Goal: Task Accomplishment & Management: Manage account settings

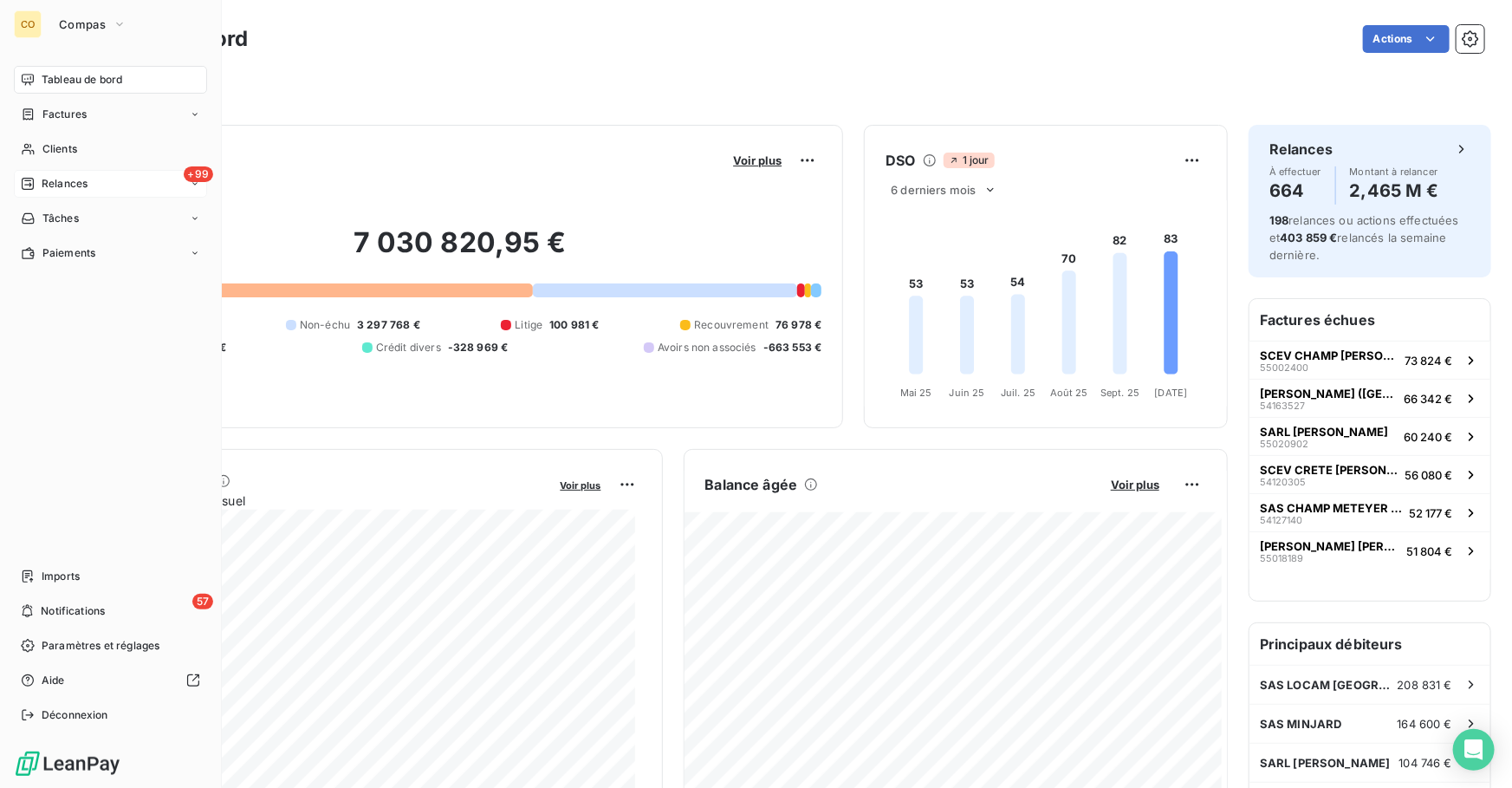
click at [118, 179] on div "+99 Relances" at bounding box center [110, 184] width 193 height 28
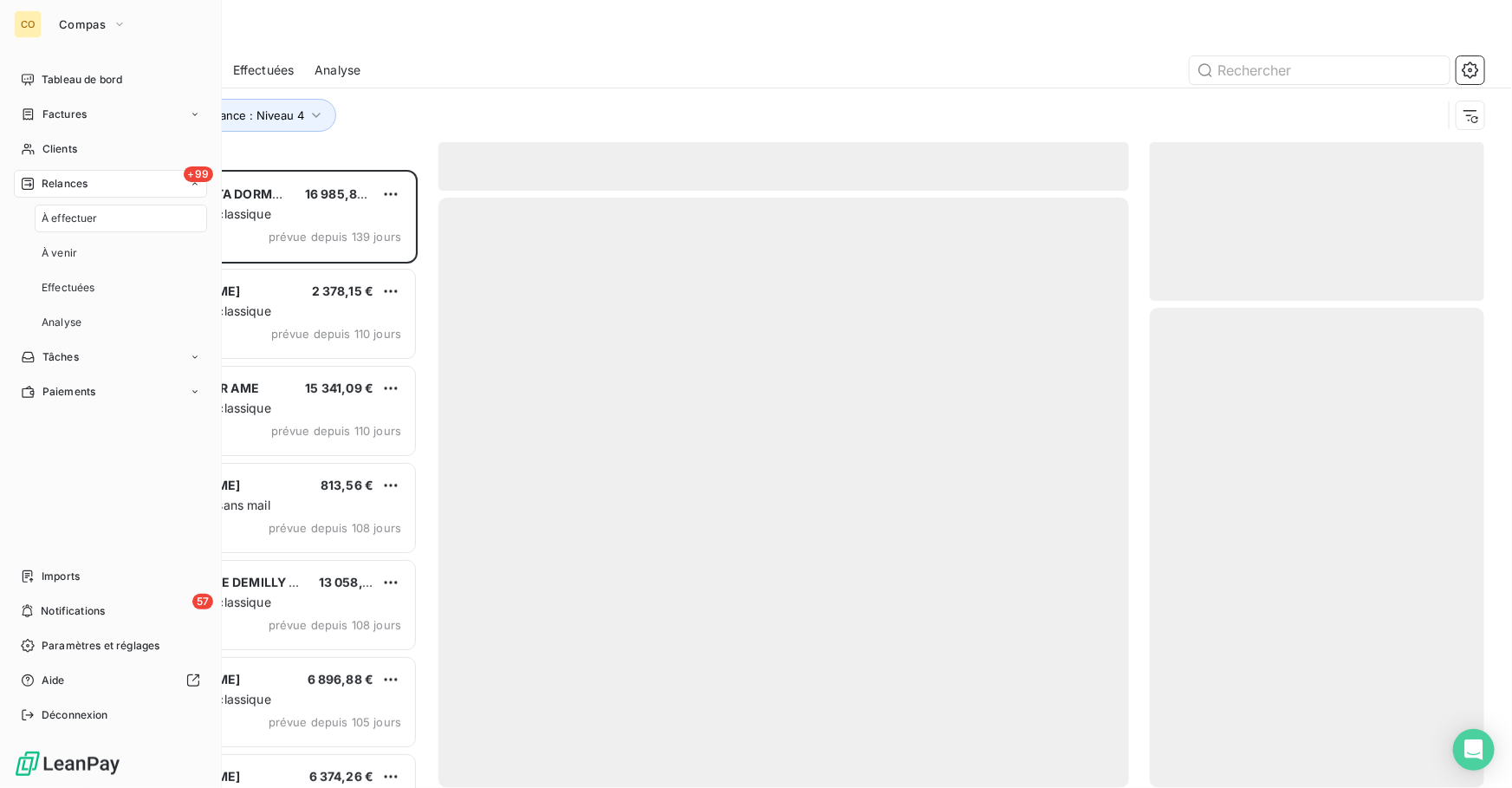
scroll to position [607, 322]
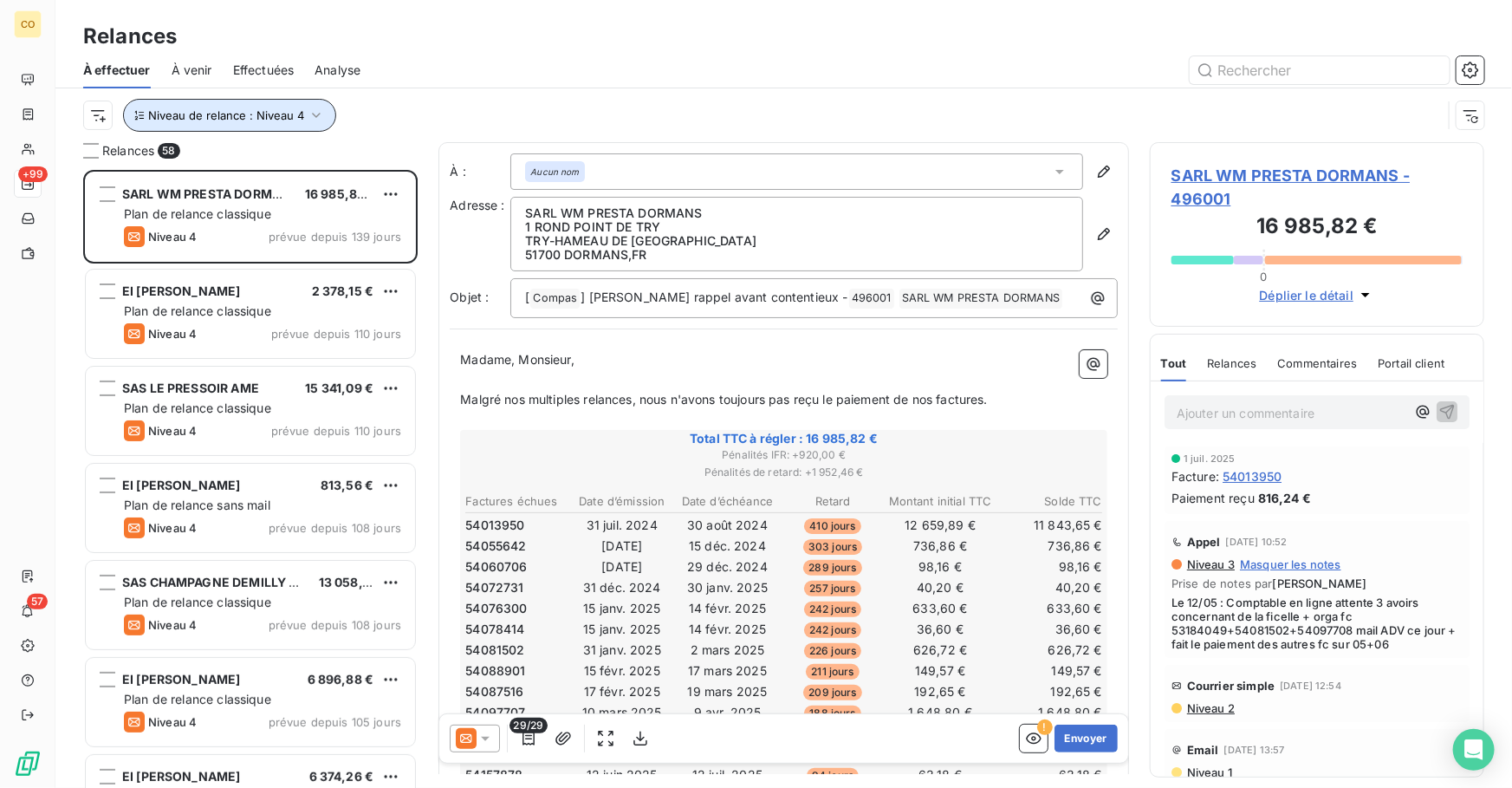
click at [283, 117] on span "Niveau de relance : Niveau 4" at bounding box center [226, 114] width 156 height 13
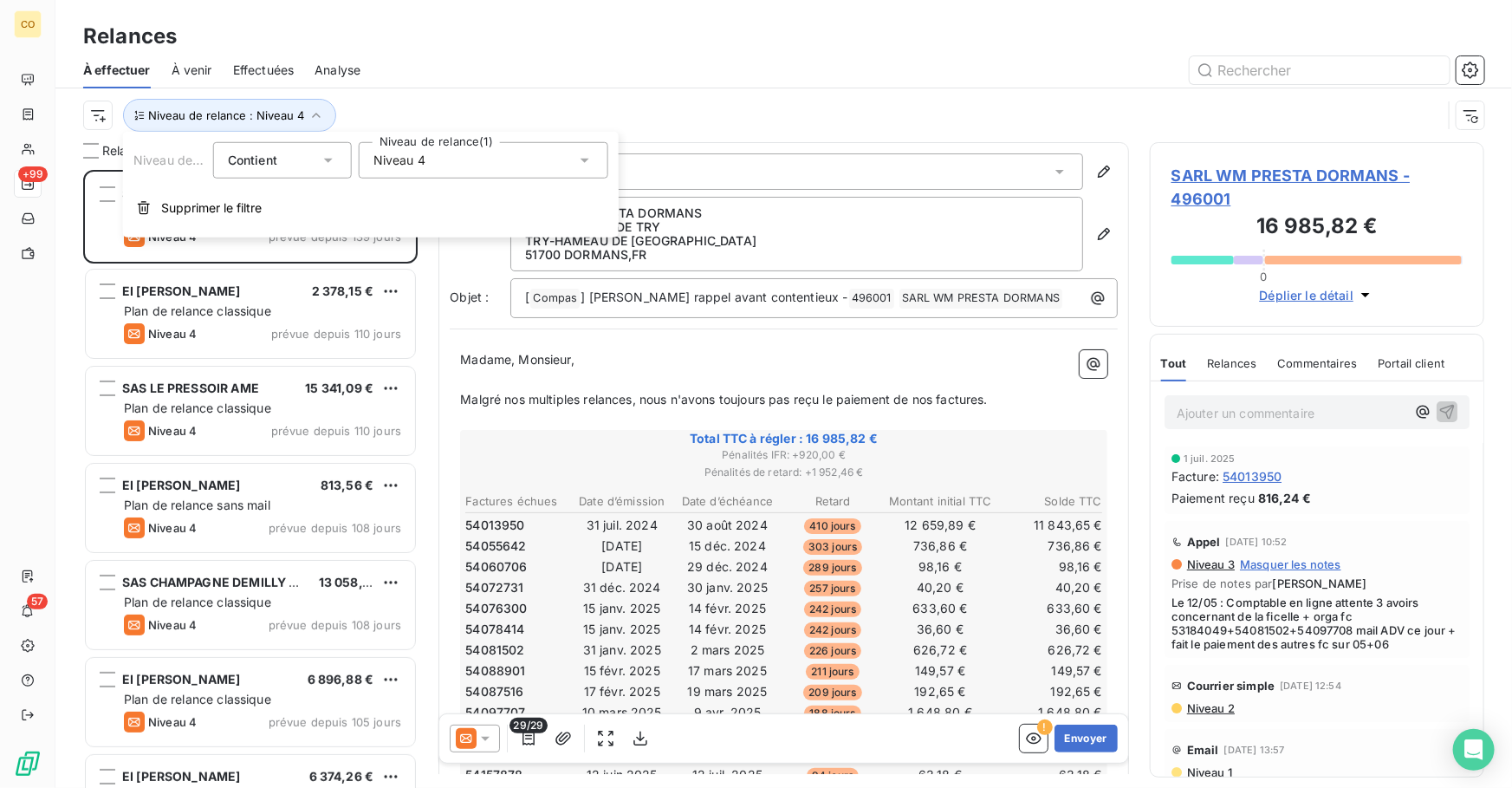
click at [423, 159] on span "Niveau 4" at bounding box center [399, 160] width 52 height 17
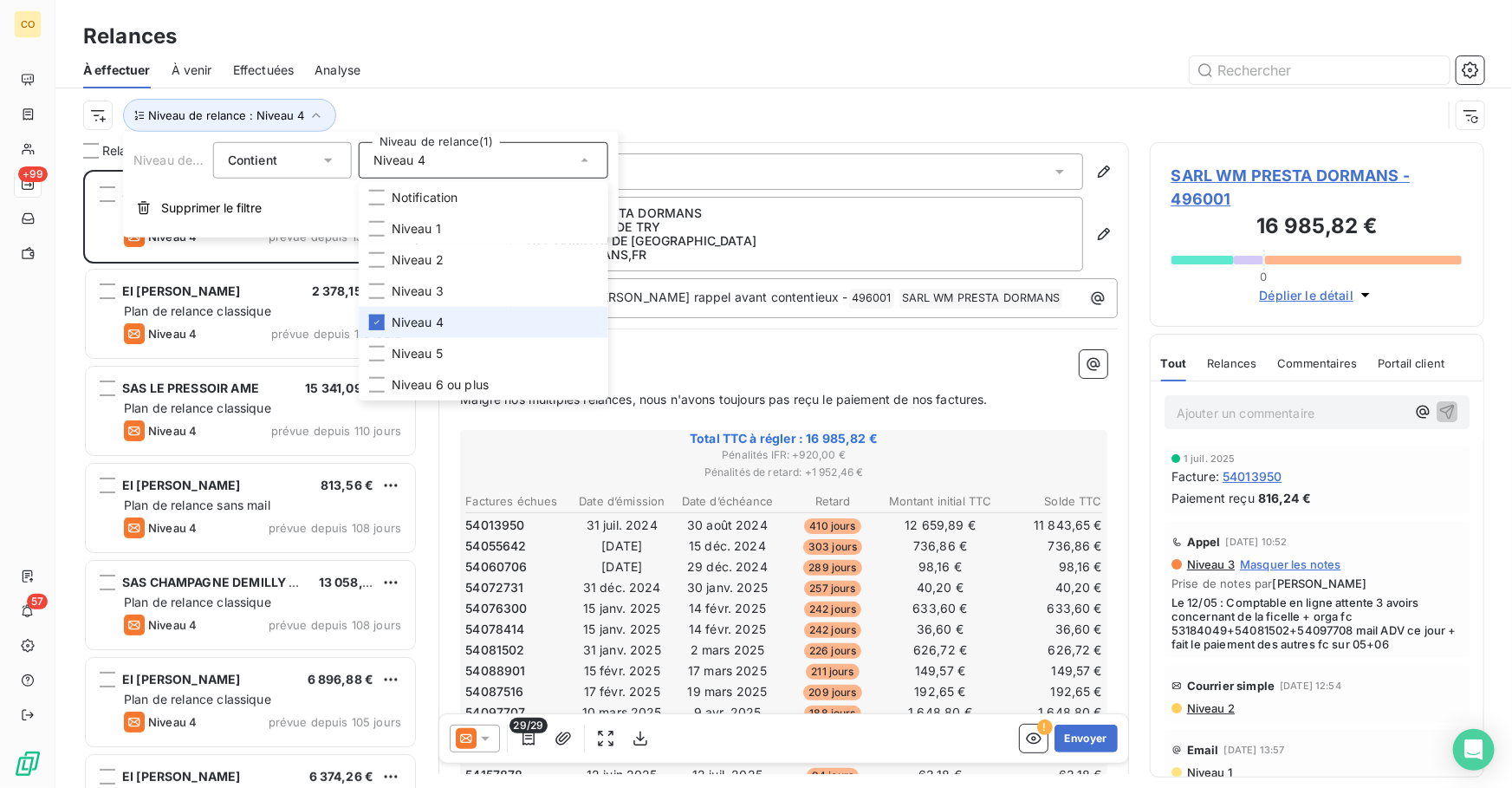
click at [442, 321] on span "Niveau 4" at bounding box center [418, 322] width 52 height 17
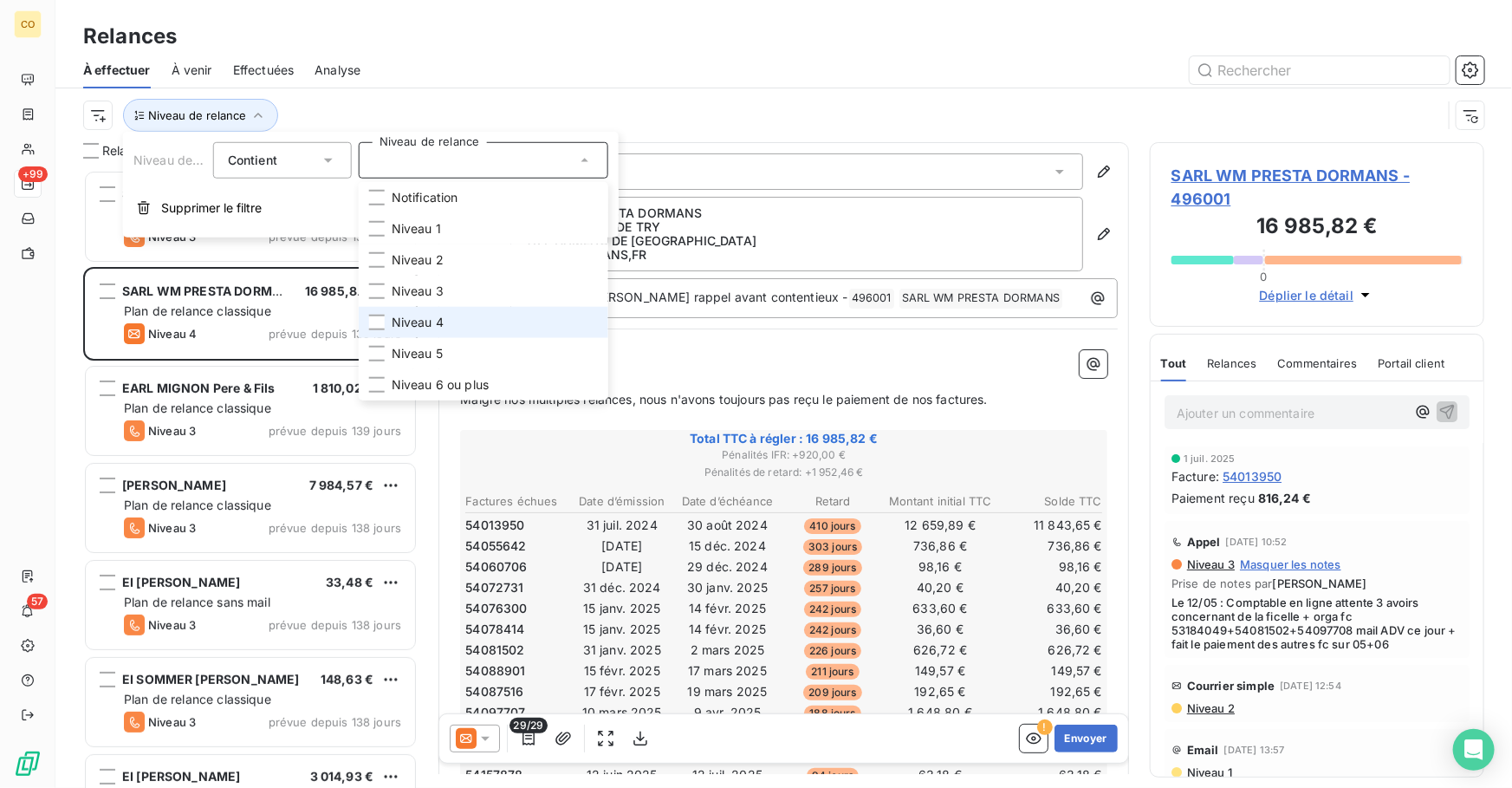
click at [435, 314] on span "Niveau 4" at bounding box center [418, 322] width 52 height 17
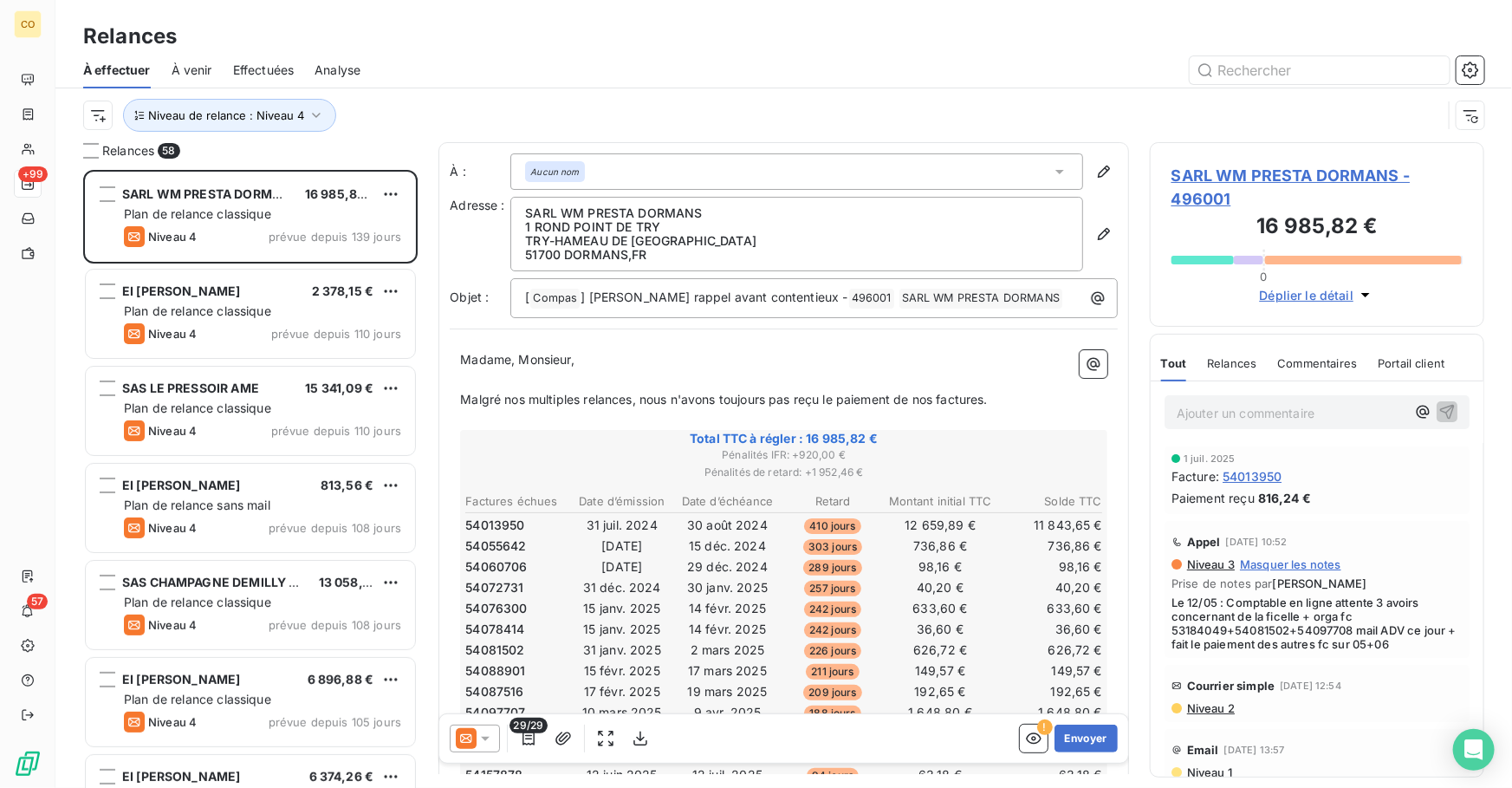
click at [573, 73] on div at bounding box center [933, 70] width 1104 height 28
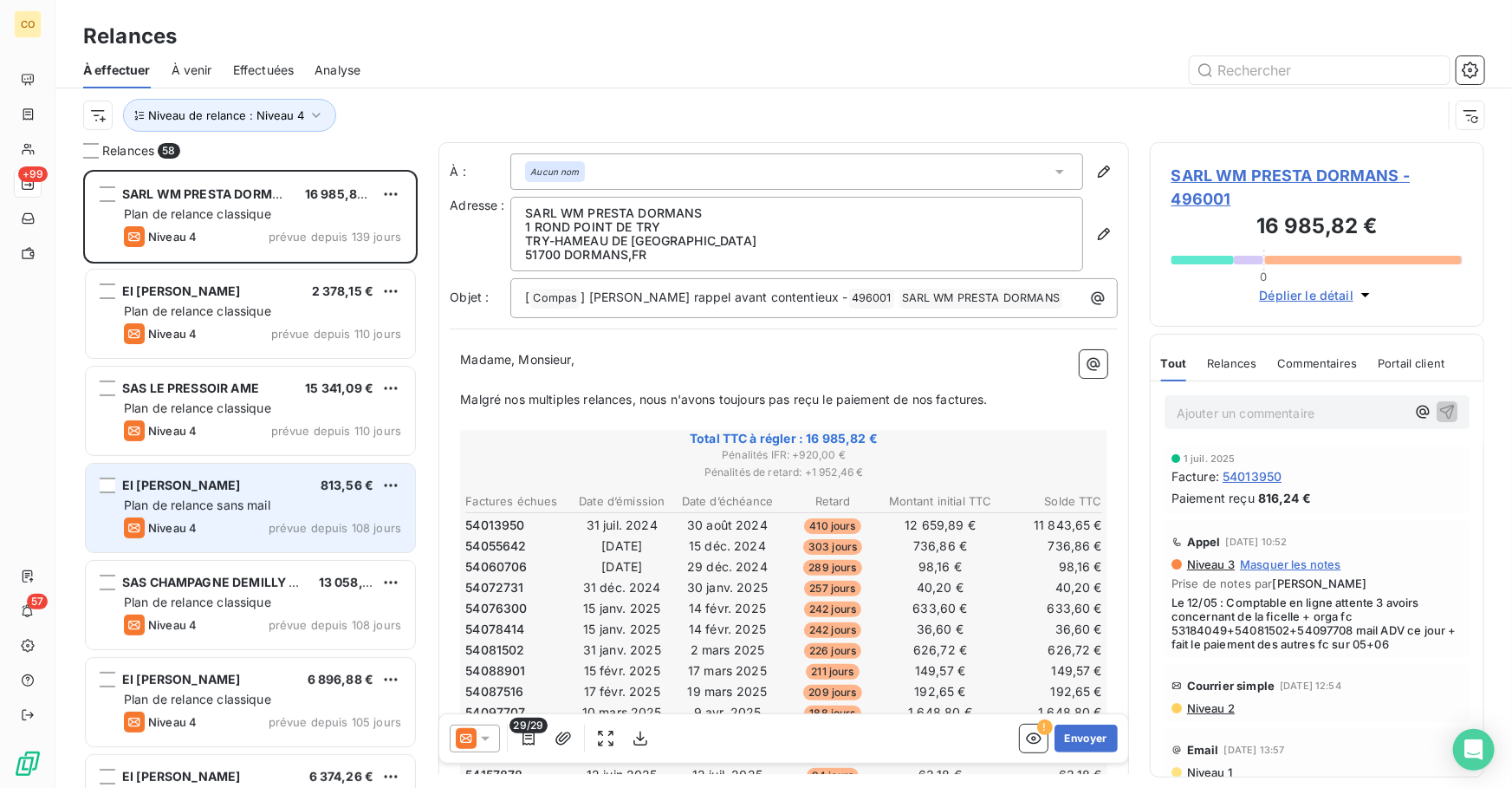
click at [280, 501] on div "Plan de relance sans mail" at bounding box center [263, 505] width 277 height 17
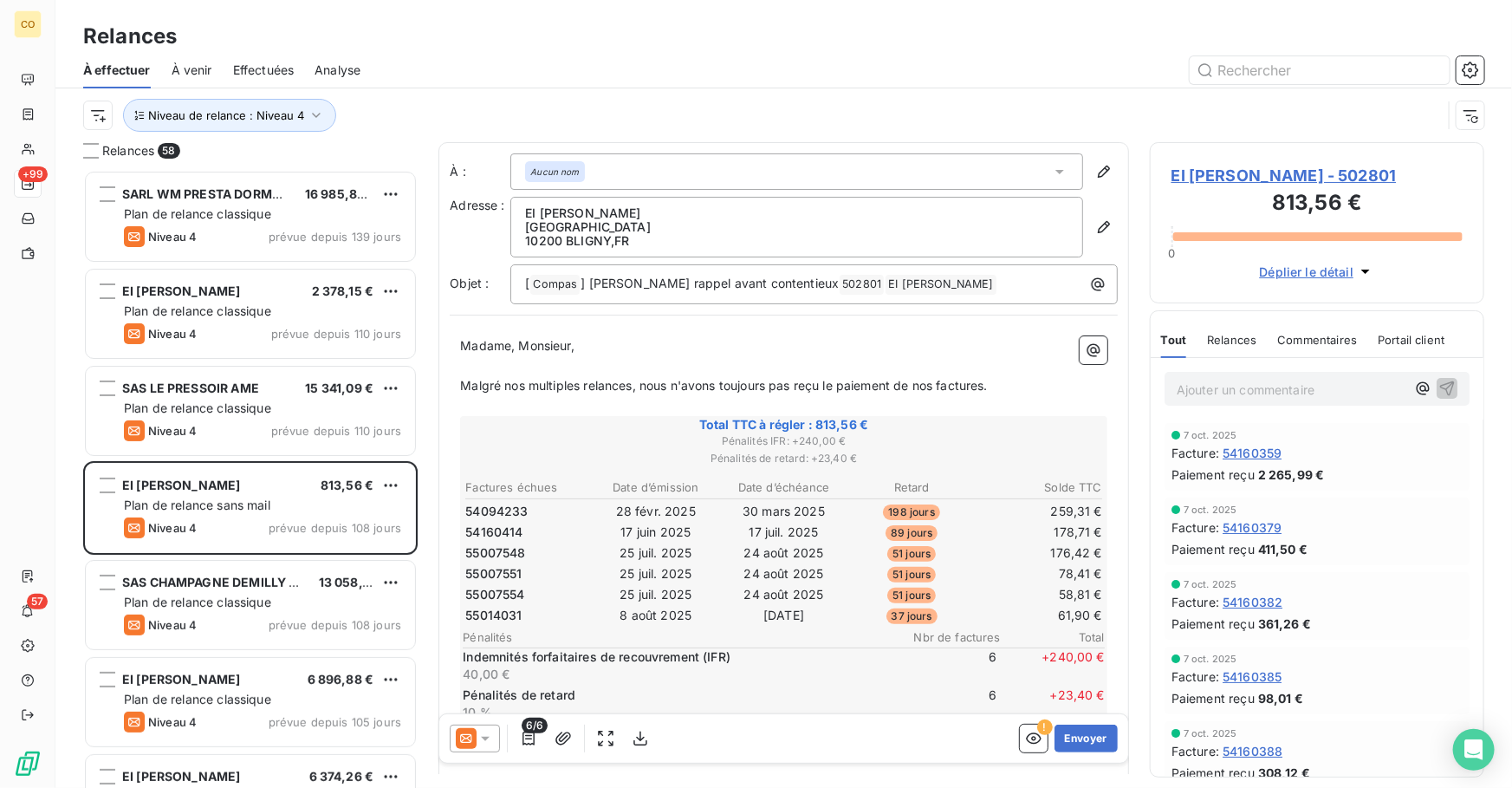
click at [479, 744] on icon at bounding box center [485, 738] width 17 height 17
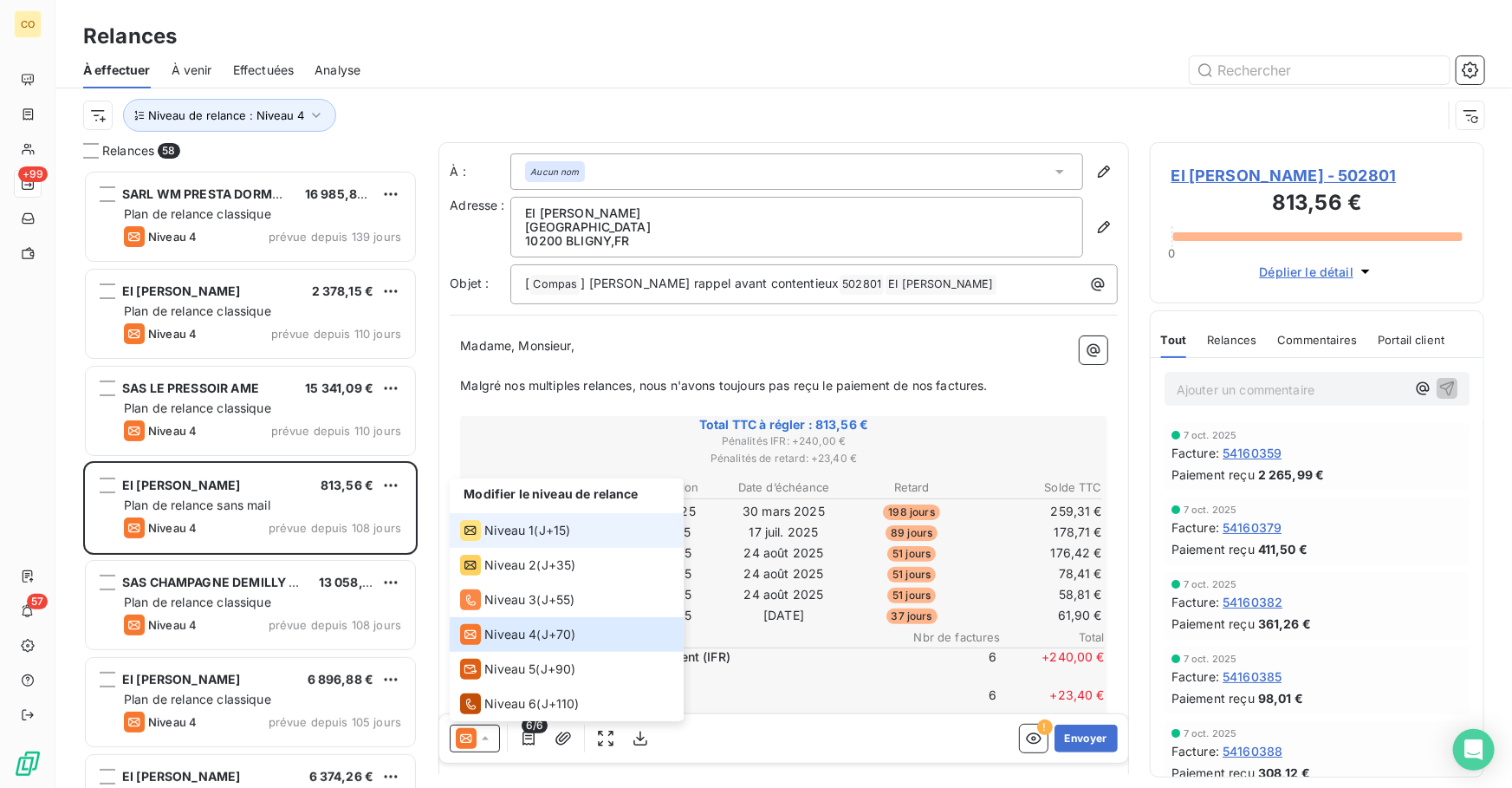
click at [529, 540] on div "Niveau 1" at bounding box center [497, 530] width 74 height 21
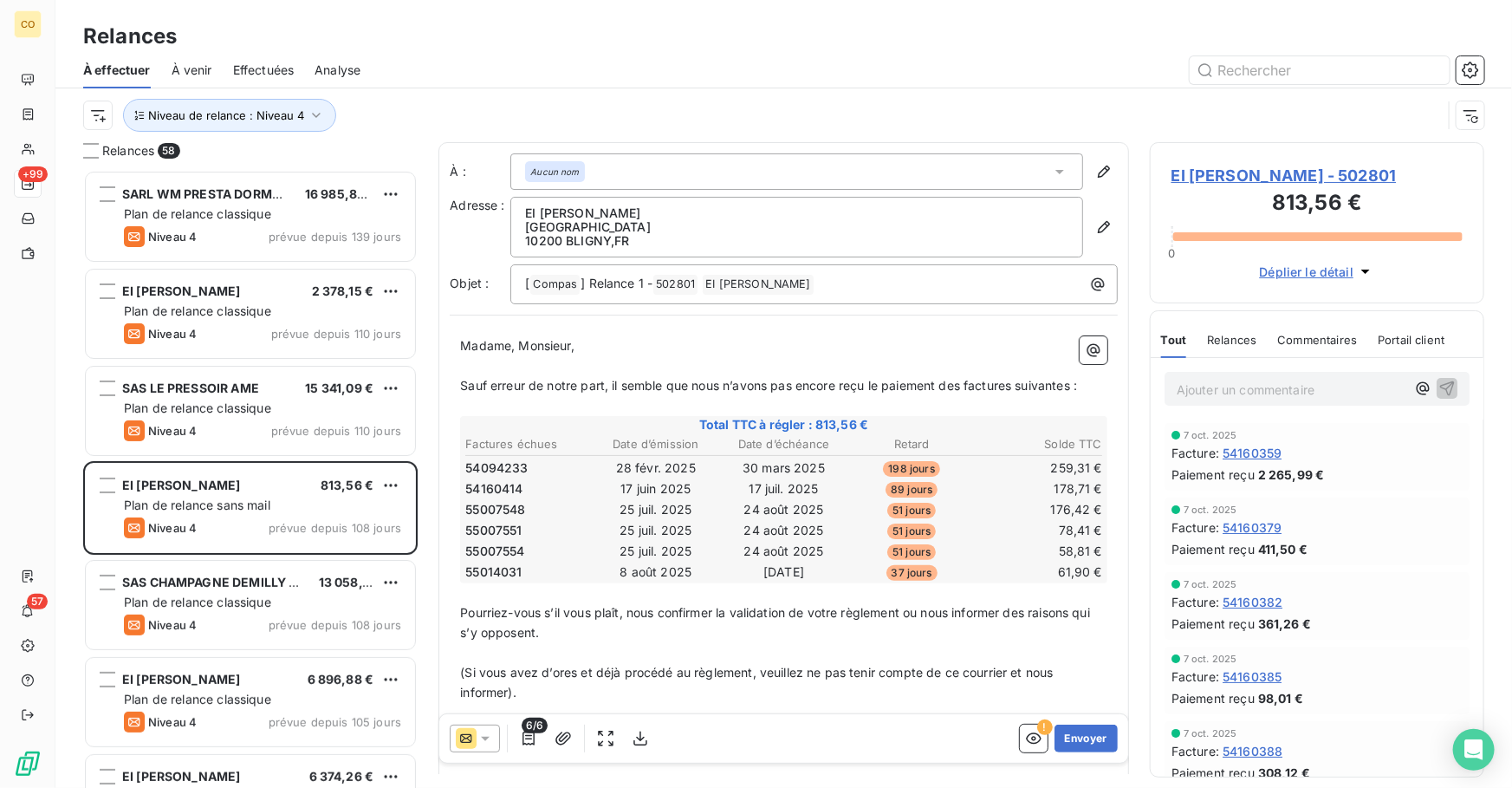
click at [882, 699] on p "(Si vous avez d’ores et déjà procédé au règlement, veuillez ne pas tenir compte…" at bounding box center [784, 683] width 648 height 40
click at [1081, 735] on button "Envoyer" at bounding box center [1087, 739] width 63 height 28
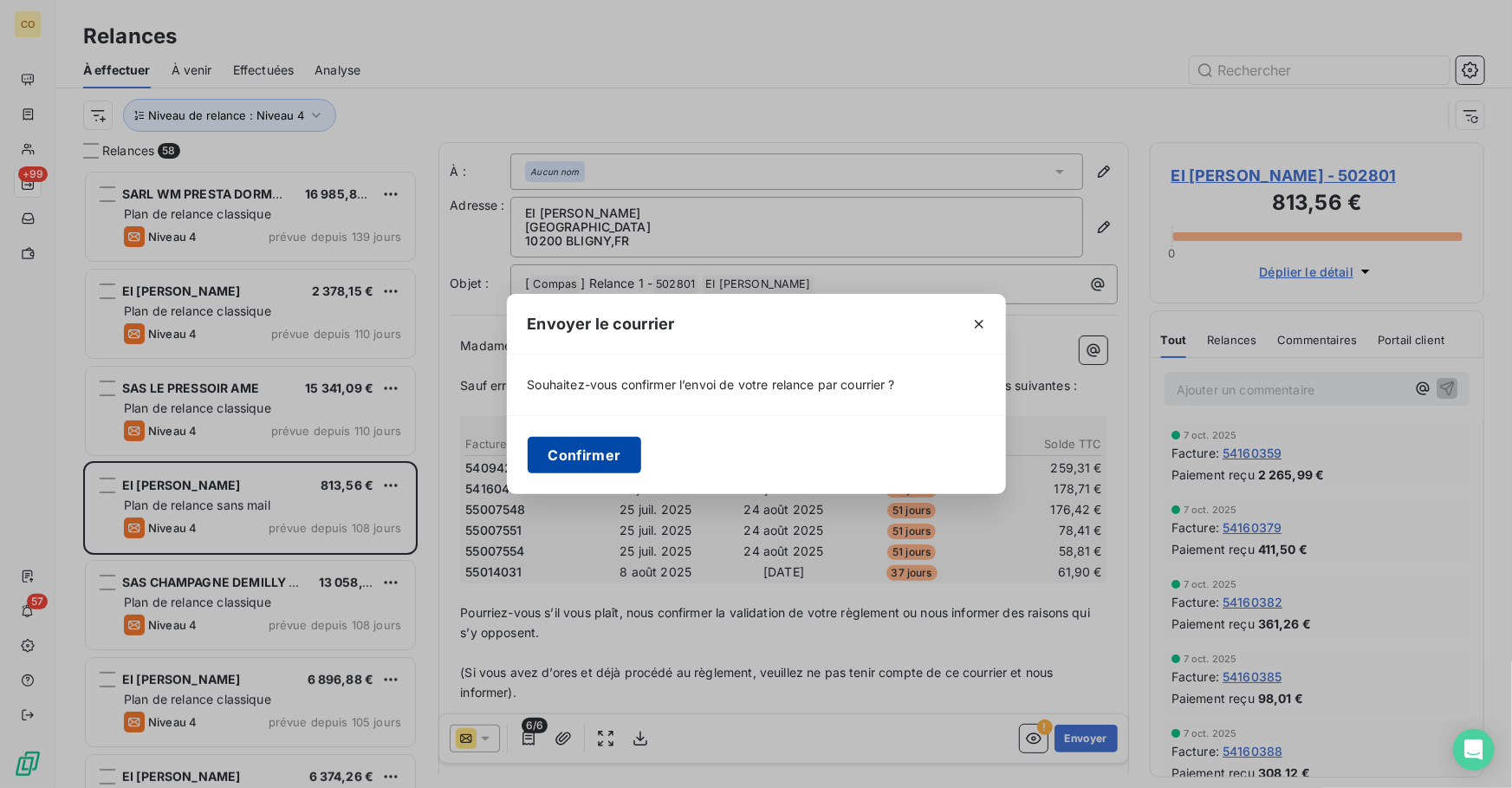
click at [585, 463] on button "Confirmer" at bounding box center [585, 455] width 114 height 36
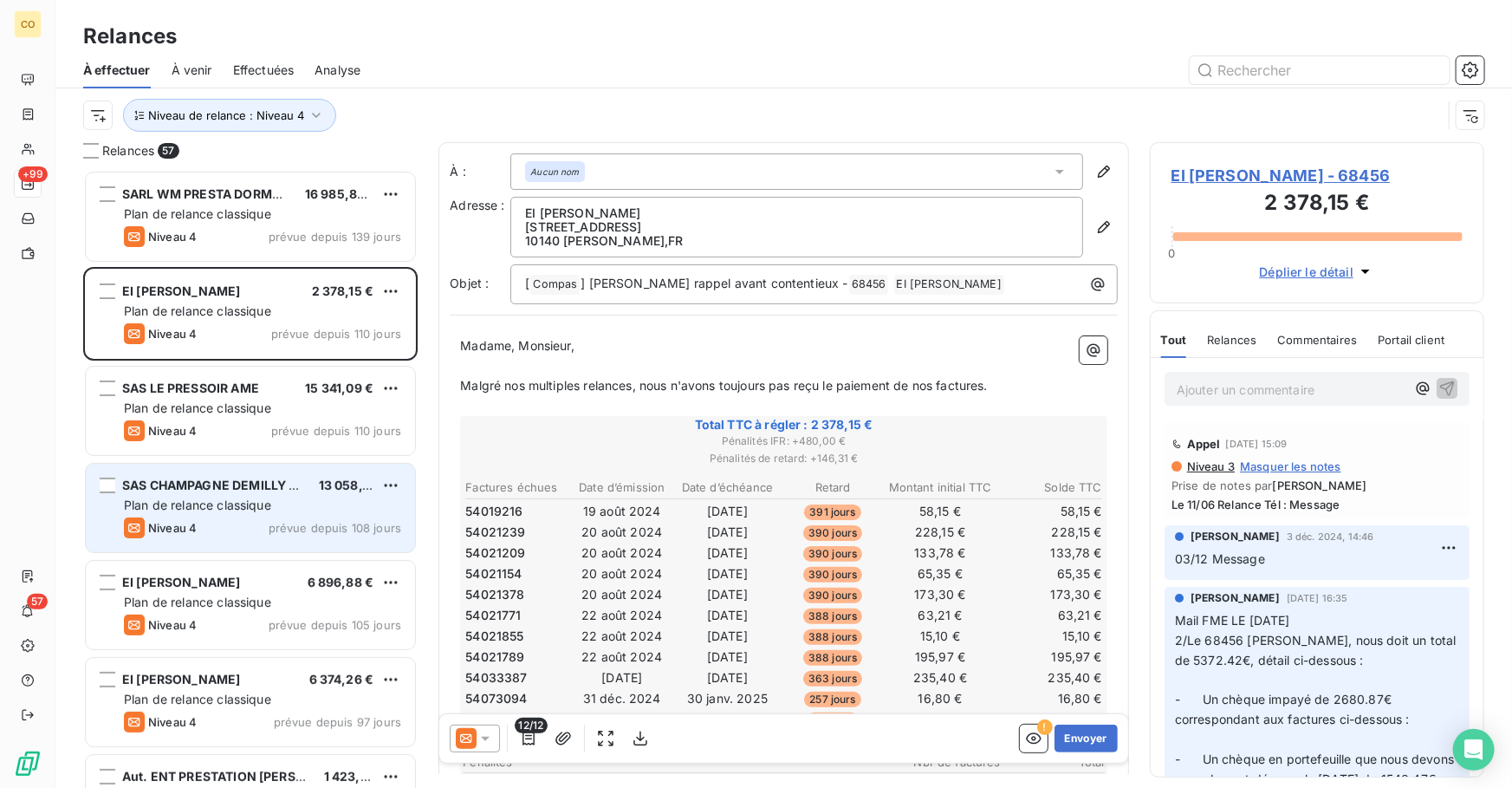
click at [267, 520] on div "Niveau 4 prévue depuis 108 jours" at bounding box center [263, 527] width 277 height 21
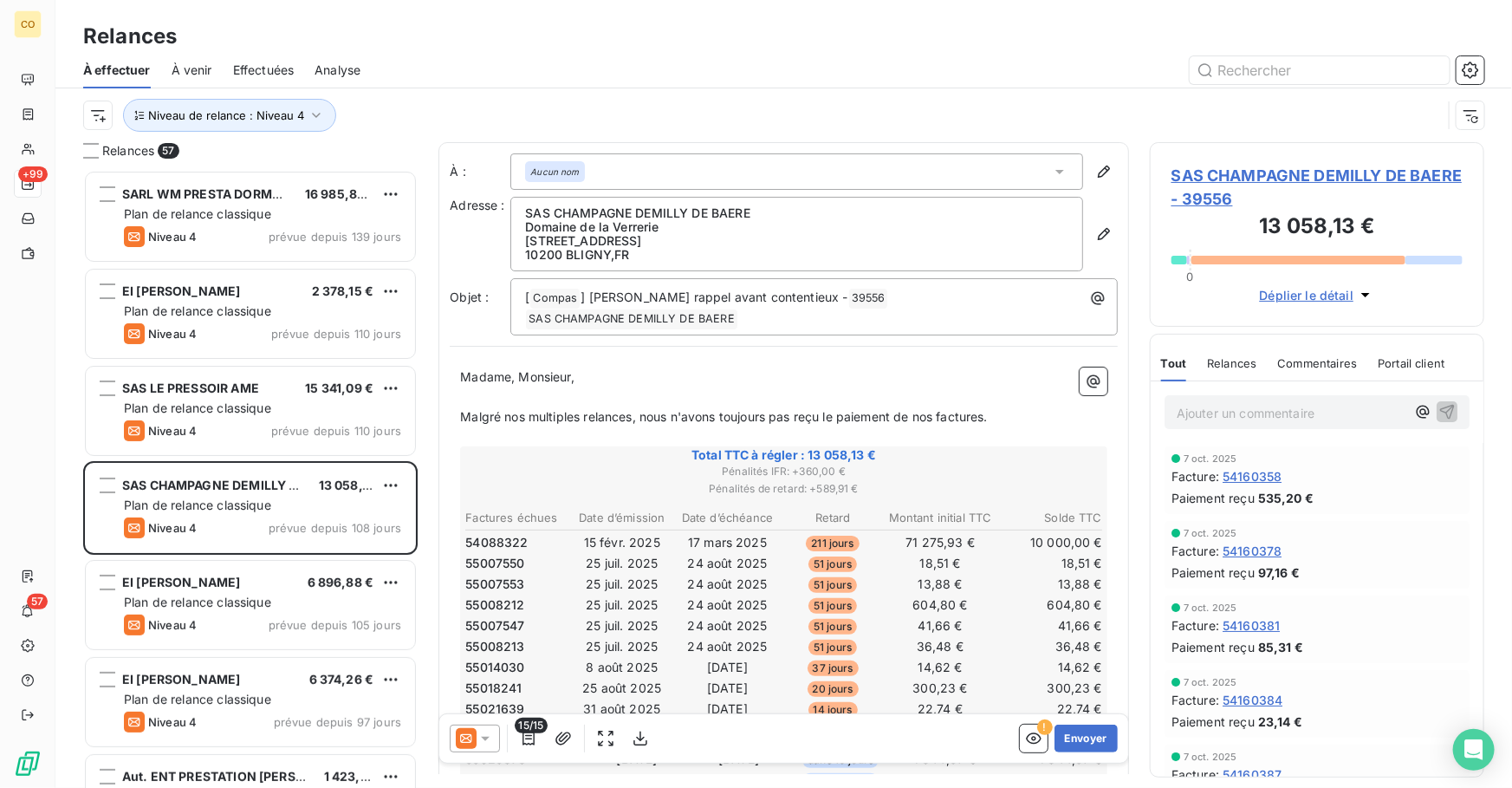
click at [482, 743] on icon at bounding box center [485, 738] width 17 height 17
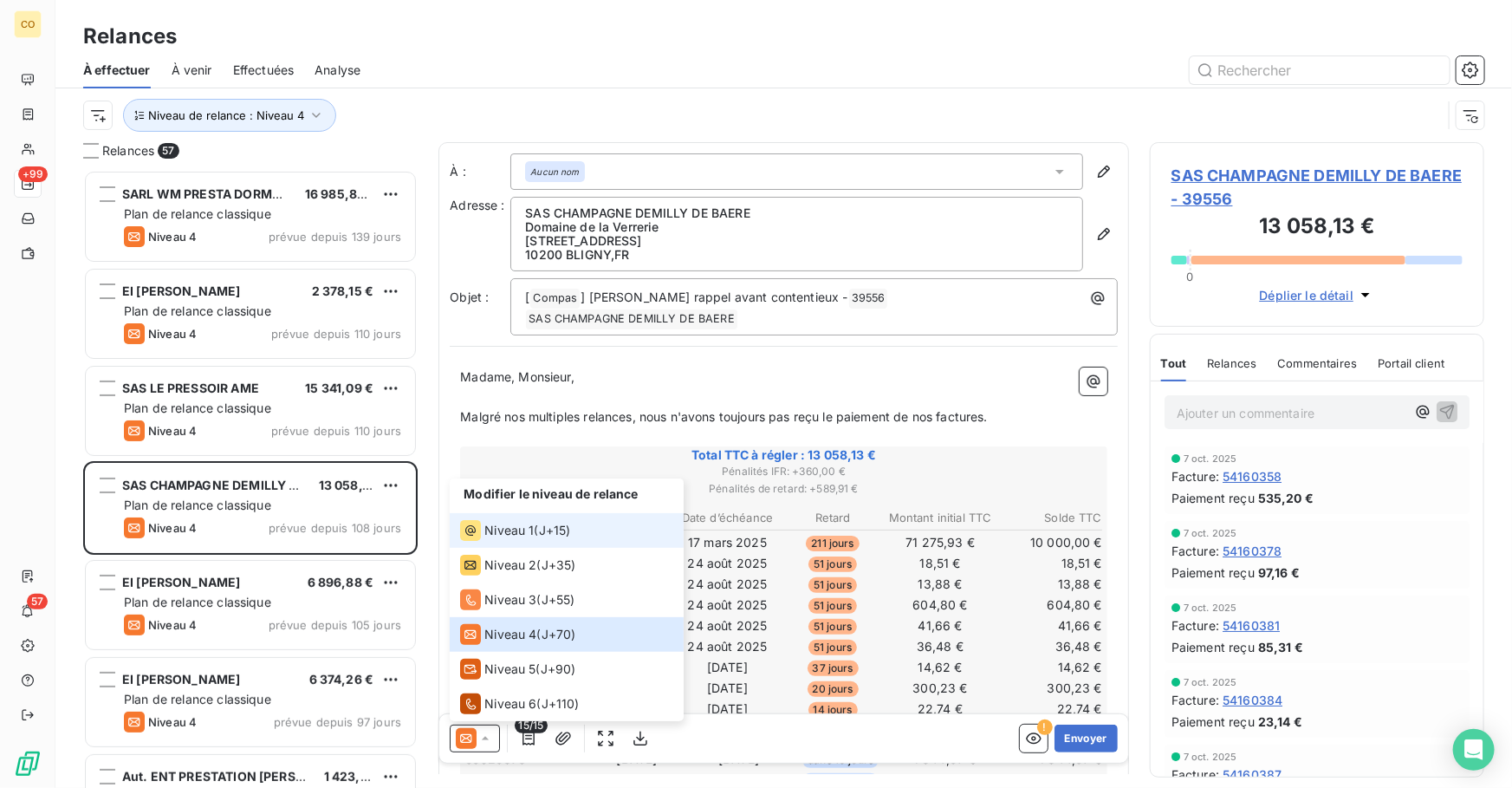
click at [535, 527] on div "Niveau 1 ( J+15 )" at bounding box center [515, 530] width 110 height 21
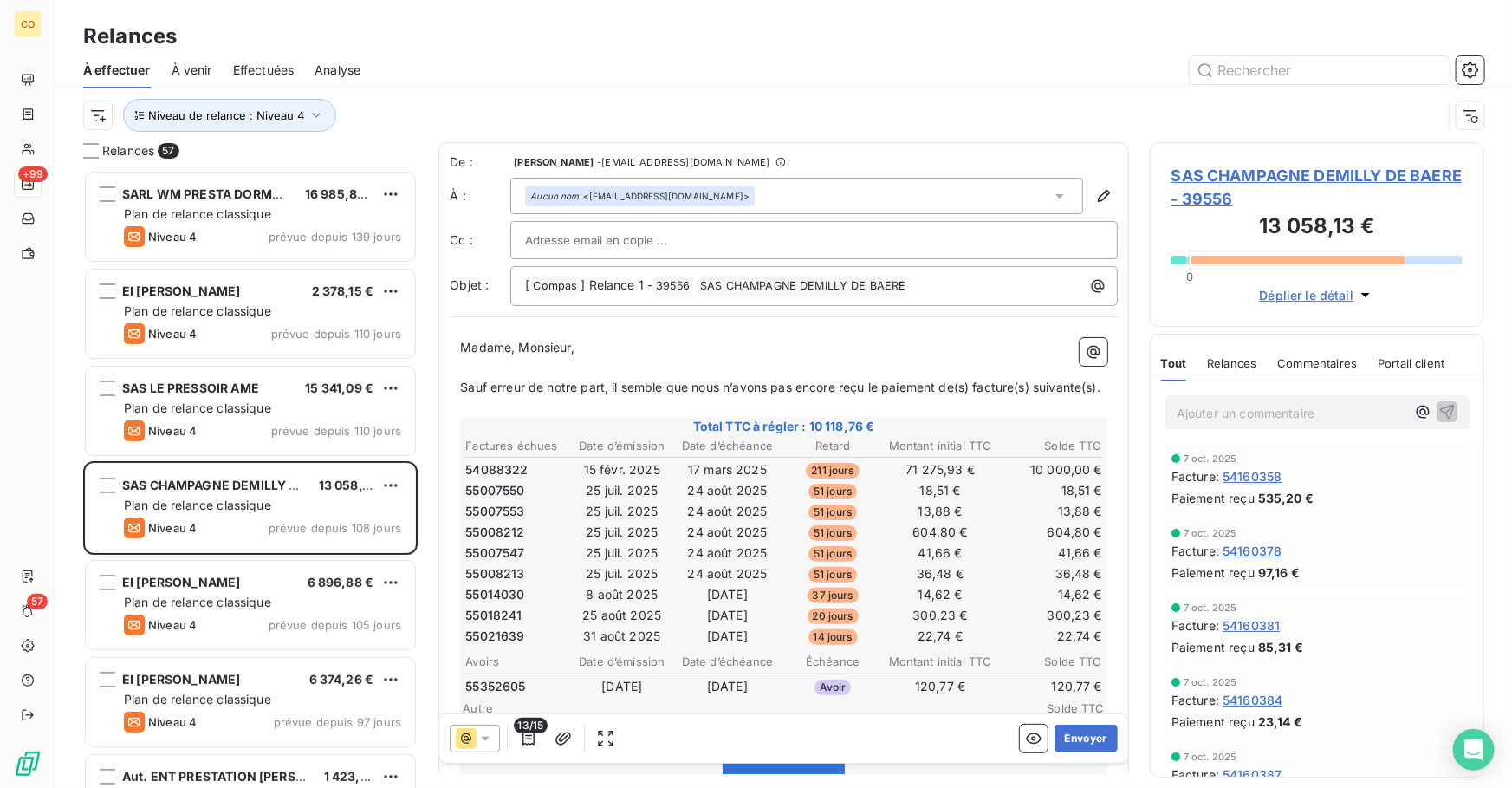
click at [490, 741] on icon at bounding box center [485, 738] width 17 height 17
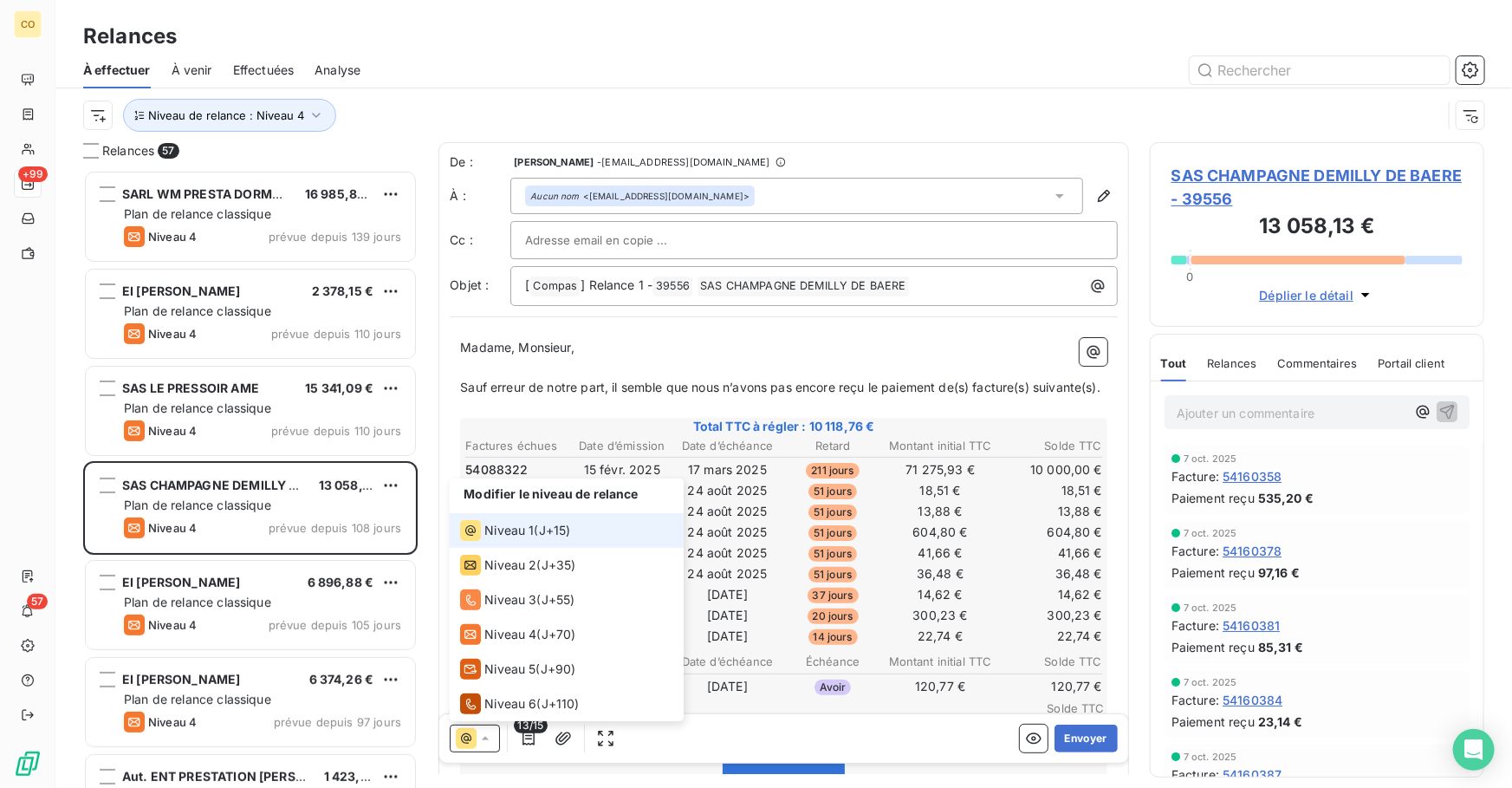
click at [490, 741] on icon at bounding box center [485, 738] width 17 height 17
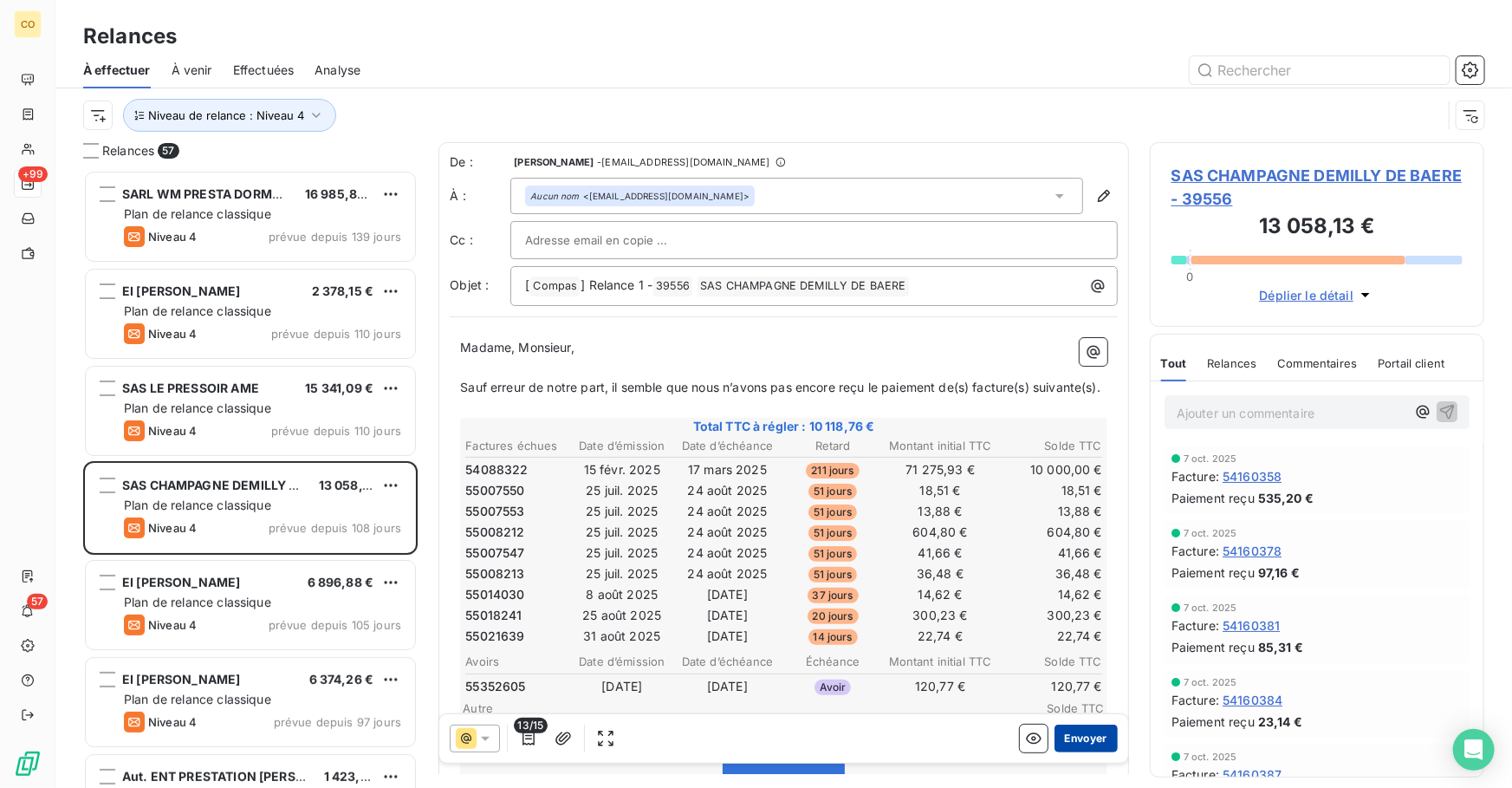
click at [1079, 745] on button "Envoyer" at bounding box center [1087, 739] width 63 height 28
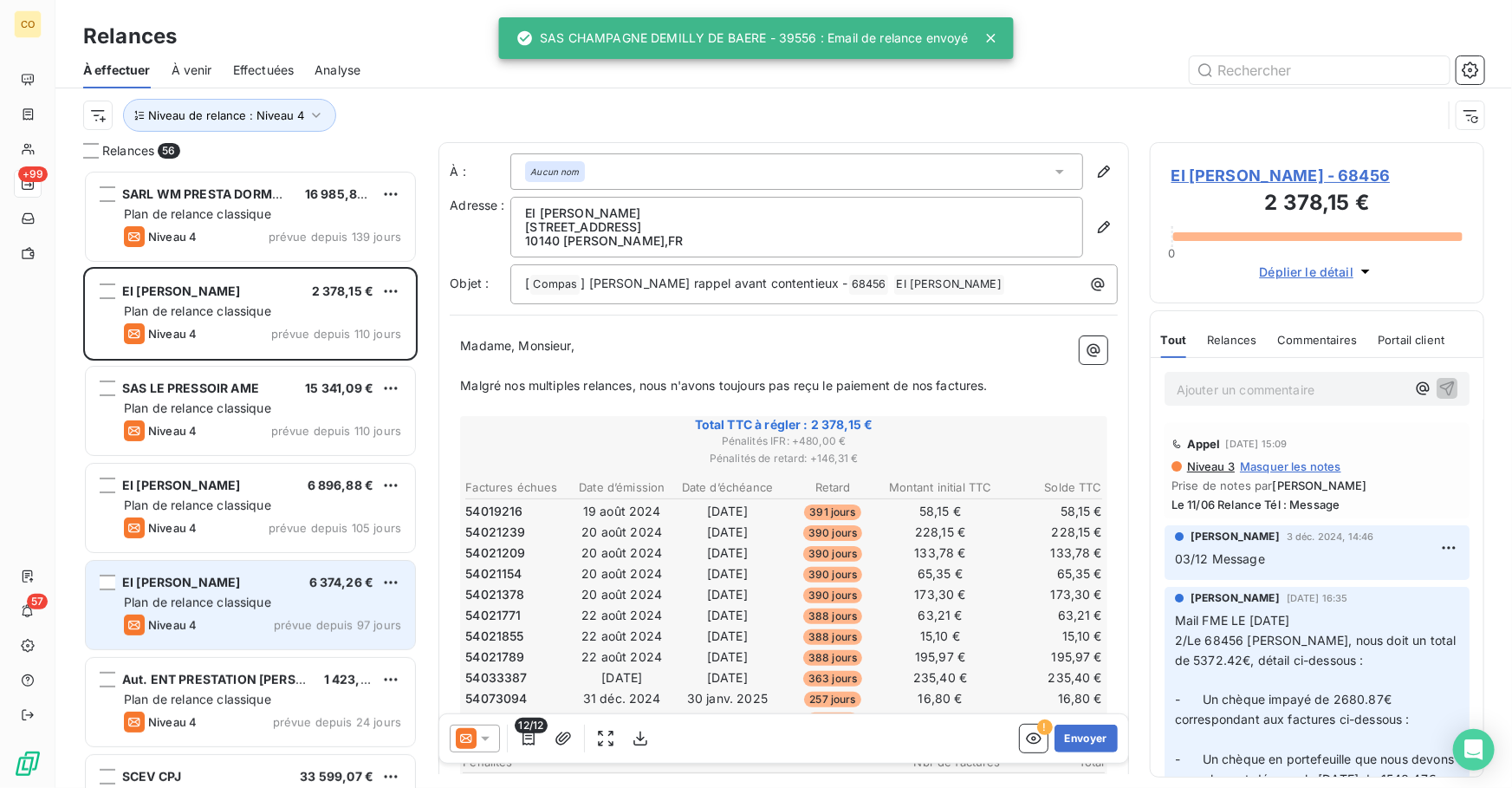
click at [229, 568] on div "EI [PERSON_NAME] 6 374,26 € Plan de relance classique Niveau 4 prévue depuis 97…" at bounding box center [250, 604] width 329 height 88
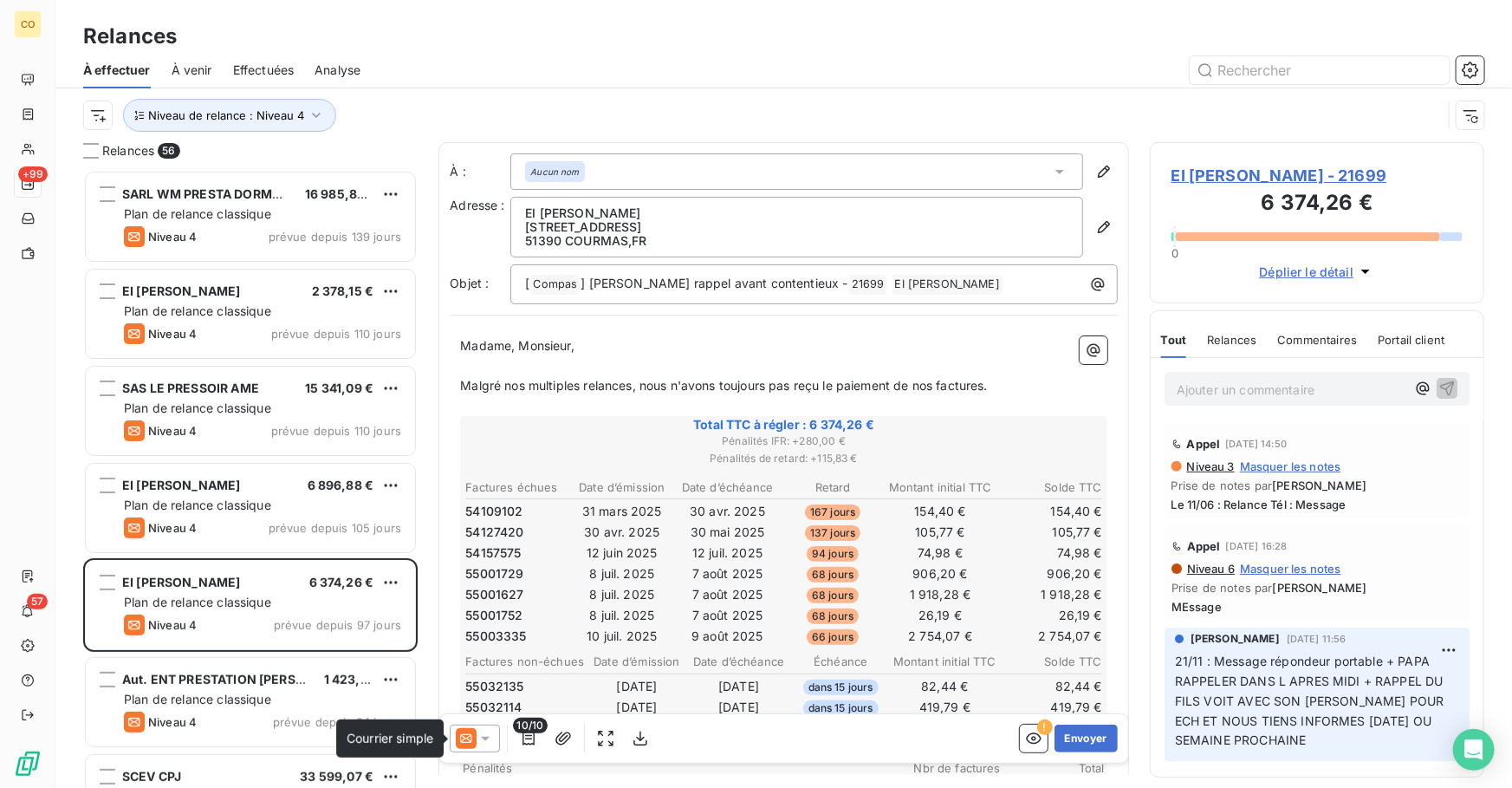
click at [471, 742] on icon at bounding box center [466, 738] width 21 height 21
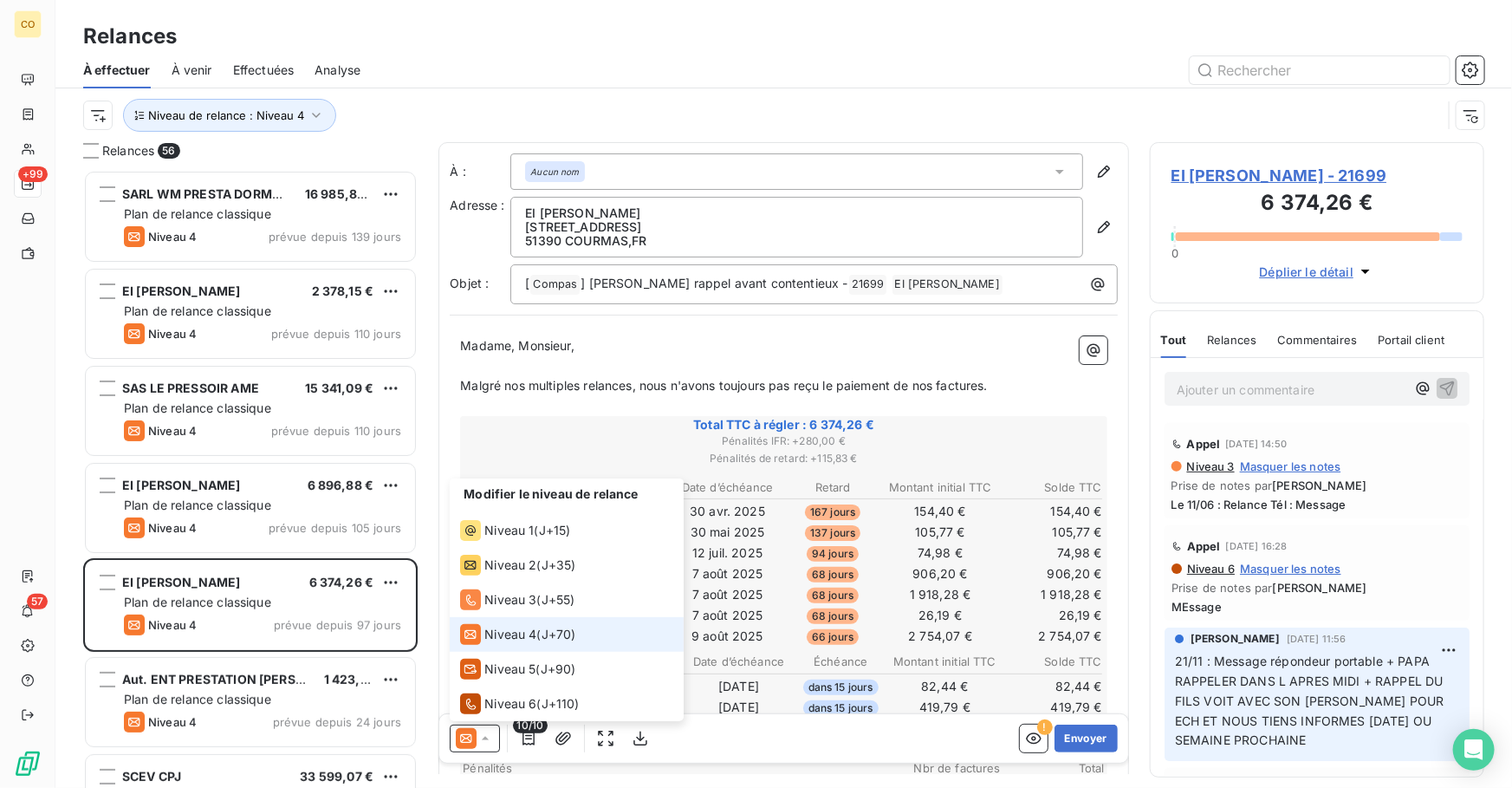
click at [542, 631] on div "Niveau 4 ( J+70 )" at bounding box center [518, 634] width 115 height 21
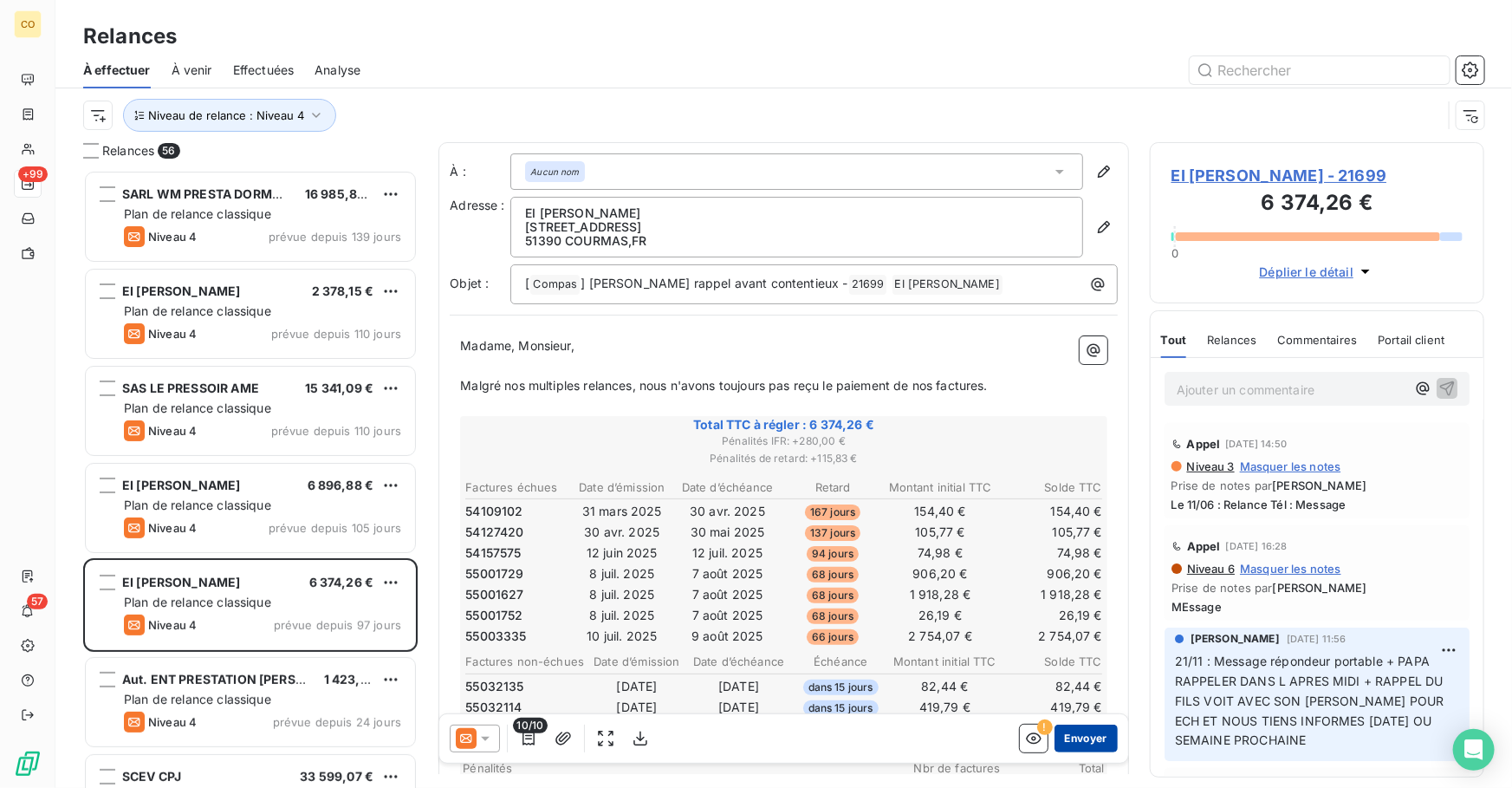
click at [1080, 737] on button "Envoyer" at bounding box center [1087, 739] width 63 height 28
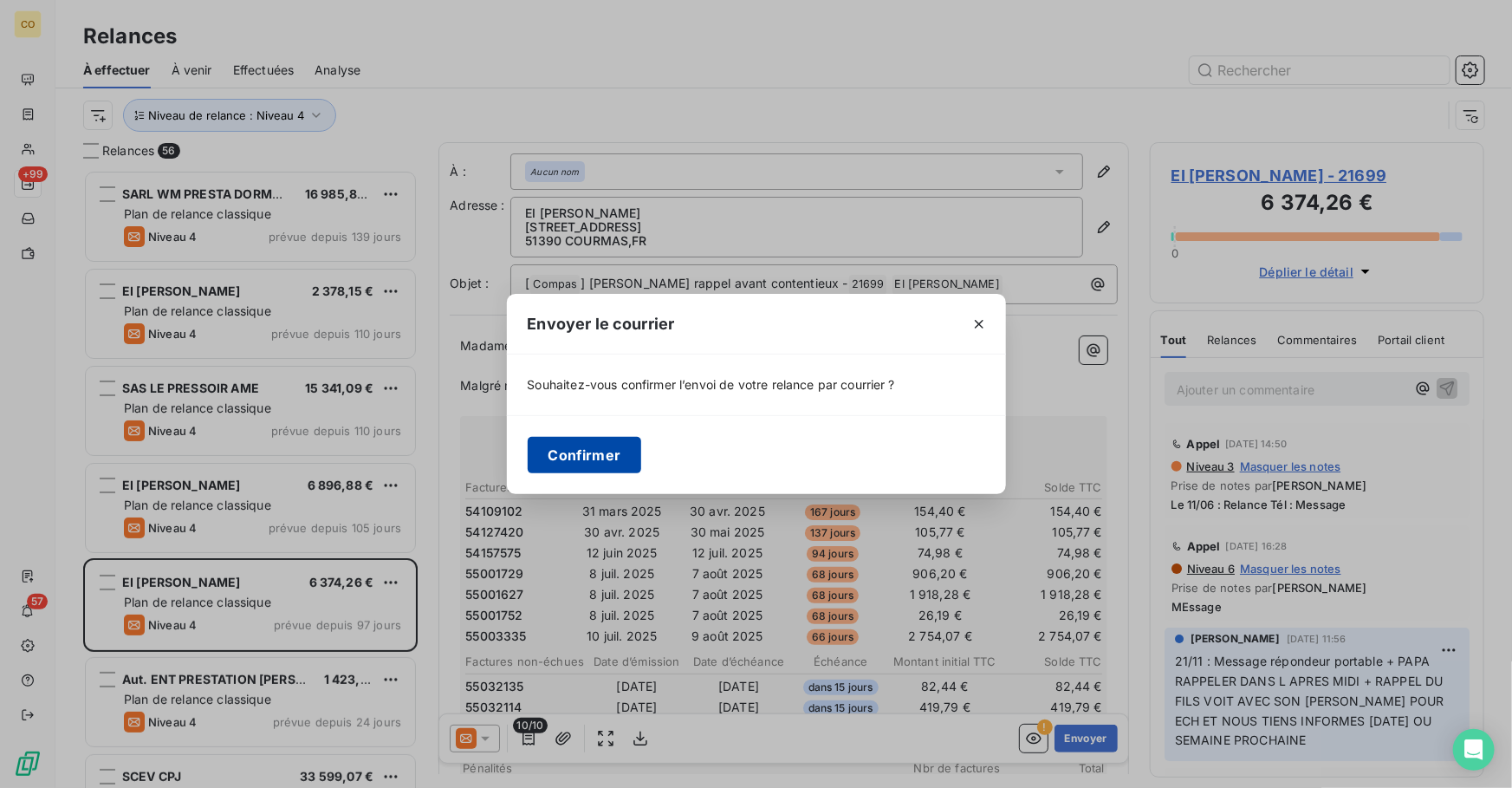
click at [600, 462] on button "Confirmer" at bounding box center [585, 455] width 114 height 36
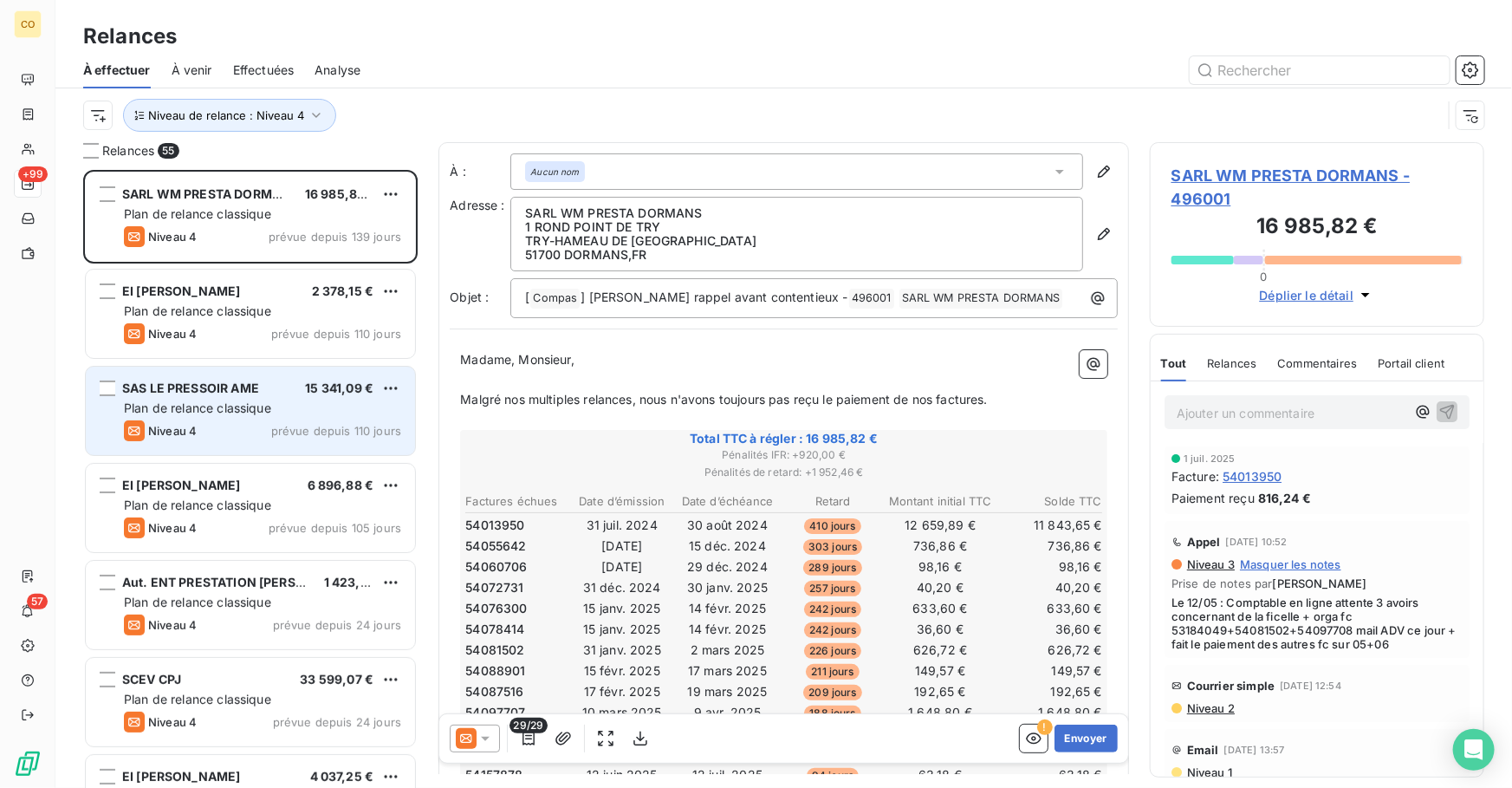
click at [237, 409] on span "Plan de relance classique" at bounding box center [198, 407] width 148 height 14
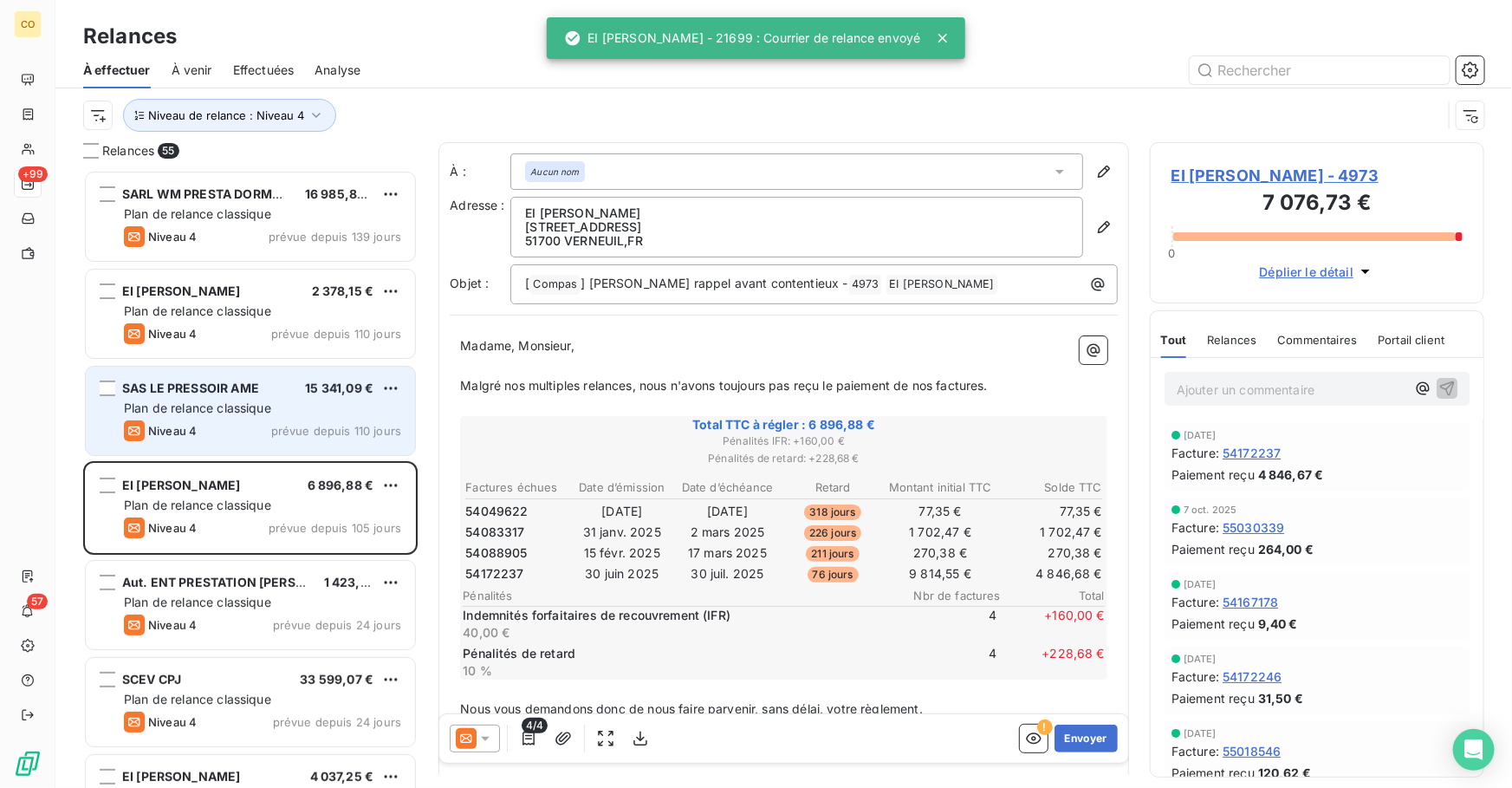
click at [202, 416] on span "Plan de relance classique" at bounding box center [198, 407] width 148 height 14
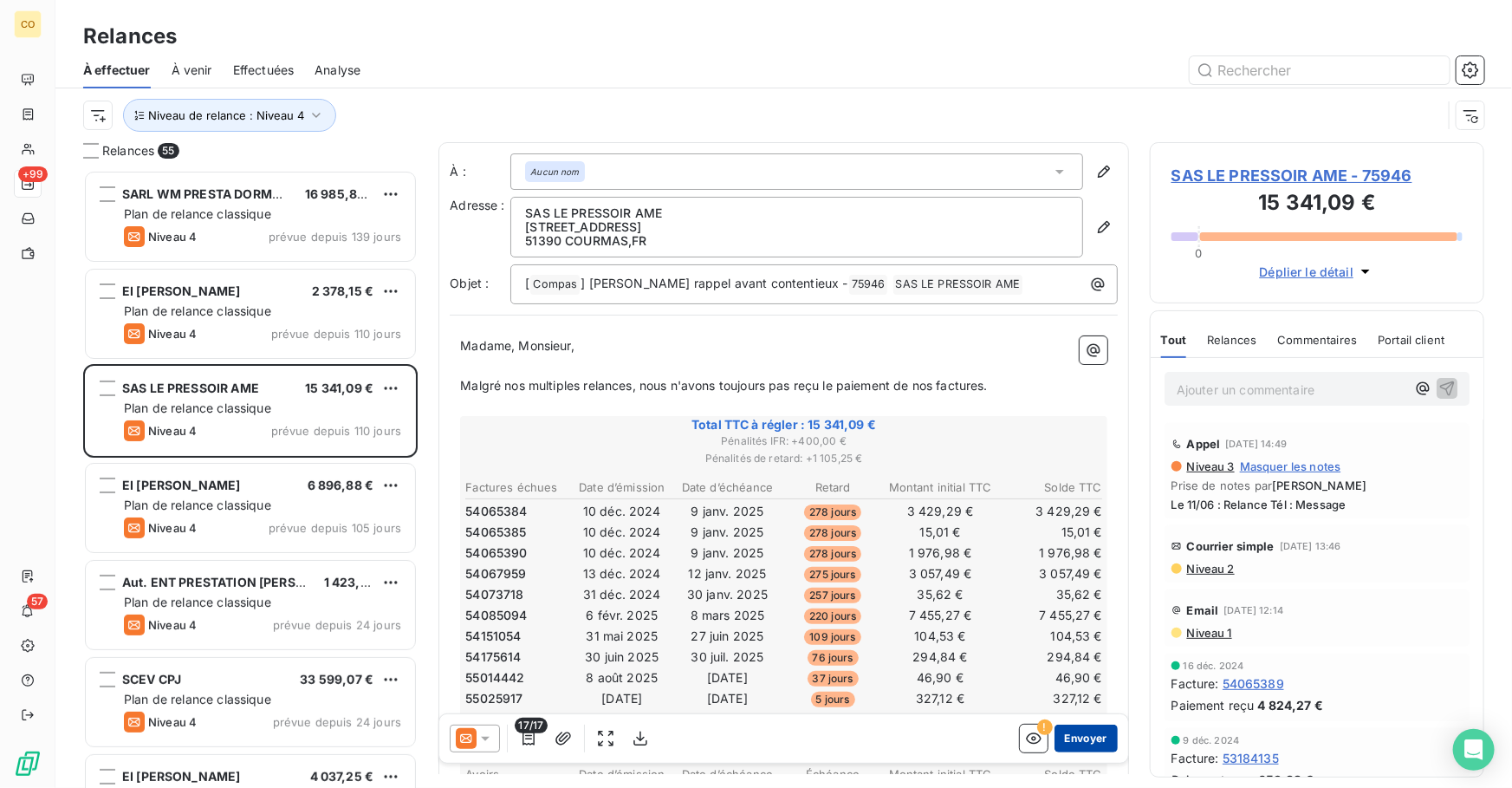
click at [1084, 745] on button "Envoyer" at bounding box center [1087, 739] width 63 height 28
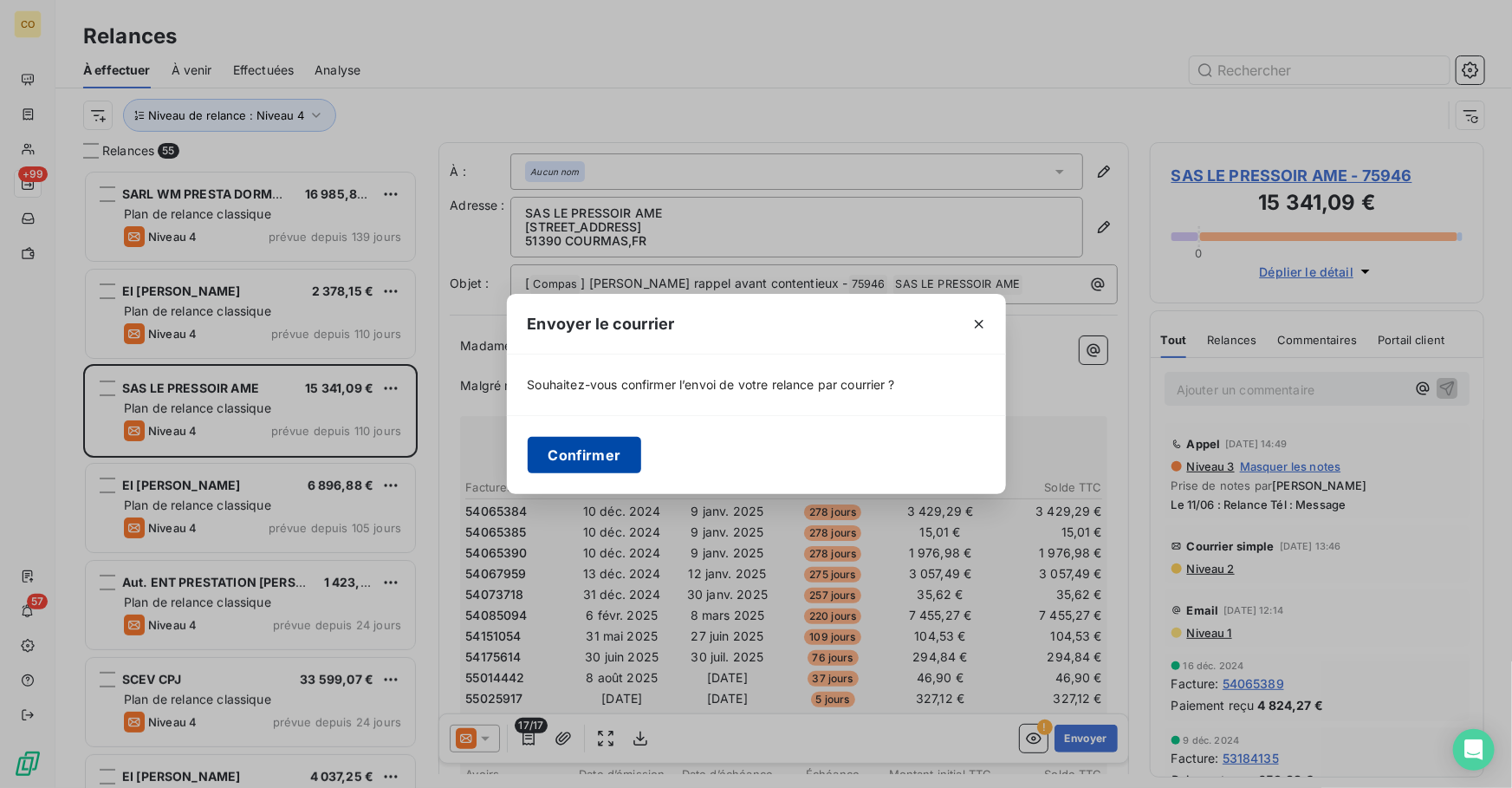
click at [618, 453] on button "Confirmer" at bounding box center [585, 455] width 114 height 36
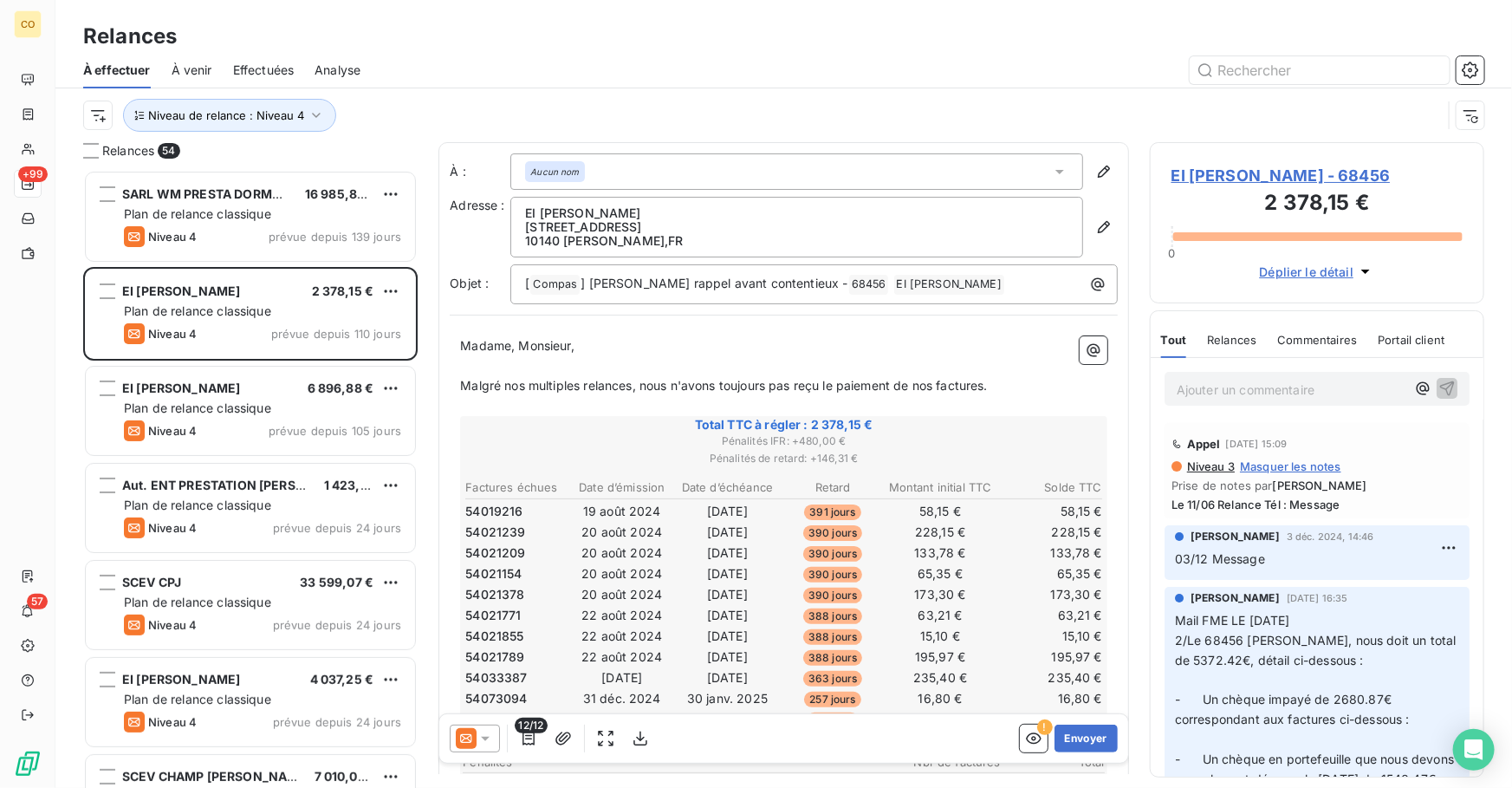
click at [460, 746] on icon at bounding box center [466, 738] width 21 height 21
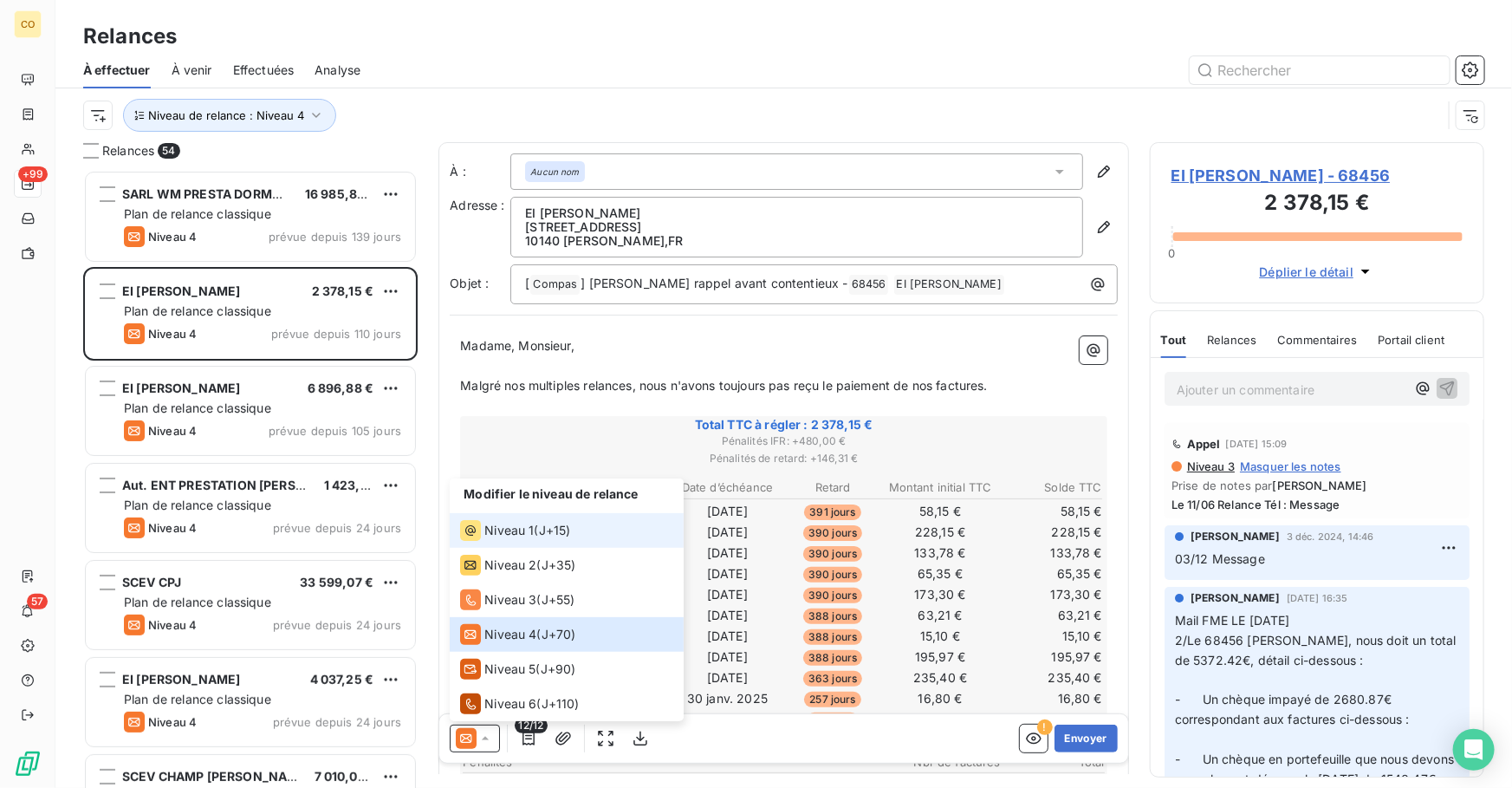
click at [534, 539] on div "Niveau 1 ( J+15 )" at bounding box center [515, 530] width 110 height 21
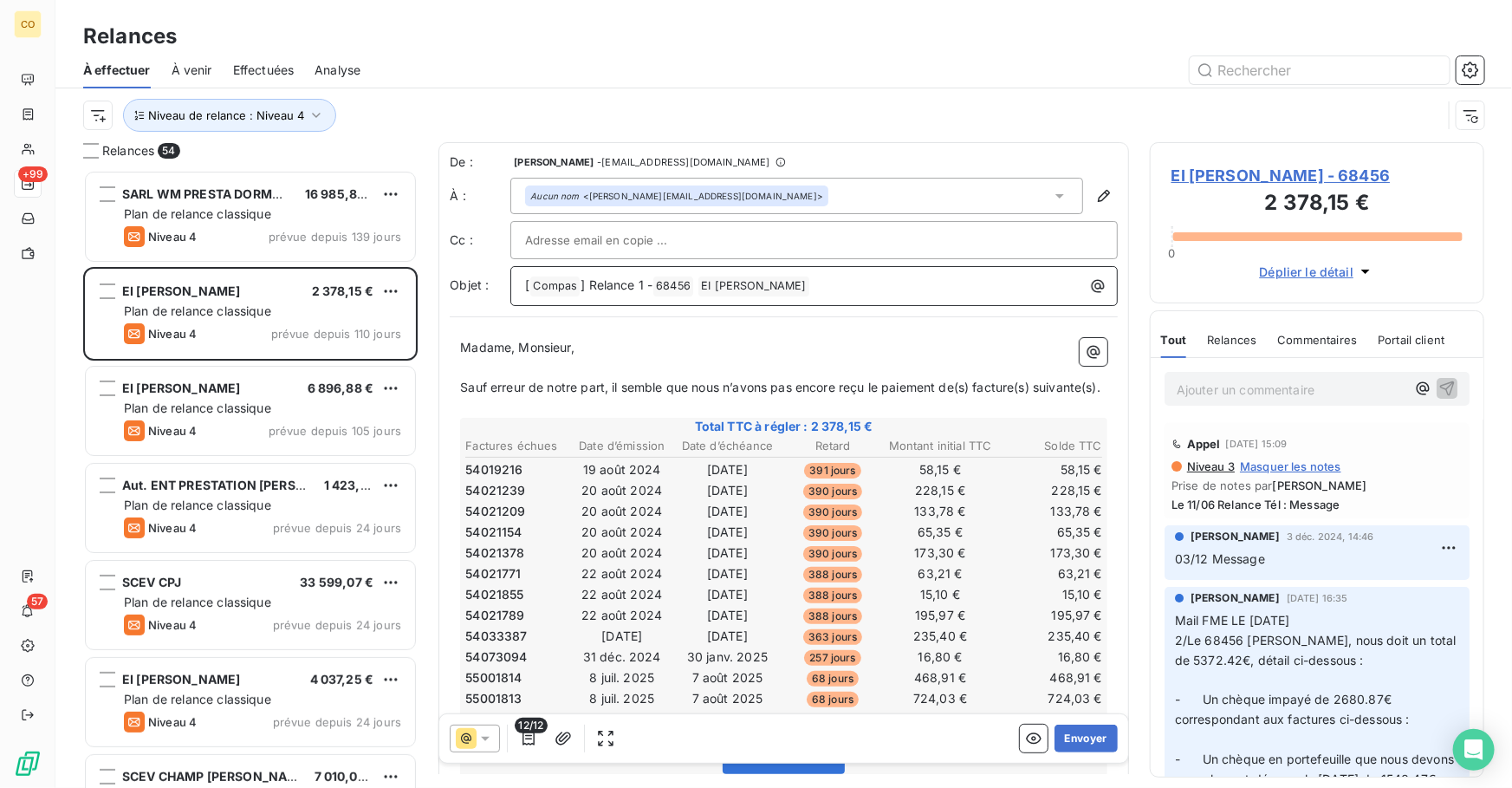
click at [643, 284] on span "] Relance 1 -" at bounding box center [617, 284] width 72 height 14
click at [536, 398] on p "Sauf erreur de notre part, il semble que nous n’avons pas encore reçu le paieme…" at bounding box center [784, 388] width 648 height 20
click at [1064, 729] on button "Envoyer" at bounding box center [1087, 739] width 63 height 28
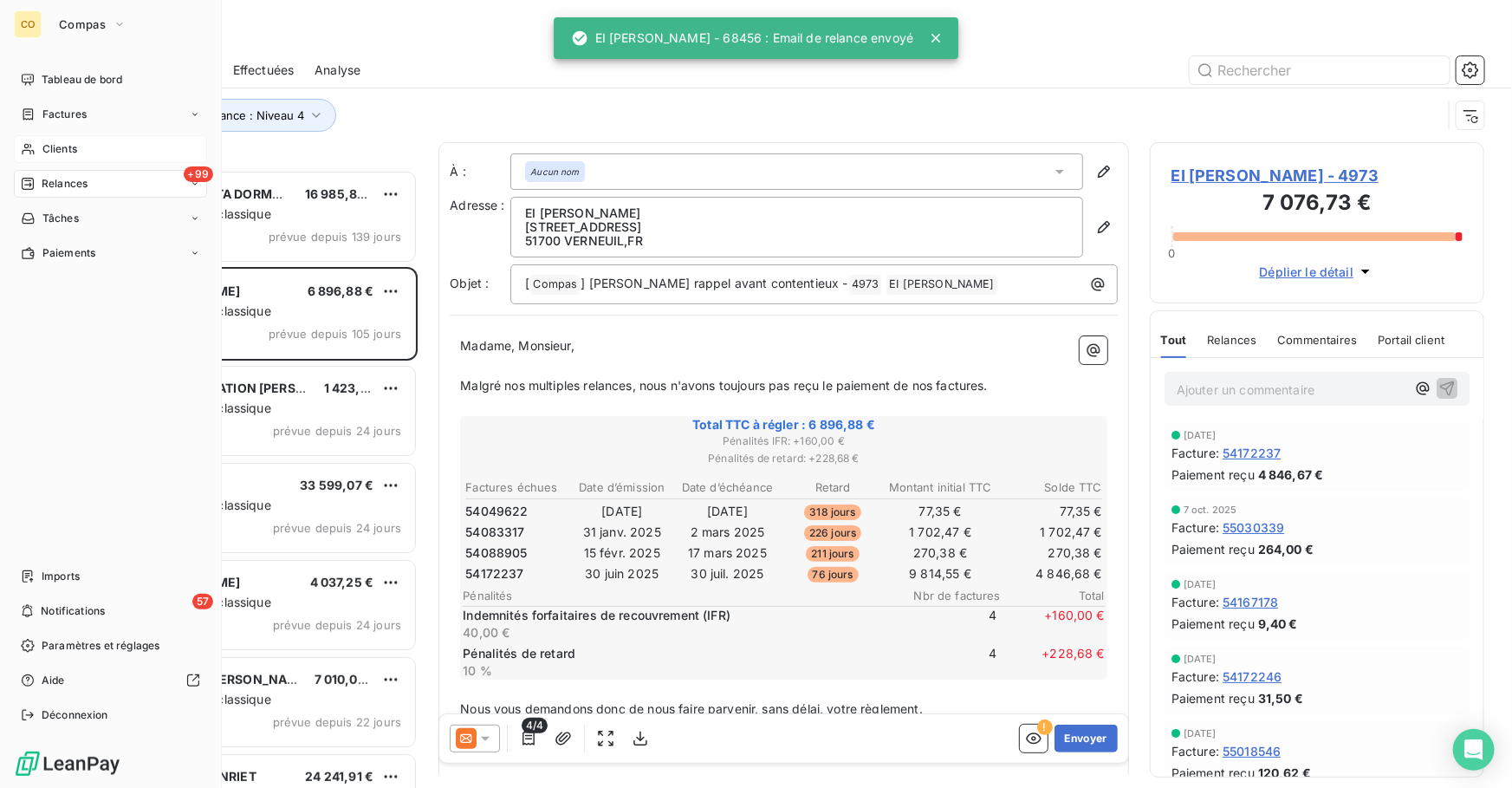
click at [17, 144] on div "Clients" at bounding box center [110, 148] width 193 height 28
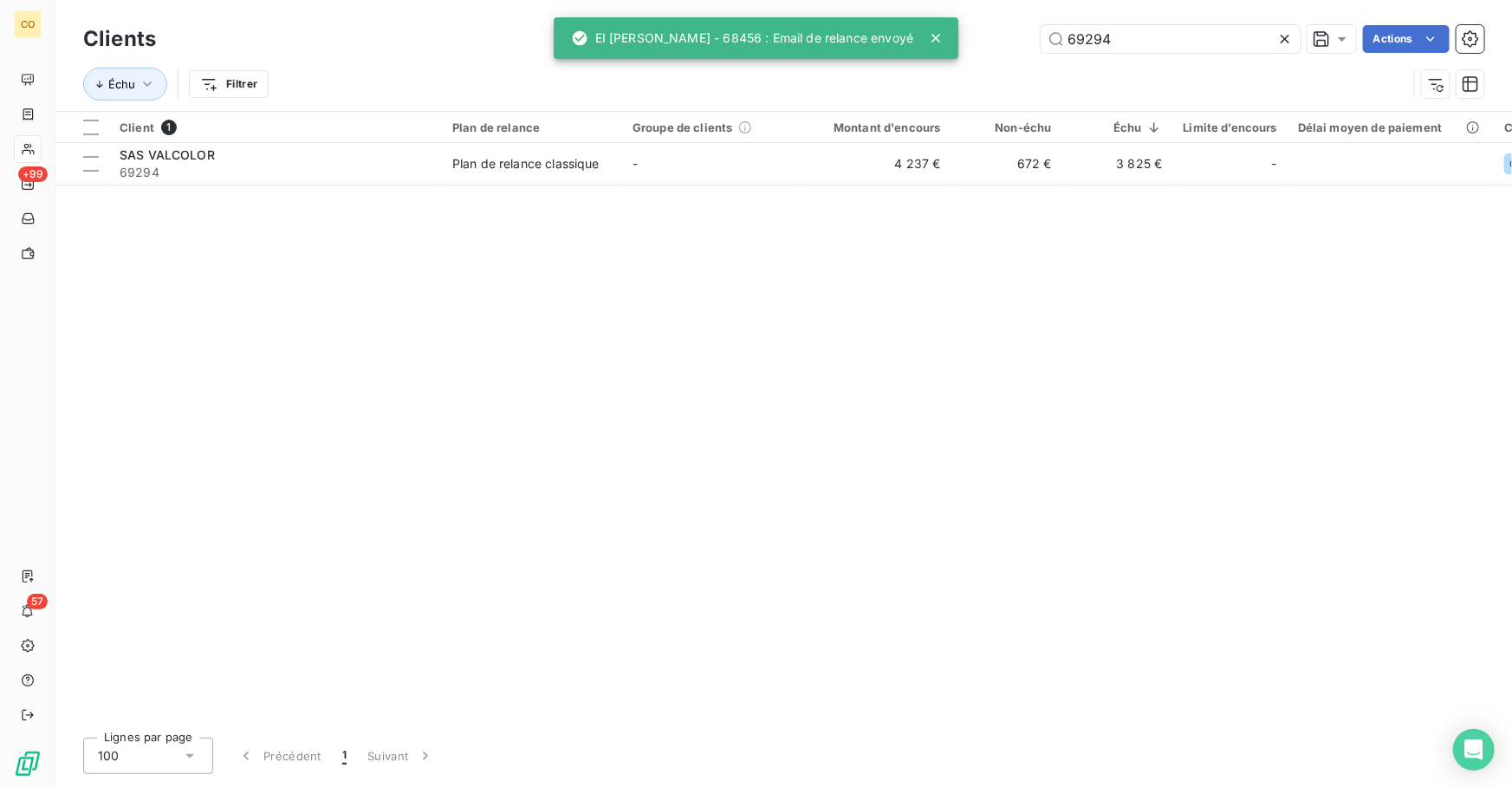
drag, startPoint x: 780, startPoint y: 40, endPoint x: 684, endPoint y: 41, distance: 96.0
click at [687, 42] on div "CO +99 57 Clients 69294 Actions Échu Filtrer Client 1 Plan de relance Groupe de…" at bounding box center [756, 394] width 1512 height 788
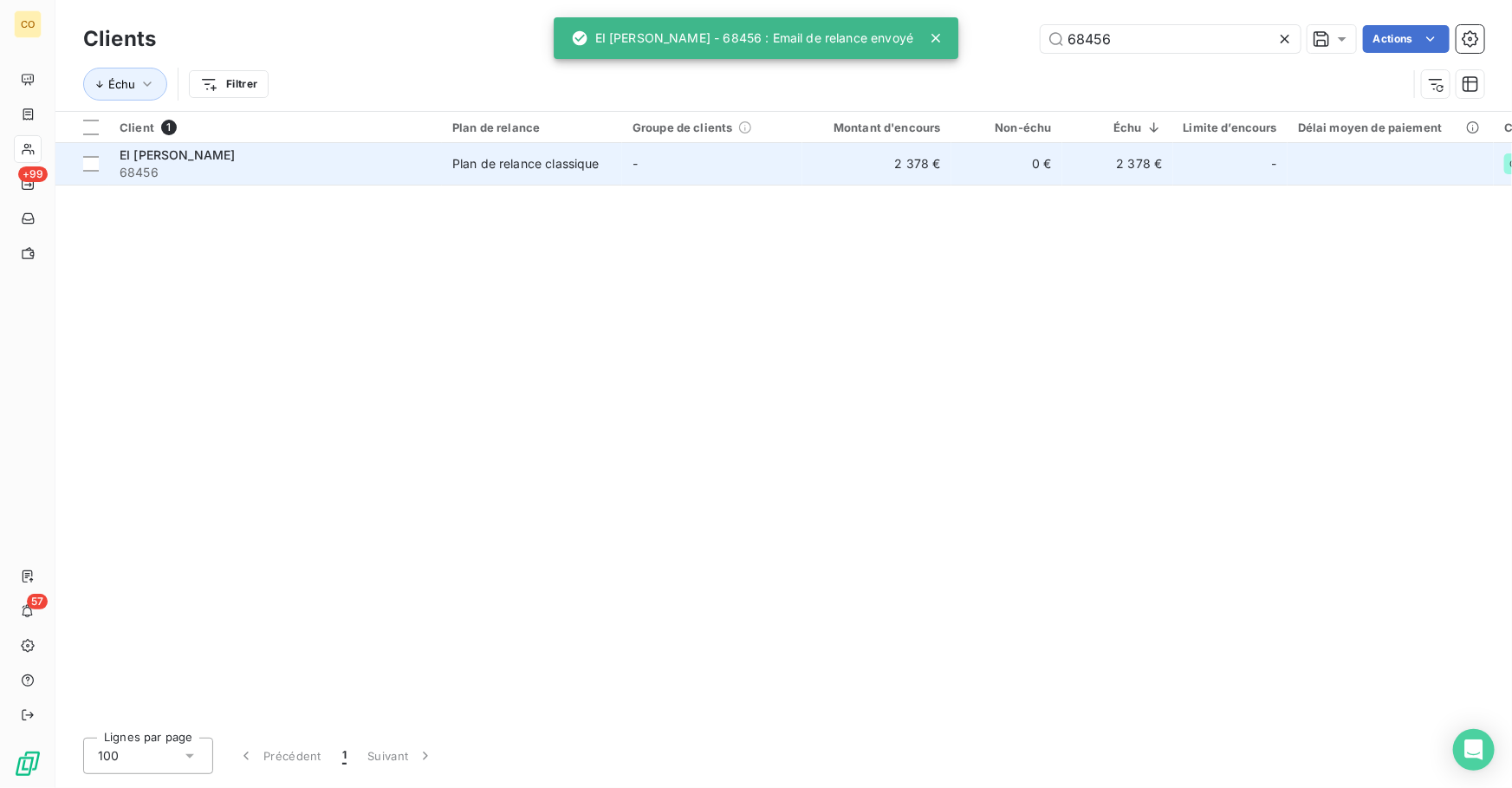
type input "68456"
click at [512, 166] on div "Plan de relance classique" at bounding box center [526, 163] width 148 height 17
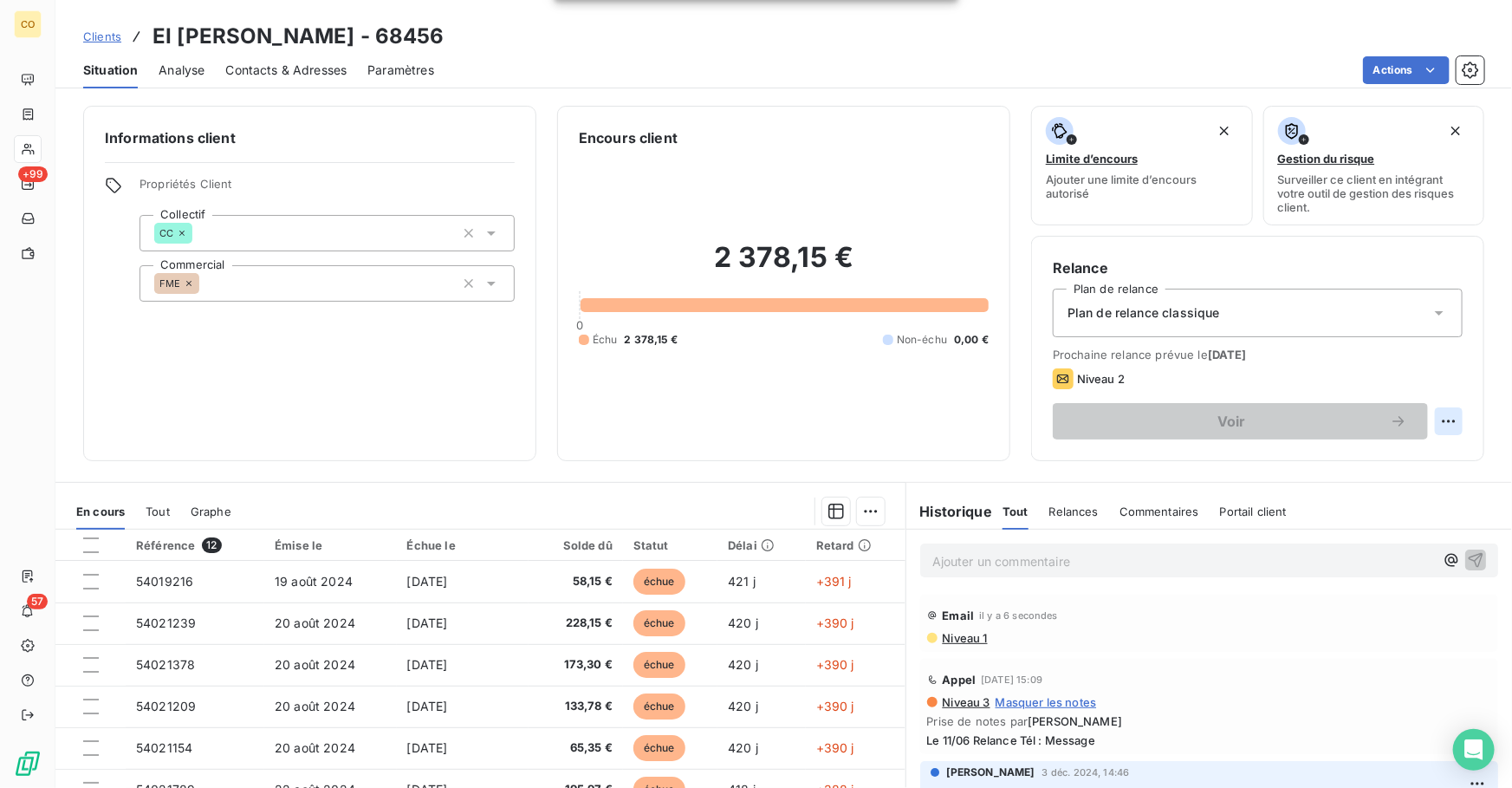
click at [1438, 424] on html "CO +99 57 Clients EI [PERSON_NAME] - 68456 Situation Analyse Contacts & Adresse…" at bounding box center [756, 394] width 1512 height 788
click at [1344, 466] on div "Replanifier cette action" at bounding box center [1366, 458] width 155 height 28
select select "9"
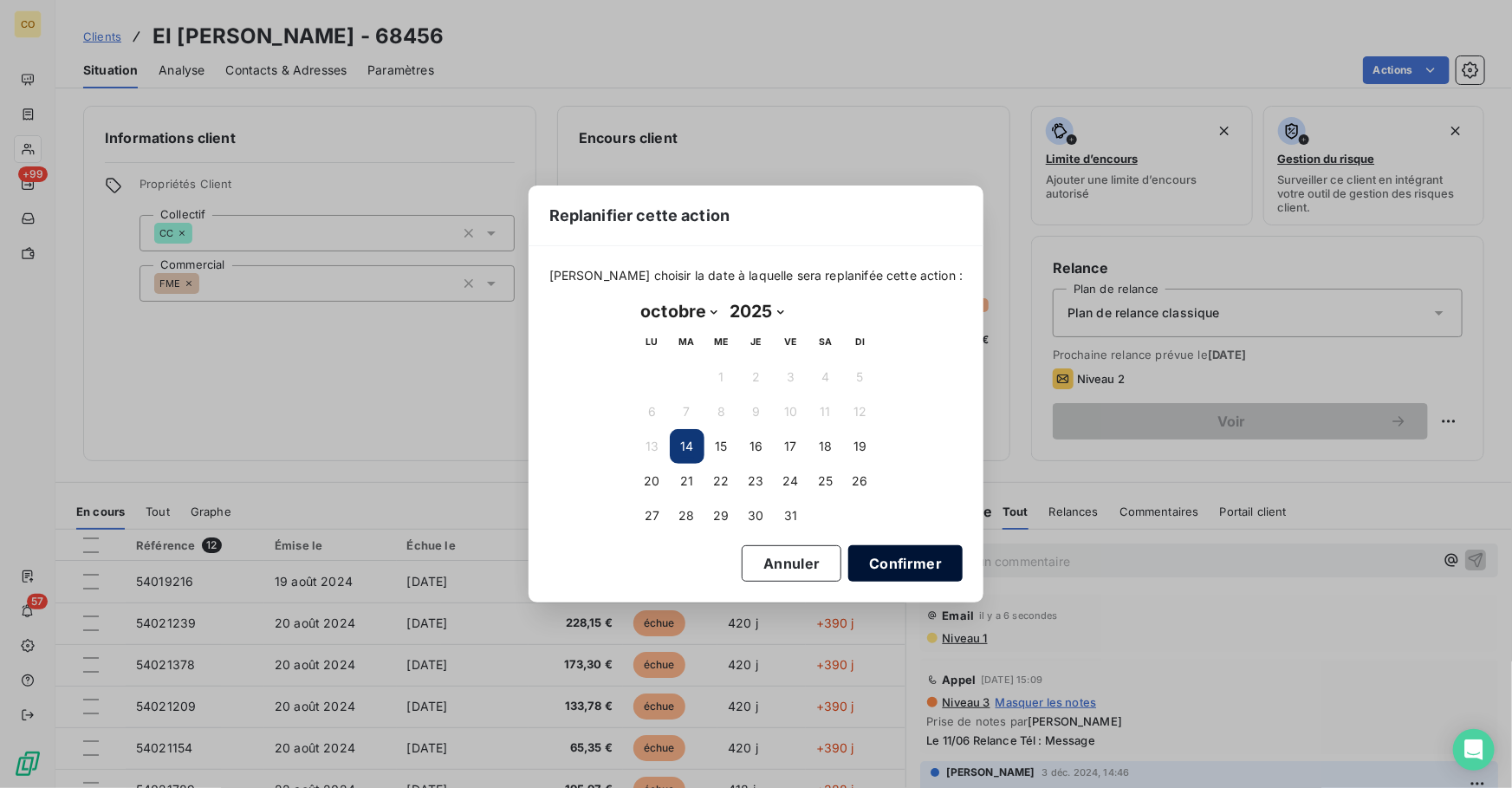
click at [889, 561] on button "Confirmer" at bounding box center [905, 563] width 114 height 36
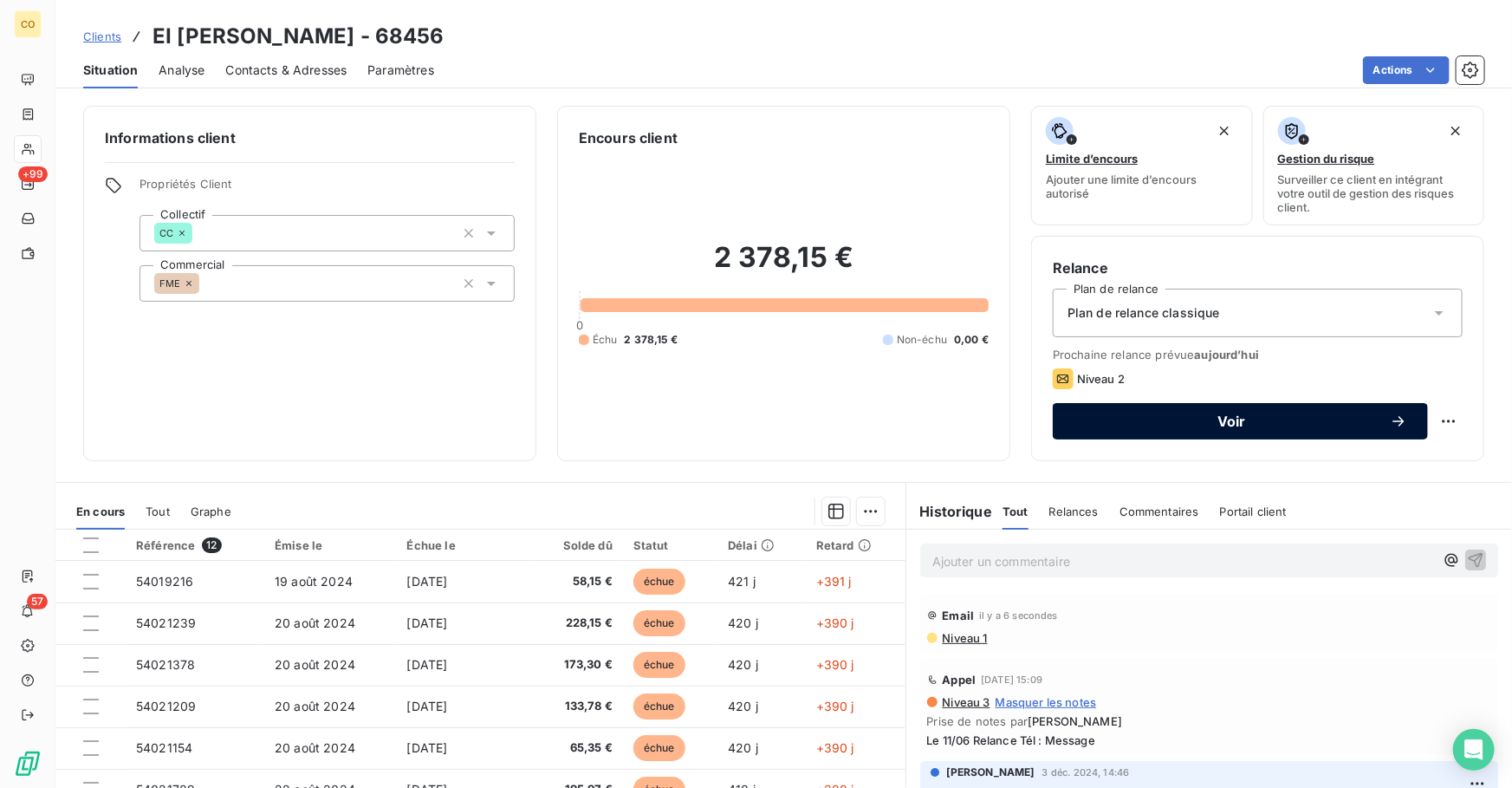
click at [1109, 428] on div "Voir" at bounding box center [1240, 421] width 334 height 17
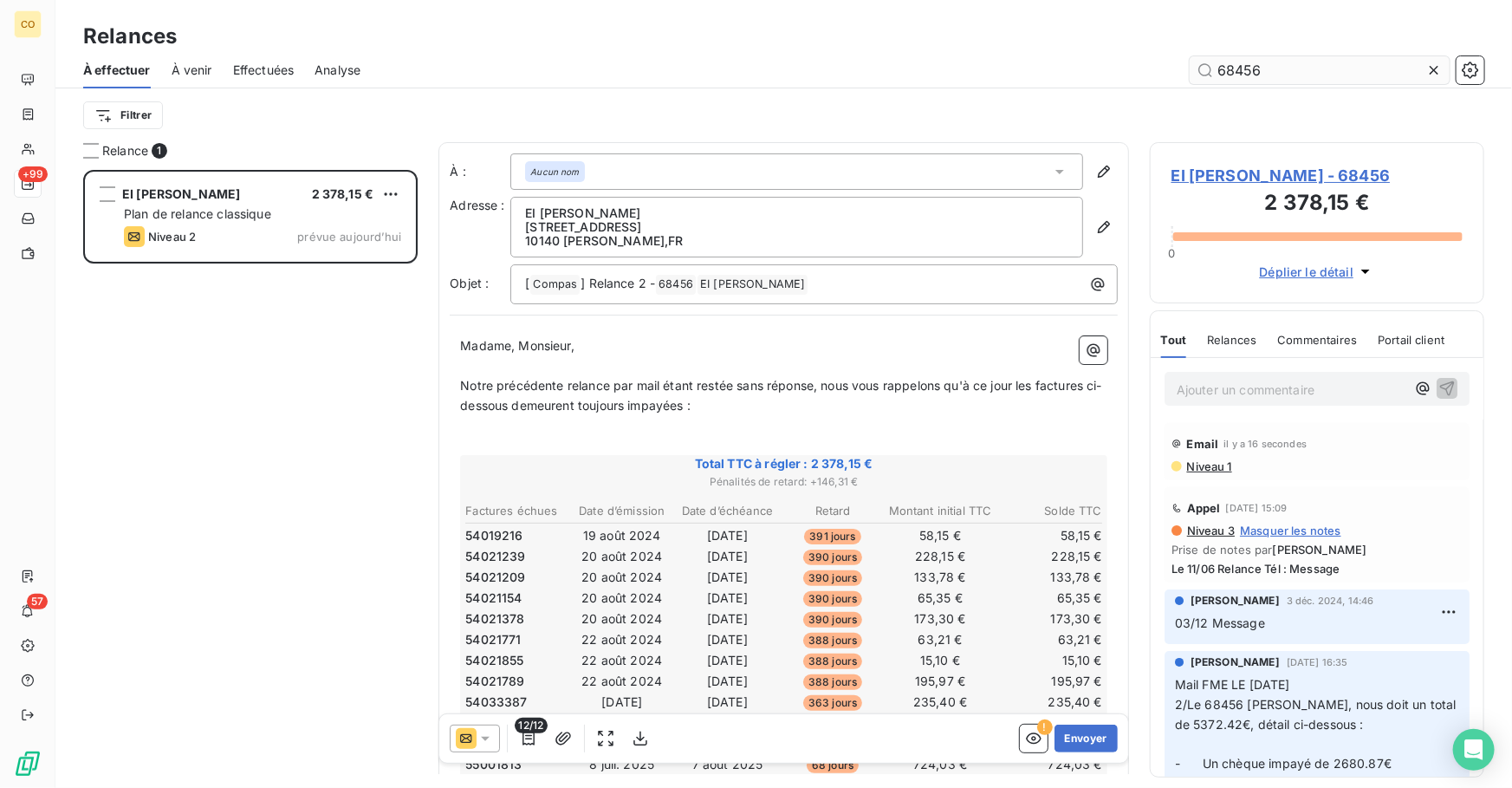
scroll to position [607, 322]
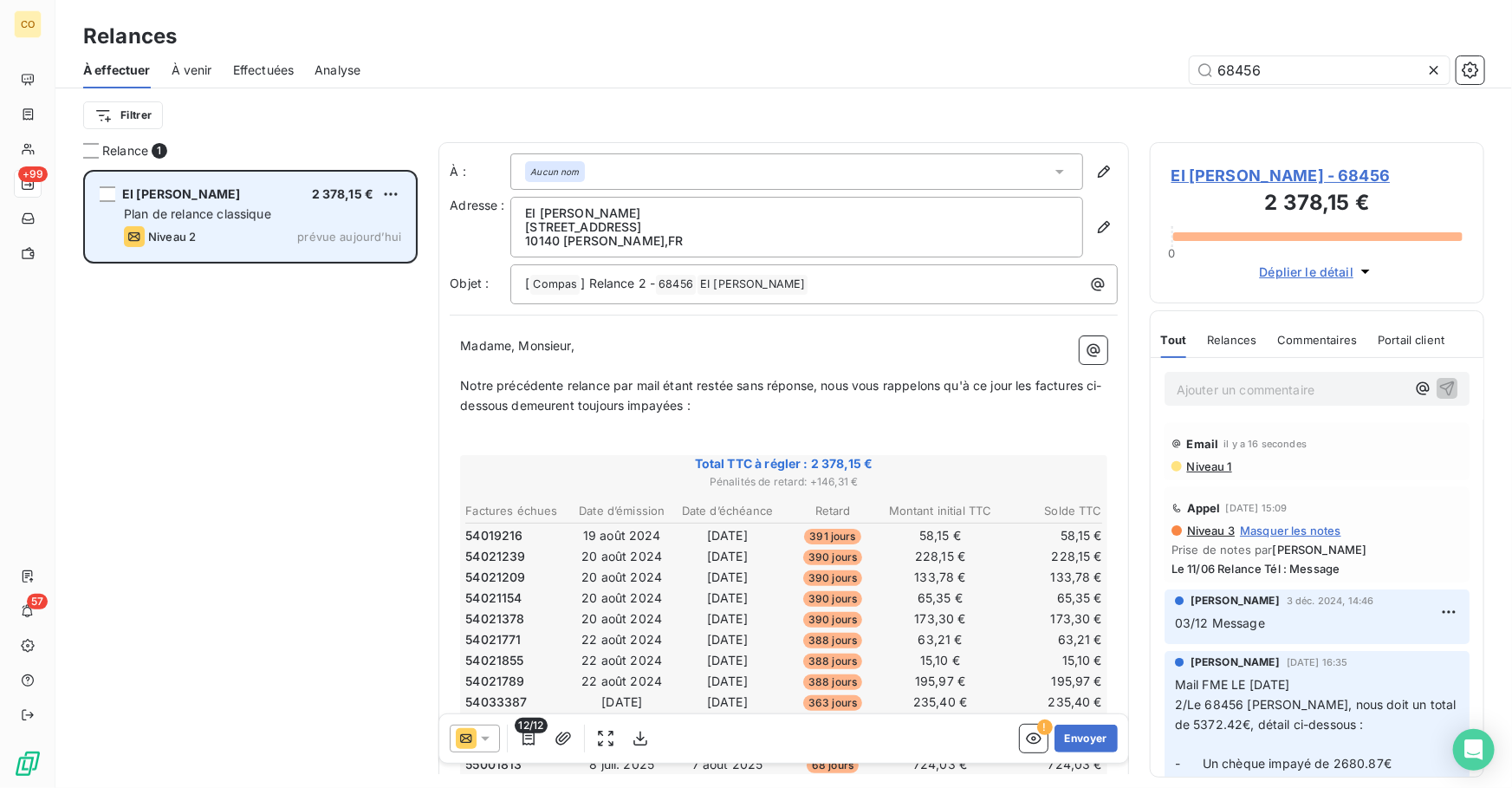
type input "68456"
click at [402, 190] on div "EI [PERSON_NAME] 2 378,15 € Plan de relance classique Niveau 2 prévue [DATE]" at bounding box center [250, 217] width 329 height 88
click at [398, 191] on html "CO +99 57 Relances À effectuer À venir Effectuées Analyse 68456 Filtrer Relance…" at bounding box center [756, 394] width 1512 height 788
click at [355, 266] on div "Passer cette action" at bounding box center [316, 260] width 155 height 28
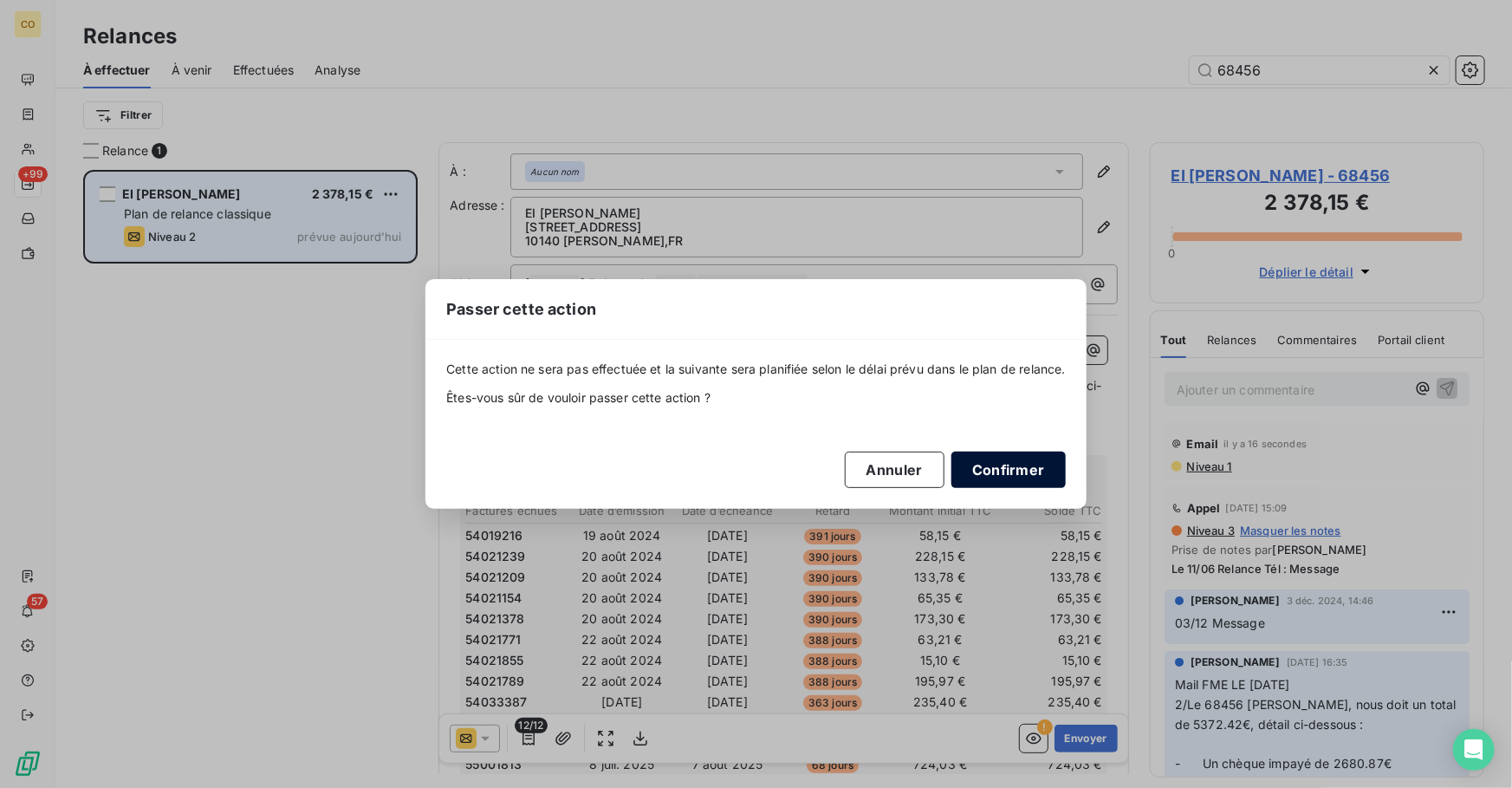
click at [1041, 467] on button "Confirmer" at bounding box center [1008, 470] width 114 height 36
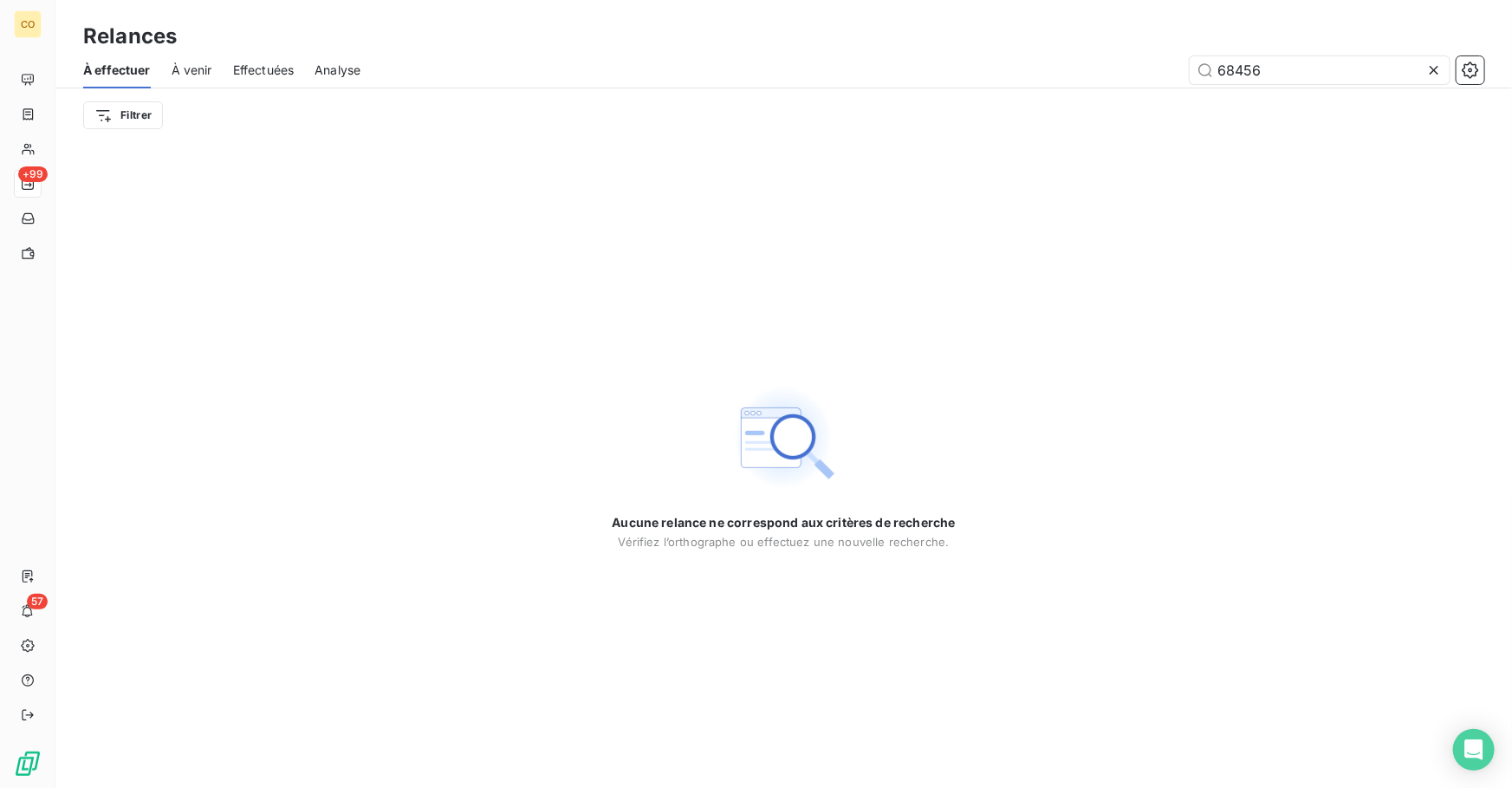
click at [1435, 73] on icon at bounding box center [1434, 69] width 17 height 17
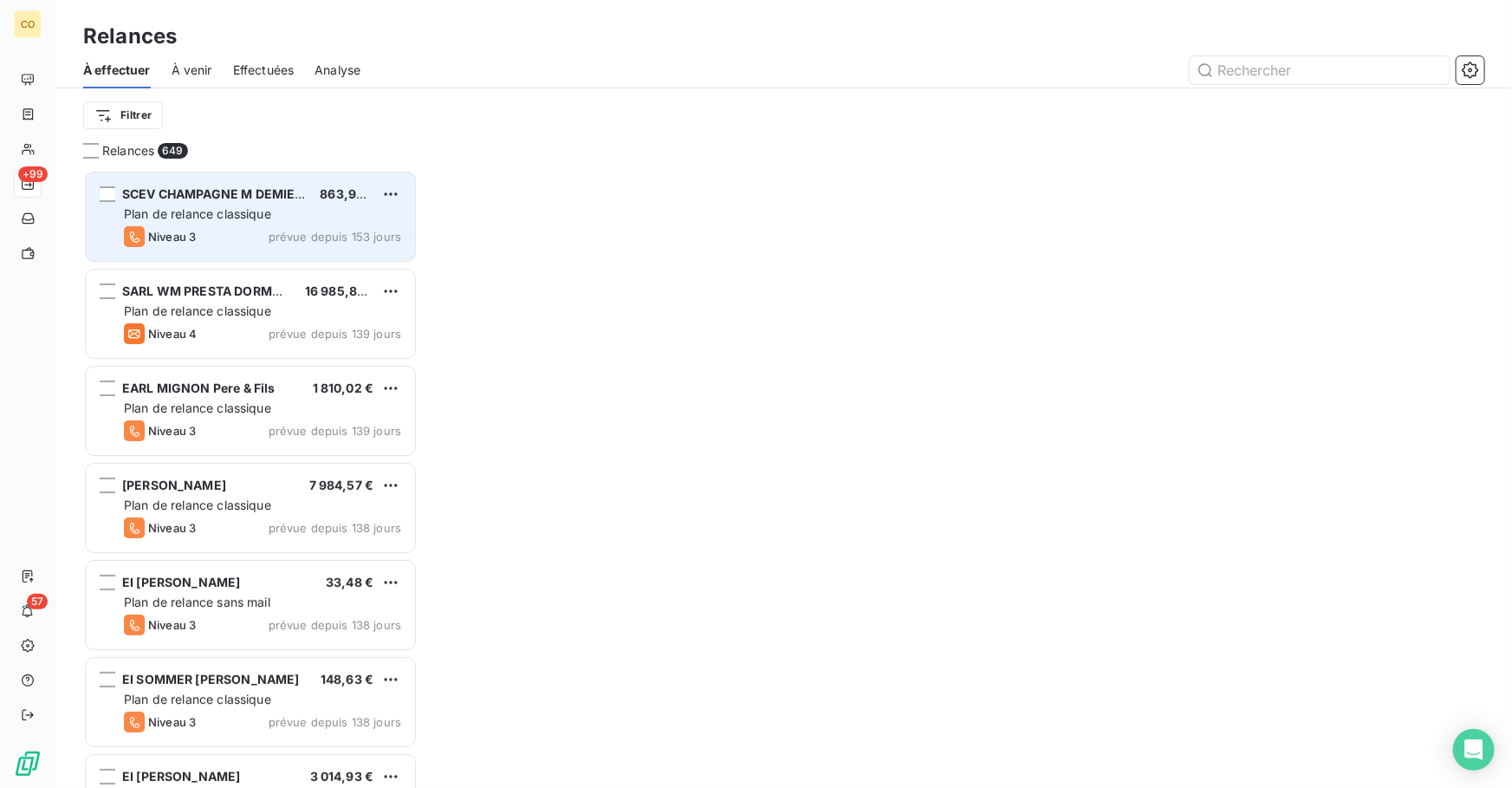
scroll to position [607, 322]
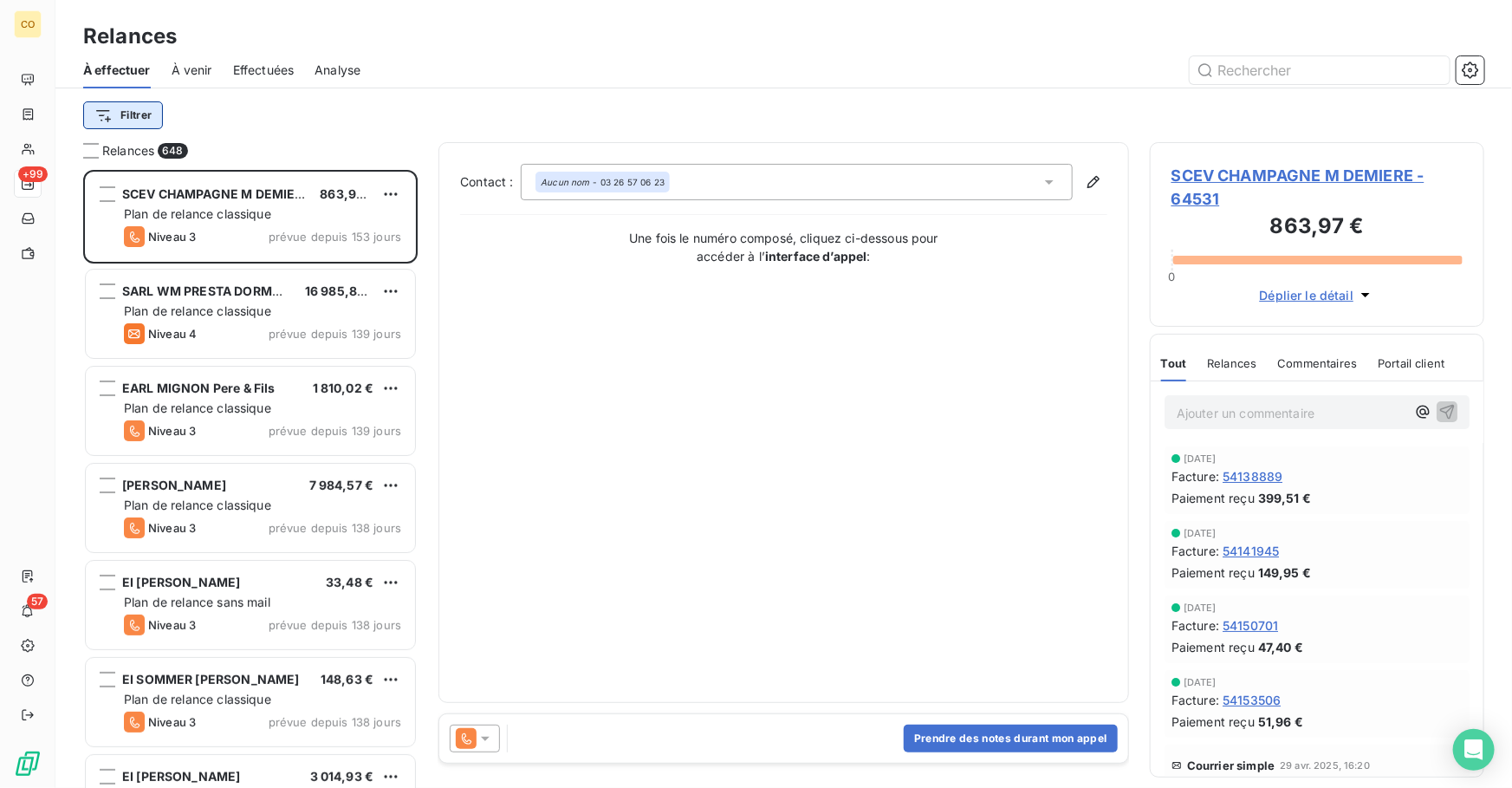
click at [124, 115] on html "CO +99 57 Relances À effectuer À venir Effectuées Analyse Filtrer Relances 648 …" at bounding box center [756, 394] width 1512 height 788
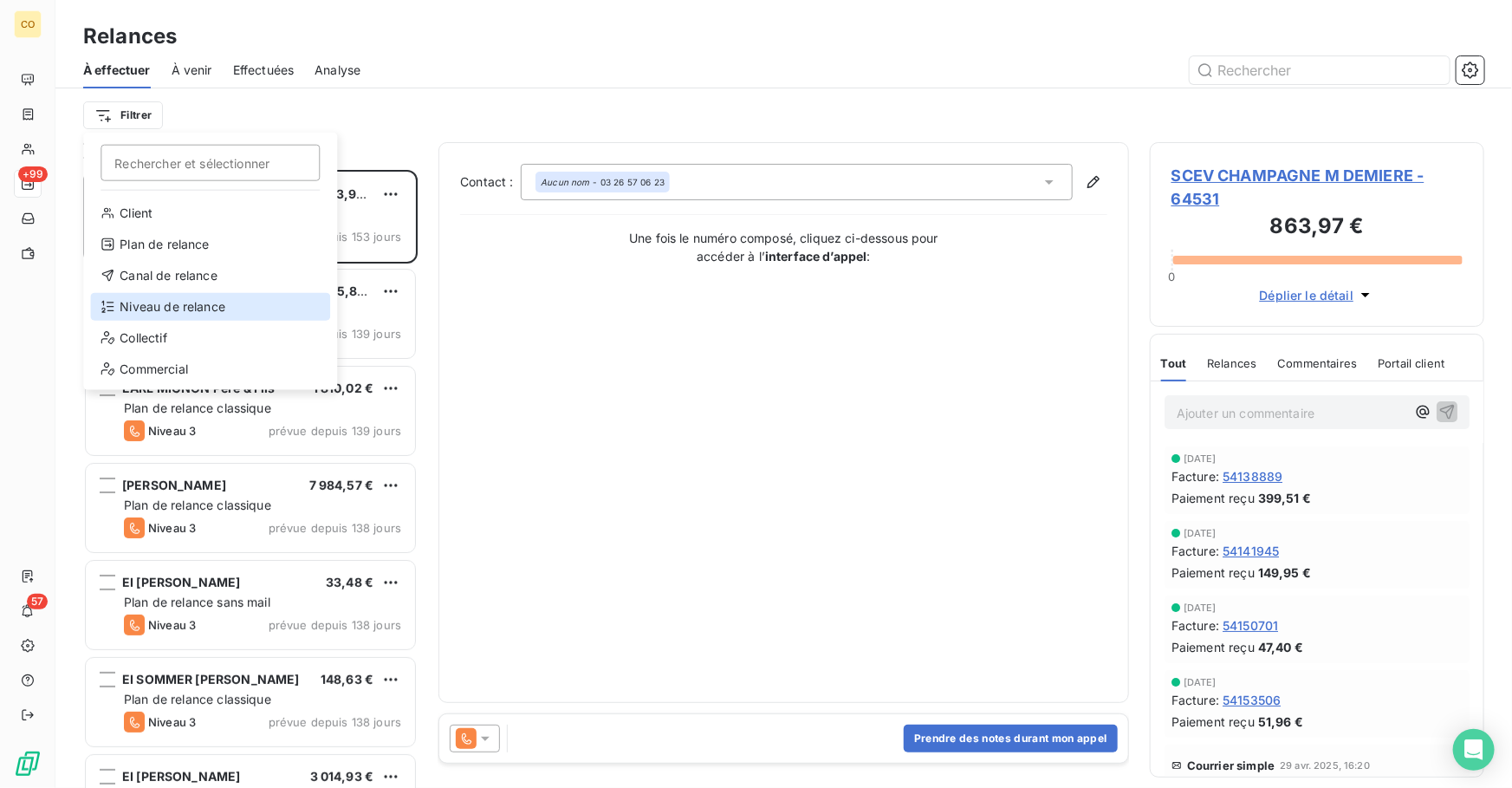
click at [200, 302] on div "Niveau de relance" at bounding box center [210, 307] width 240 height 28
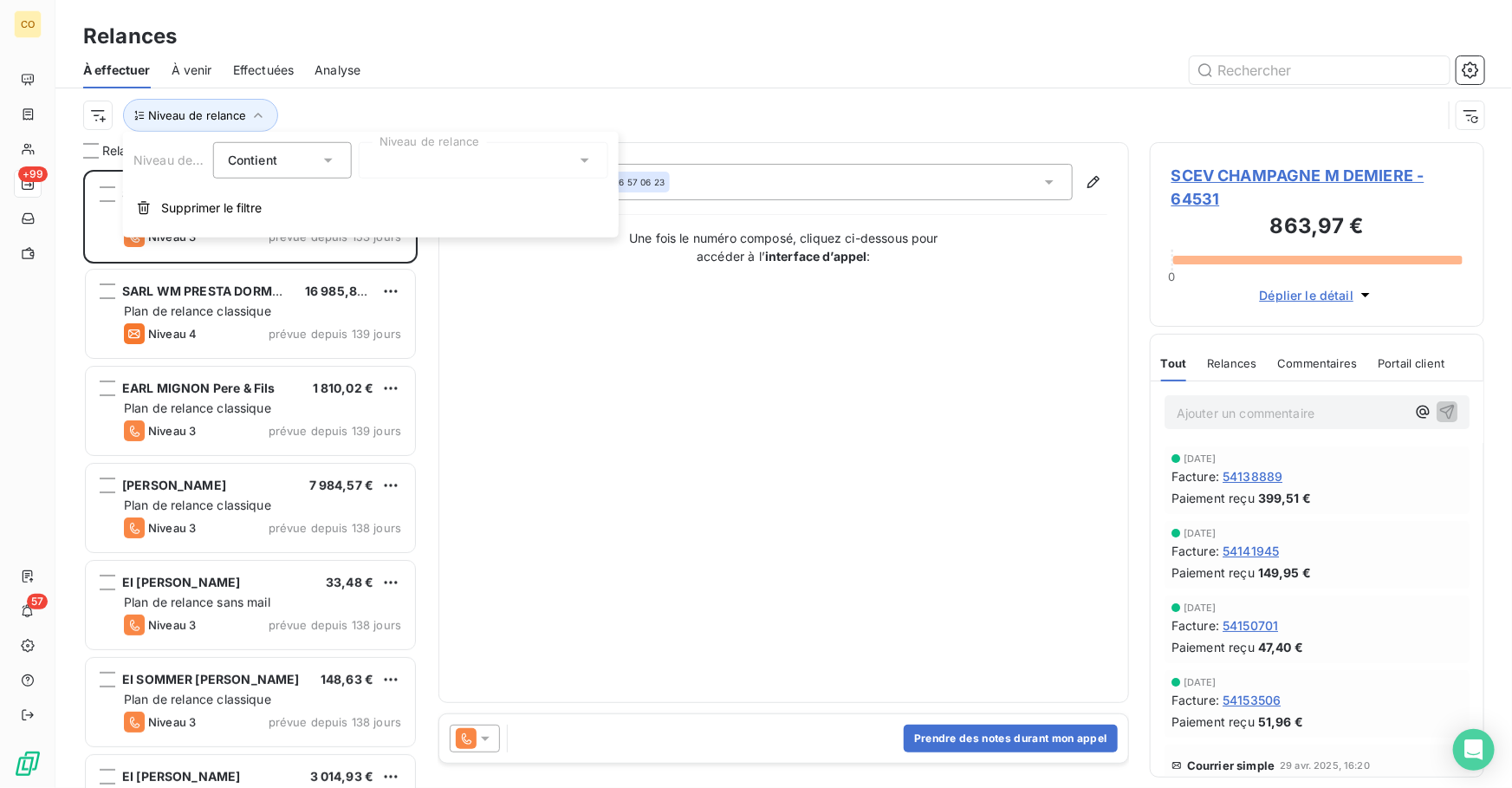
click at [505, 157] on div at bounding box center [484, 160] width 250 height 36
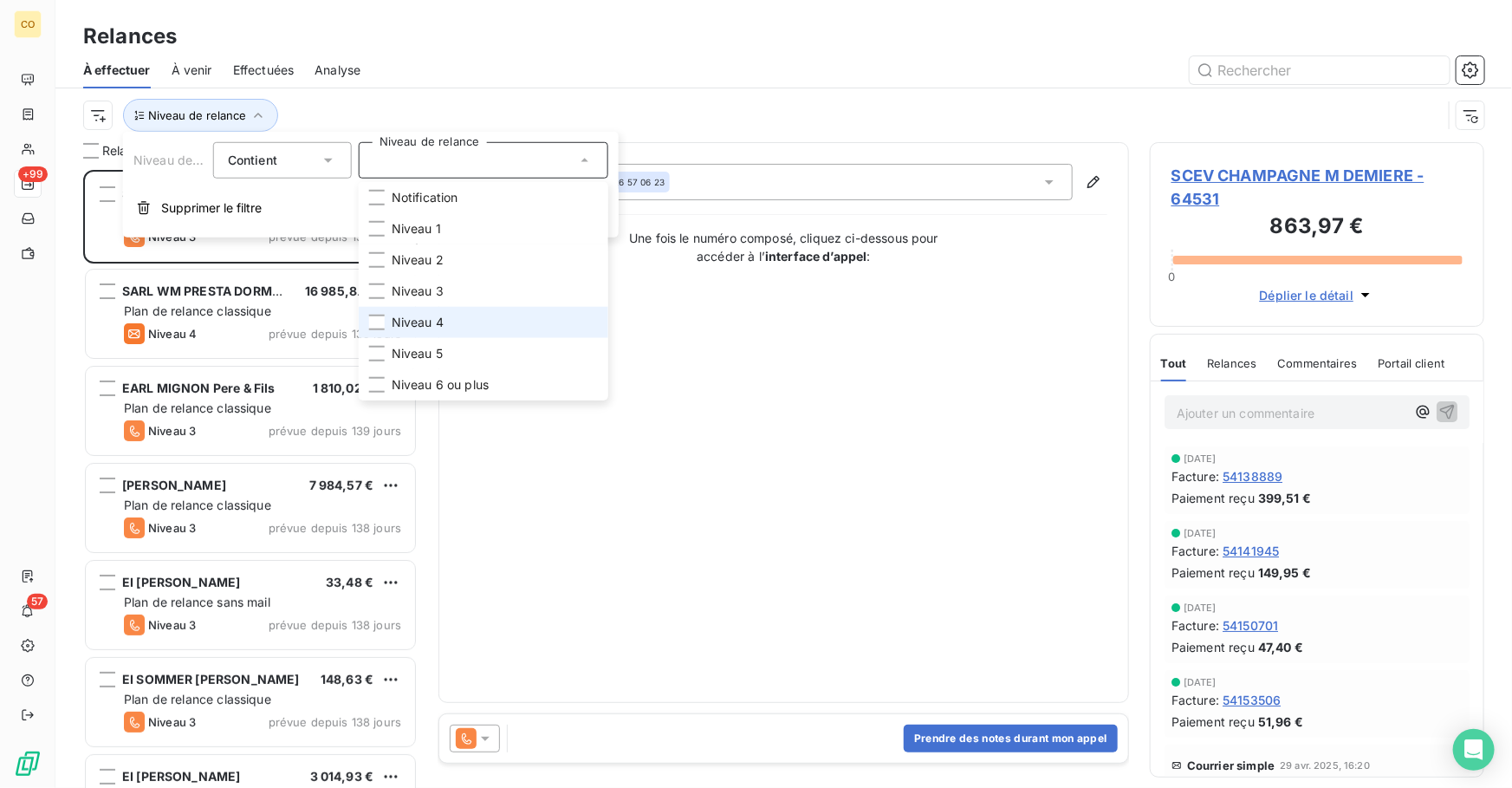
click at [479, 319] on li "Niveau 4" at bounding box center [484, 322] width 250 height 31
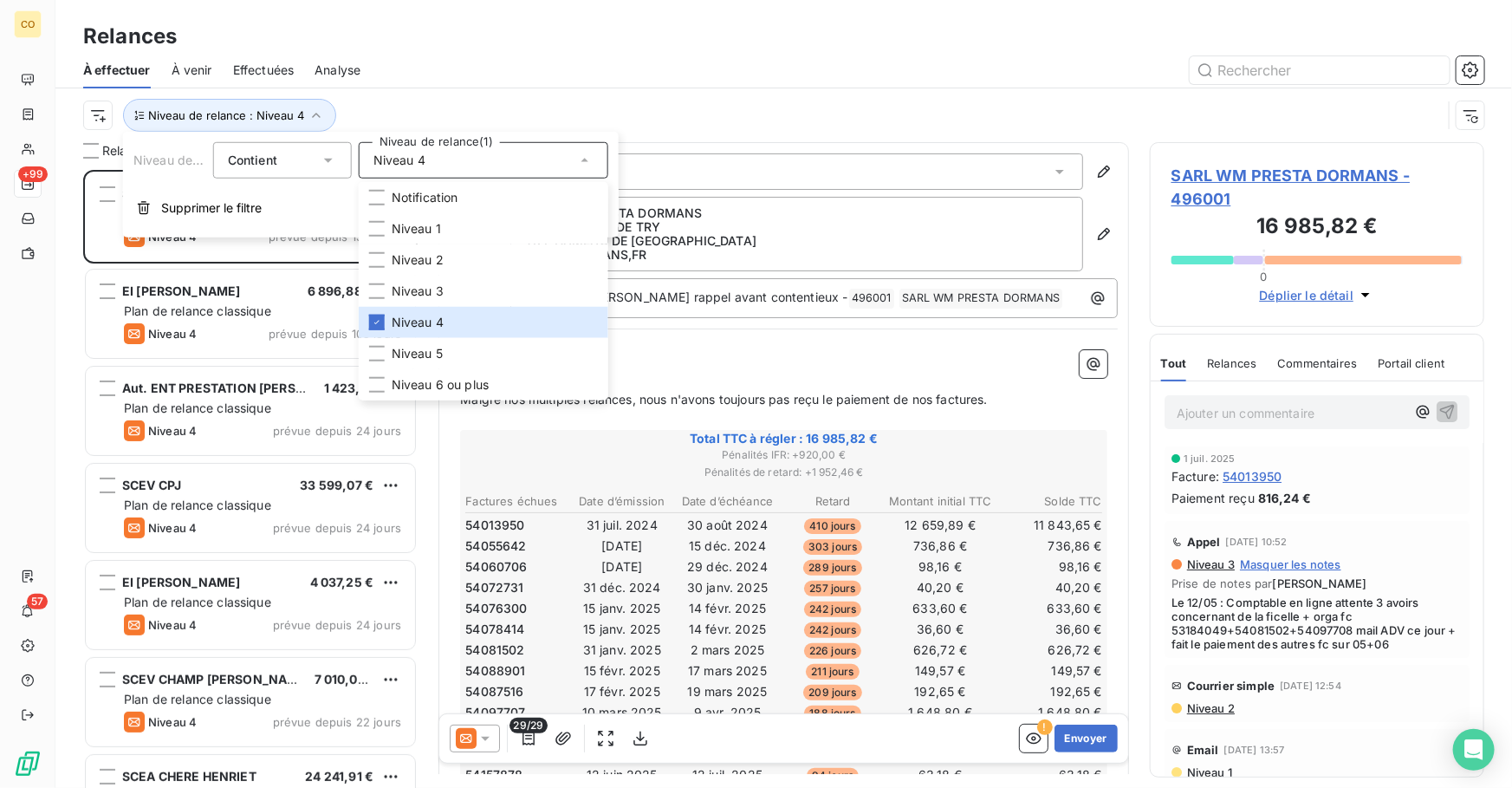
click at [647, 32] on div "Relances" at bounding box center [784, 36] width 1457 height 31
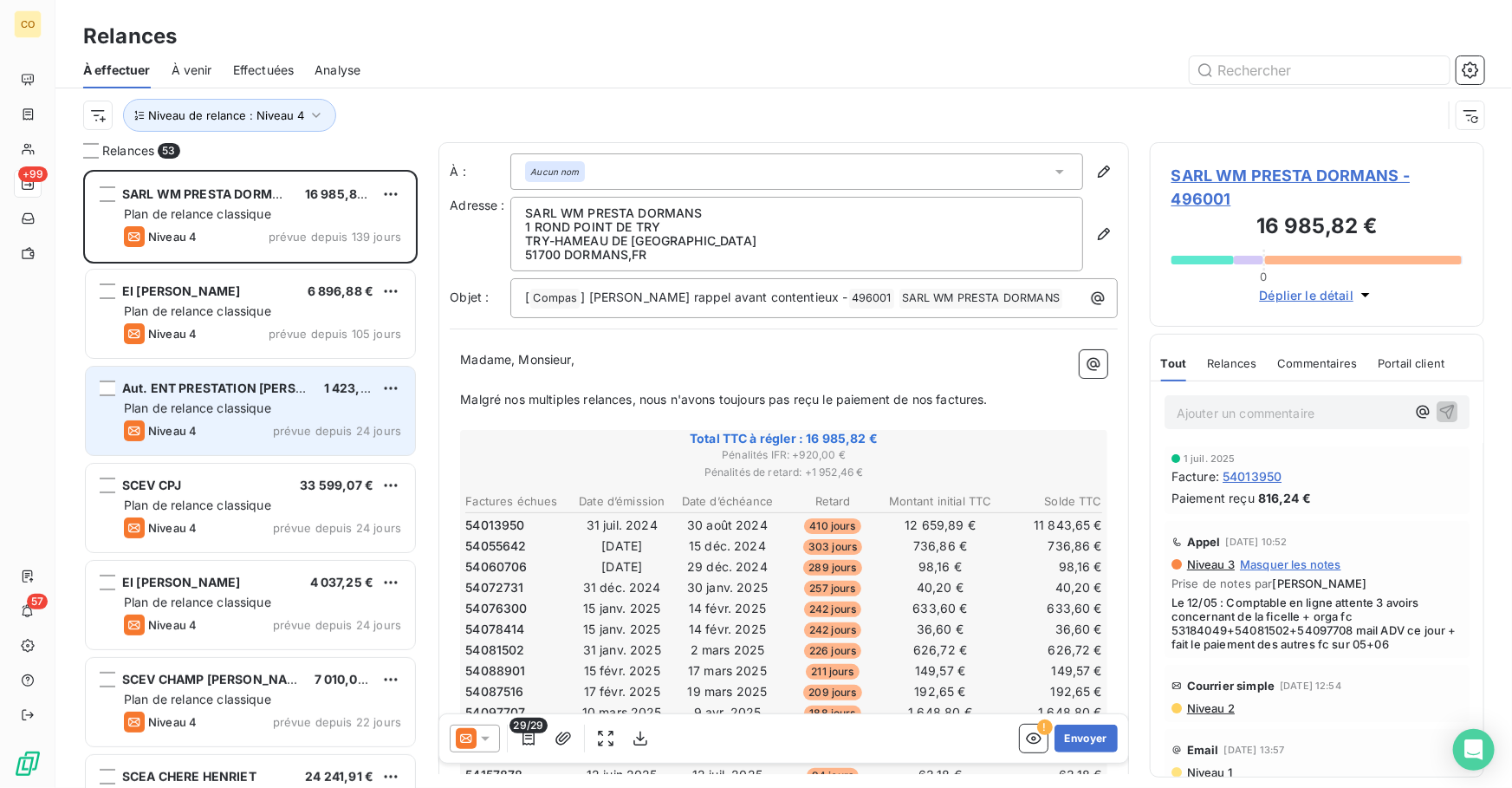
click at [250, 406] on span "Plan de relance classique" at bounding box center [198, 407] width 148 height 14
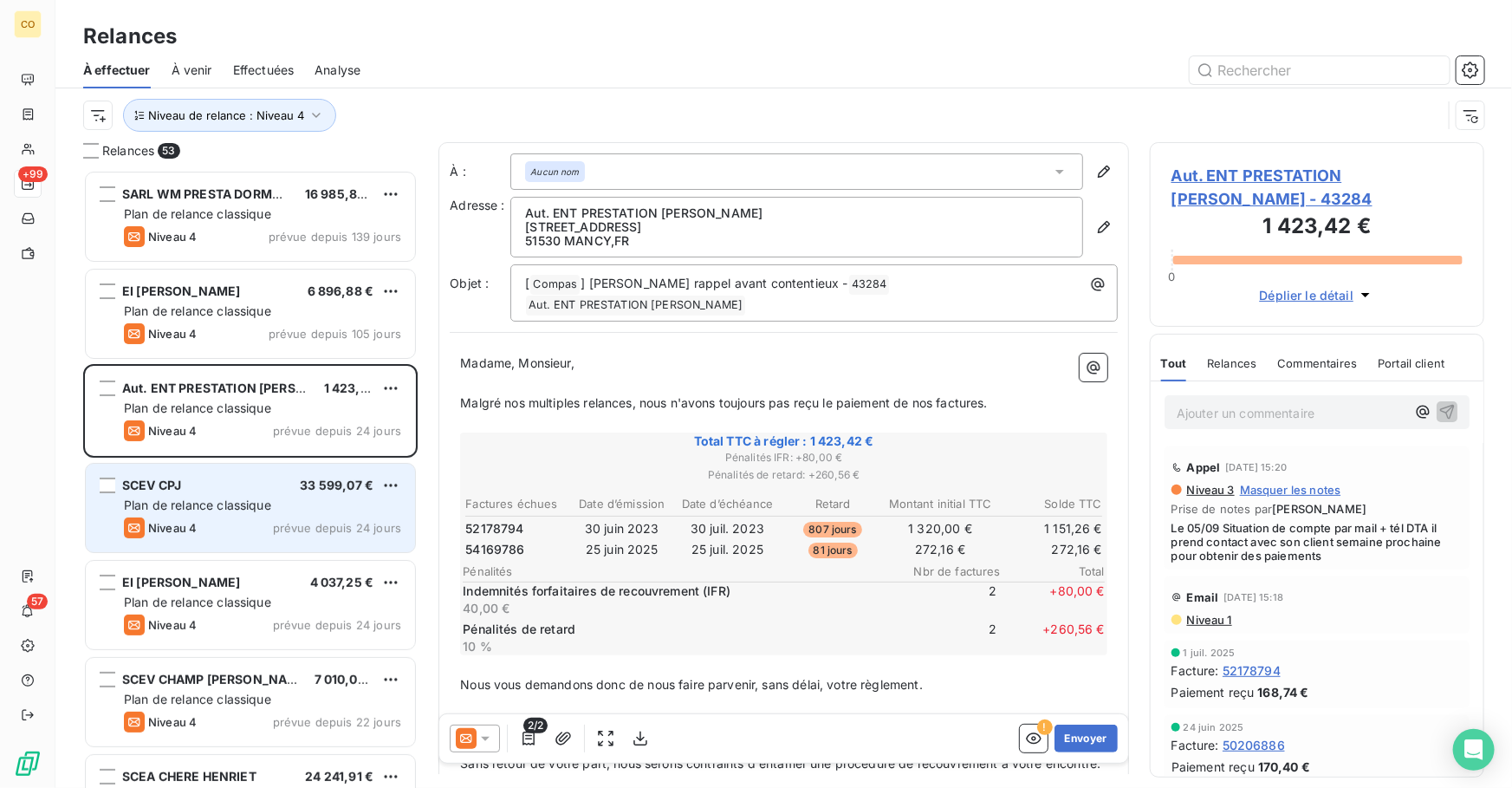
click at [214, 532] on div "Niveau 4 prévue depuis 24 jours" at bounding box center [263, 527] width 277 height 21
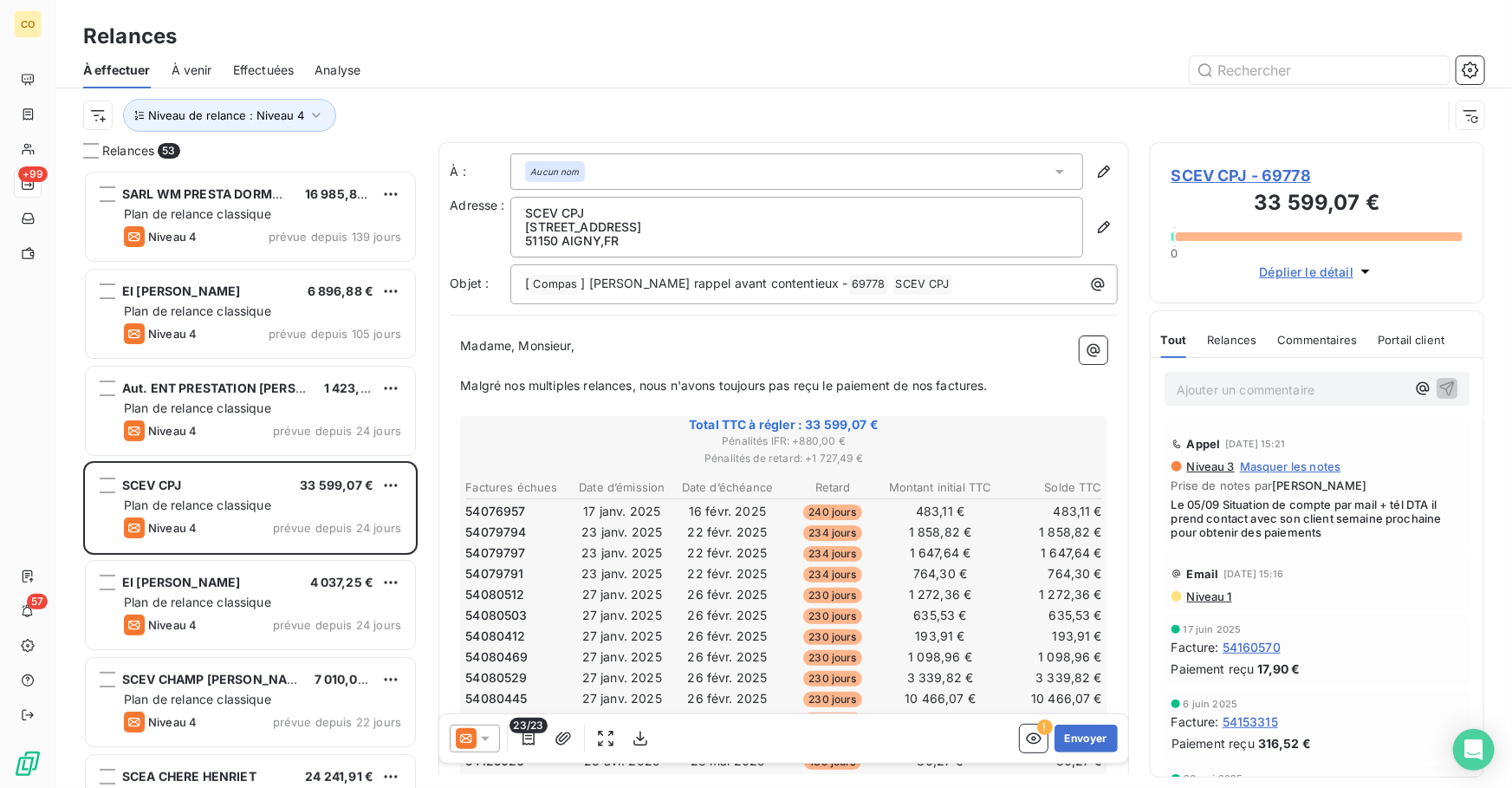
click at [830, 26] on div "Relances" at bounding box center [784, 36] width 1457 height 31
click at [1220, 393] on p "Ajouter un commentaire ﻿" at bounding box center [1292, 390] width 228 height 22
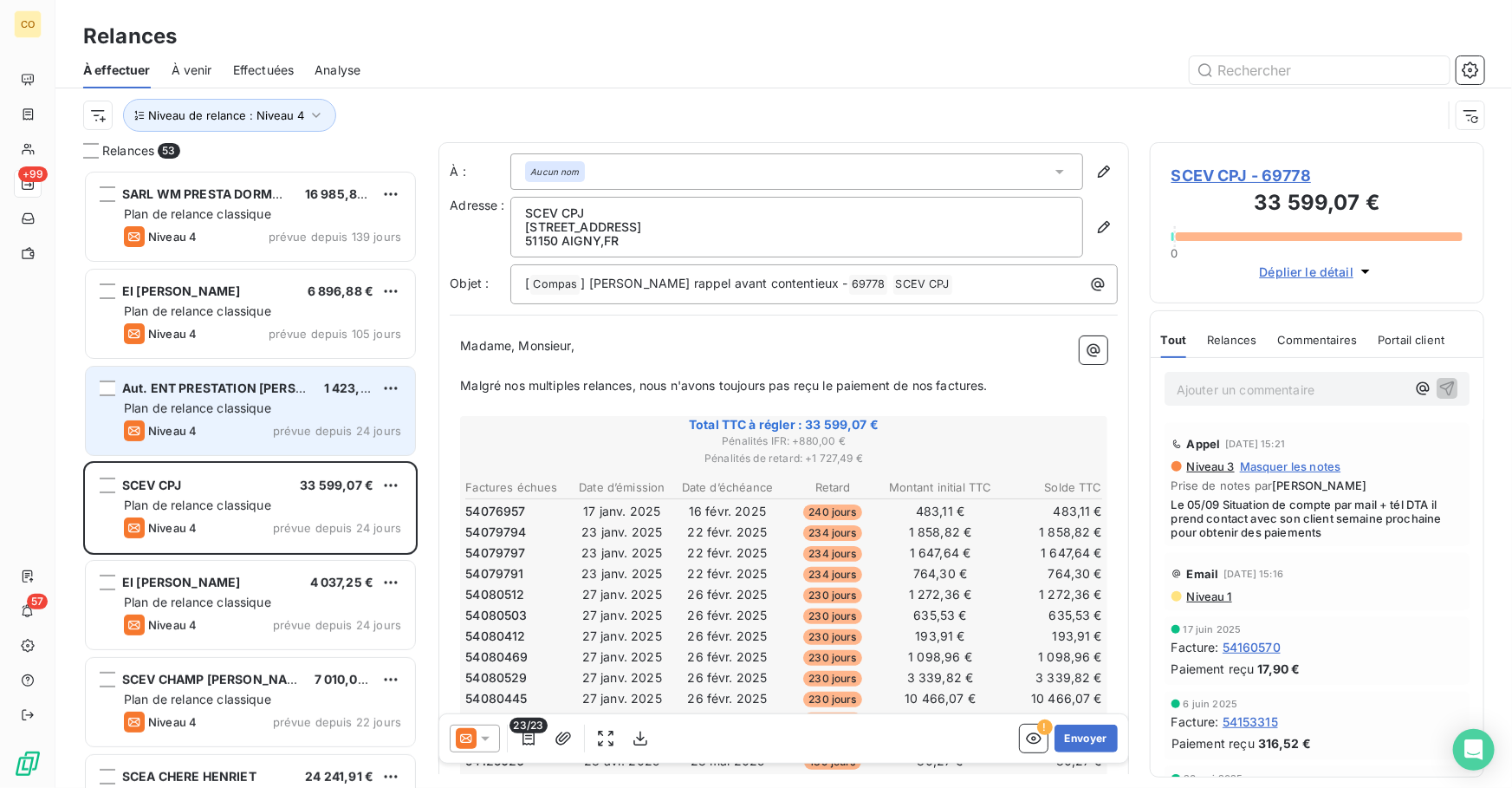
click at [264, 407] on span "Plan de relance classique" at bounding box center [198, 407] width 148 height 14
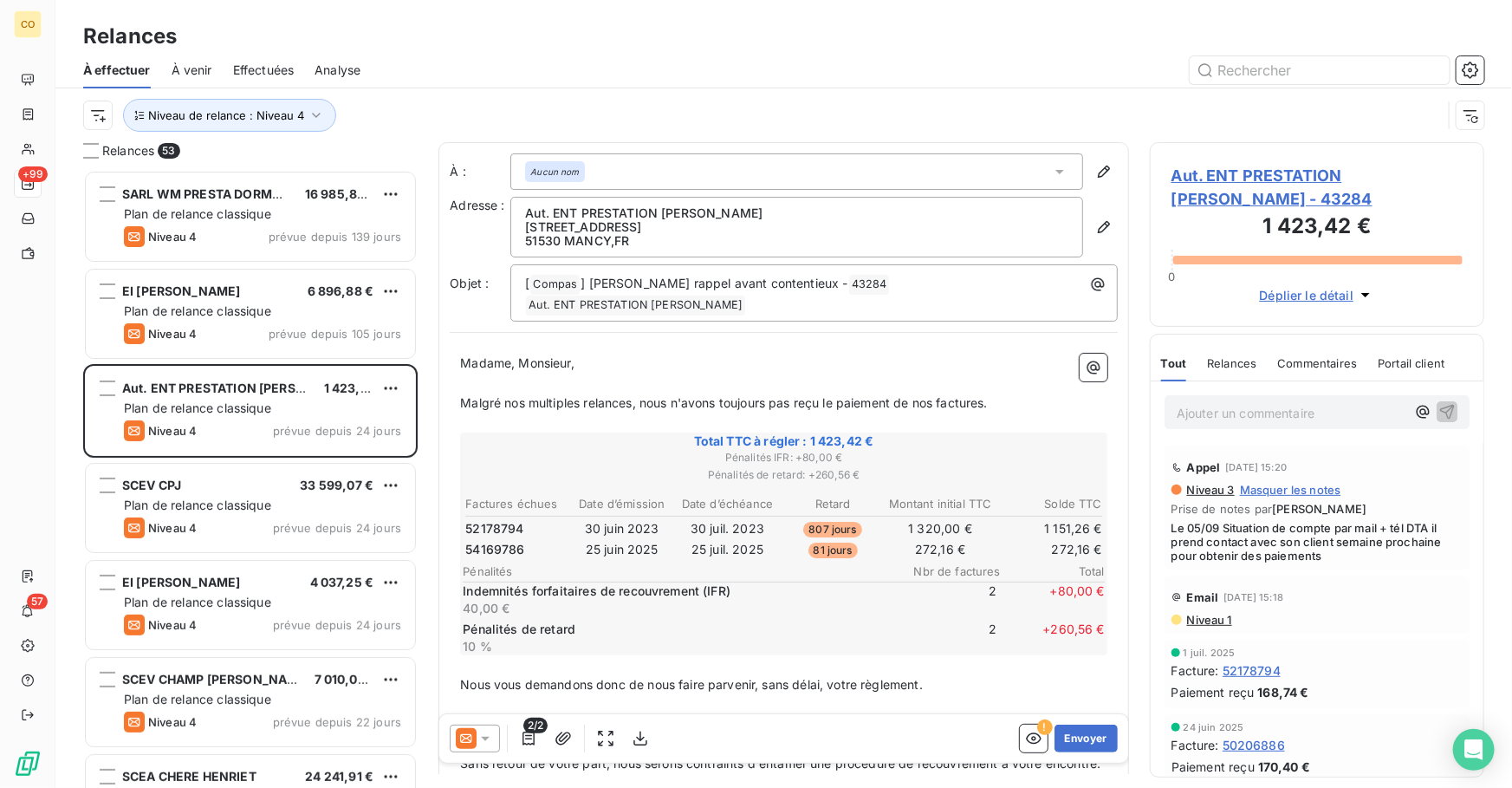
click at [479, 744] on icon at bounding box center [485, 738] width 17 height 17
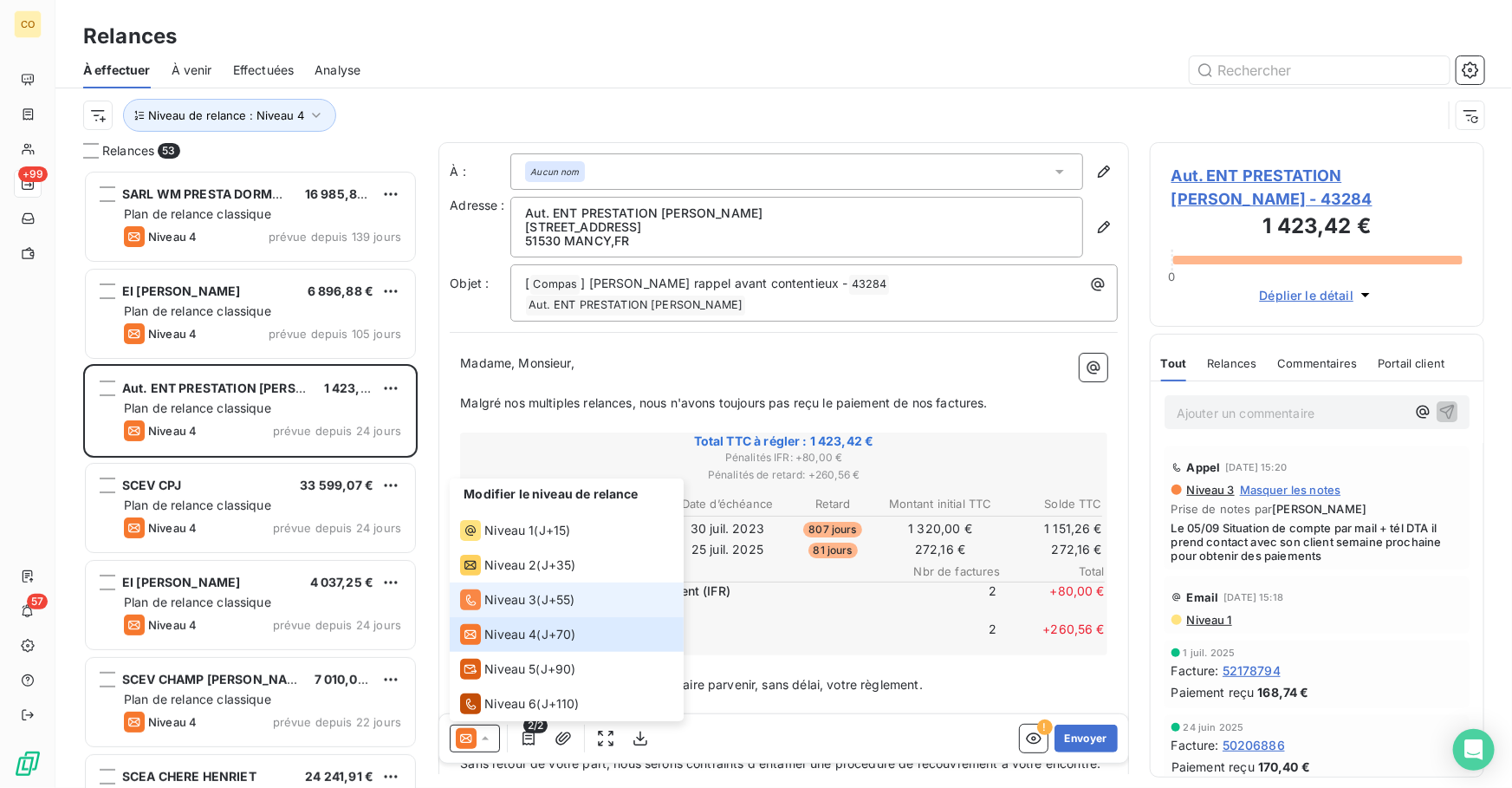
click at [522, 598] on span "Niveau 3" at bounding box center [511, 599] width 52 height 17
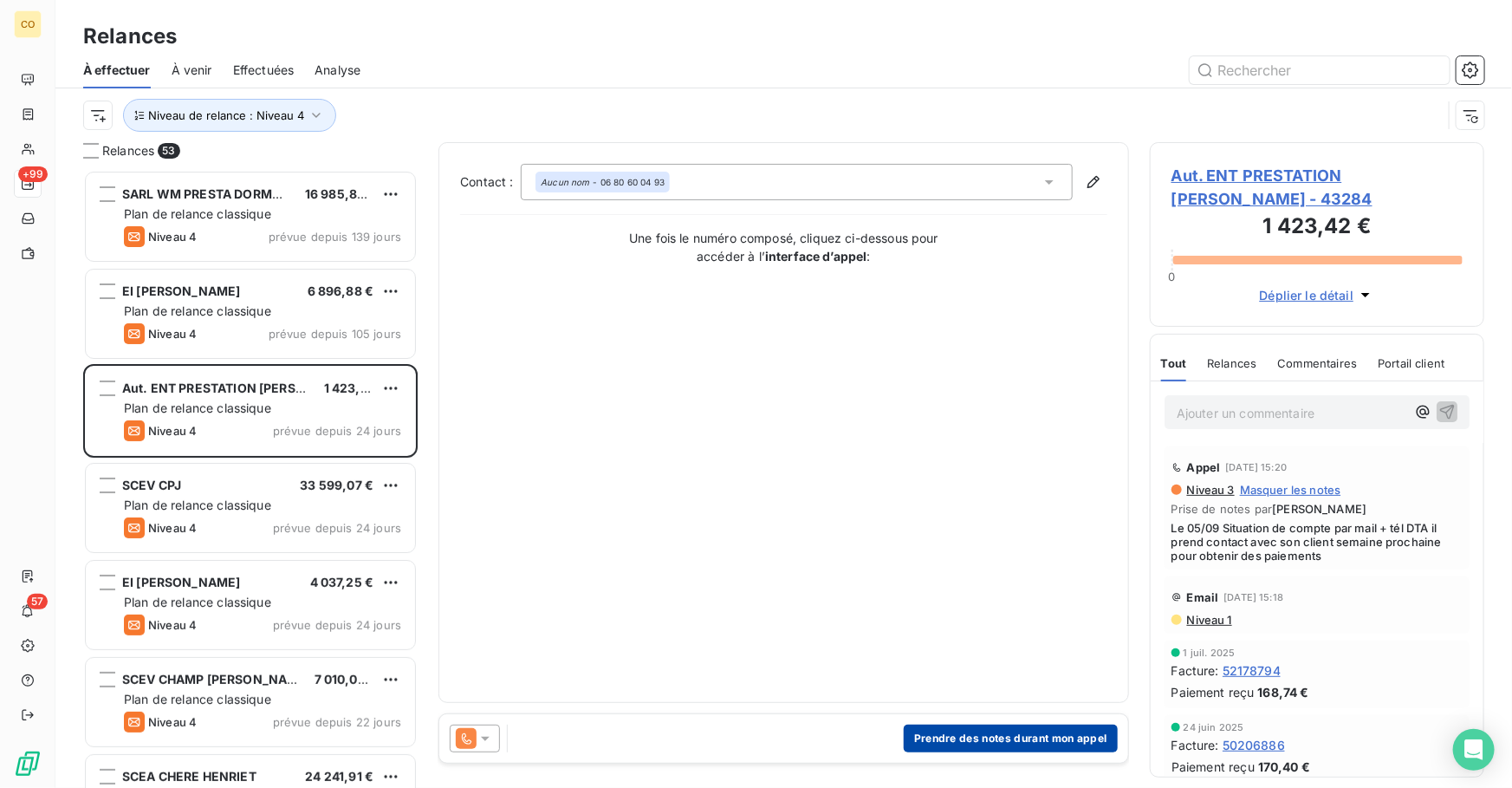
click at [953, 736] on button "Prendre des notes durant mon appel" at bounding box center [1011, 739] width 214 height 28
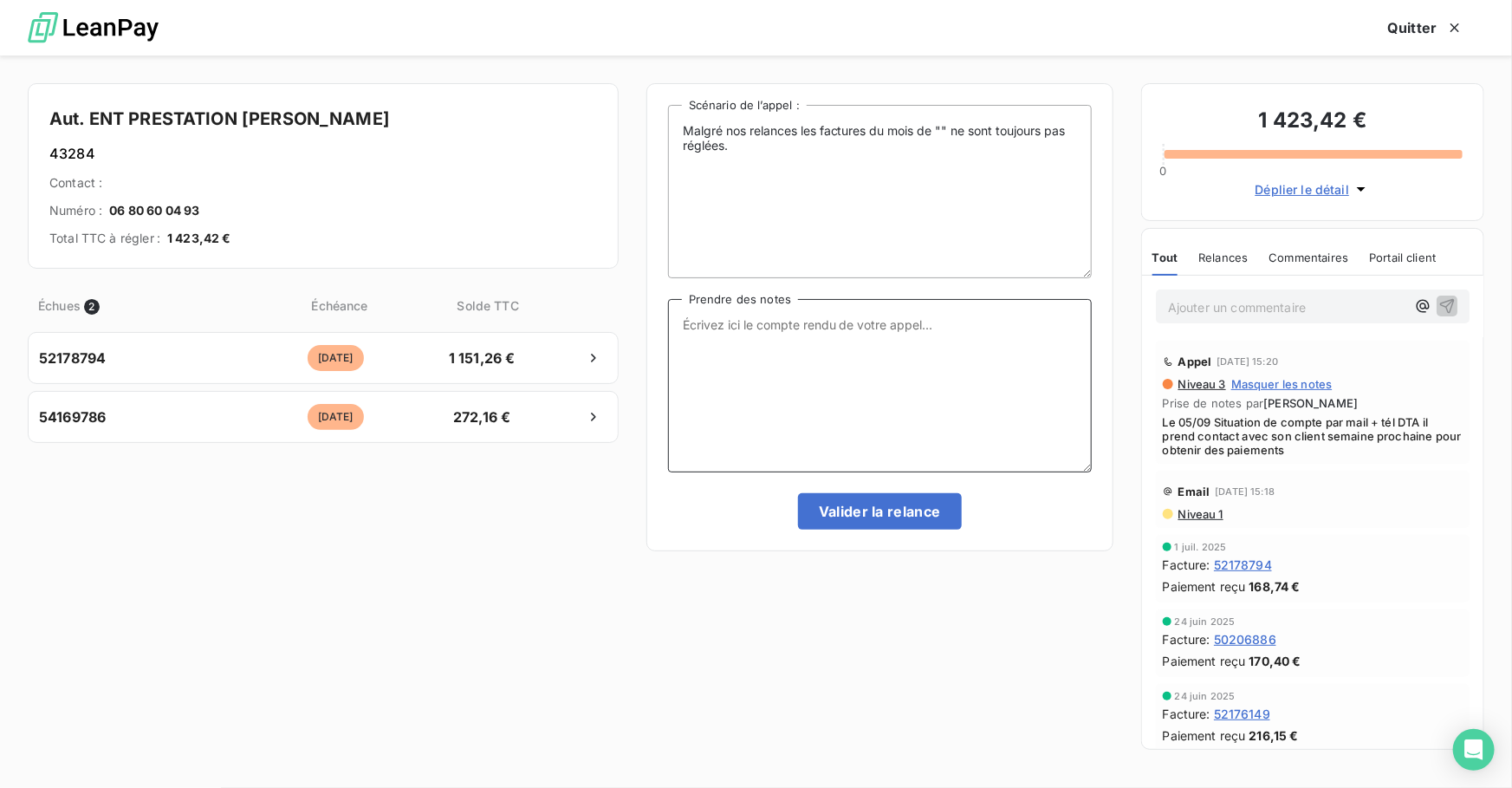
click at [793, 410] on textarea "Prendre des notes" at bounding box center [880, 385] width 424 height 174
drag, startPoint x: 649, startPoint y: 313, endPoint x: 341, endPoint y: 259, distance: 312.7
click at [341, 259] on div "Aut. ENT PRESTATION [PERSON_NAME] 43284 Contact : Numéro : [PHONE_NUMBER] Total…" at bounding box center [756, 422] width 1512 height 732
type textarea "Le 14/10 Relance Tél DTA il doit revoir avec son client si pas de ses news le […"
click at [898, 505] on button "Valider la relance" at bounding box center [880, 511] width 164 height 36
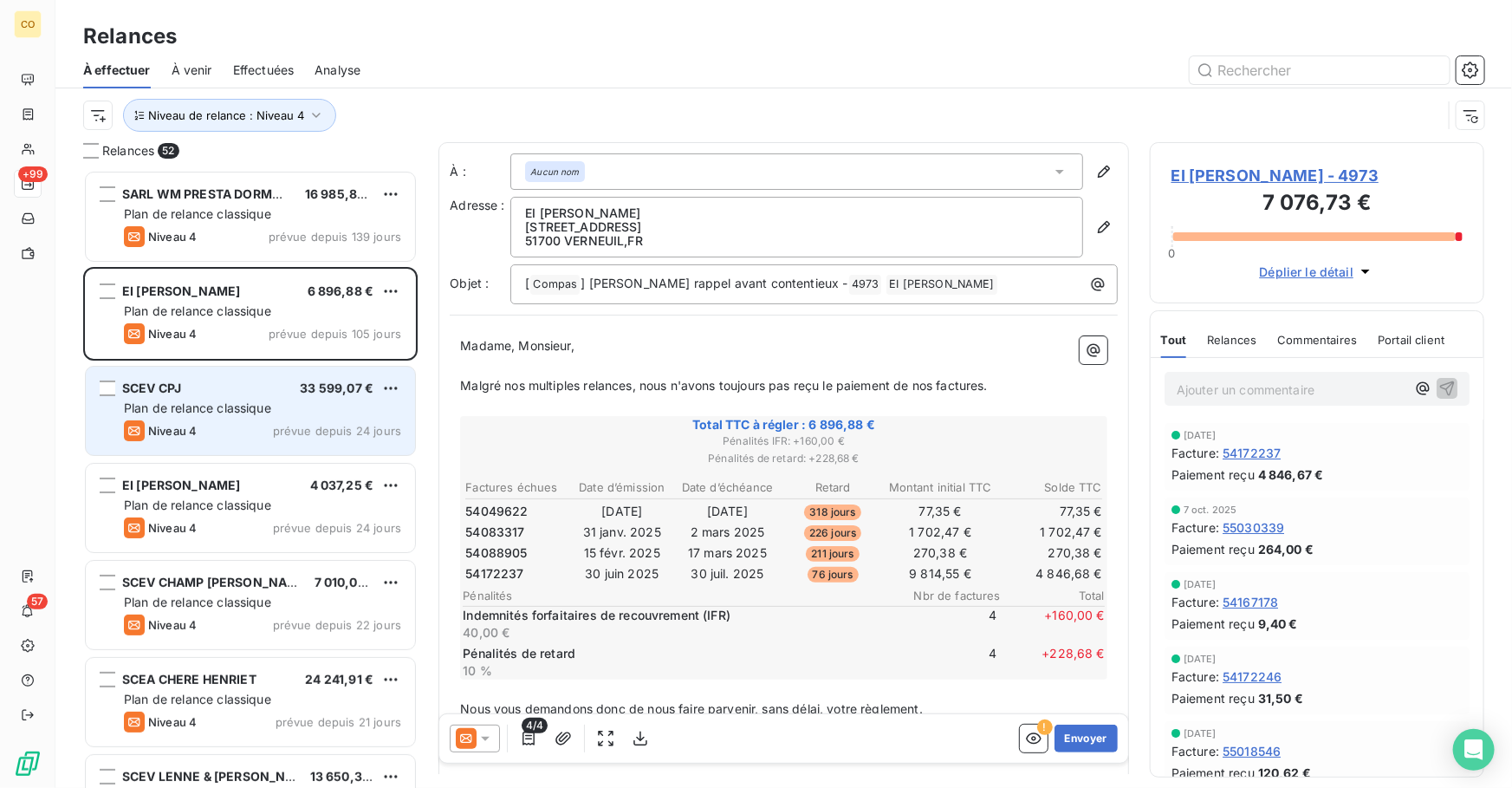
click at [181, 412] on span "Plan de relance classique" at bounding box center [198, 407] width 148 height 14
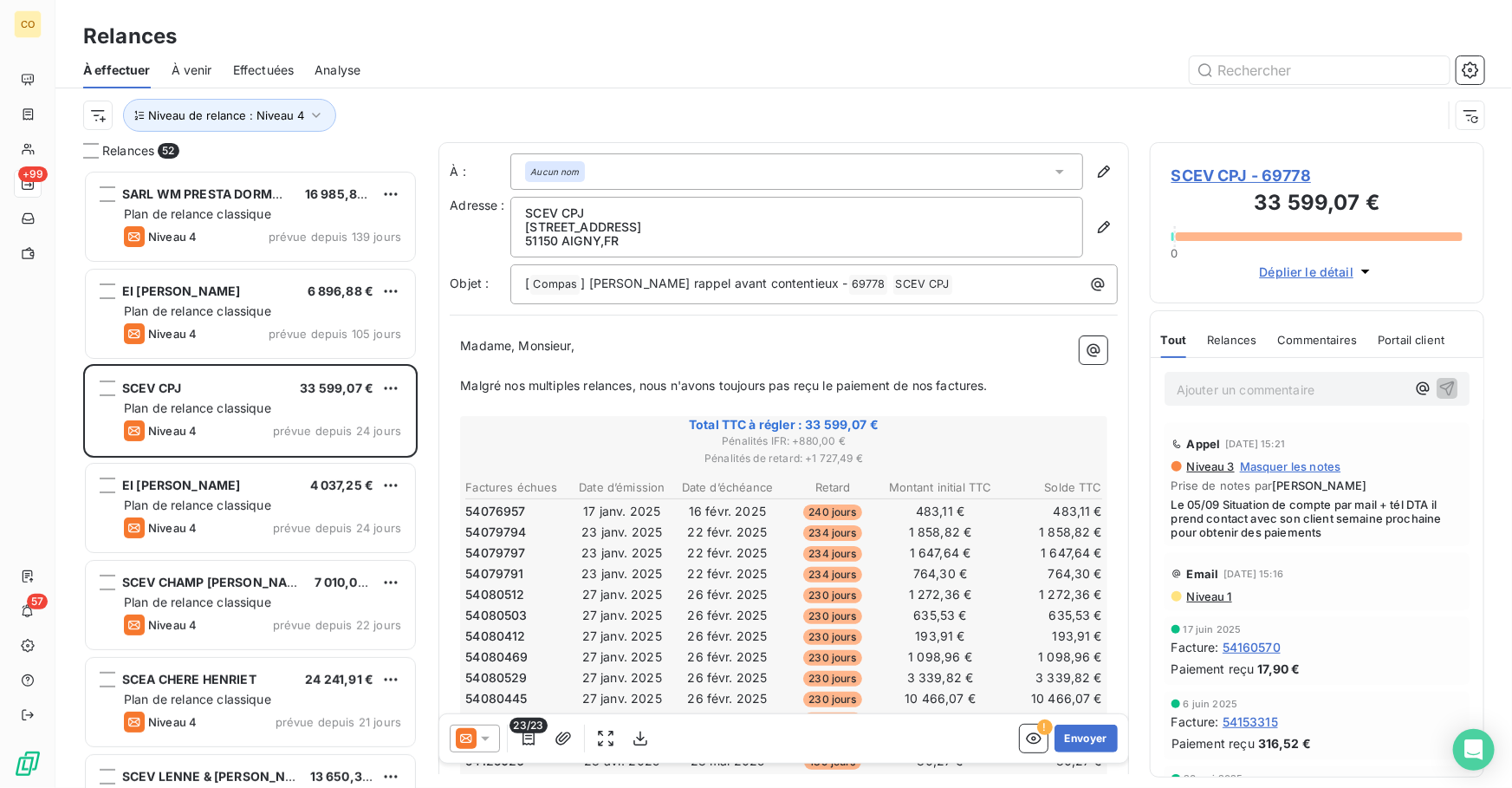
click at [484, 733] on icon at bounding box center [485, 738] width 17 height 17
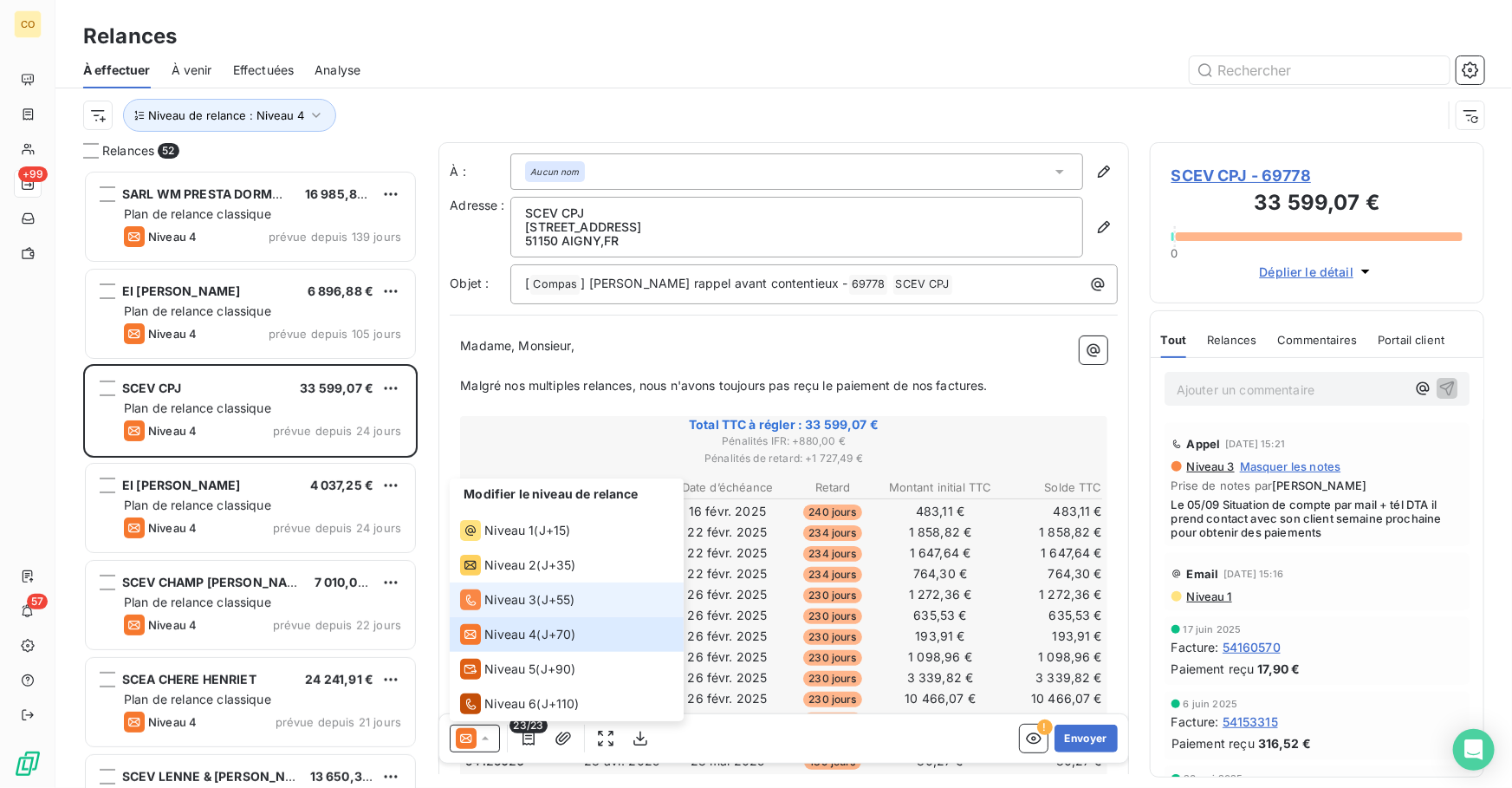
click at [520, 589] on div "Niveau 3" at bounding box center [498, 599] width 76 height 21
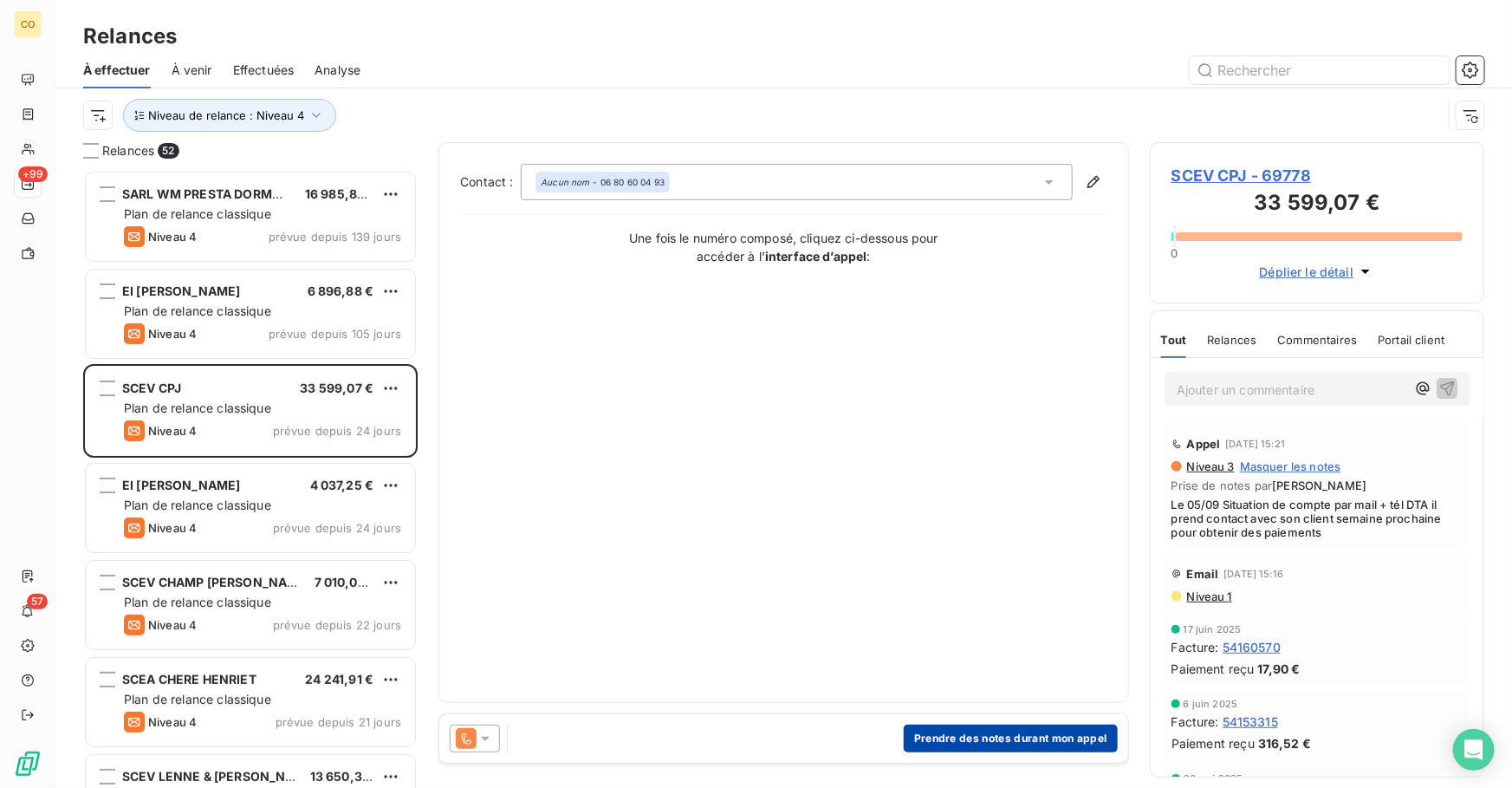
click at [956, 750] on button "Prendre des notes durant mon appel" at bounding box center [1011, 739] width 214 height 28
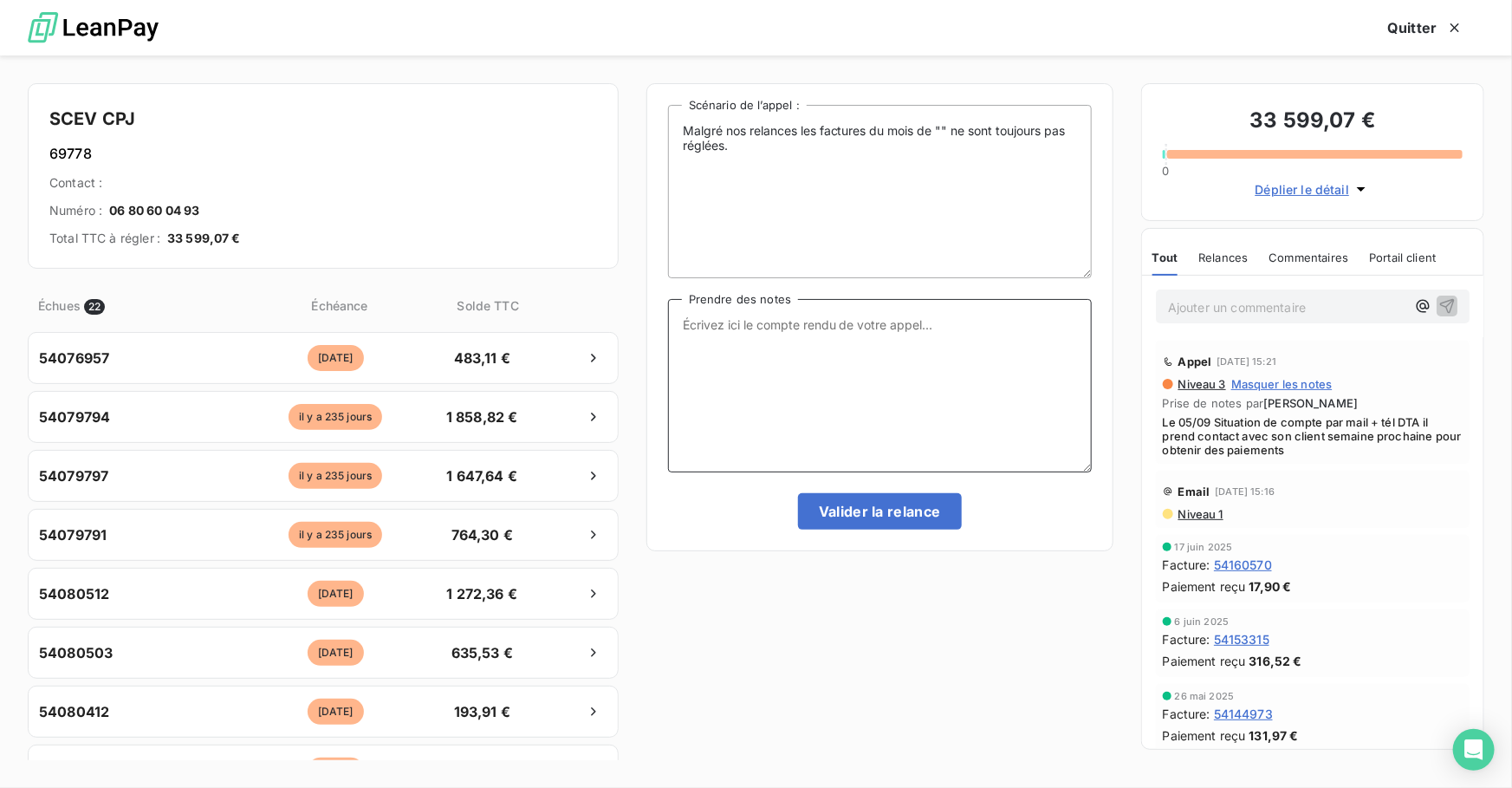
click at [717, 359] on textarea "Prendre des notes" at bounding box center [880, 385] width 424 height 174
click at [1433, 27] on button "Quitter" at bounding box center [1427, 28] width 117 height 36
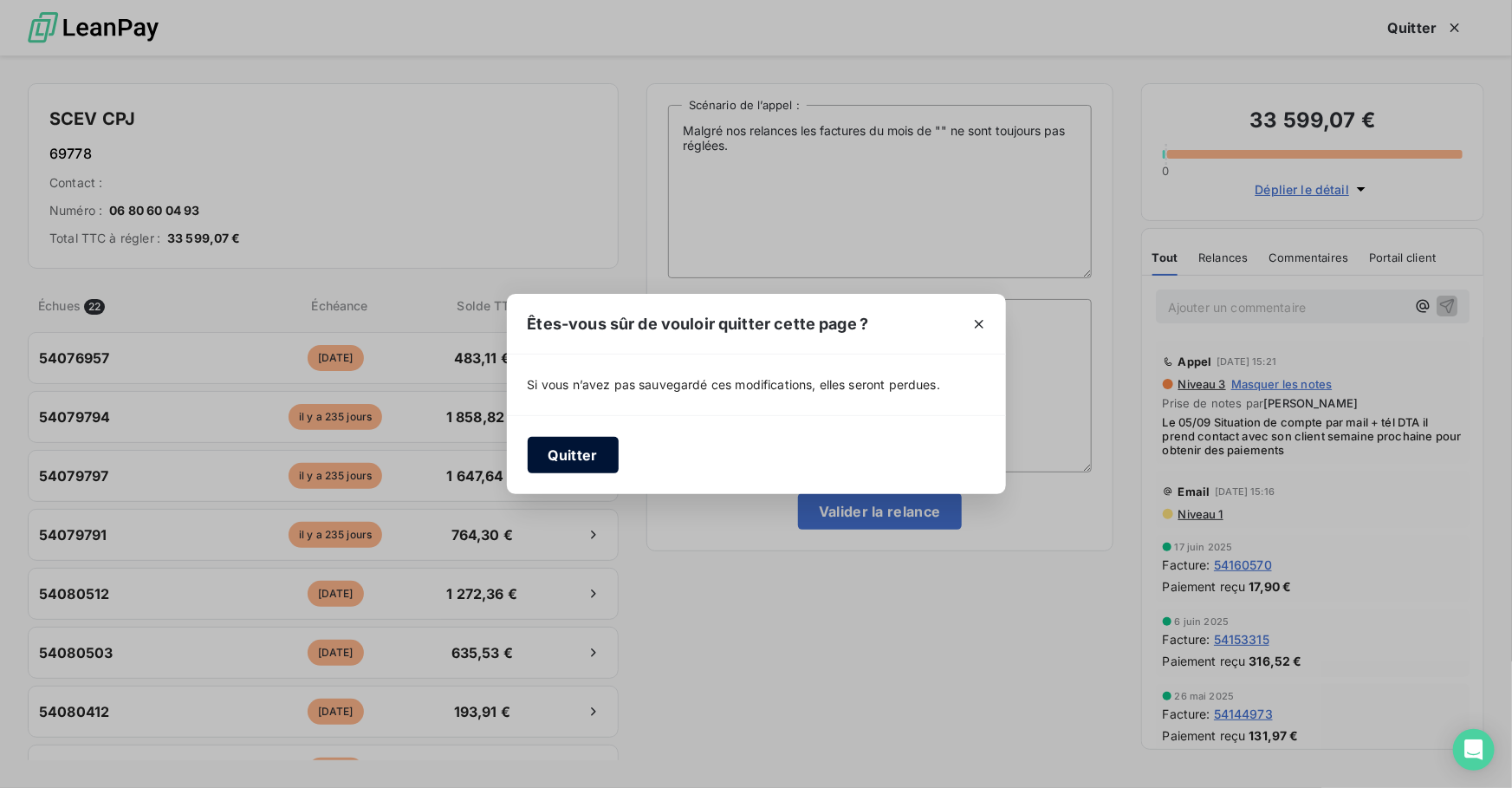
drag, startPoint x: 572, startPoint y: 461, endPoint x: 583, endPoint y: 453, distance: 13.6
click at [572, 461] on button "Quitter" at bounding box center [573, 455] width 91 height 36
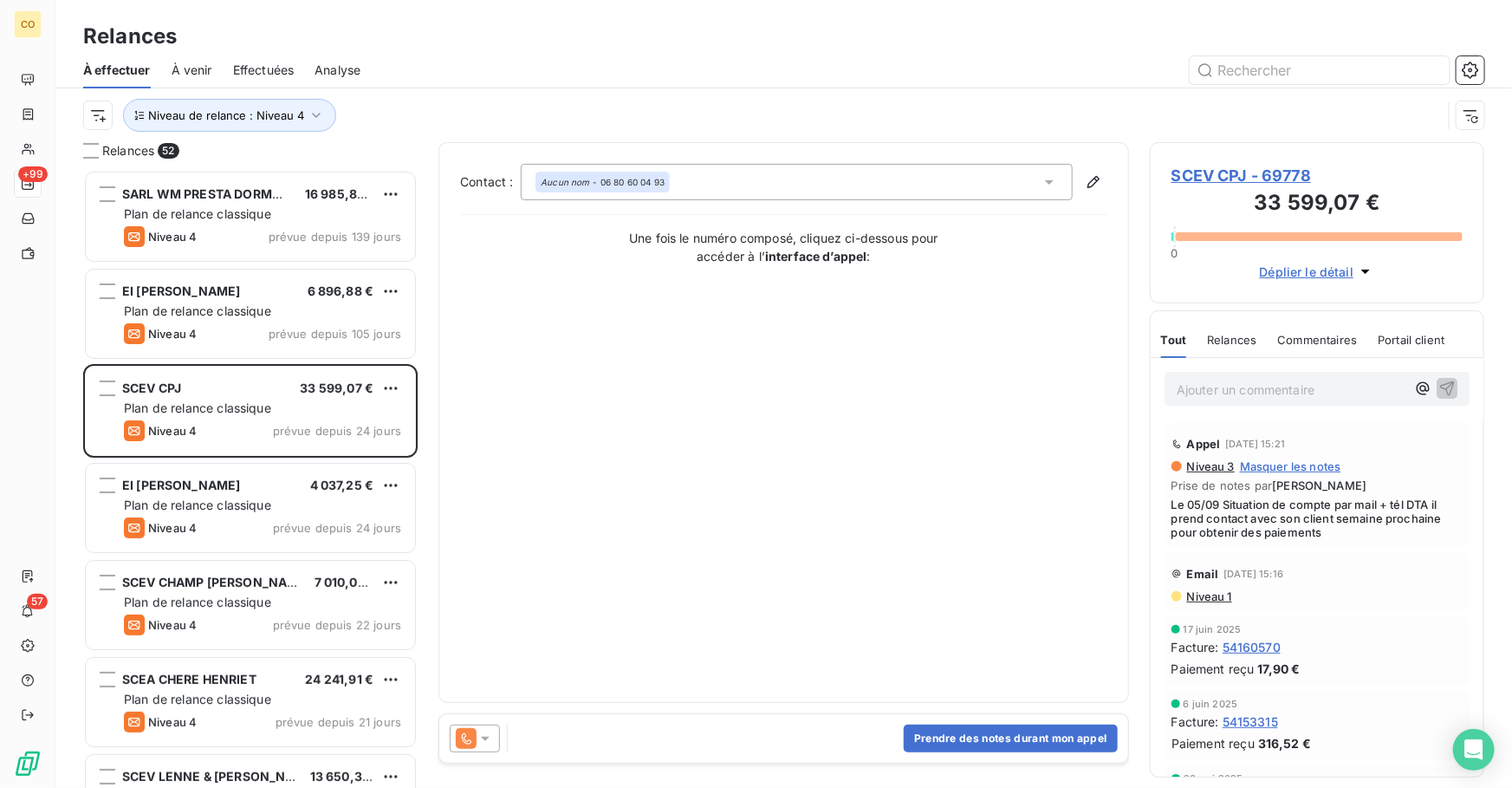
click at [277, 67] on span "Effectuées" at bounding box center [264, 69] width 61 height 17
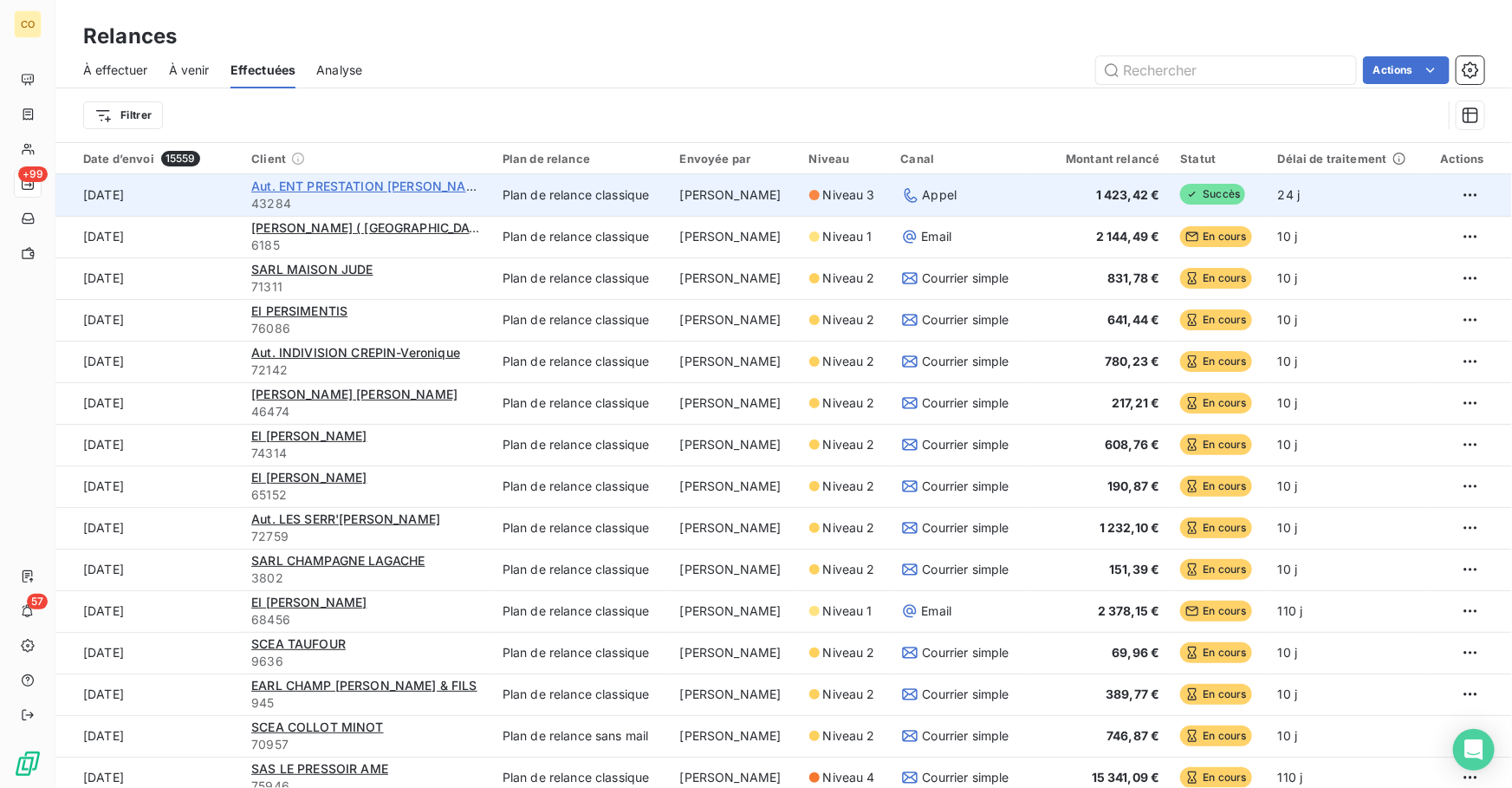
click at [325, 181] on span "Aut. ENT PRESTATION [PERSON_NAME]" at bounding box center [370, 185] width 237 height 14
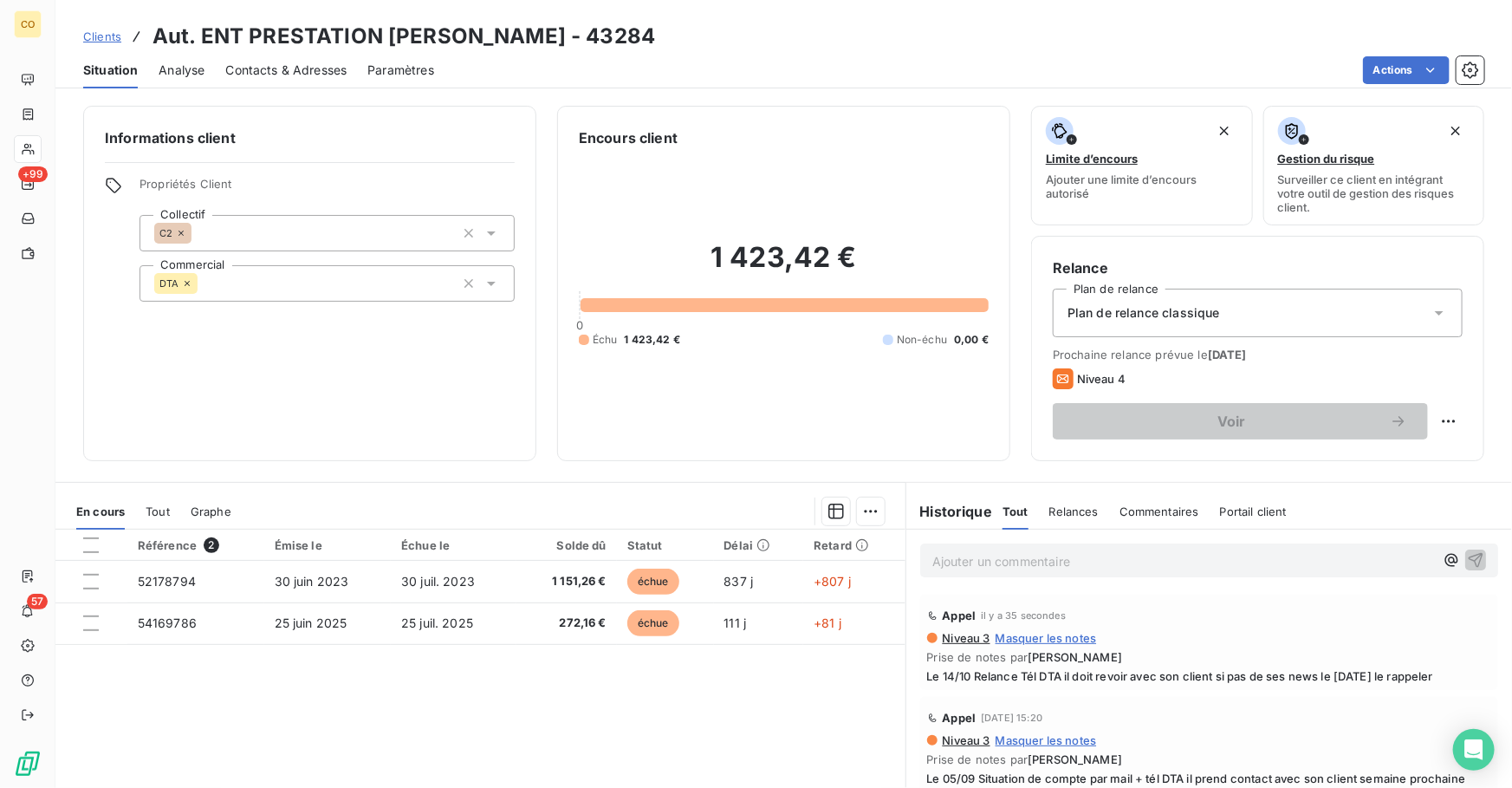
drag, startPoint x: 1457, startPoint y: 678, endPoint x: 923, endPoint y: 690, distance: 534.1
click at [923, 690] on div "Appel il y a 35 secondes Niveau 3 Masquer les notes Prise de notes par [PERSON_…" at bounding box center [1210, 642] width 606 height 103
copy span "Le 14/10 Relance Tél DTA il doit revoir avec son client si pas de ses news le […"
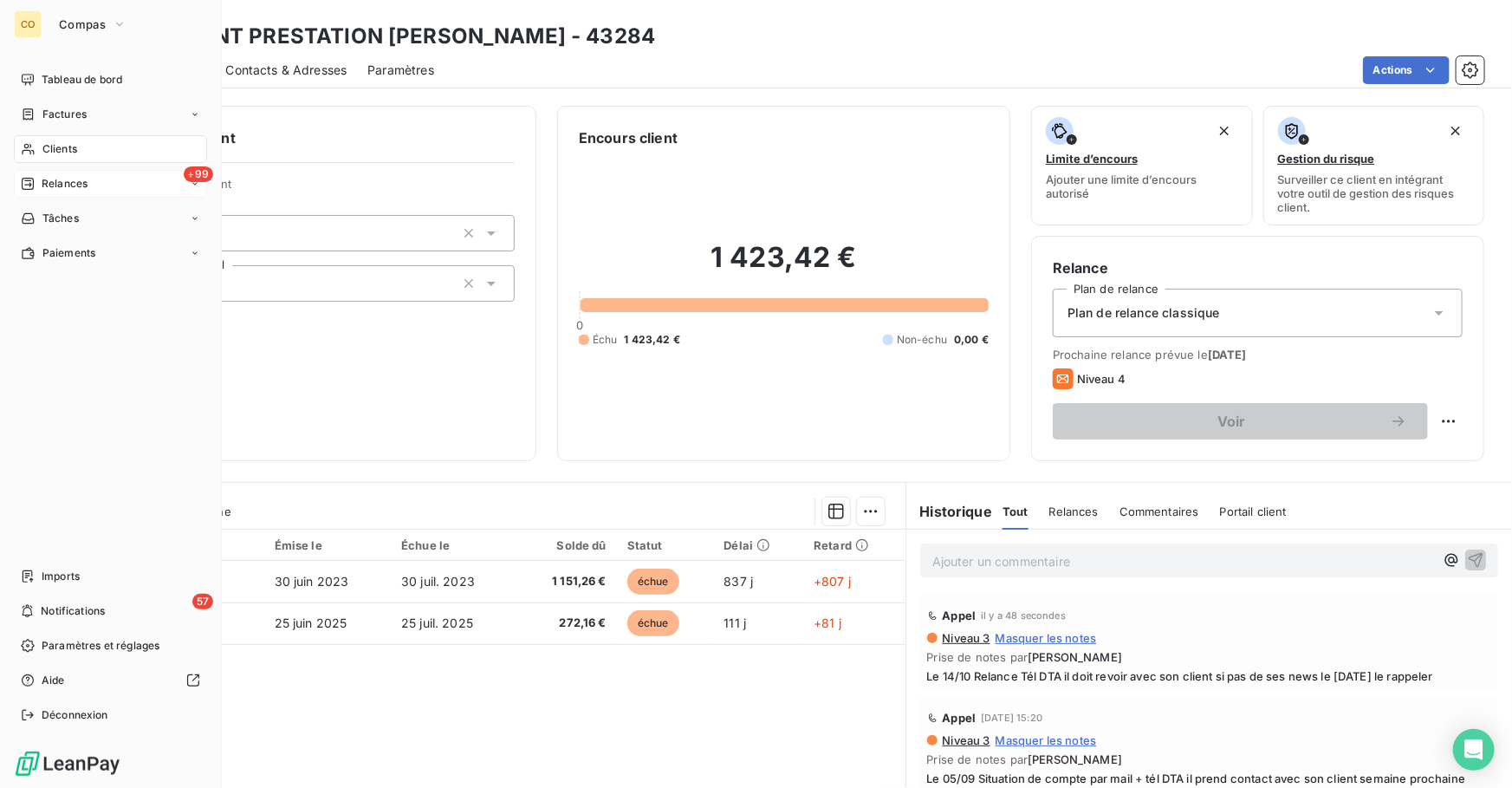
click at [58, 186] on span "Relances" at bounding box center [64, 184] width 46 height 15
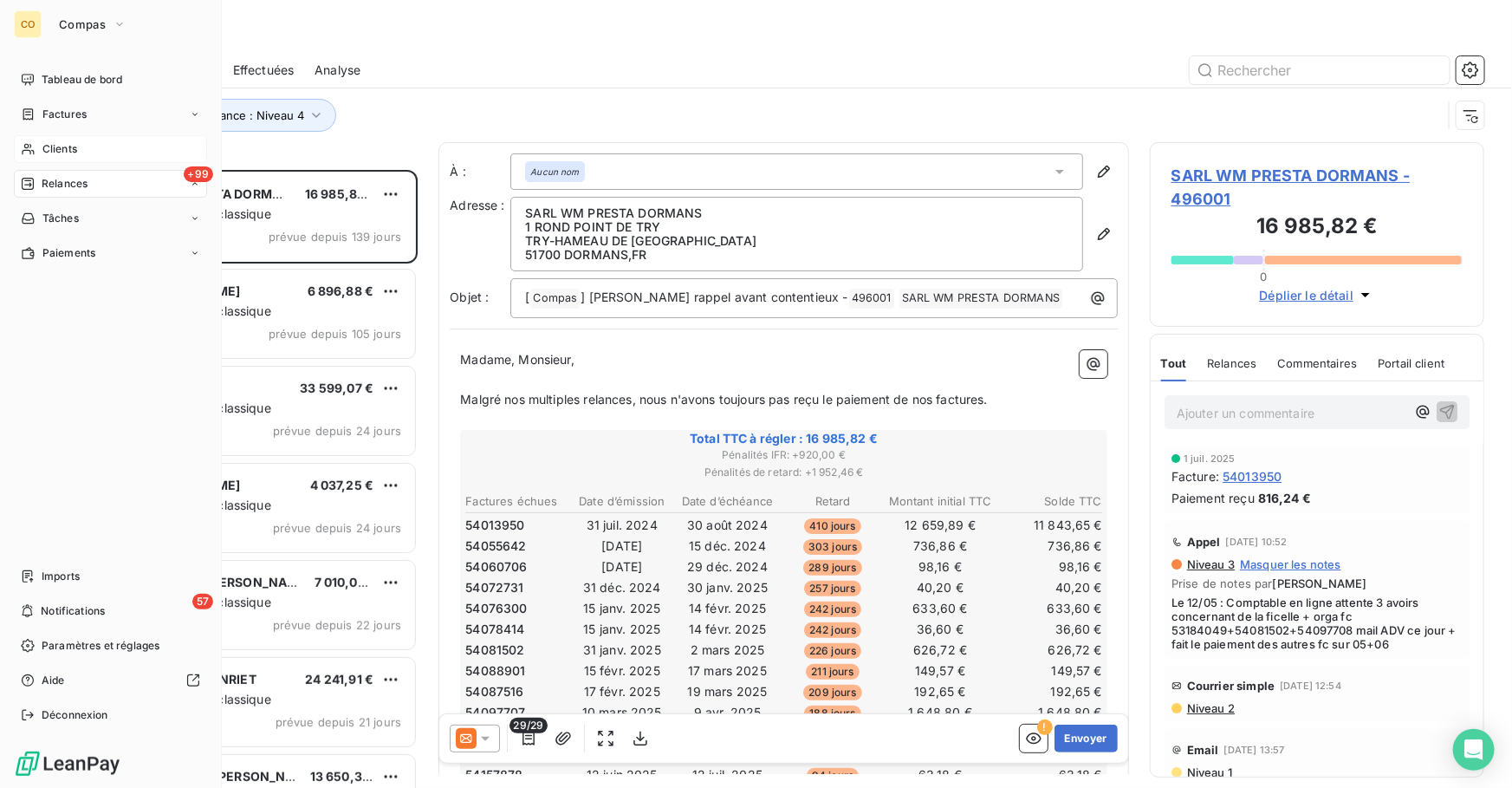
scroll to position [607, 322]
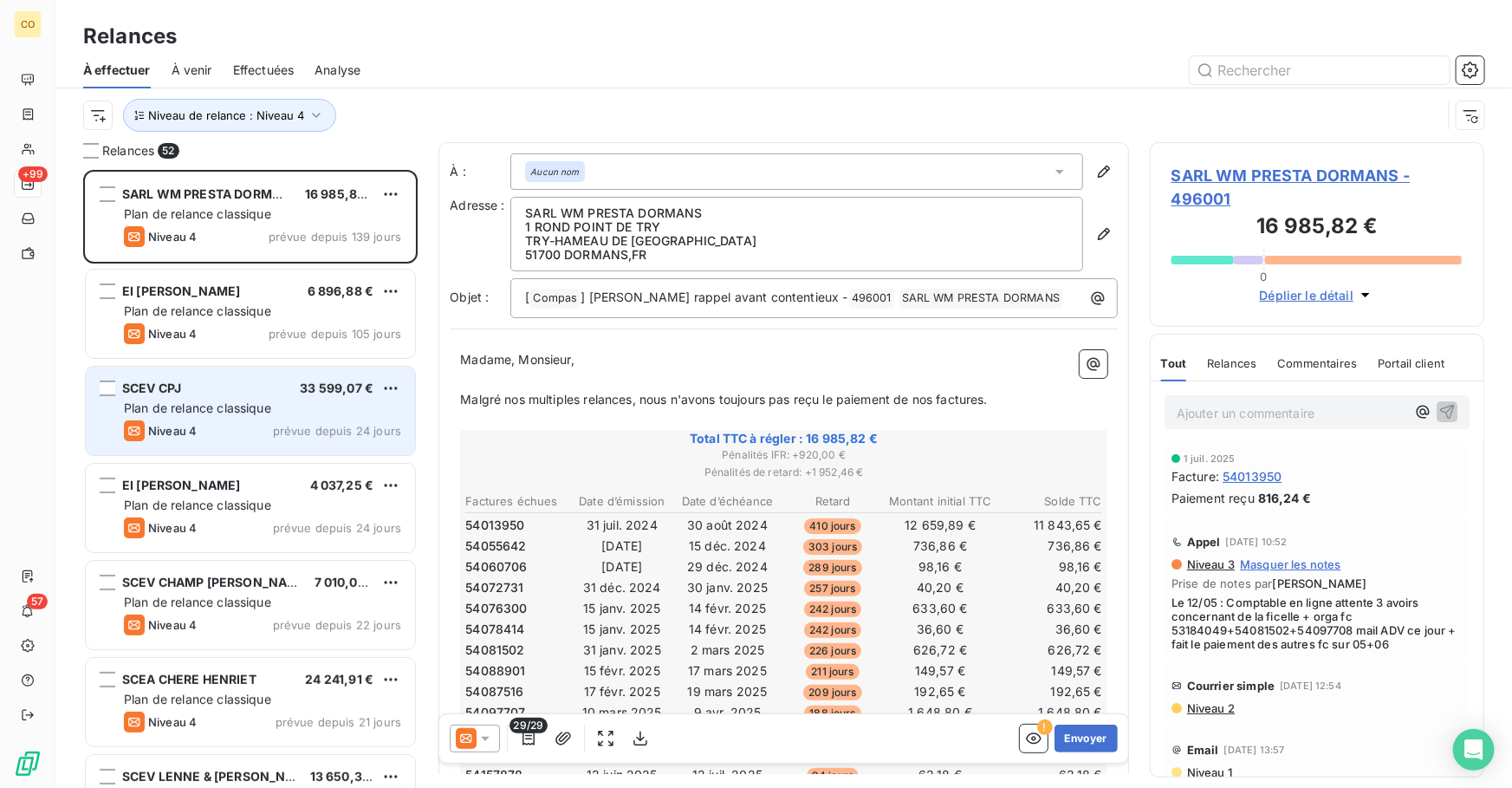
click at [216, 405] on span "Plan de relance classique" at bounding box center [198, 407] width 148 height 14
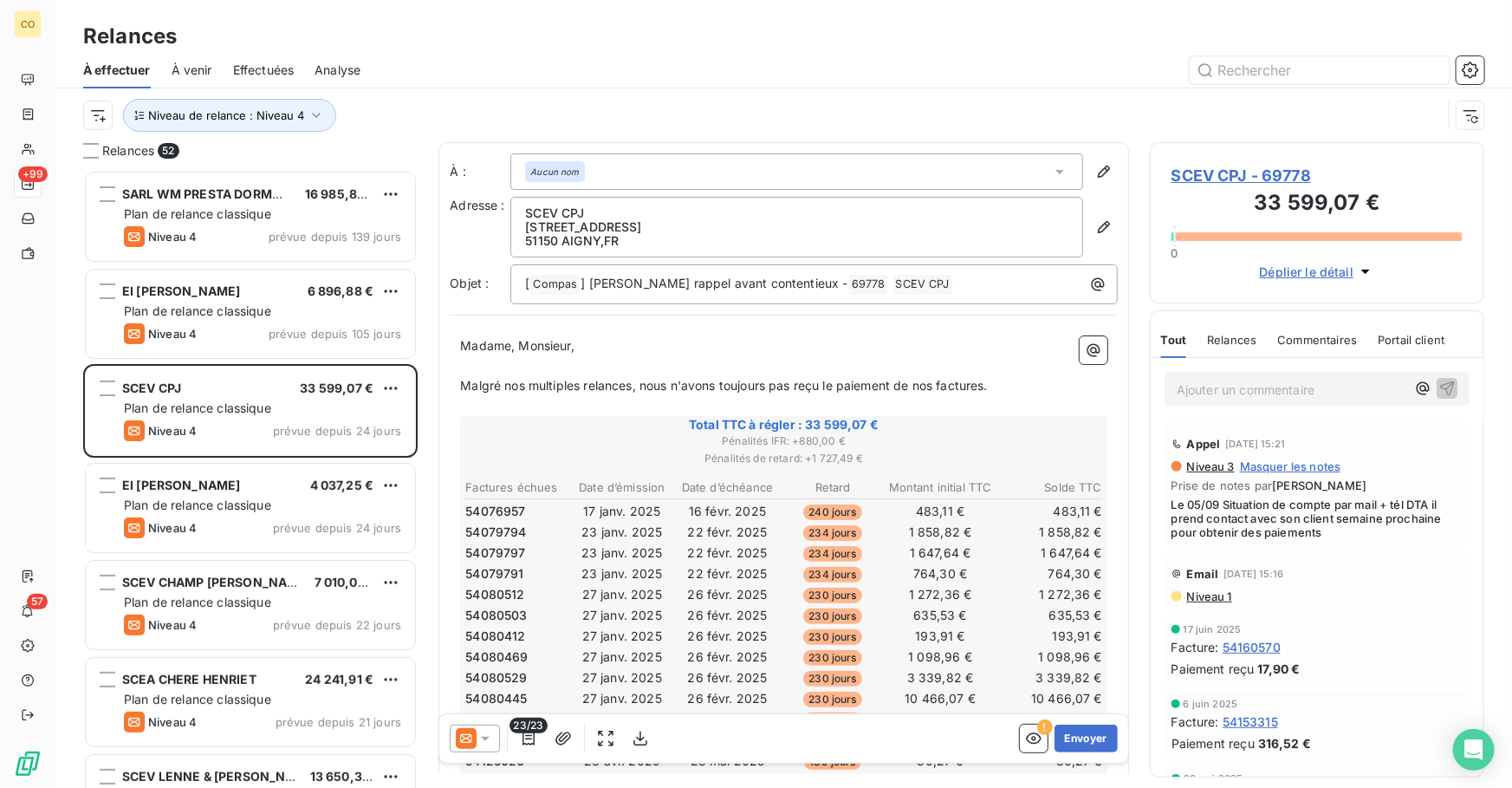
click at [475, 746] on icon at bounding box center [466, 738] width 21 height 21
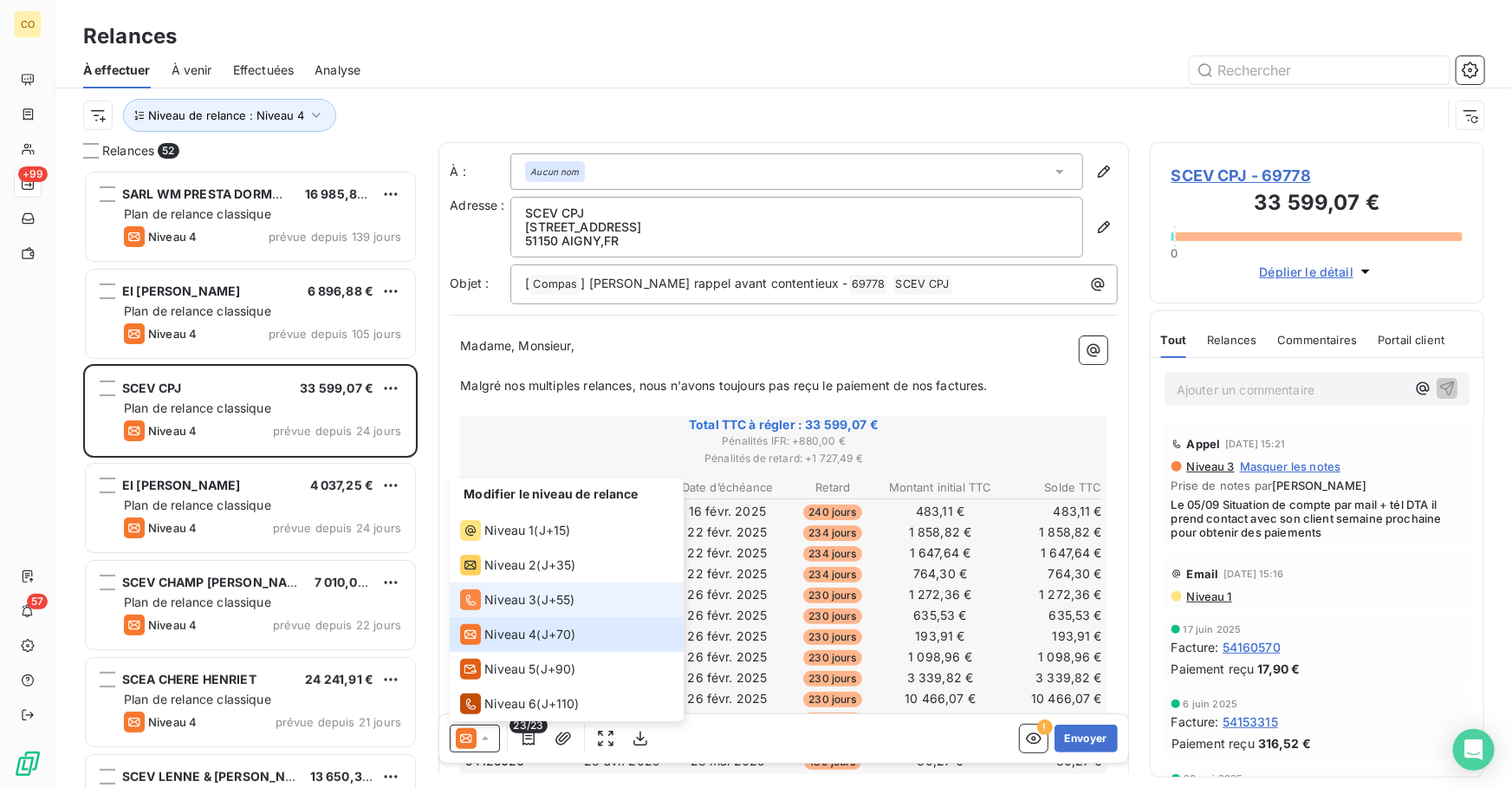
click at [488, 605] on span "Niveau 3" at bounding box center [511, 599] width 52 height 17
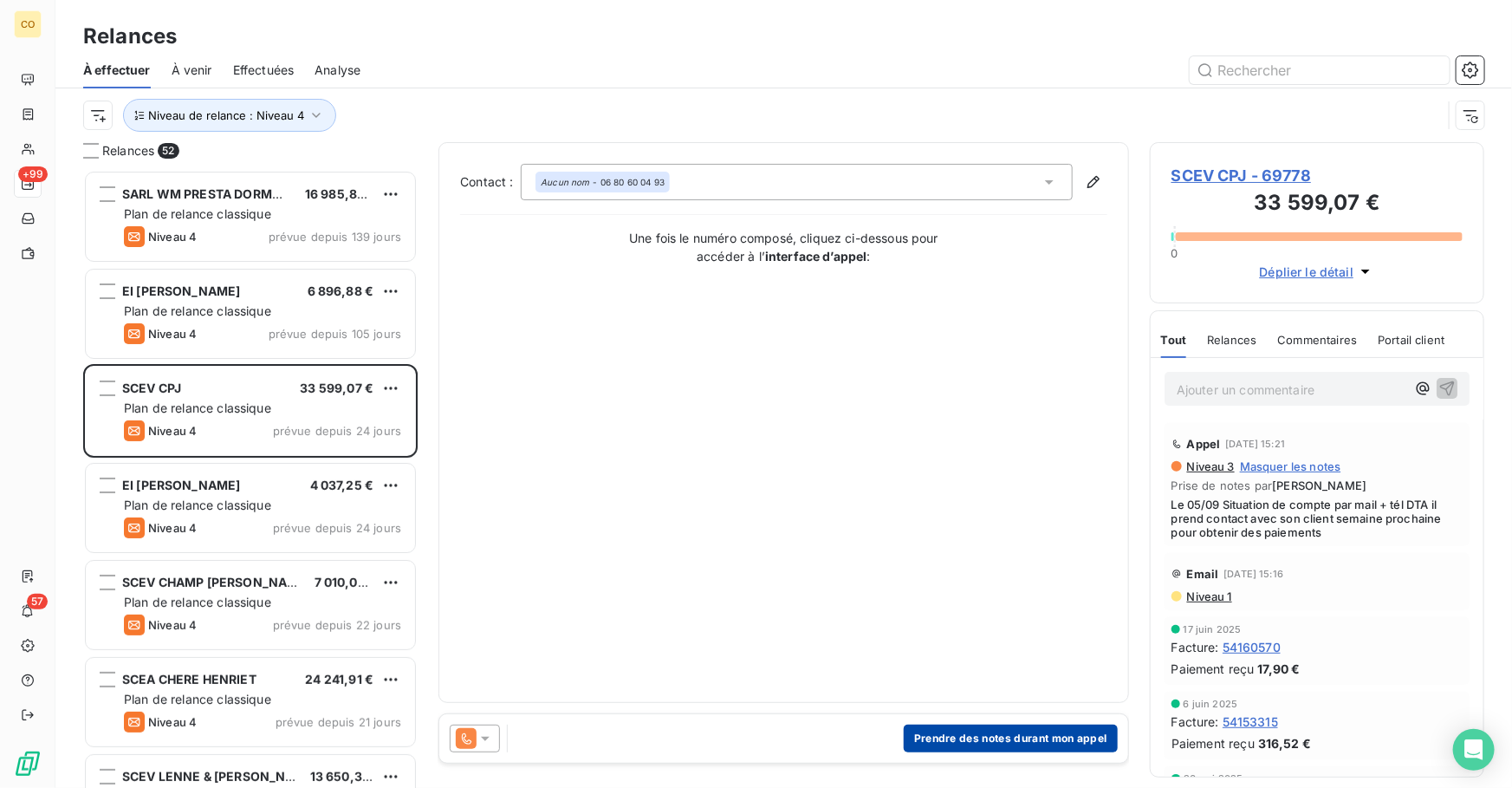
click at [991, 739] on button "Prendre des notes durant mon appel" at bounding box center [1011, 739] width 214 height 28
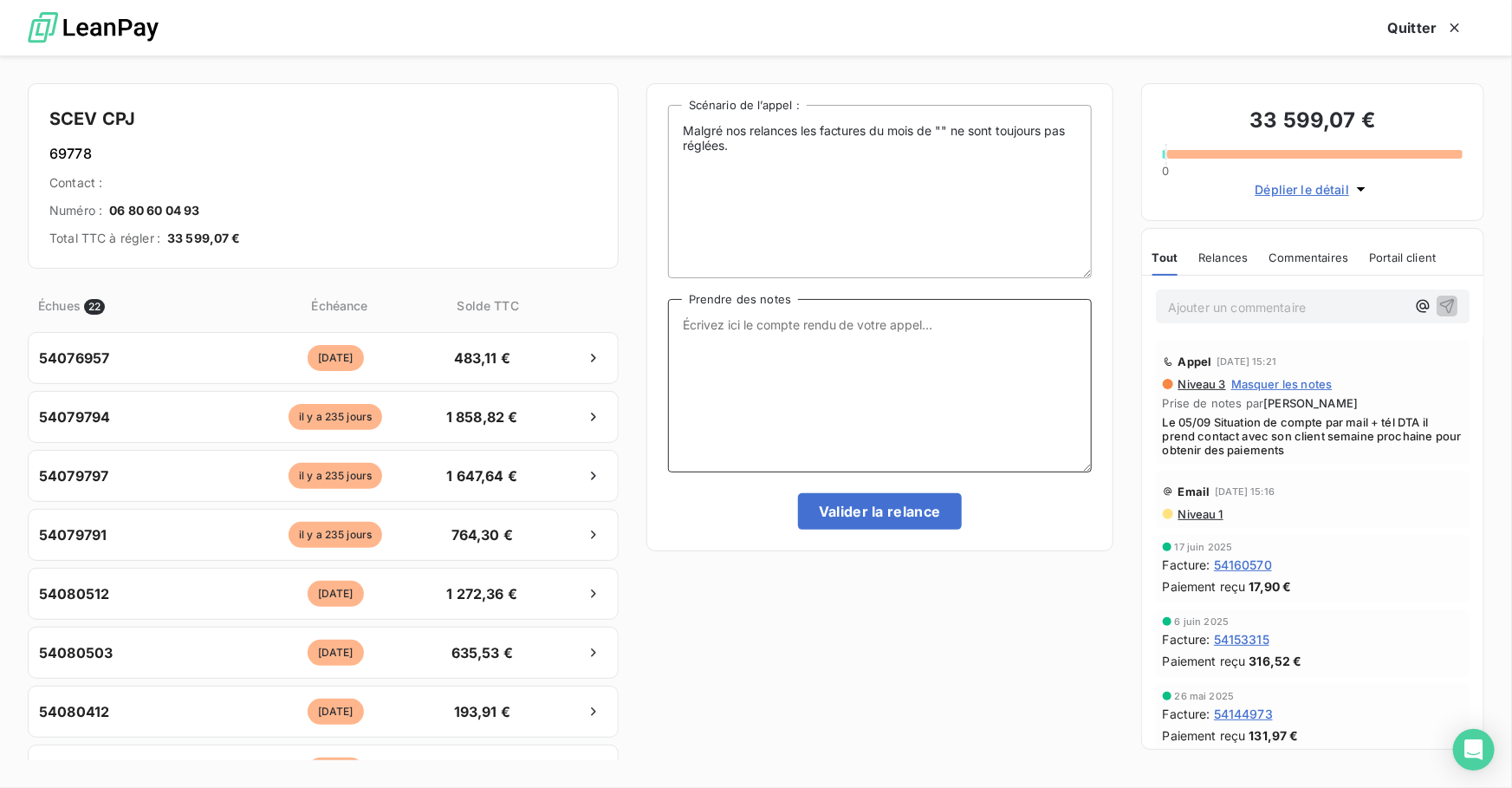
click at [788, 404] on textarea "Prendre des notes" at bounding box center [880, 385] width 424 height 174
paste textarea "Le 14/10 Relance Tél DTA il doit revoir avec son client si pas de ses news le […"
type textarea "Le 14/10 Relance Tél DTA il doit revoir avec son client si pas de ses news le […"
click at [888, 507] on button "Valider la relance" at bounding box center [880, 511] width 164 height 36
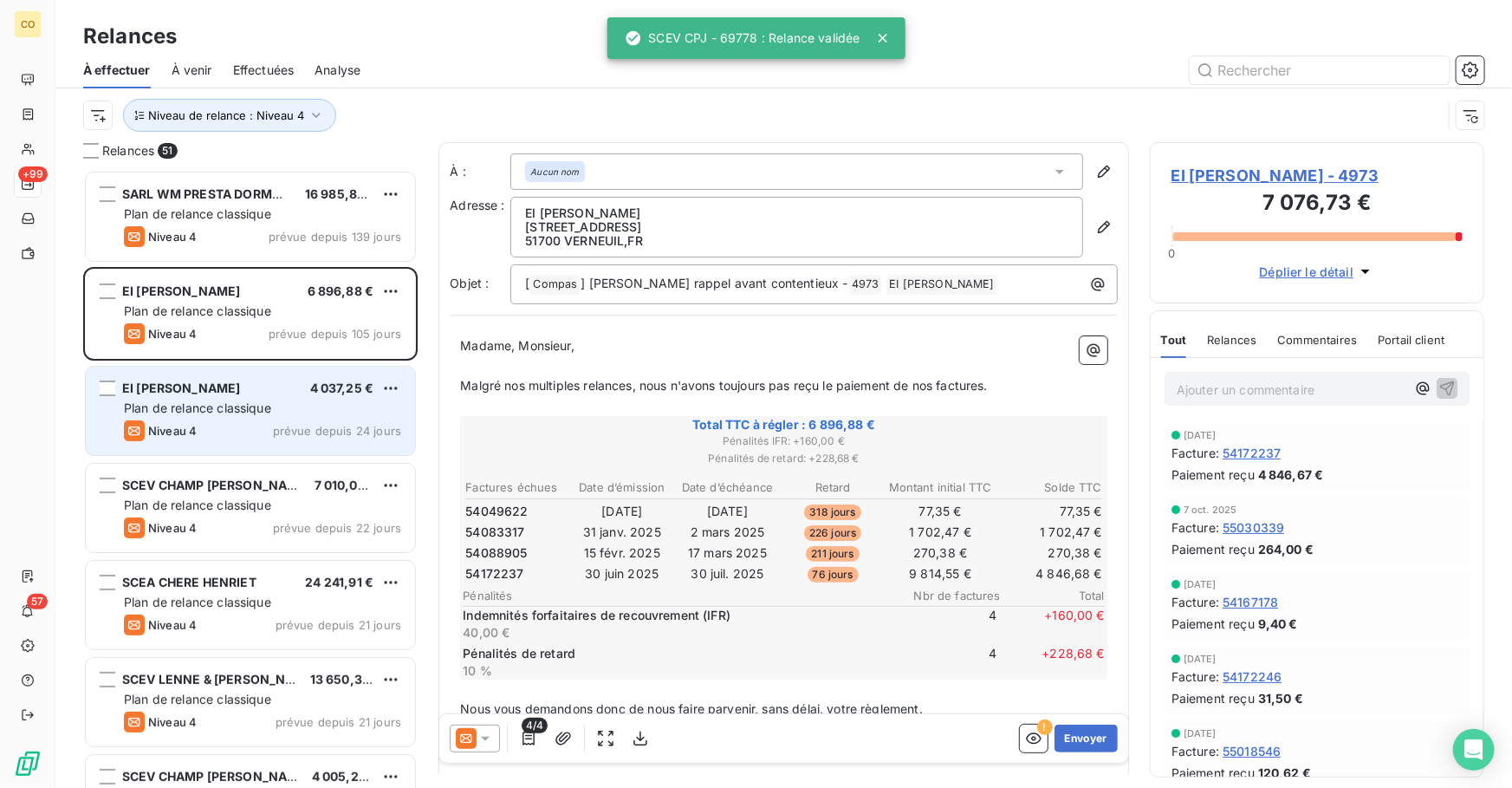
click at [277, 403] on div "Plan de relance classique" at bounding box center [263, 407] width 277 height 17
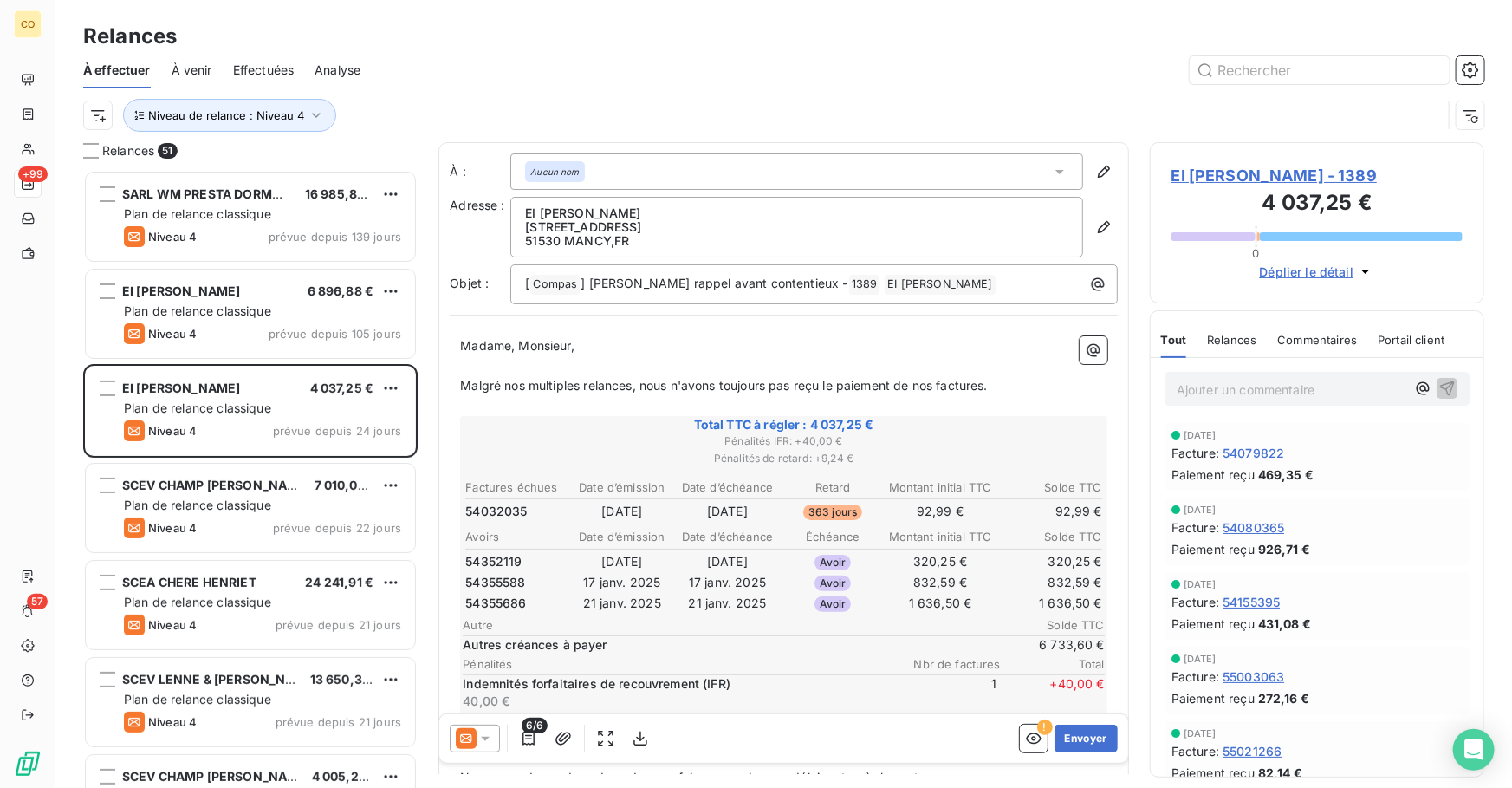
click at [486, 741] on icon at bounding box center [485, 738] width 17 height 17
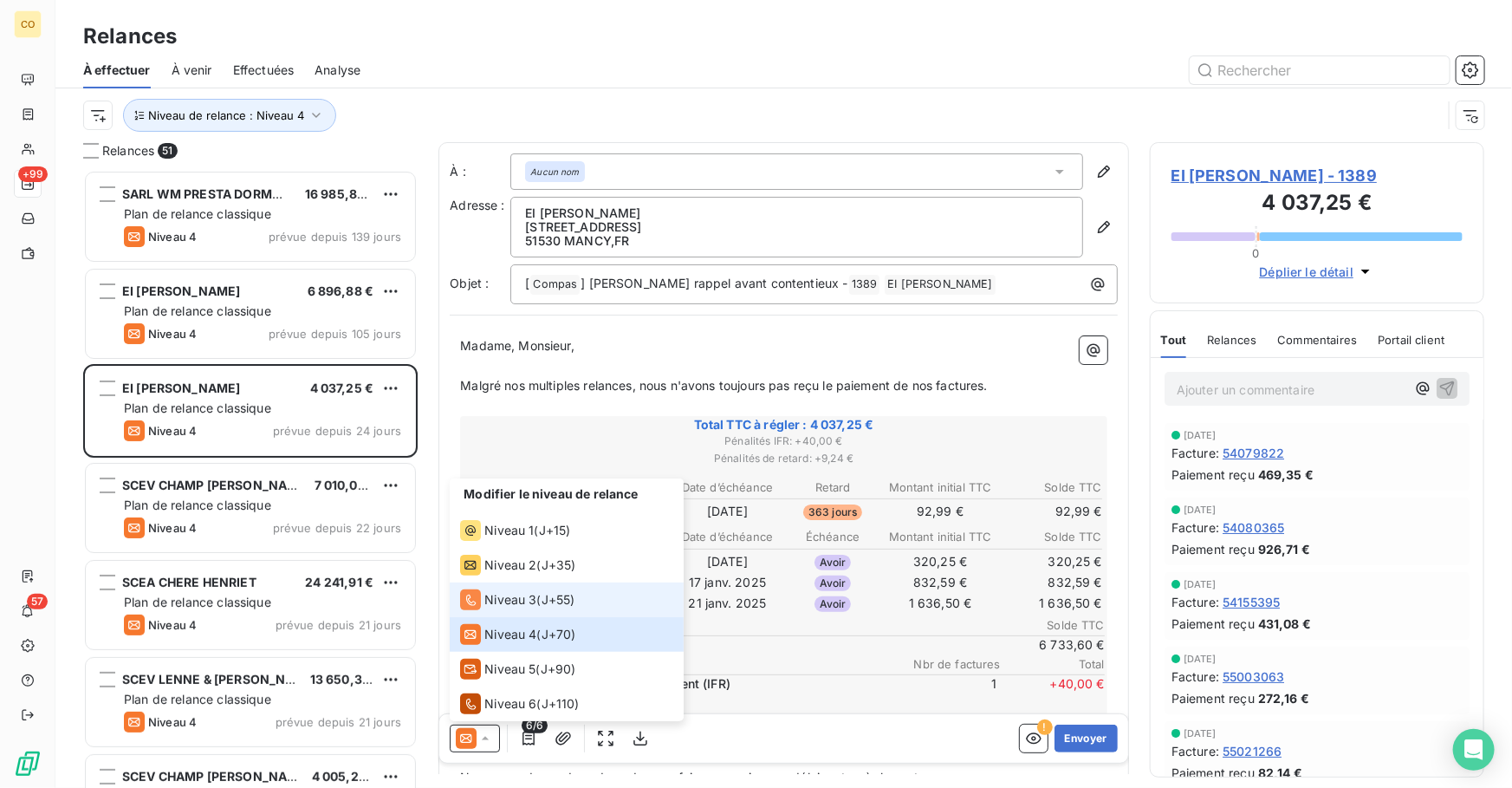
click at [512, 605] on span "Niveau 3" at bounding box center [511, 599] width 52 height 17
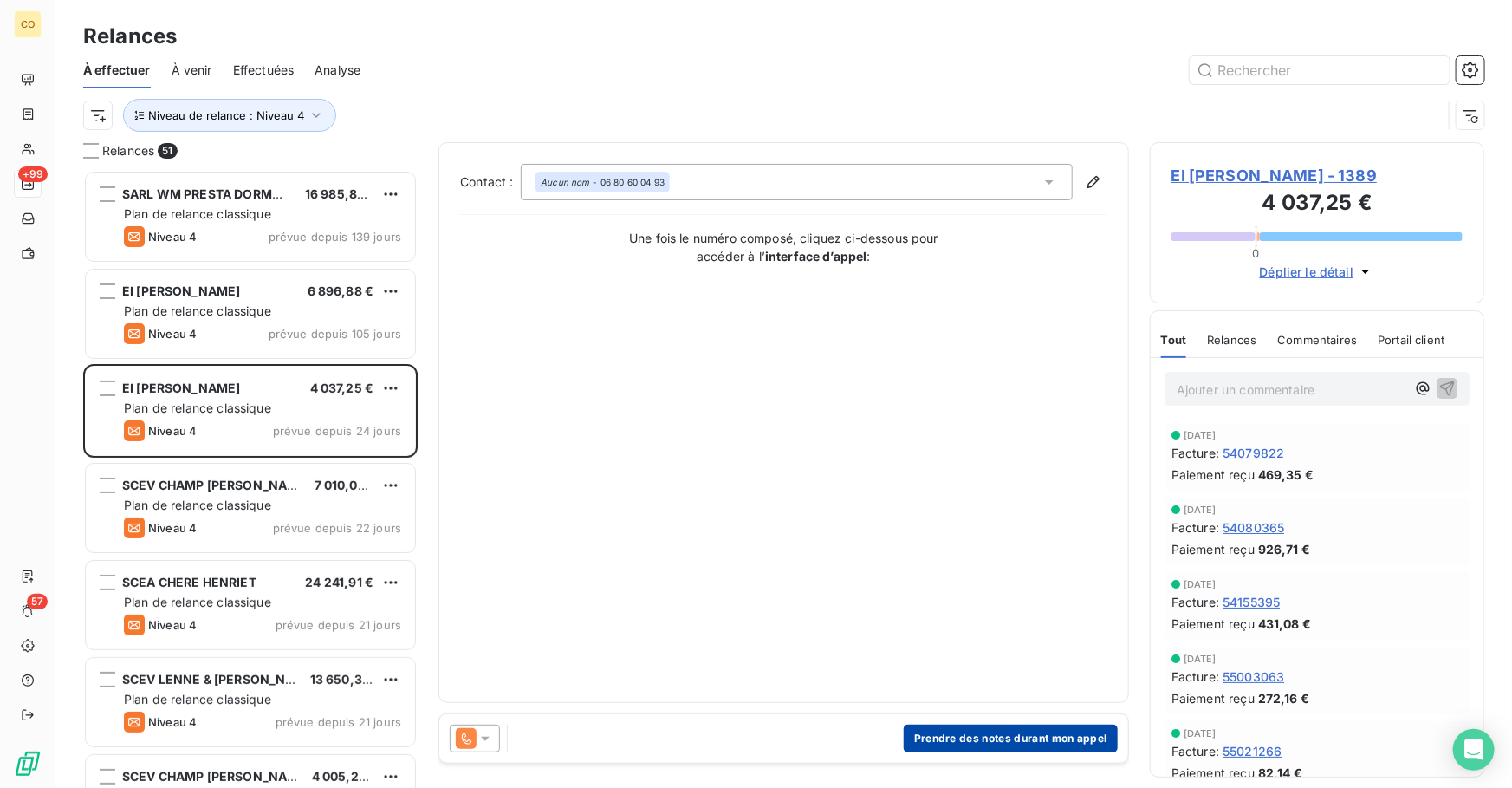
click at [945, 739] on button "Prendre des notes durant mon appel" at bounding box center [1011, 739] width 214 height 28
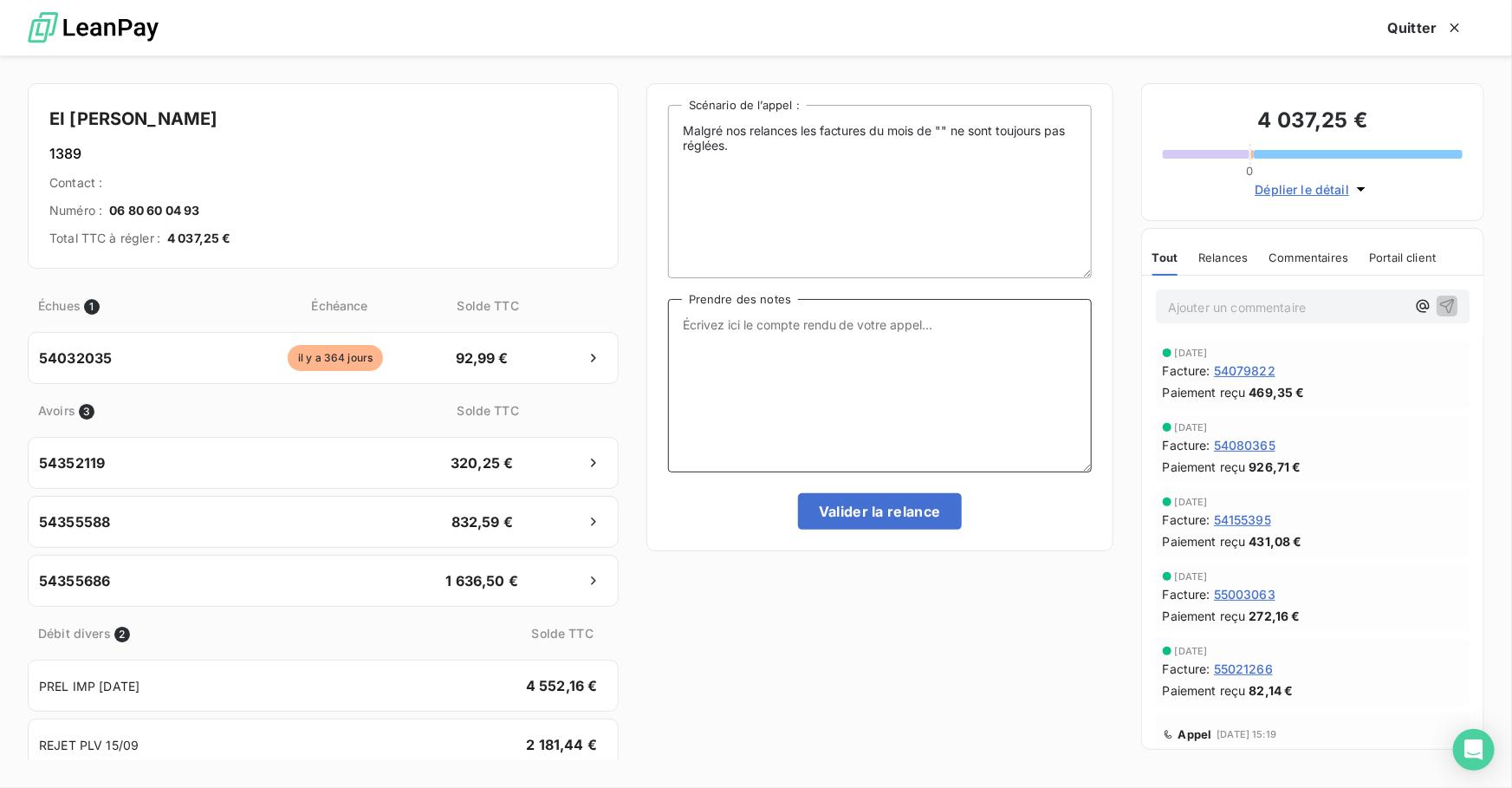
click at [772, 372] on textarea "Prendre des notes" at bounding box center [880, 385] width 424 height 174
paste textarea "Le 14/10 Relance Tél DTA il doit revoir avec son client si pas de ses news le […"
type textarea "Le 14/10 Relance Tél DTA il doit revoir avec son client si pas de ses news le […"
click at [884, 508] on button "Valider la relance" at bounding box center [880, 511] width 164 height 36
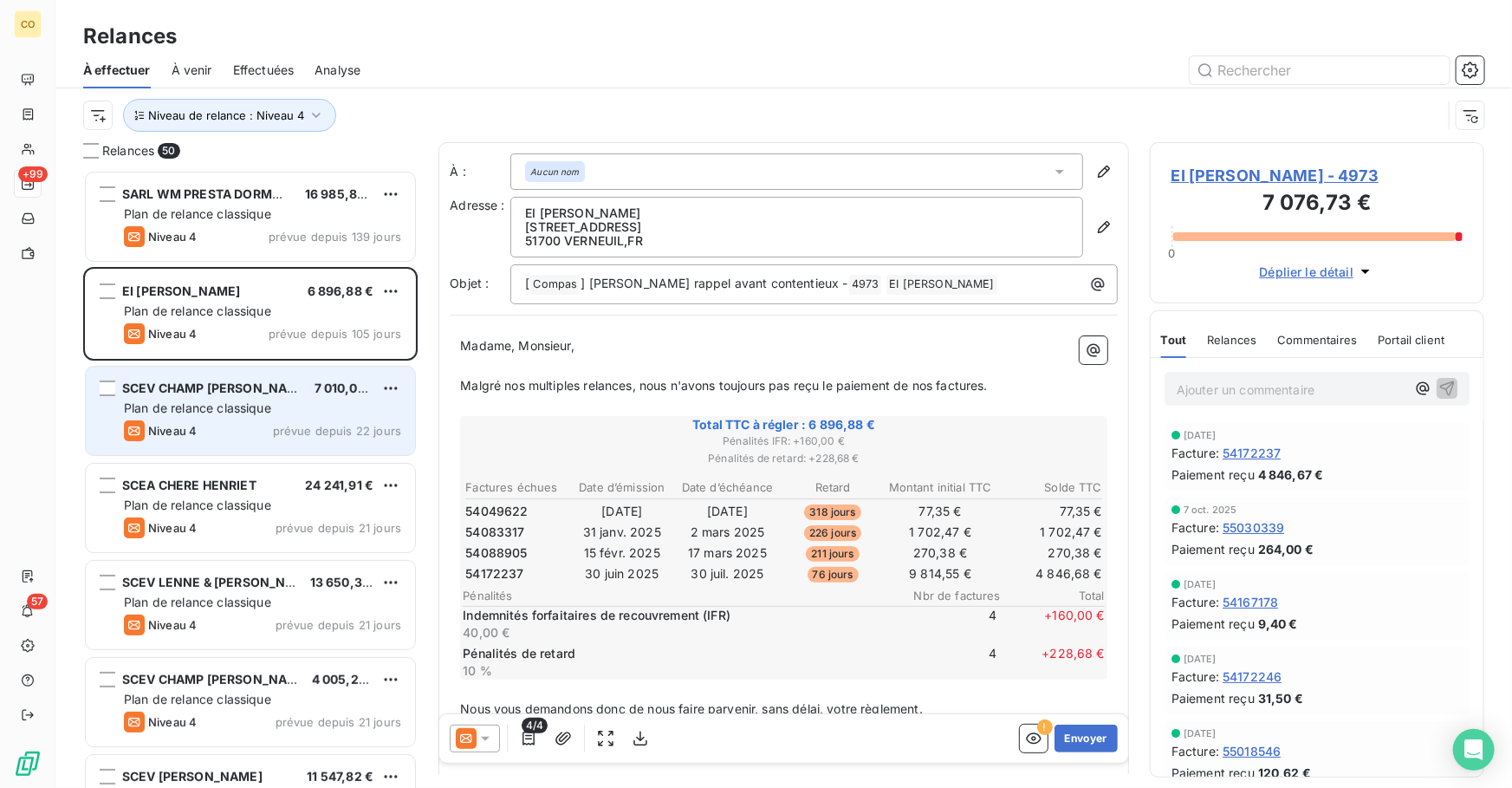
click at [244, 421] on div "Niveau 4 prévue depuis 22 jours" at bounding box center [263, 430] width 277 height 21
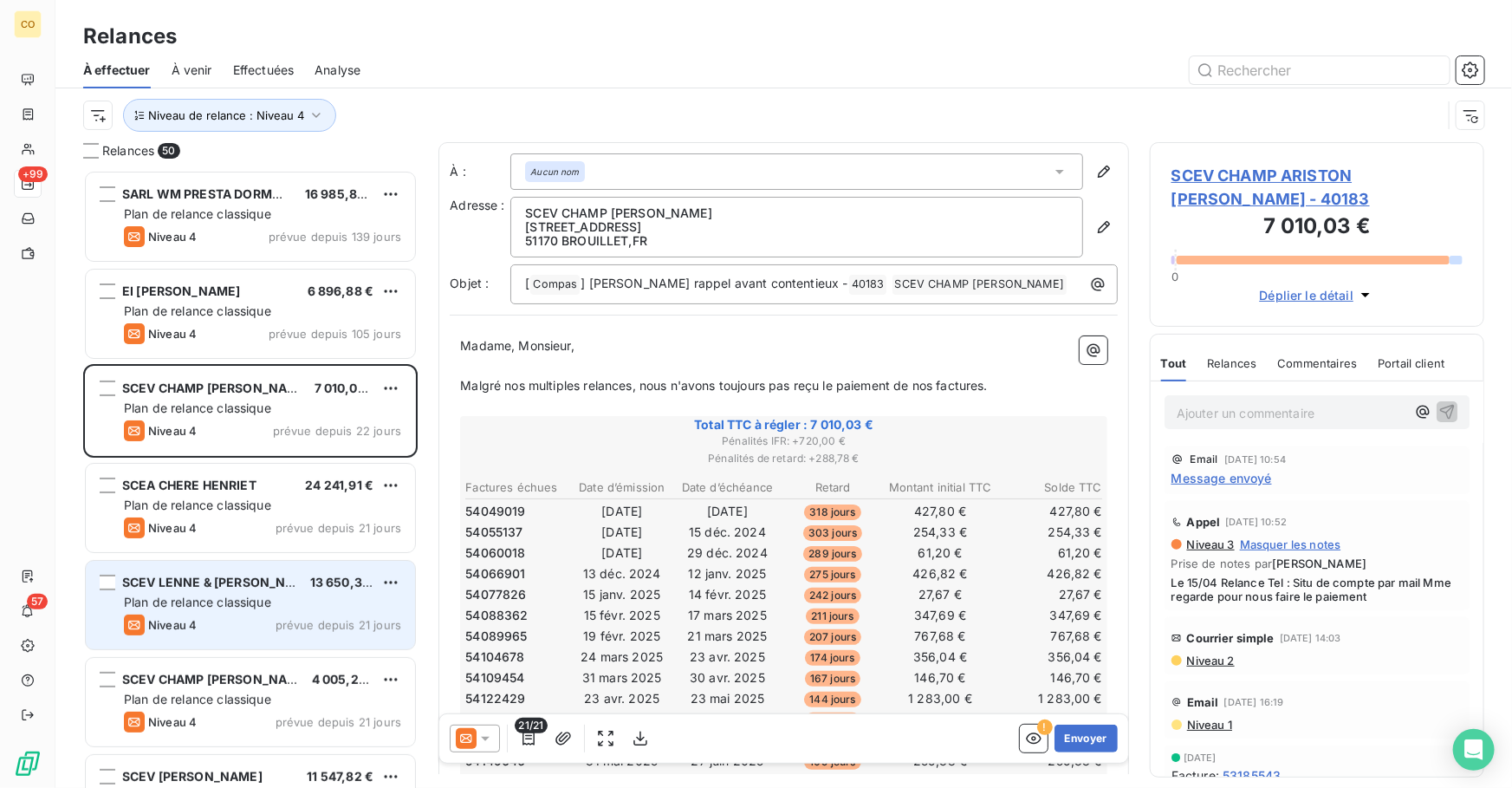
click at [277, 601] on div "Plan de relance classique" at bounding box center [263, 602] width 277 height 17
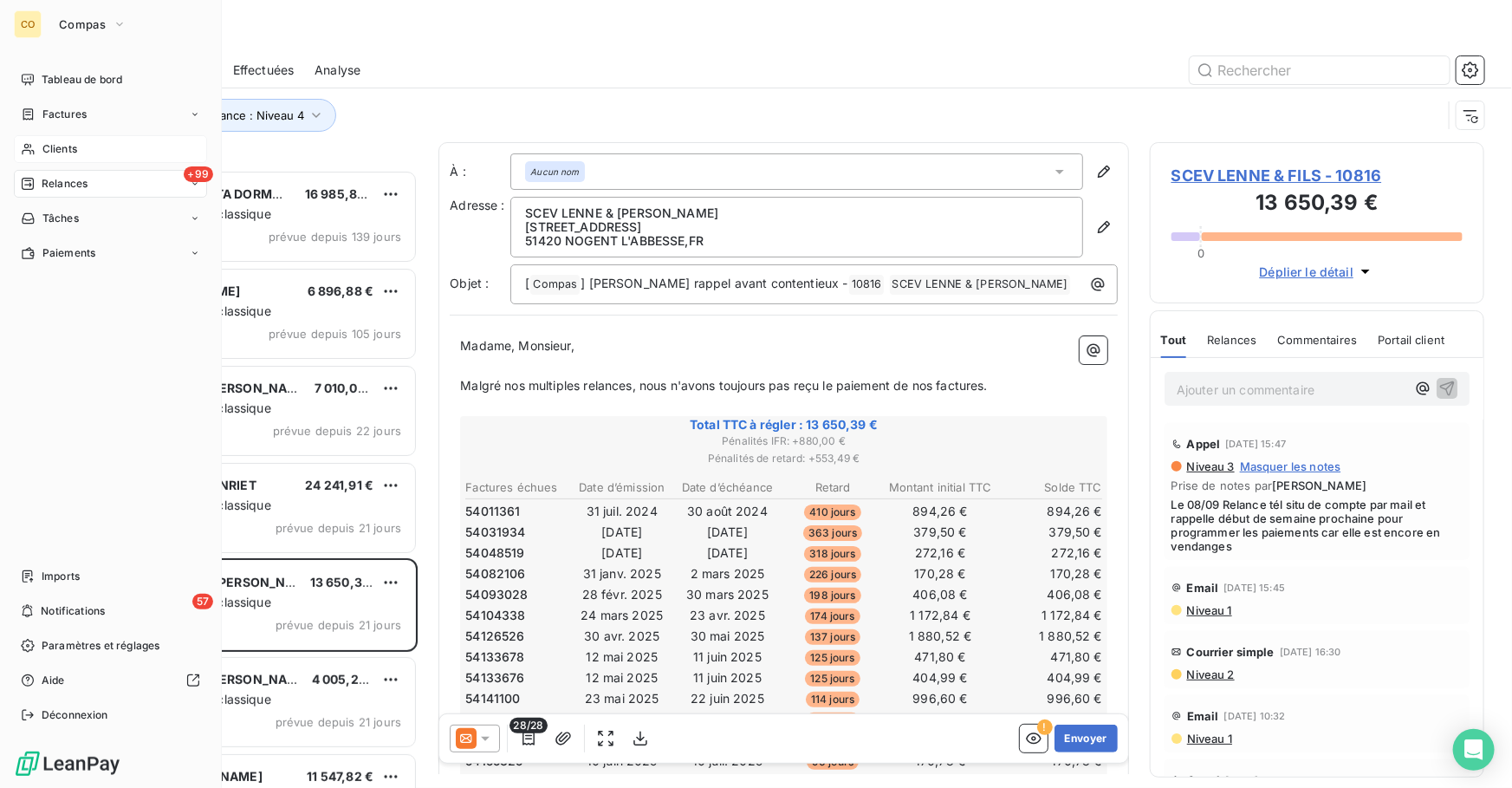
click at [78, 153] on div "Clients" at bounding box center [110, 148] width 193 height 28
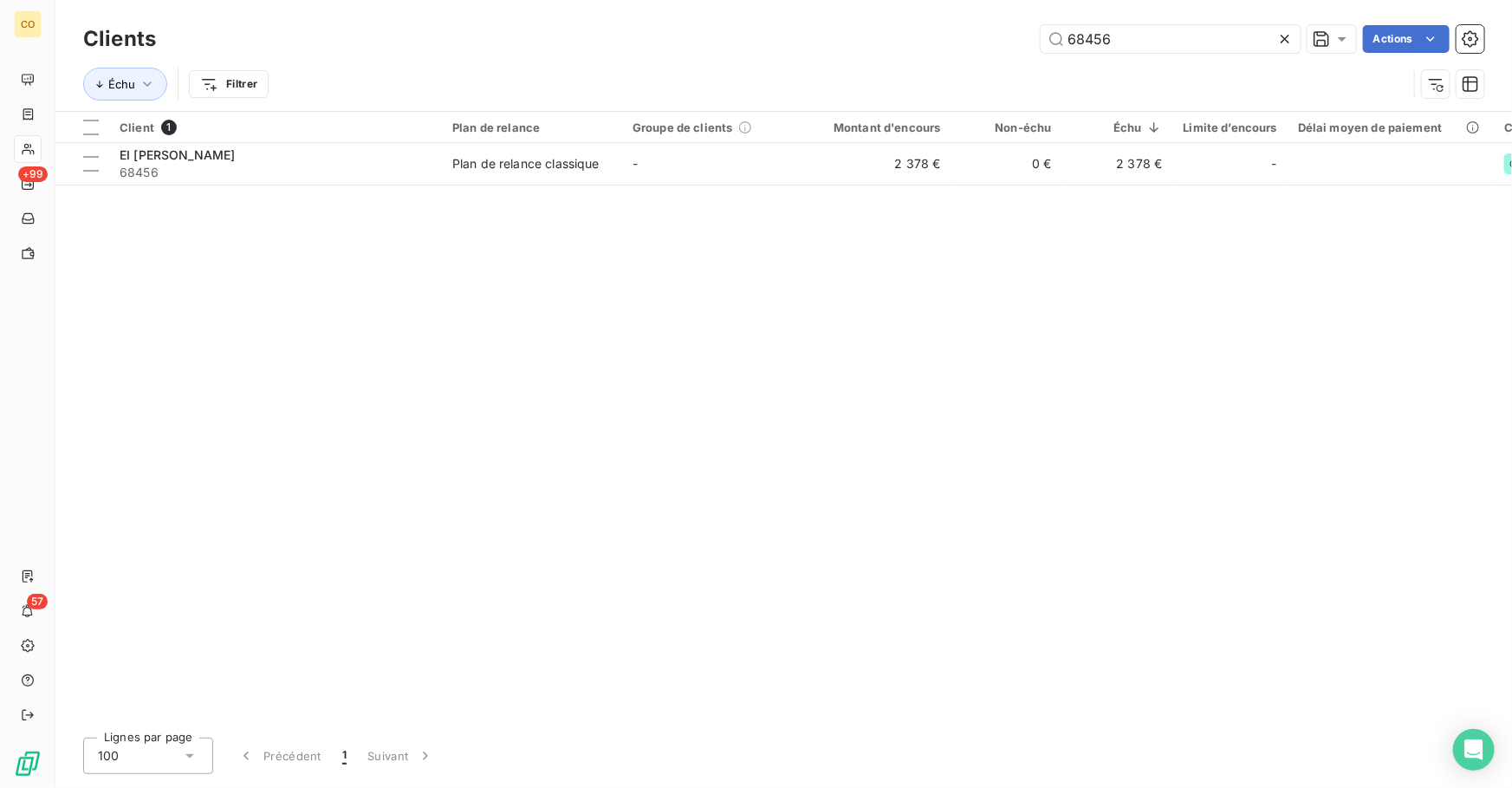
drag, startPoint x: 1144, startPoint y: 37, endPoint x: 788, endPoint y: 33, distance: 356.0
click at [845, 31] on div "68456 Actions" at bounding box center [831, 39] width 1308 height 28
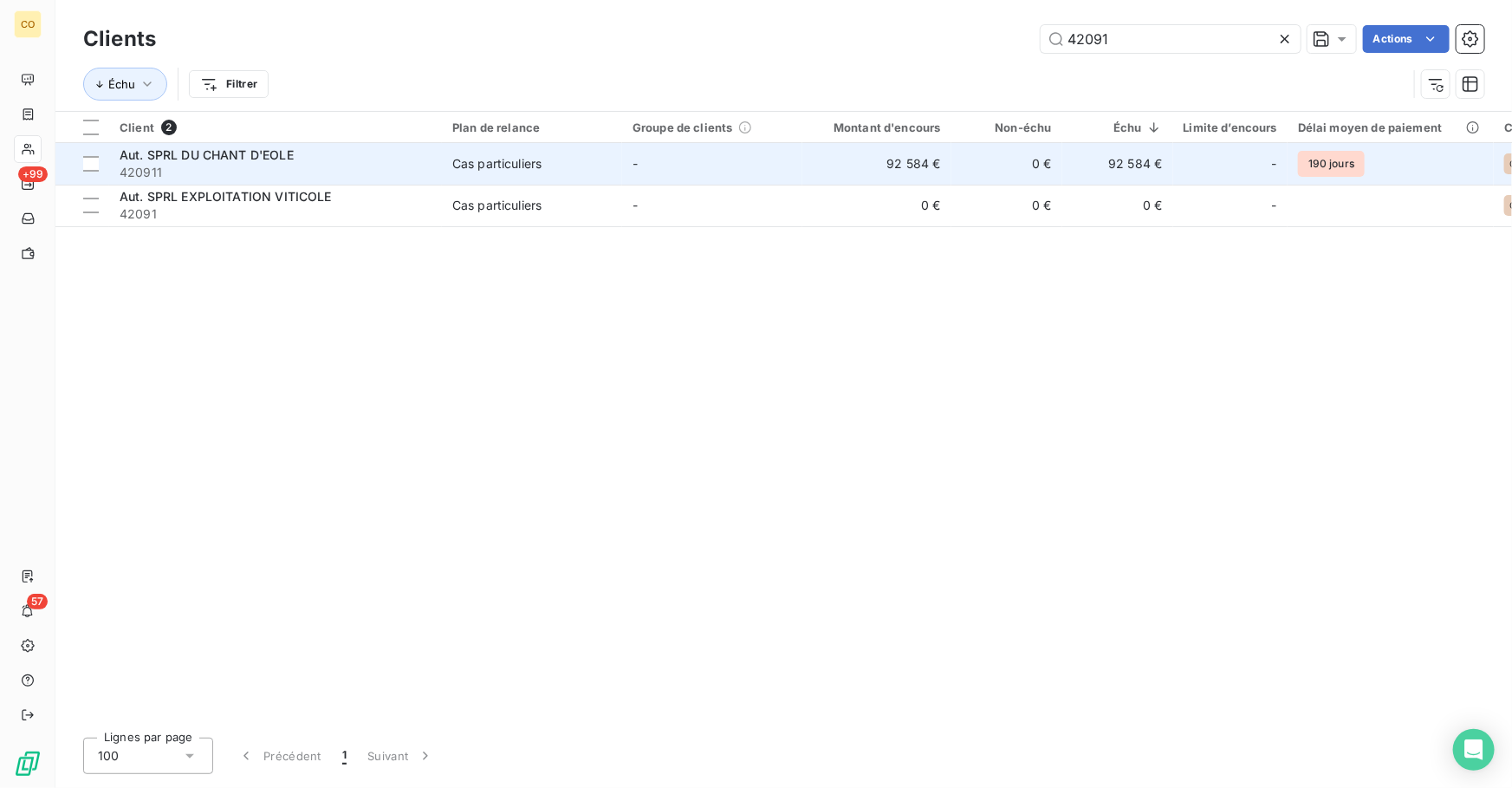
type input "42091"
click at [480, 161] on div "Cas particuliers" at bounding box center [497, 163] width 89 height 17
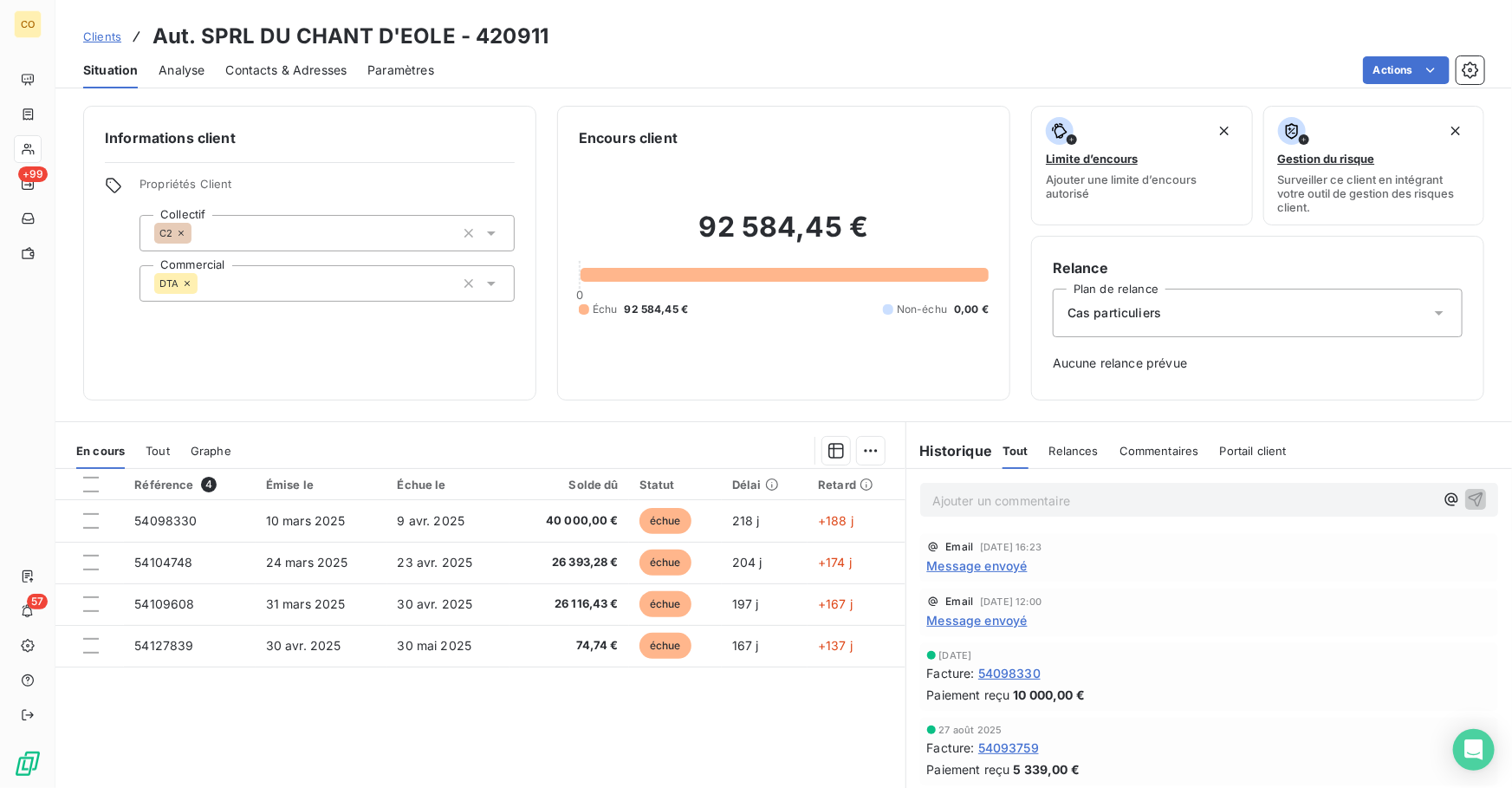
click at [103, 45] on div "Clients Aut. SPRL DU CHANT D'EOLE - 420911" at bounding box center [316, 36] width 465 height 31
click at [103, 38] on span "Clients" at bounding box center [103, 36] width 38 height 13
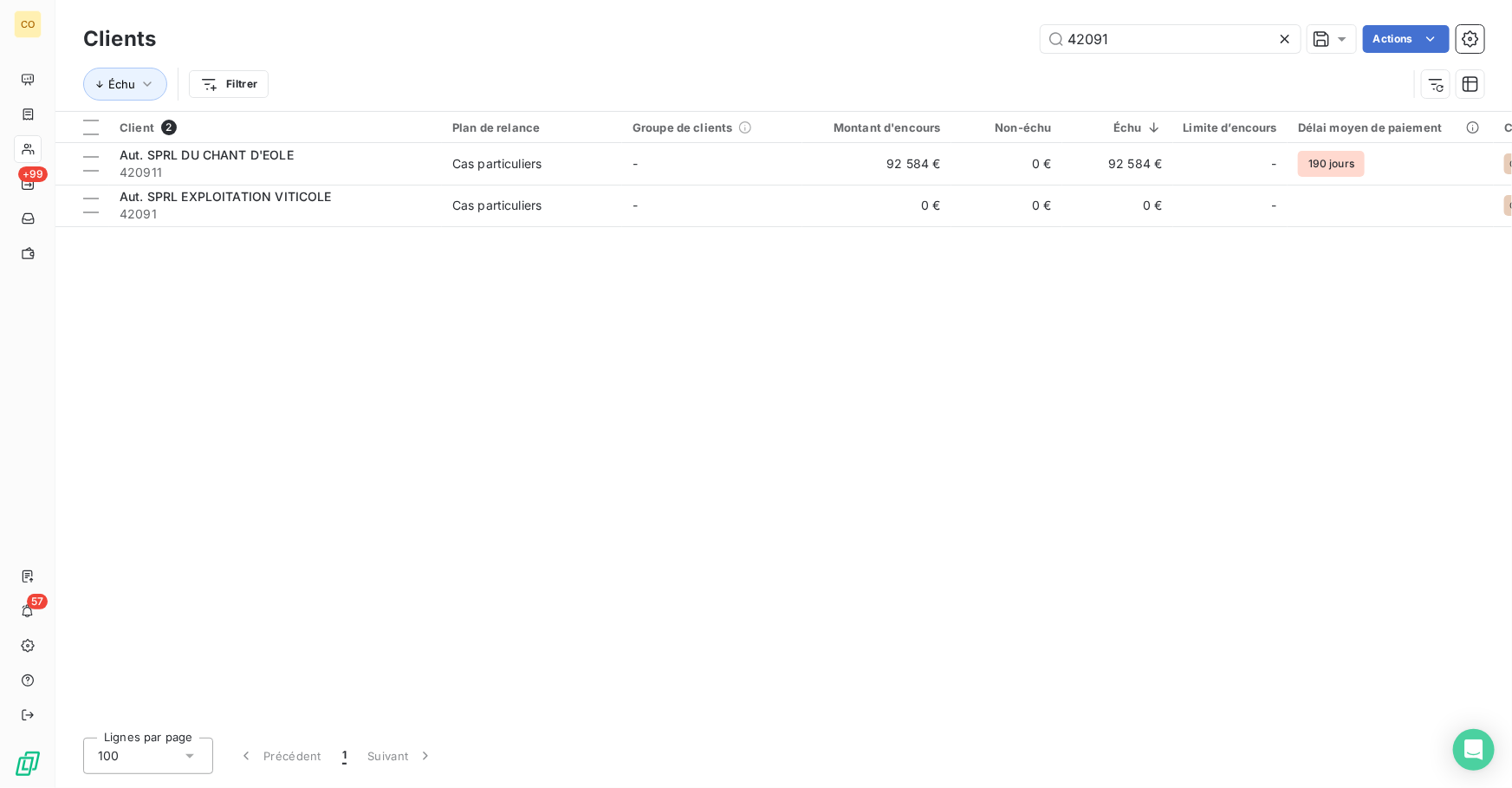
drag, startPoint x: 1170, startPoint y: 38, endPoint x: 822, endPoint y: -17, distance: 352.3
click at [822, 0] on html "CO +99 57 Clients 42091 Actions Échu Filtrer Client 2 Plan de relance Groupe de…" at bounding box center [756, 394] width 1512 height 788
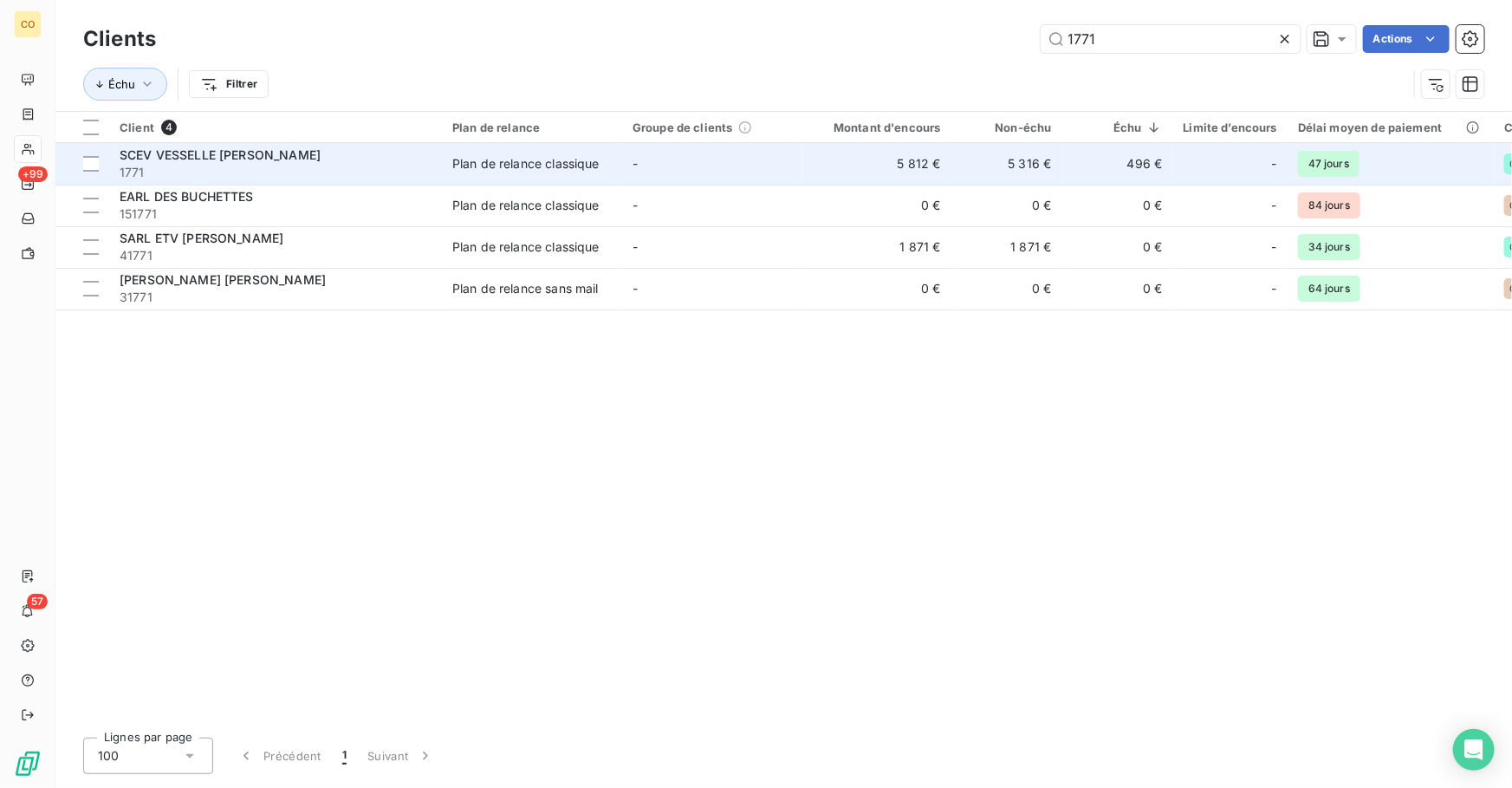
type input "1771"
click at [312, 158] on div "SCEV VESSELLE [PERSON_NAME]" at bounding box center [275, 155] width 312 height 17
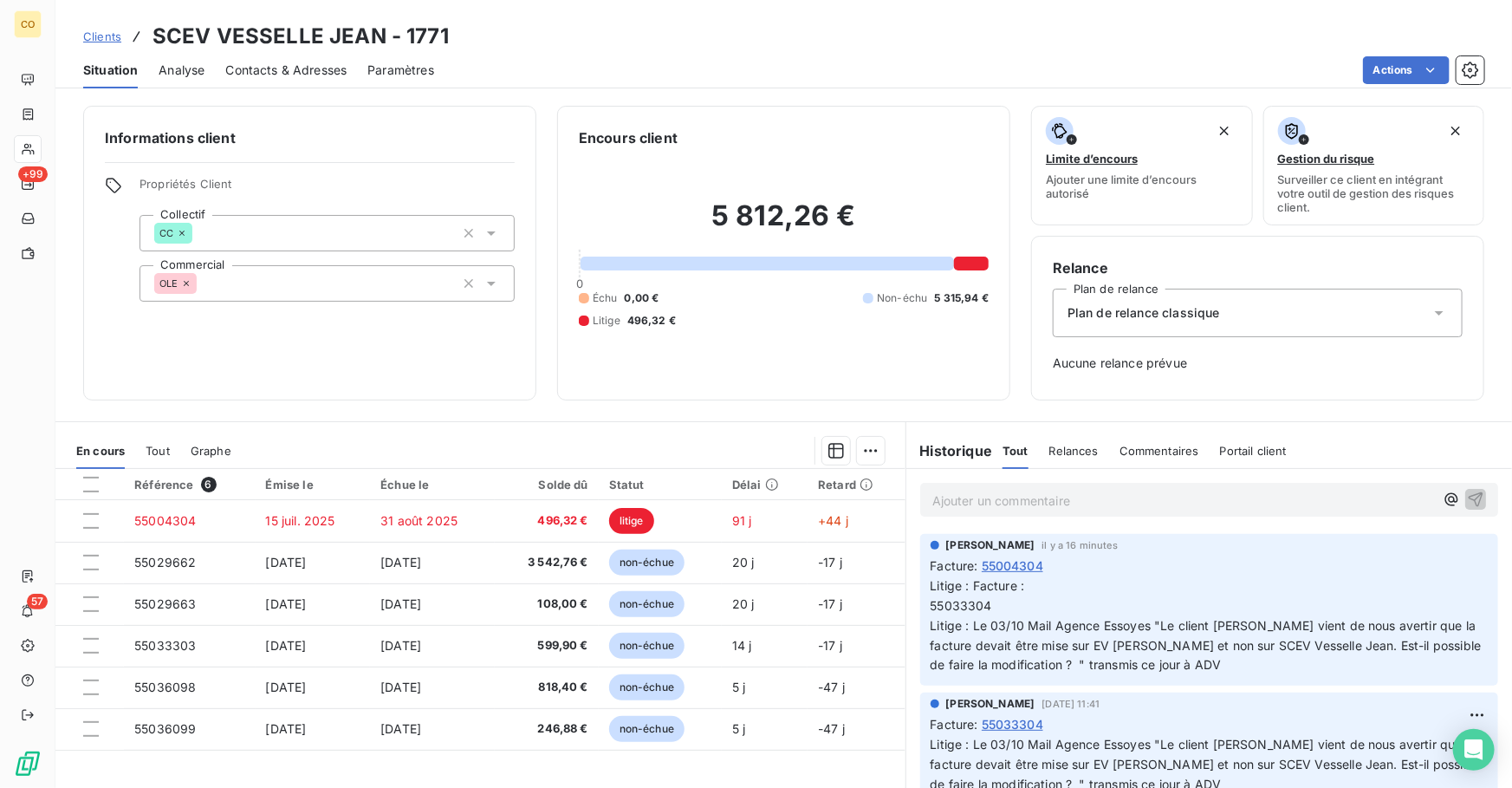
click at [107, 40] on span "Clients" at bounding box center [103, 36] width 38 height 13
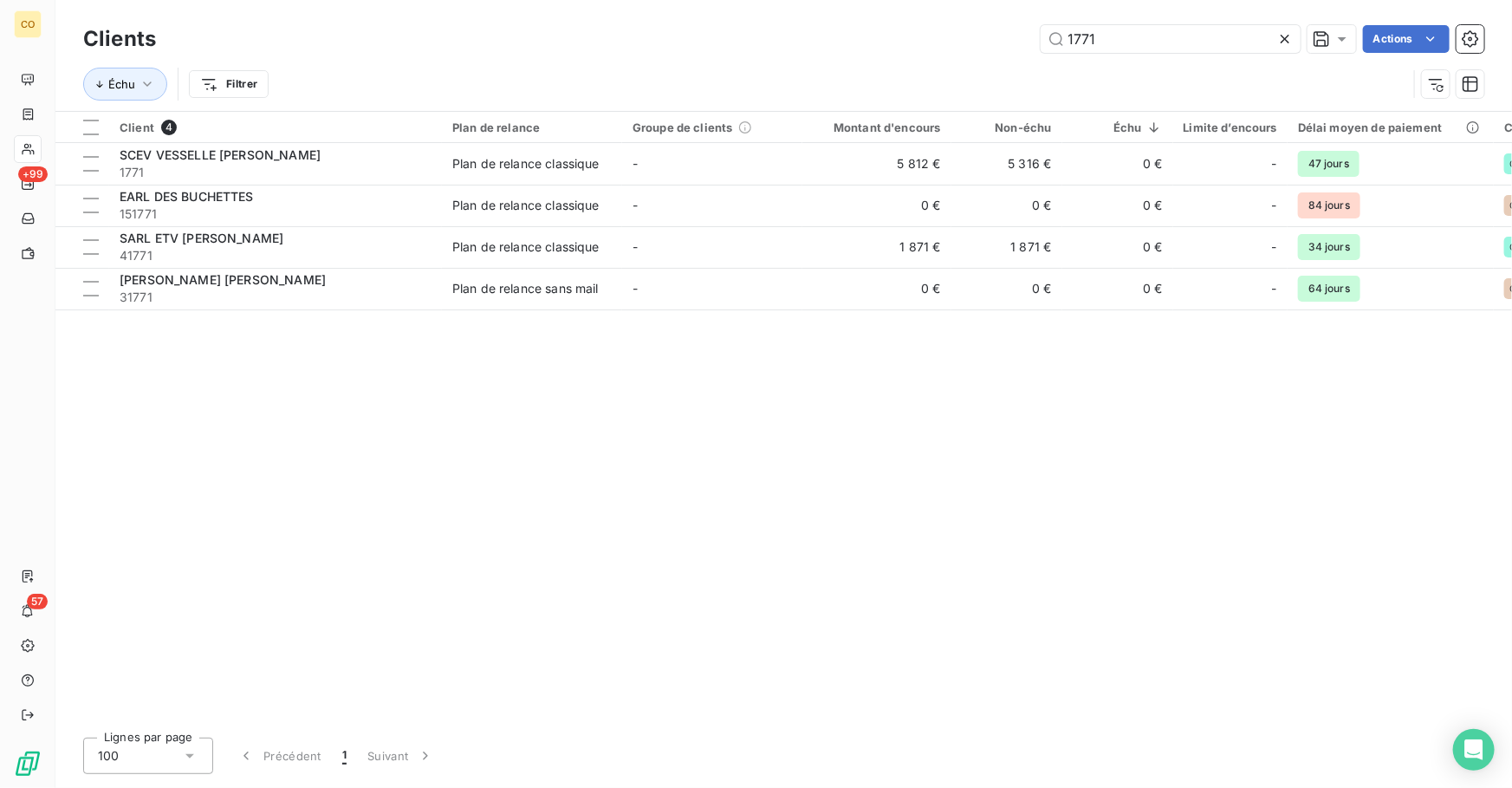
drag, startPoint x: 976, startPoint y: 45, endPoint x: 796, endPoint y: 61, distance: 180.7
click at [810, 61] on div "Clients 1771 Actions Échu Filtrer" at bounding box center [784, 66] width 1401 height 90
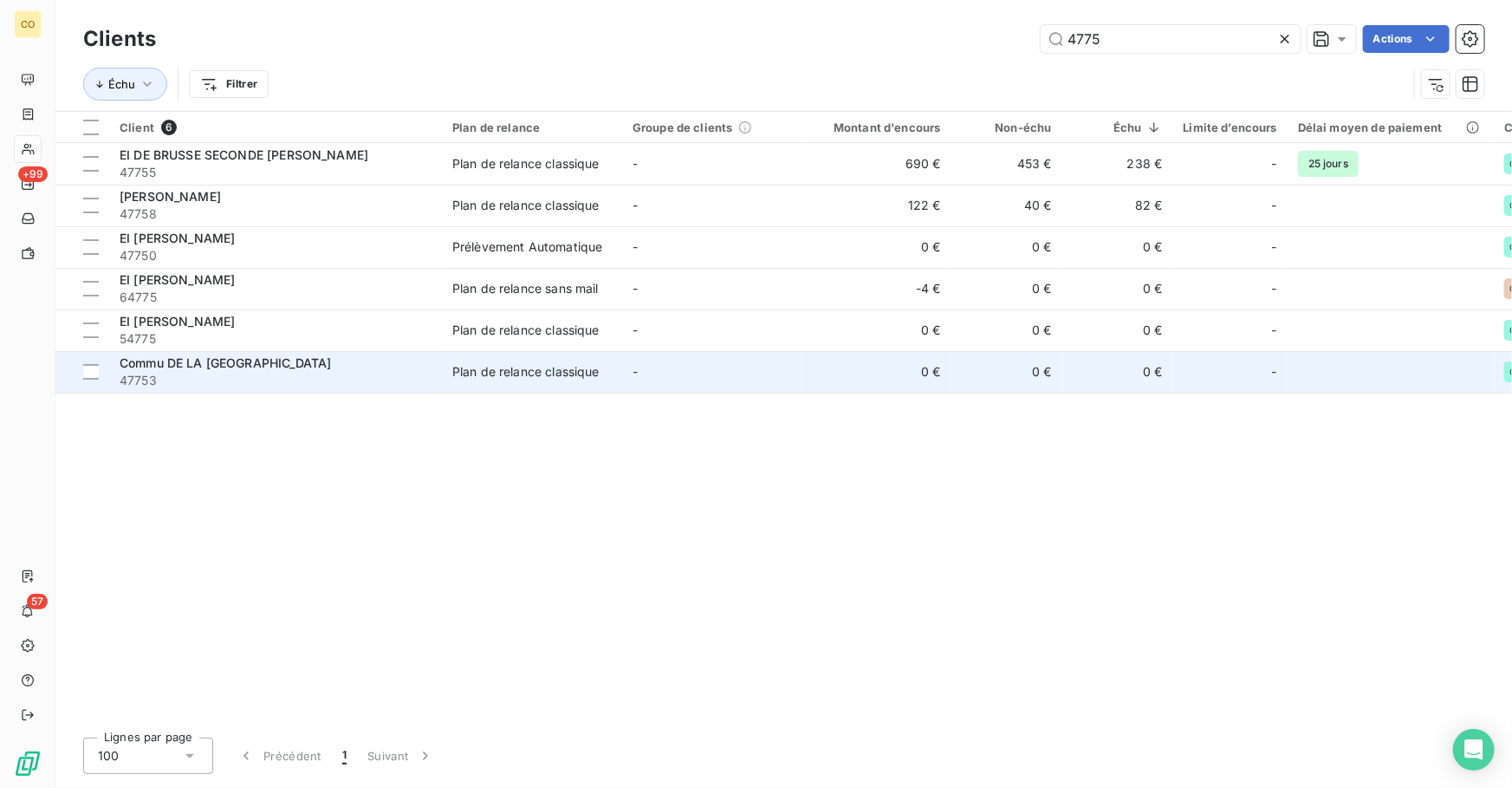
type input "4775"
click at [206, 367] on span "Commu DE LA [GEOGRAPHIC_DATA]" at bounding box center [225, 363] width 211 height 14
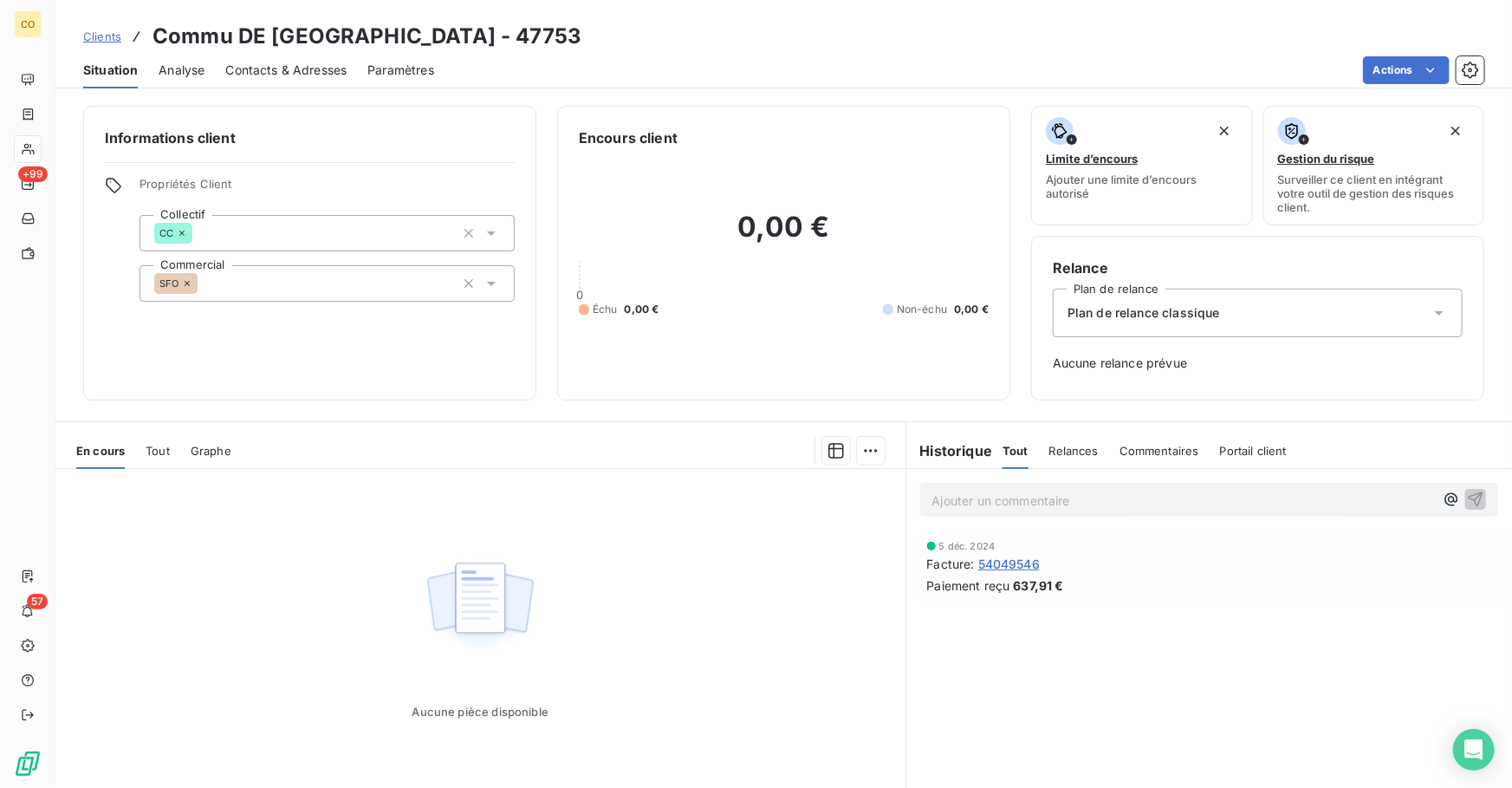
click at [111, 38] on span "Clients" at bounding box center [103, 36] width 38 height 13
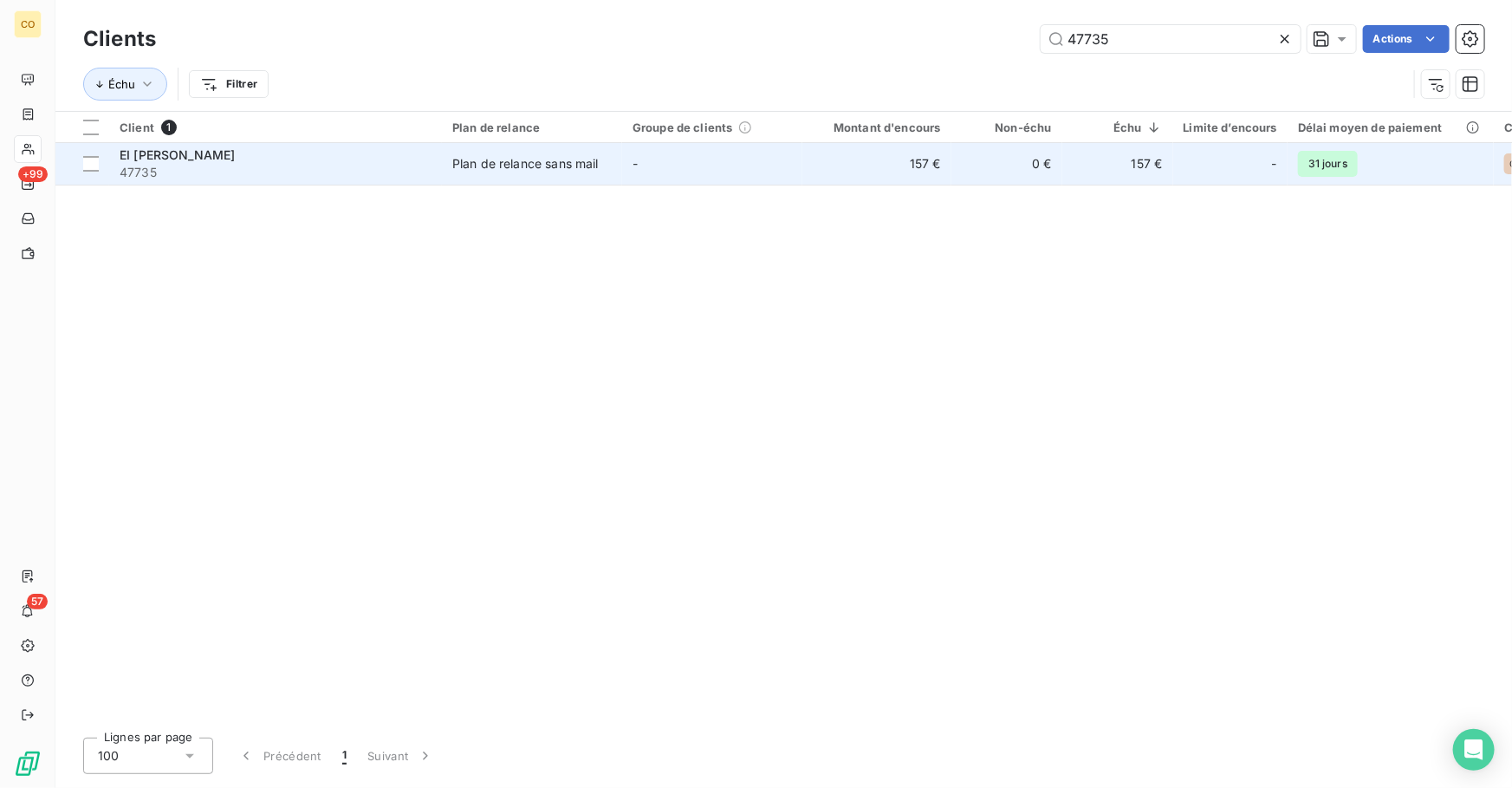
type input "47735"
click at [293, 170] on span "47735" at bounding box center [275, 172] width 312 height 17
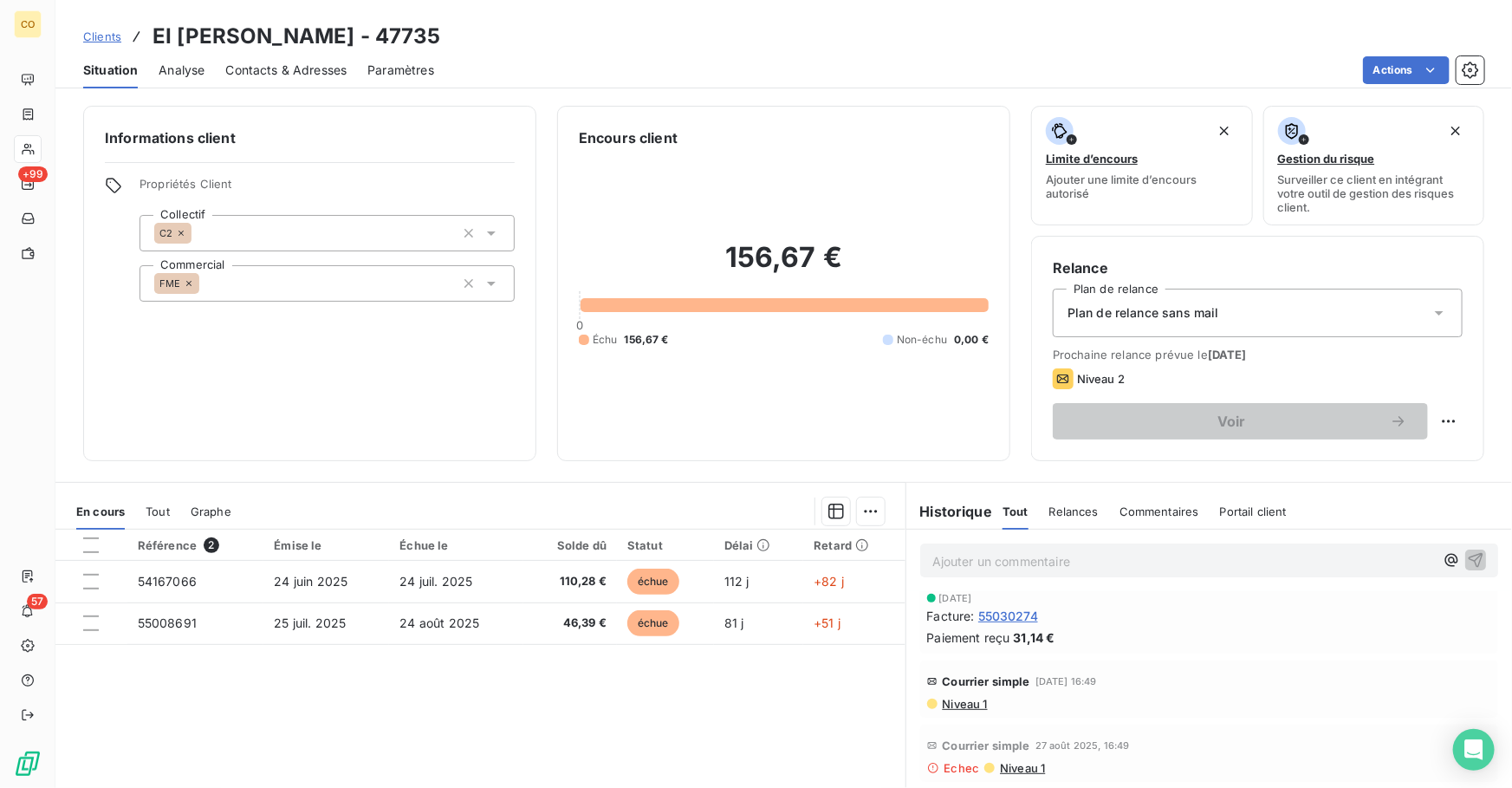
scroll to position [104, 0]
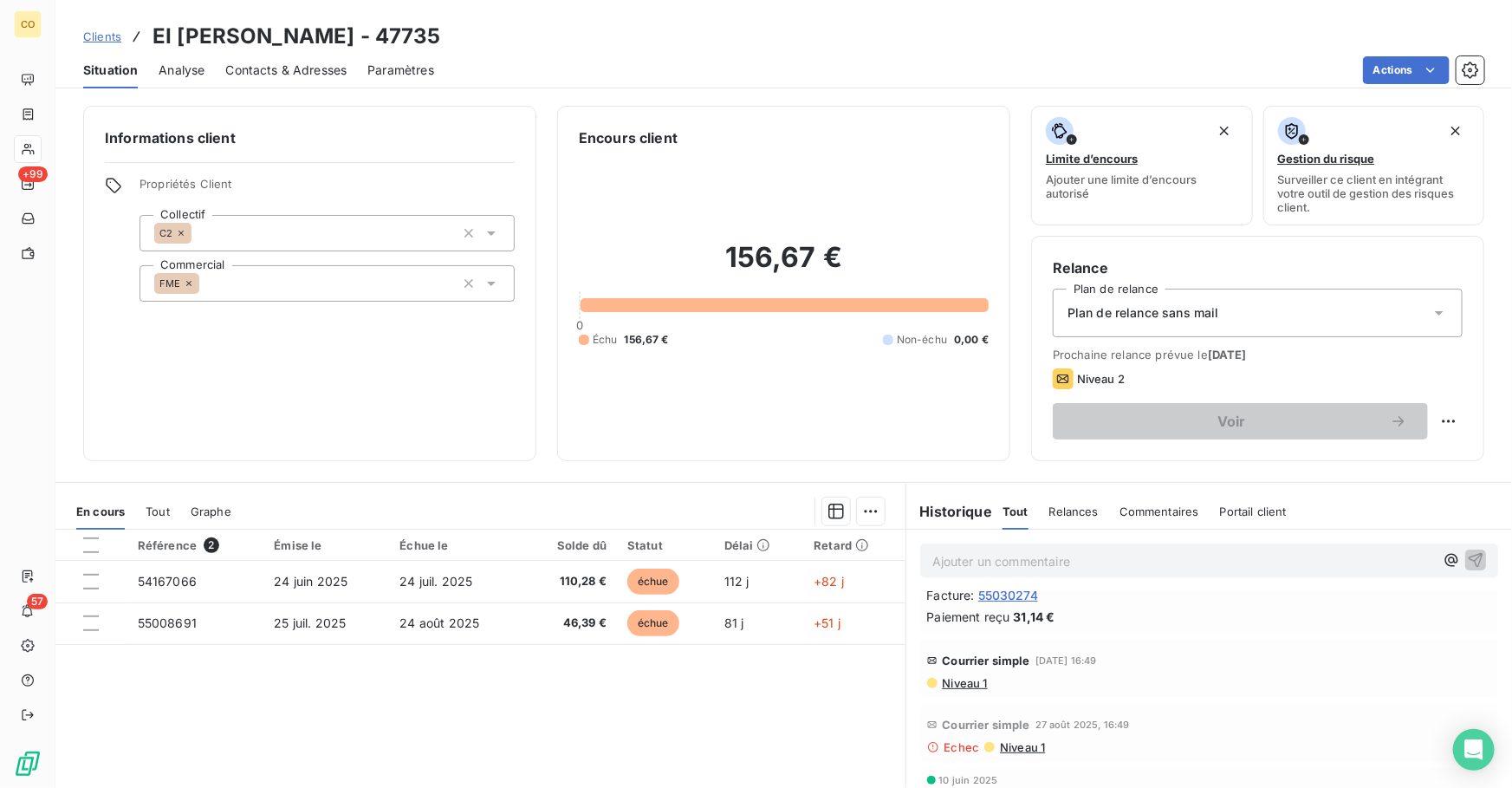
click at [950, 678] on span "Niveau 1" at bounding box center [964, 683] width 47 height 13
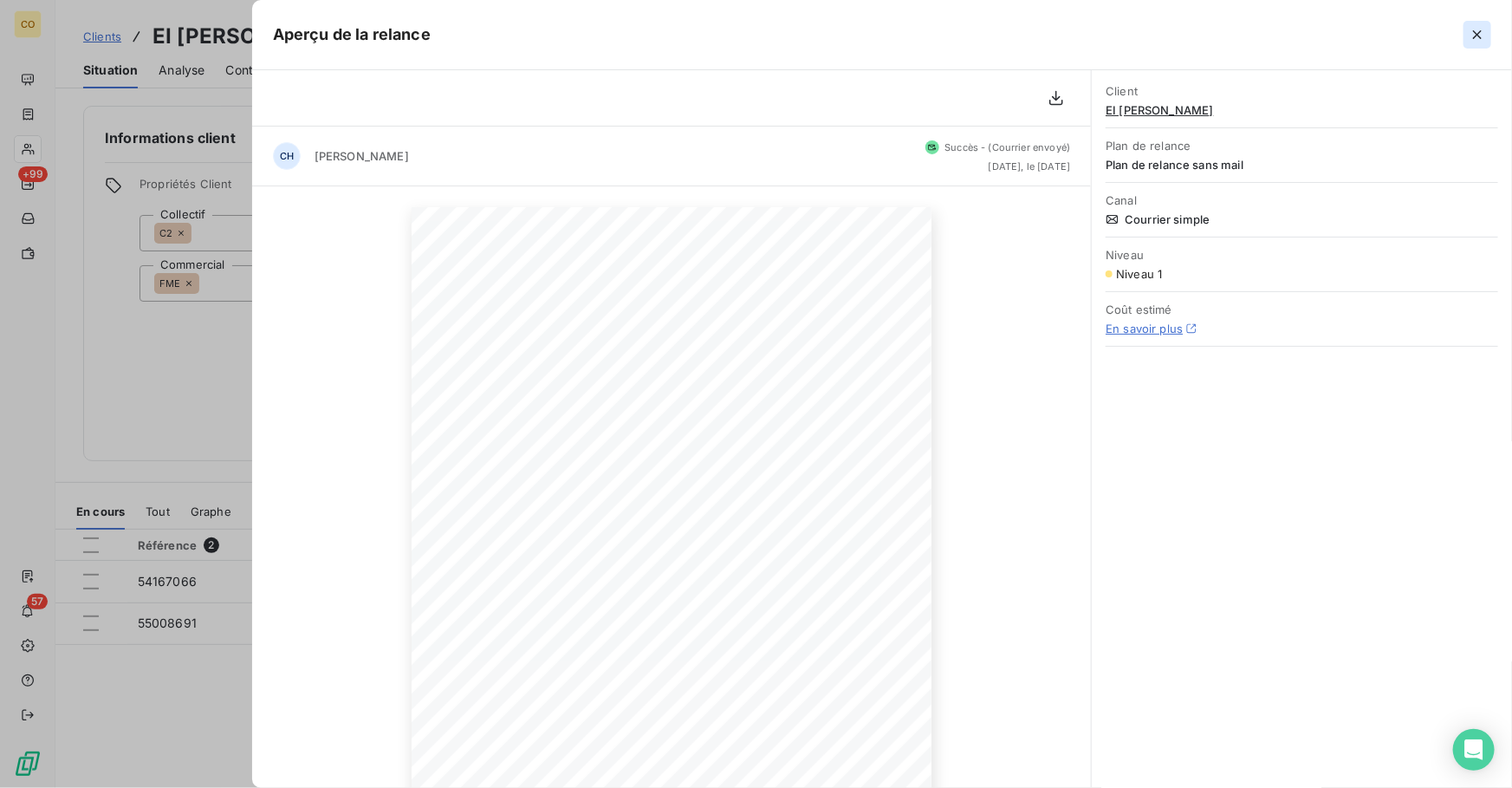
click at [1475, 36] on icon "button" at bounding box center [1478, 35] width 9 height 9
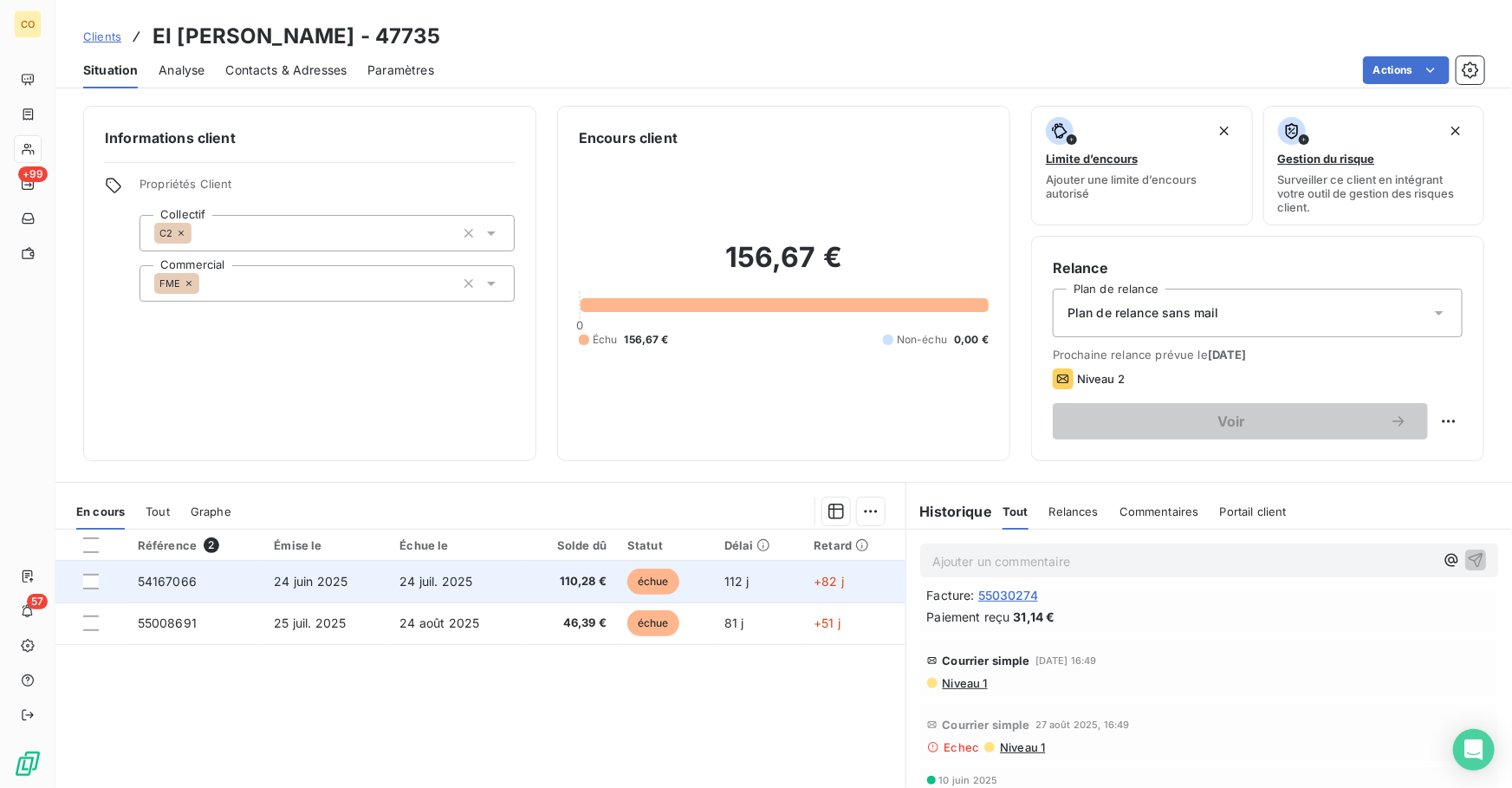
click at [416, 582] on span "24 juil. 2025" at bounding box center [435, 581] width 73 height 14
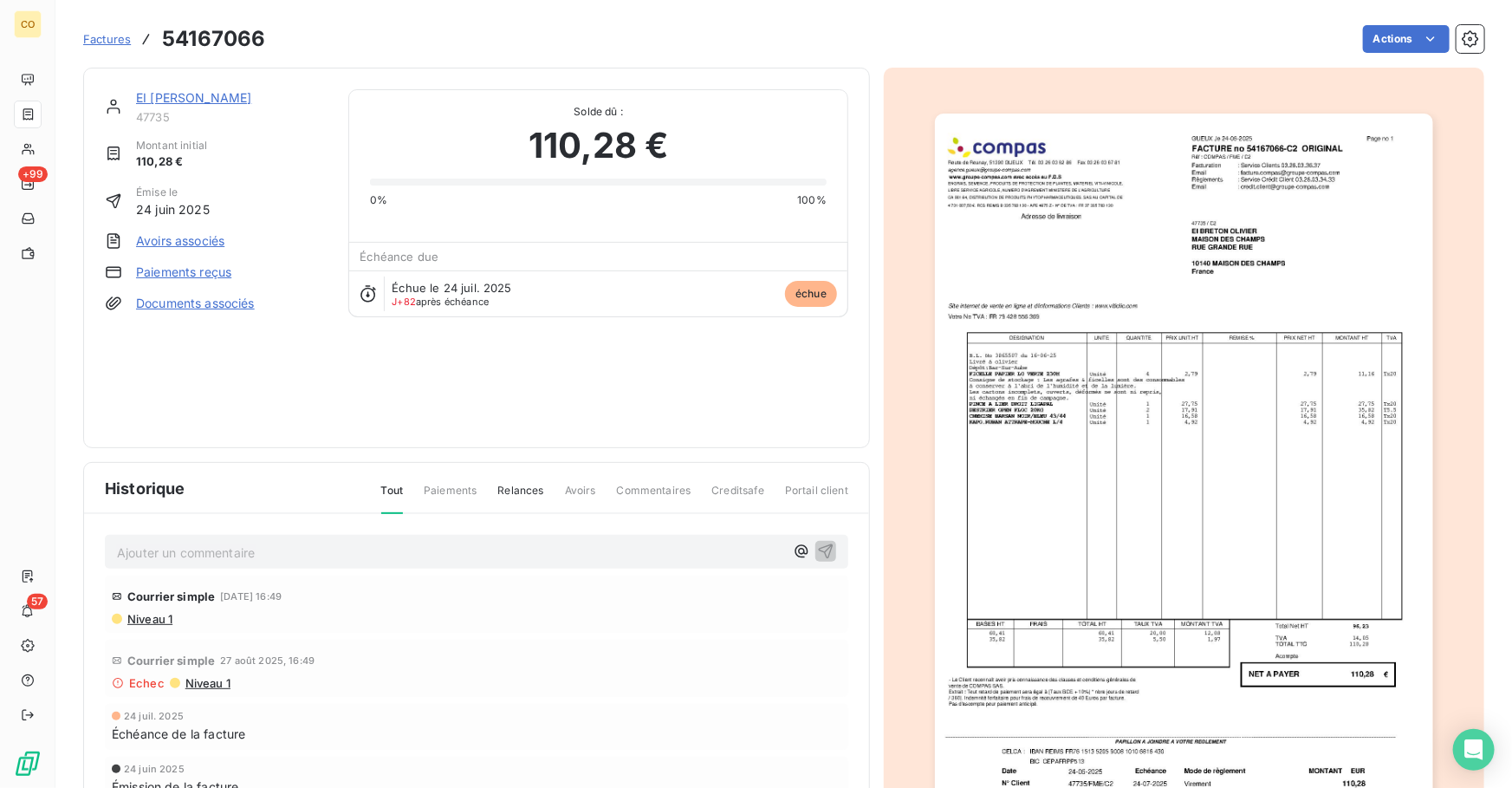
click at [1247, 424] on img "button" at bounding box center [1185, 466] width 498 height 705
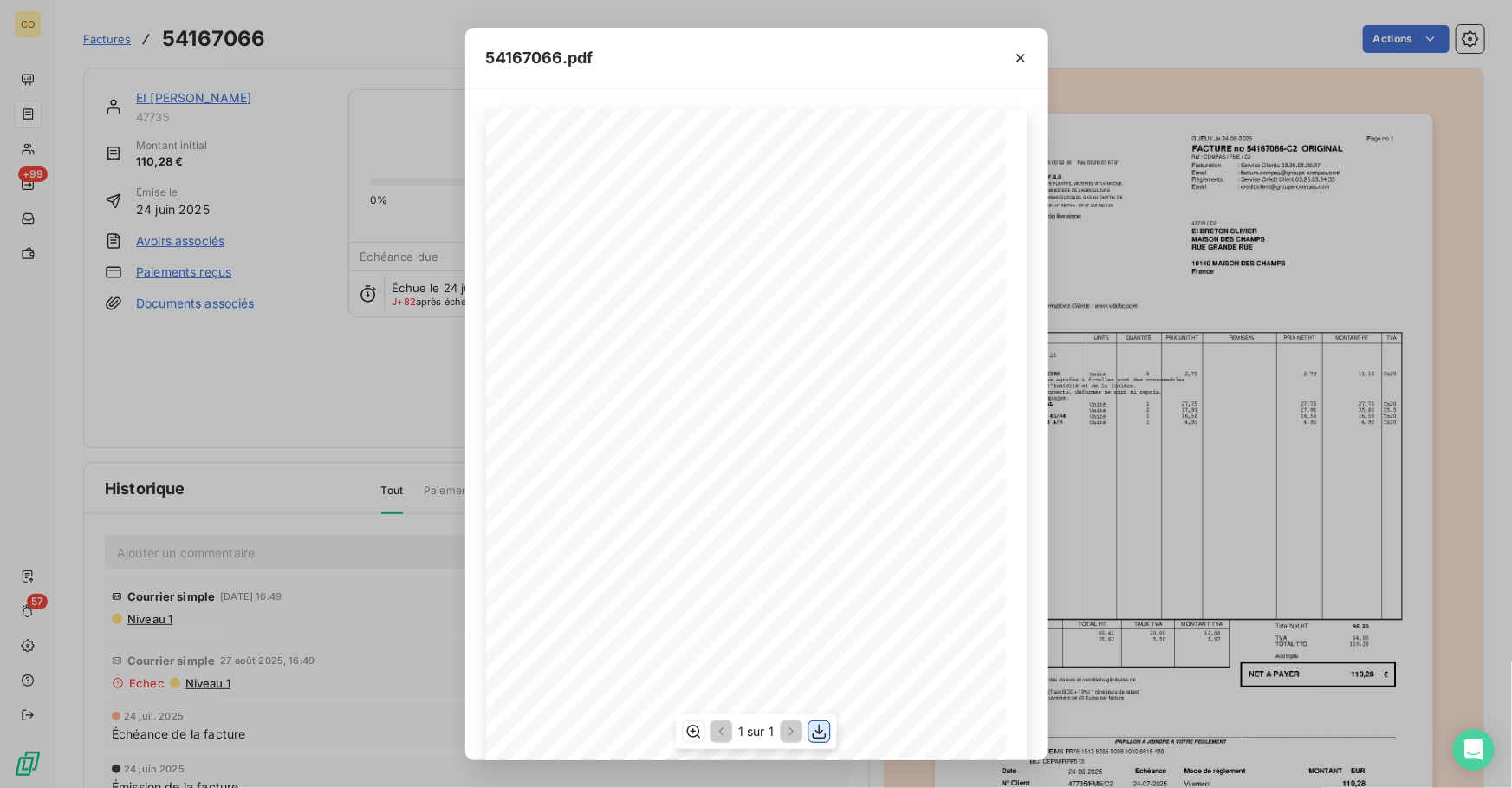
click at [819, 730] on icon "button" at bounding box center [819, 731] width 17 height 17
click at [1020, 62] on icon "button" at bounding box center [1020, 58] width 17 height 17
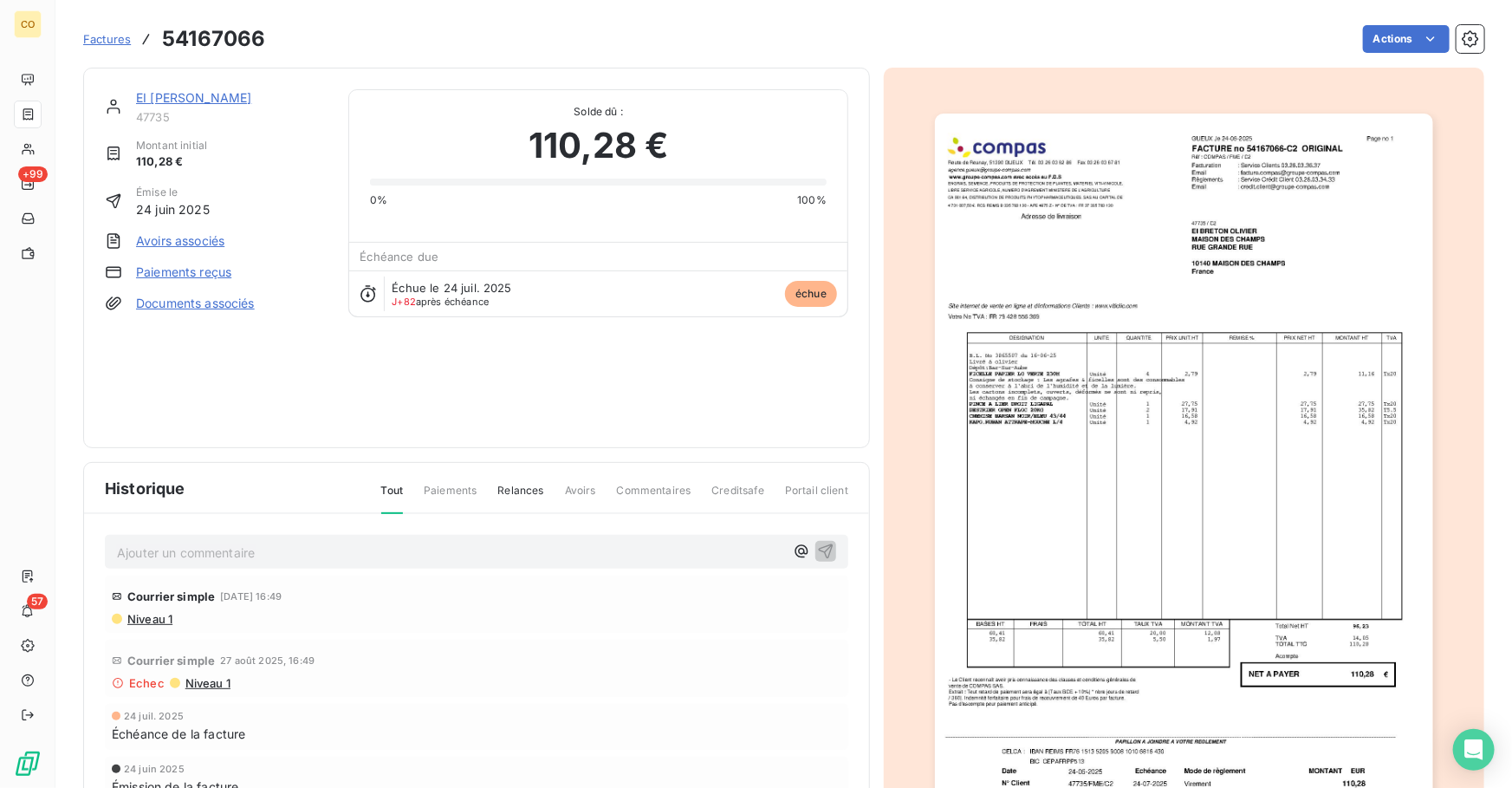
click at [225, 94] on link "EI [PERSON_NAME]" at bounding box center [193, 97] width 115 height 14
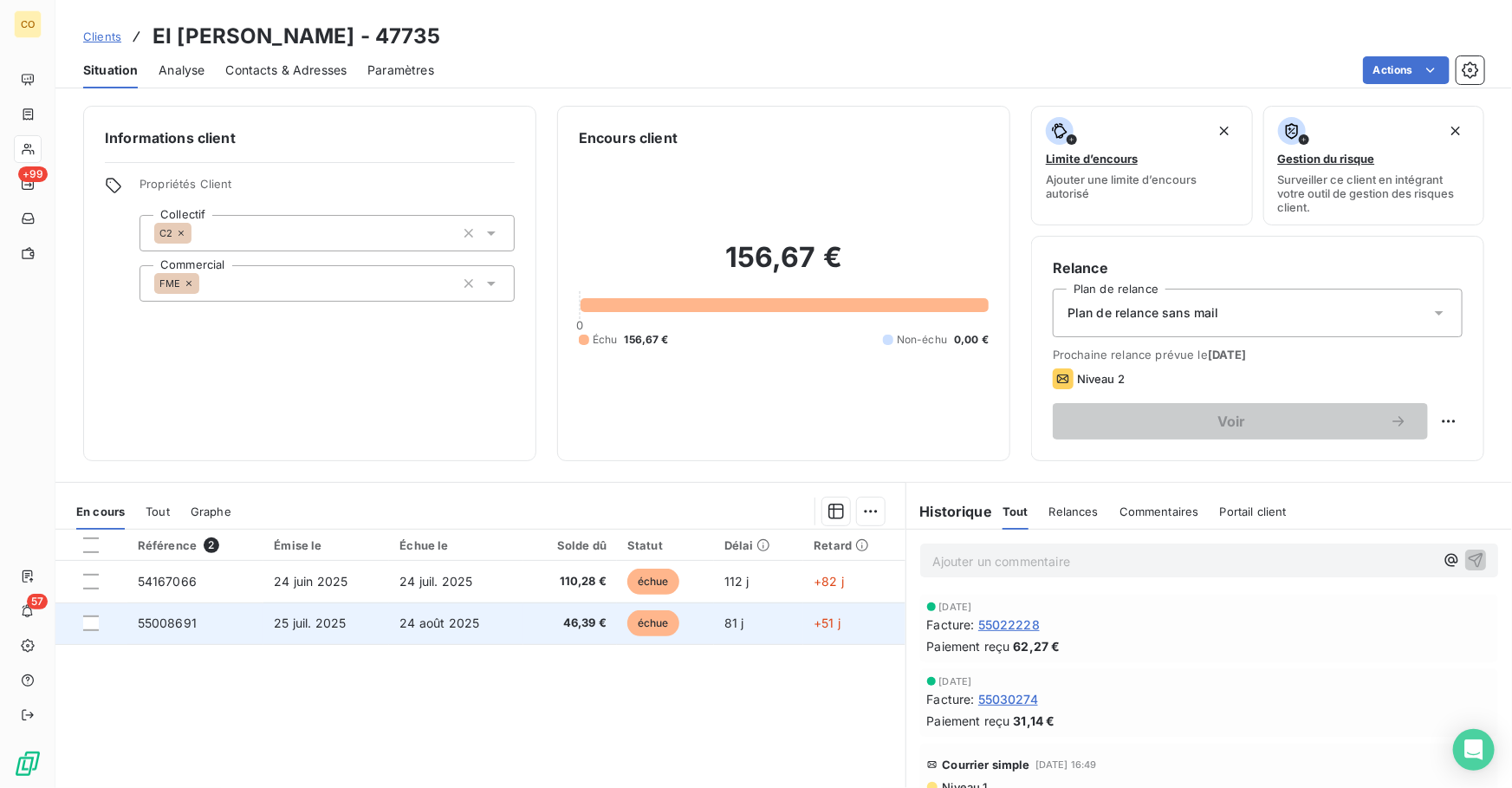
click at [483, 622] on td "24 août 2025" at bounding box center [456, 623] width 133 height 41
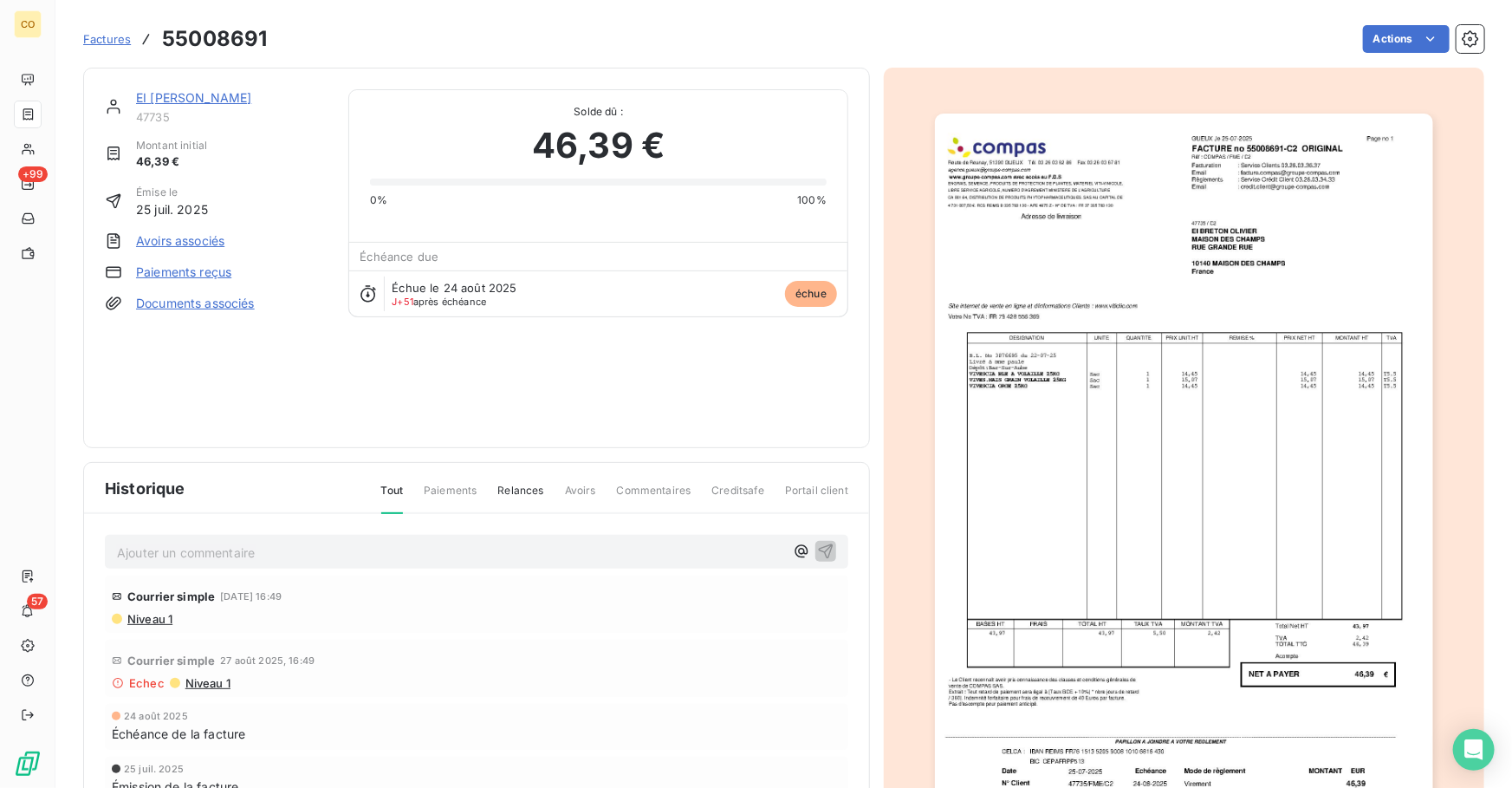
click at [1263, 515] on img "button" at bounding box center [1185, 466] width 498 height 705
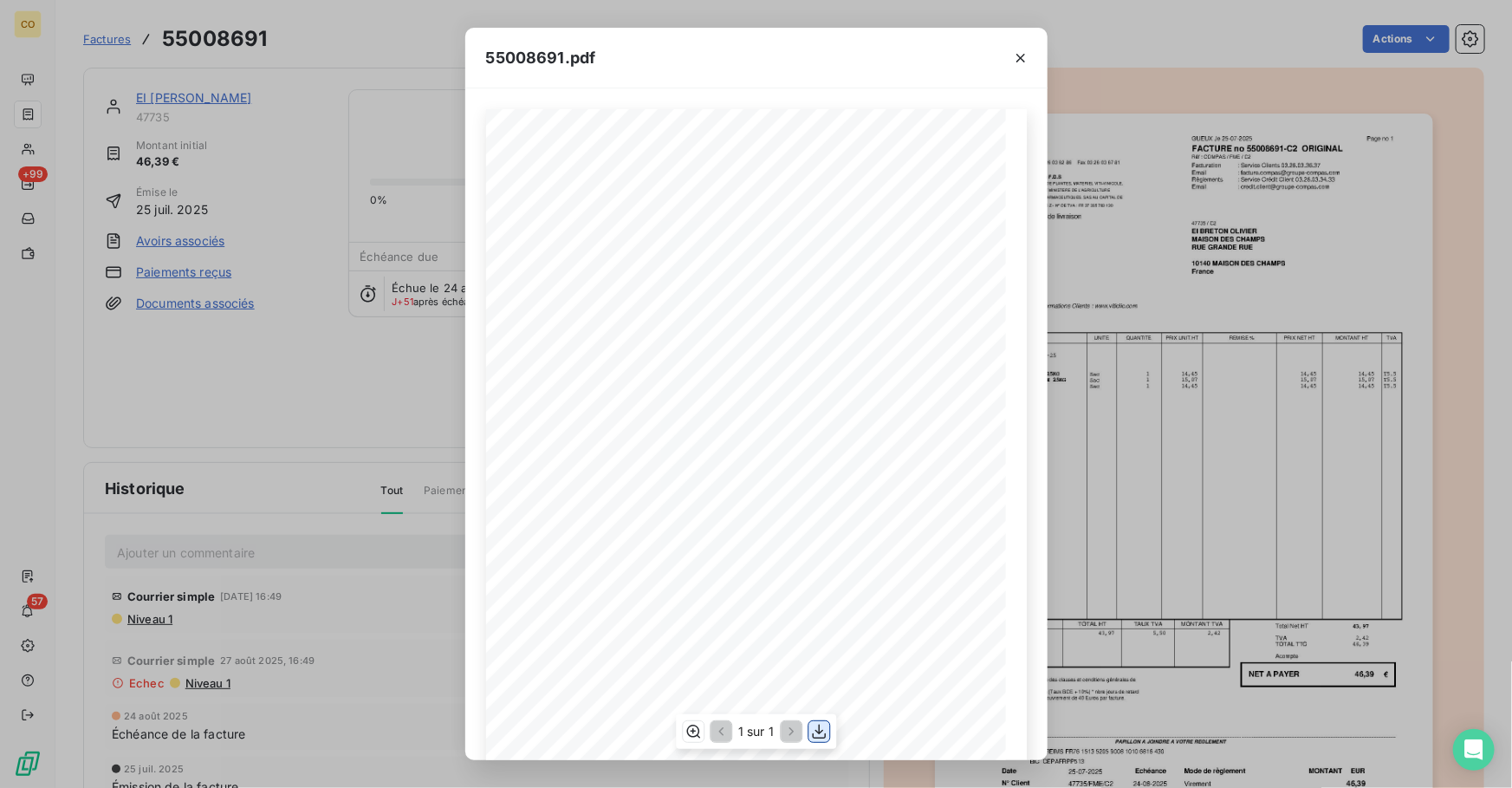
click at [818, 731] on icon "button" at bounding box center [819, 731] width 13 height 14
click at [1030, 62] on button "button" at bounding box center [1021, 58] width 28 height 28
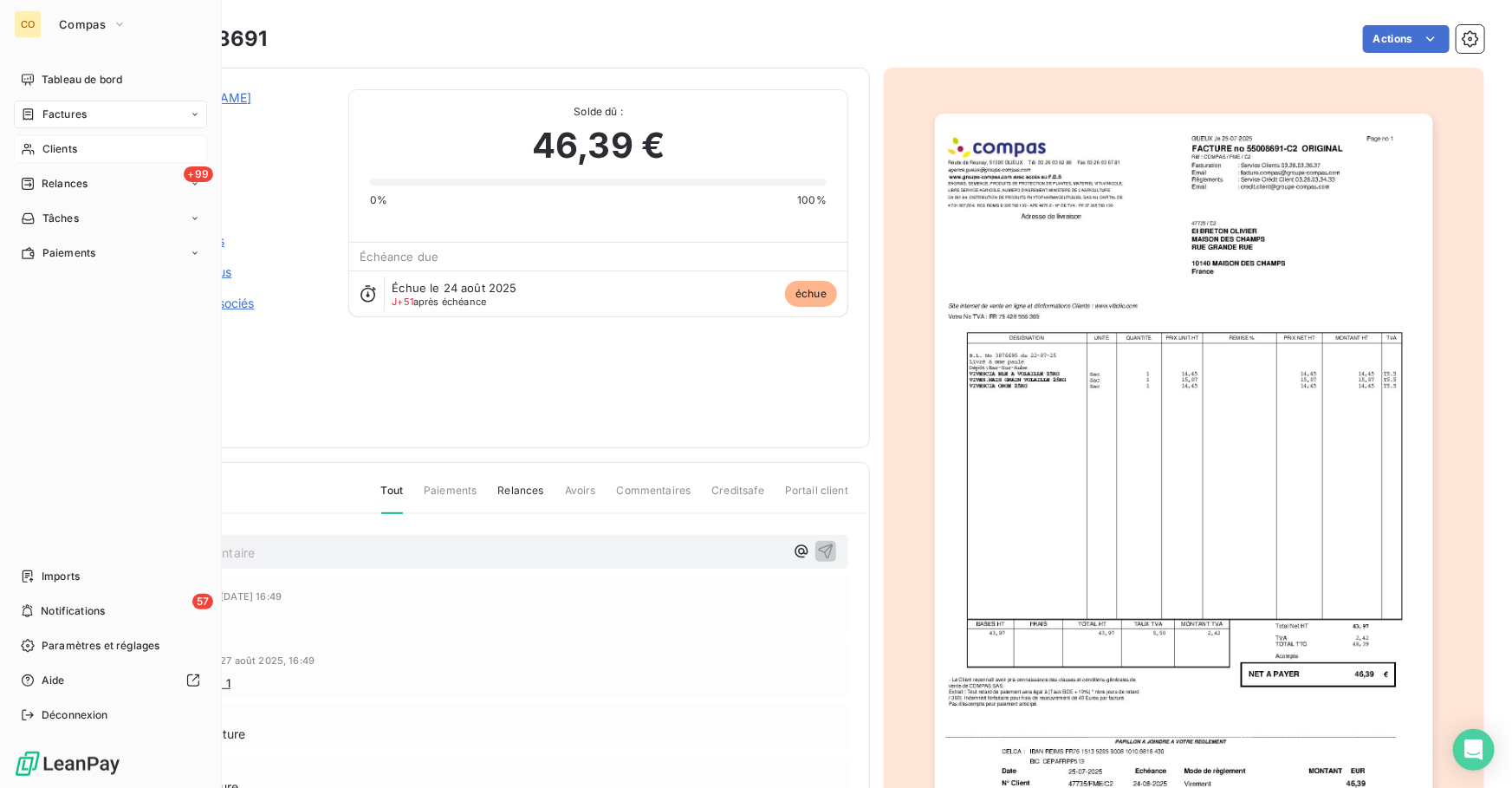
click at [49, 152] on span "Clients" at bounding box center [59, 148] width 35 height 15
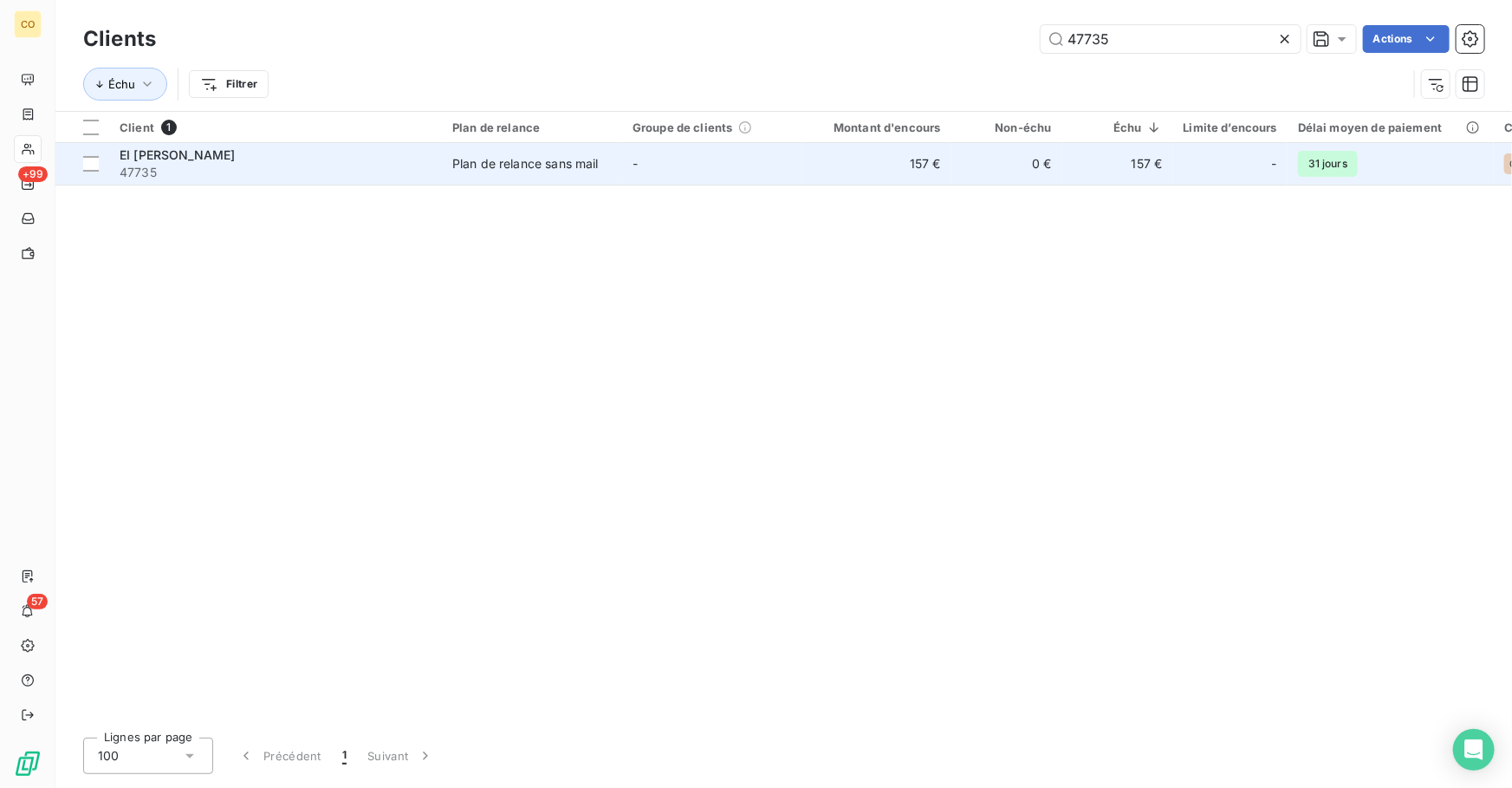
click at [523, 157] on div "Plan de relance sans mail" at bounding box center [525, 163] width 147 height 17
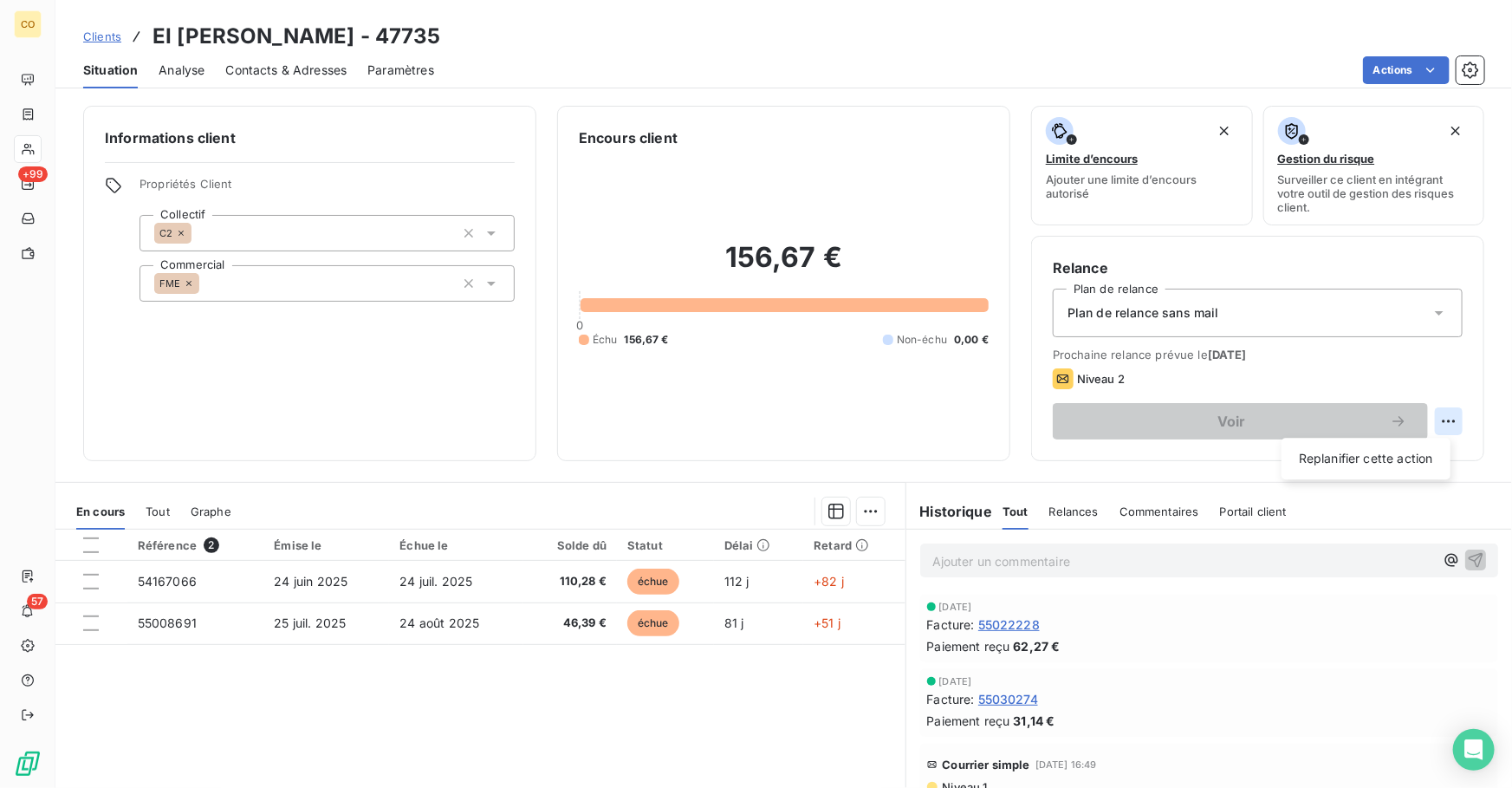
click at [1442, 425] on html "CO +99 57 Clients EI [PERSON_NAME] - 47735 Situation Analyse Contacts & Adresse…" at bounding box center [756, 394] width 1512 height 788
click at [1418, 447] on div "Replanifier cette action" at bounding box center [1366, 458] width 155 height 28
select select "9"
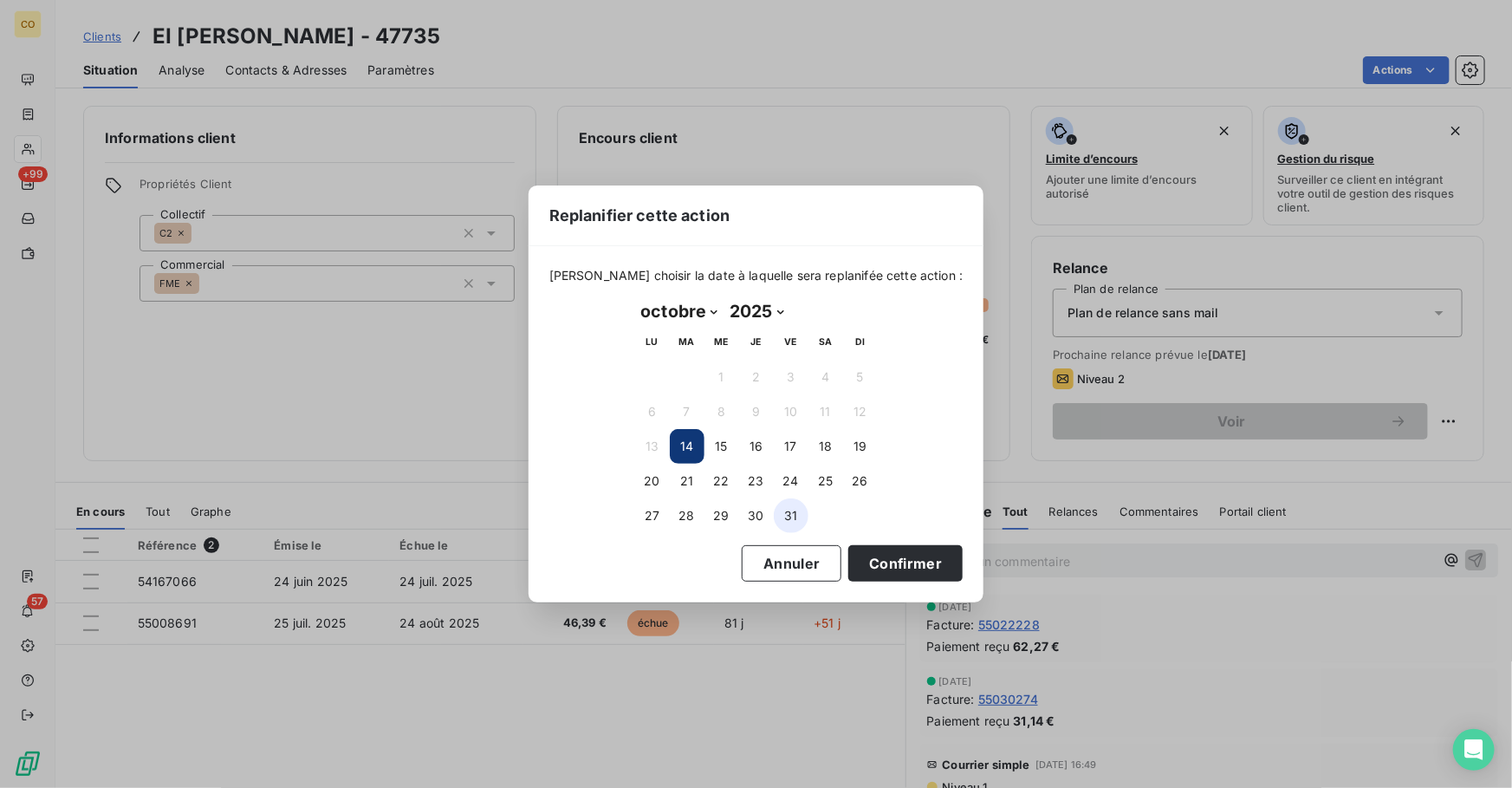
click at [794, 512] on button "31" at bounding box center [791, 515] width 35 height 35
click at [879, 560] on button "Confirmer" at bounding box center [905, 563] width 114 height 36
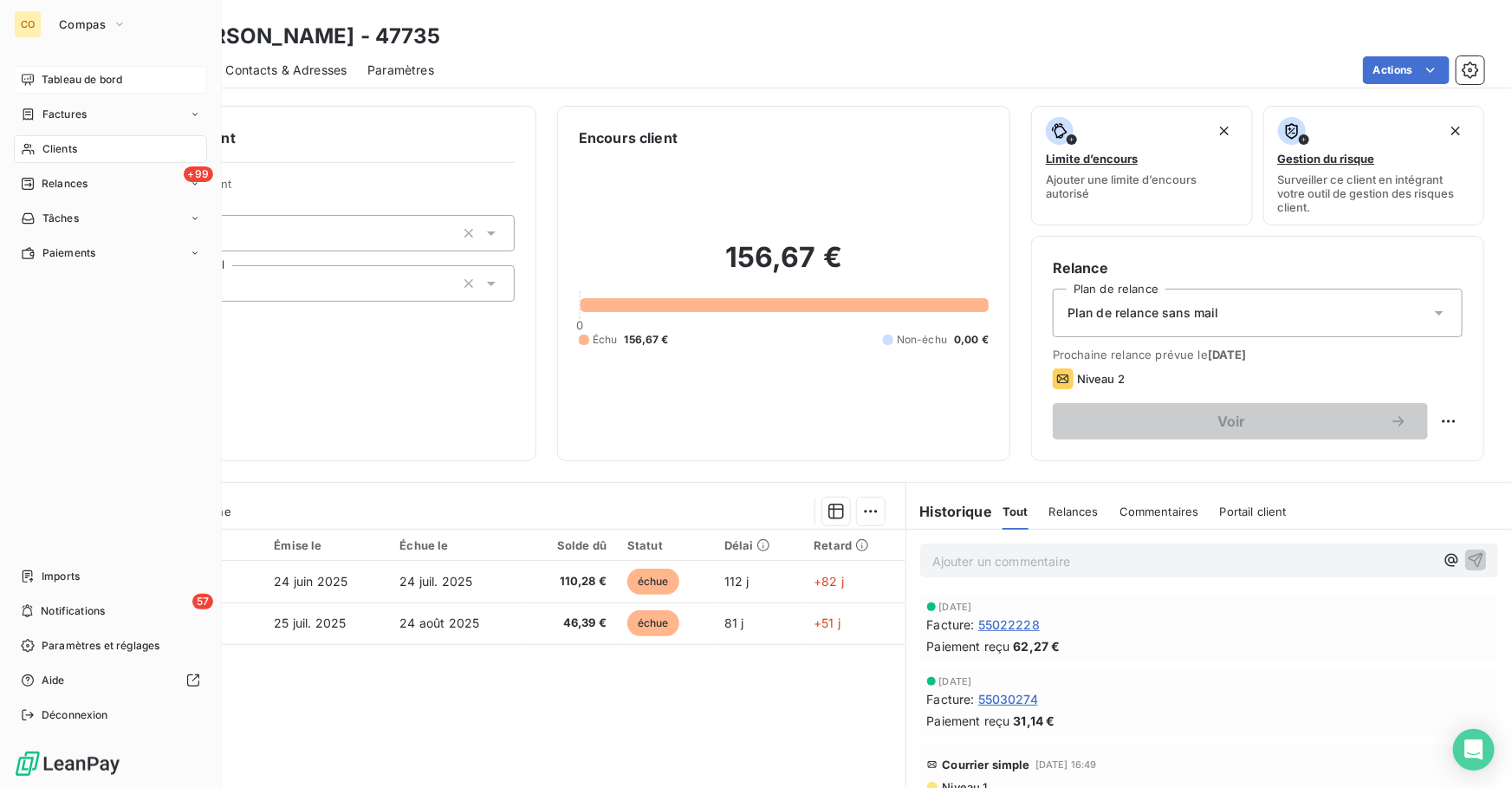
click at [55, 74] on span "Tableau de bord" at bounding box center [82, 79] width 81 height 15
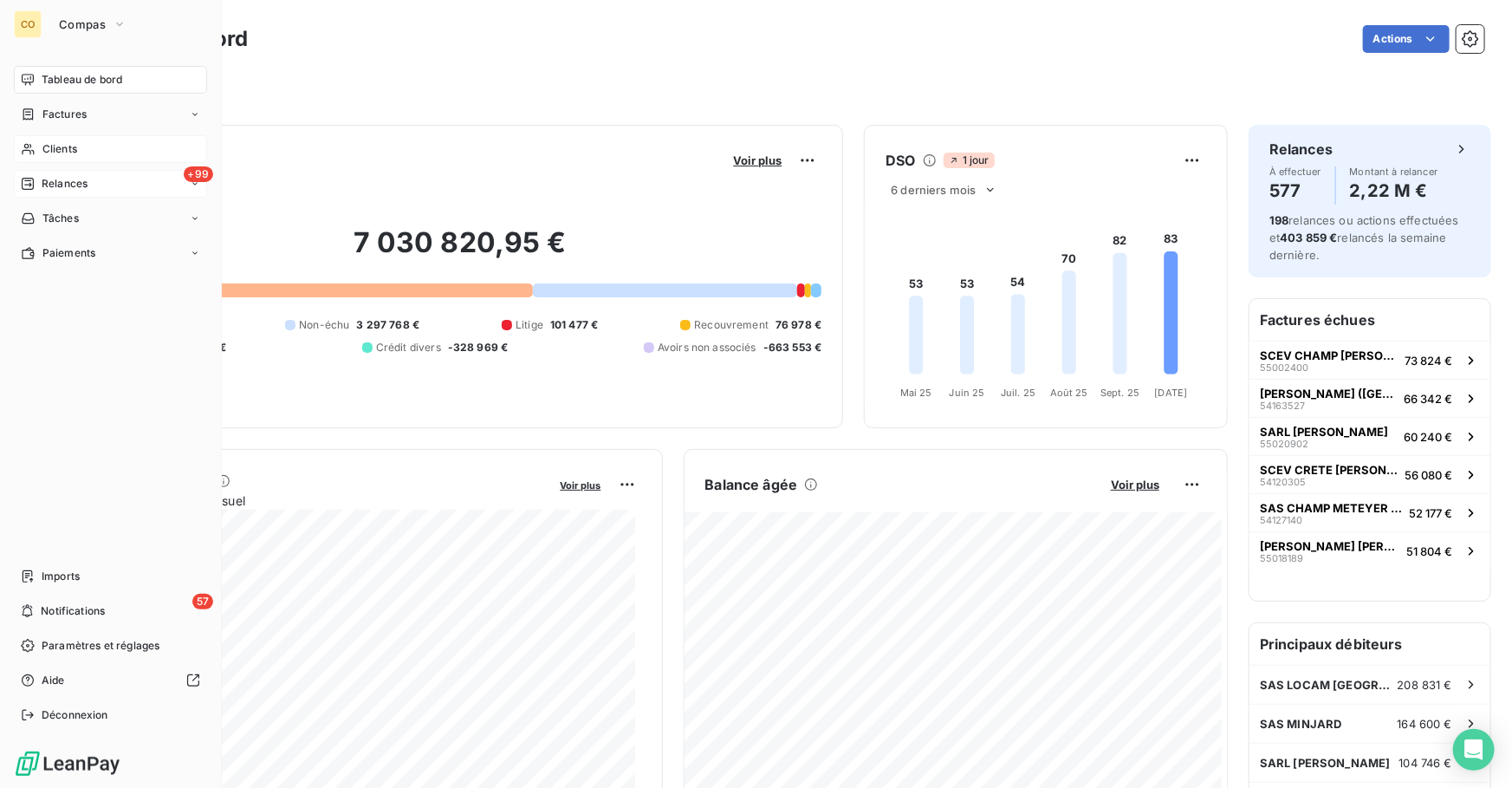
click at [94, 184] on div "+99 Relances" at bounding box center [110, 184] width 193 height 28
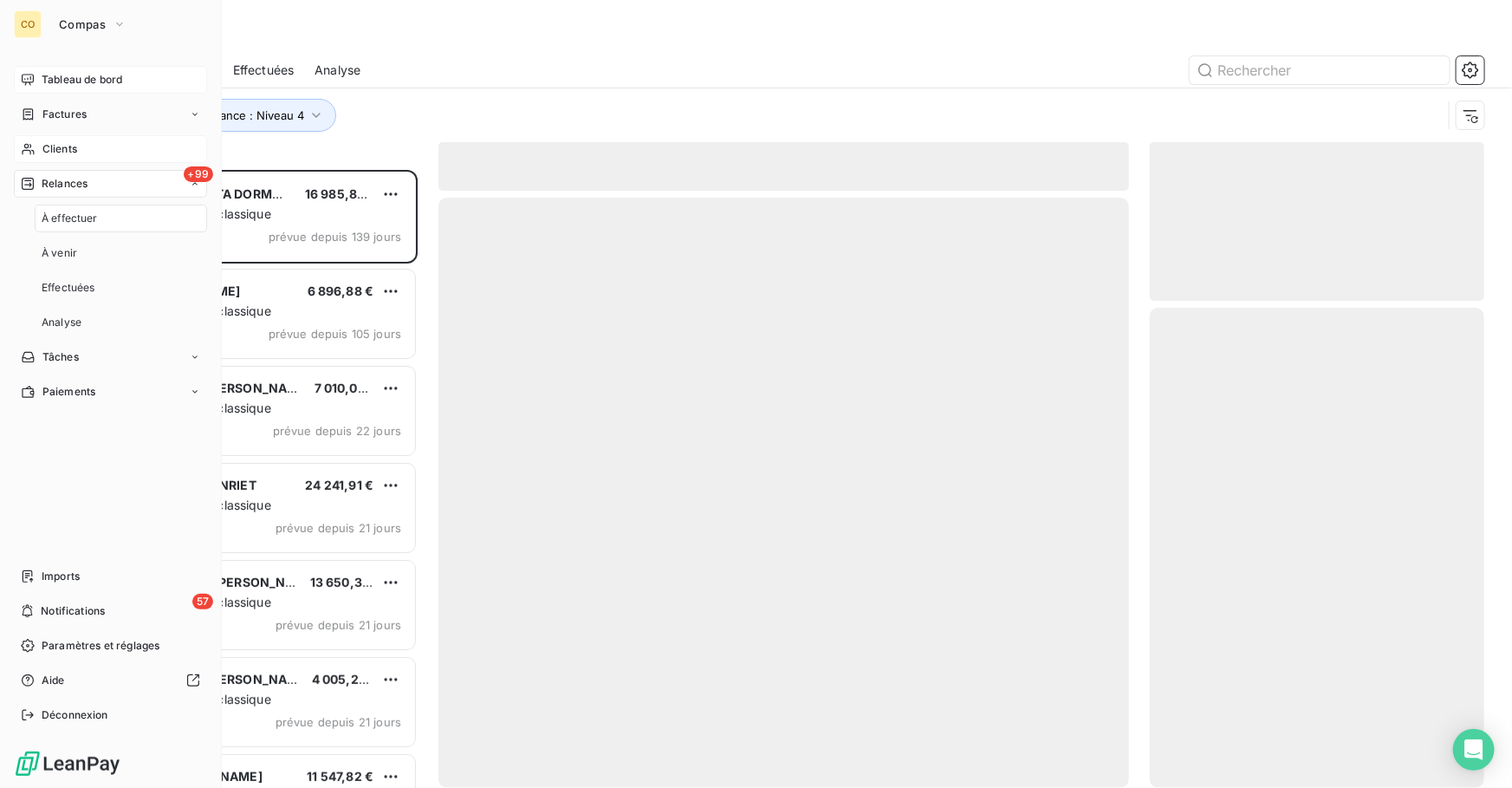
scroll to position [607, 322]
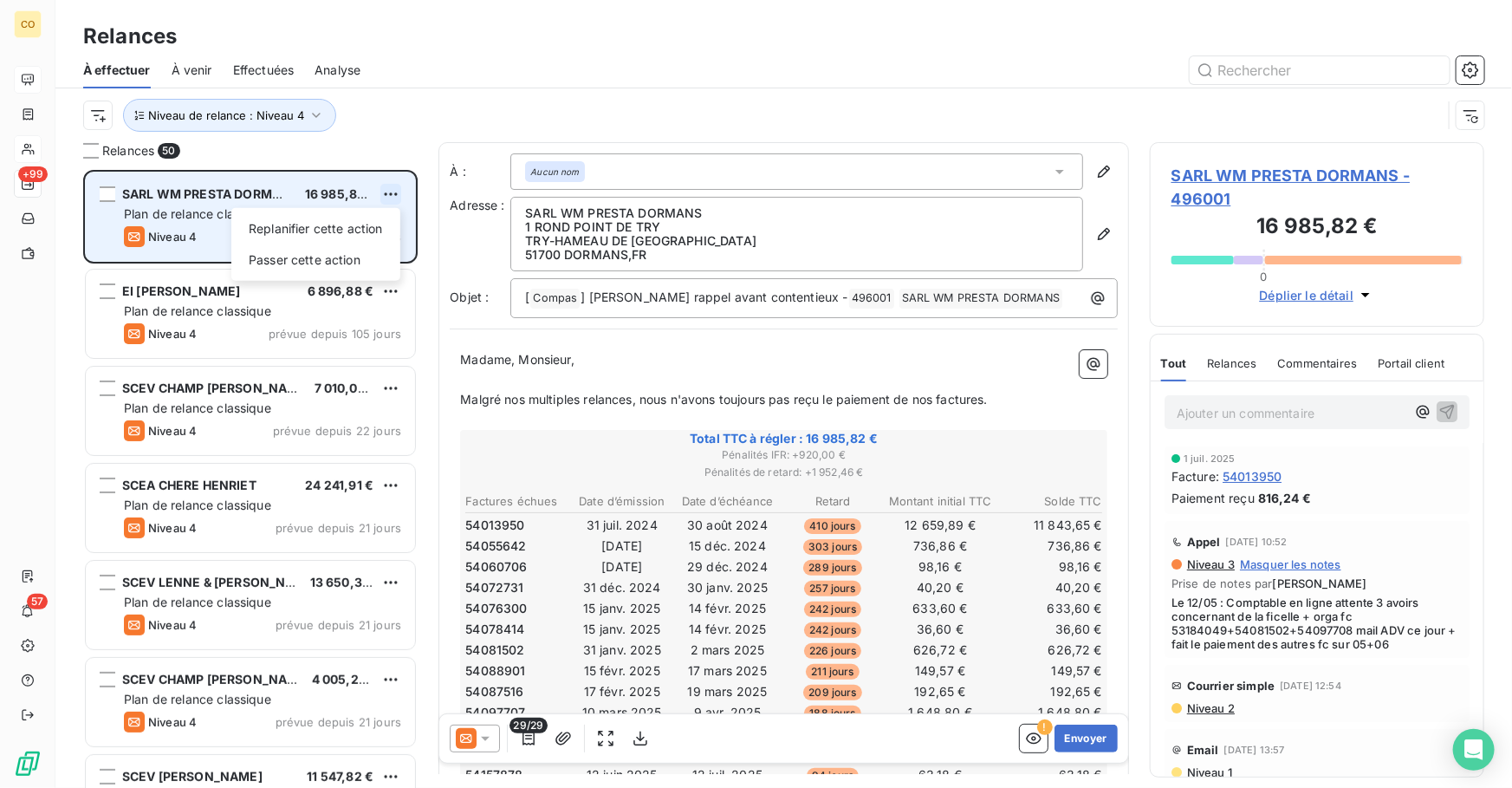
click at [388, 188] on html "CO +99 57 Relances À effectuer À venir Effectuées Analyse Niveau de relance : N…" at bounding box center [756, 394] width 1512 height 788
click at [369, 222] on div "Replanifier cette action" at bounding box center [316, 228] width 155 height 28
select select "9"
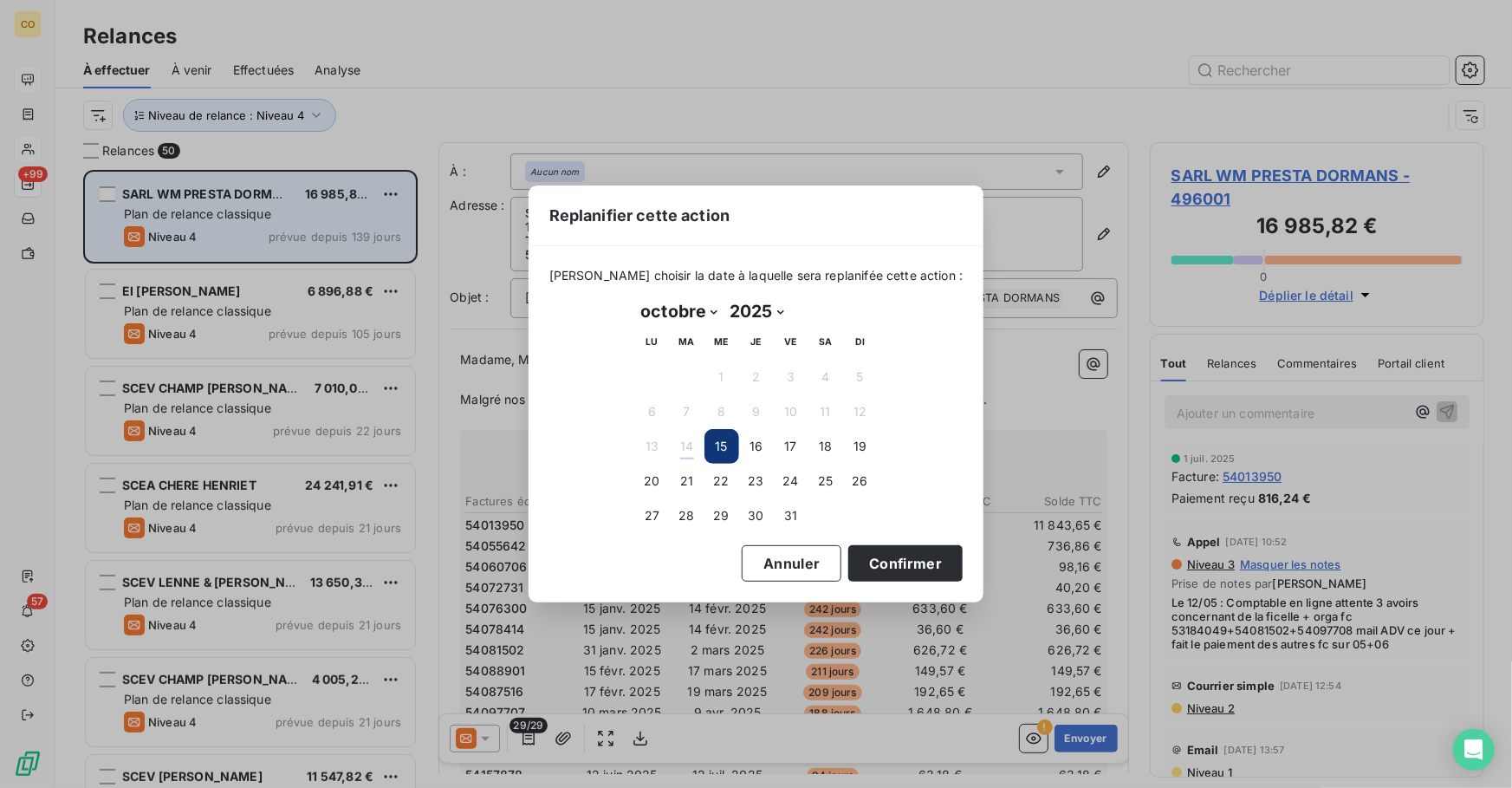
click at [641, 70] on div "Replanifier cette action [PERSON_NAME] choisir la date à laquelle sera replanif…" at bounding box center [756, 394] width 1512 height 788
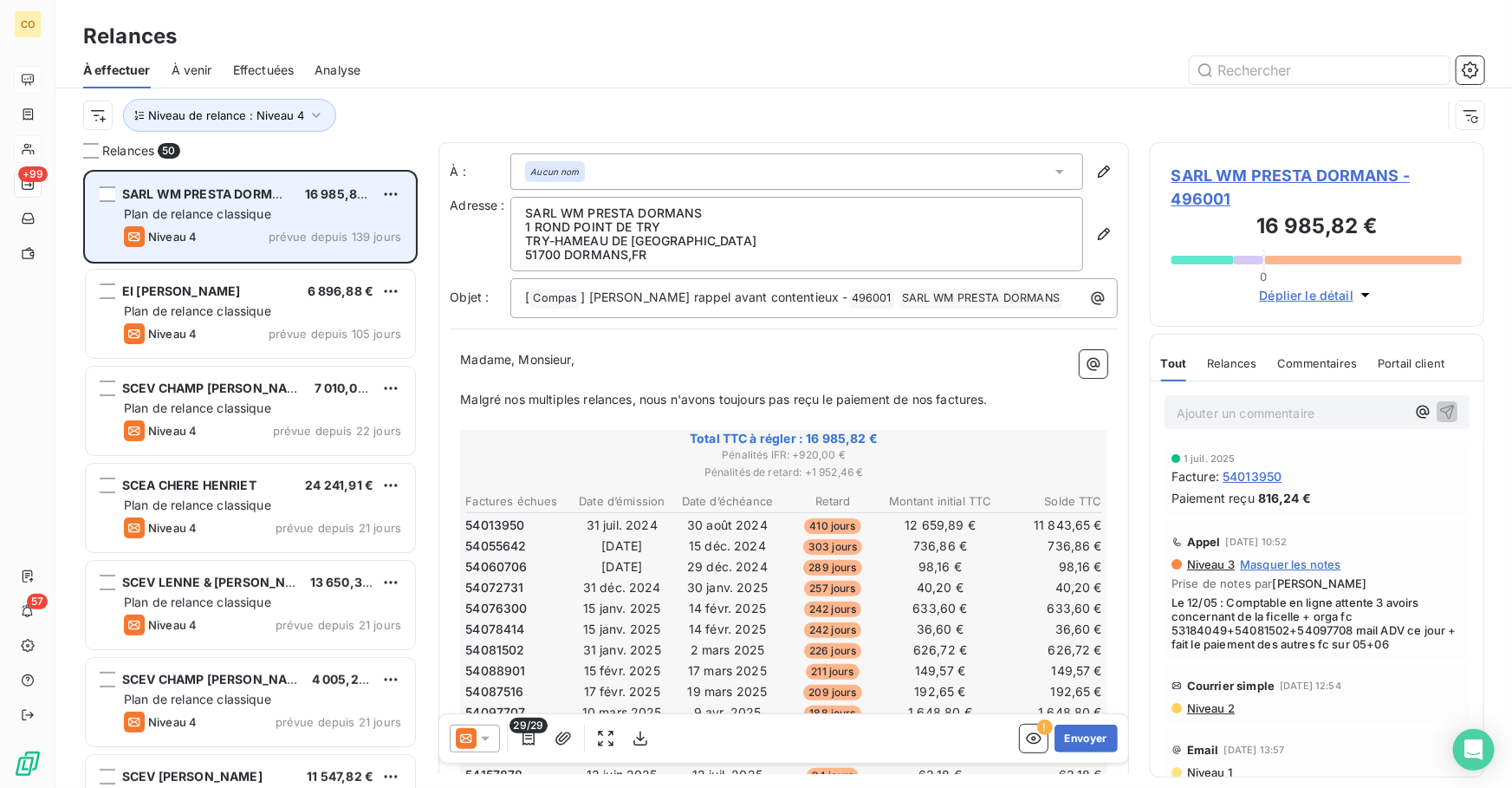
click at [468, 747] on icon at bounding box center [466, 738] width 21 height 21
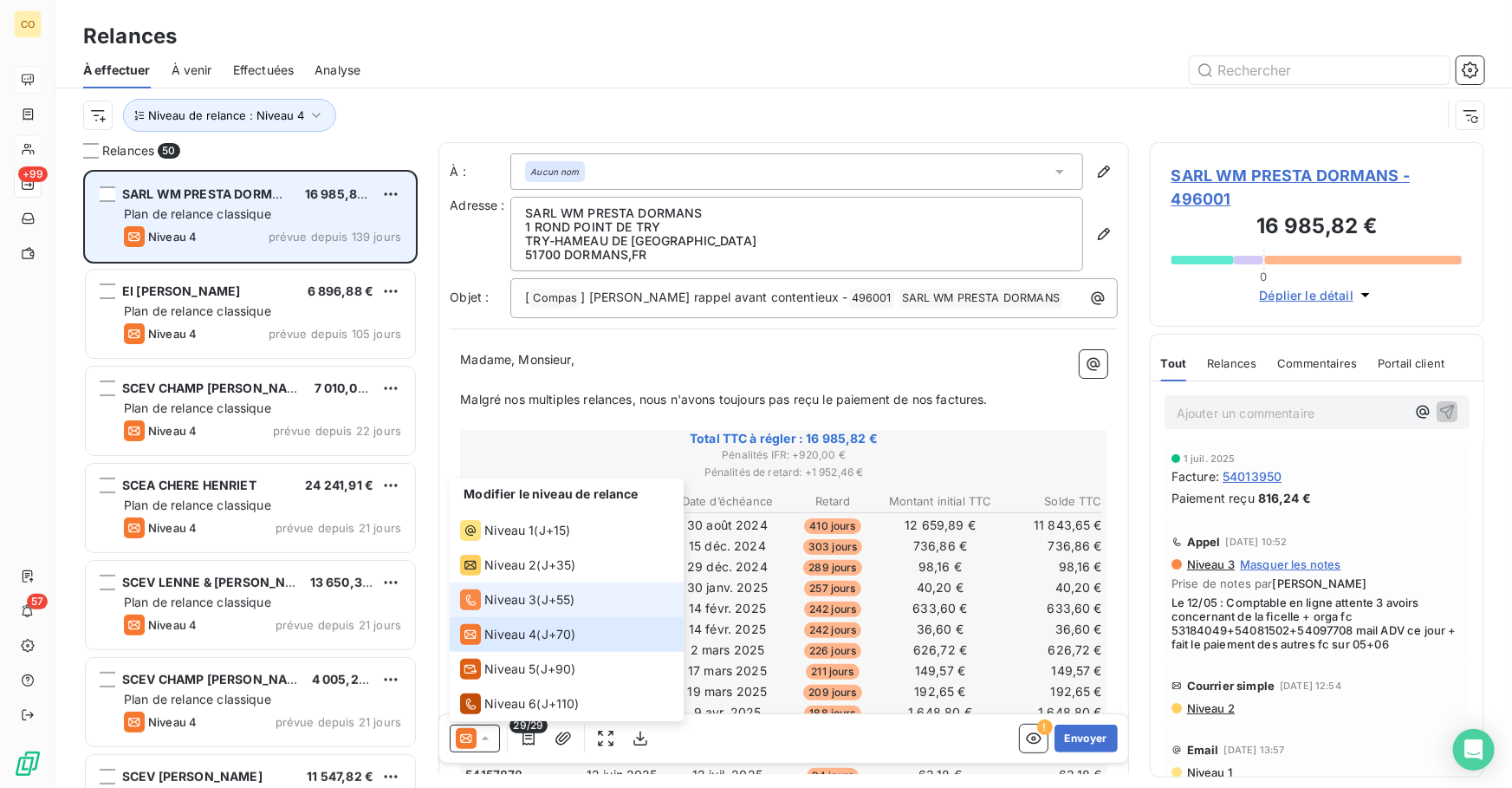
click at [536, 602] on div "Niveau 3 ( J+55 )" at bounding box center [517, 599] width 114 height 21
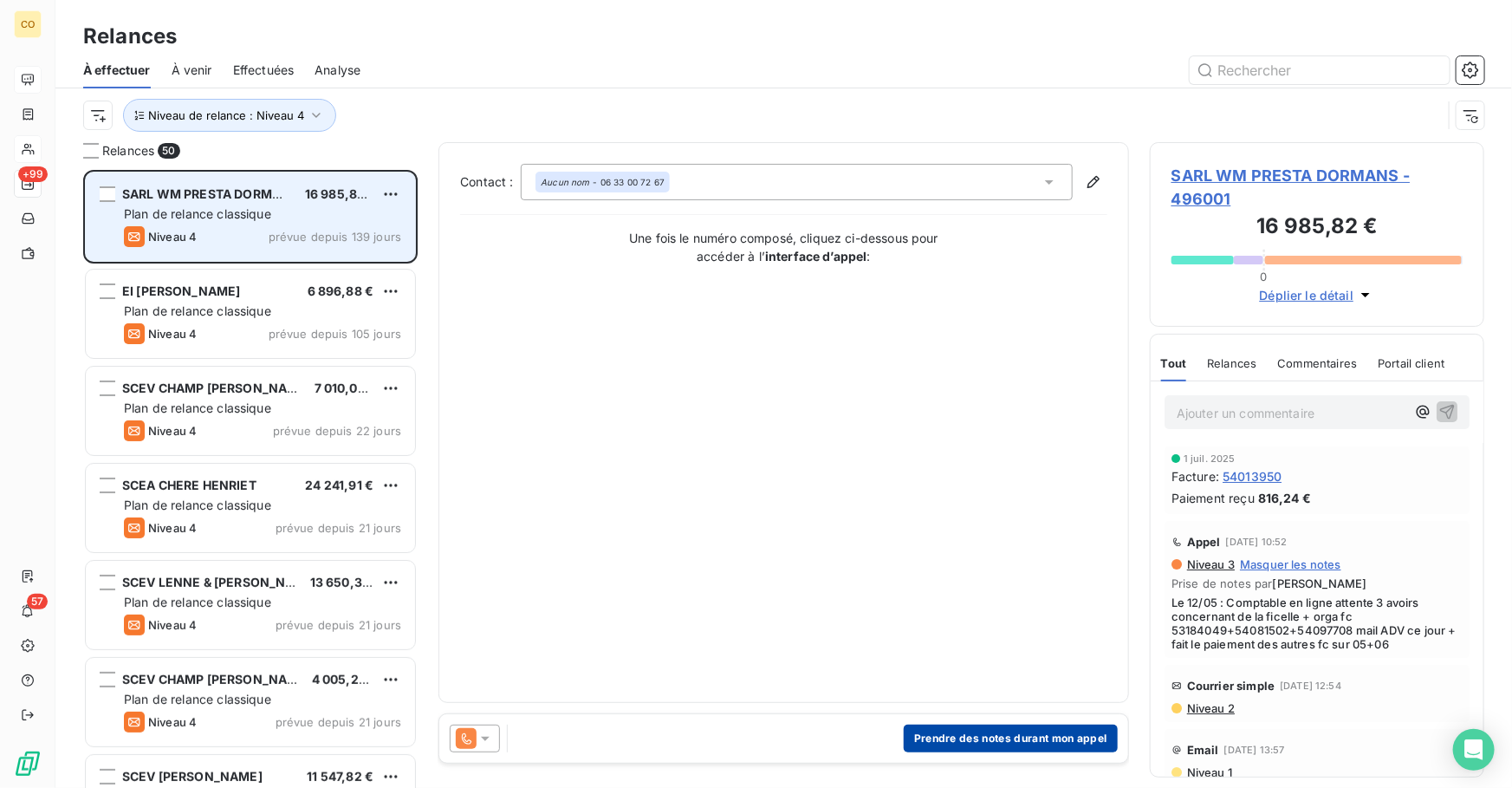
click at [962, 730] on button "Prendre des notes durant mon appel" at bounding box center [1011, 739] width 214 height 28
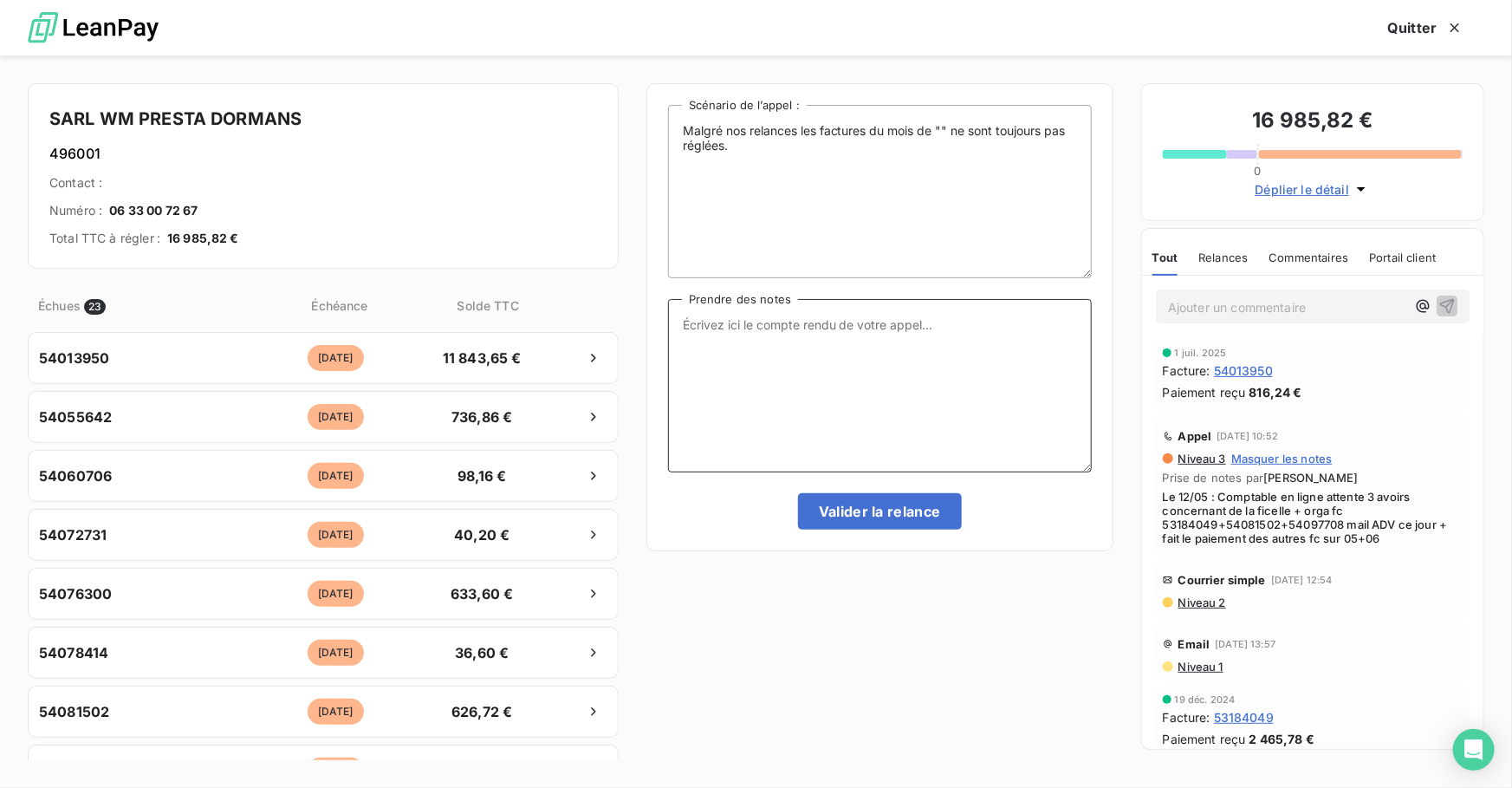
click at [817, 416] on textarea "Prendre des notes" at bounding box center [880, 385] width 424 height 174
paste textarea "Le 14/10 Relance CBI + ADV"
type textarea "Le 14/10 Relance CBI + ADV"
click at [874, 518] on button "Valider la relance" at bounding box center [880, 511] width 164 height 36
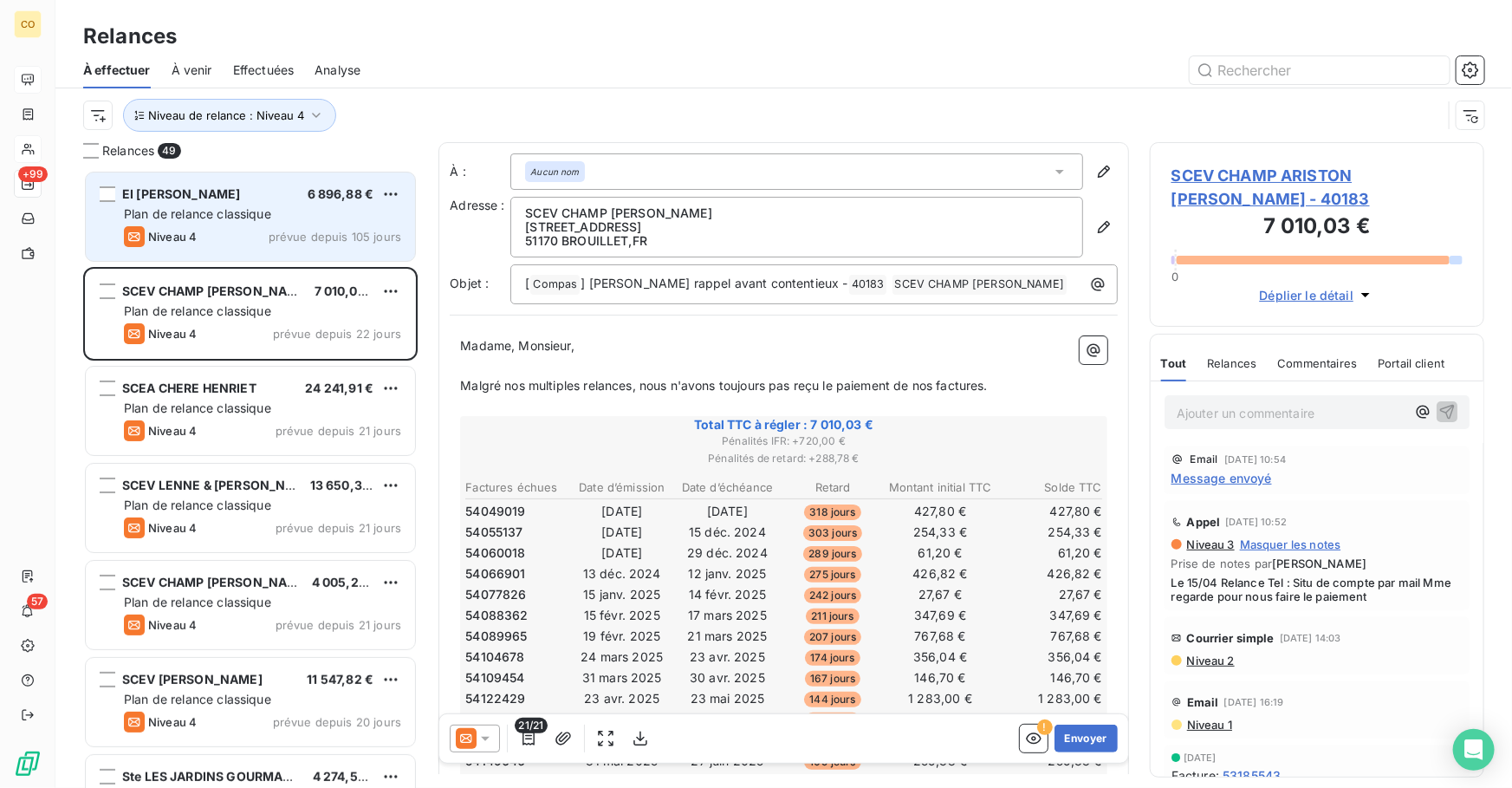
click at [642, 19] on div "Relances À effectuer À venir Effectuées Analyse Niveau de relance : Niveau 4" at bounding box center [784, 71] width 1457 height 142
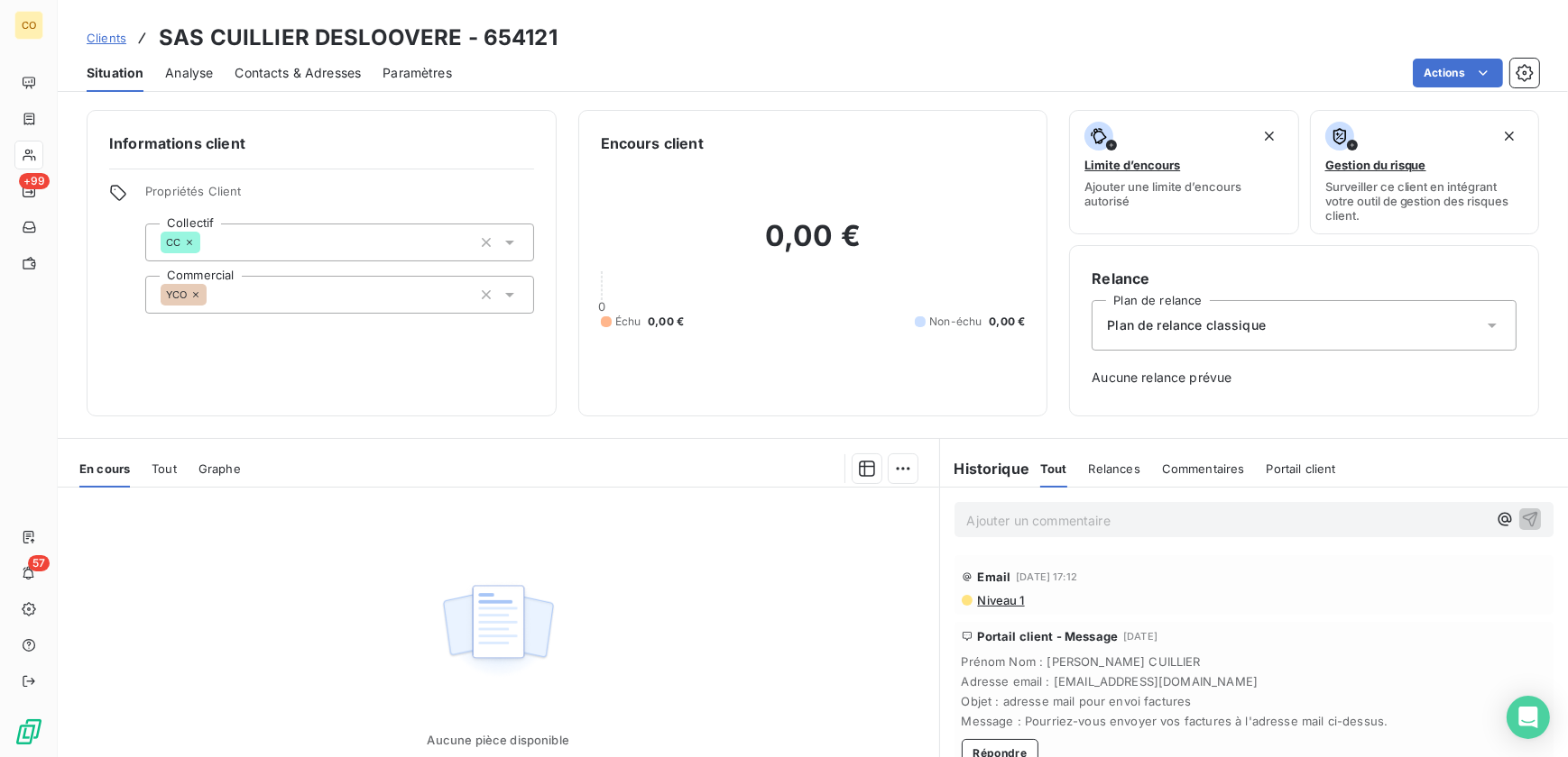
click at [983, 603] on span "Niveau 1" at bounding box center [1001, 600] width 49 height 14
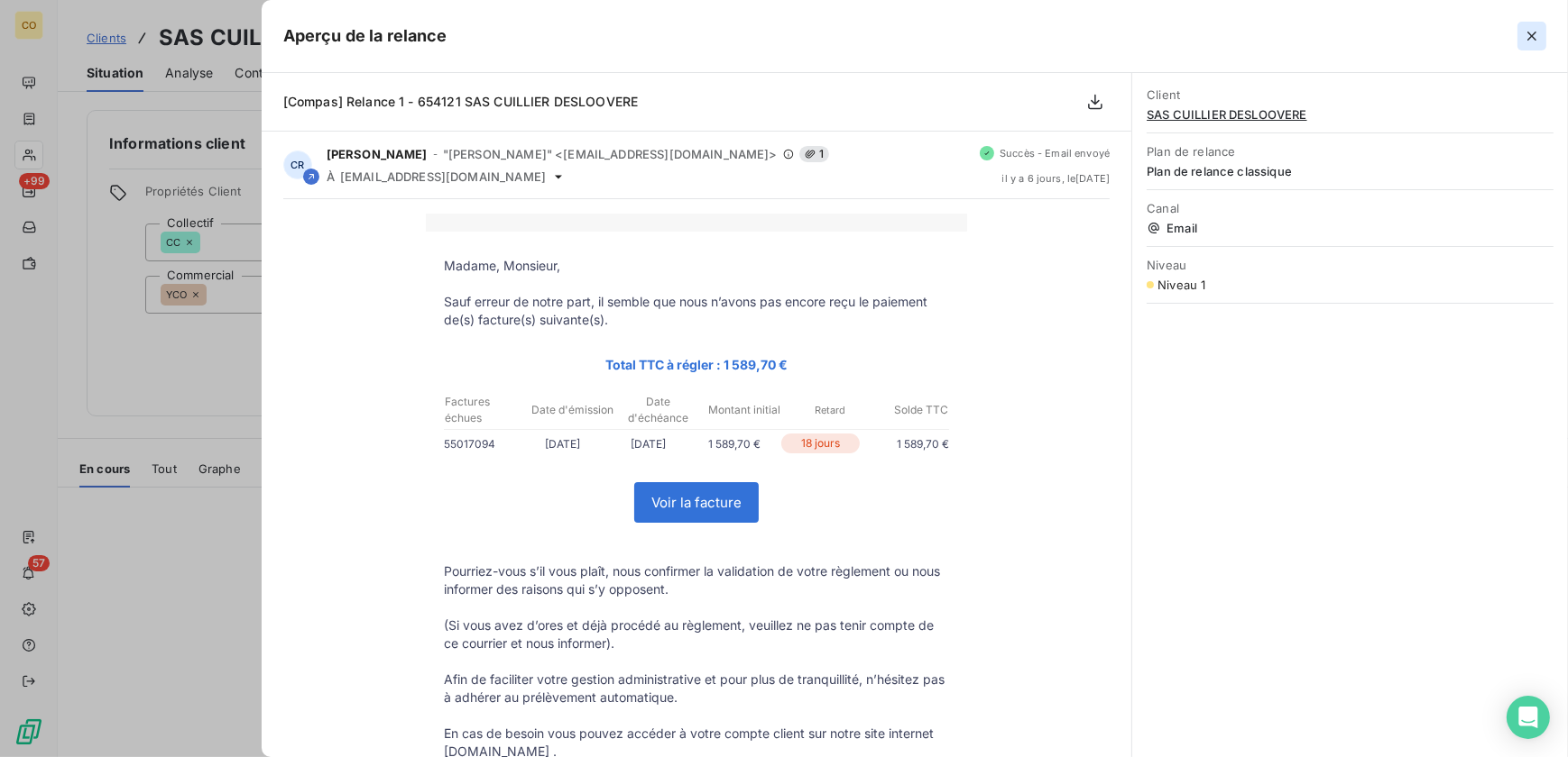
click at [1525, 32] on icon "button" at bounding box center [1531, 36] width 18 height 18
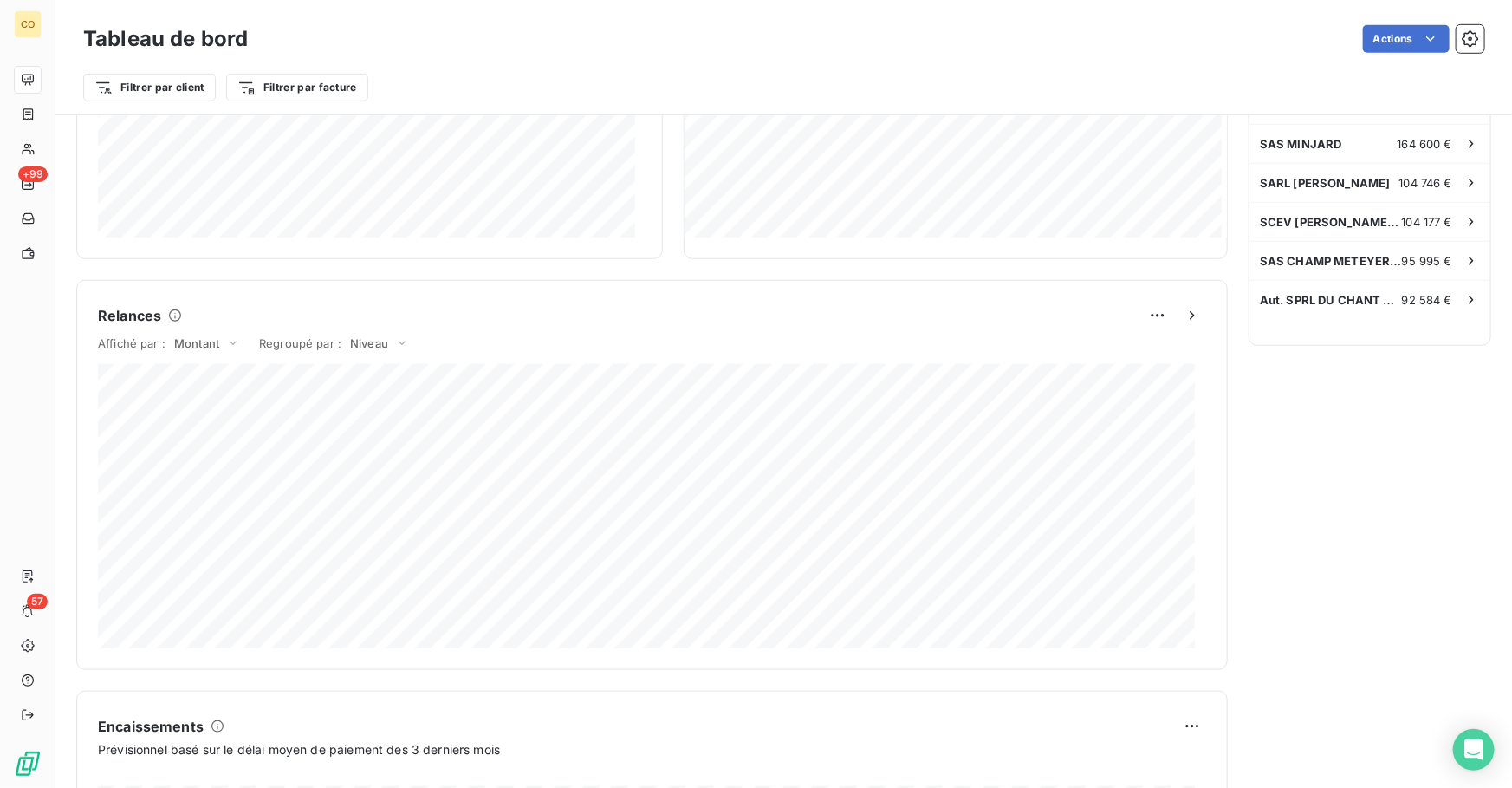
scroll to position [588, 0]
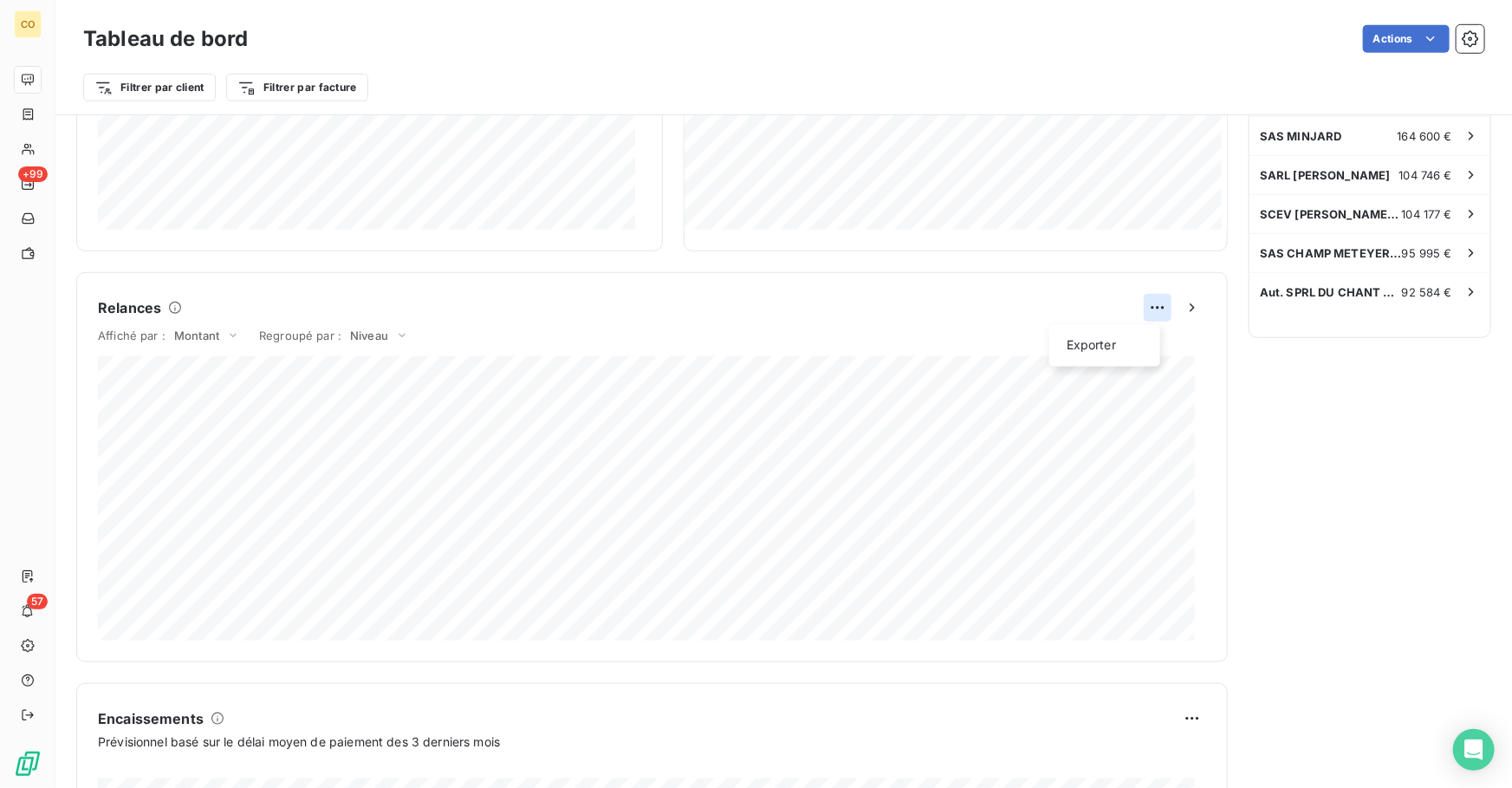
click at [1149, 306] on html "CO +99 57 Tableau de bord Actions Filtrer par client Filtrer par facture Encour…" at bounding box center [756, 394] width 1512 height 788
click at [299, 337] on html "CO +99 57 Tableau de bord Actions Filtrer par client Filtrer par facture Encour…" at bounding box center [756, 394] width 1512 height 788
click at [1184, 310] on icon "button" at bounding box center [1192, 307] width 17 height 17
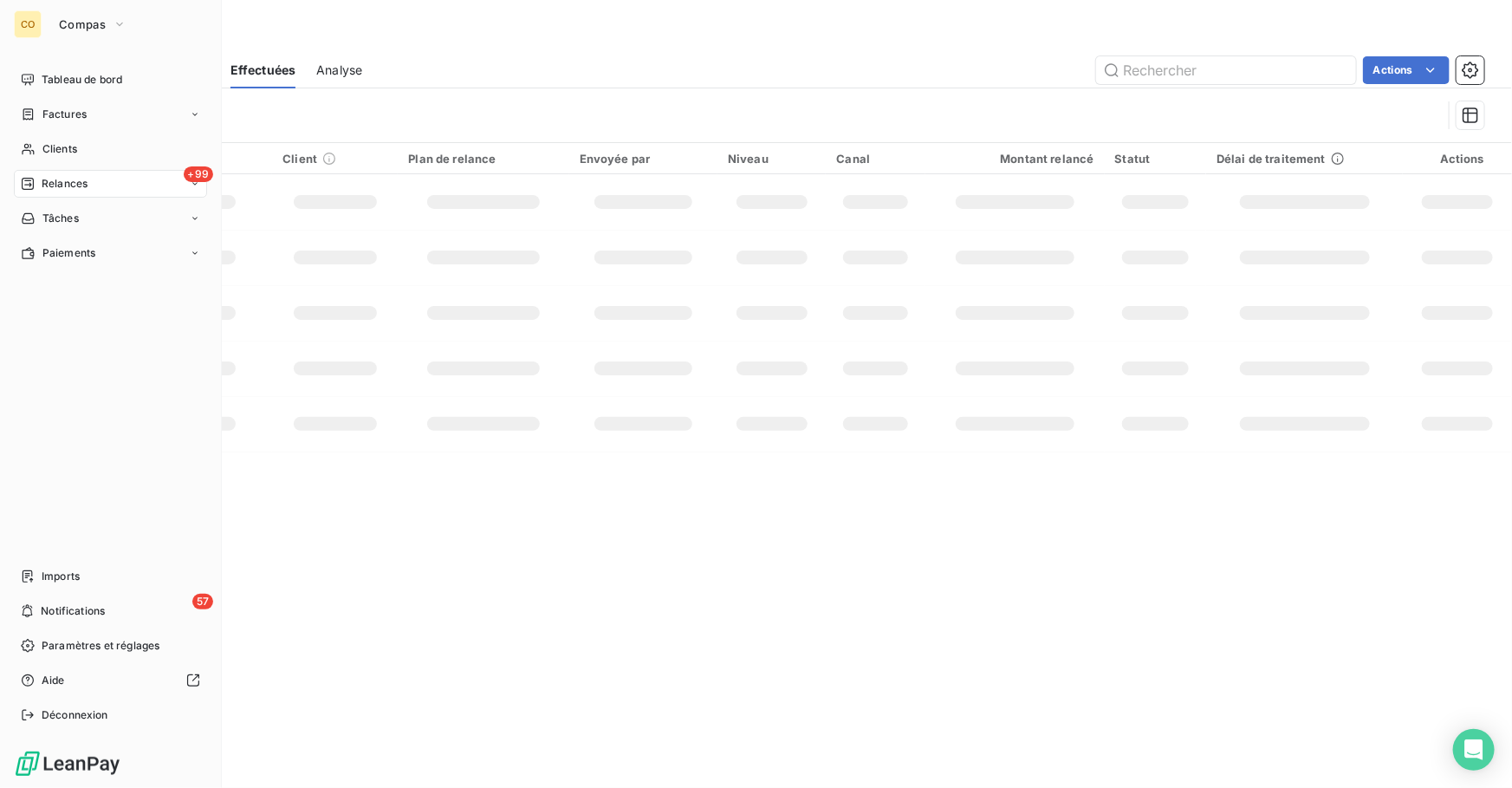
click at [84, 190] on span "Relances" at bounding box center [64, 184] width 46 height 15
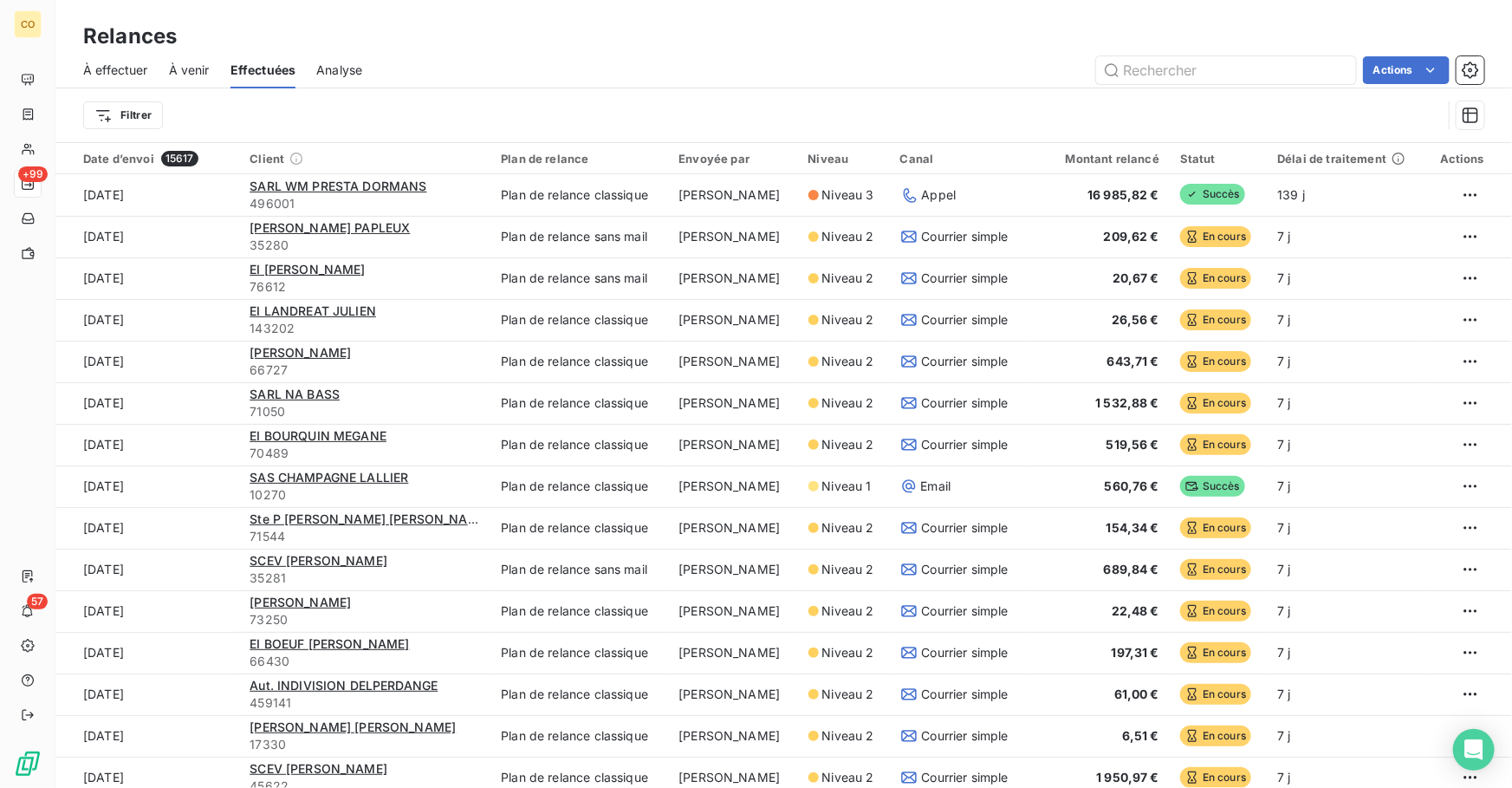
click at [127, 73] on span "À effectuer" at bounding box center [116, 69] width 65 height 17
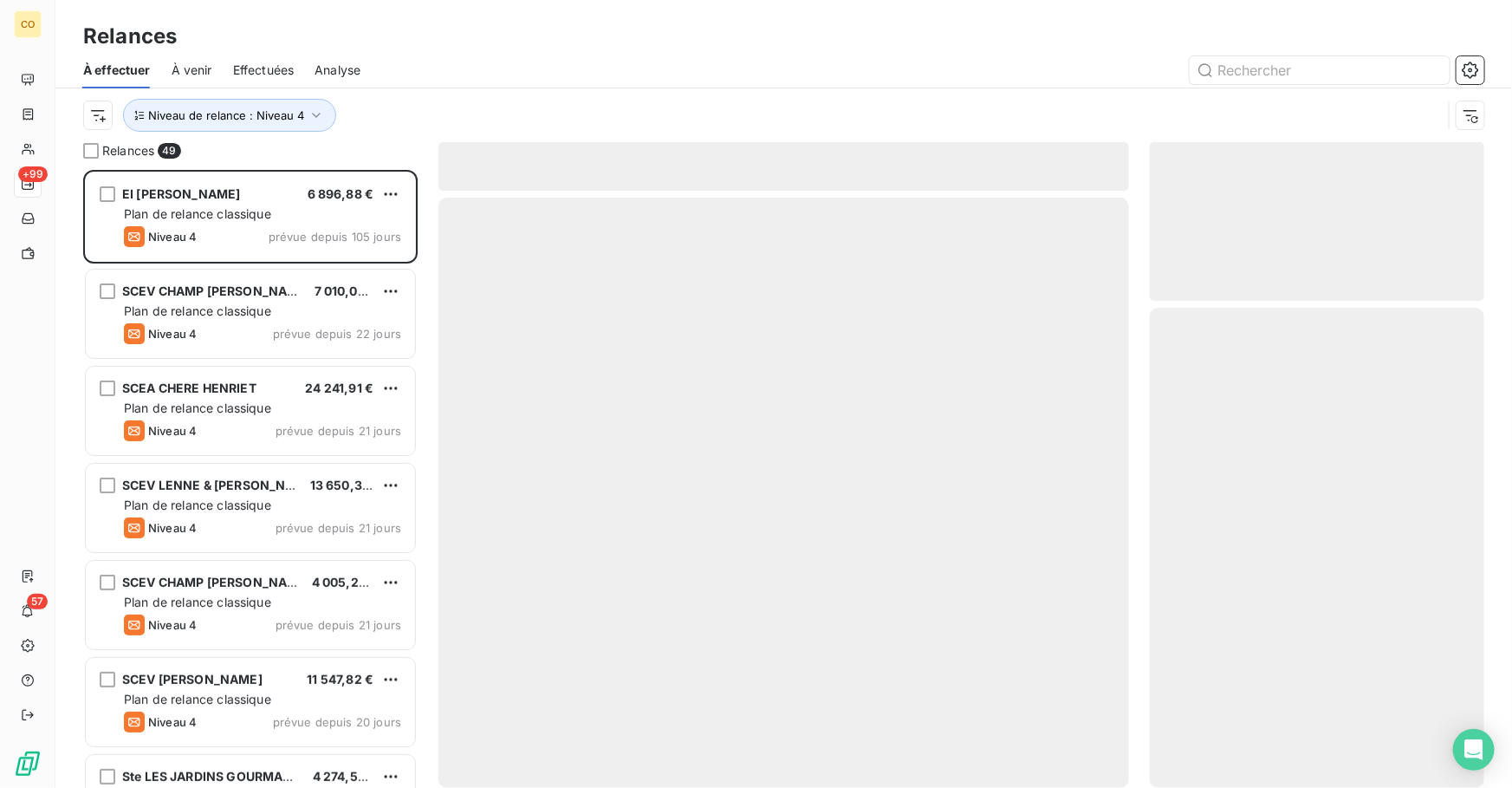
scroll to position [607, 322]
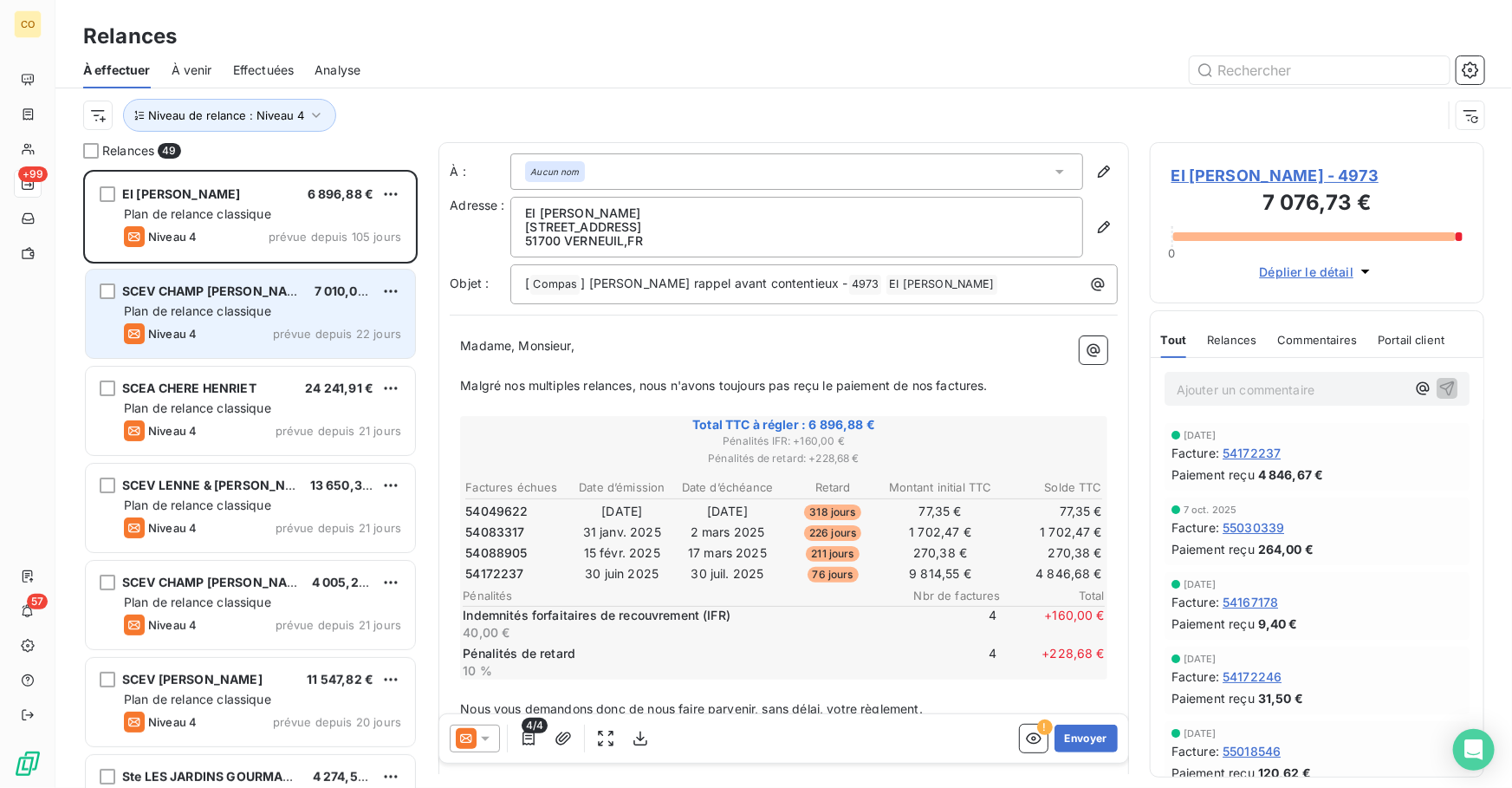
click at [210, 299] on div "SCEV CHAMP [PERSON_NAME]" at bounding box center [211, 291] width 178 height 17
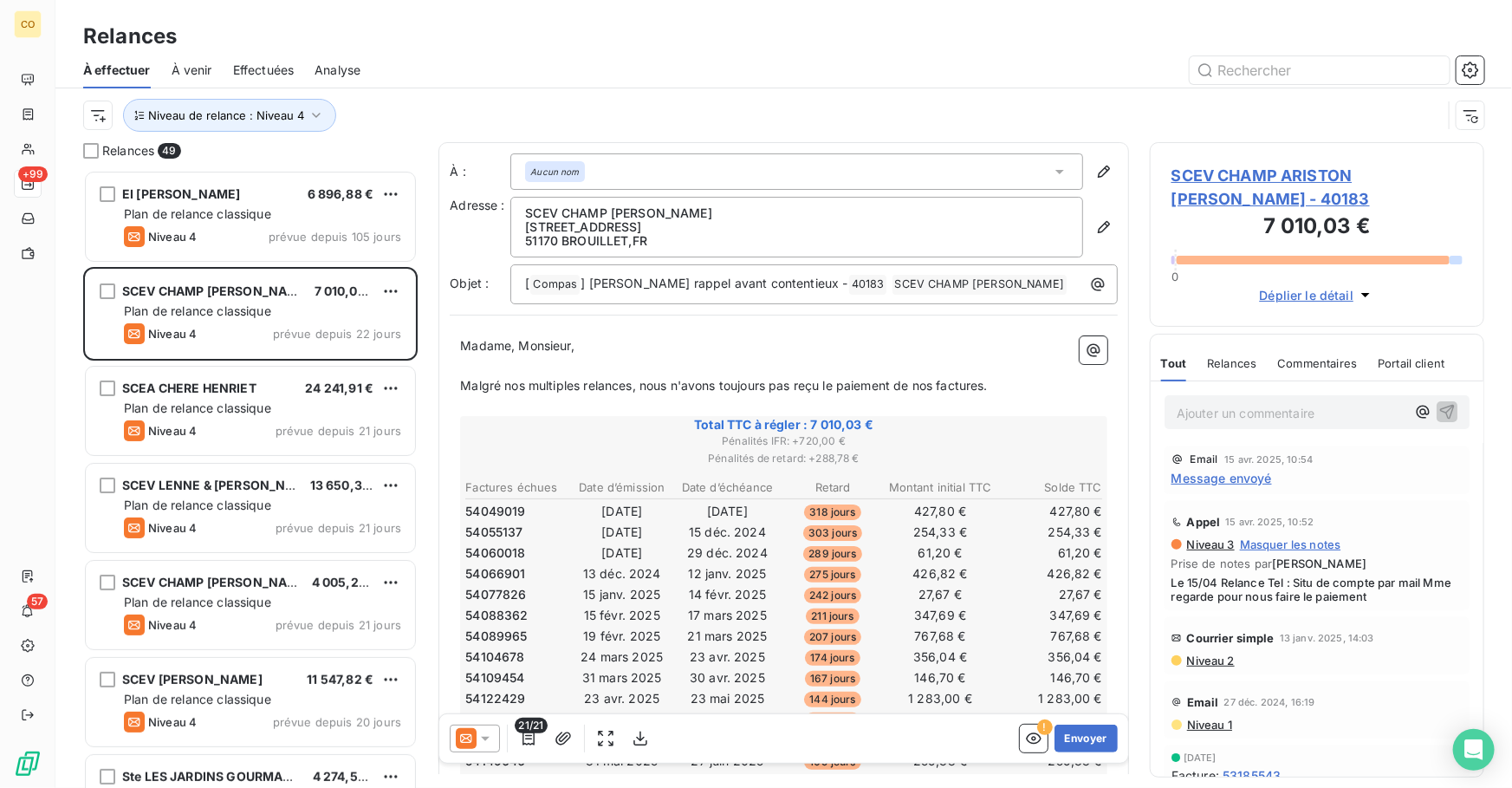
click at [489, 745] on icon at bounding box center [485, 738] width 17 height 17
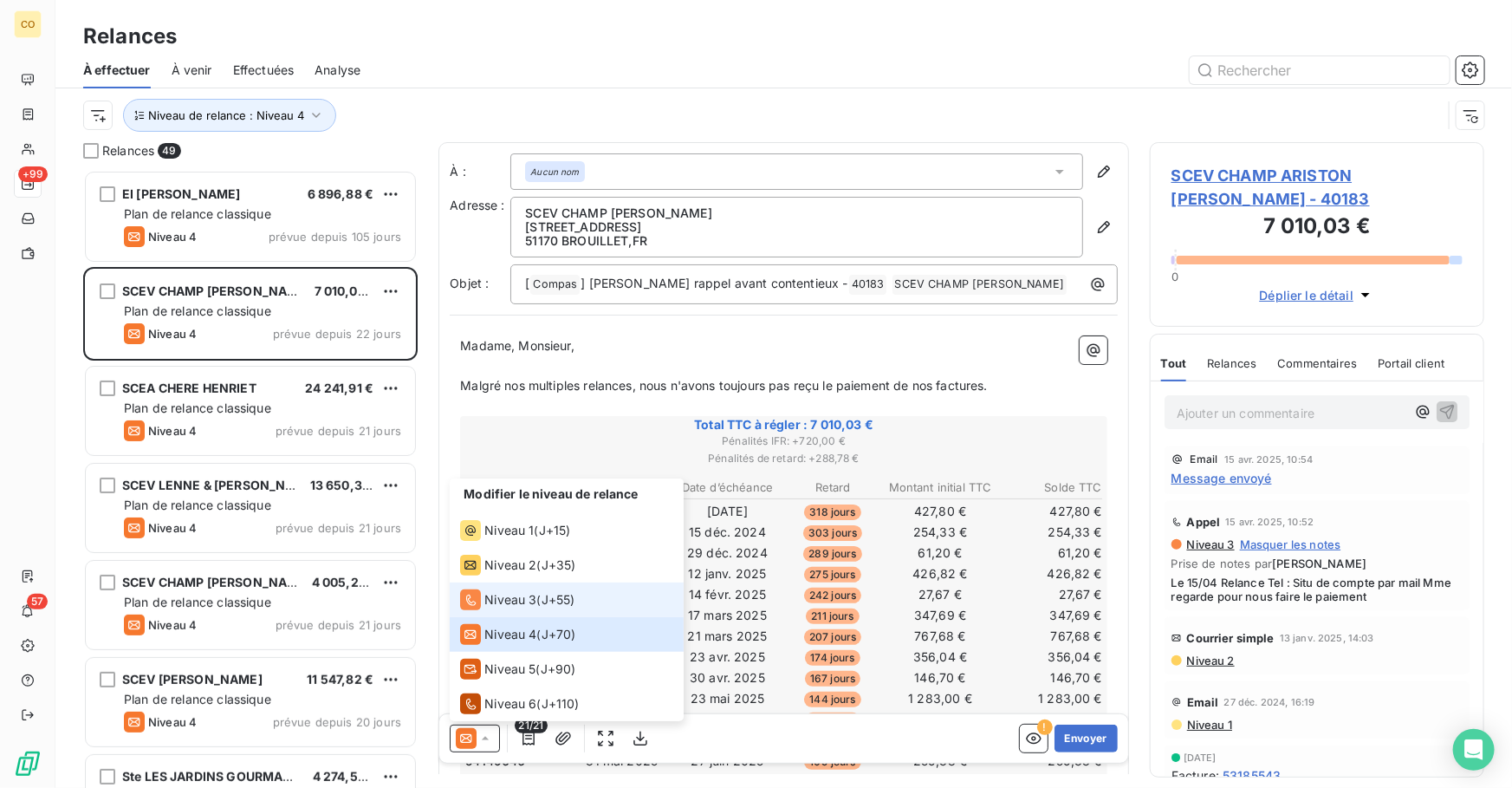
click at [503, 599] on span "Niveau 3" at bounding box center [511, 599] width 52 height 17
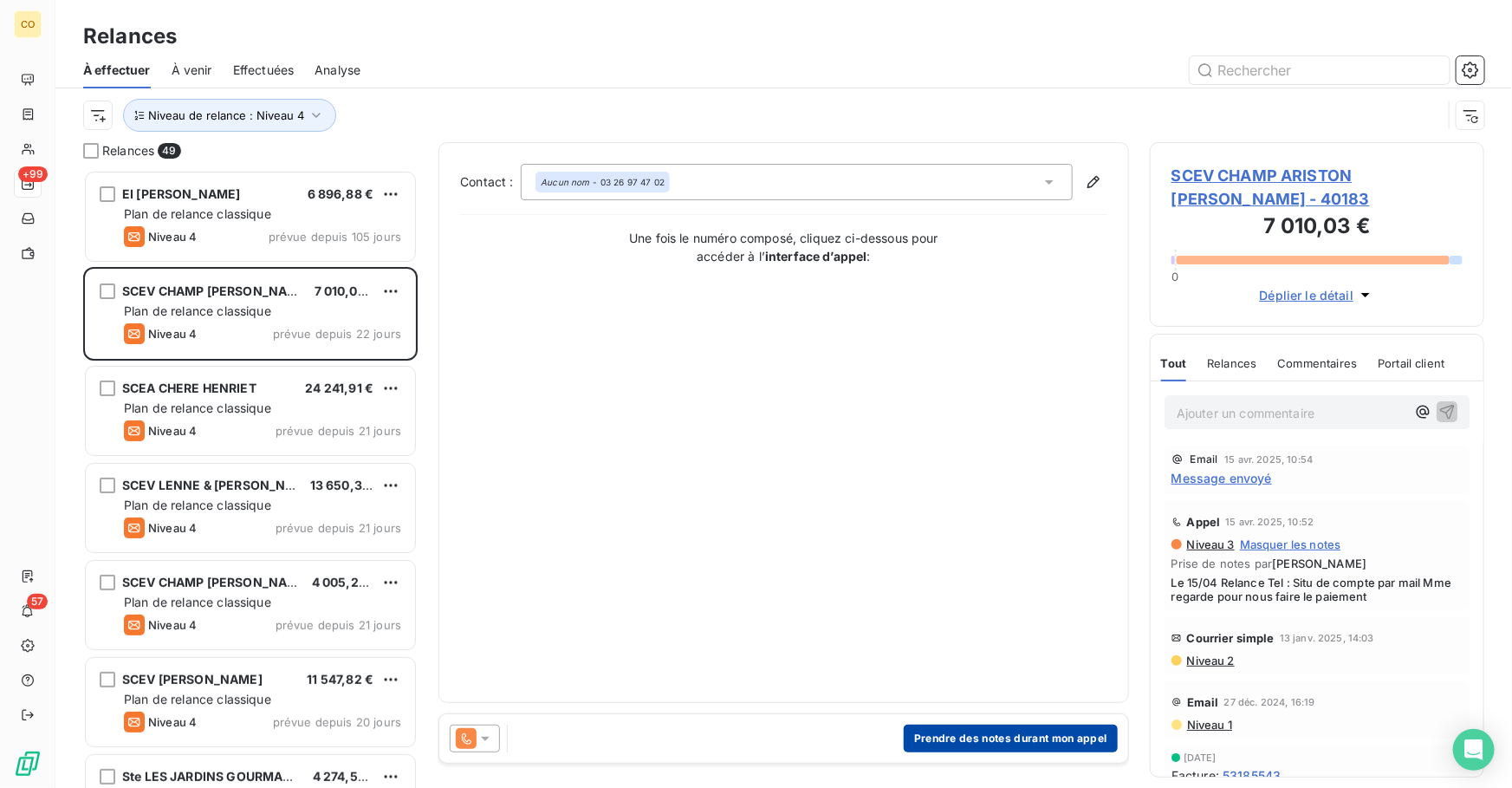
click at [980, 737] on button "Prendre des notes durant mon appel" at bounding box center [1011, 739] width 214 height 28
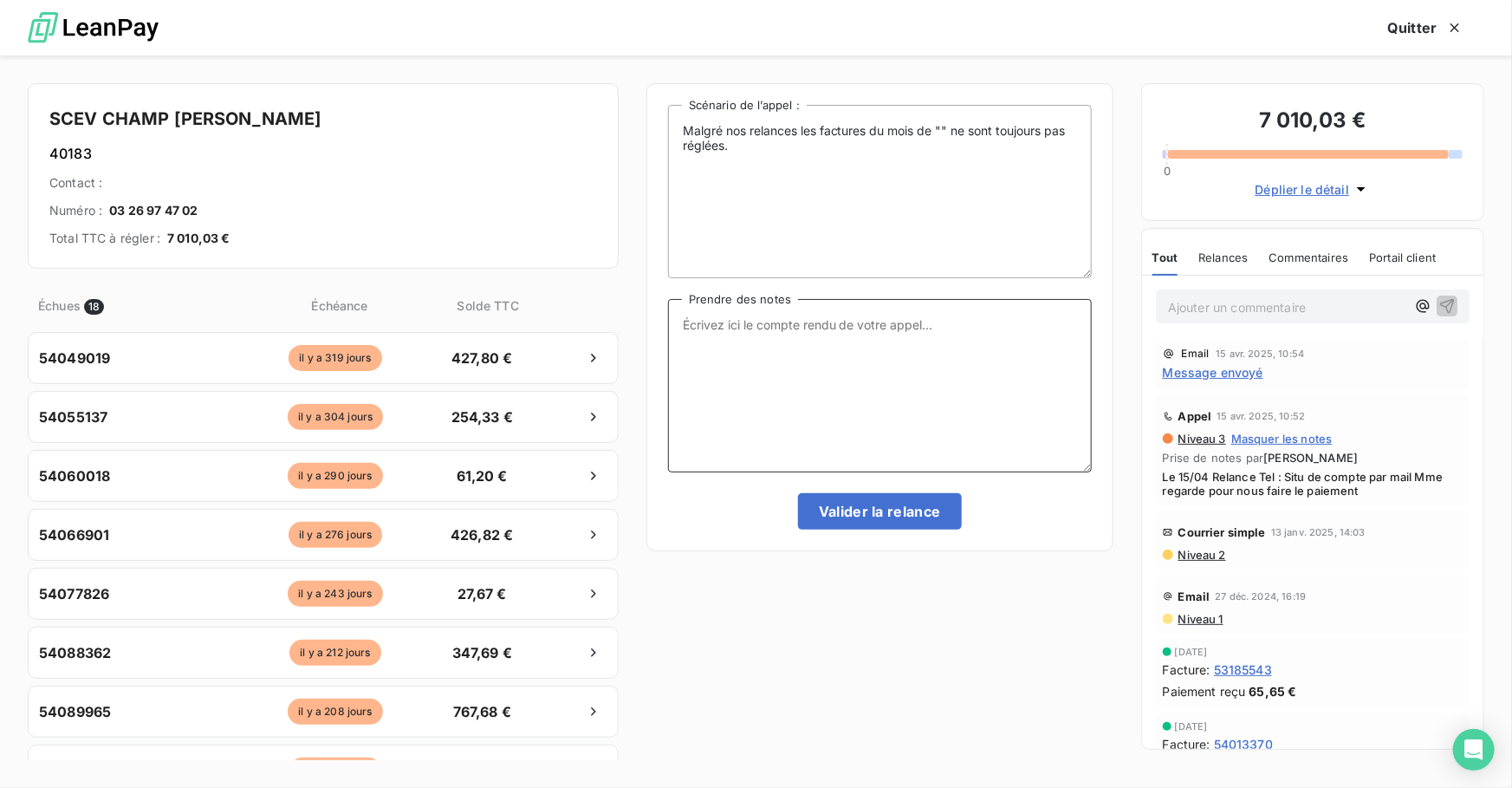
click at [853, 445] on textarea "Prendre des notes" at bounding box center [880, 385] width 424 height 174
paste textarea "Le 14/10 Relance Tél : Fixe : Message + Port : Message + DRAC LEANPAY par courr…"
type textarea "Le 14/10 Relance Tél : Fixe : Message + Port : Message + DRAC LEANPAY par courr…"
click at [867, 507] on button "Valider la relance" at bounding box center [880, 511] width 164 height 36
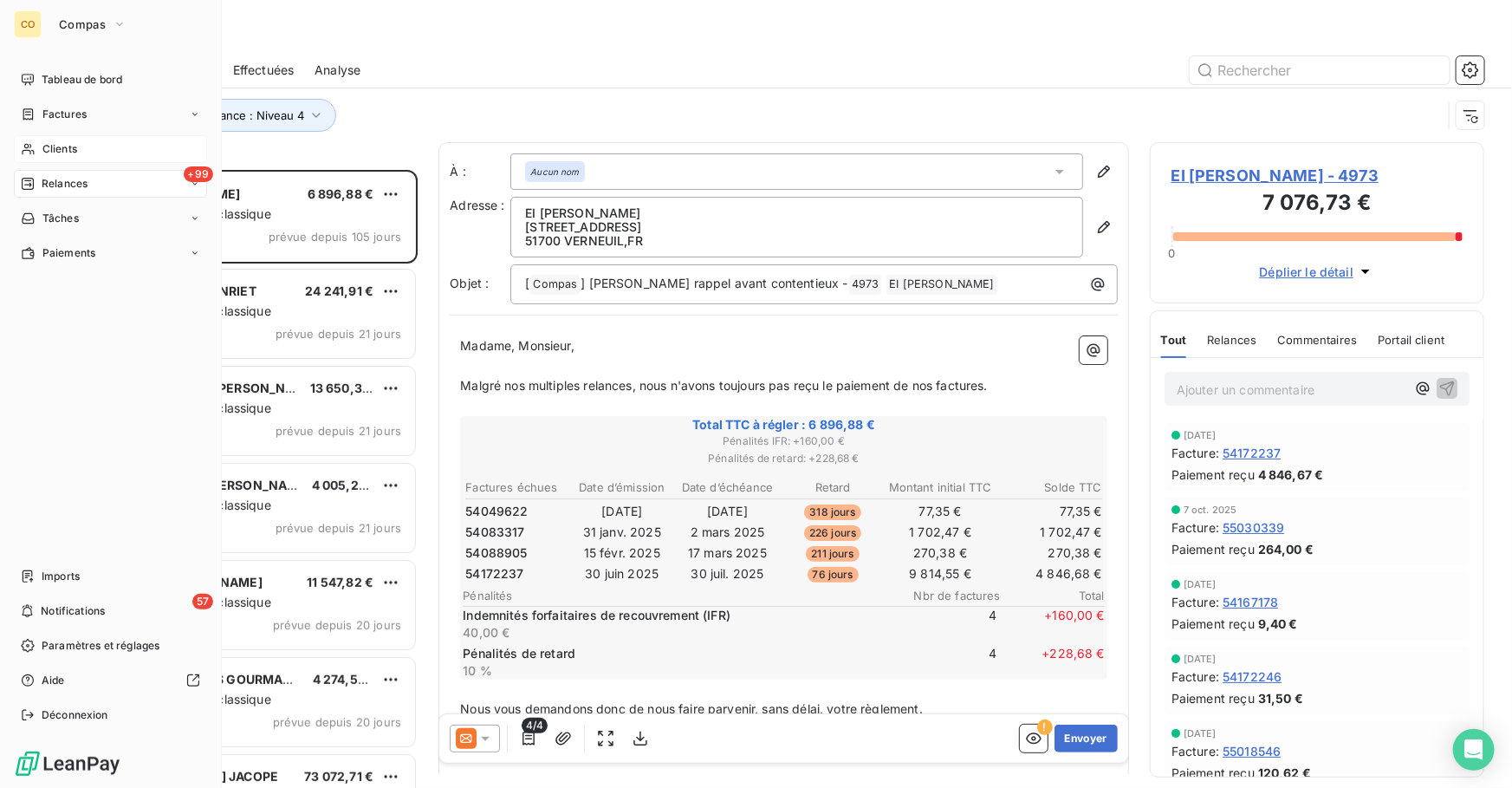
click at [43, 147] on span "Clients" at bounding box center [59, 148] width 35 height 15
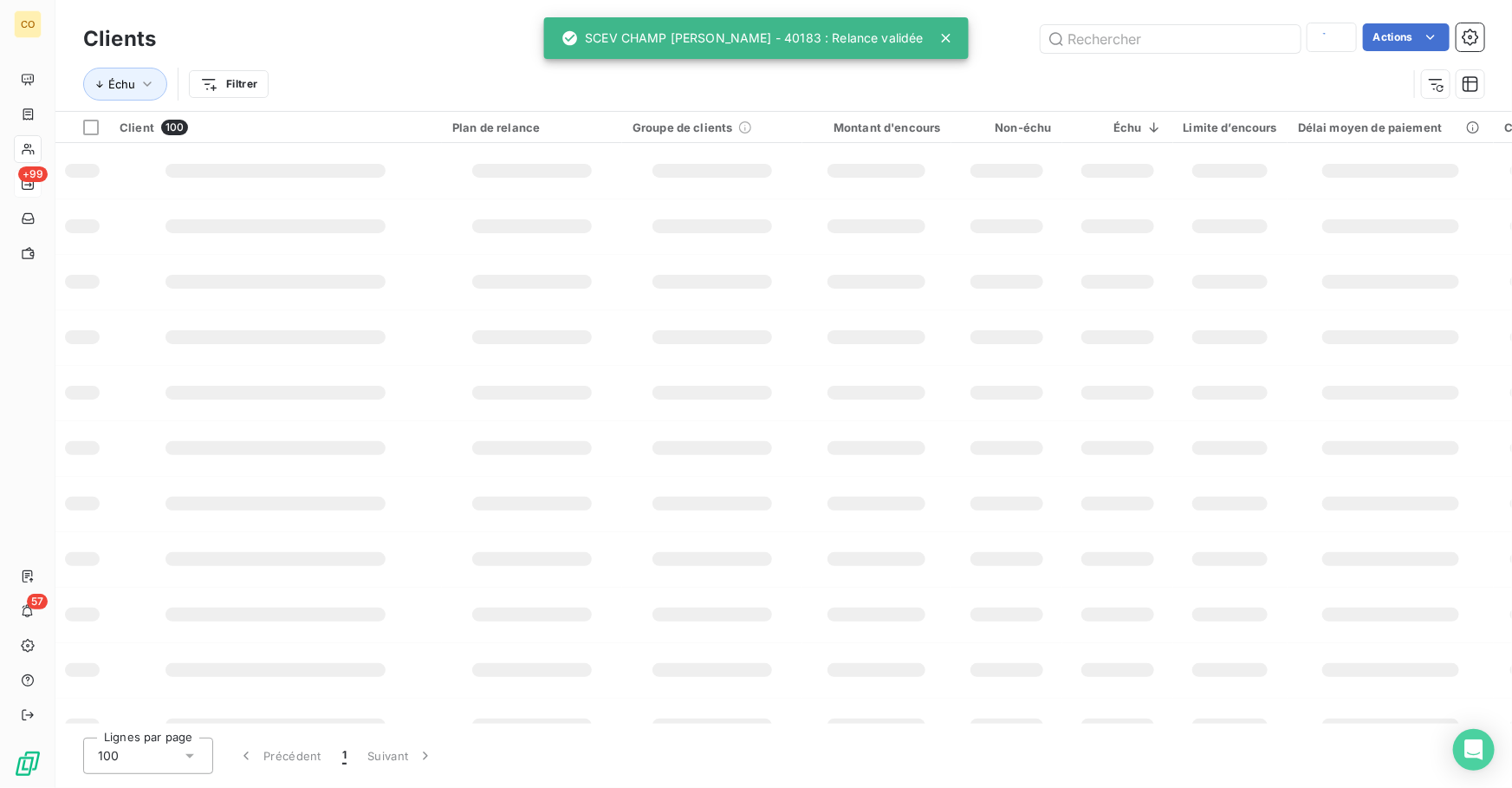
click at [1233, 70] on div "Échu Filtrer" at bounding box center [746, 84] width 1324 height 33
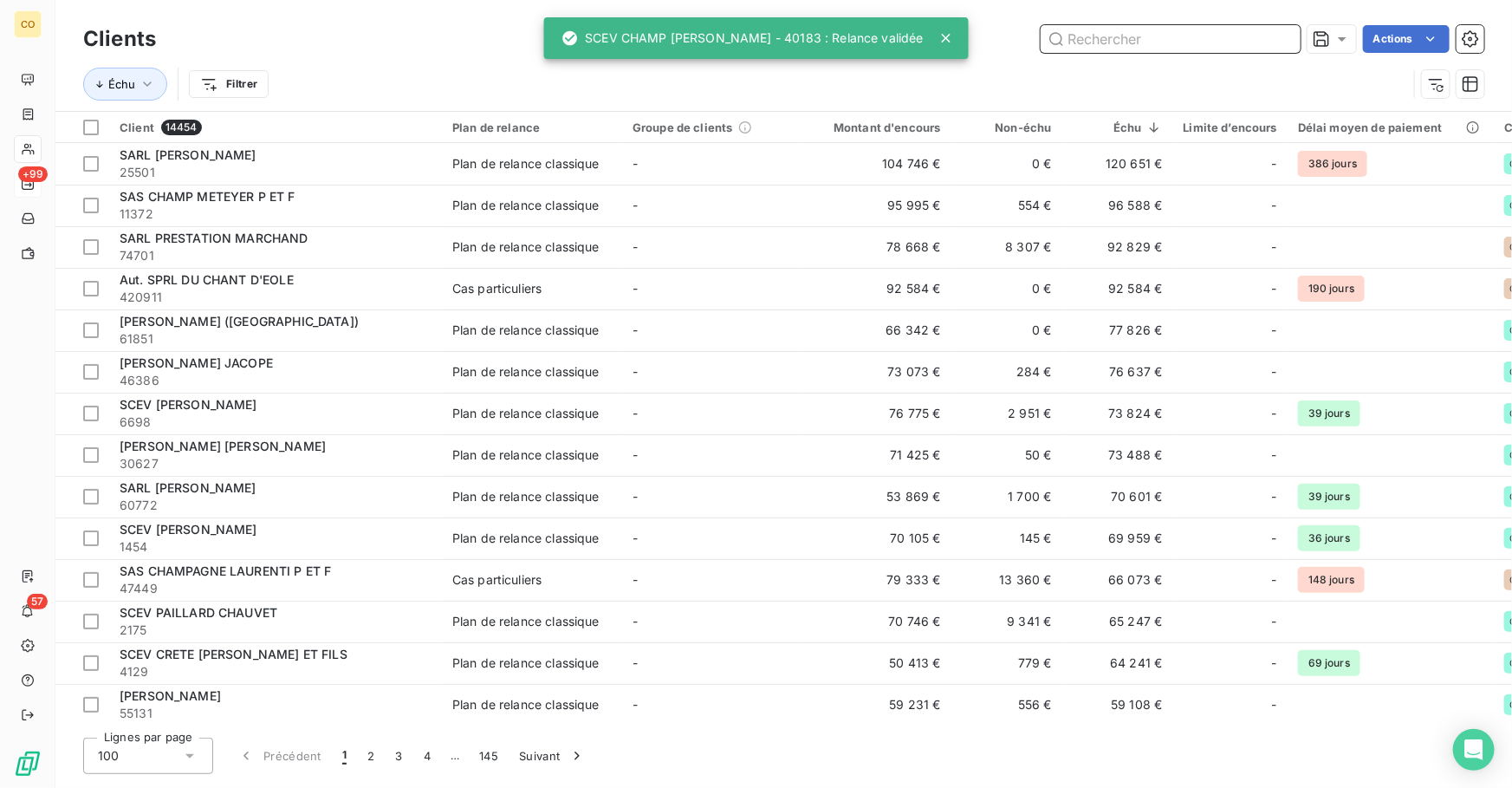
click at [1187, 49] on input "text" at bounding box center [1170, 39] width 260 height 28
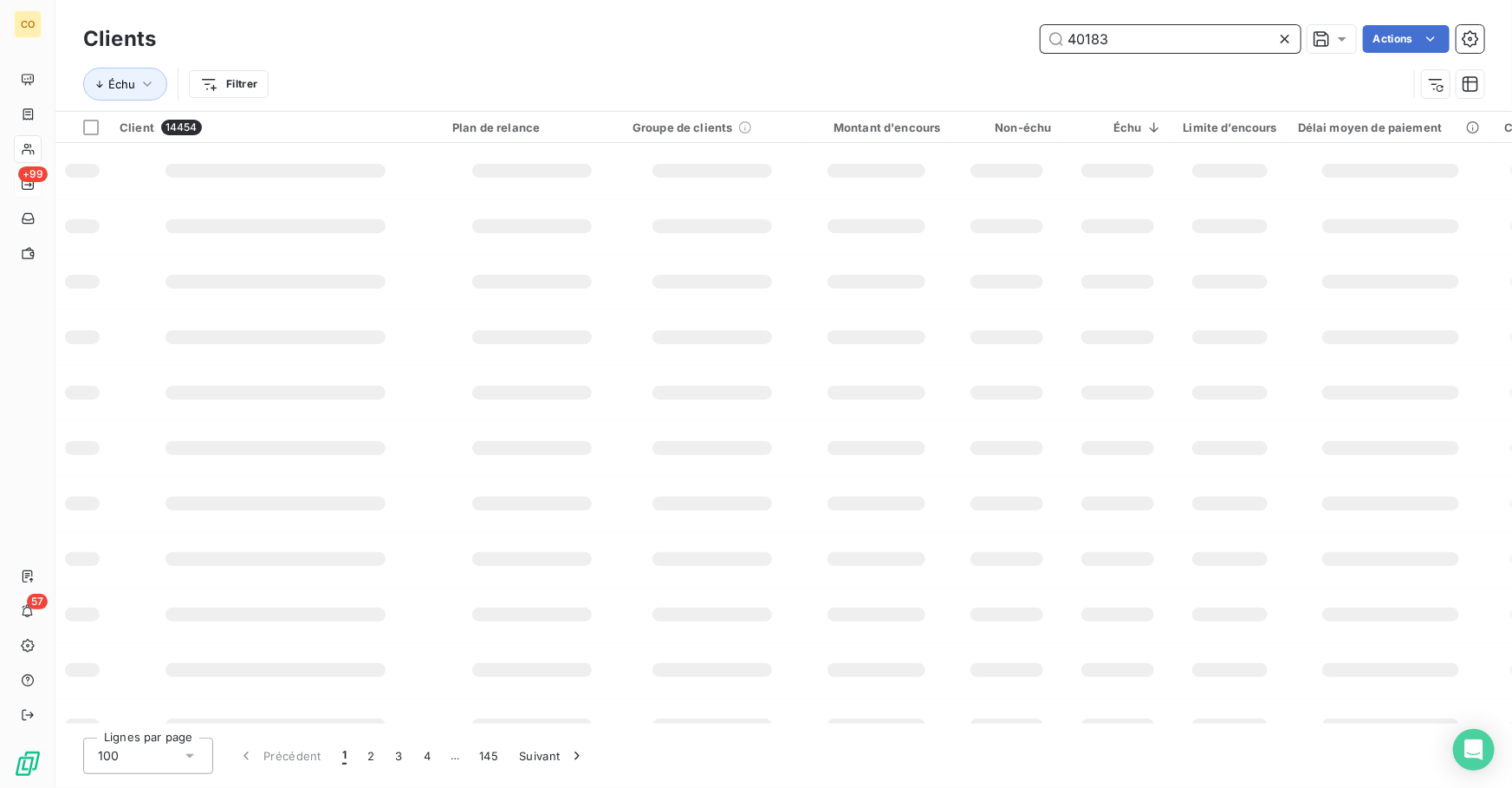
type input "40183"
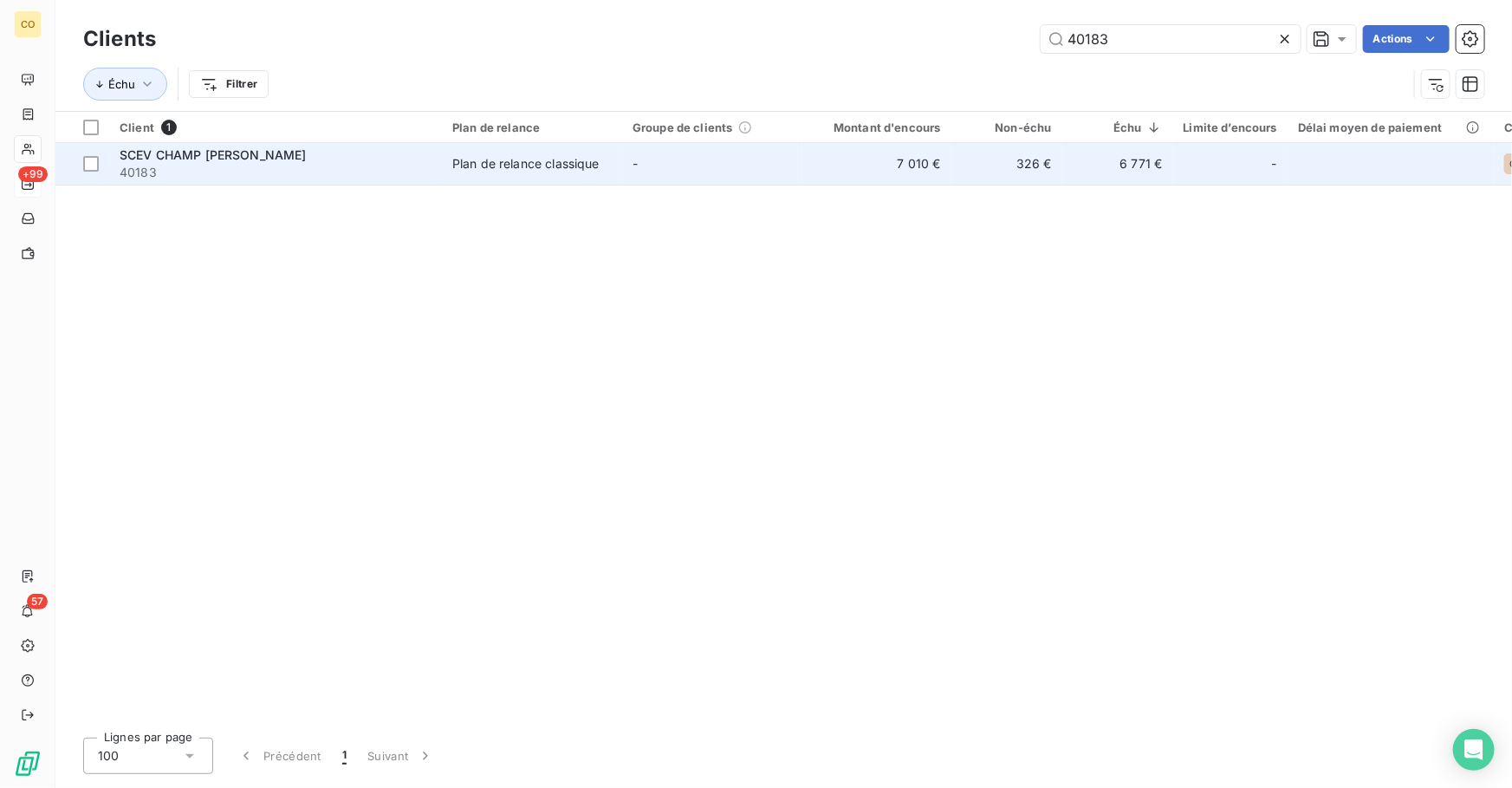
click at [529, 166] on div "Plan de relance classique" at bounding box center [526, 163] width 148 height 17
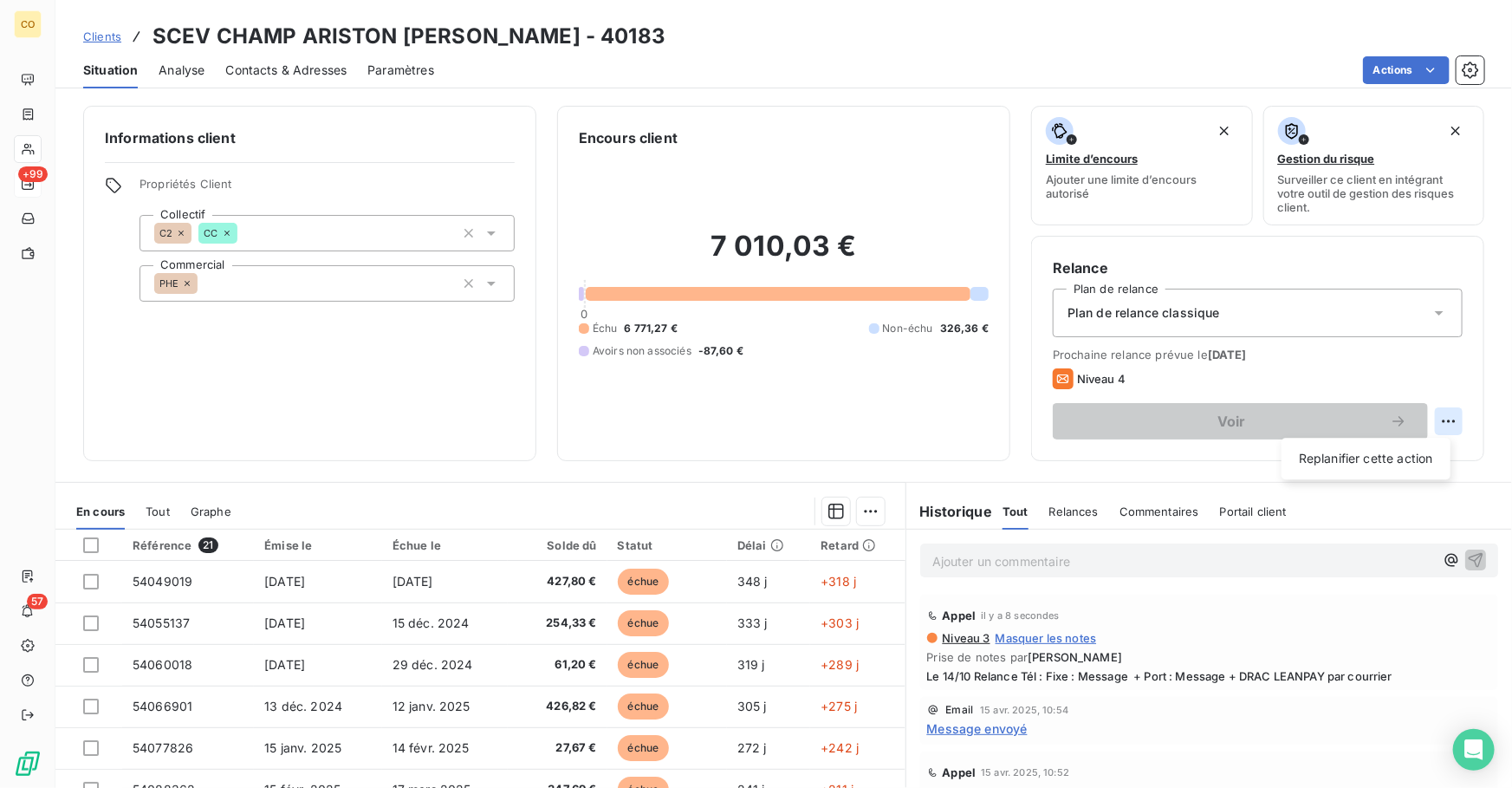
click at [1427, 415] on html "CO +99 57 Clients SCEV CHAMP ARISTON JEAN ANTOINE - 40183 Situation Analyse Con…" at bounding box center [756, 394] width 1512 height 788
click at [1355, 459] on div "Replanifier cette action" at bounding box center [1366, 458] width 155 height 28
select select "9"
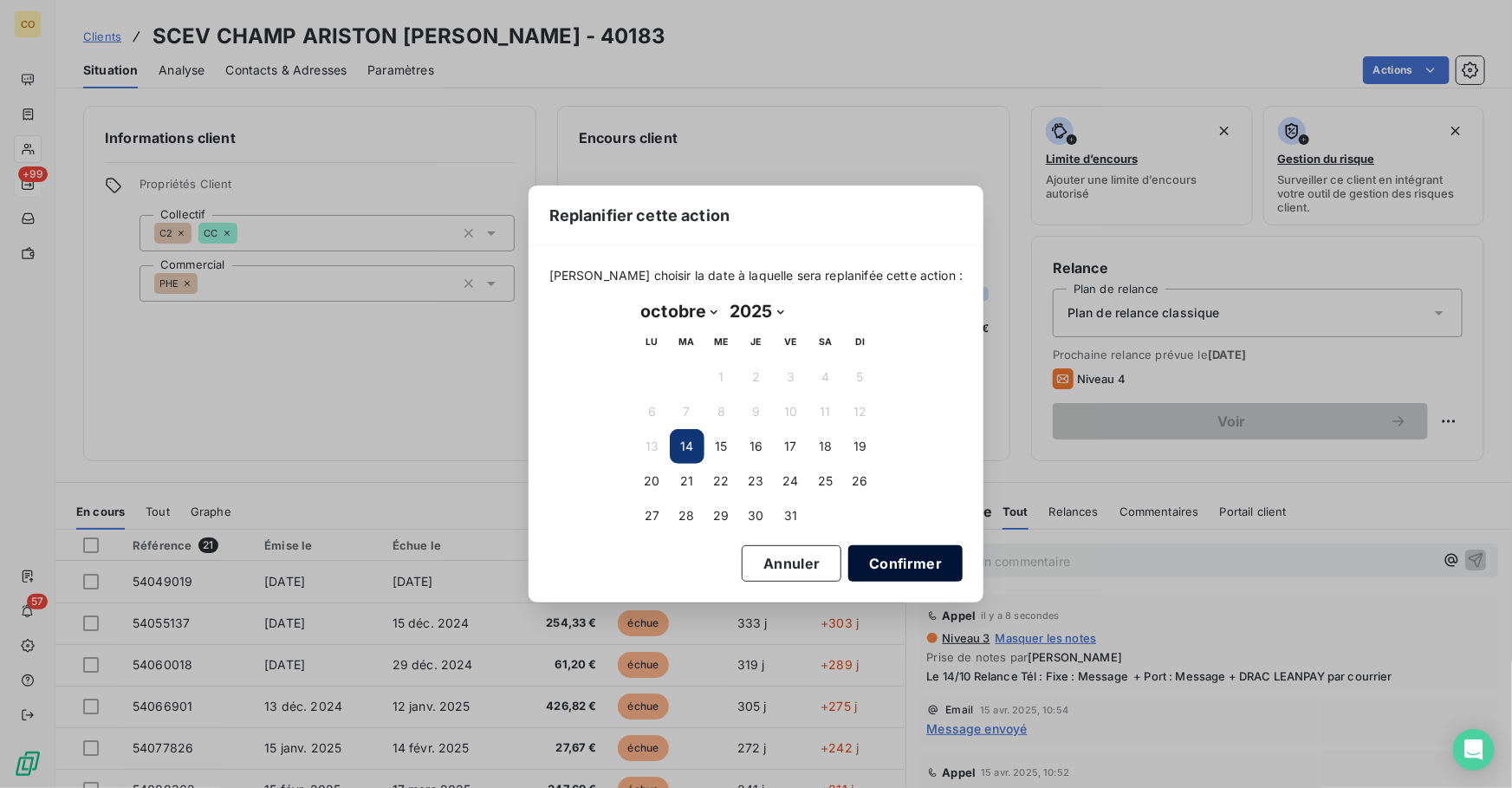
click at [876, 549] on button "Confirmer" at bounding box center [905, 563] width 114 height 36
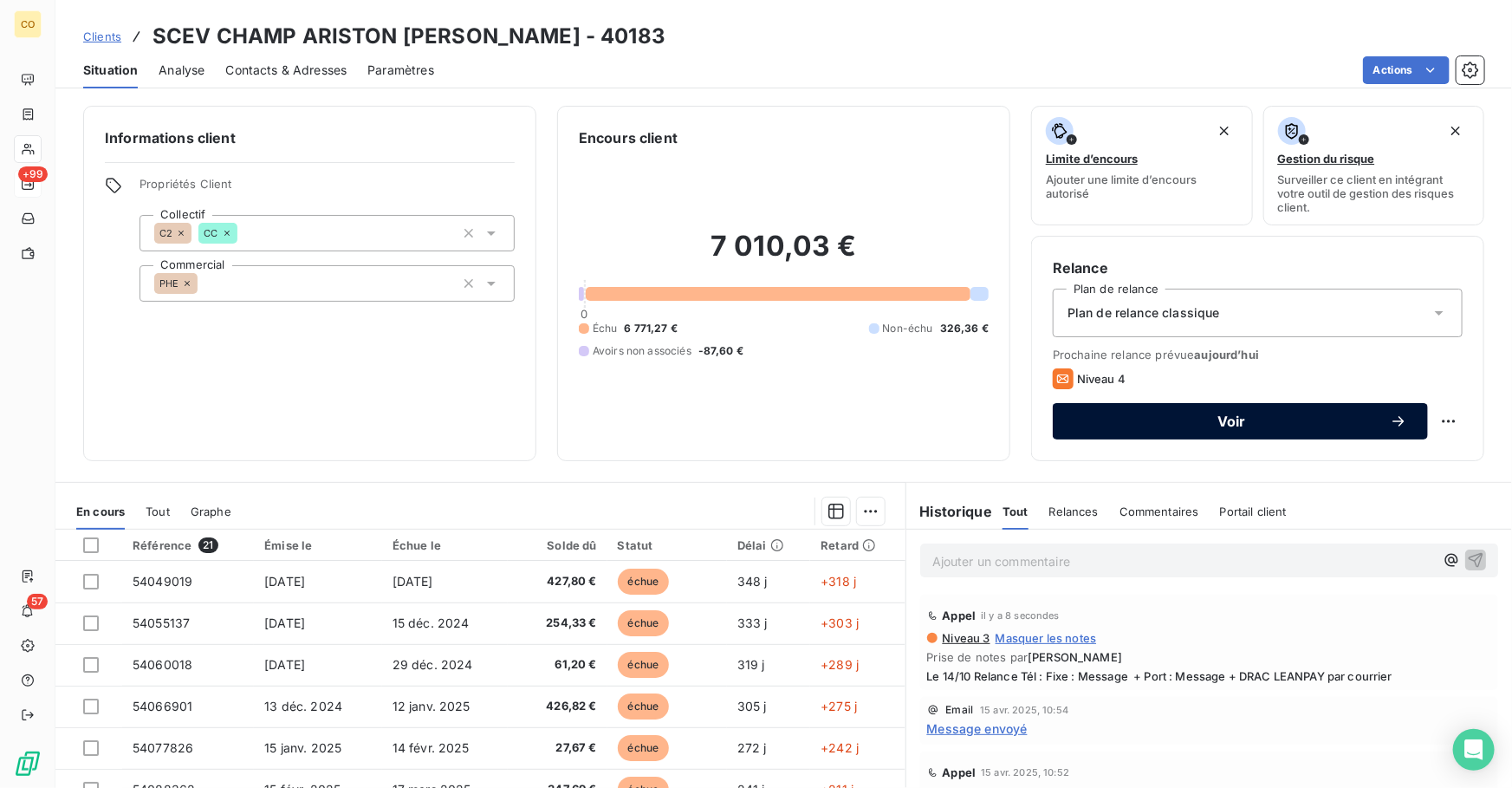
click at [1170, 416] on span "Voir" at bounding box center [1232, 421] width 317 height 13
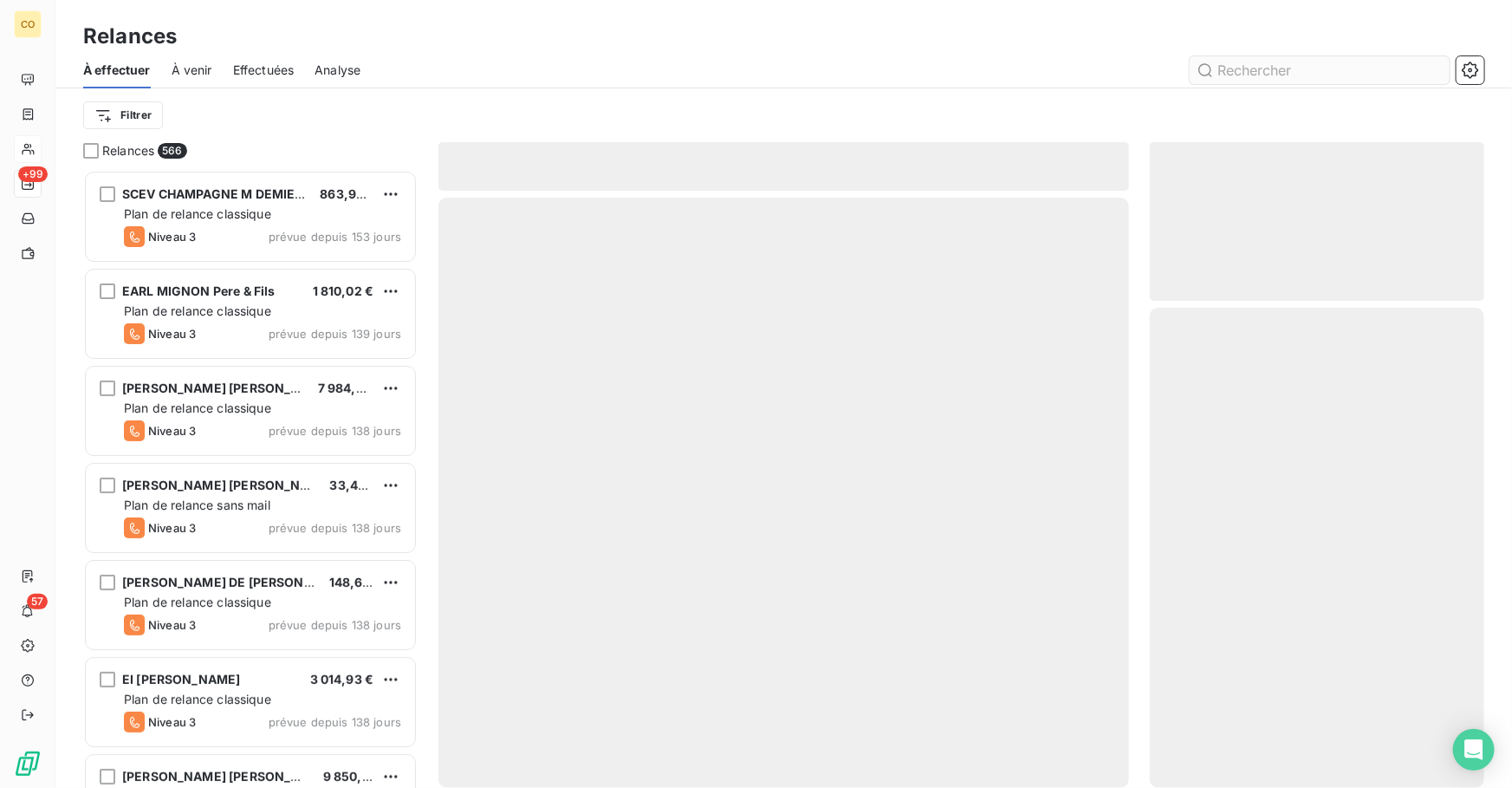
scroll to position [607, 322]
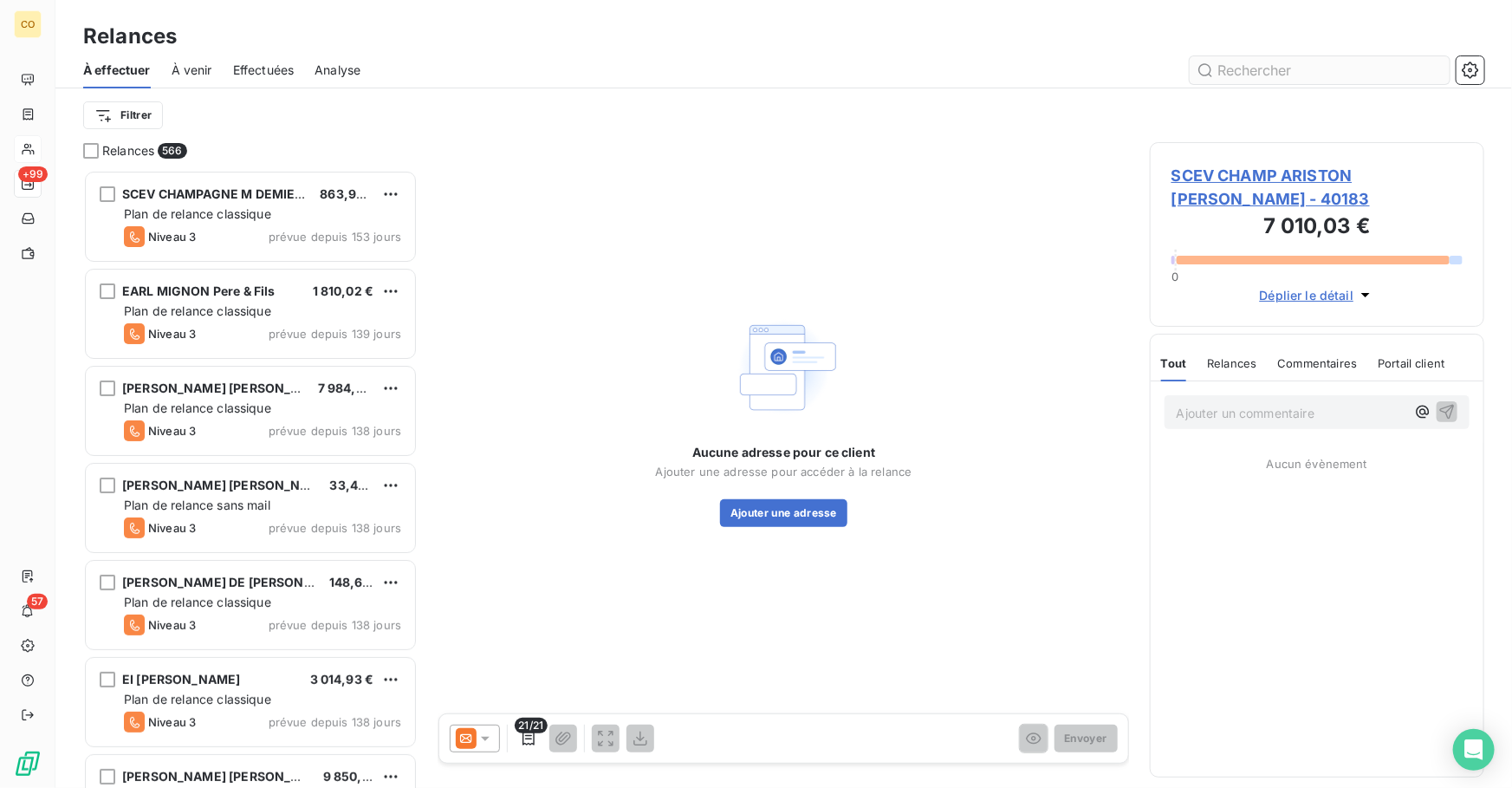
click at [1260, 72] on input "text" at bounding box center [1320, 70] width 260 height 28
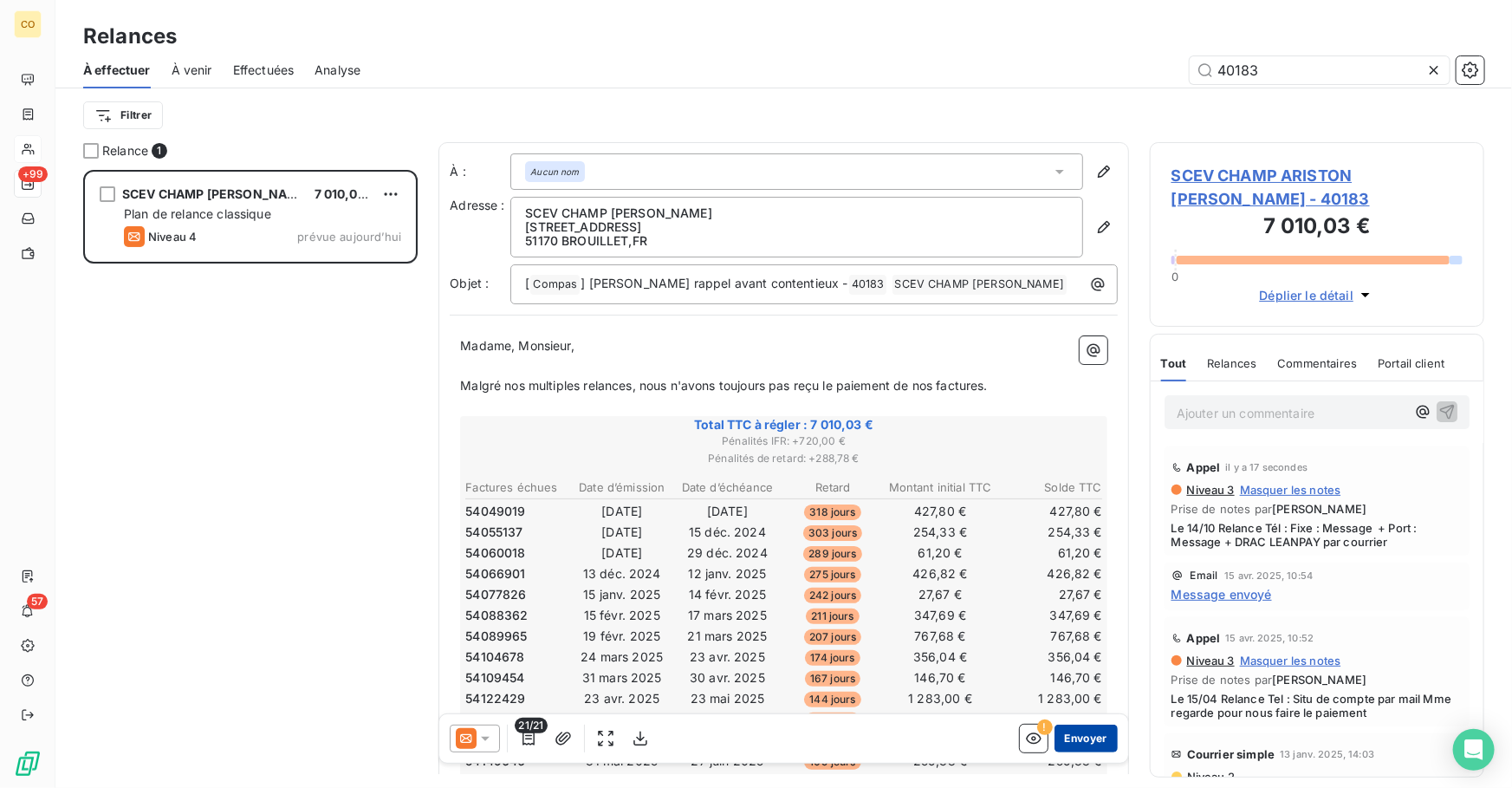
type input "40183"
click at [1096, 744] on button "Envoyer" at bounding box center [1087, 739] width 63 height 28
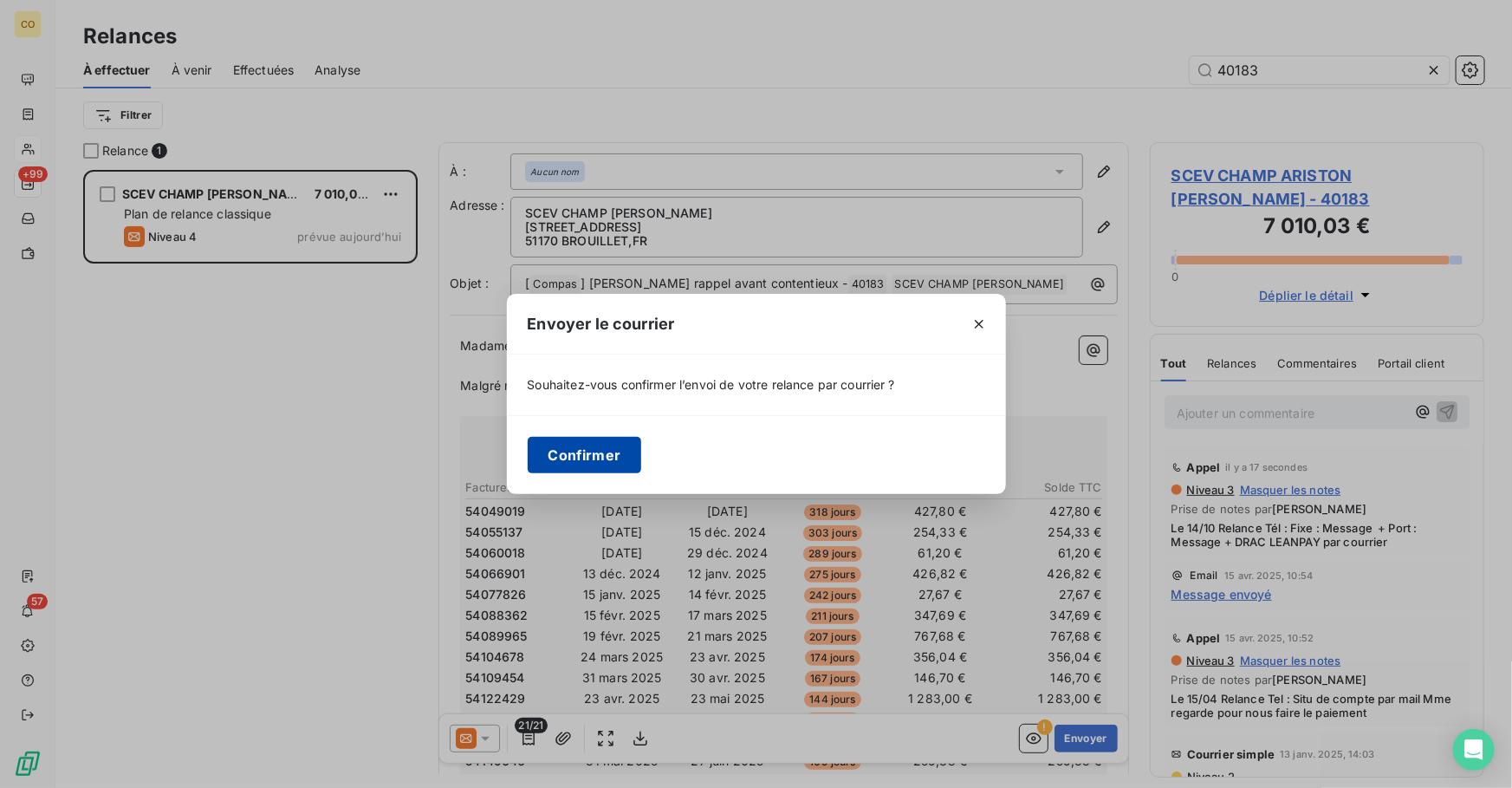
click at [616, 464] on button "Confirmer" at bounding box center [585, 455] width 114 height 36
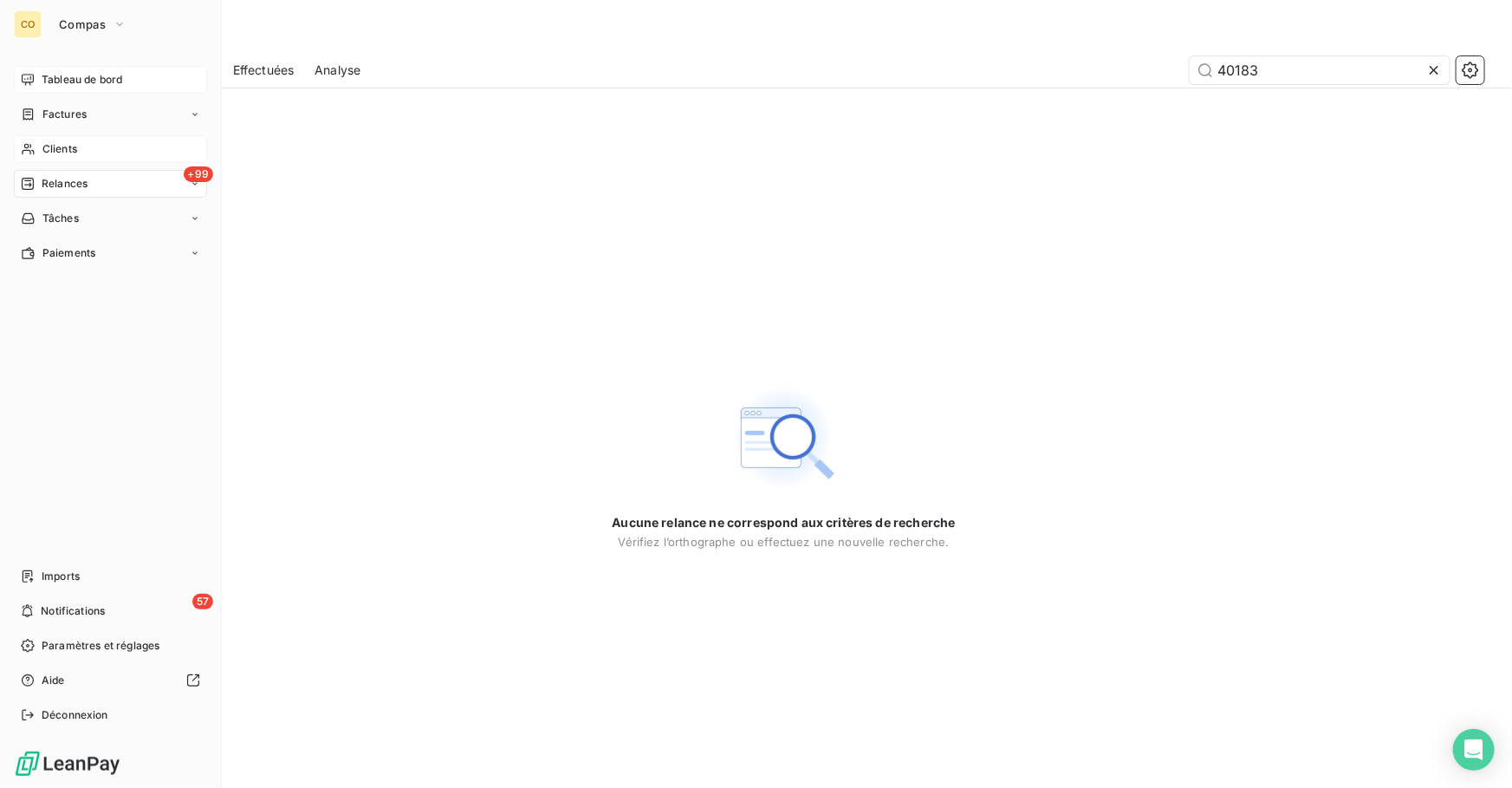
click at [67, 83] on span "Tableau de bord" at bounding box center [82, 79] width 81 height 15
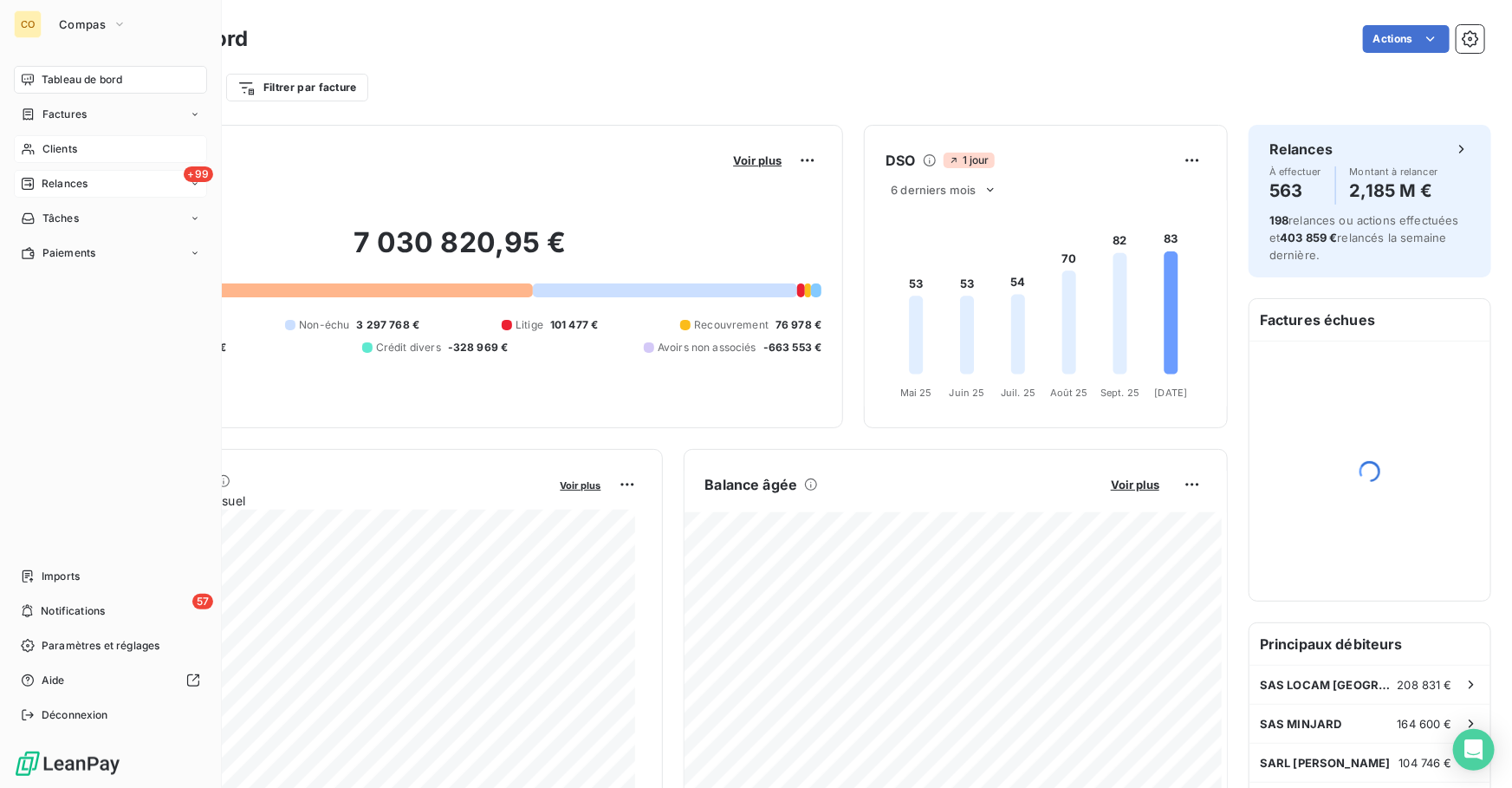
click at [112, 189] on div "+99 Relances" at bounding box center [110, 184] width 193 height 28
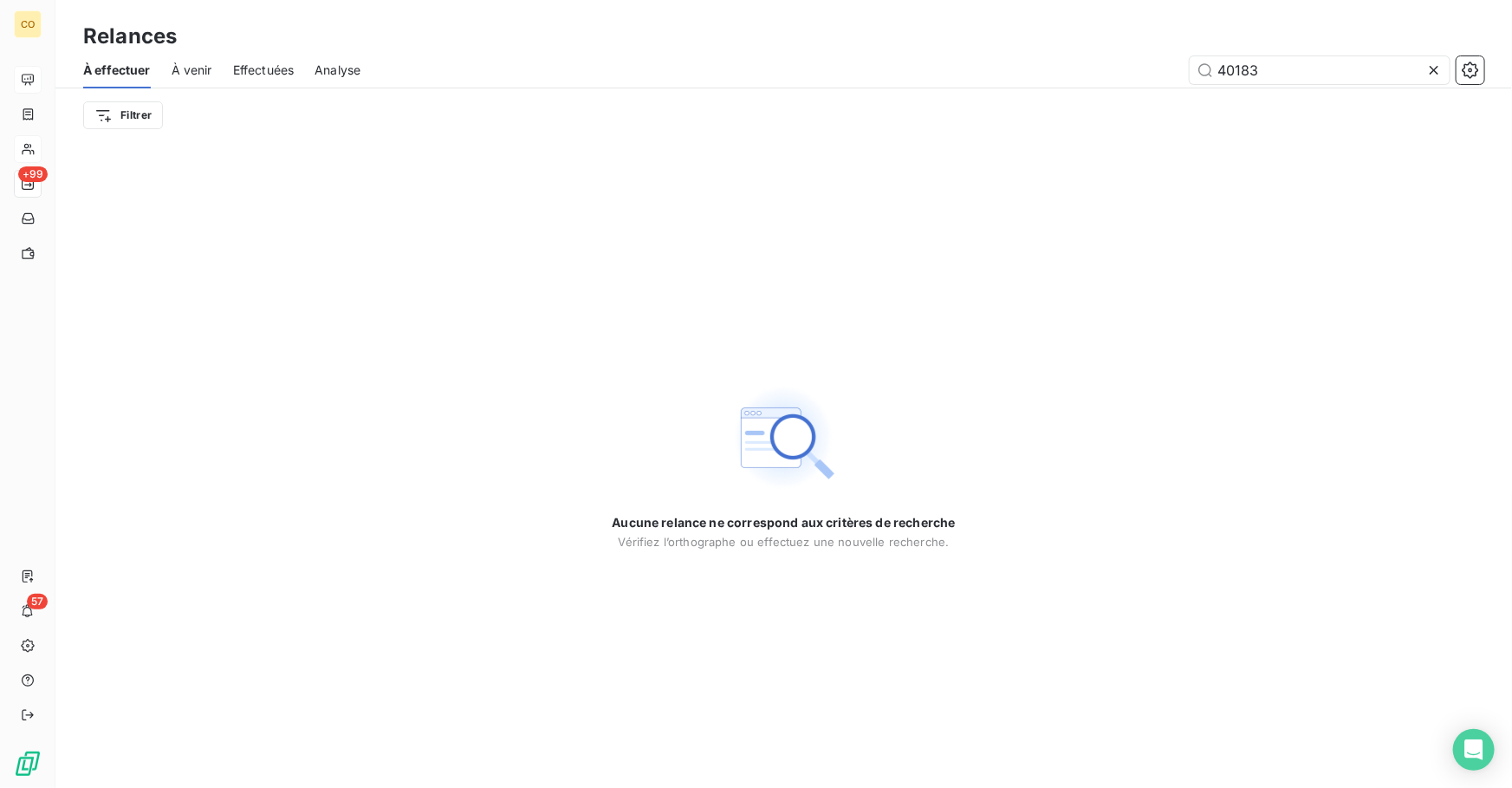
click at [1435, 77] on icon at bounding box center [1434, 69] width 17 height 17
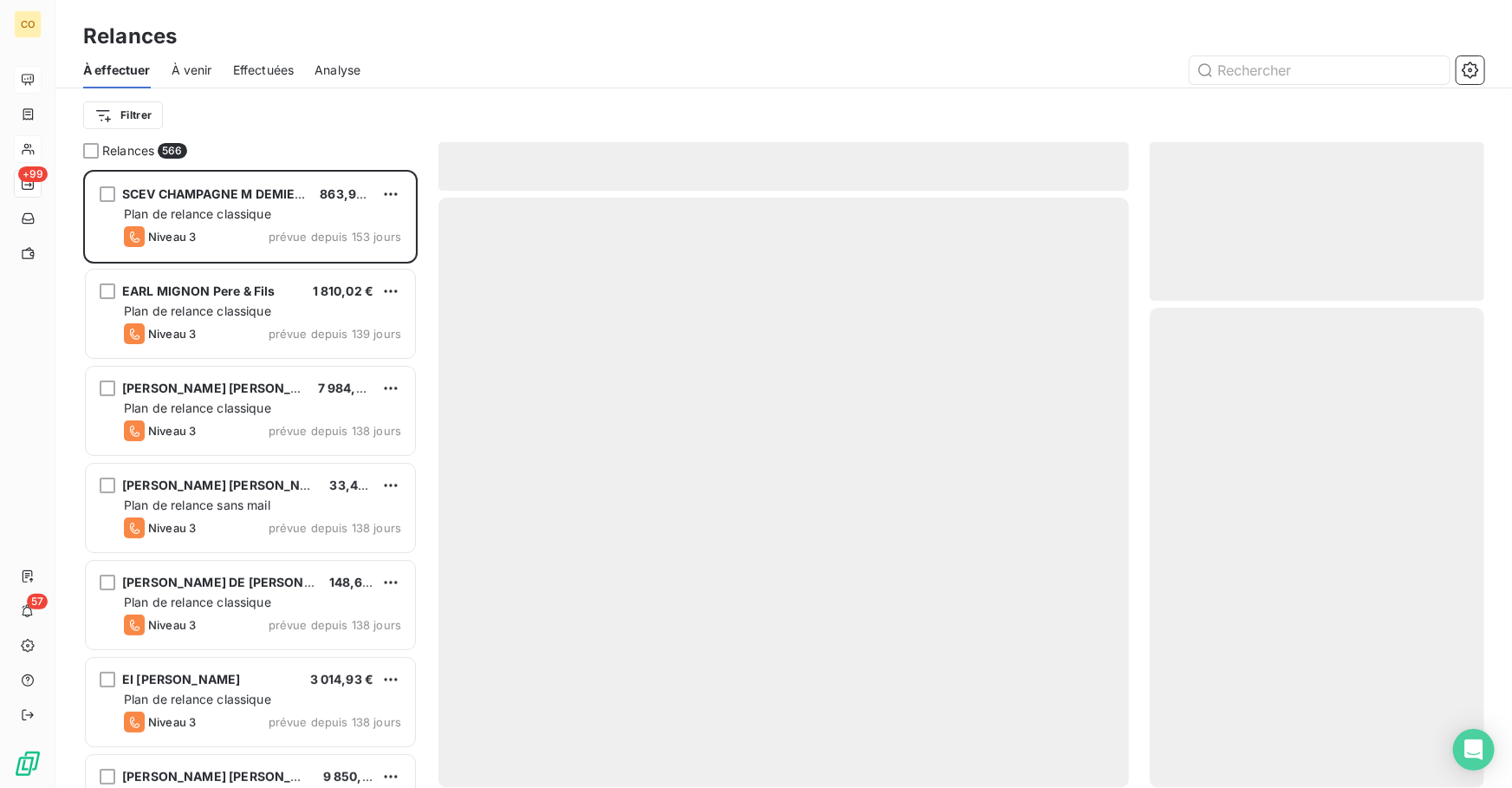
scroll to position [607, 322]
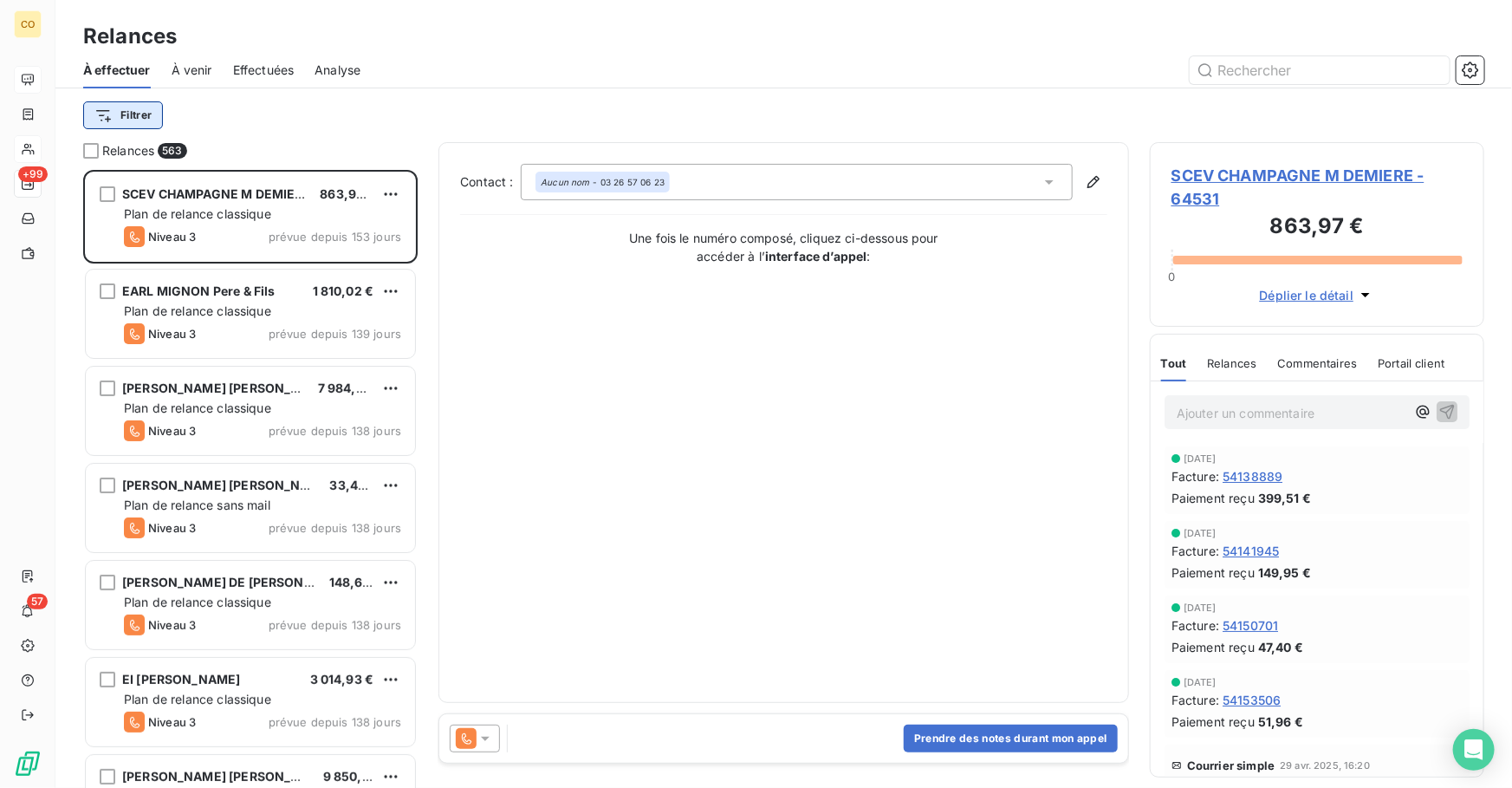
click at [135, 112] on html "CO +99 57 Relances À effectuer À venir Effectuées Analyse Filtrer Relances 563 …" at bounding box center [756, 394] width 1512 height 788
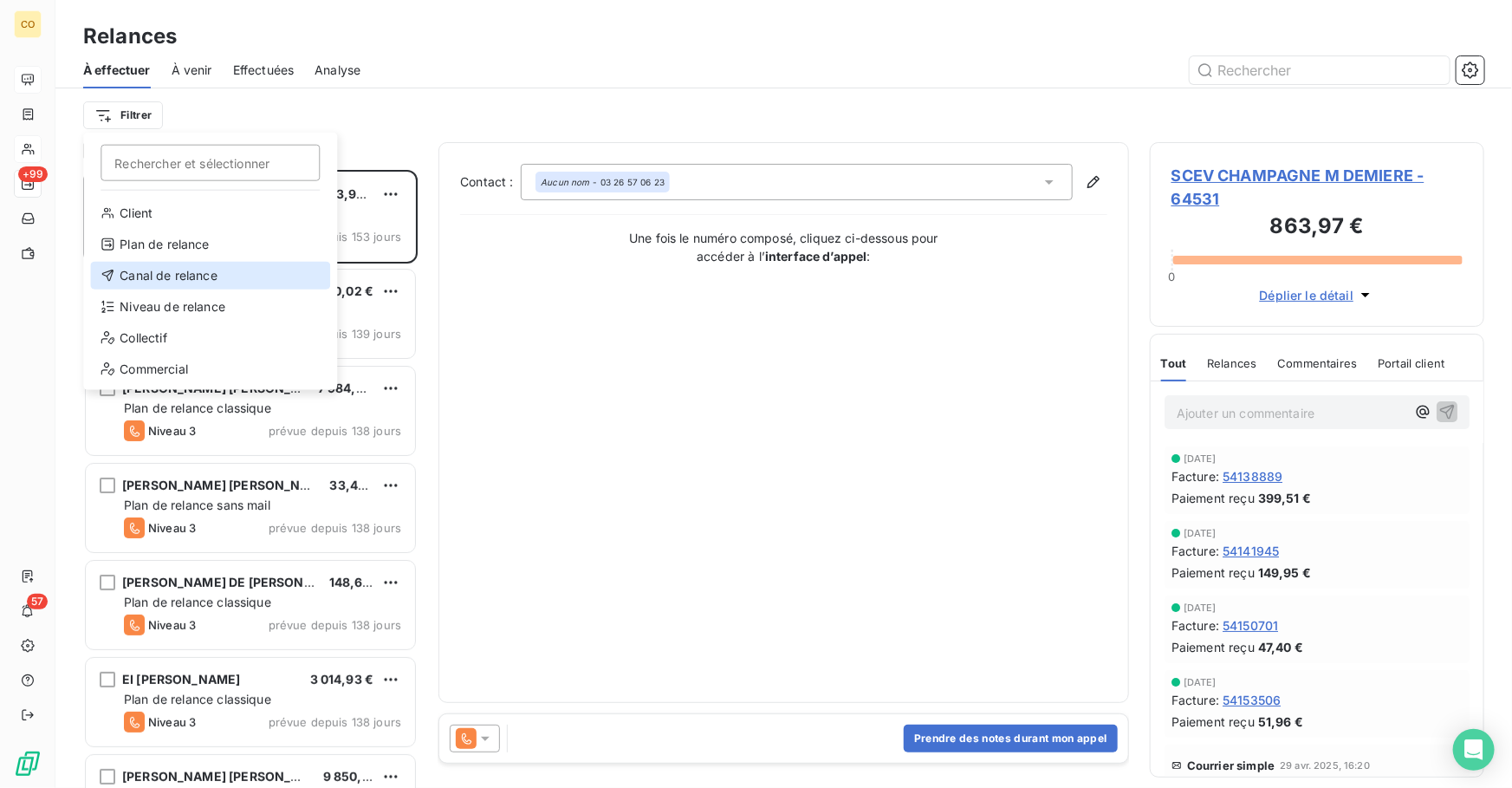
click at [192, 276] on div "Canal de relance" at bounding box center [210, 275] width 240 height 28
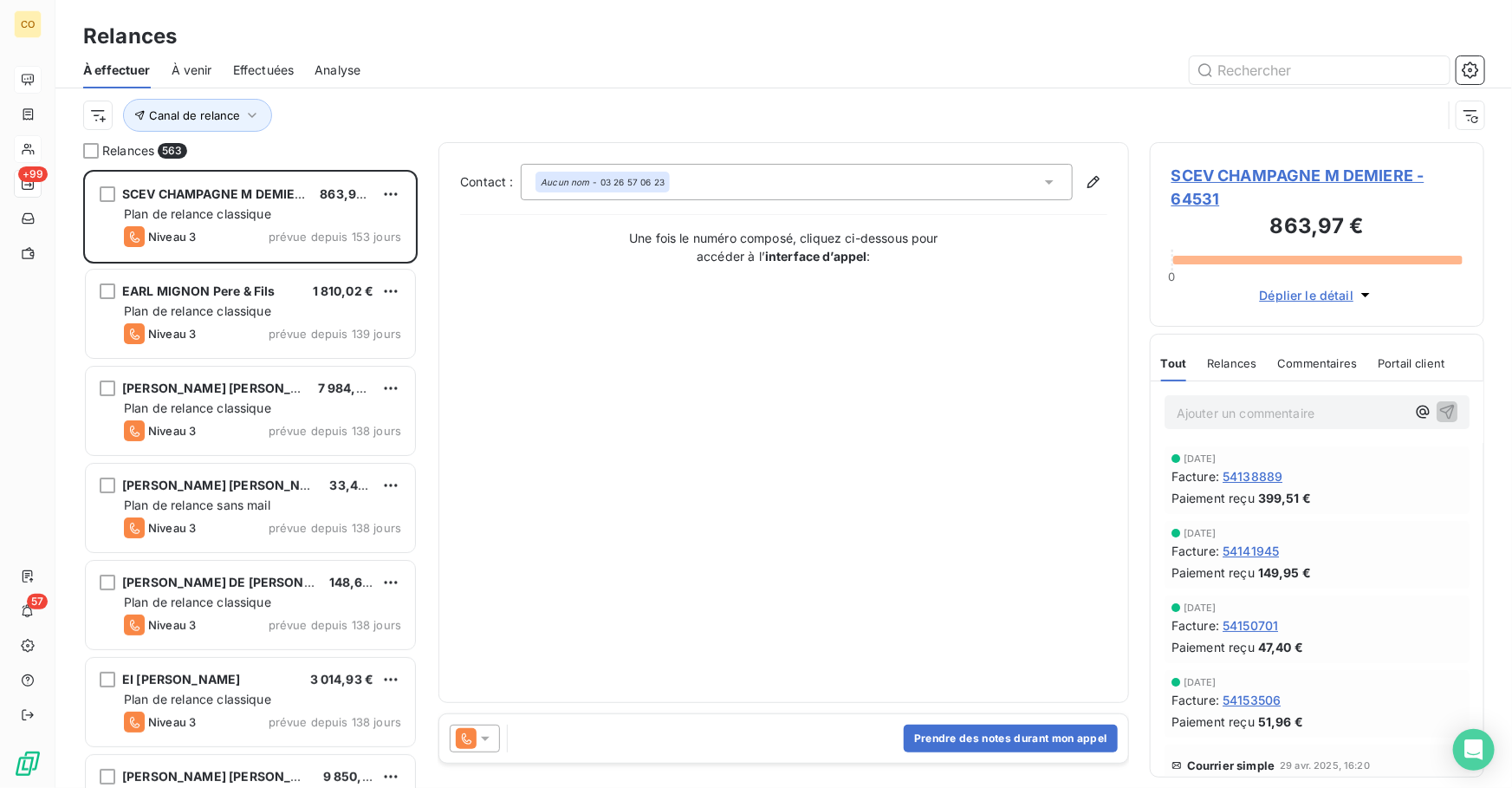
click at [580, 69] on div at bounding box center [933, 70] width 1104 height 28
click at [155, 119] on span "Canal de relance" at bounding box center [194, 114] width 91 height 13
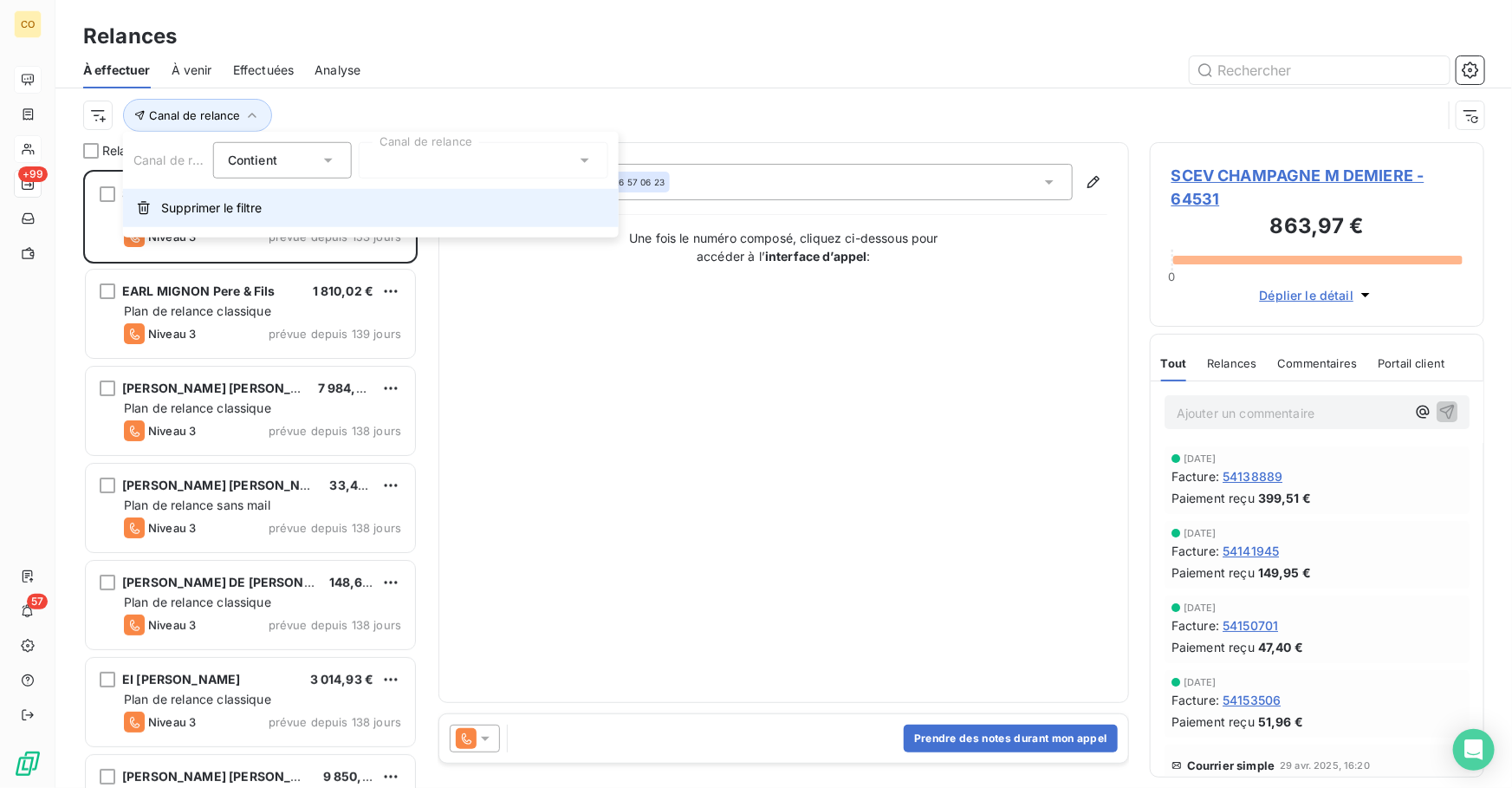
click at [176, 212] on span "Supprimer le filtre" at bounding box center [211, 208] width 101 height 17
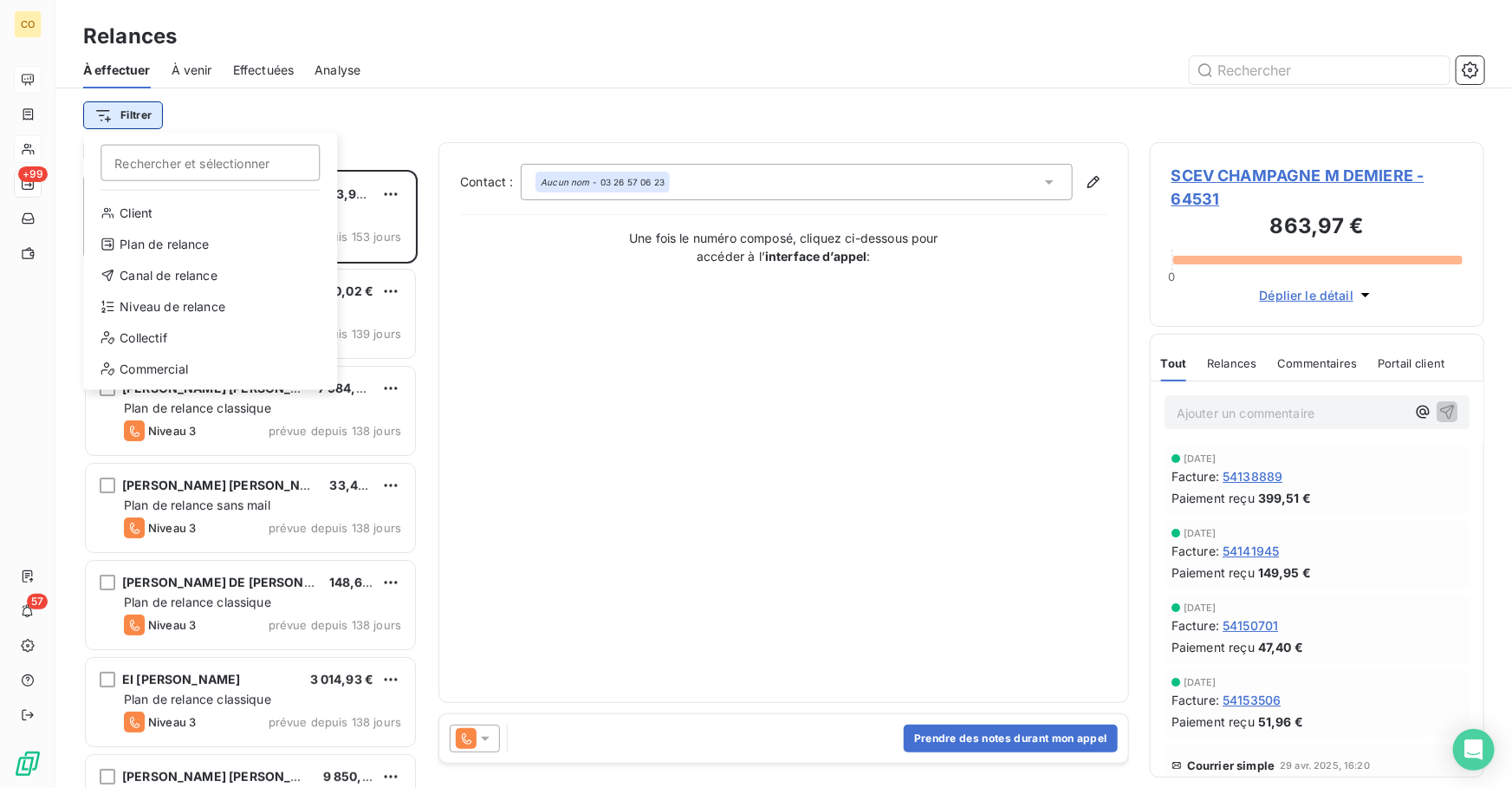
click at [112, 103] on html "CO +99 57 Relances À effectuer À venir Effectuées Analyse Filtrer Rechercher et…" at bounding box center [756, 394] width 1512 height 788
click at [163, 312] on div "Niveau de relance" at bounding box center [210, 307] width 240 height 28
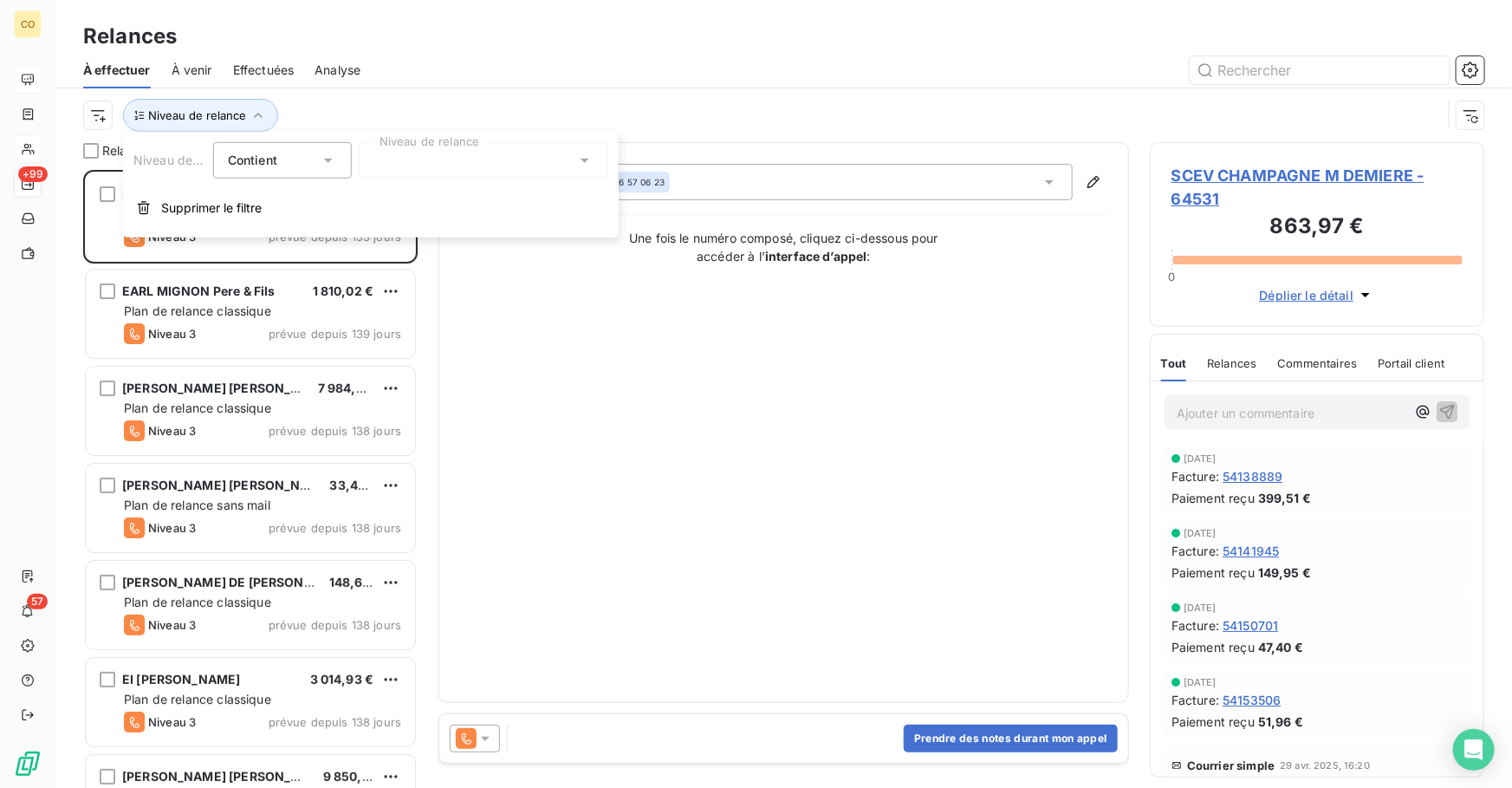
click at [403, 171] on div at bounding box center [484, 160] width 250 height 36
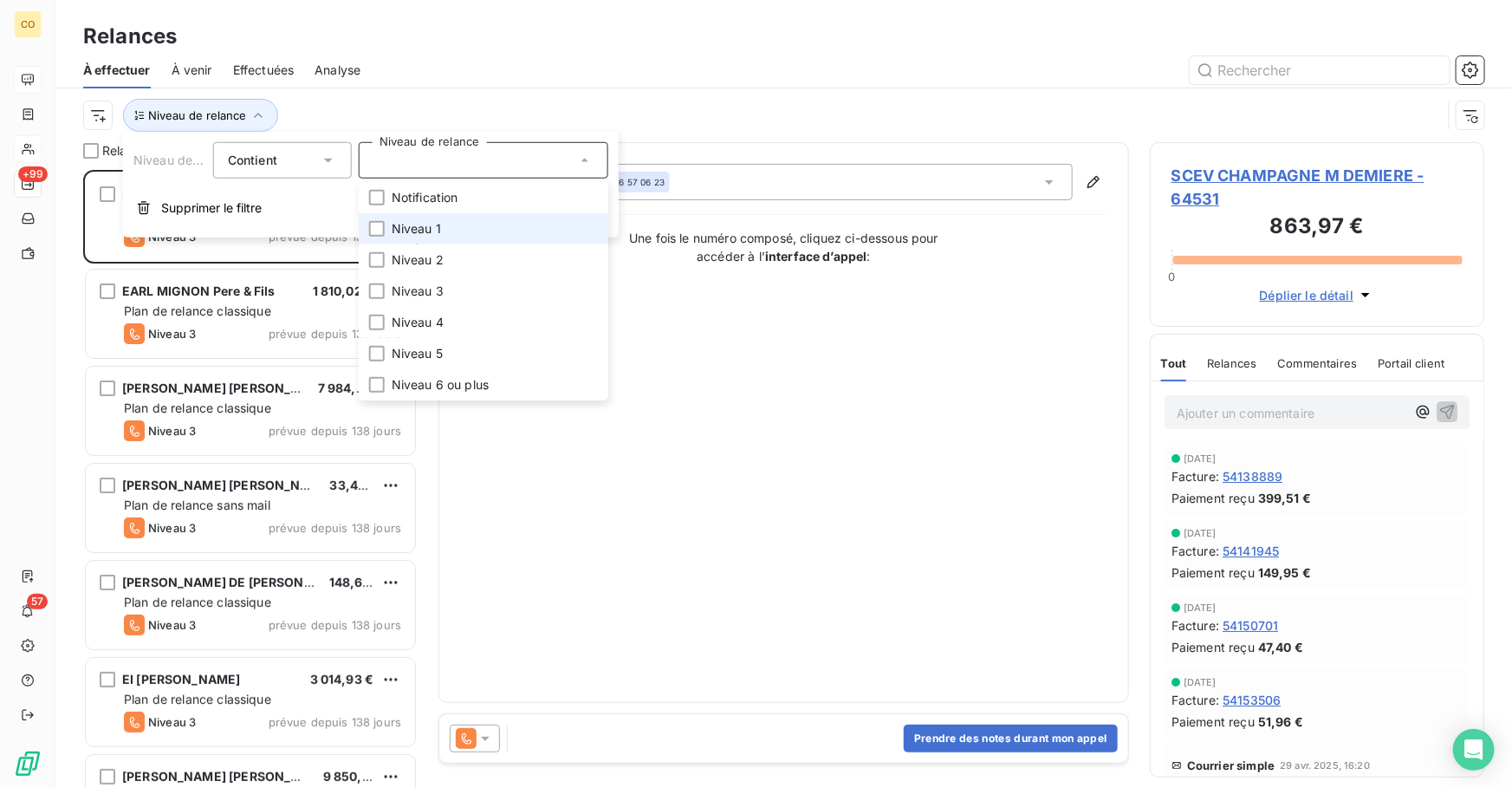
click at [407, 216] on li "Niveau 1" at bounding box center [484, 228] width 250 height 31
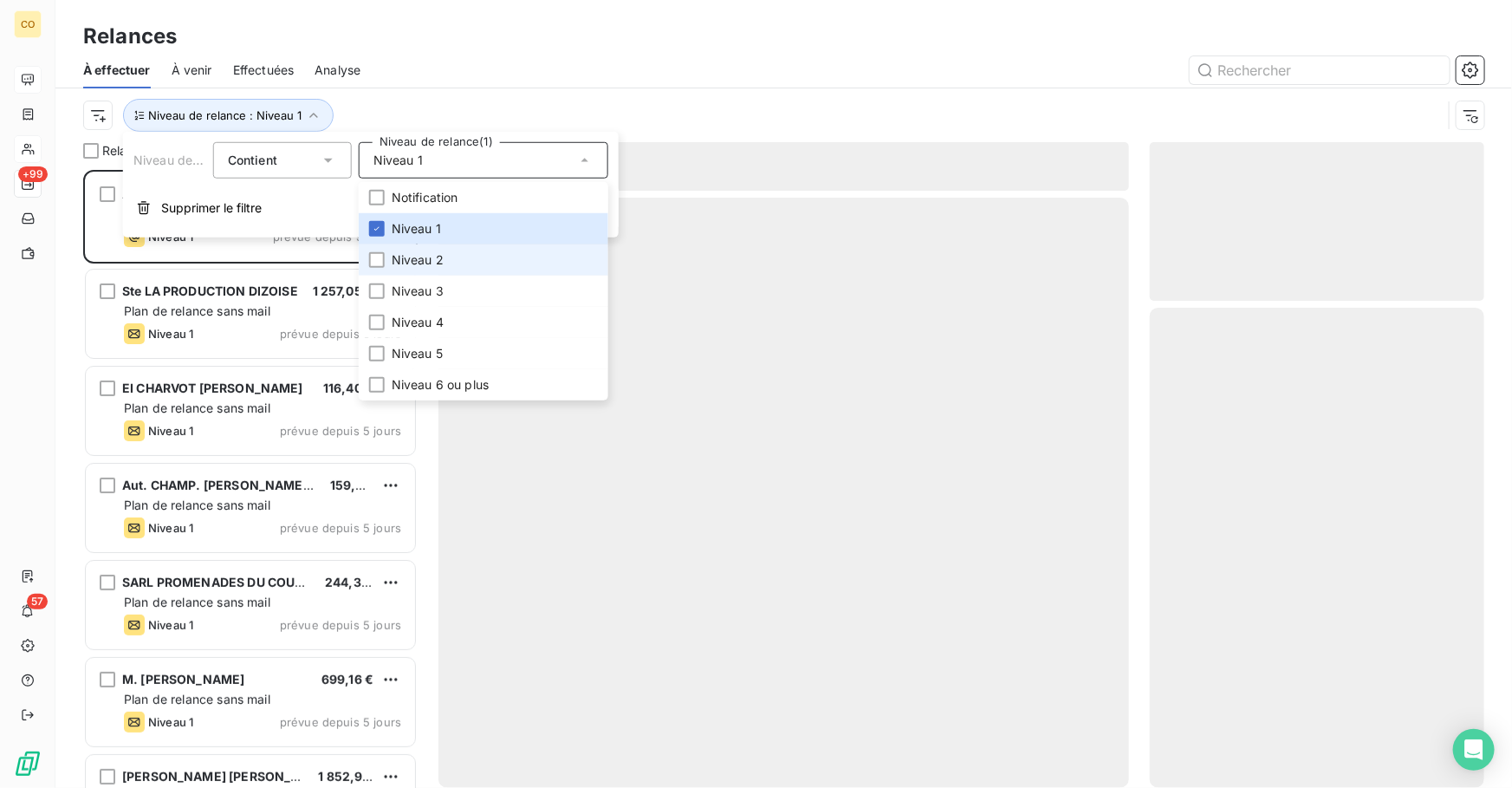
click at [412, 260] on span "Niveau 2" at bounding box center [418, 259] width 52 height 17
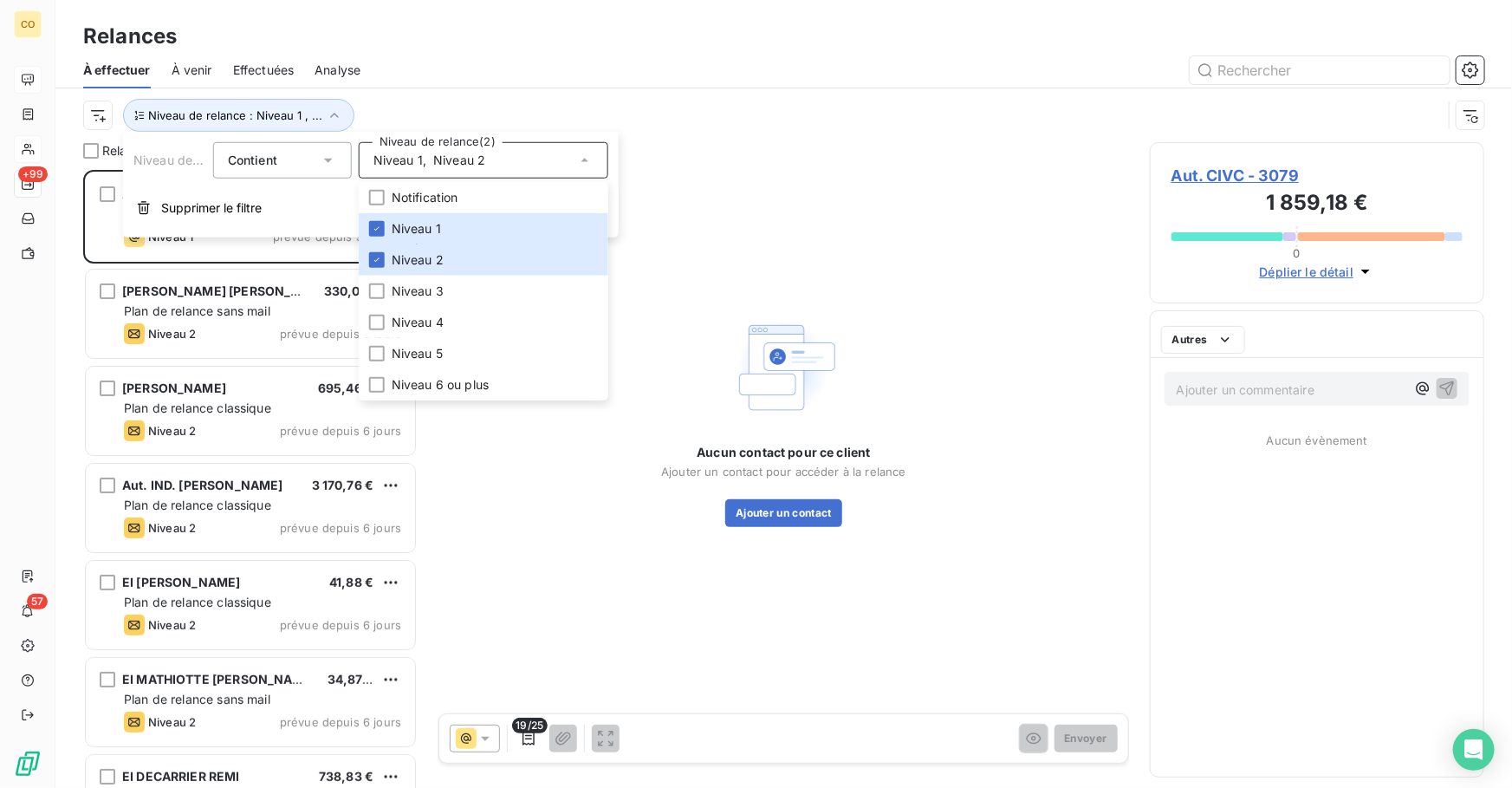
scroll to position [607, 322]
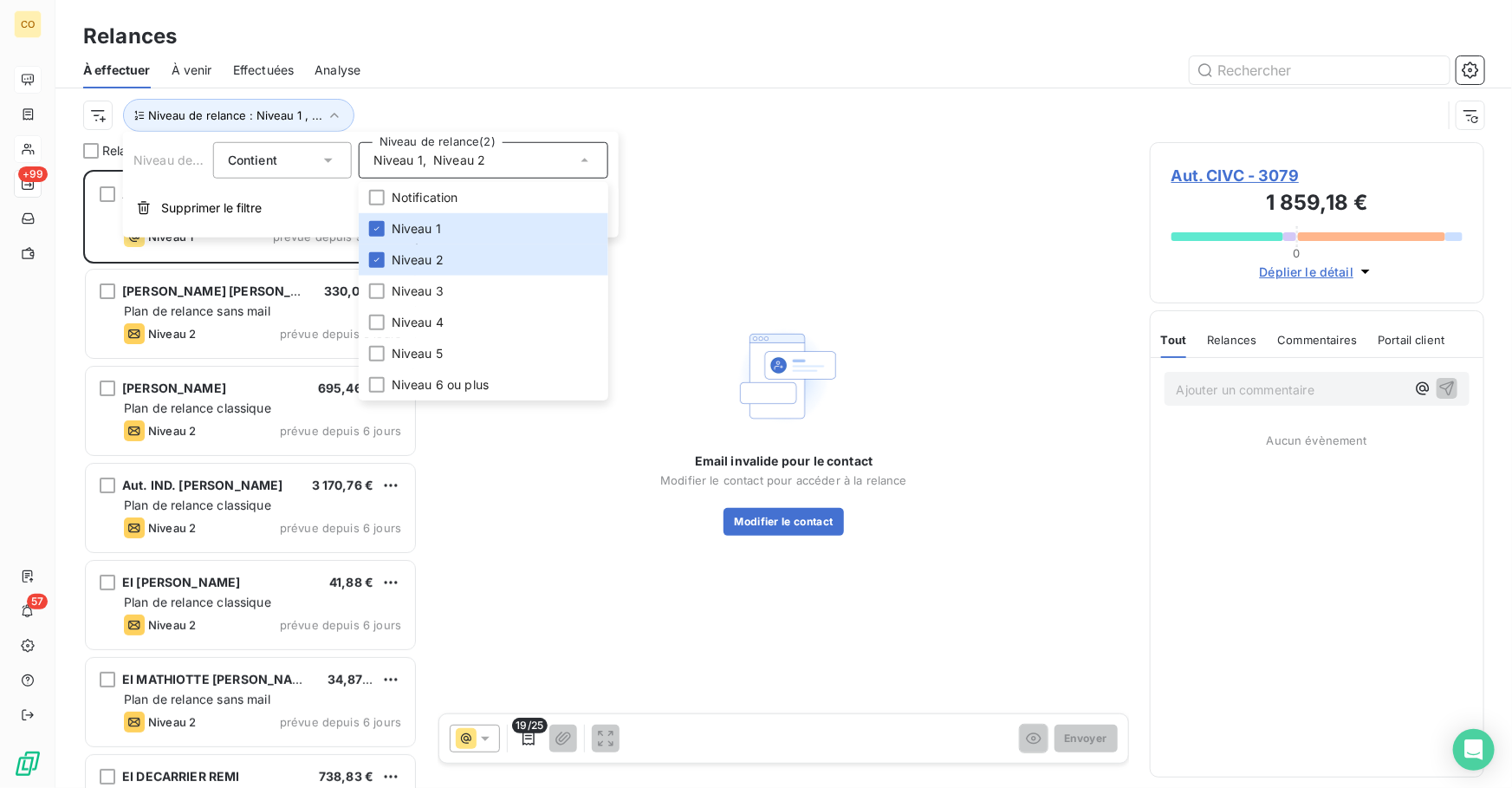
click at [479, 83] on div at bounding box center [933, 70] width 1104 height 28
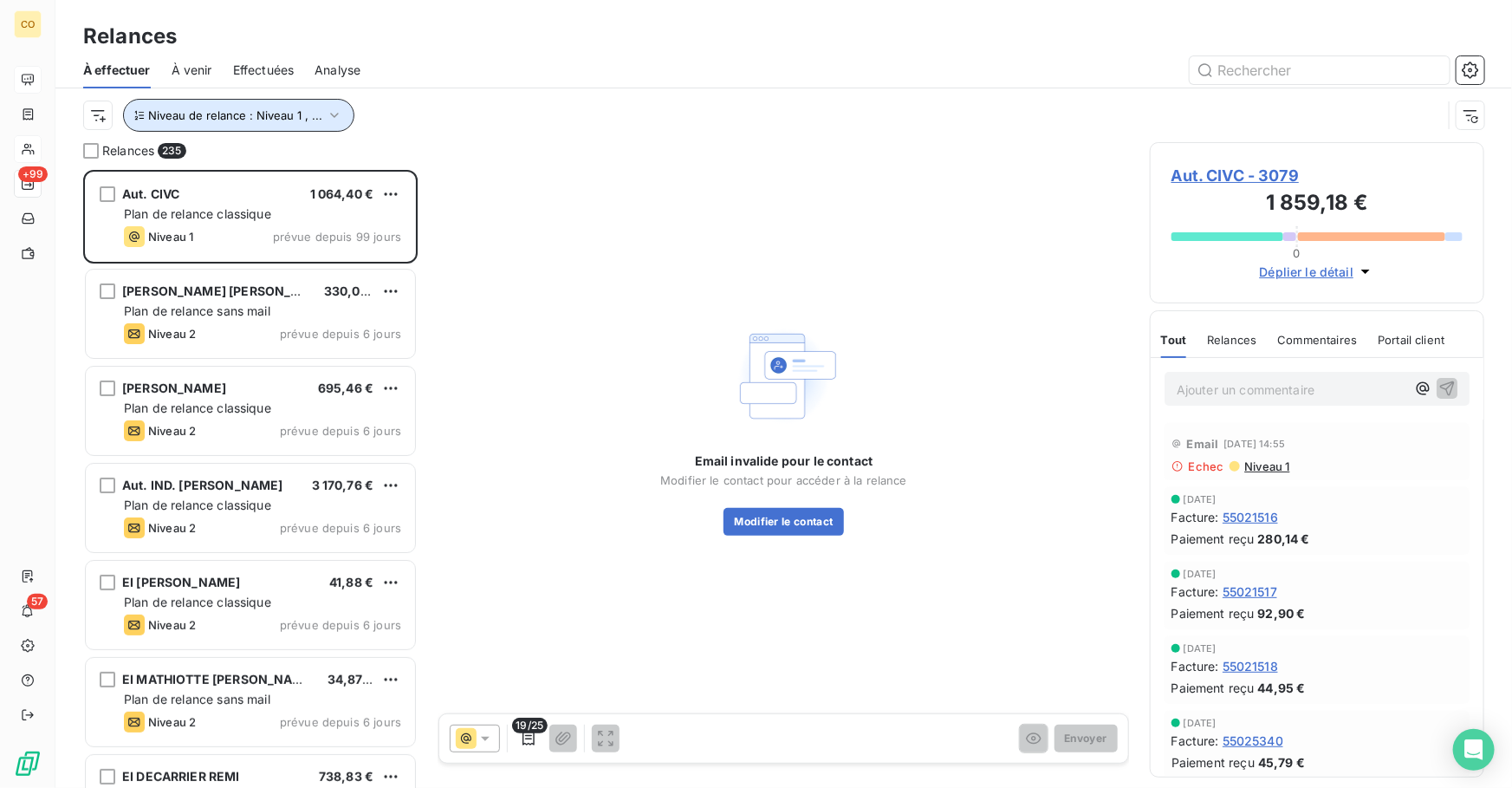
click at [228, 119] on span "Niveau de relance : Niveau 1 , ..." at bounding box center [236, 114] width 174 height 13
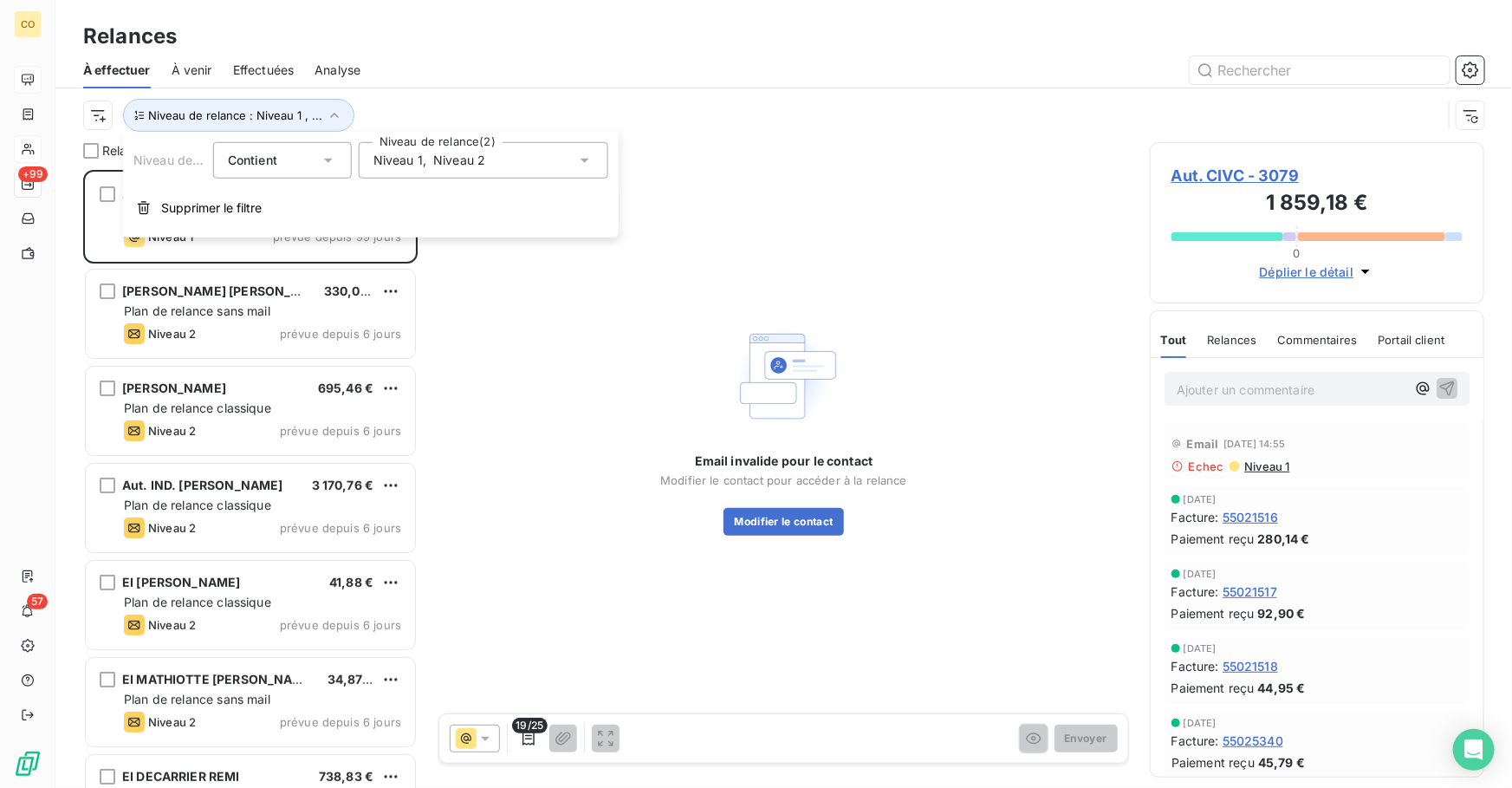
click at [443, 157] on span "Niveau 2" at bounding box center [460, 160] width 52 height 17
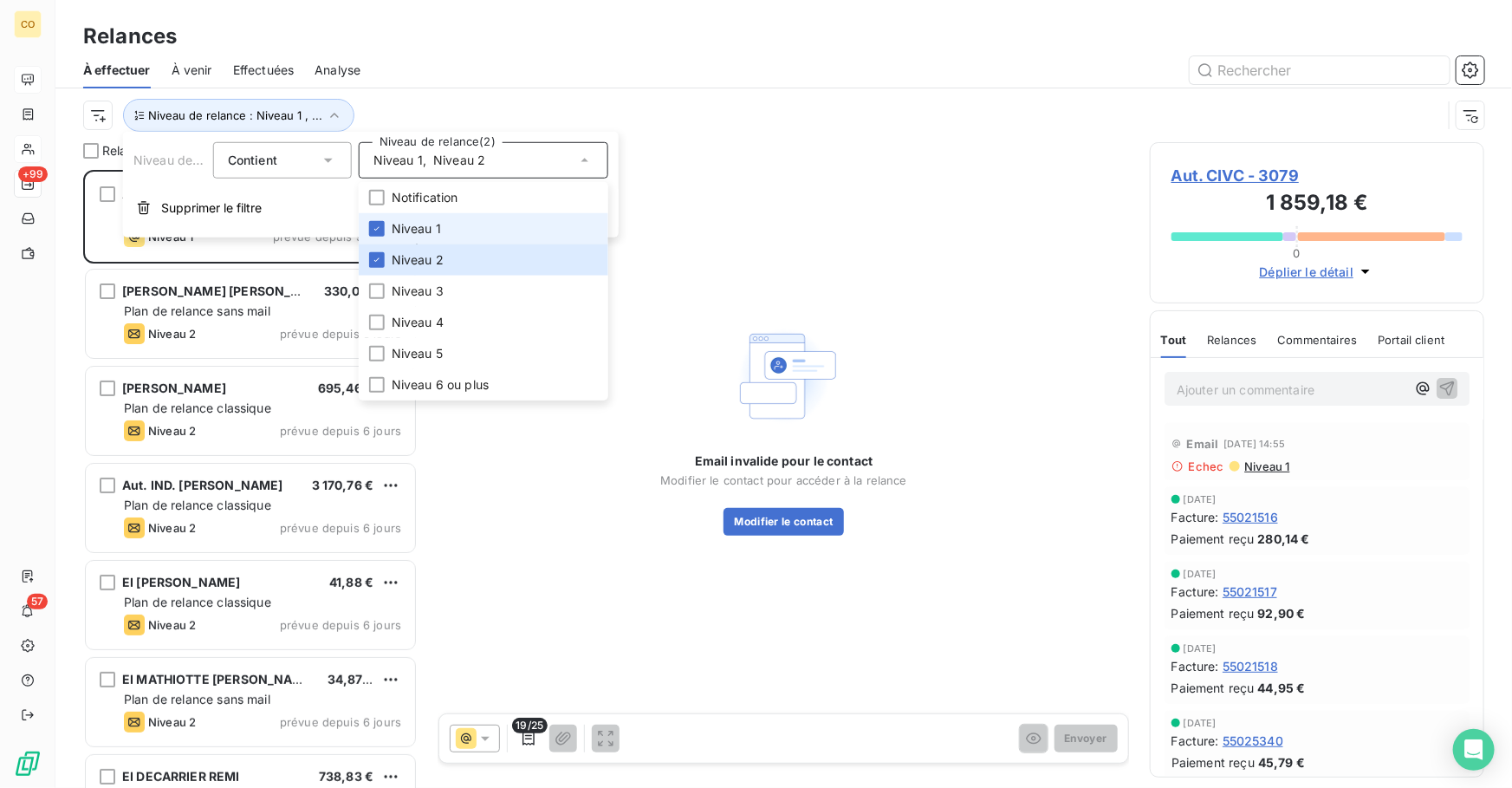
click at [409, 233] on span "Niveau 1" at bounding box center [416, 228] width 49 height 17
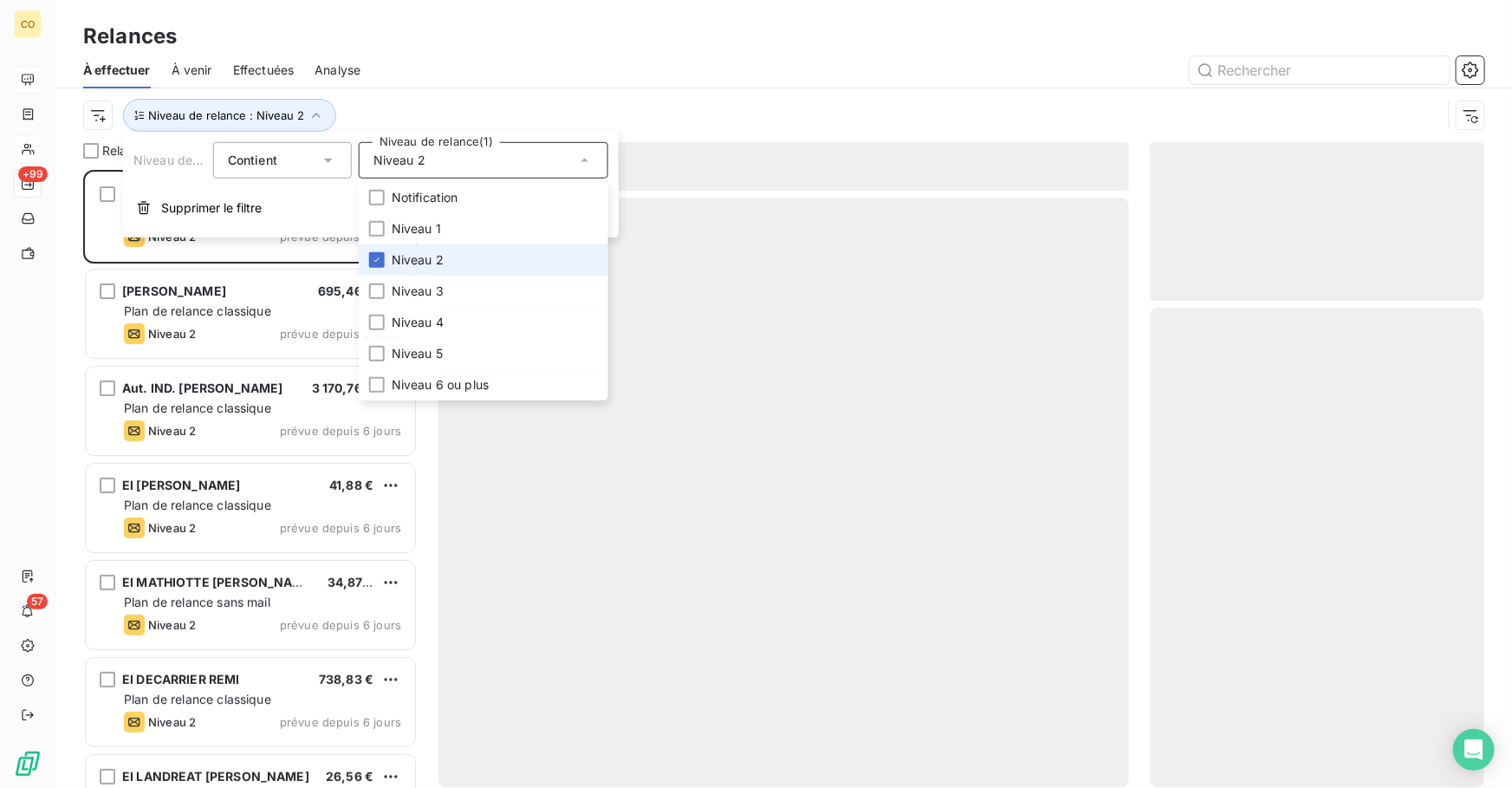
click at [407, 253] on span "Niveau 2" at bounding box center [418, 259] width 52 height 17
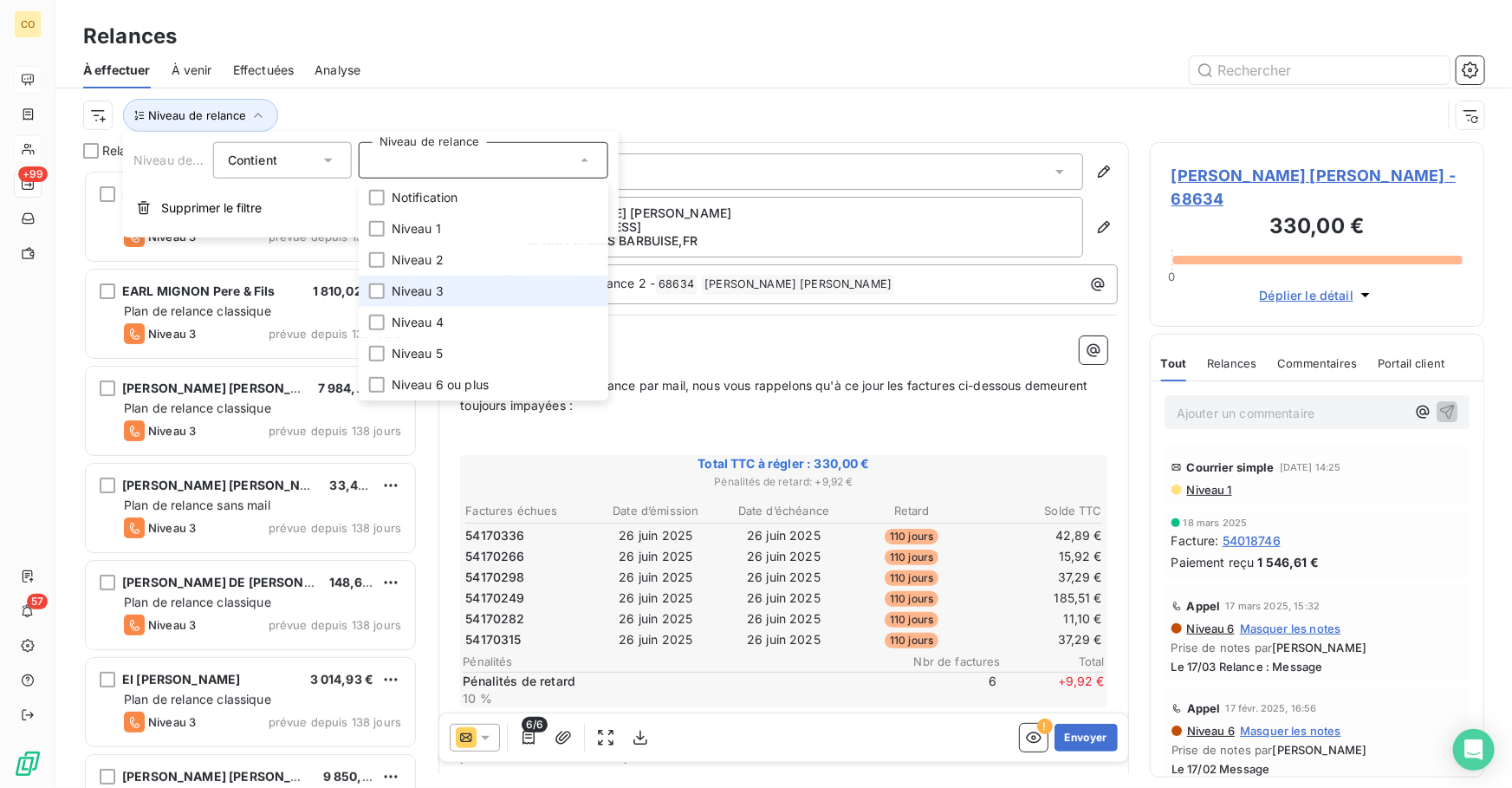
click at [411, 289] on span "Niveau 3" at bounding box center [418, 291] width 52 height 17
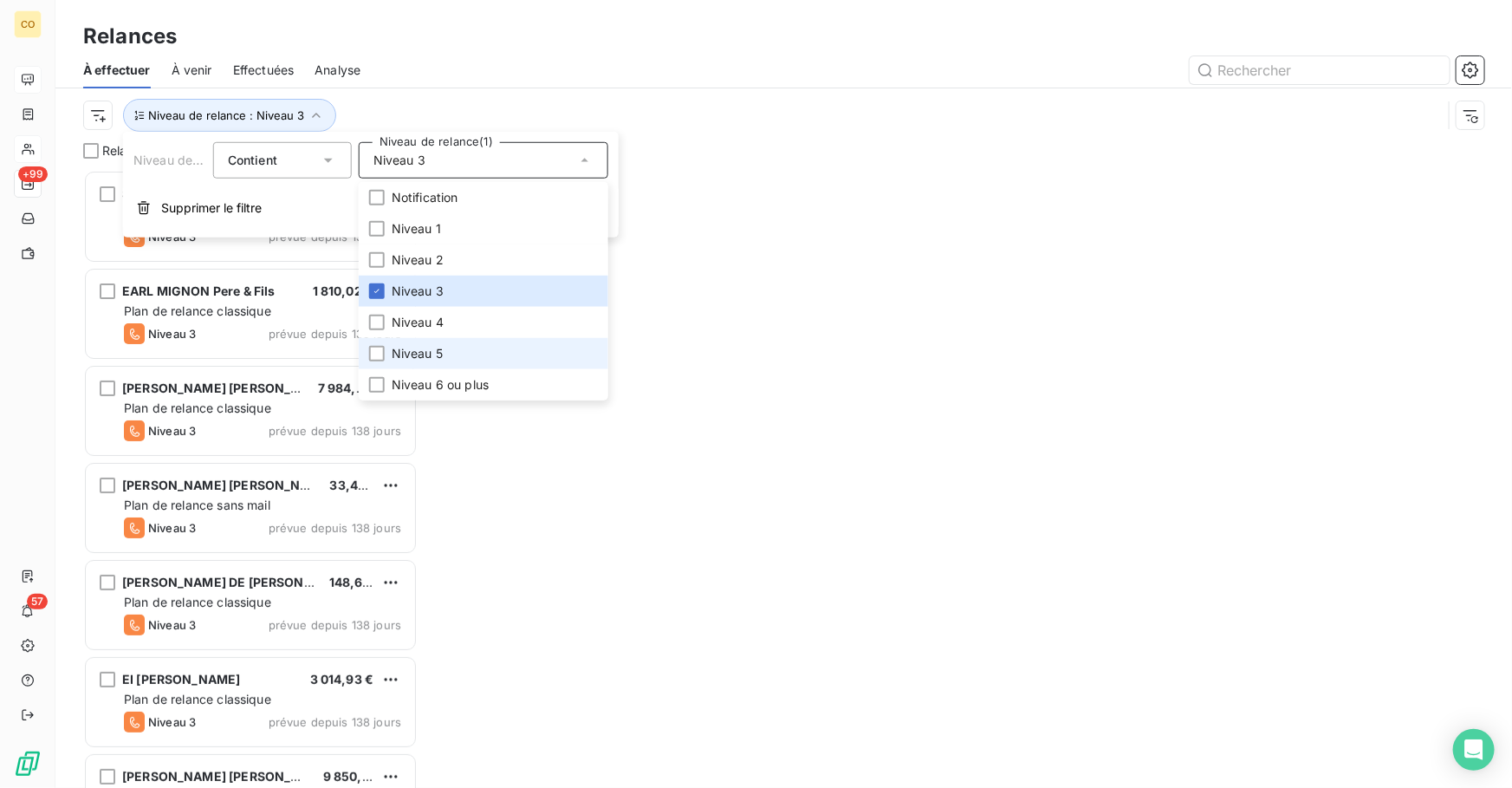
scroll to position [607, 322]
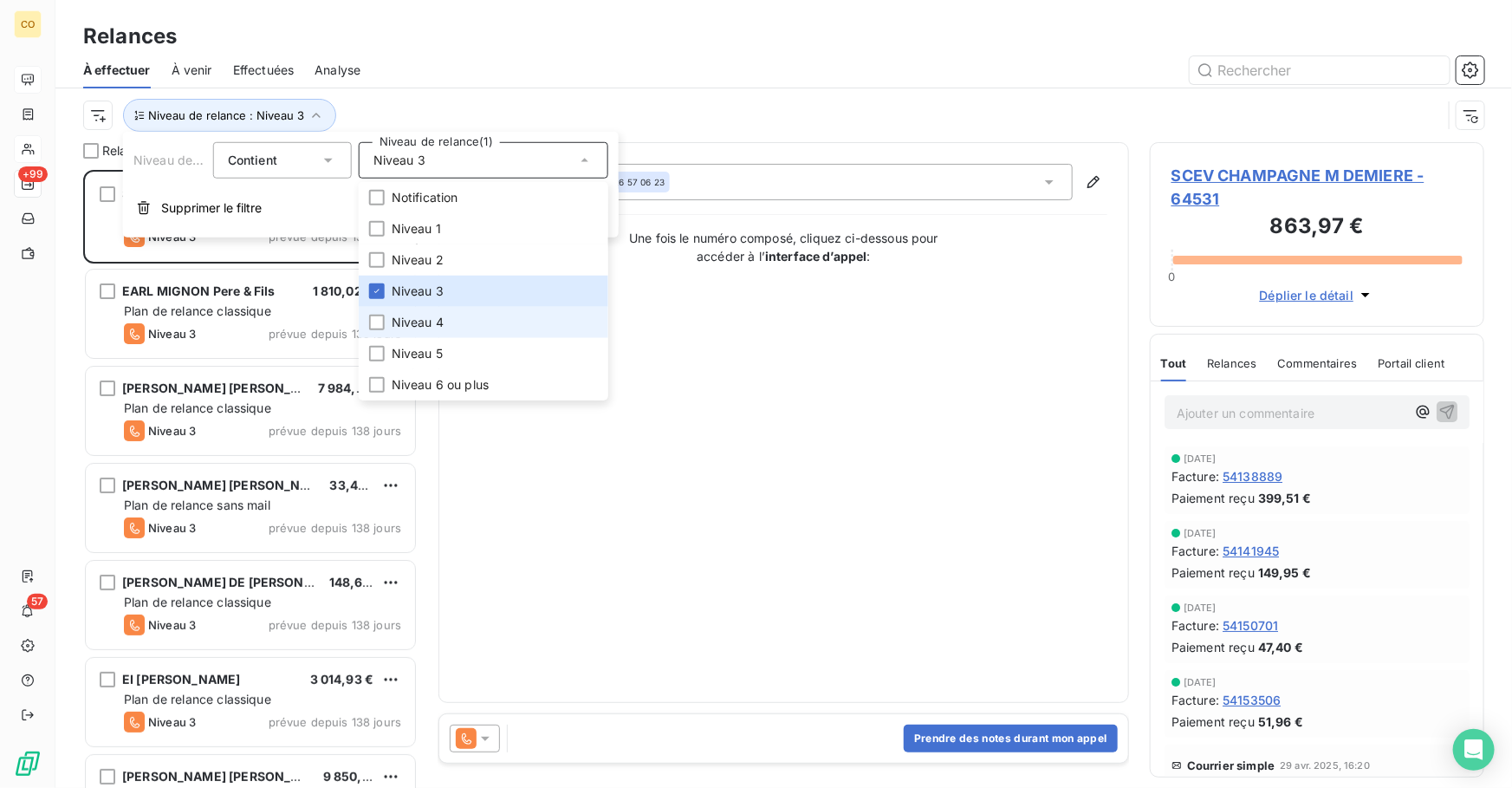
click at [439, 321] on span "Niveau 4" at bounding box center [418, 322] width 52 height 17
click at [431, 293] on span "Niveau 3" at bounding box center [418, 291] width 52 height 17
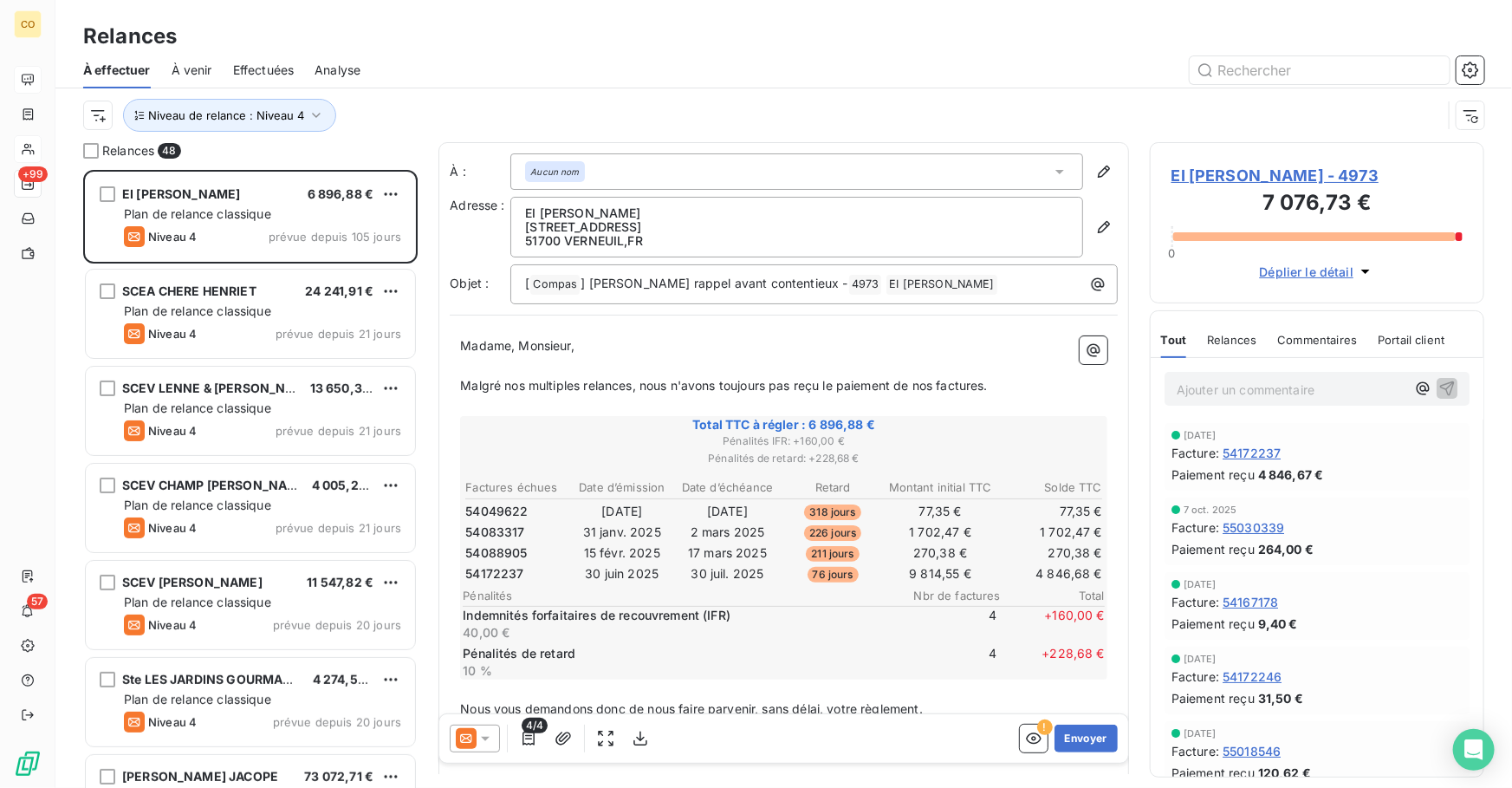
click at [488, 69] on div at bounding box center [933, 70] width 1104 height 28
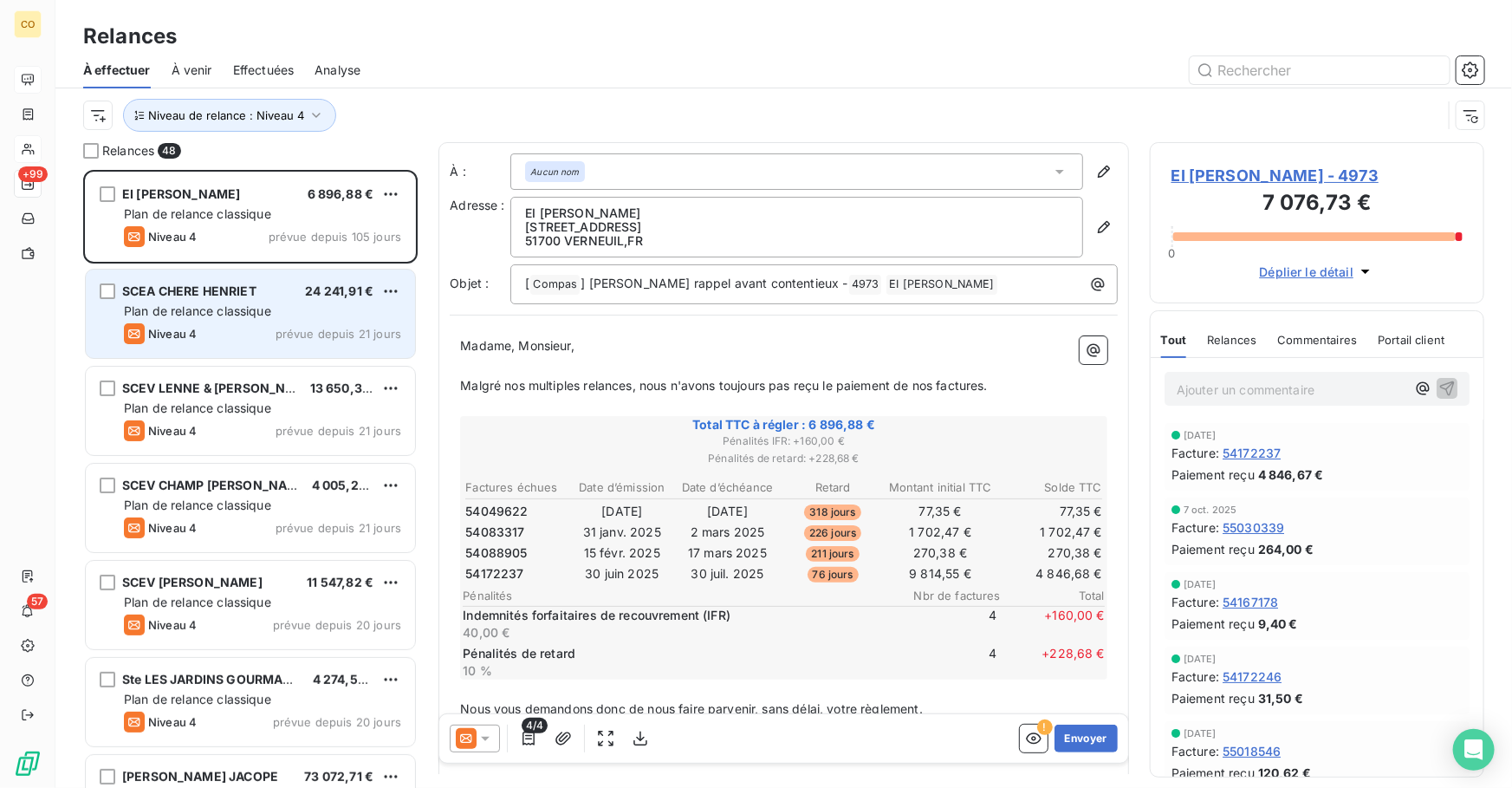
click at [255, 321] on div "SCEA CHERE HENRIET 24 241,91 € Plan de relance classique Niveau 4 prévue depuis…" at bounding box center [250, 314] width 329 height 88
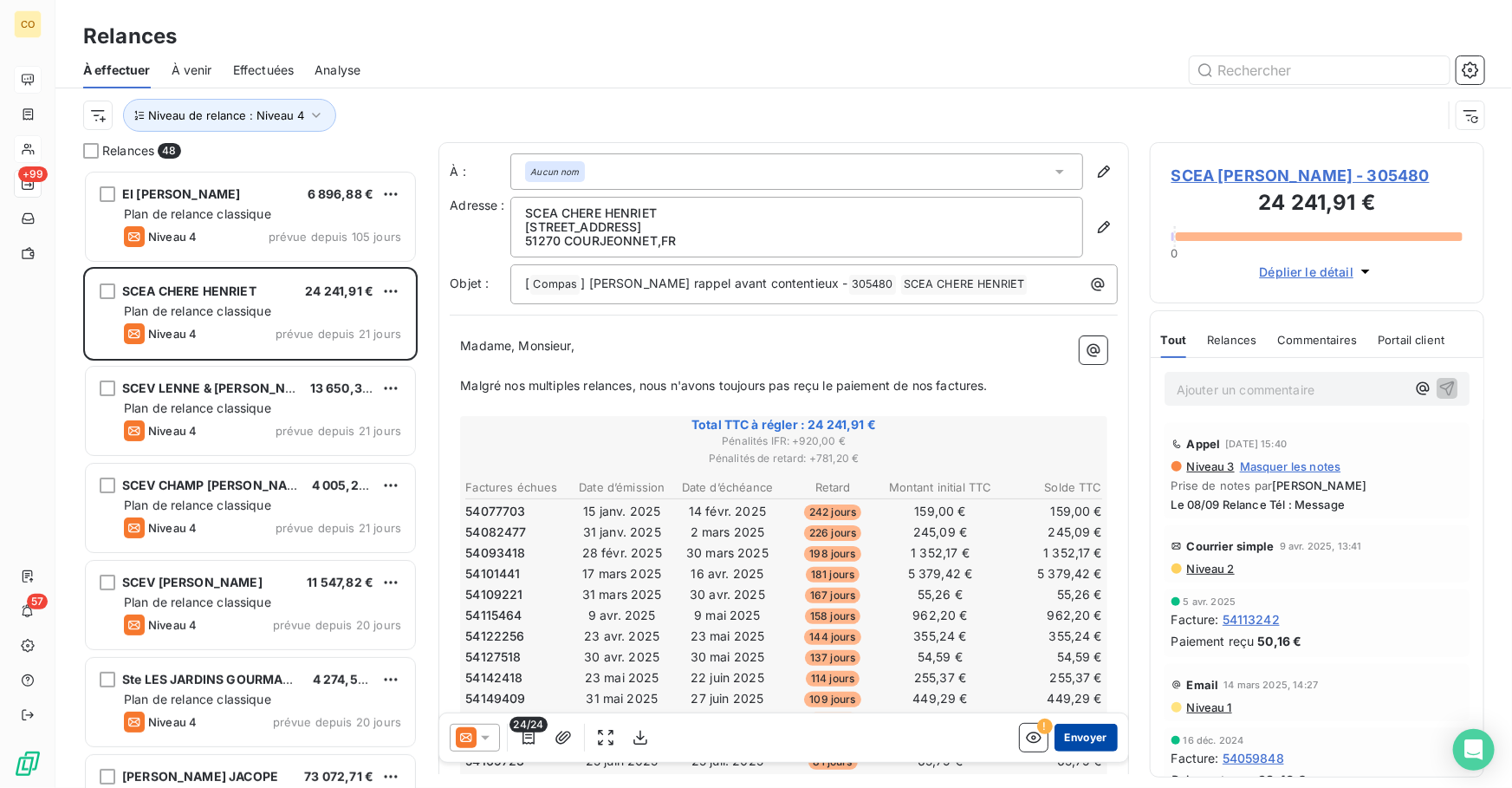
click at [1067, 737] on button "Envoyer" at bounding box center [1087, 739] width 63 height 28
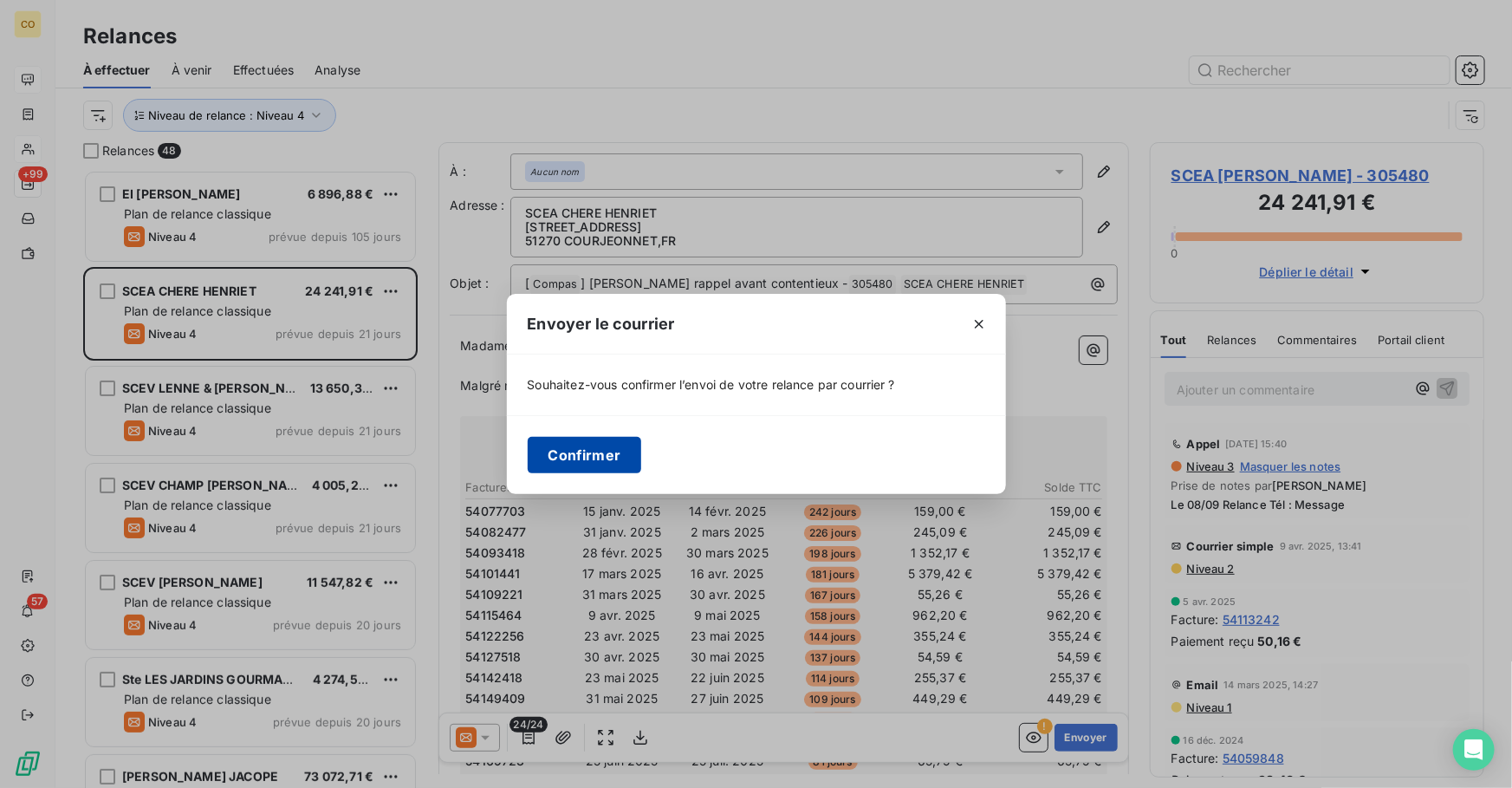
click at [618, 460] on button "Confirmer" at bounding box center [585, 455] width 114 height 36
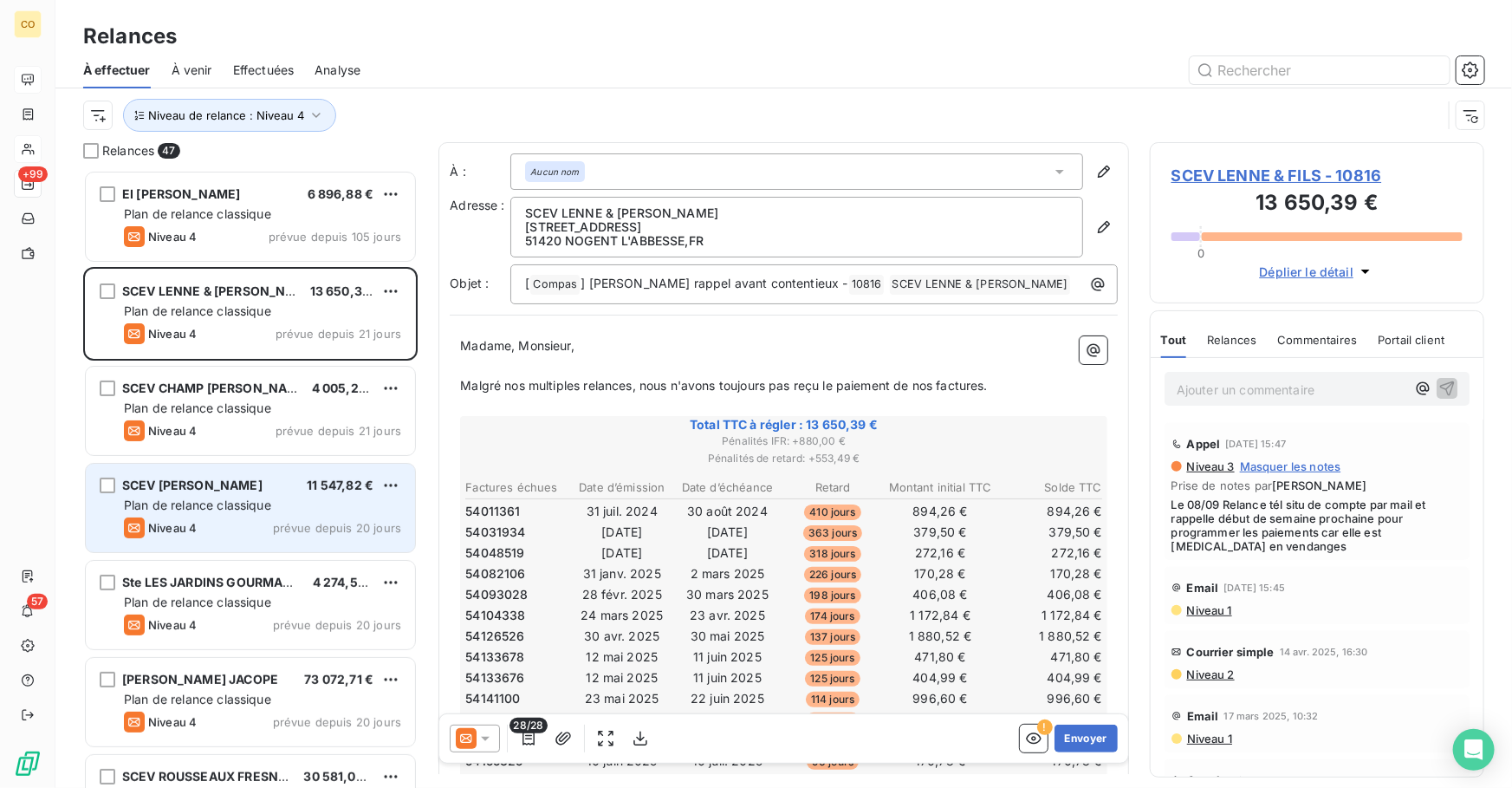
click at [231, 503] on span "Plan de relance classique" at bounding box center [198, 505] width 148 height 14
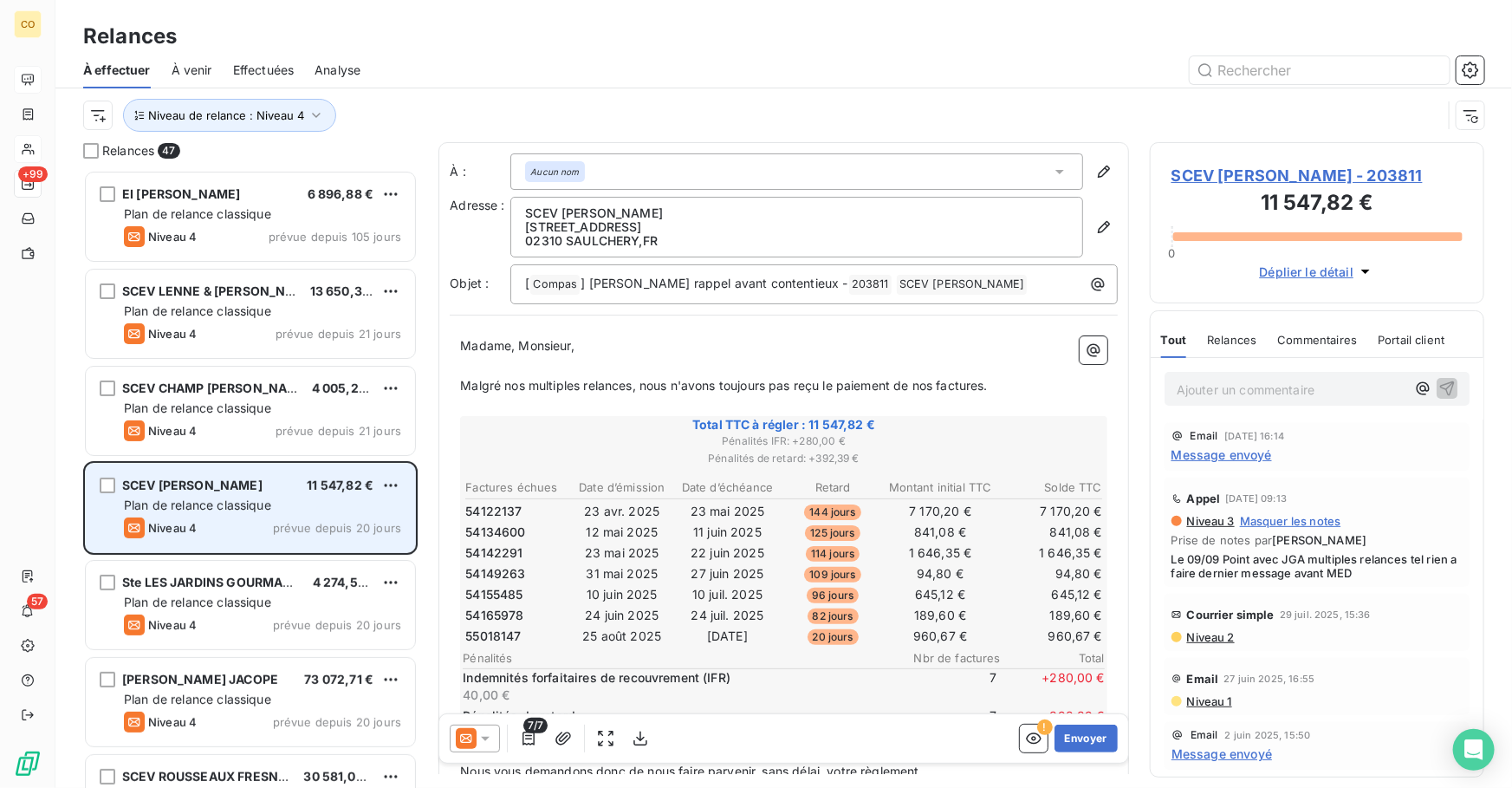
click at [403, 480] on div "SCEV PIERRE GRATIOT 11 547,82 € Plan de relance classique Niveau 4 prévue depui…" at bounding box center [250, 508] width 329 height 88
click at [392, 486] on html "CO +99 57 Relances À effectuer À venir Effectuées Analyse Niveau de relance : N…" at bounding box center [756, 394] width 1512 height 788
click at [377, 512] on div "Replanifier cette action" at bounding box center [316, 520] width 155 height 28
select select "9"
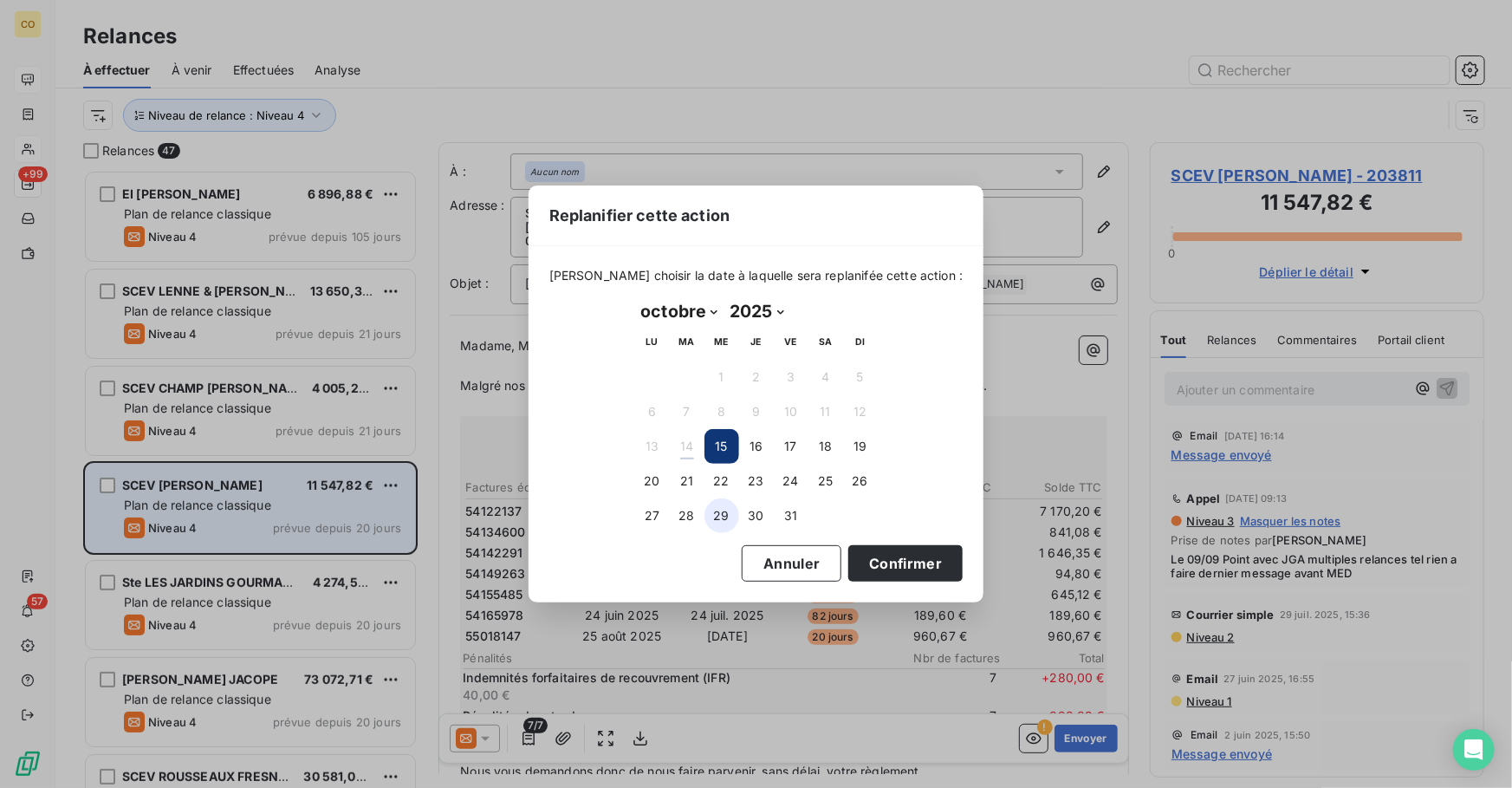
click at [709, 513] on button "29" at bounding box center [721, 515] width 35 height 35
click at [911, 570] on button "Confirmer" at bounding box center [905, 563] width 114 height 36
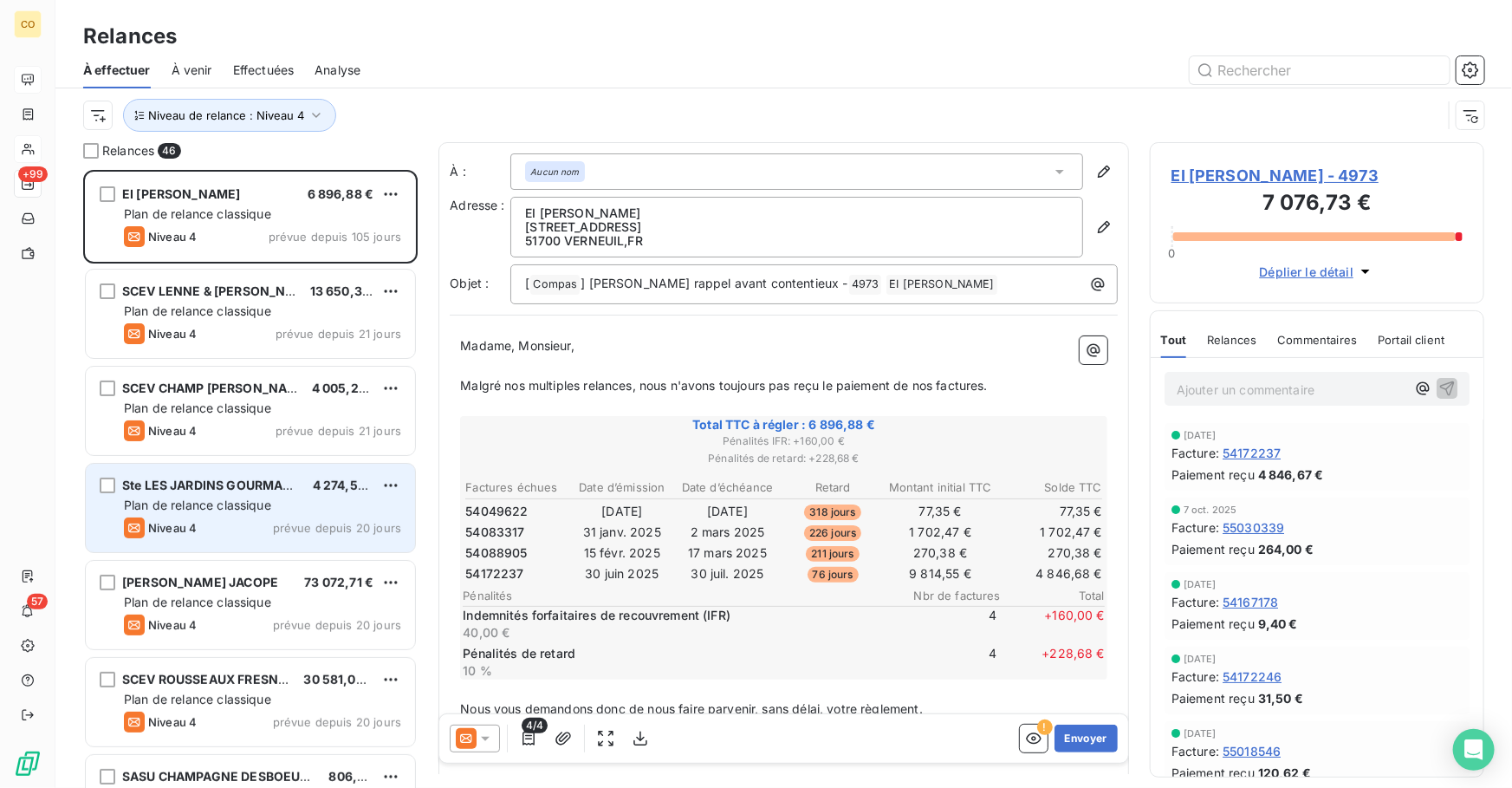
click at [203, 517] on div "Niveau 4 prévue depuis 20 jours" at bounding box center [263, 527] width 277 height 21
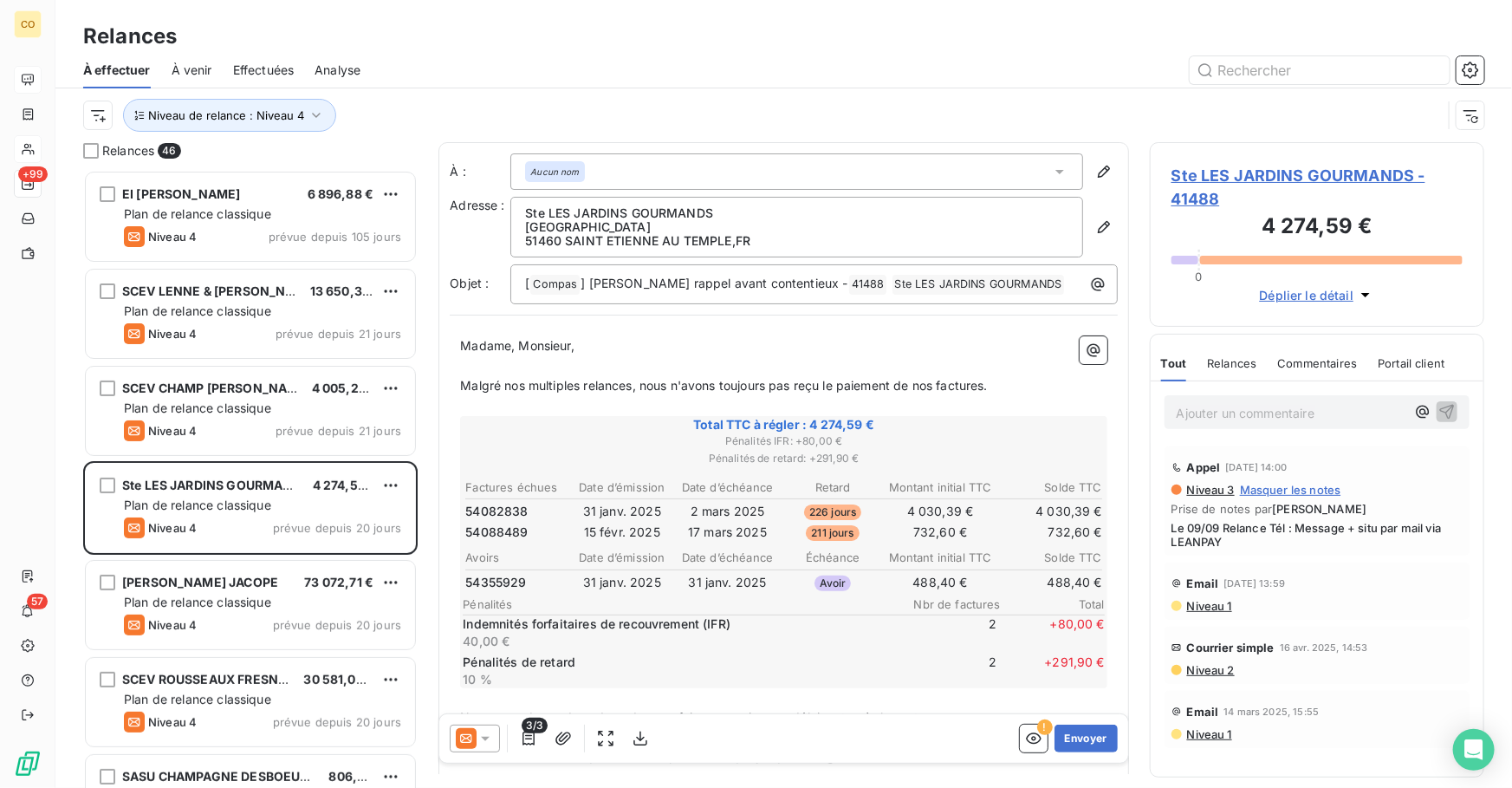
click at [249, 74] on span "Effectuées" at bounding box center [264, 69] width 61 height 17
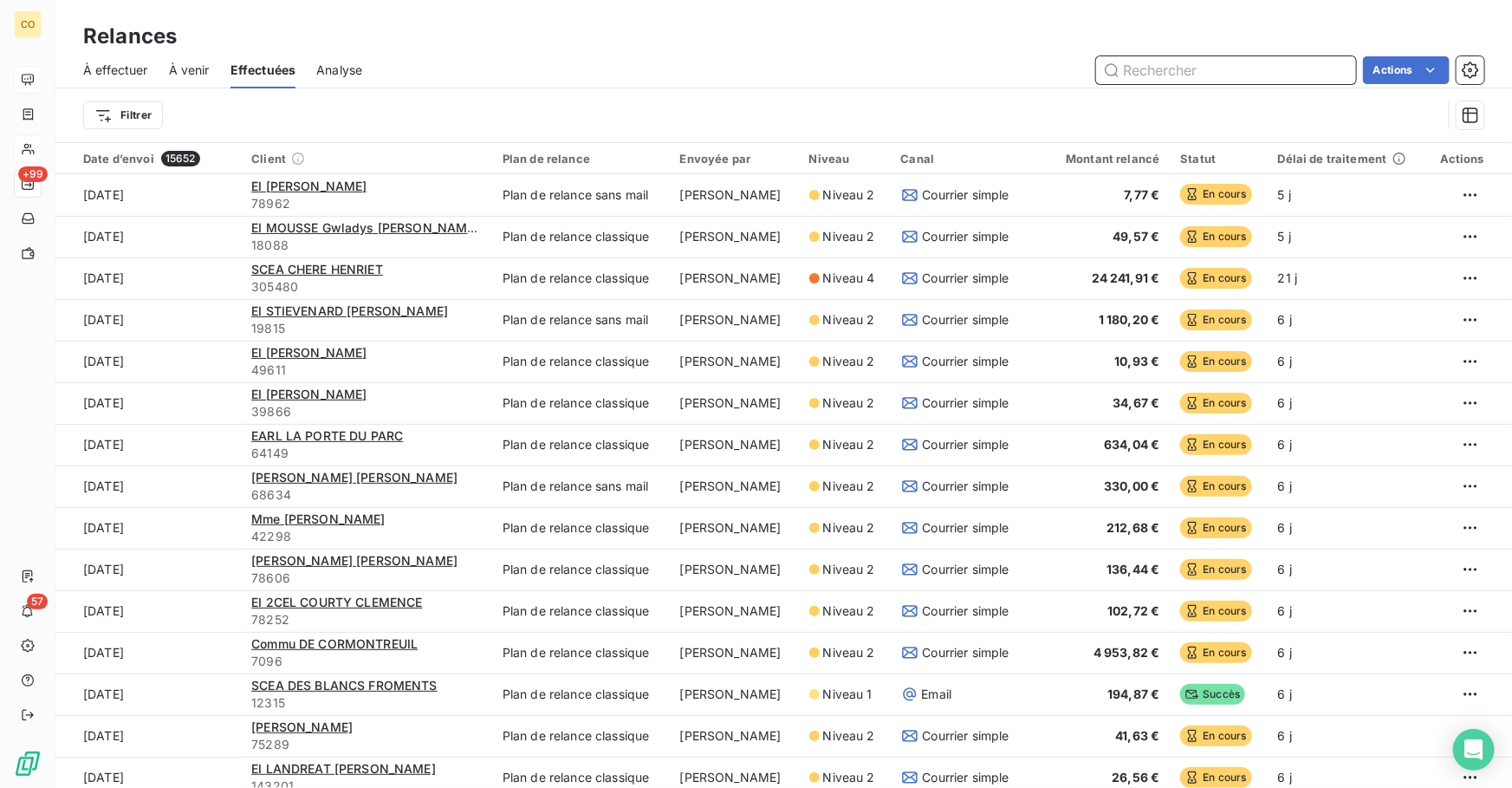
click at [131, 67] on span "À effectuer" at bounding box center [116, 69] width 65 height 17
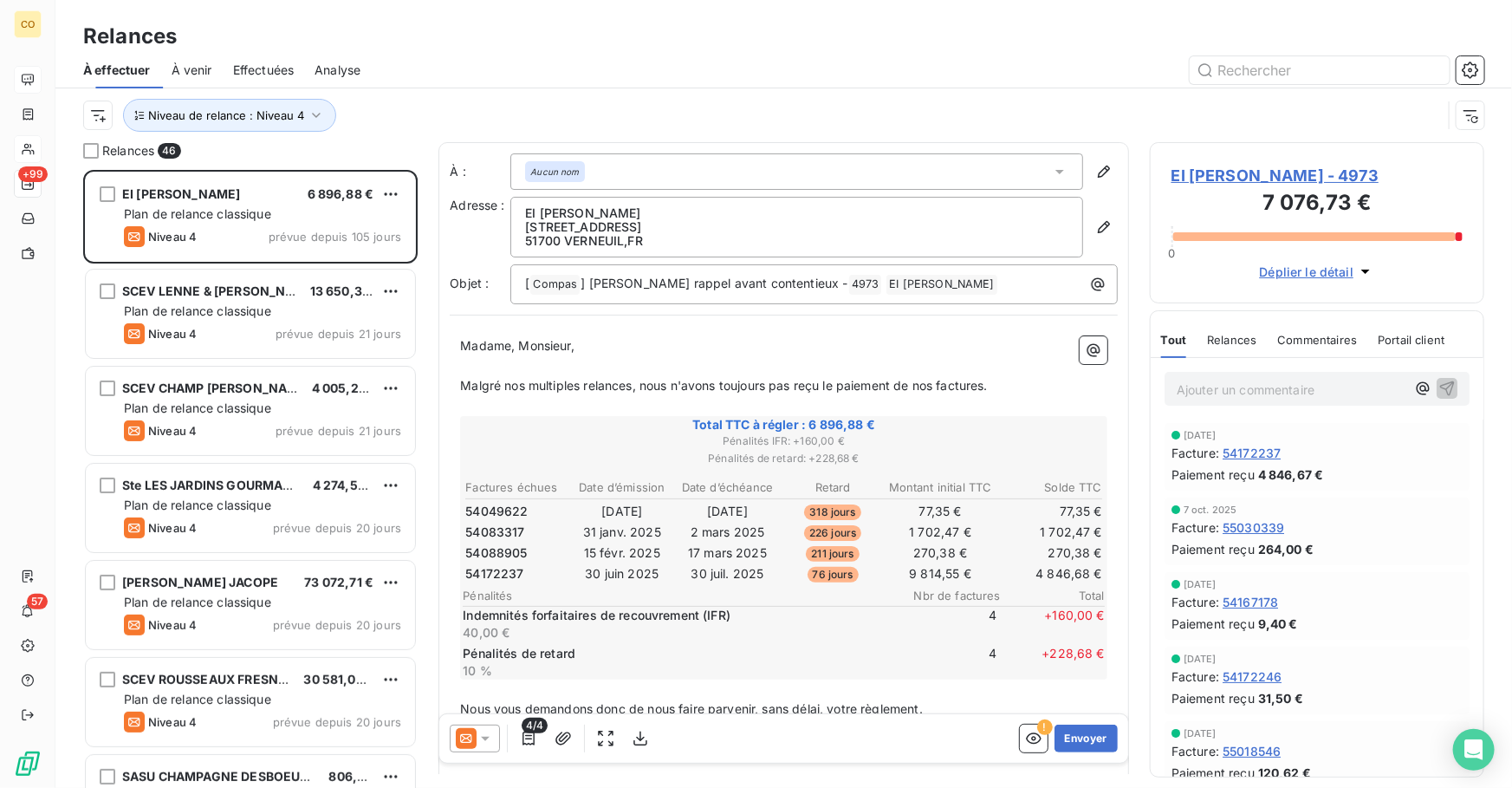
scroll to position [607, 322]
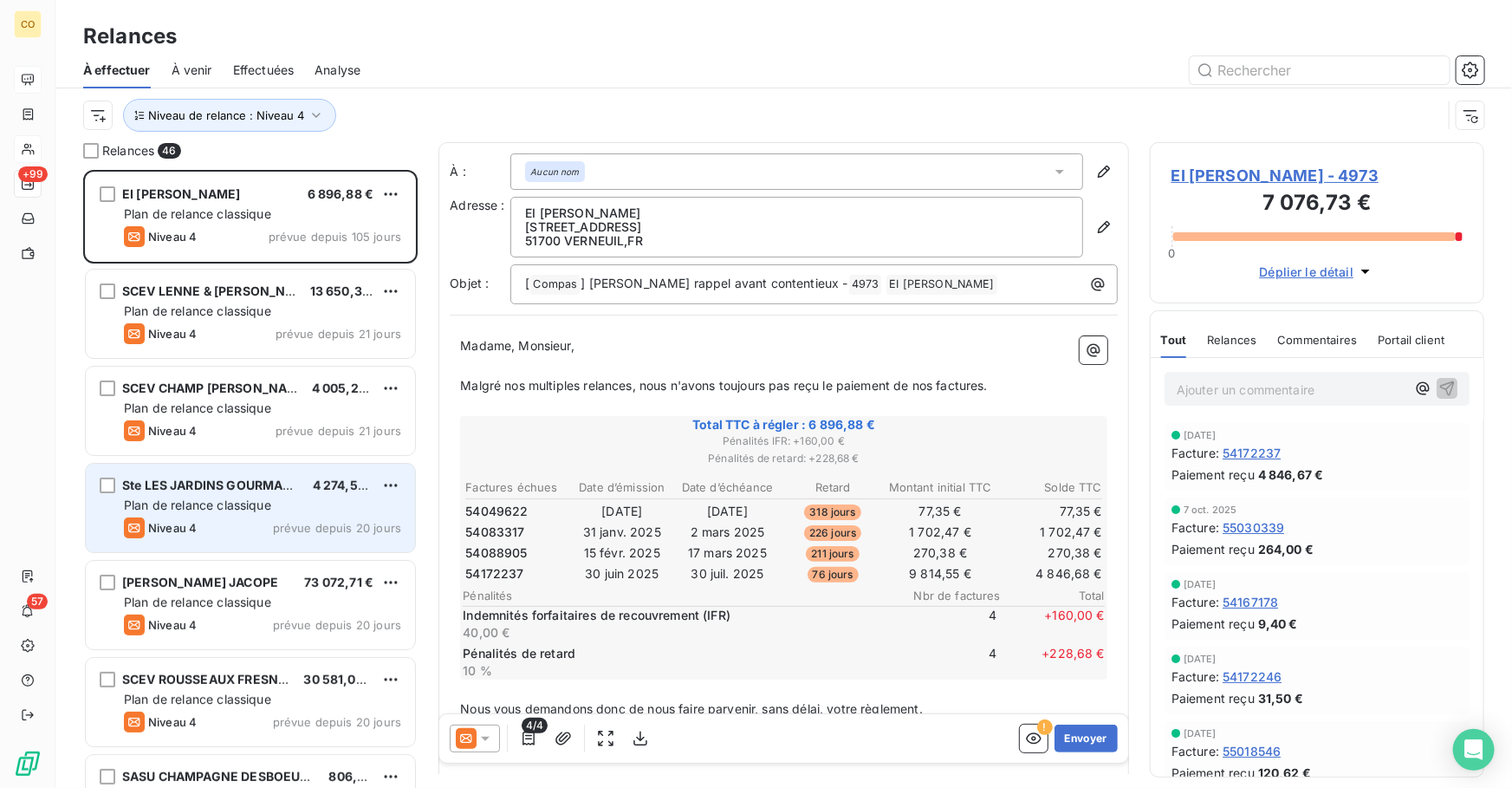
click at [187, 498] on span "Plan de relance classique" at bounding box center [198, 505] width 148 height 14
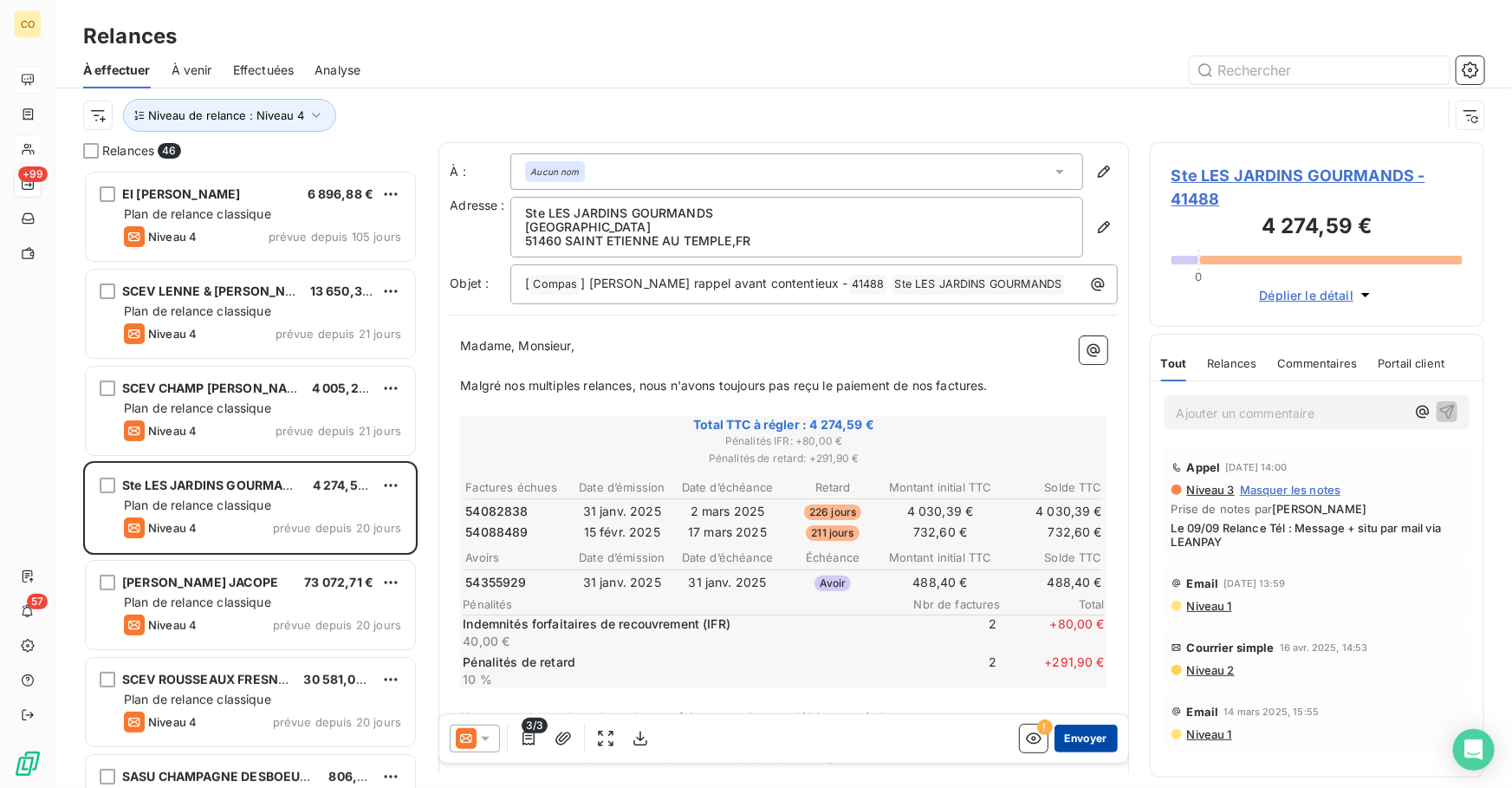
click at [1071, 743] on button "Envoyer" at bounding box center [1087, 739] width 63 height 28
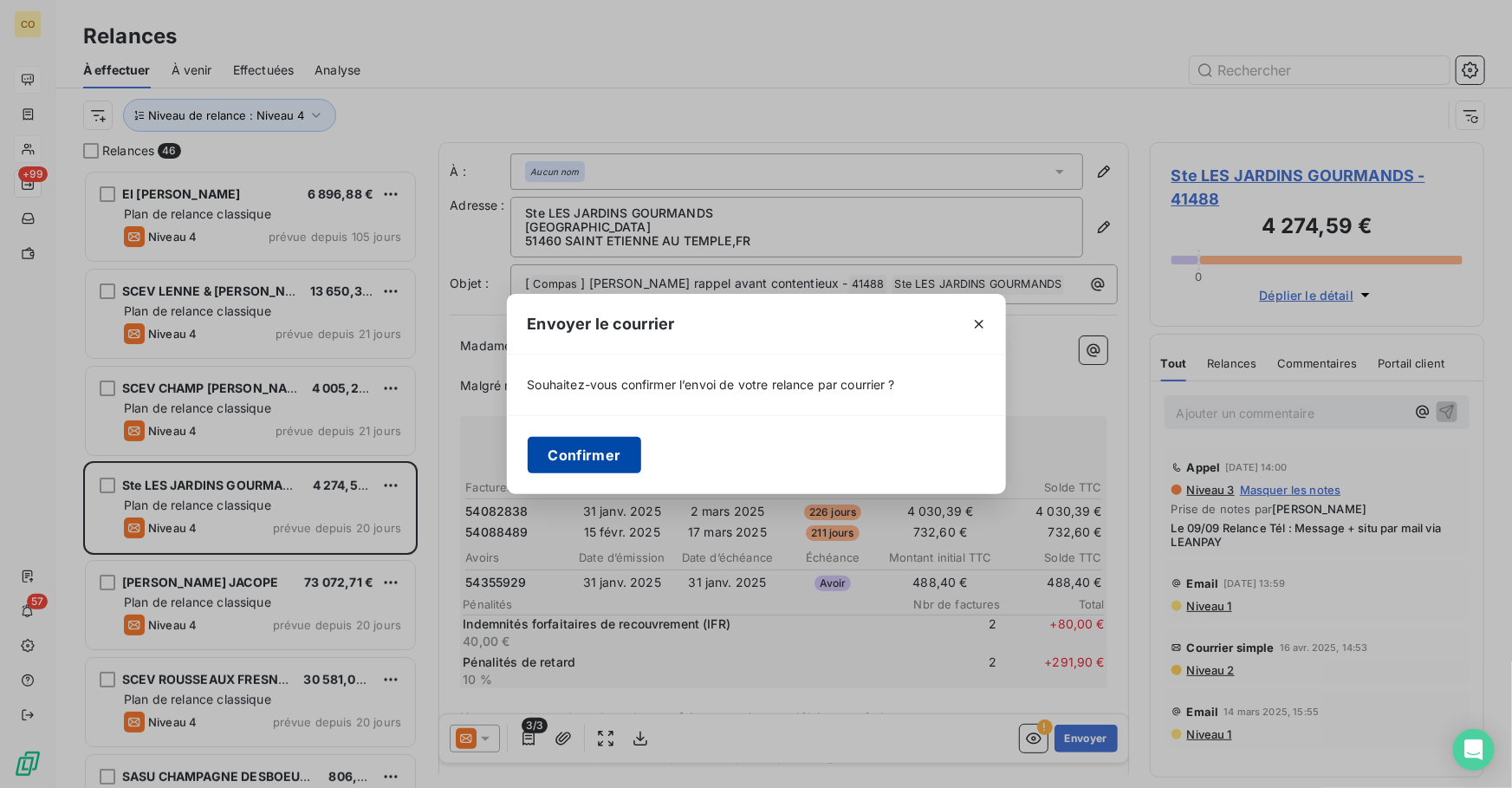
click at [604, 462] on button "Confirmer" at bounding box center [585, 455] width 114 height 36
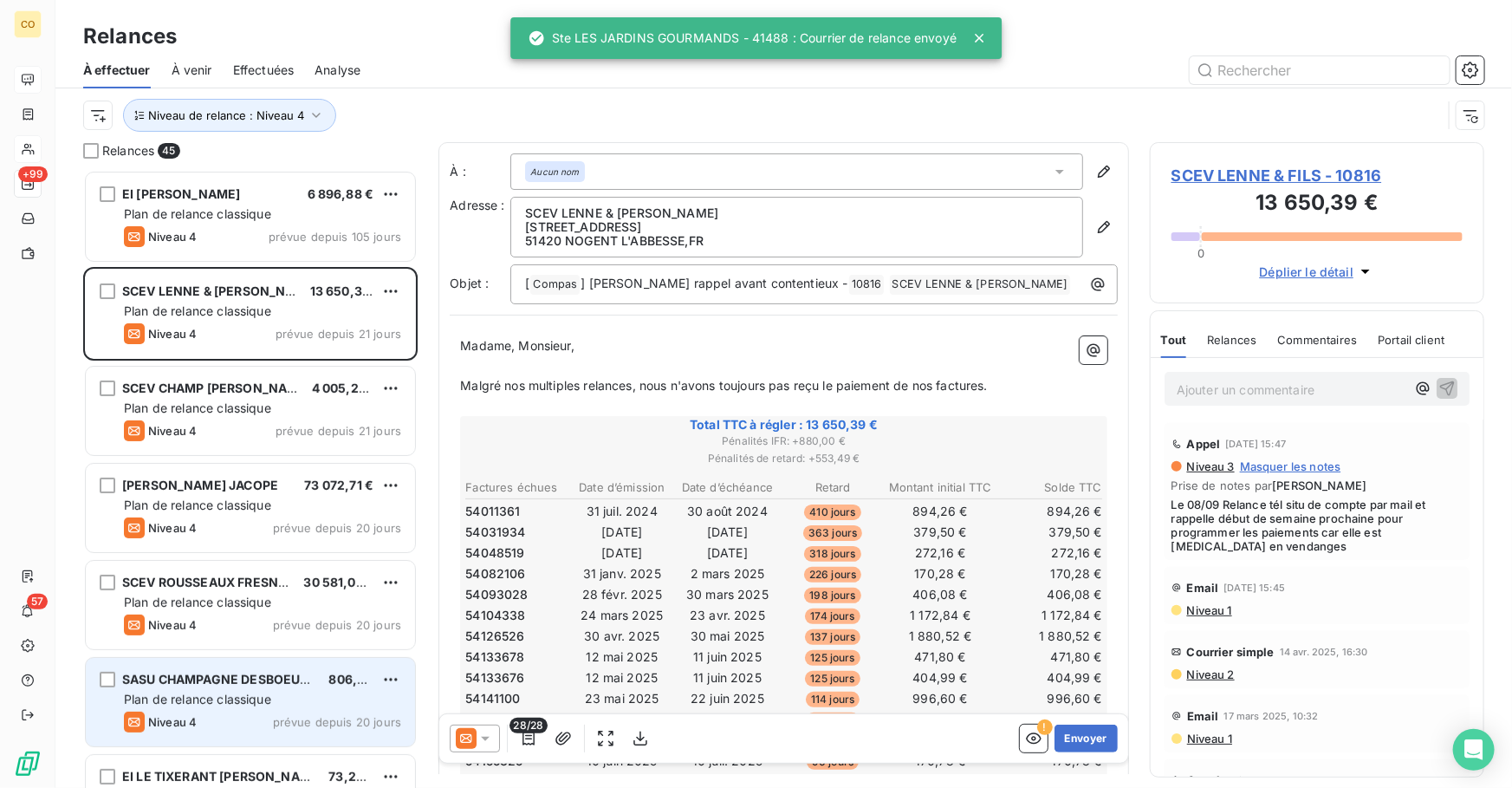
click at [222, 695] on span "Plan de relance classique" at bounding box center [198, 699] width 148 height 14
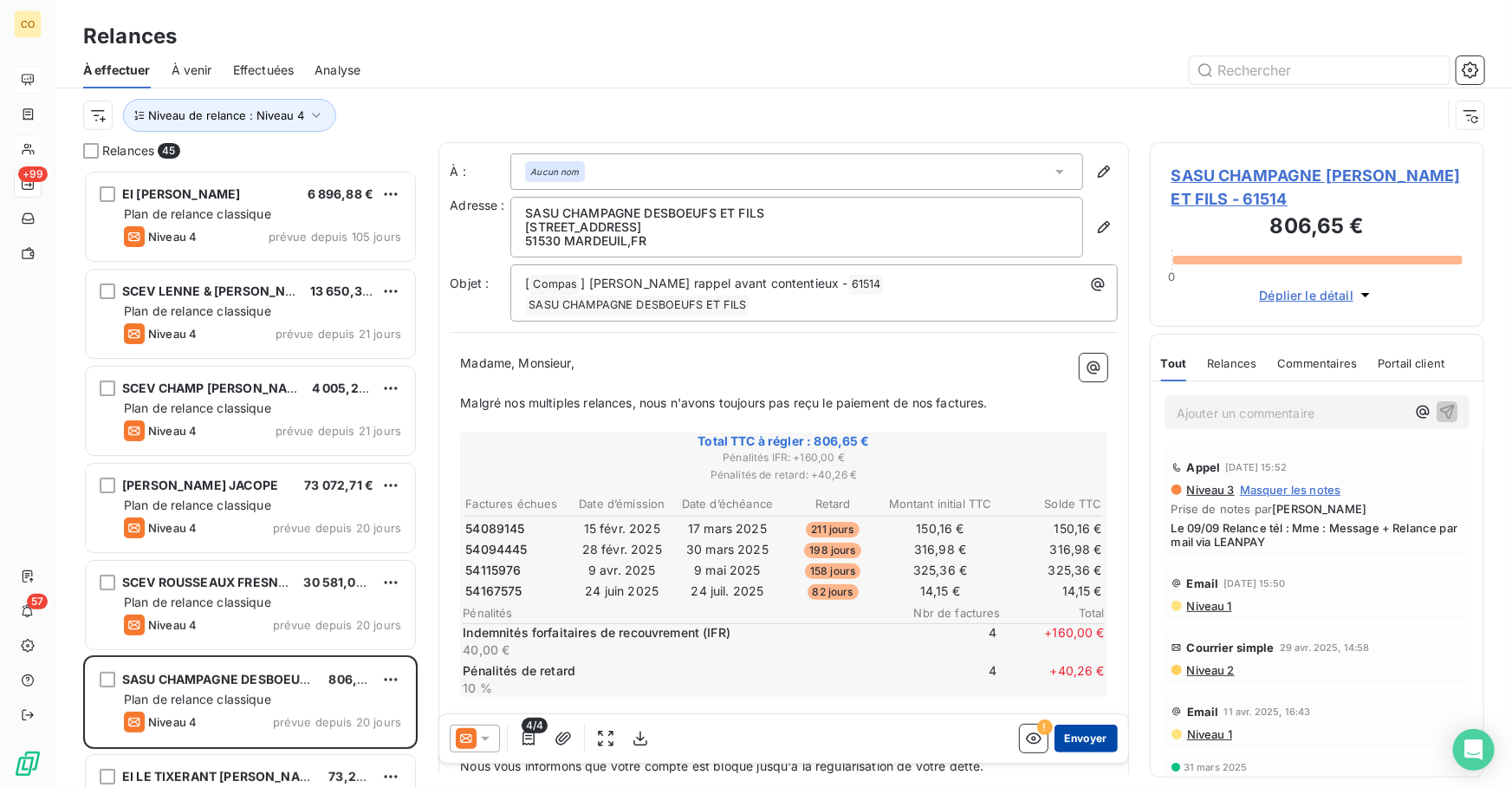
click at [1080, 739] on button "Envoyer" at bounding box center [1087, 739] width 63 height 28
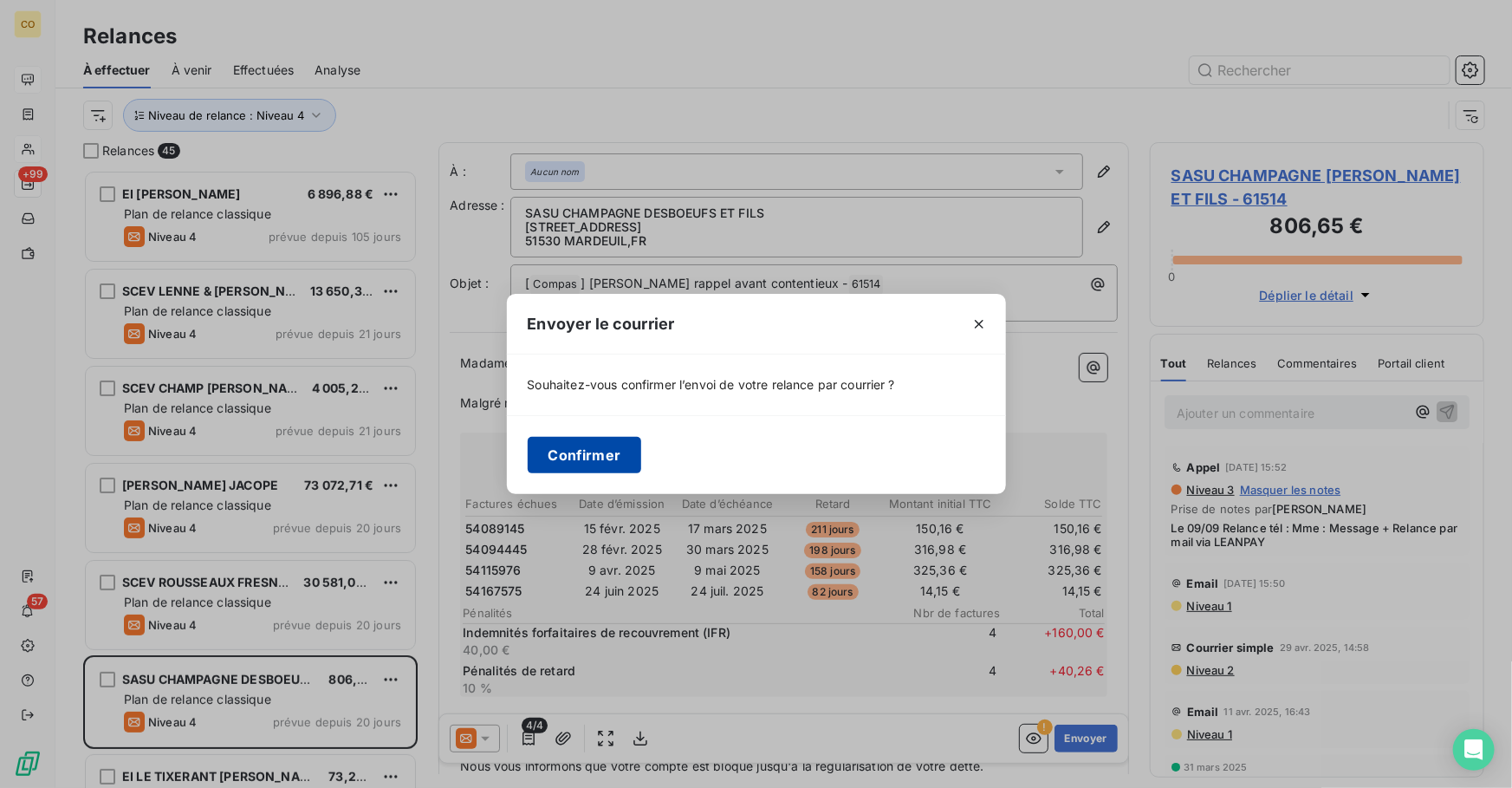
click at [608, 460] on button "Confirmer" at bounding box center [585, 455] width 114 height 36
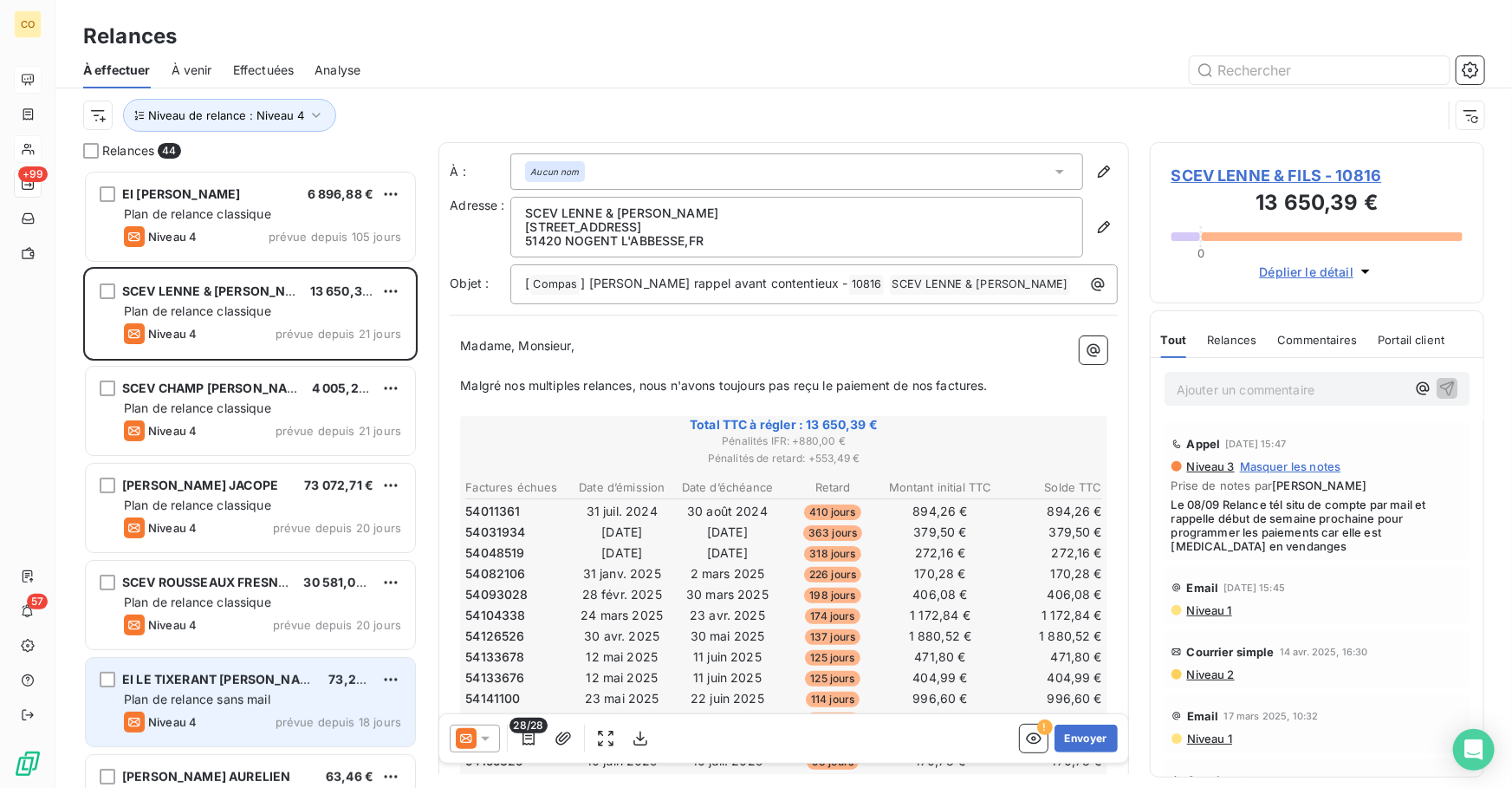
click at [283, 712] on div "Niveau 4 prévue depuis 18 jours" at bounding box center [263, 721] width 277 height 21
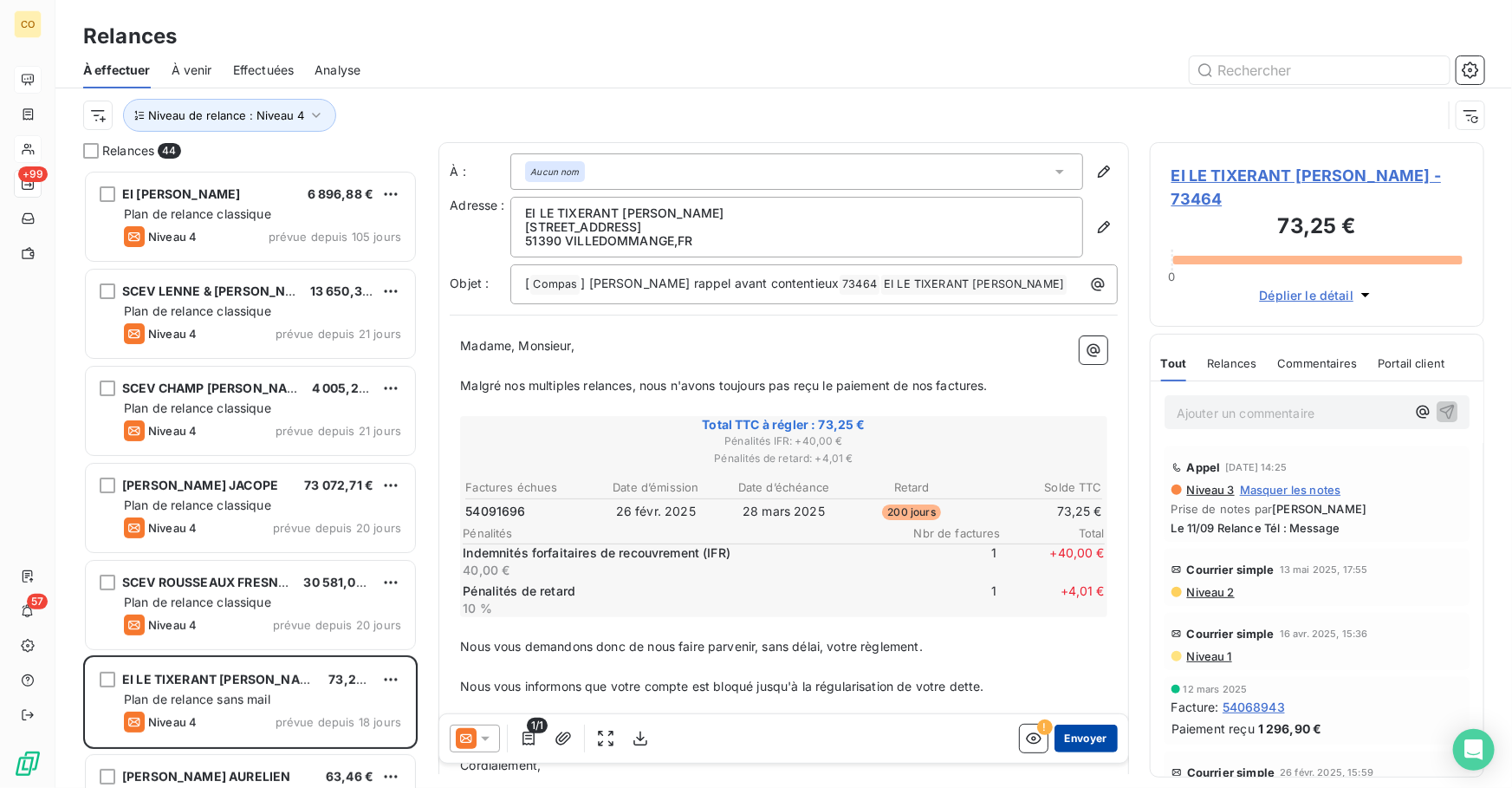
click at [1089, 738] on button "Envoyer" at bounding box center [1087, 739] width 63 height 28
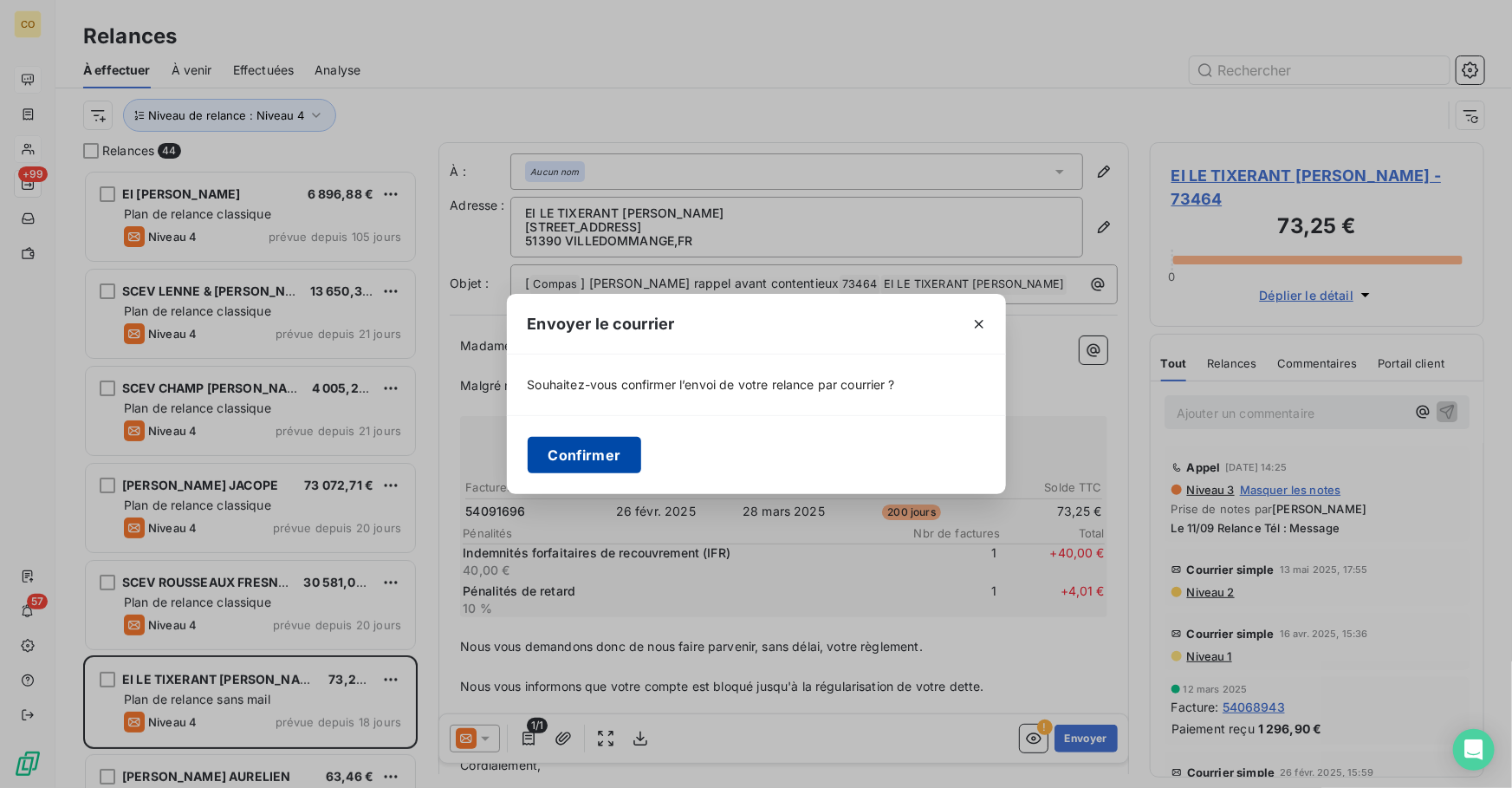
click at [575, 449] on button "Confirmer" at bounding box center [585, 455] width 114 height 36
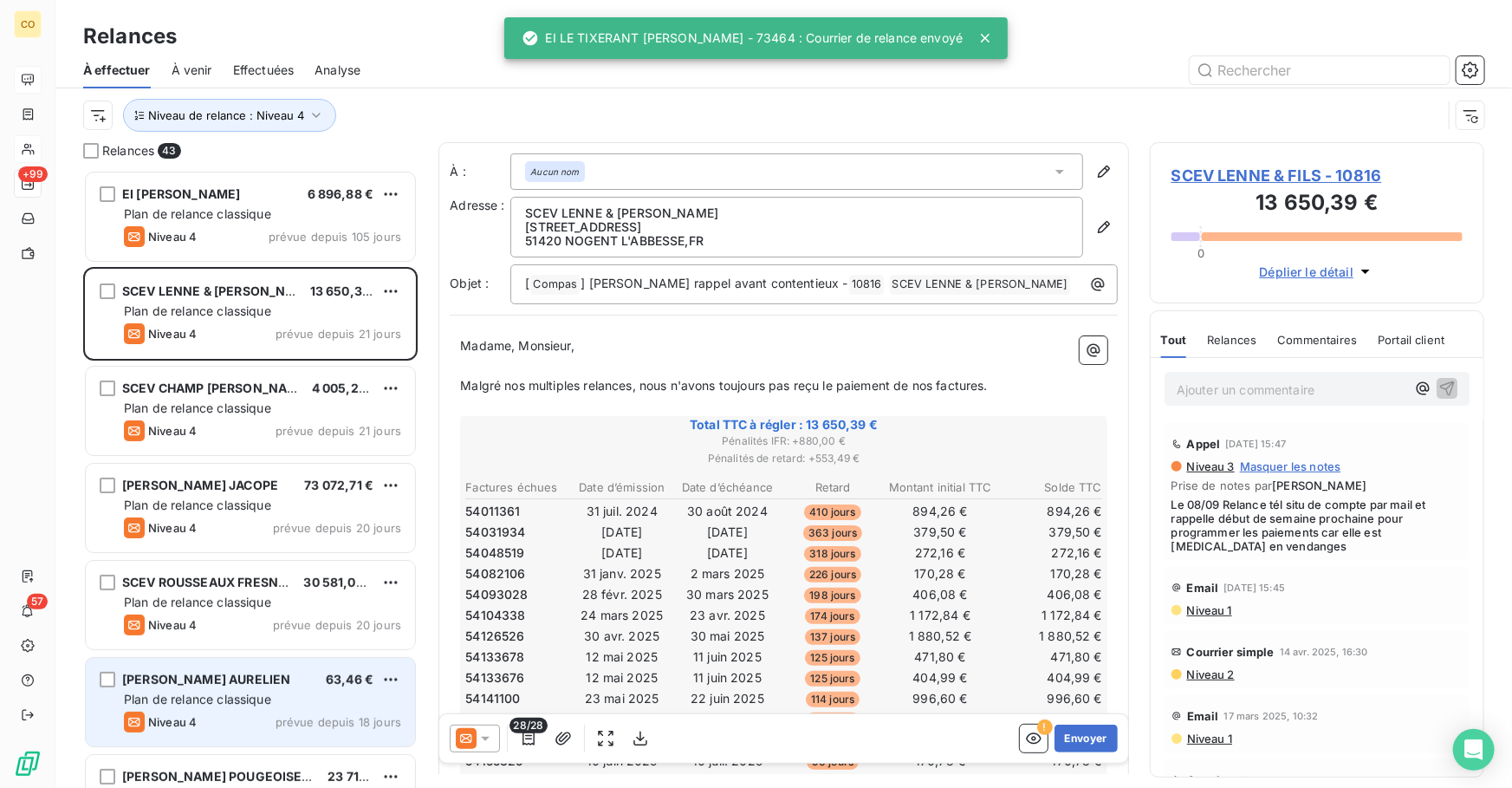
click at [247, 689] on div "EI GARNOTEL AURELIEN 63,46 € Plan de relance classique Niveau 4 prévue depuis 1…" at bounding box center [250, 702] width 329 height 88
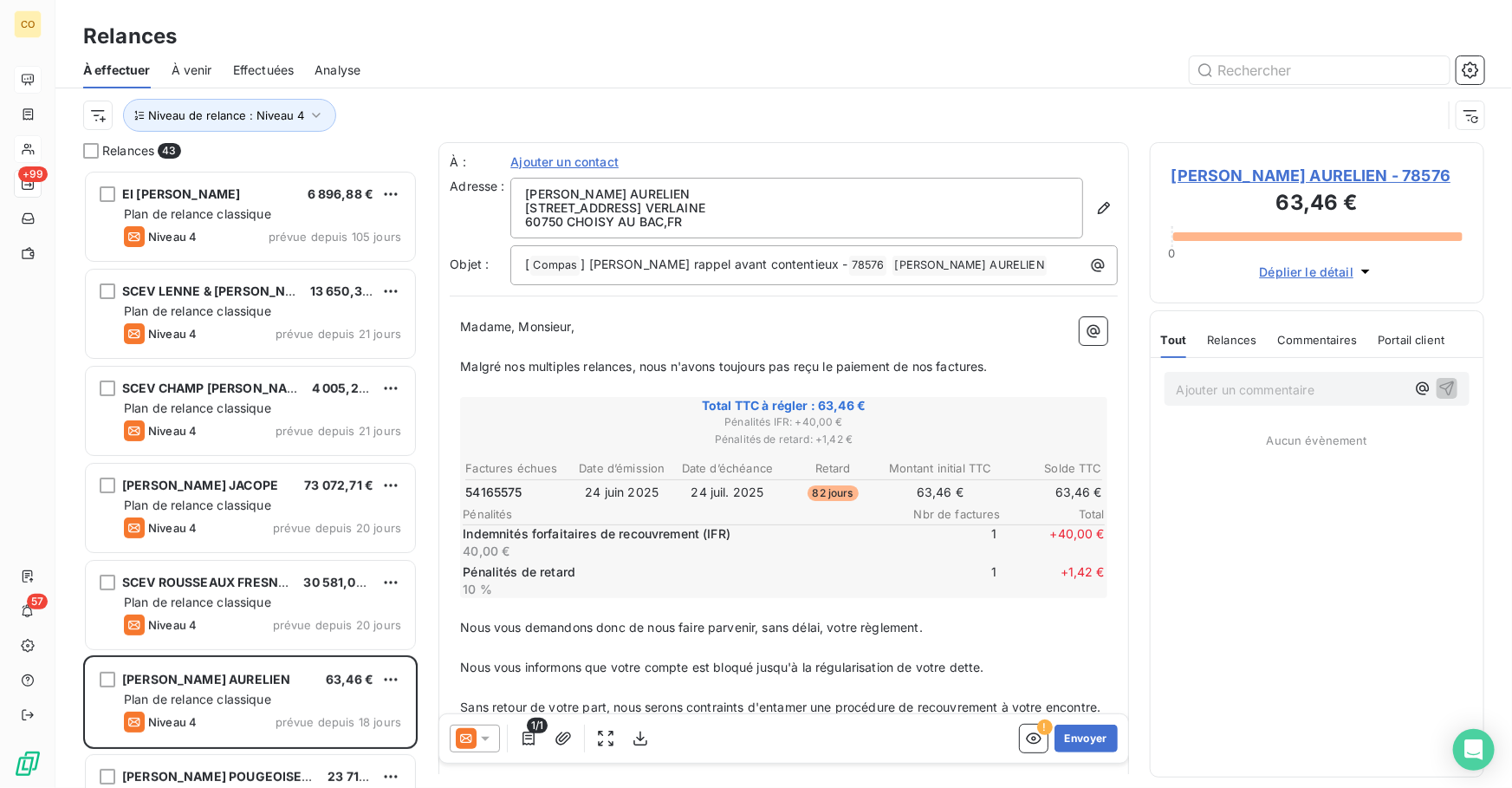
click at [1280, 383] on p "Ajouter un commentaire ﻿" at bounding box center [1292, 390] width 228 height 22
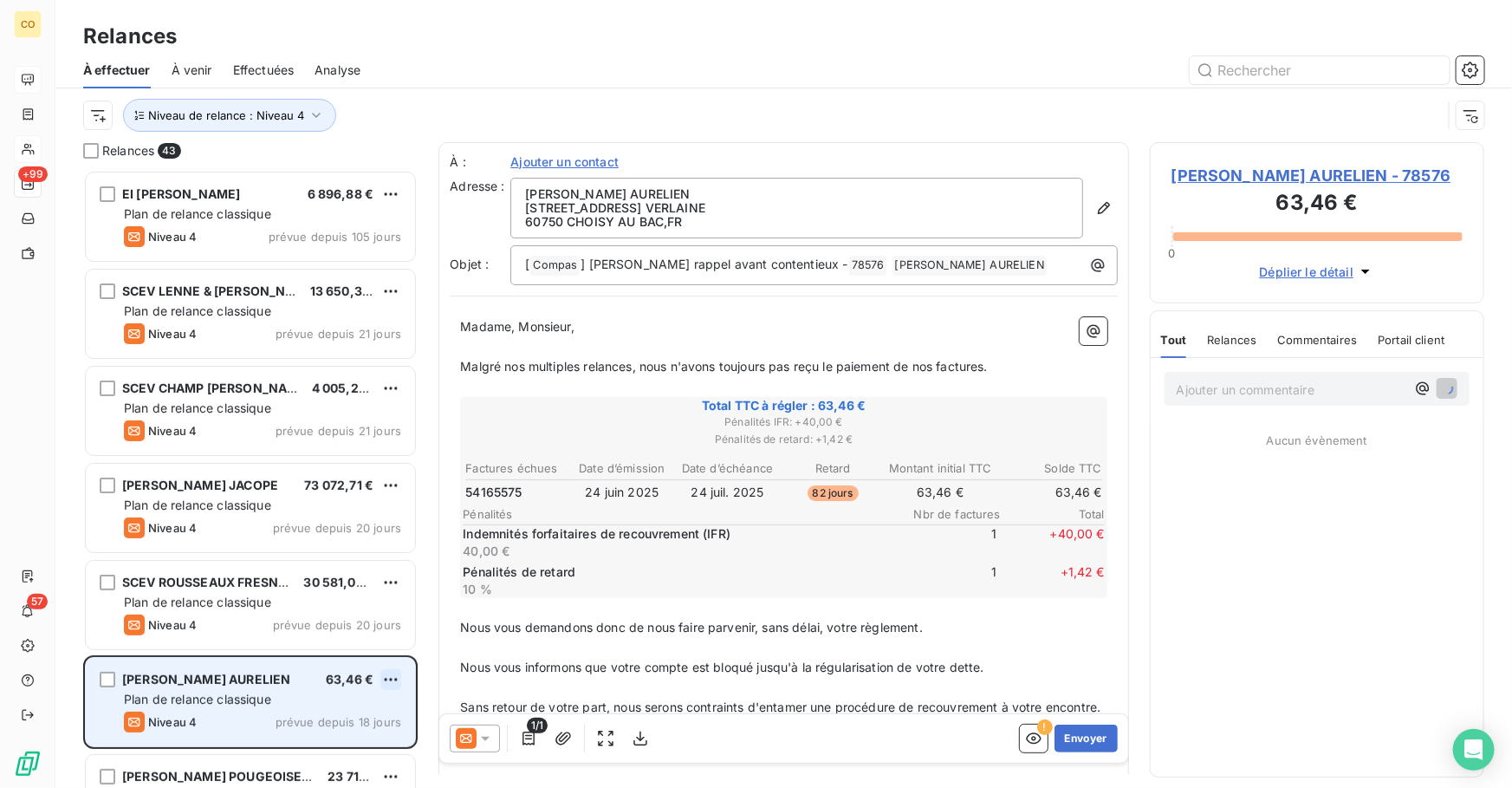
click at [389, 678] on html "CO +99 57 Relances À effectuer À venir Effectuées Analyse Niveau de relance : N…" at bounding box center [756, 394] width 1512 height 788
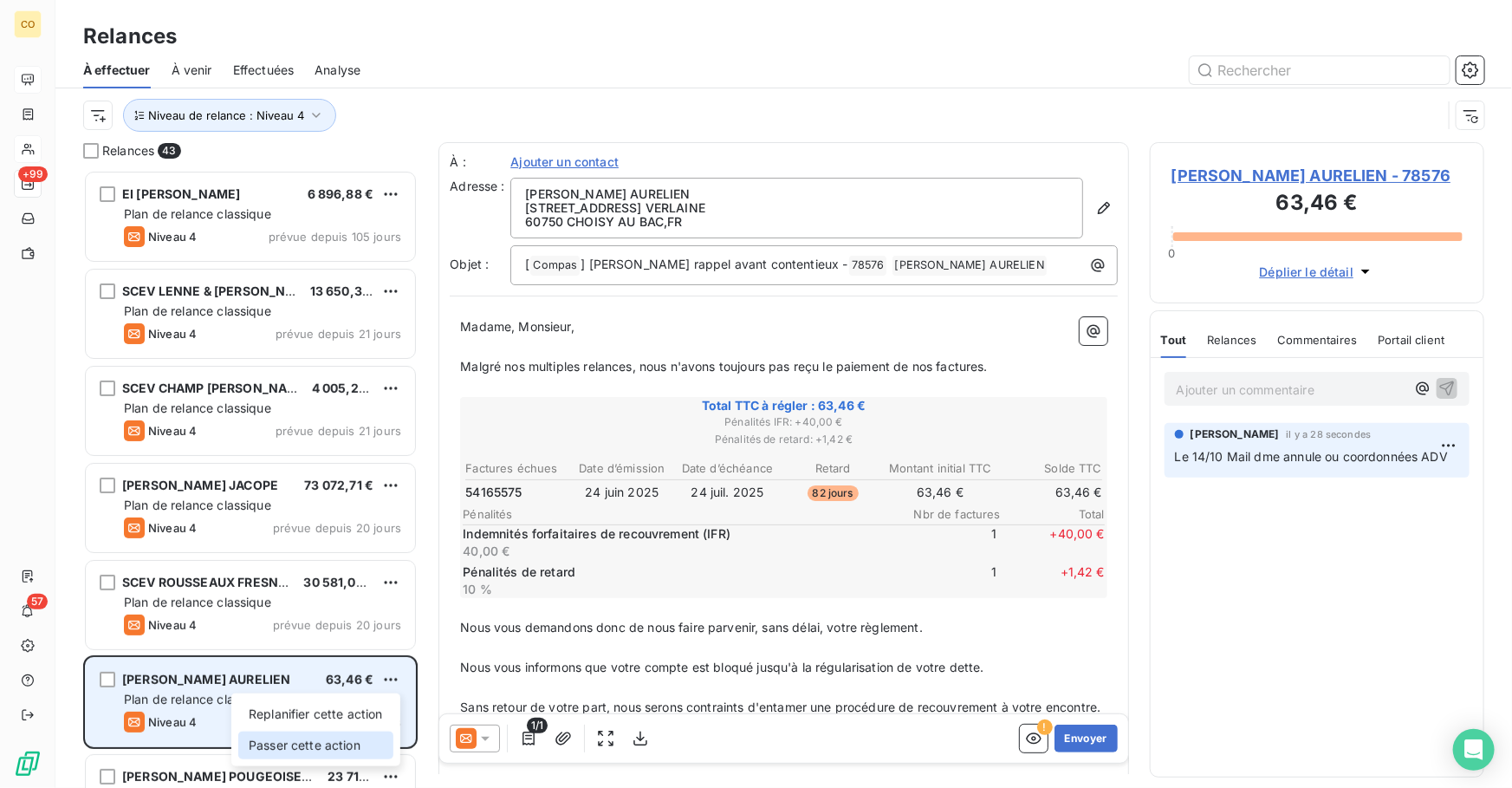
click at [376, 739] on div "Passer cette action" at bounding box center [316, 745] width 155 height 28
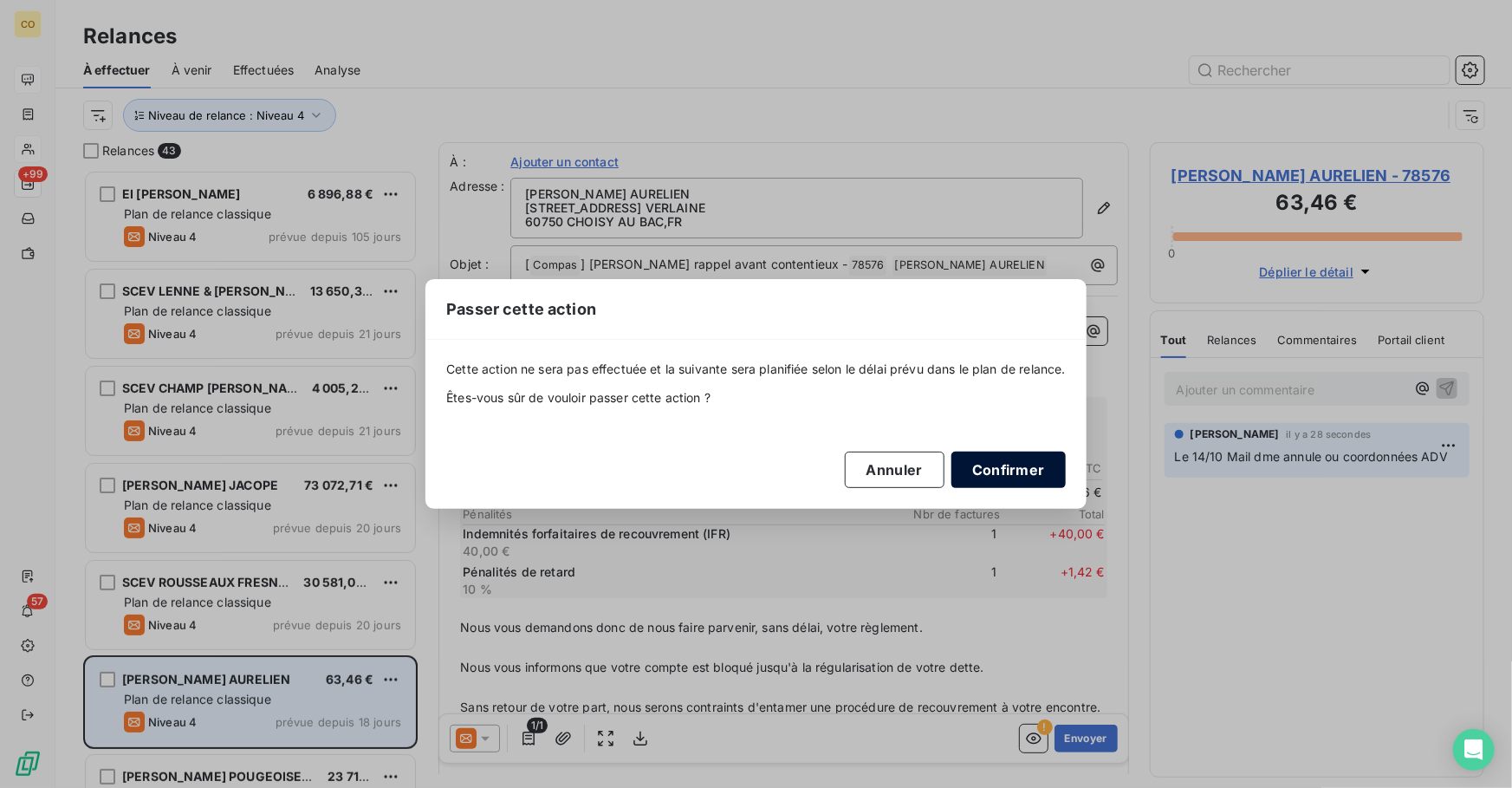
click at [1004, 471] on button "Confirmer" at bounding box center [1008, 470] width 114 height 36
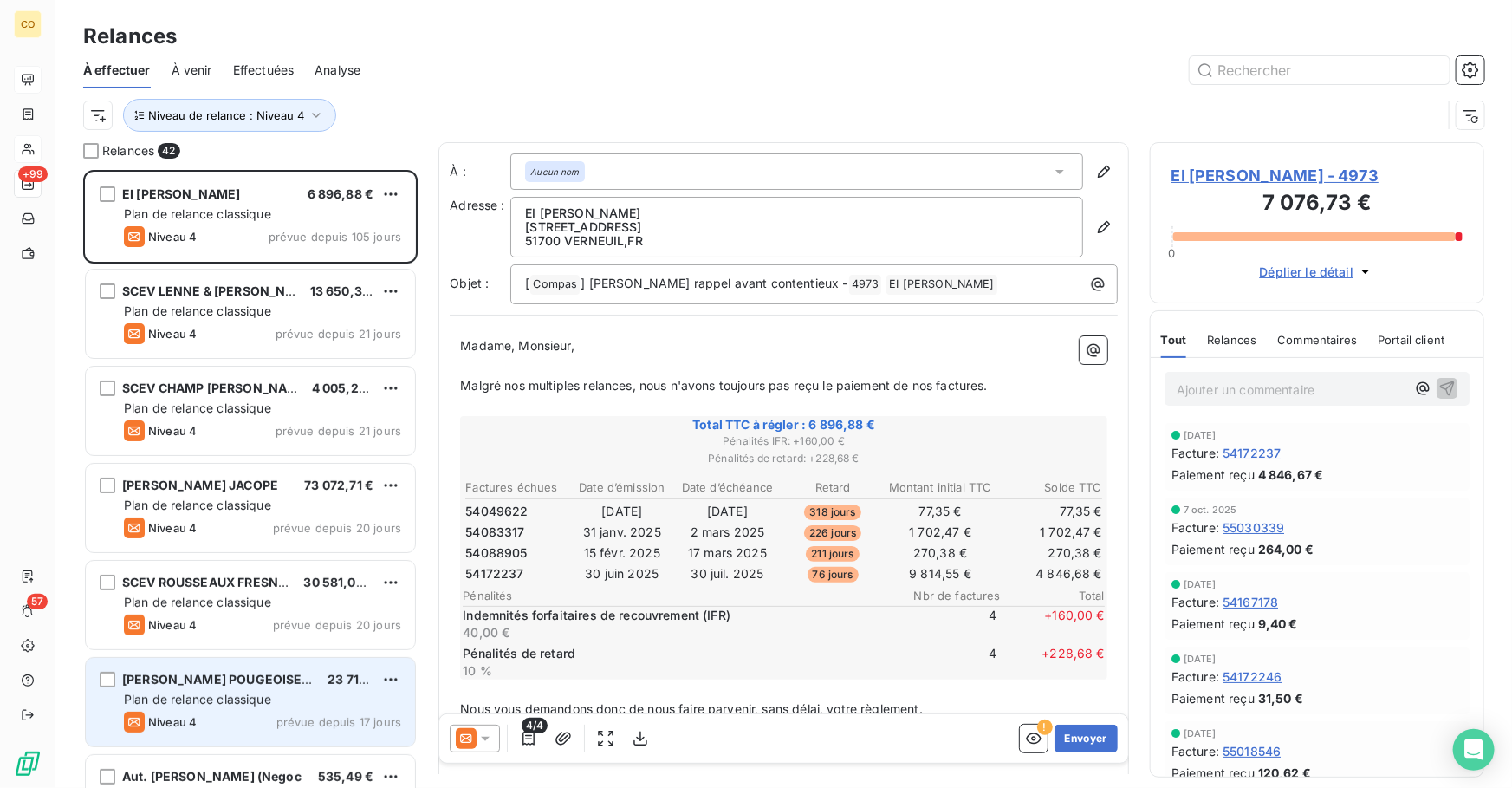
click at [222, 709] on div "EARL CHAMPAGNE POUGEOISE CHARLES 23 717,93 € Plan de relance classique Niveau 4…" at bounding box center [250, 702] width 329 height 88
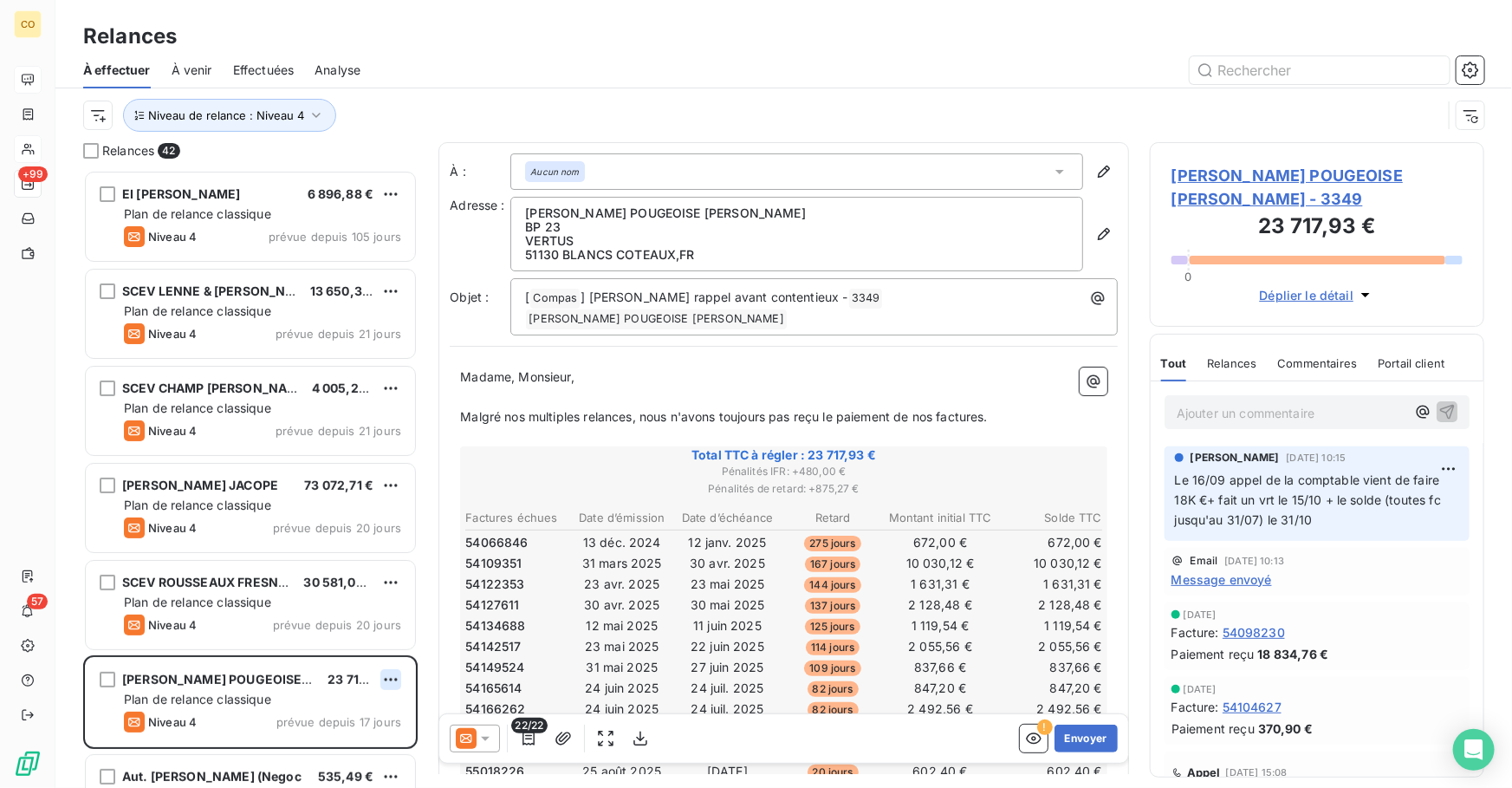
click at [393, 677] on html "CO +99 57 Relances À effectuer À venir Effectuées Analyse Niveau de relance : N…" at bounding box center [756, 394] width 1512 height 788
click at [369, 720] on div "Replanifier cette action" at bounding box center [316, 714] width 155 height 28
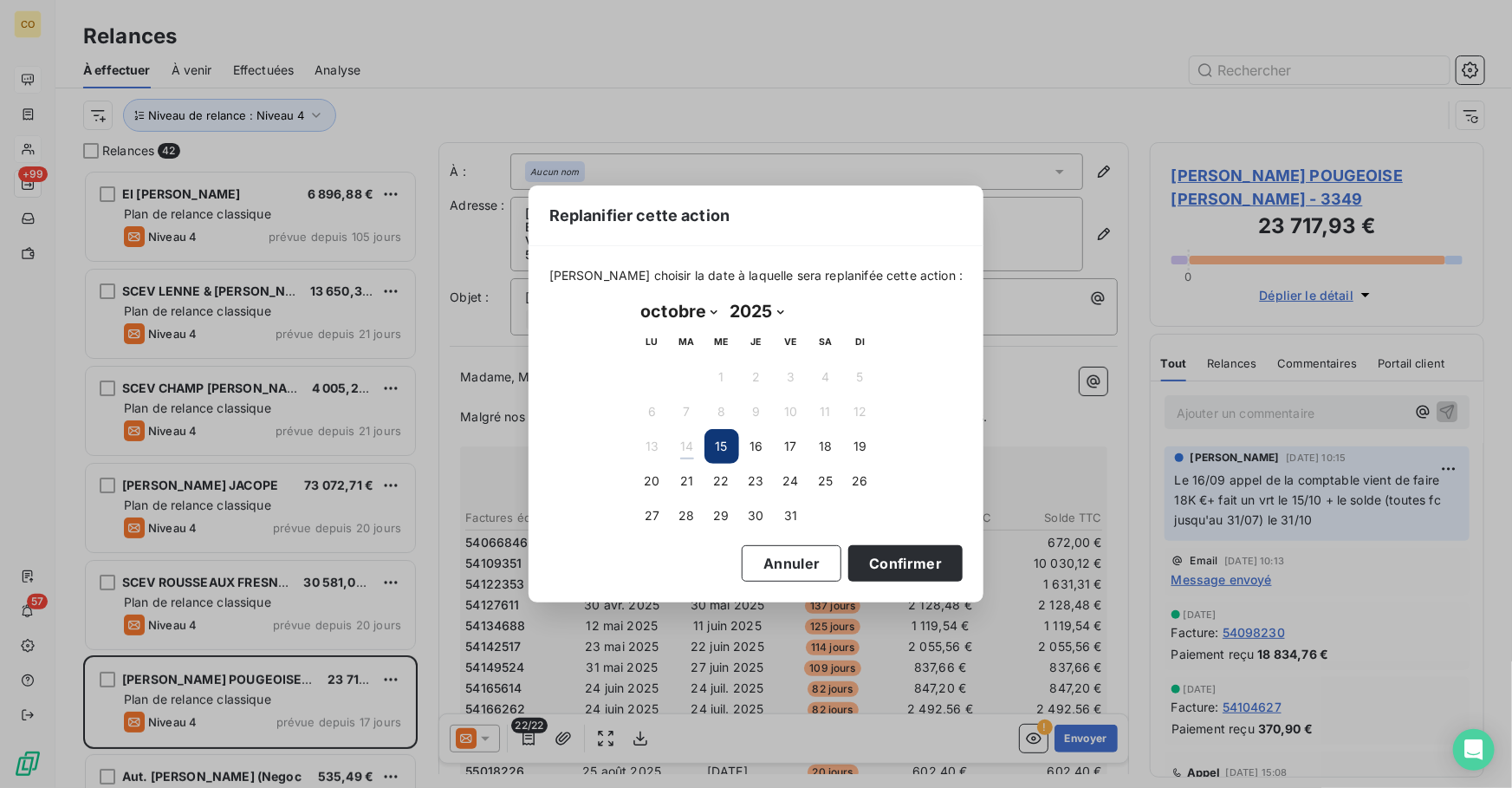
click at [699, 315] on select "janvier février mars avril mai juin juillet août septembre octobre novembre déc…" at bounding box center [679, 311] width 89 height 28
select select "10"
click at [635, 298] on select "janvier février mars avril mai juin juillet août septembre octobre novembre déc…" at bounding box center [679, 311] width 89 height 28
click at [657, 407] on button "3" at bounding box center [652, 411] width 35 height 35
click at [901, 566] on button "Confirmer" at bounding box center [905, 563] width 114 height 36
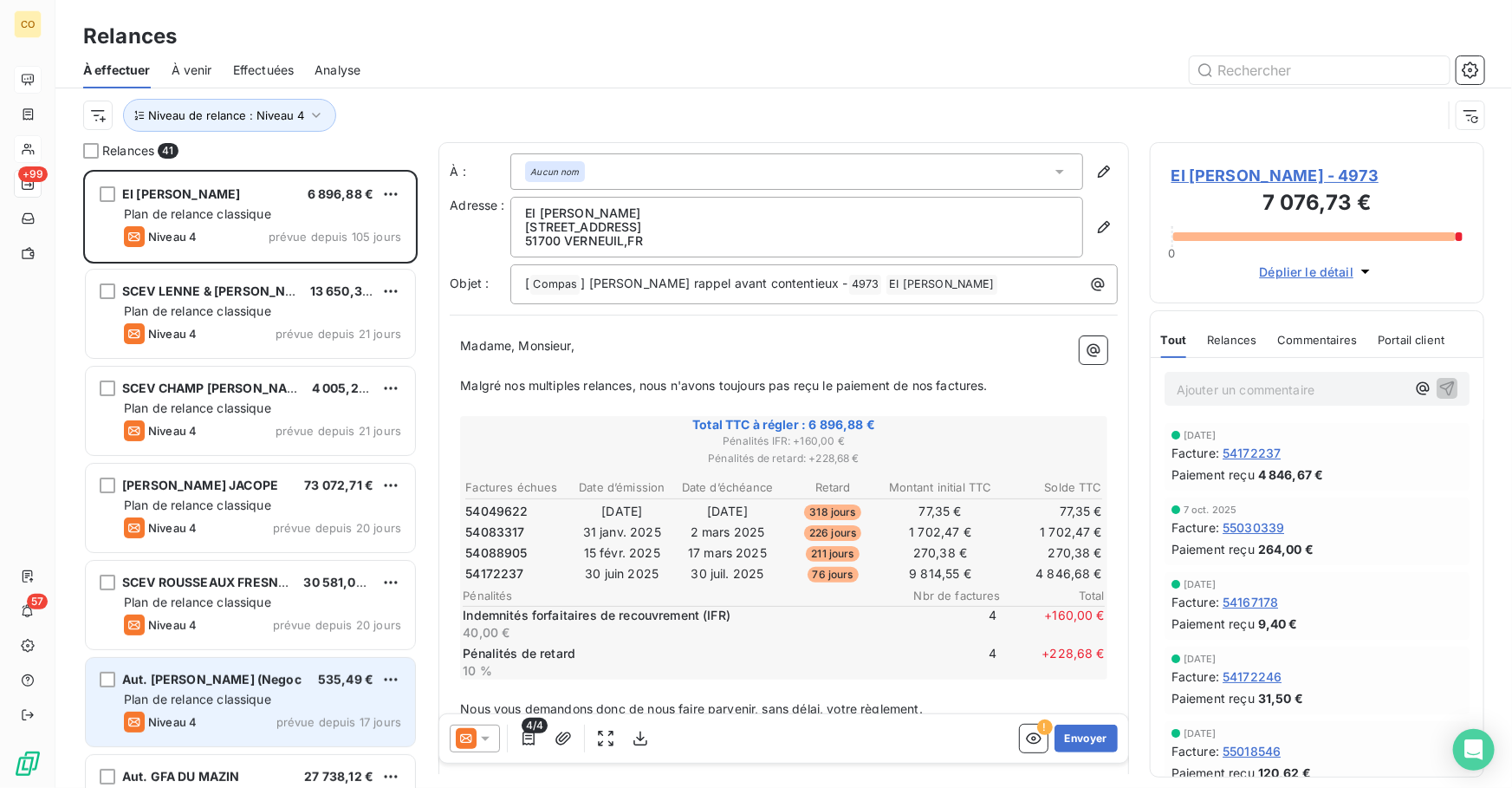
click at [262, 703] on span "Plan de relance classique" at bounding box center [198, 699] width 148 height 14
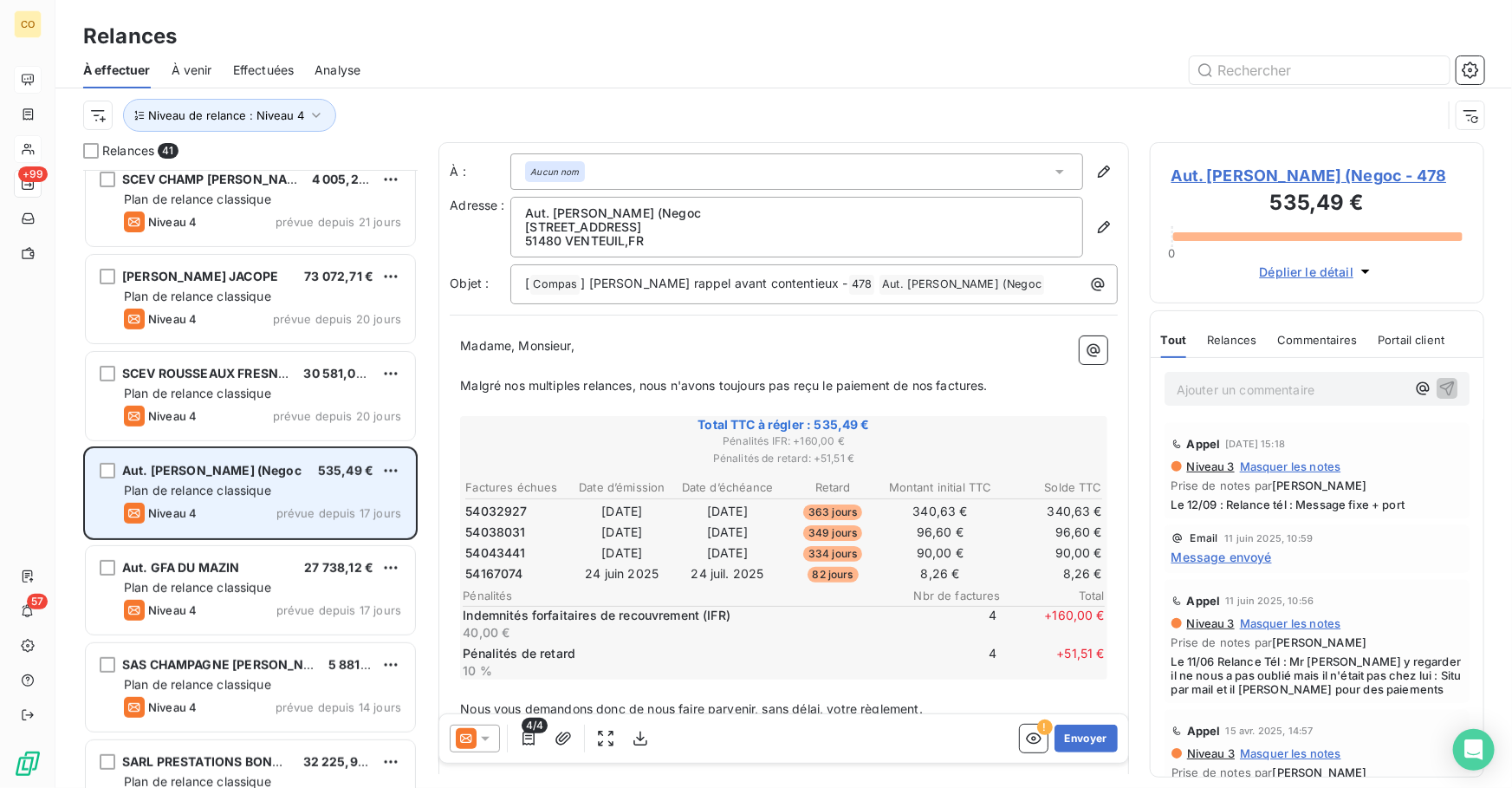
scroll to position [221, 0]
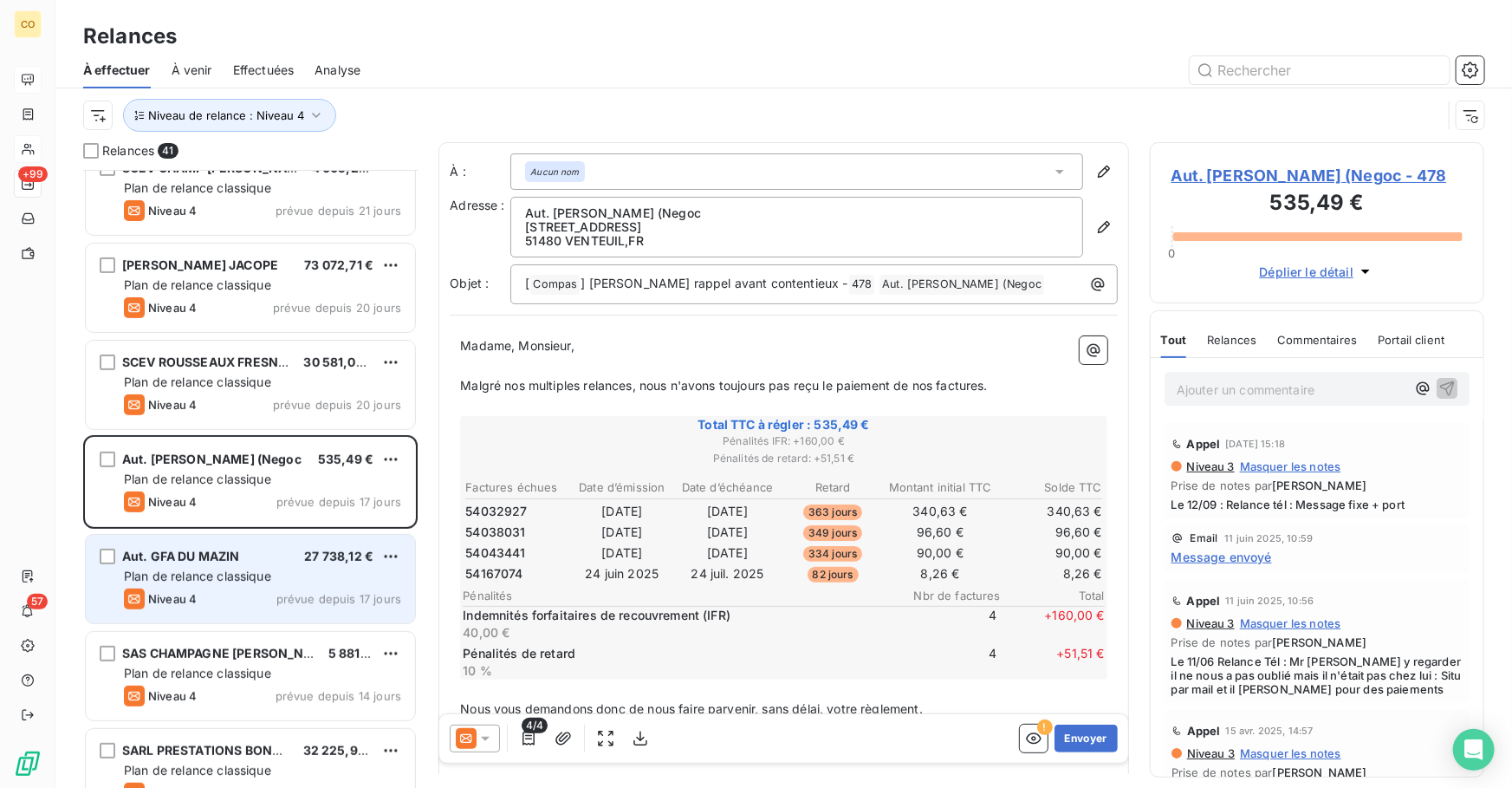
click at [243, 587] on div "Aut. GFA DU MAZIN 27 738,12 € Plan de relance classique Niveau 4 prévue depuis …" at bounding box center [250, 579] width 329 height 88
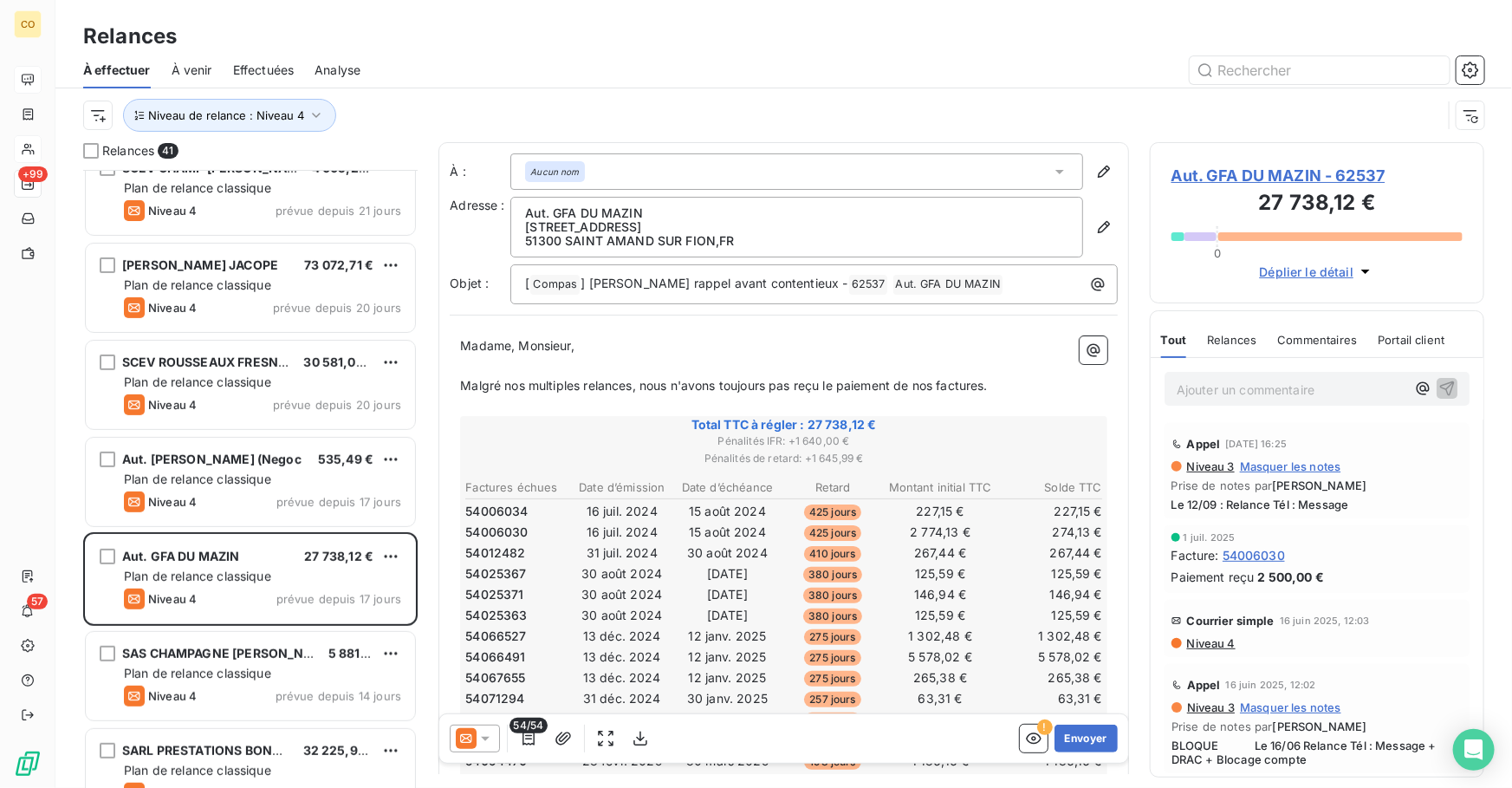
click at [472, 745] on icon at bounding box center [466, 738] width 21 height 21
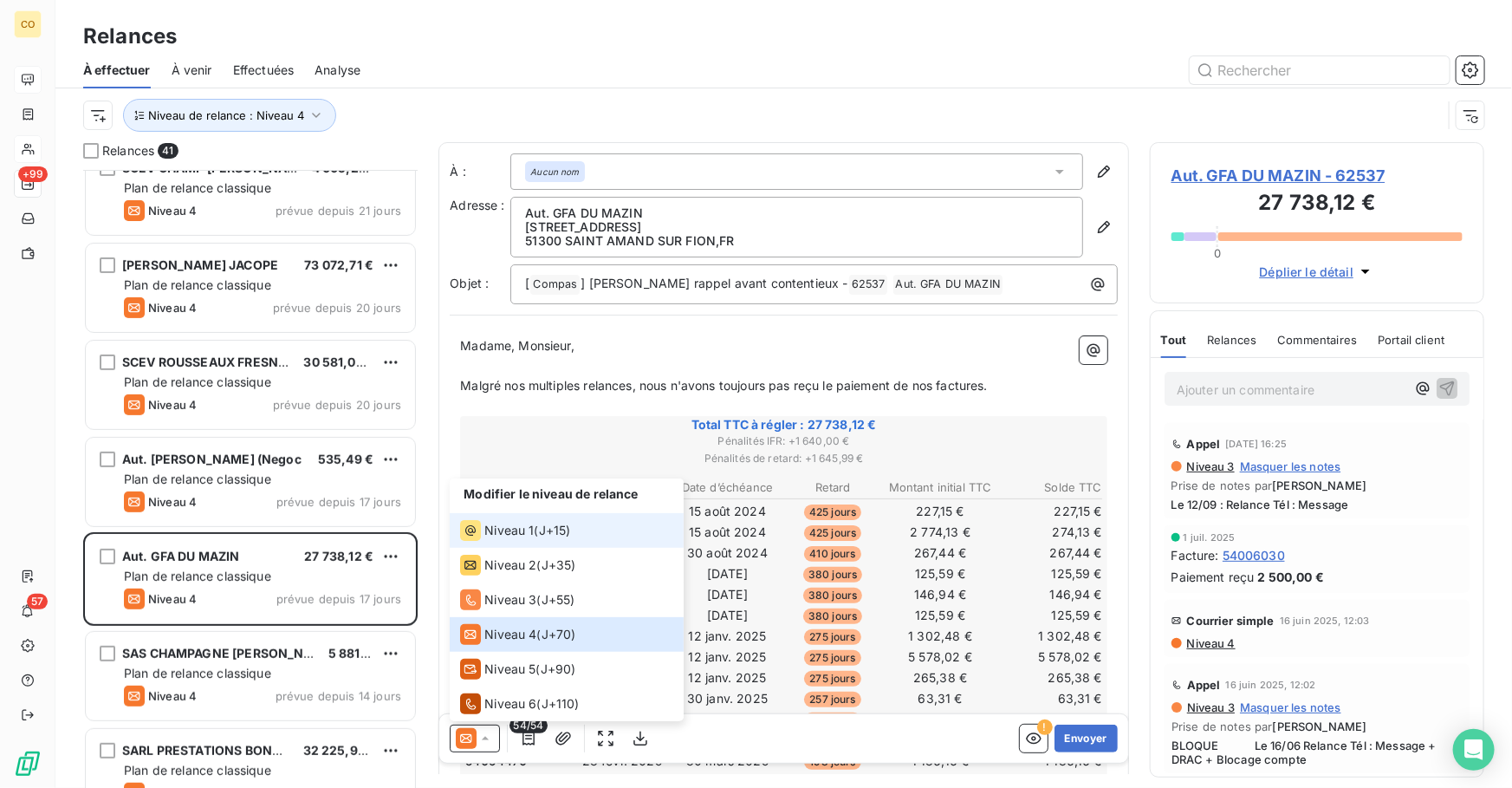
click at [488, 524] on span "Niveau 1" at bounding box center [509, 530] width 49 height 17
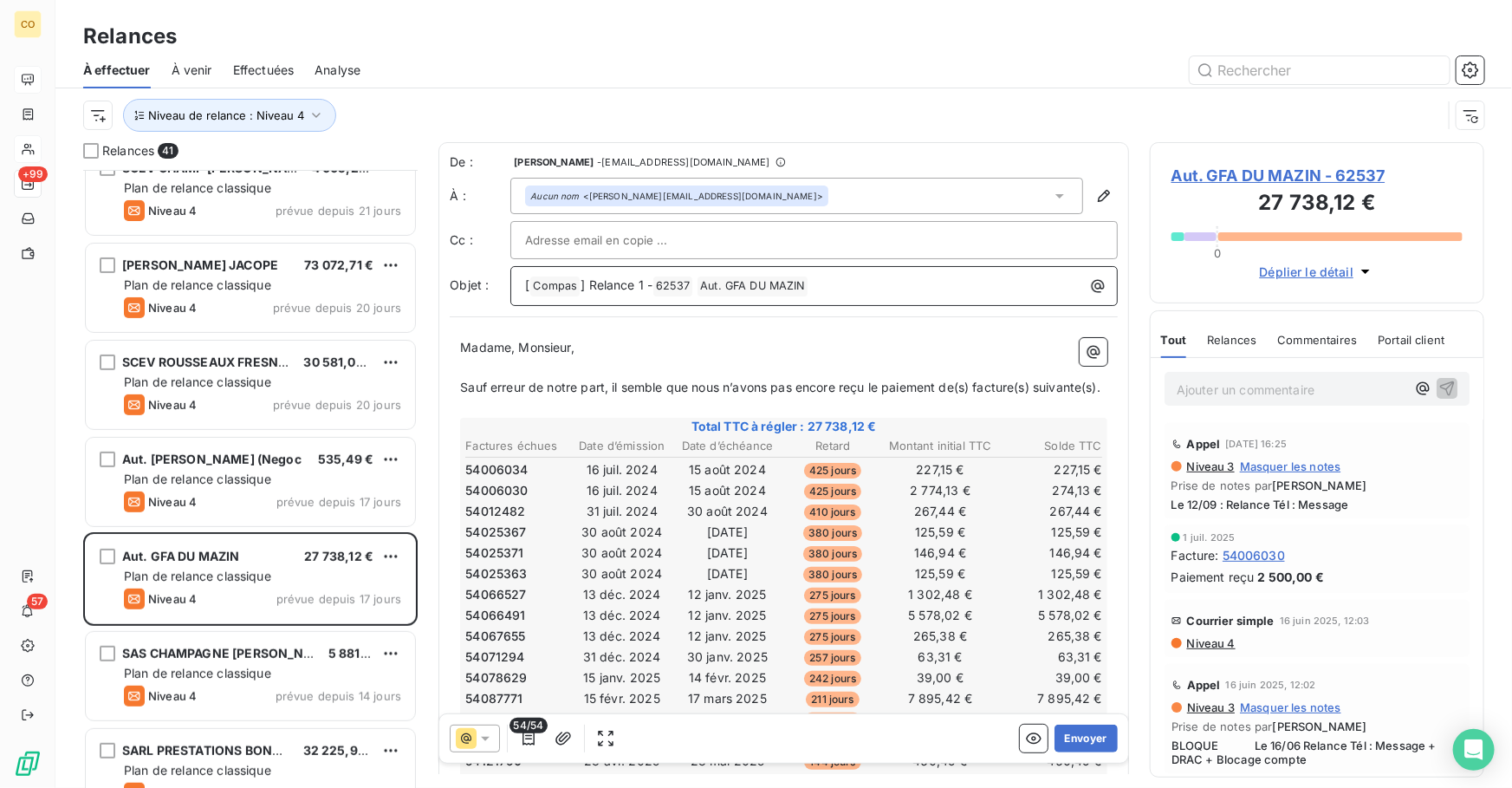
click at [638, 286] on span "] Relance 1 -" at bounding box center [617, 284] width 72 height 14
click at [1072, 737] on button "Envoyer" at bounding box center [1087, 739] width 63 height 28
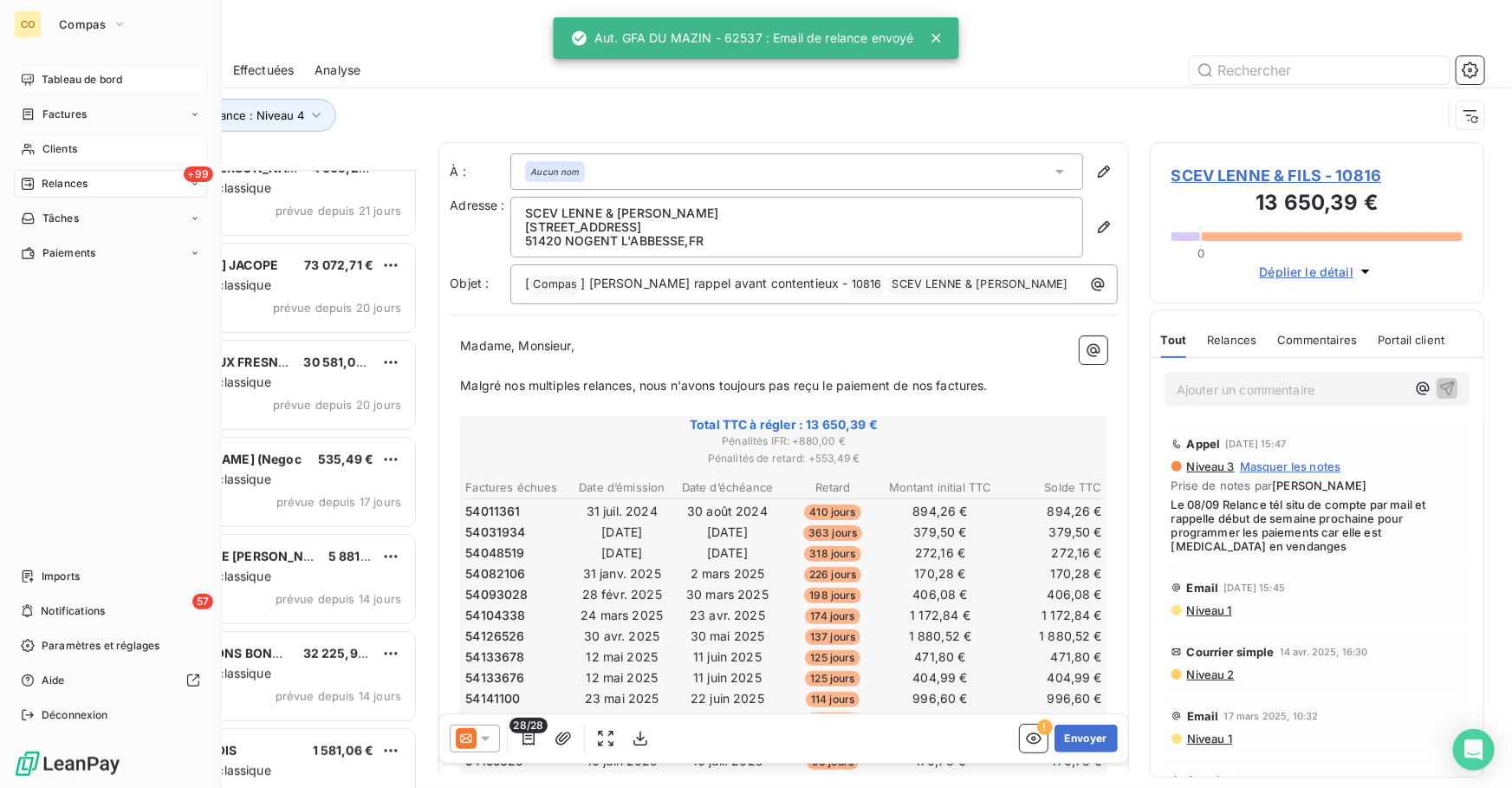
click at [72, 149] on span "Clients" at bounding box center [59, 148] width 35 height 15
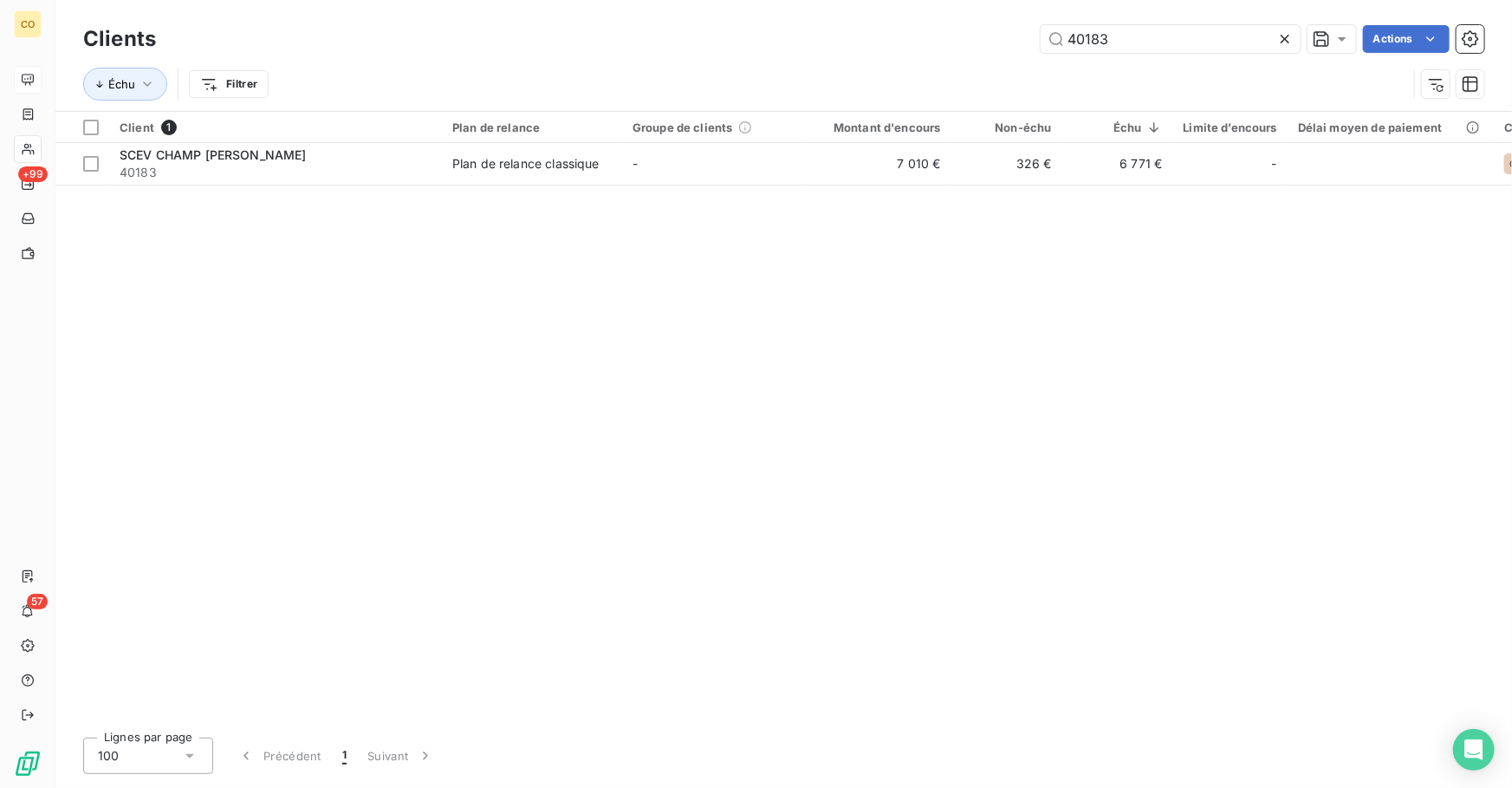
drag, startPoint x: 1131, startPoint y: 45, endPoint x: 816, endPoint y: 17, distance: 316.2
click at [816, 17] on div "CO +99 57 Clients 40183 Actions Échu Filtrer Client 1 Plan de relance Groupe de…" at bounding box center [756, 394] width 1512 height 788
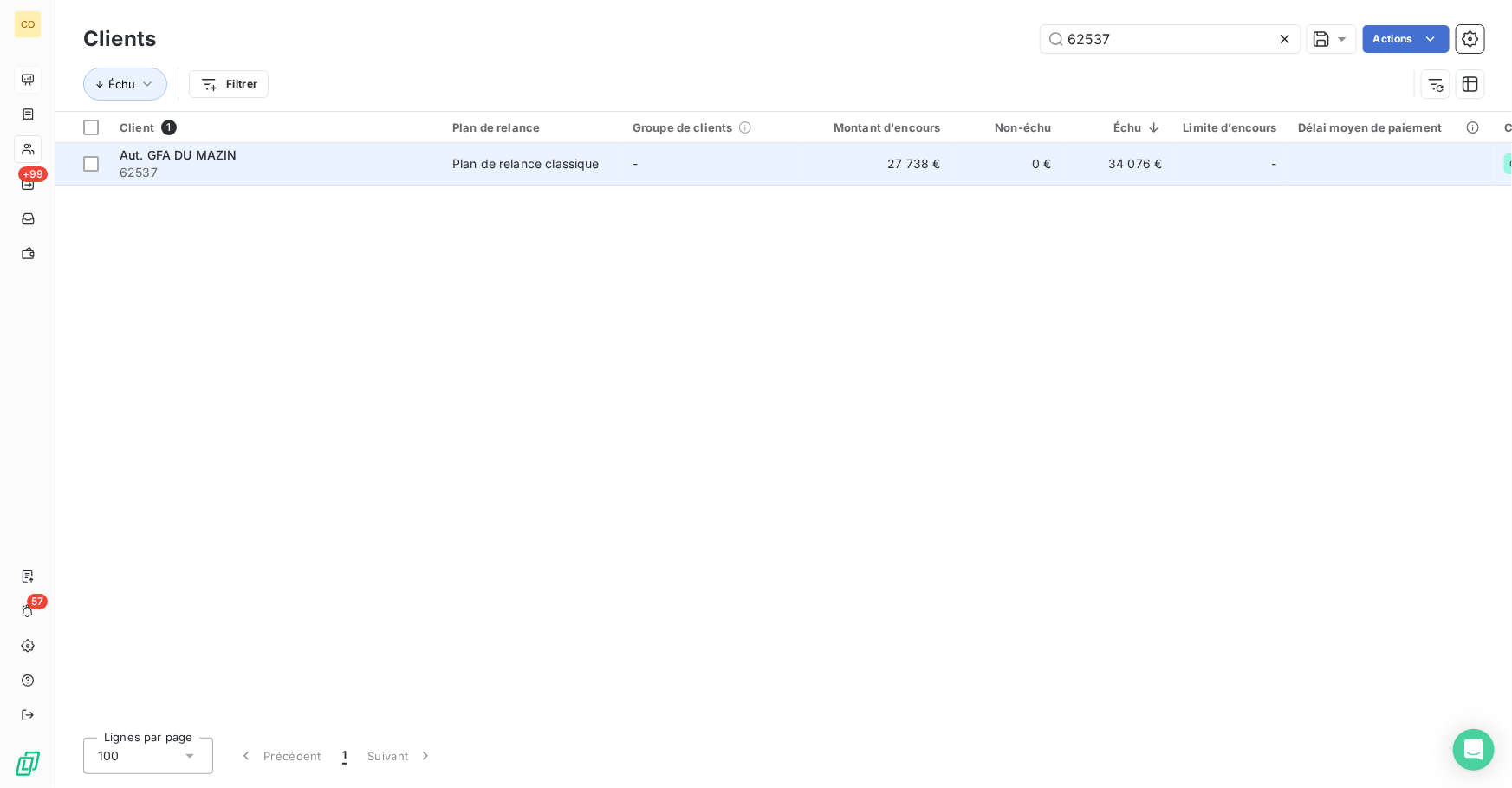
type input "62537"
click at [596, 176] on td "Plan de relance classique" at bounding box center [532, 164] width 180 height 41
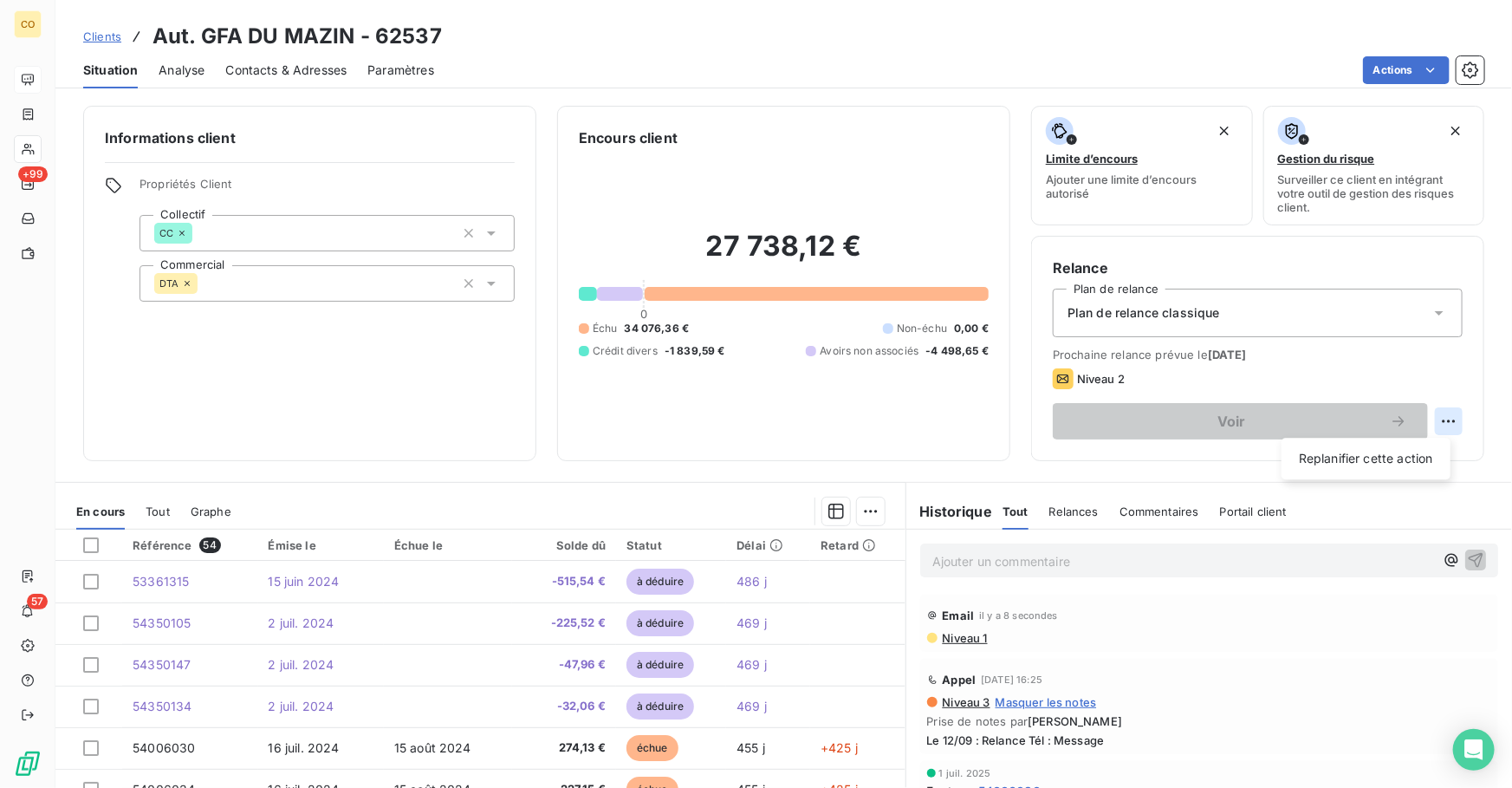
click at [1442, 424] on html "CO +99 57 Clients Aut. GFA DU MAZIN - 62537 Situation Analyse Contacts & Adress…" at bounding box center [756, 394] width 1512 height 788
click at [1360, 468] on div "Replanifier cette action" at bounding box center [1366, 458] width 155 height 28
select select "9"
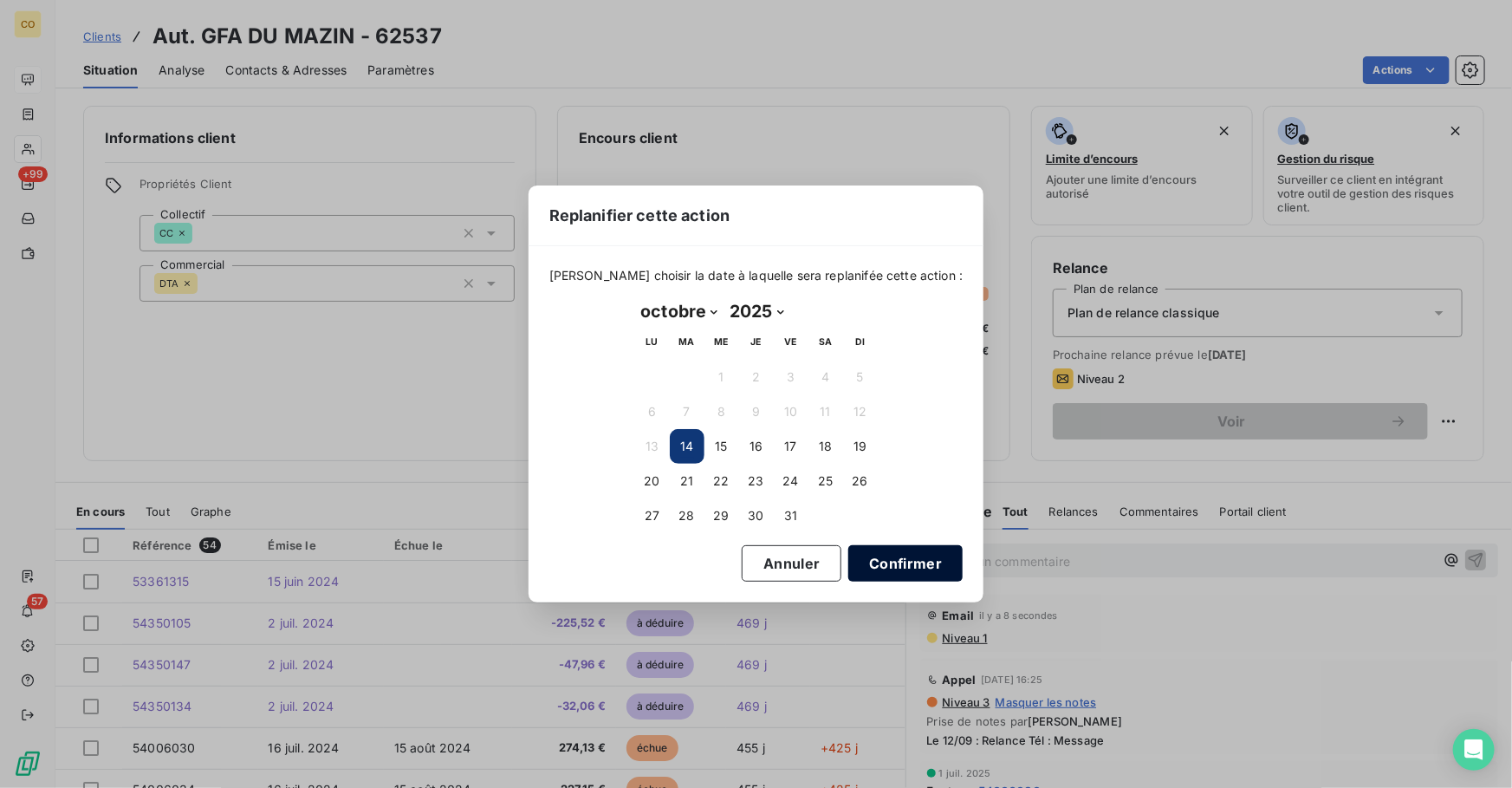
click at [891, 567] on button "Confirmer" at bounding box center [905, 563] width 114 height 36
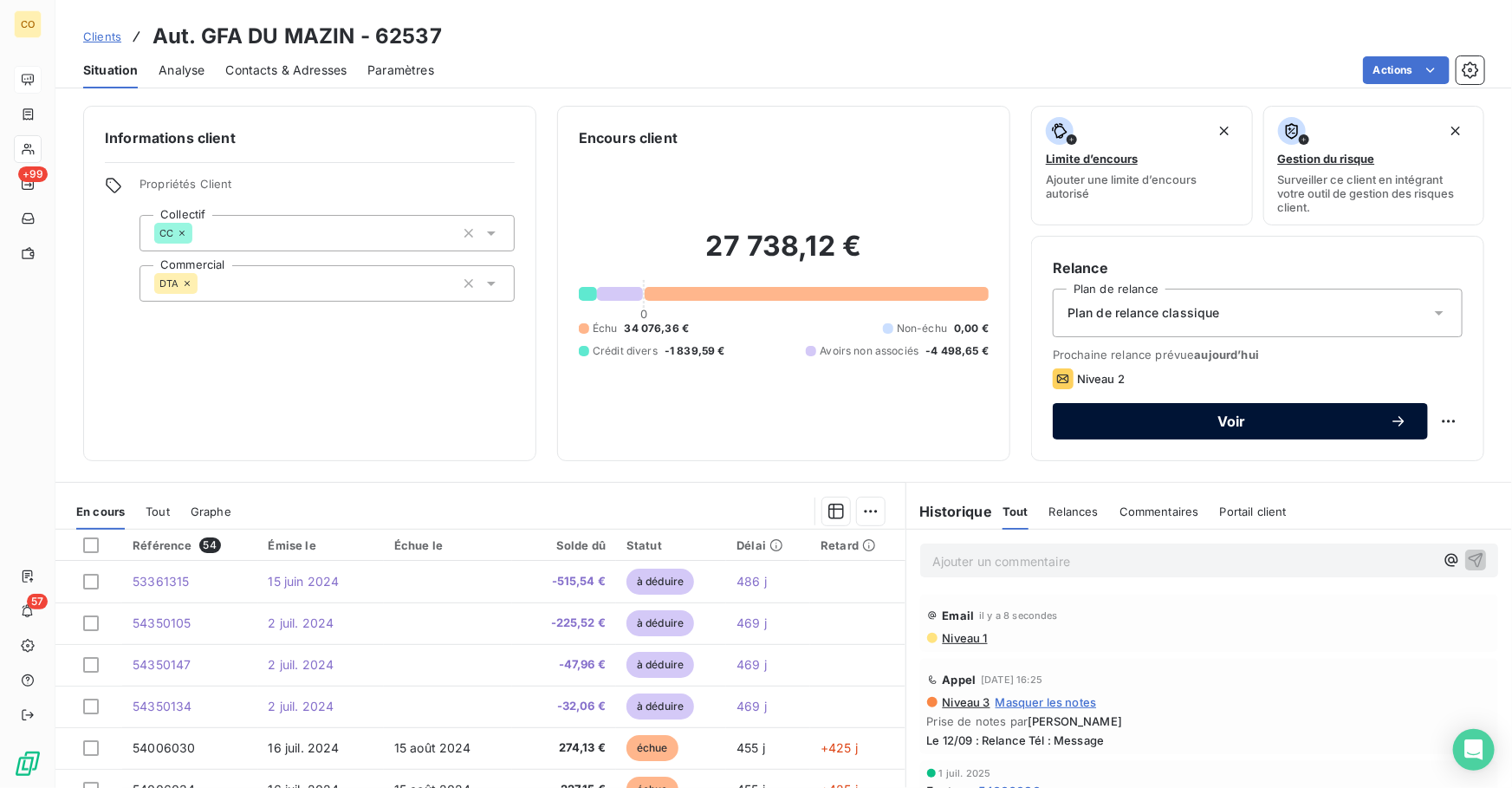
click at [1109, 422] on span "Voir" at bounding box center [1232, 421] width 317 height 13
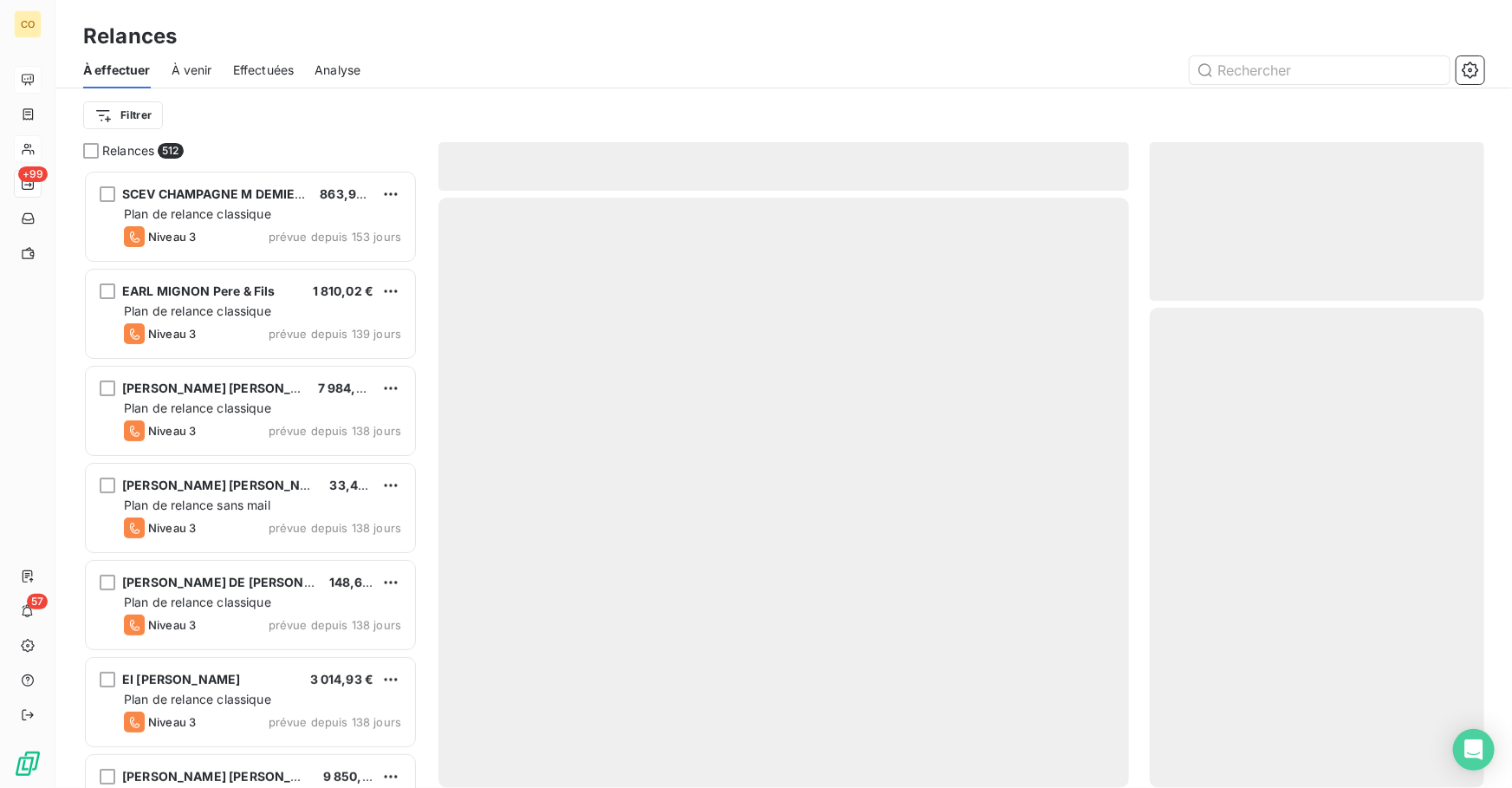
scroll to position [607, 322]
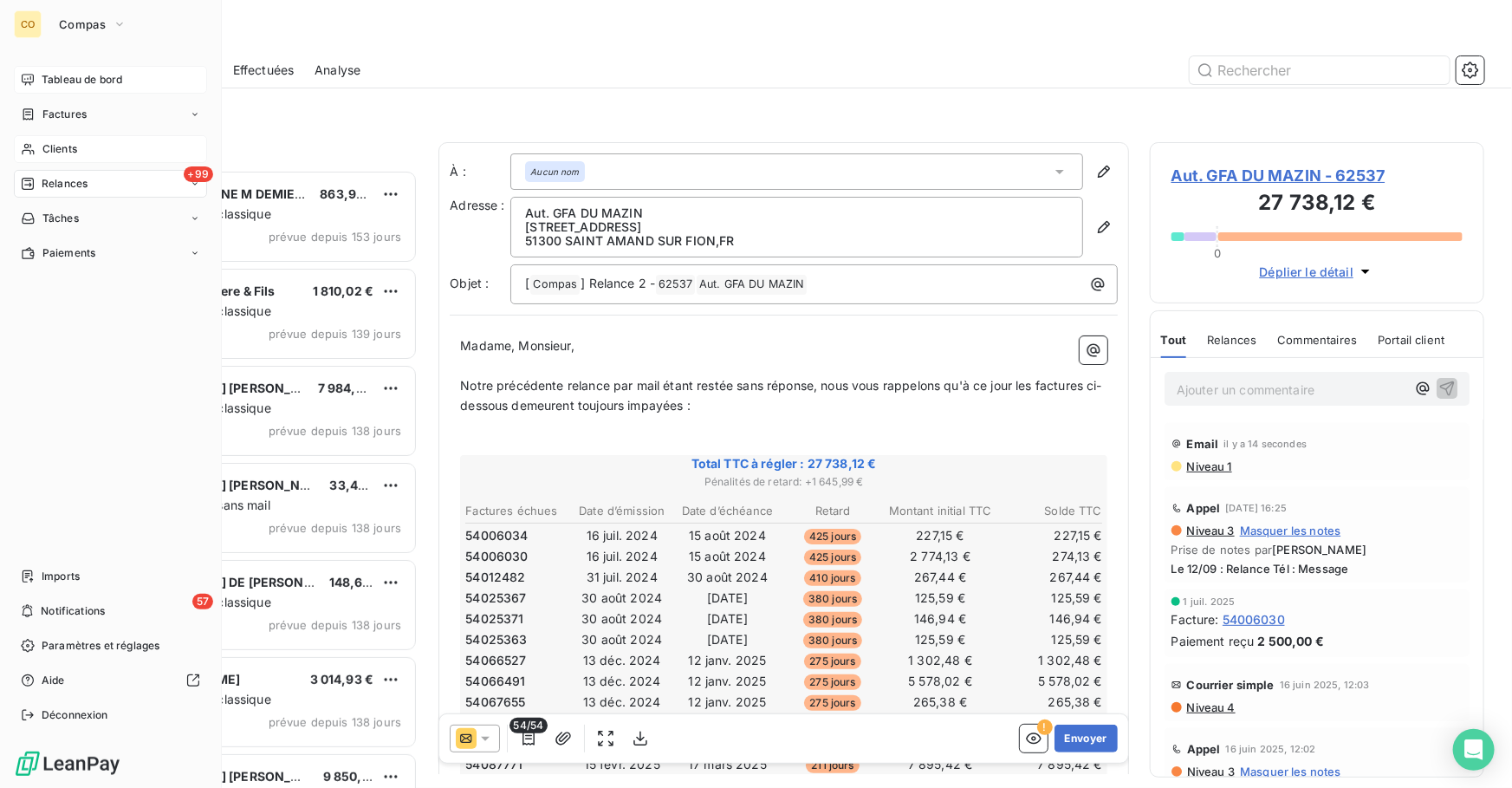
click at [85, 155] on div "Clients" at bounding box center [110, 148] width 193 height 28
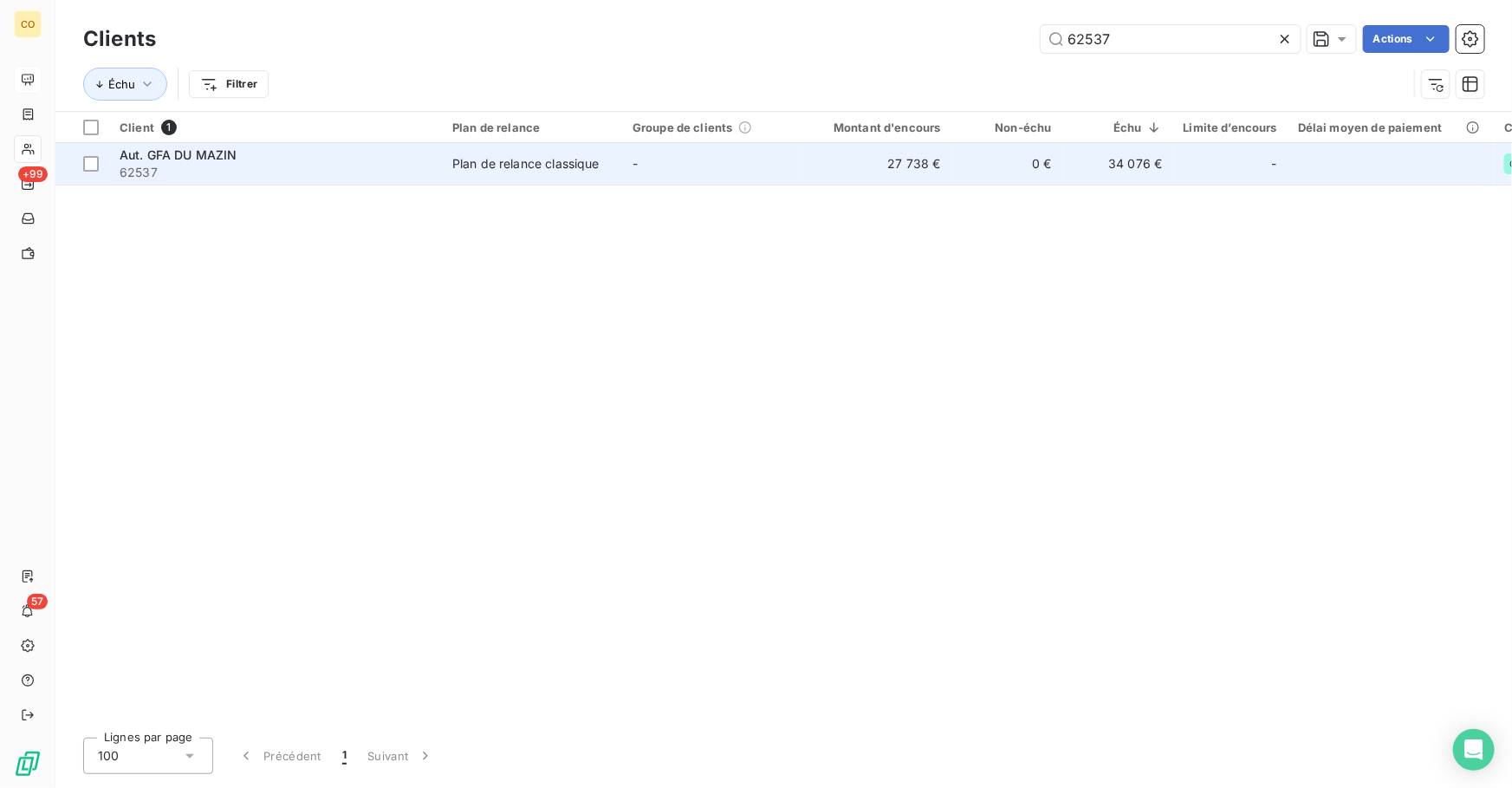
click at [177, 174] on span "62537" at bounding box center [275, 172] width 312 height 17
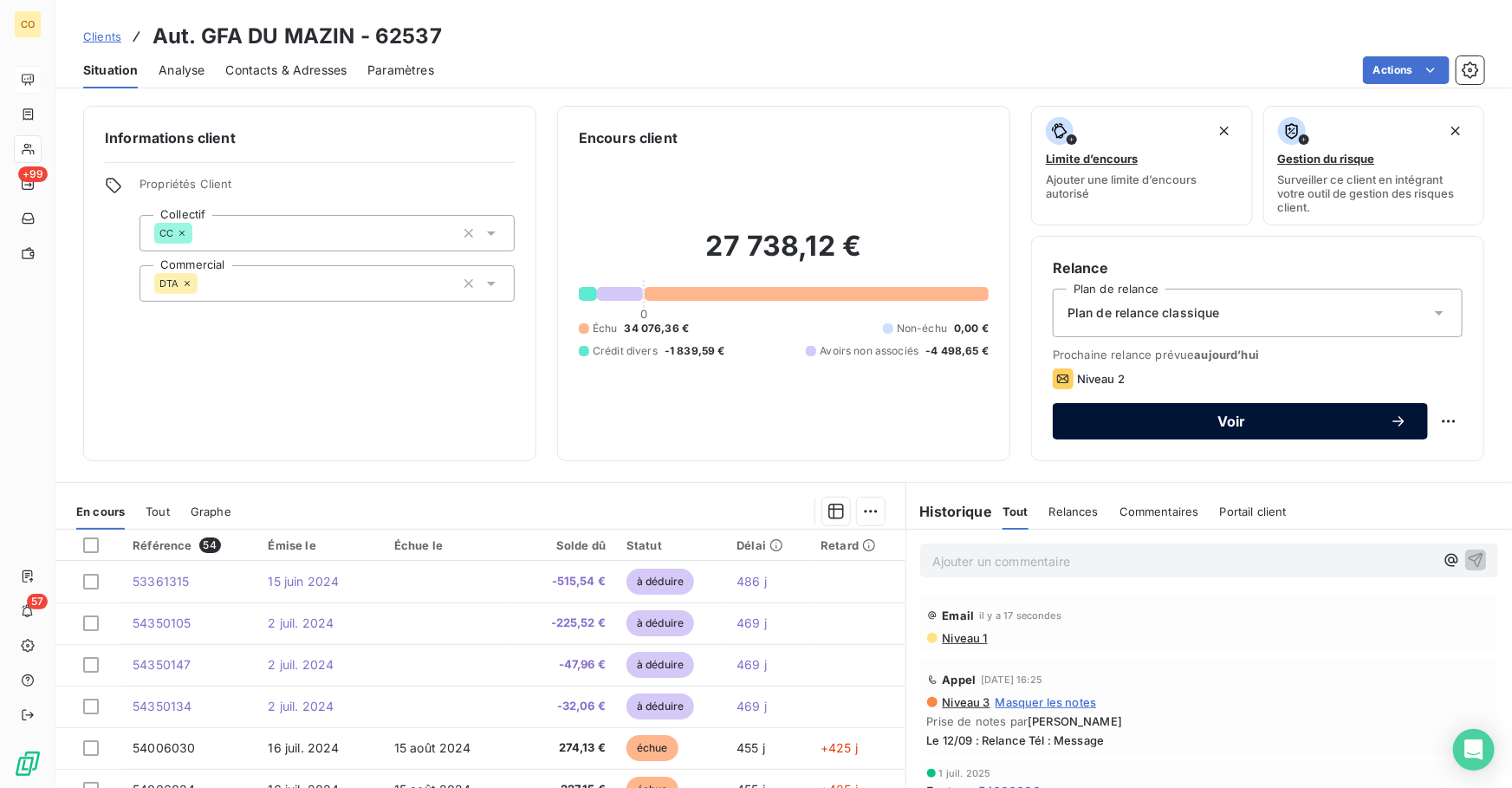
click at [1147, 427] on div "Voir" at bounding box center [1240, 421] width 334 height 17
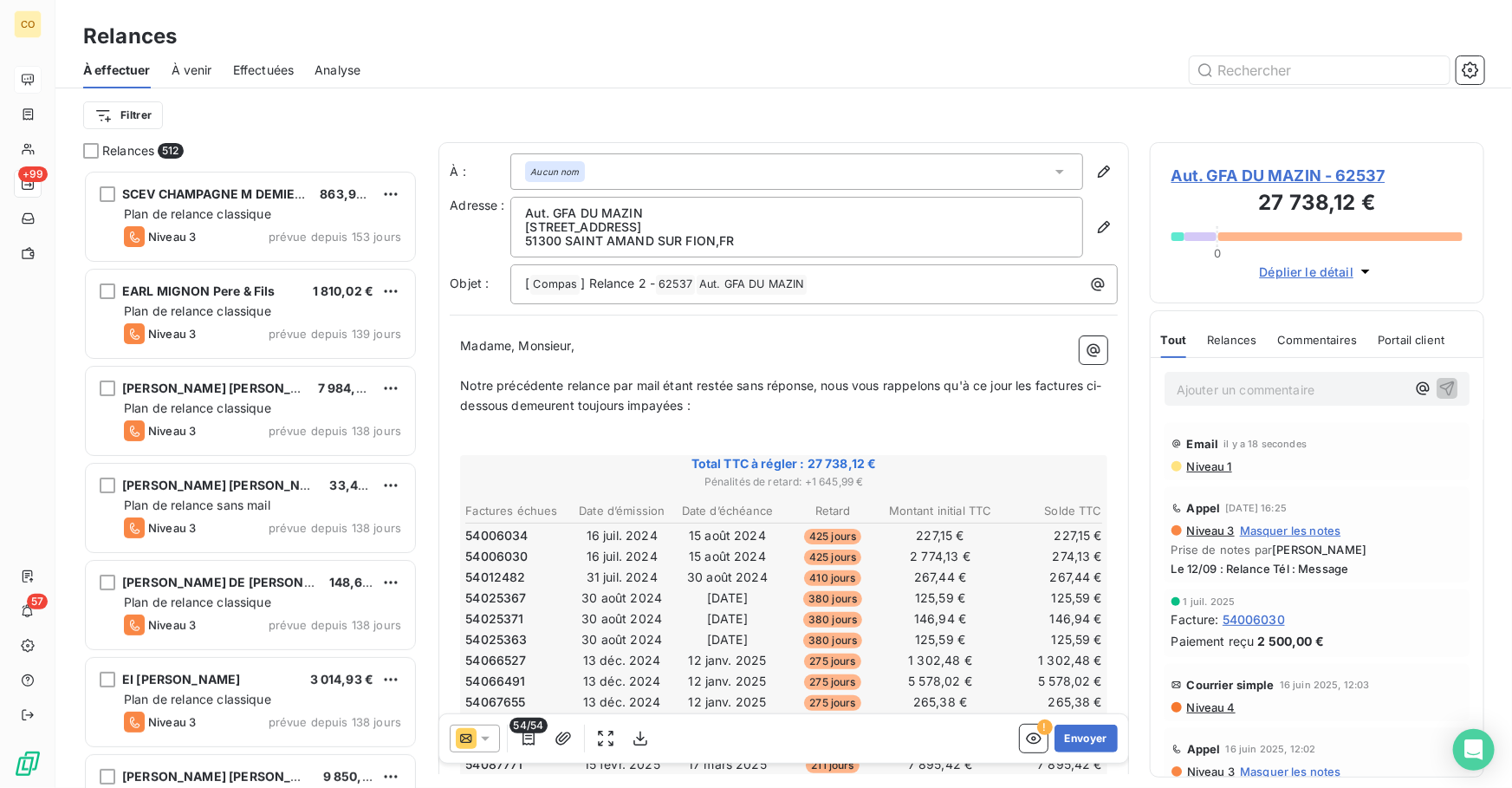
scroll to position [607, 322]
click at [1247, 71] on input "text" at bounding box center [1320, 70] width 260 height 28
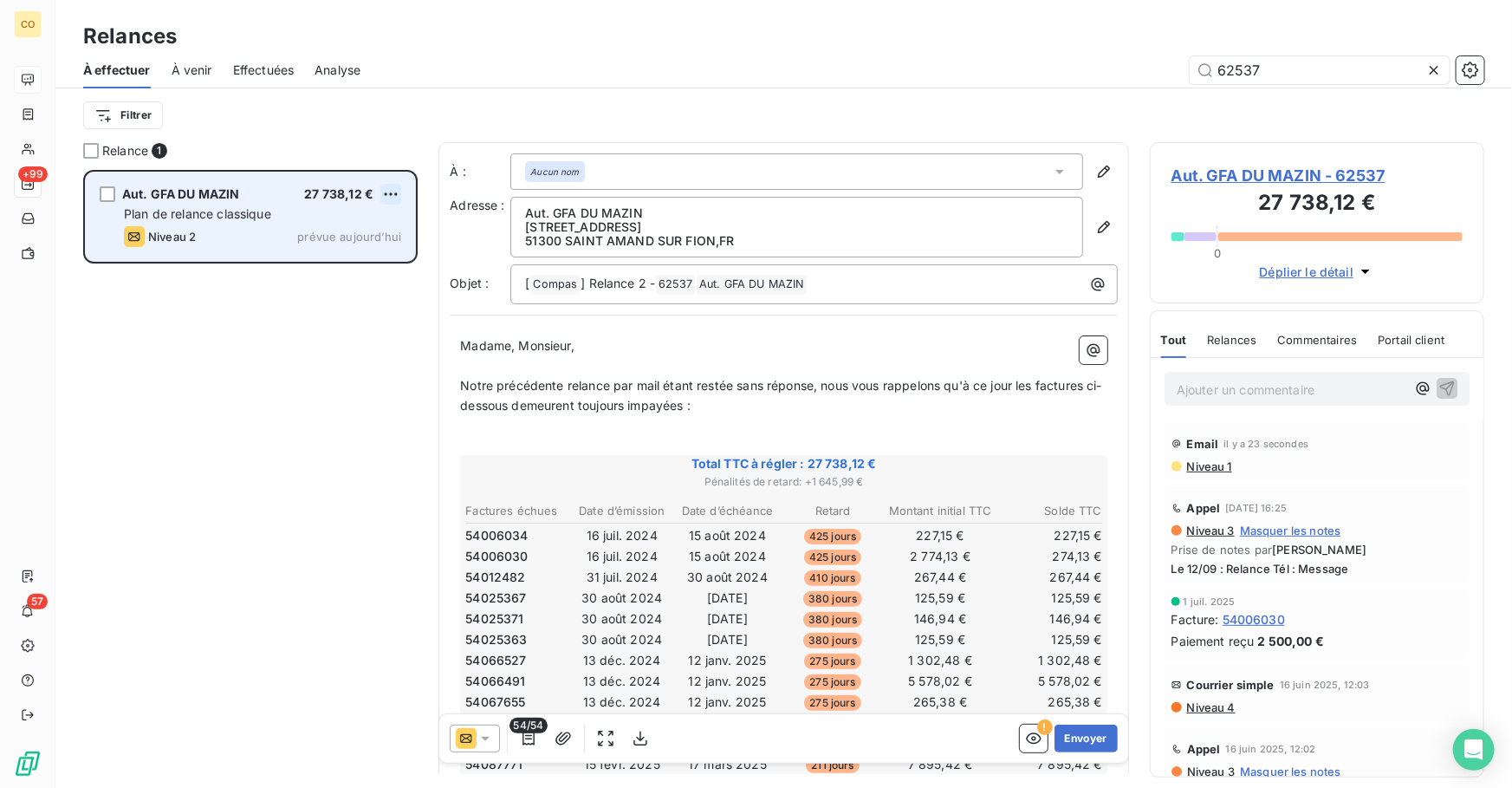
type input "62537"
click at [389, 188] on html "CO +99 57 Relances À effectuer À venir Effectuées Analyse 62537 Filtrer Relance…" at bounding box center [756, 394] width 1512 height 788
click at [360, 257] on div "Passer cette action" at bounding box center [316, 260] width 155 height 28
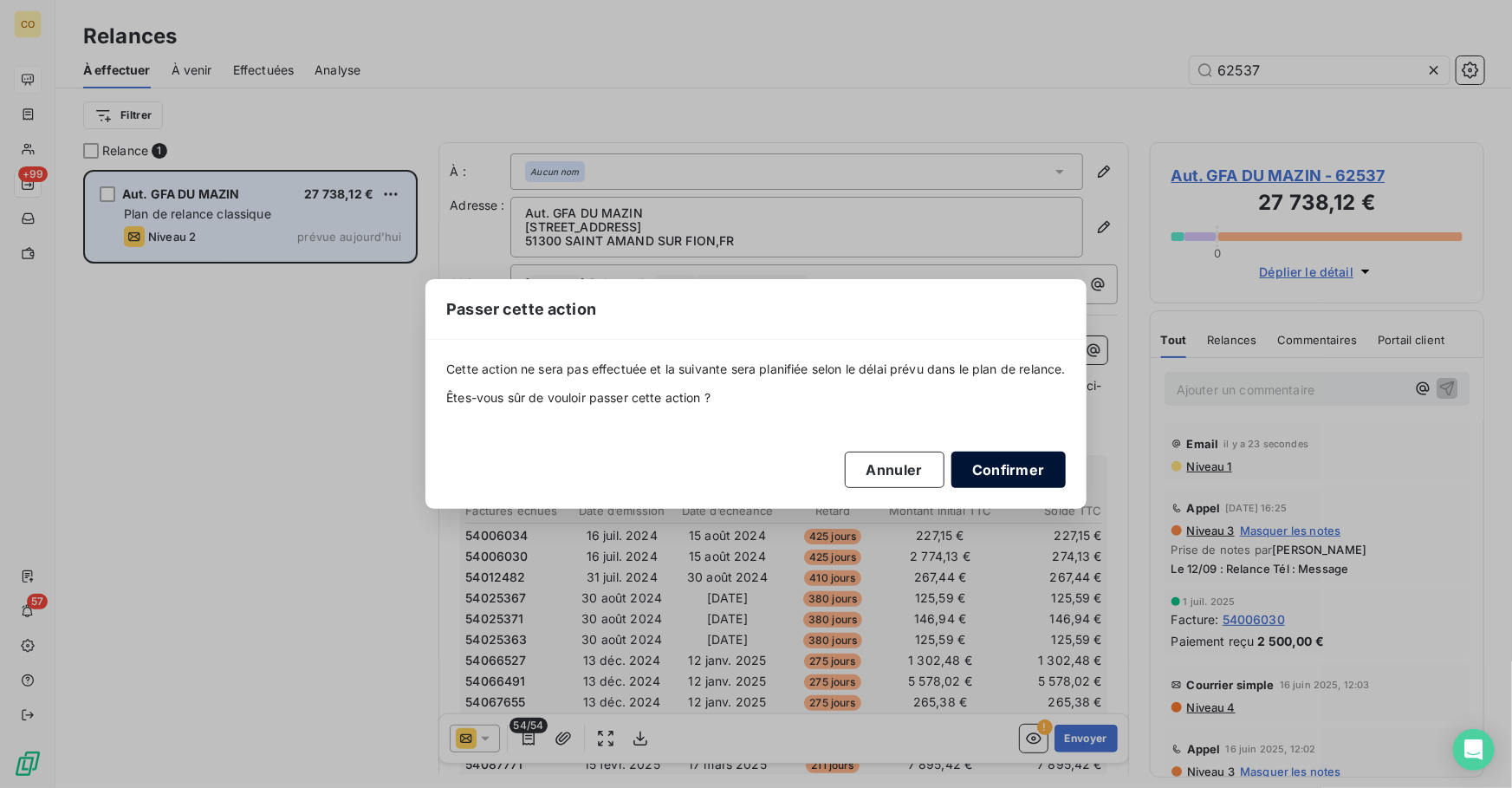
click at [1027, 474] on button "Confirmer" at bounding box center [1008, 470] width 114 height 36
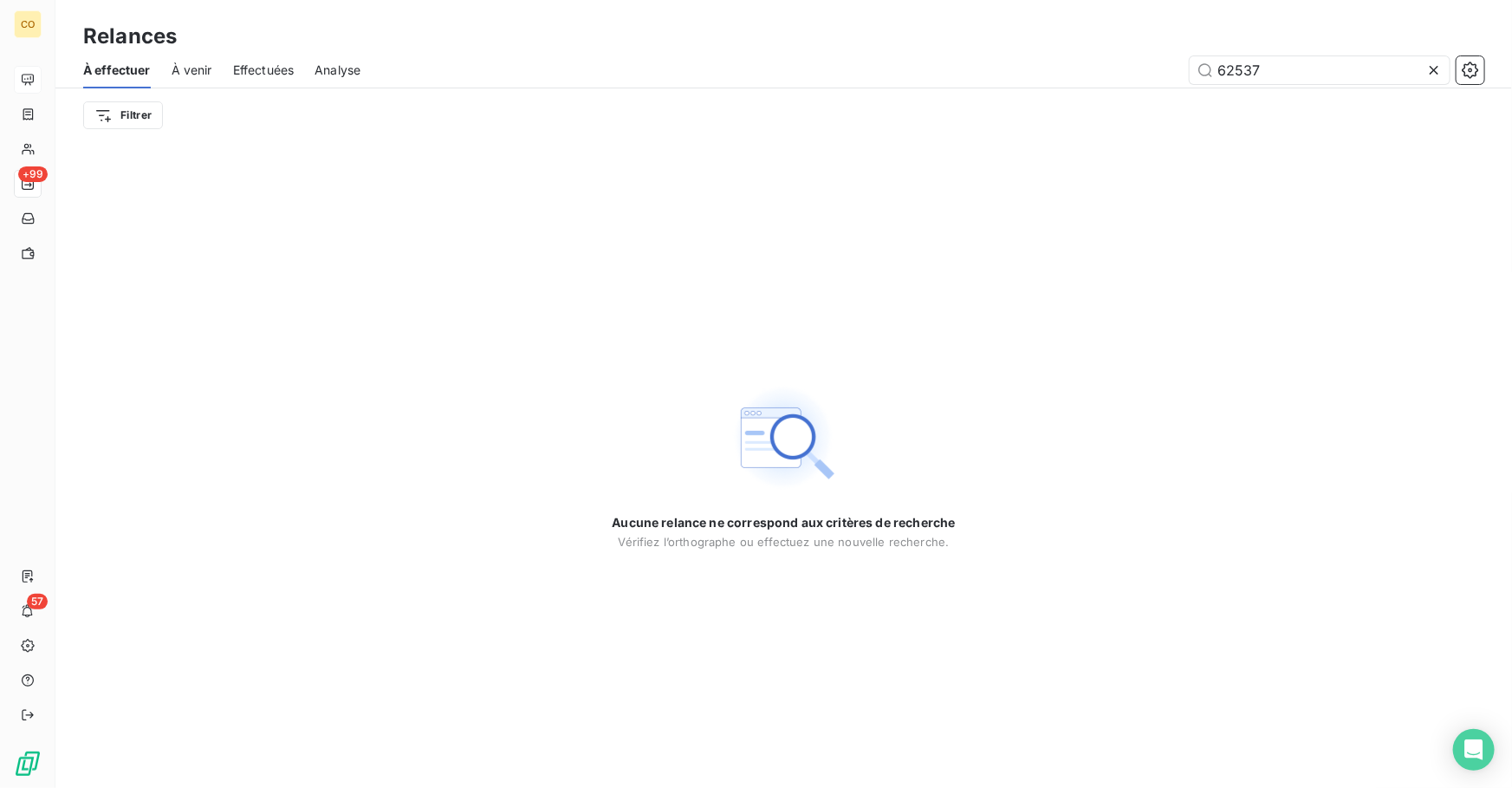
click at [1436, 75] on icon at bounding box center [1434, 69] width 17 height 17
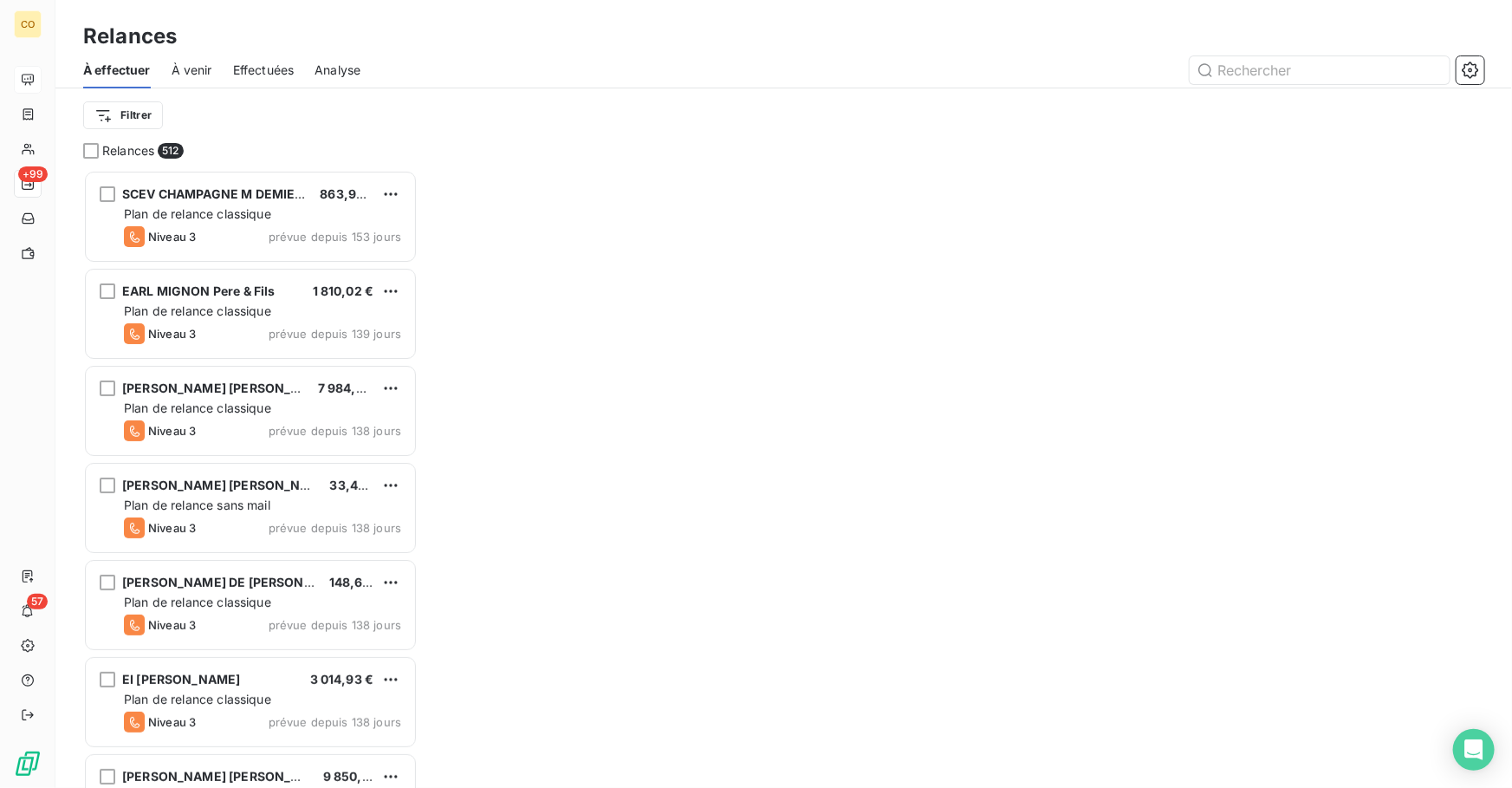
scroll to position [607, 322]
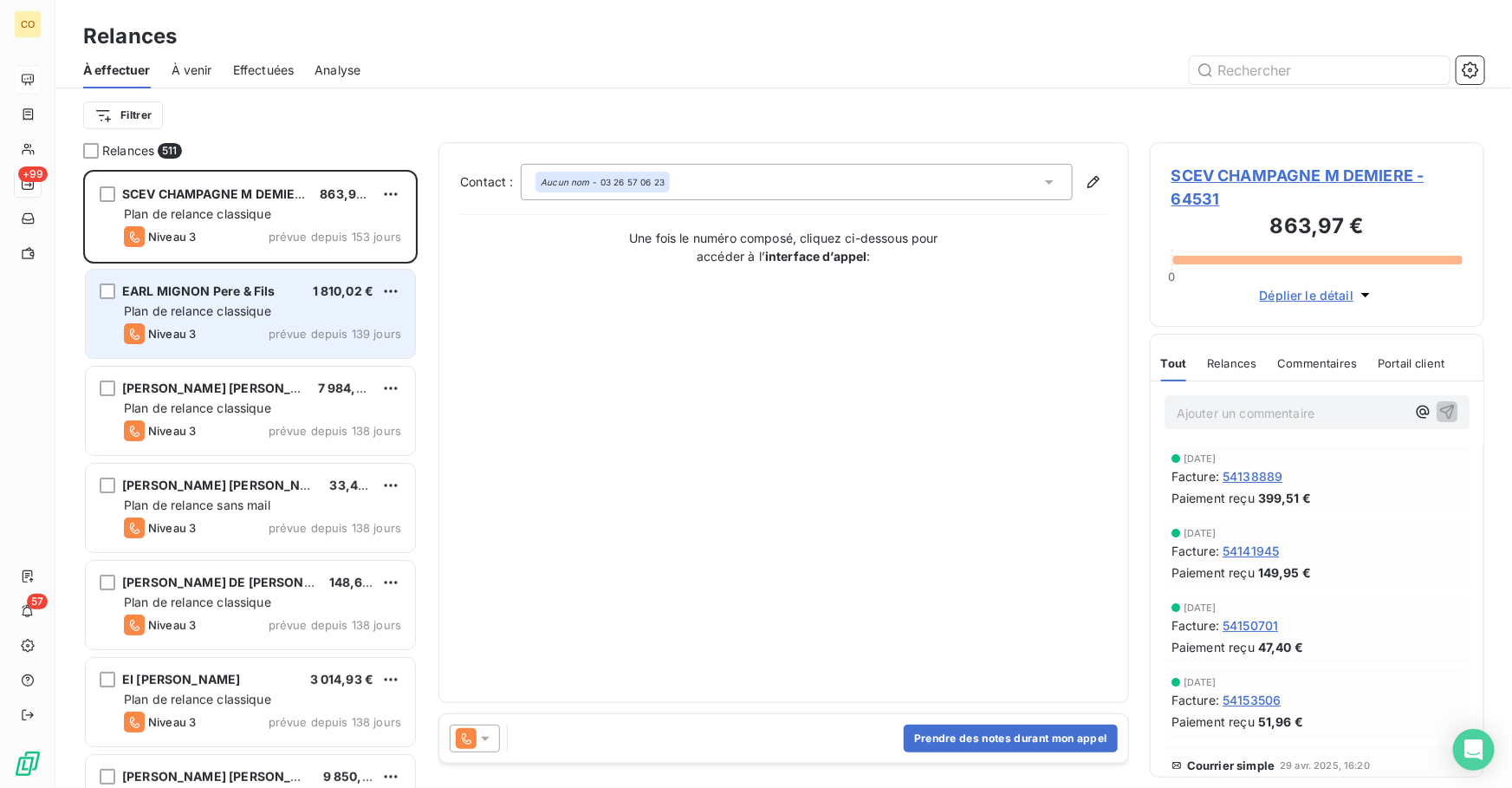
click at [254, 318] on span "Plan de relance classique" at bounding box center [198, 310] width 148 height 14
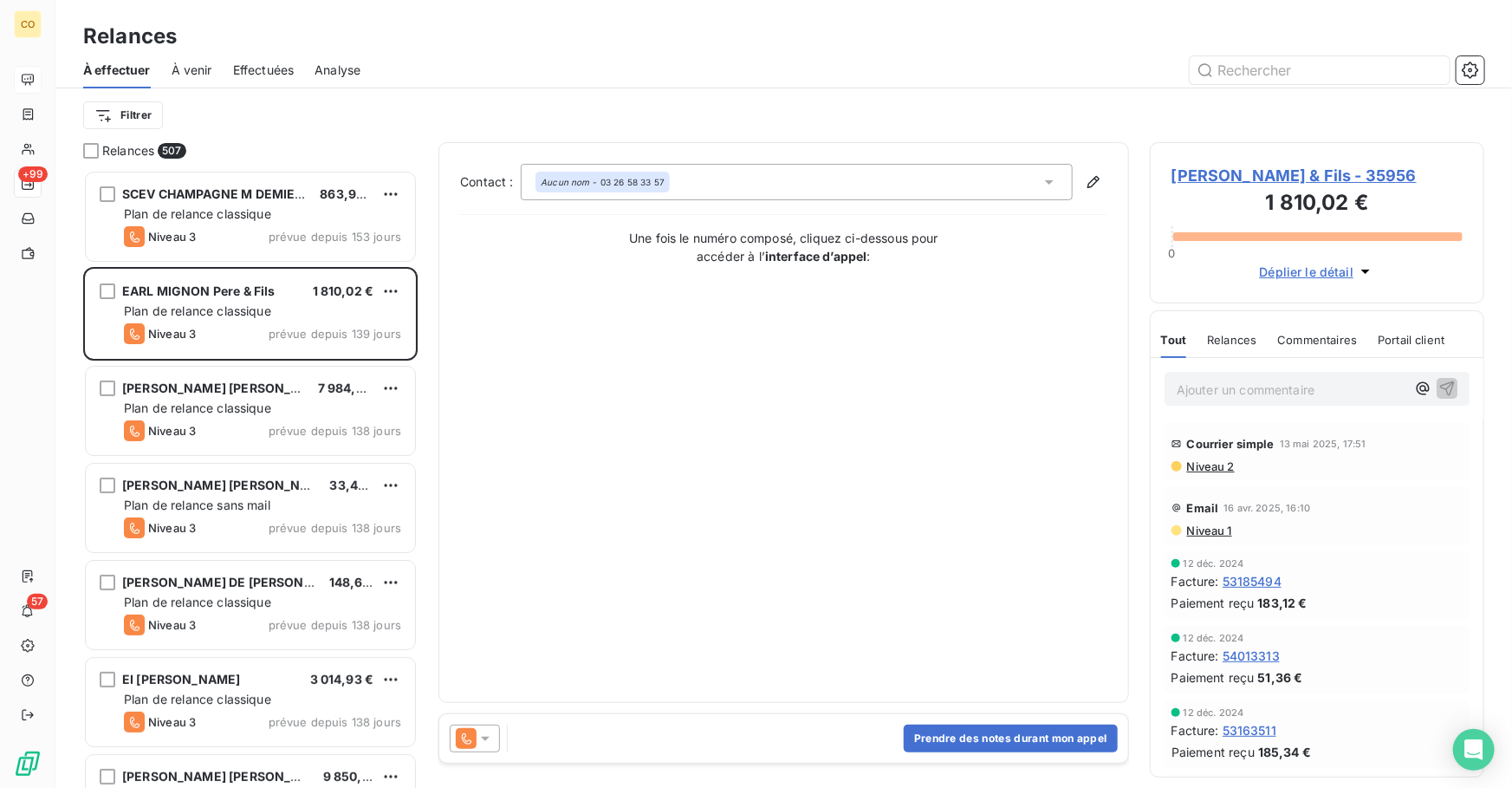
click at [487, 727] on div at bounding box center [475, 739] width 50 height 28
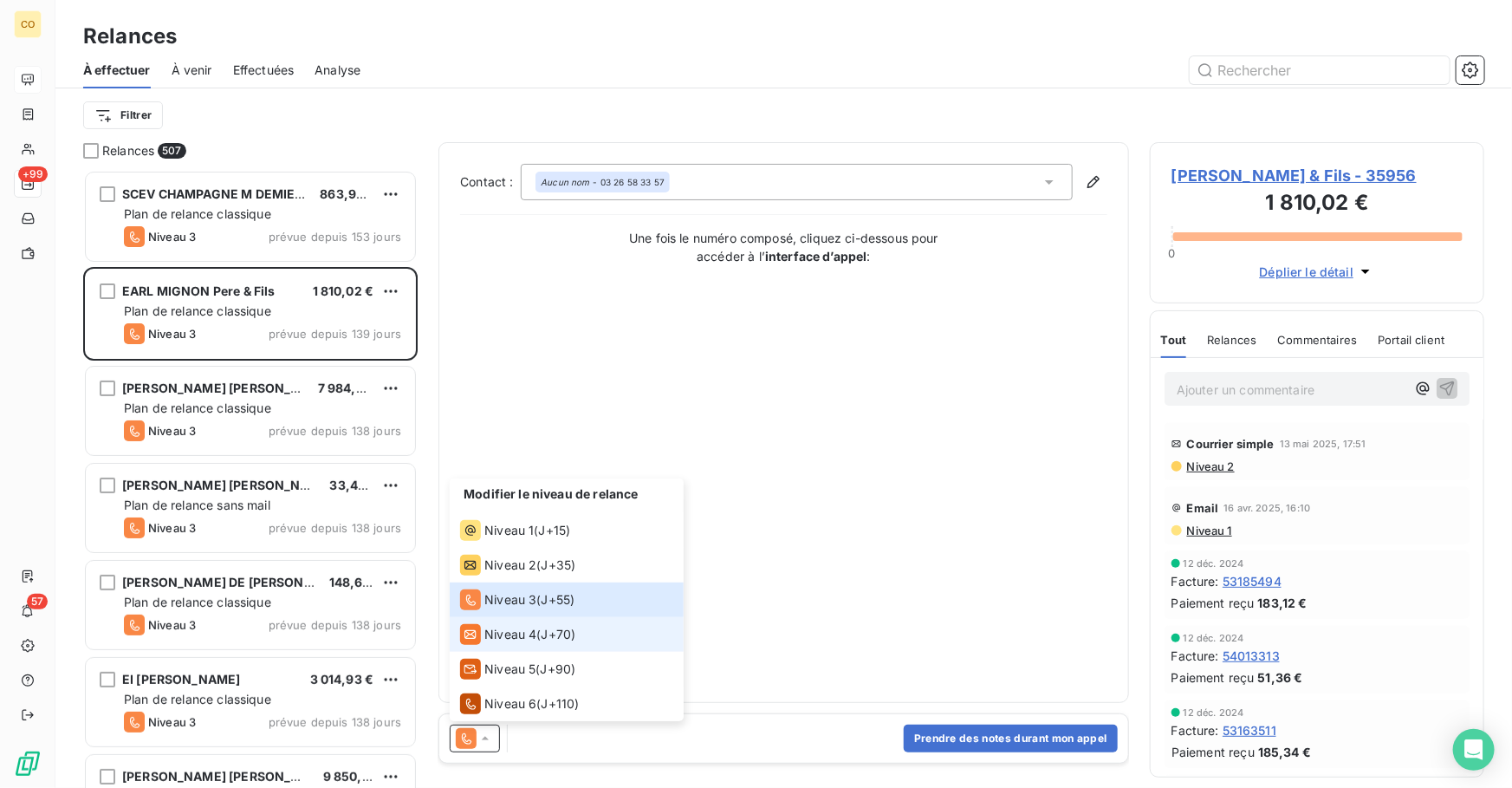
click at [507, 626] on span "Niveau 4" at bounding box center [511, 634] width 52 height 17
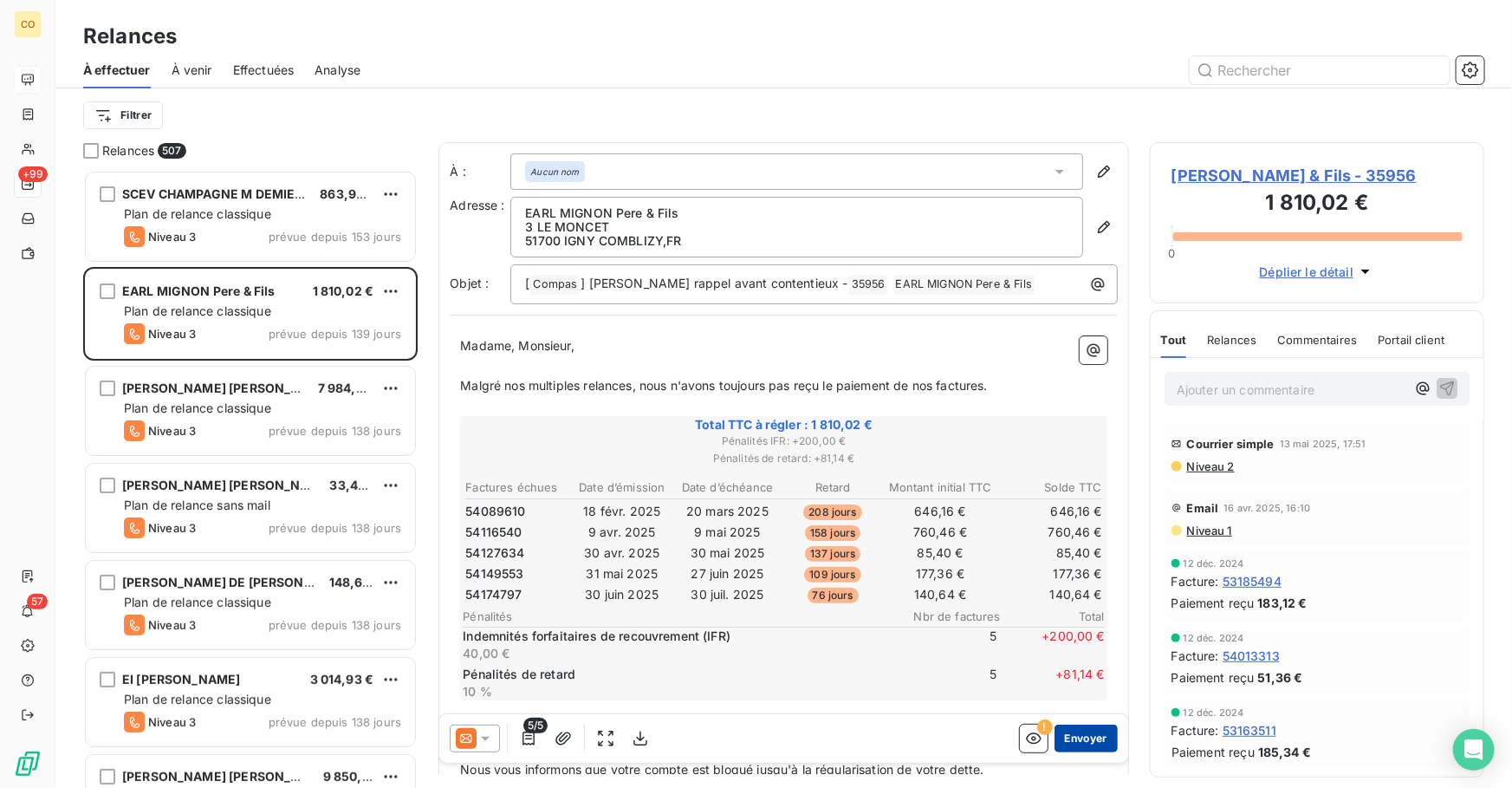
click at [1069, 745] on button "Envoyer" at bounding box center [1087, 739] width 63 height 28
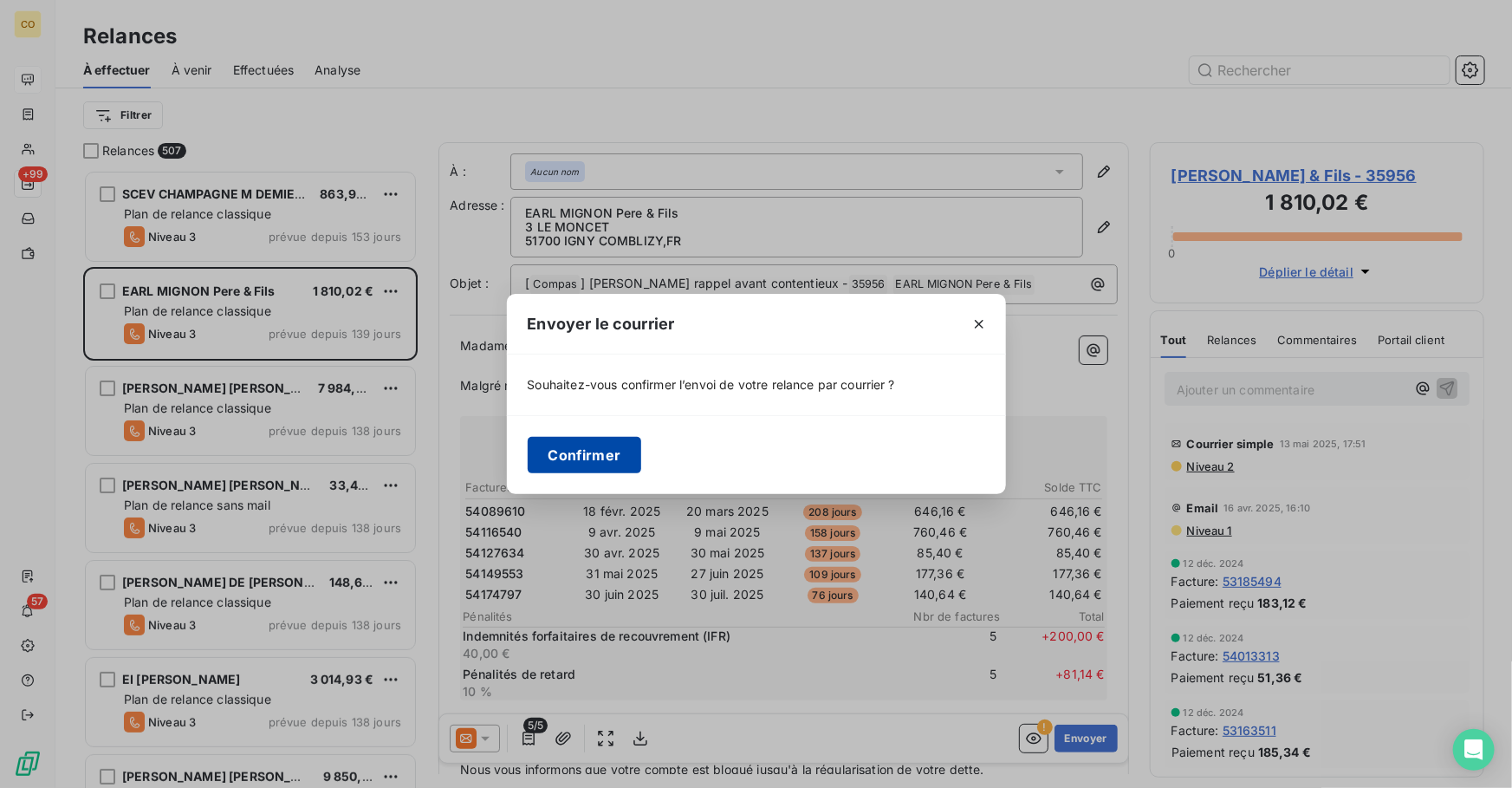
click at [595, 451] on button "Confirmer" at bounding box center [585, 455] width 114 height 36
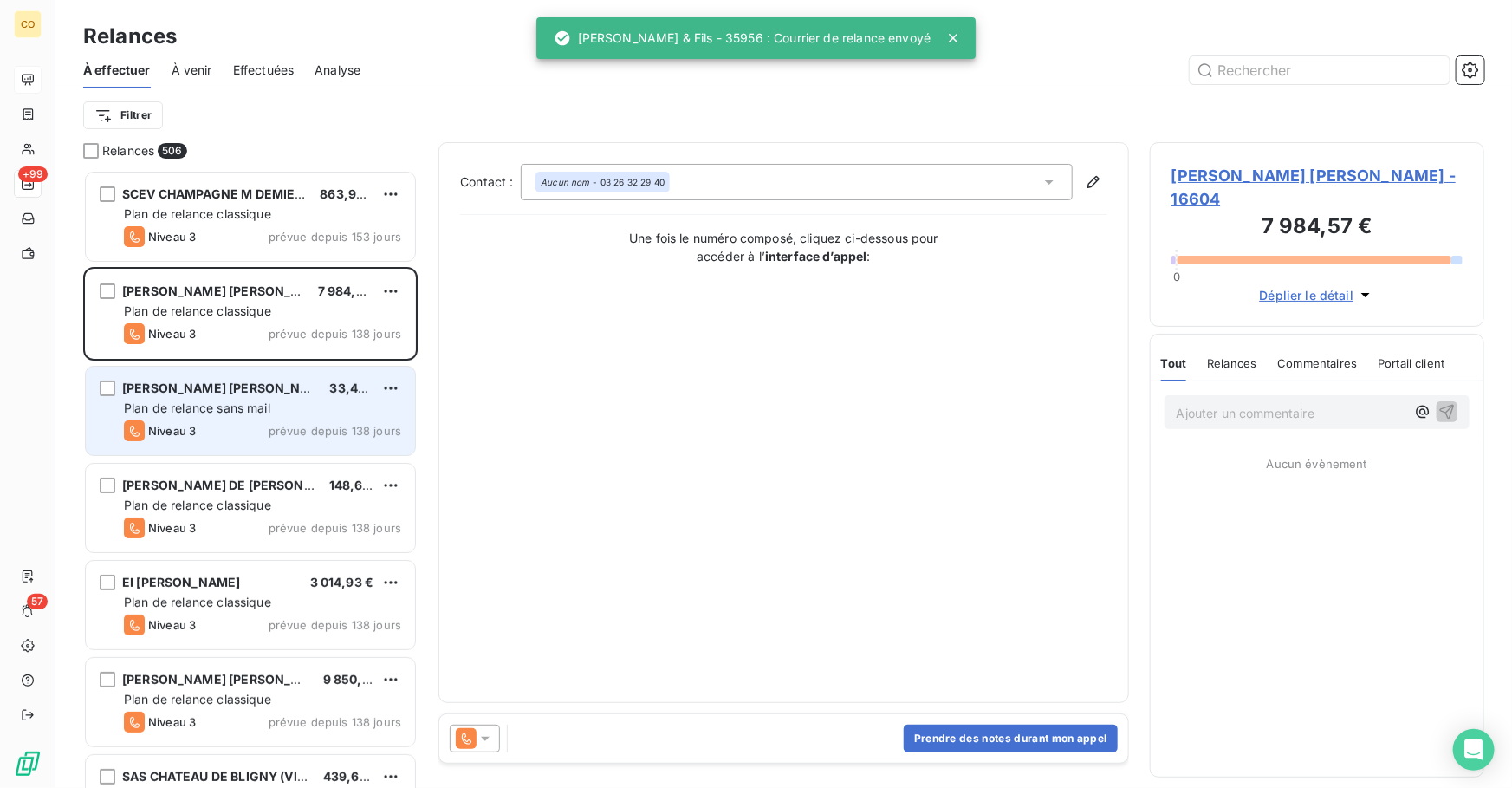
click at [262, 428] on div "Niveau 3 prévue depuis 138 jours" at bounding box center [263, 430] width 277 height 21
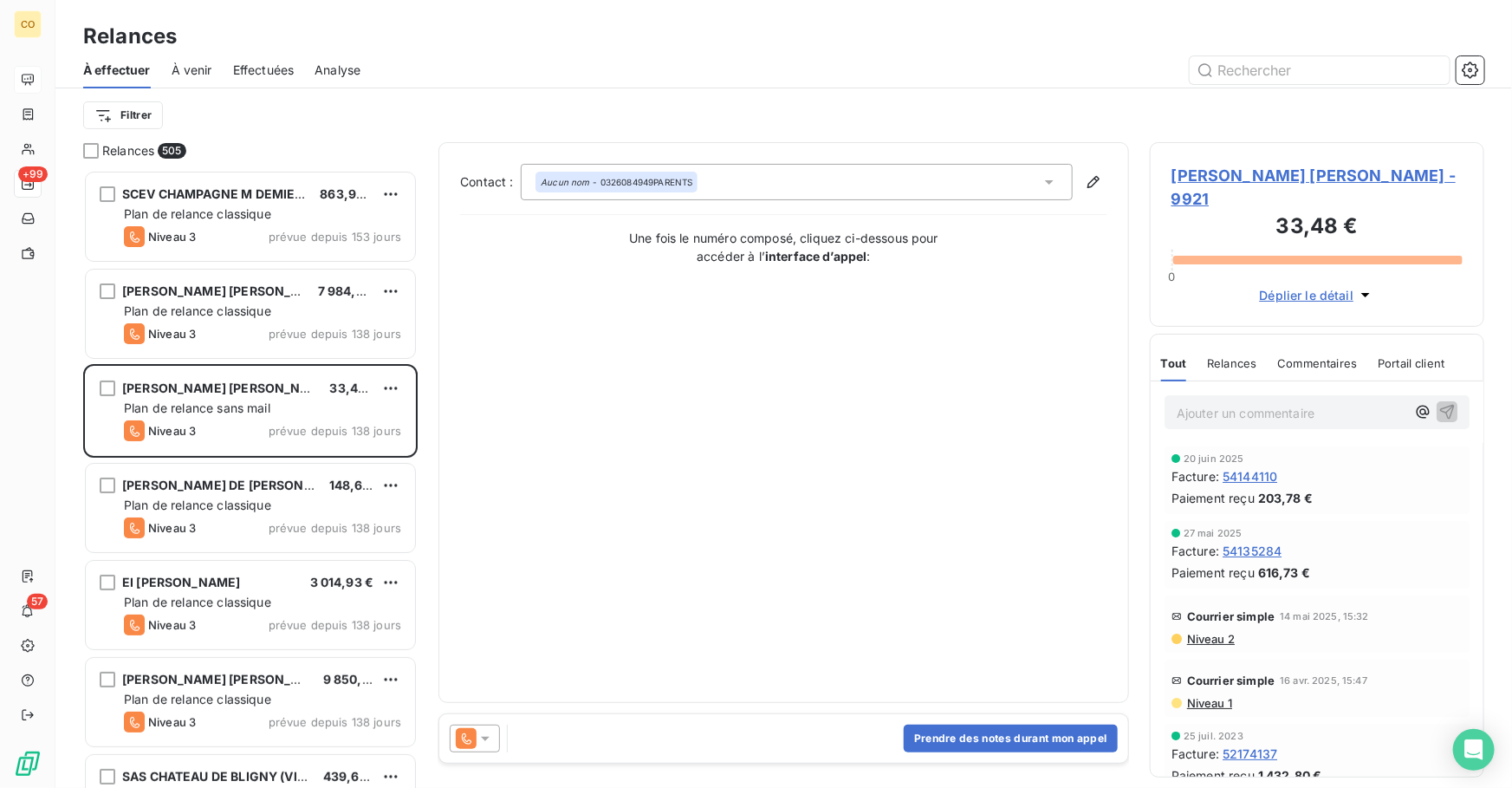
click at [470, 742] on icon at bounding box center [466, 738] width 21 height 21
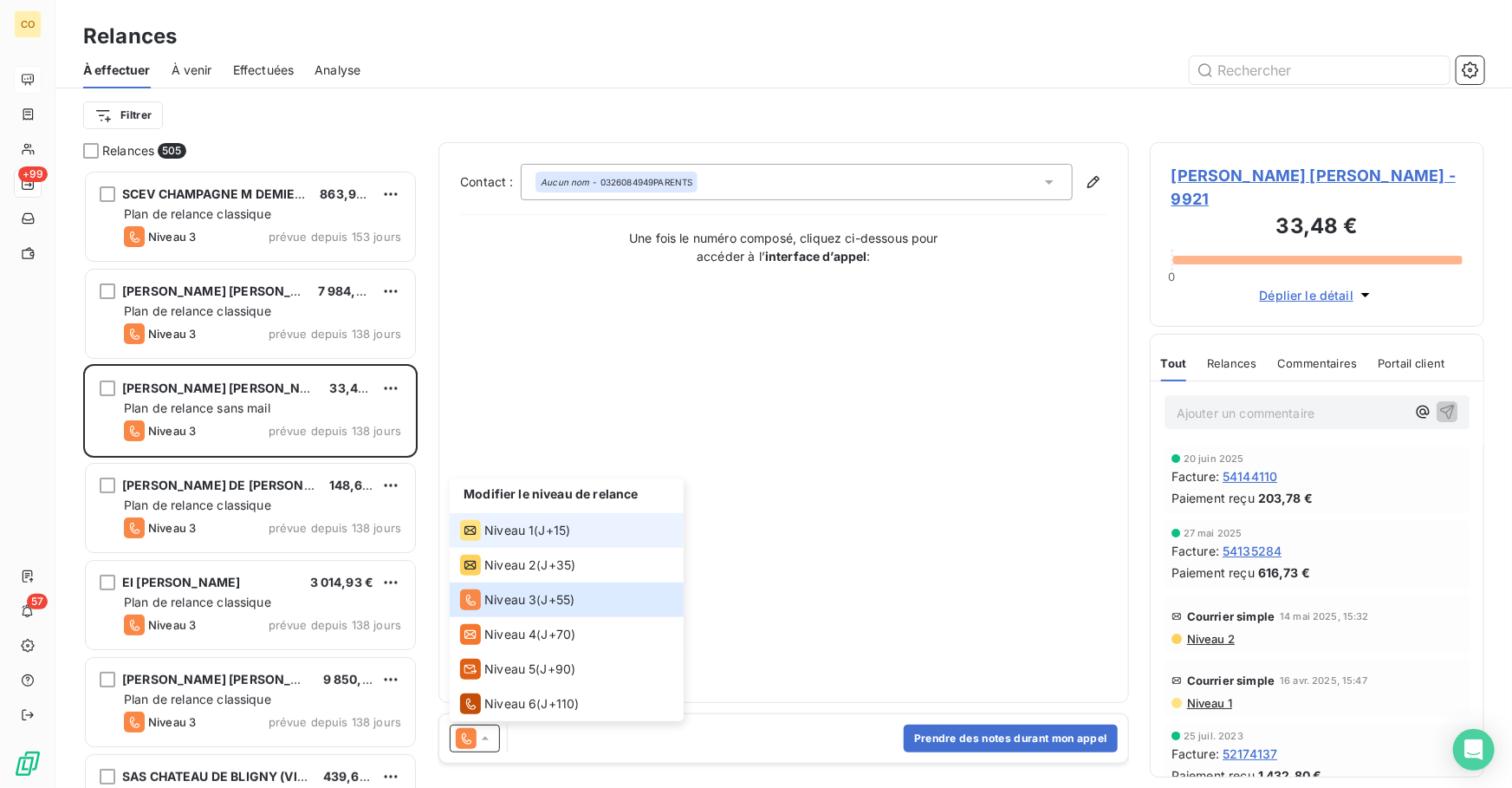
click at [512, 539] on div "Niveau 1" at bounding box center [497, 530] width 74 height 21
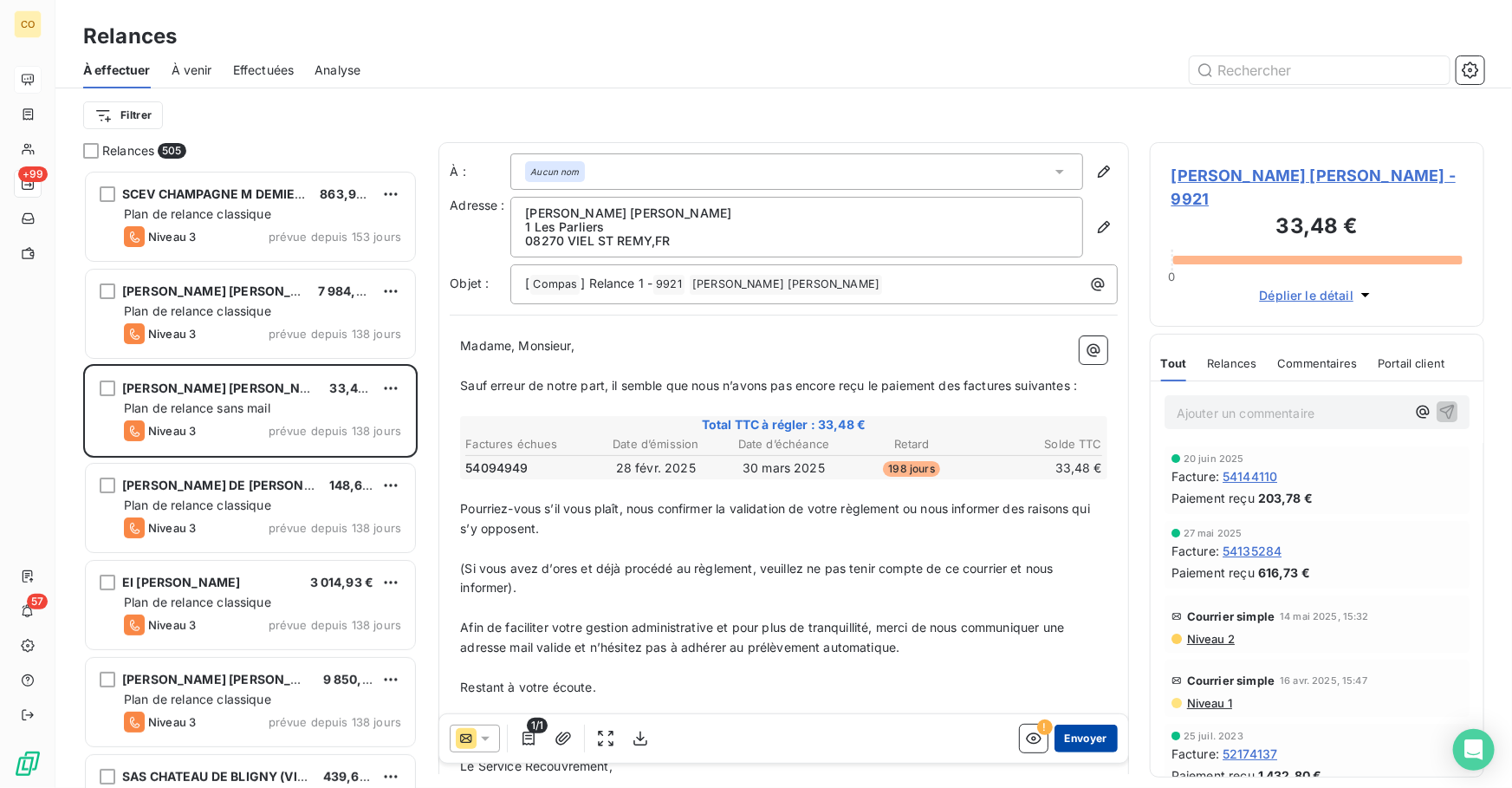
click at [1082, 737] on button "Envoyer" at bounding box center [1087, 739] width 63 height 28
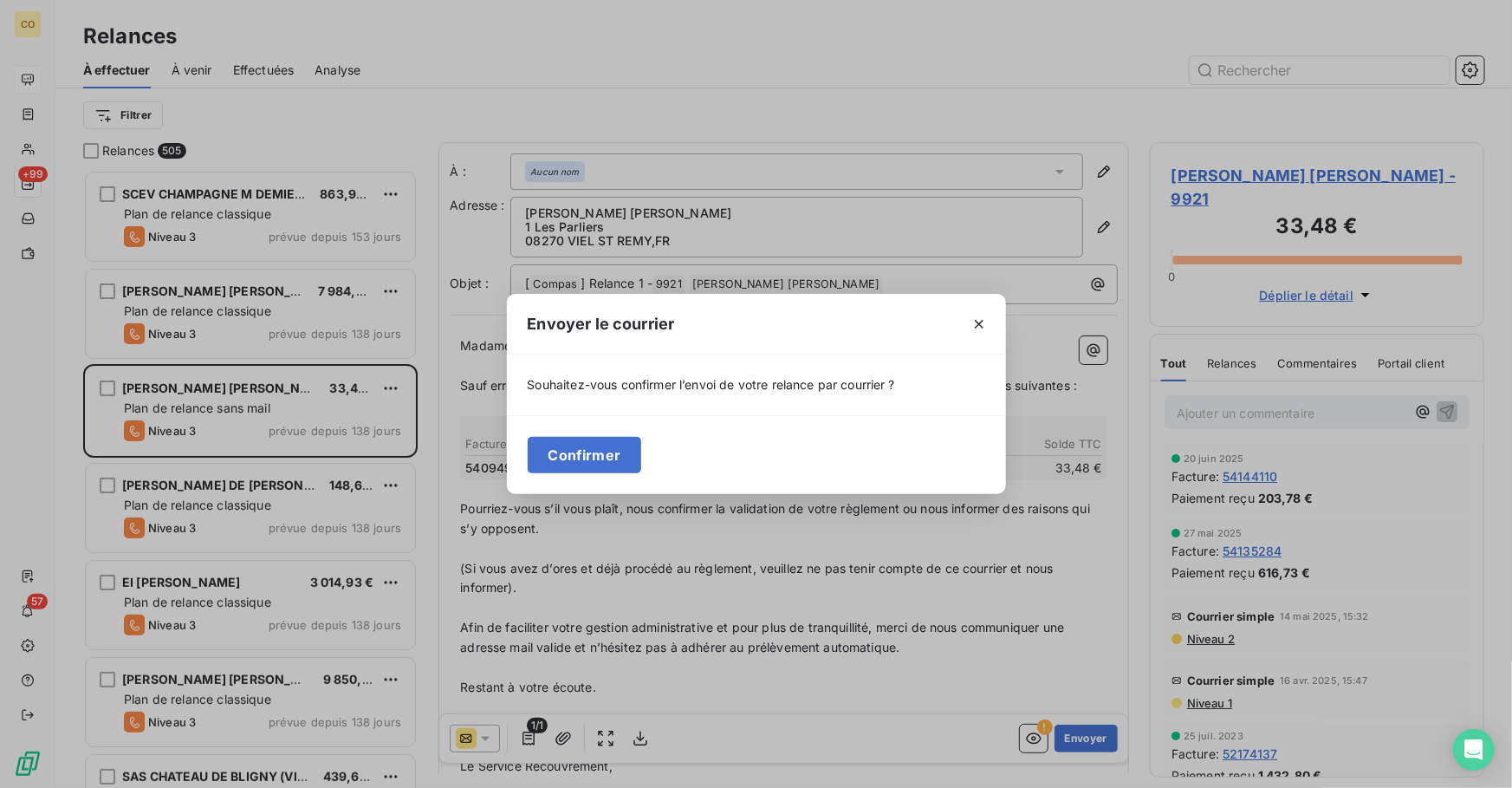
click at [868, 553] on div "Envoyer le courrier Souhaitez-vous confirmer l’envoi de votre relance par courr…" at bounding box center [756, 394] width 1512 height 788
click at [605, 459] on button "Confirmer" at bounding box center [585, 455] width 114 height 36
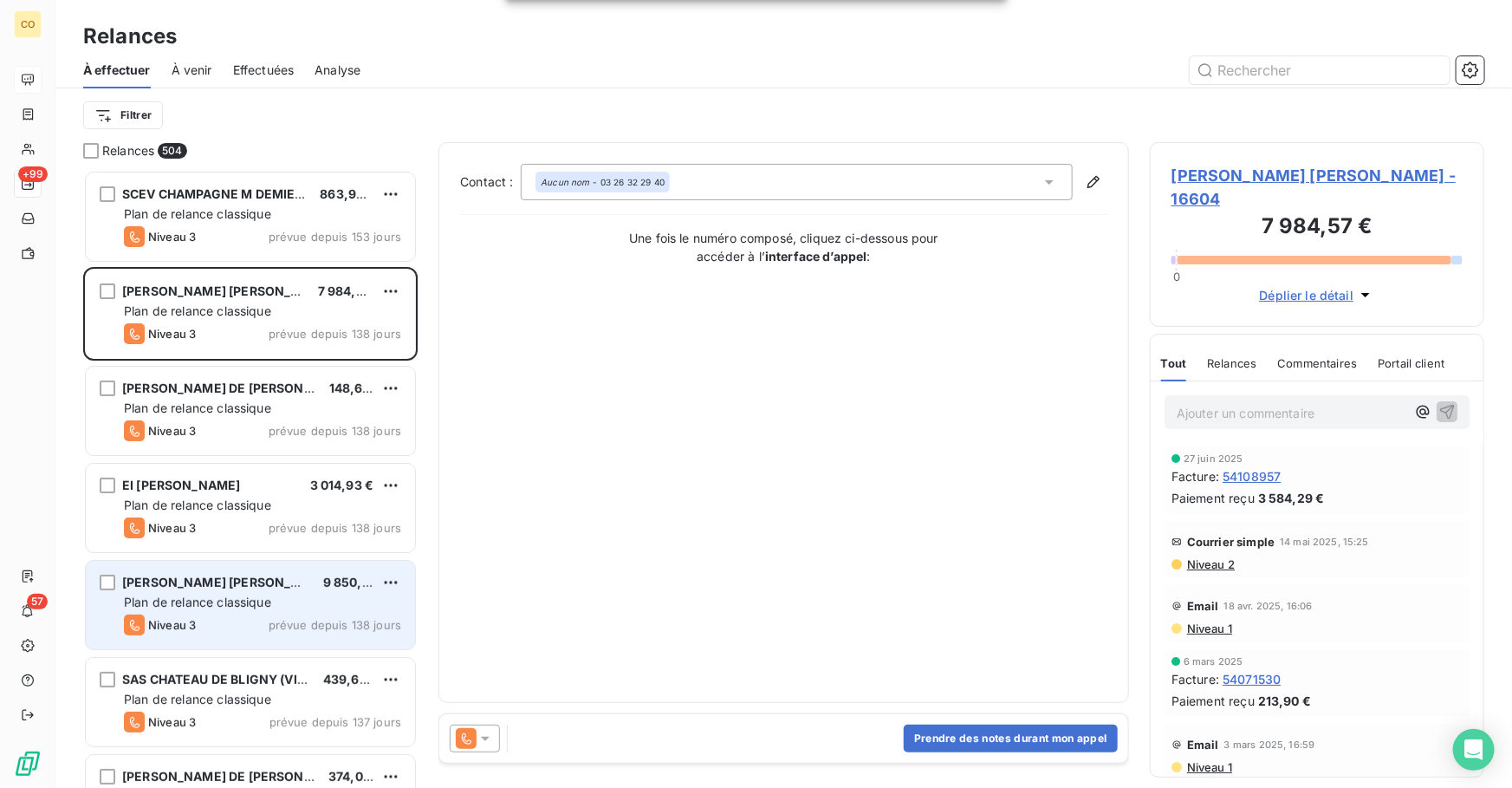
click at [260, 598] on span "Plan de relance classique" at bounding box center [198, 602] width 148 height 14
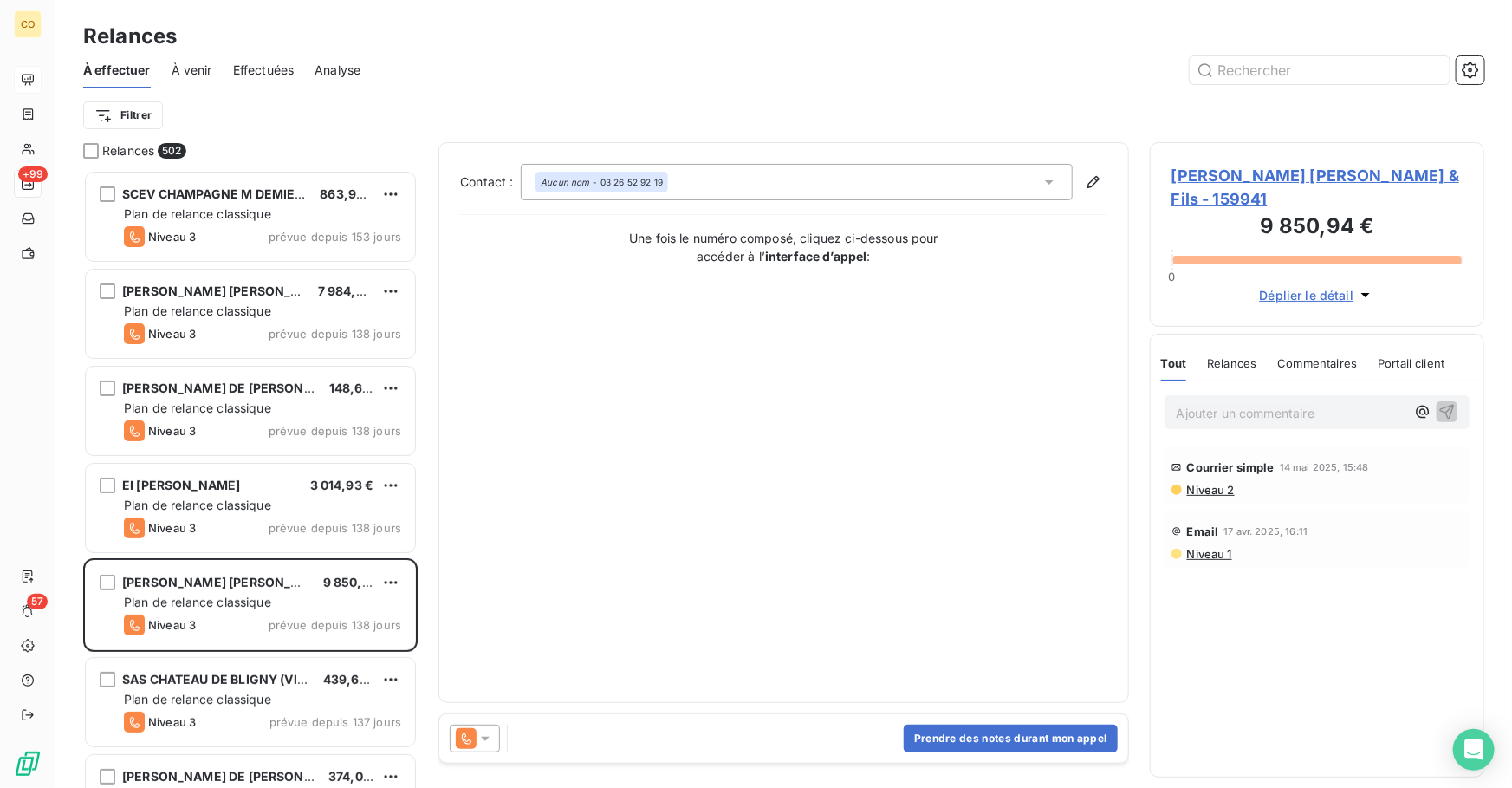
click at [488, 738] on icon at bounding box center [486, 739] width 9 height 4
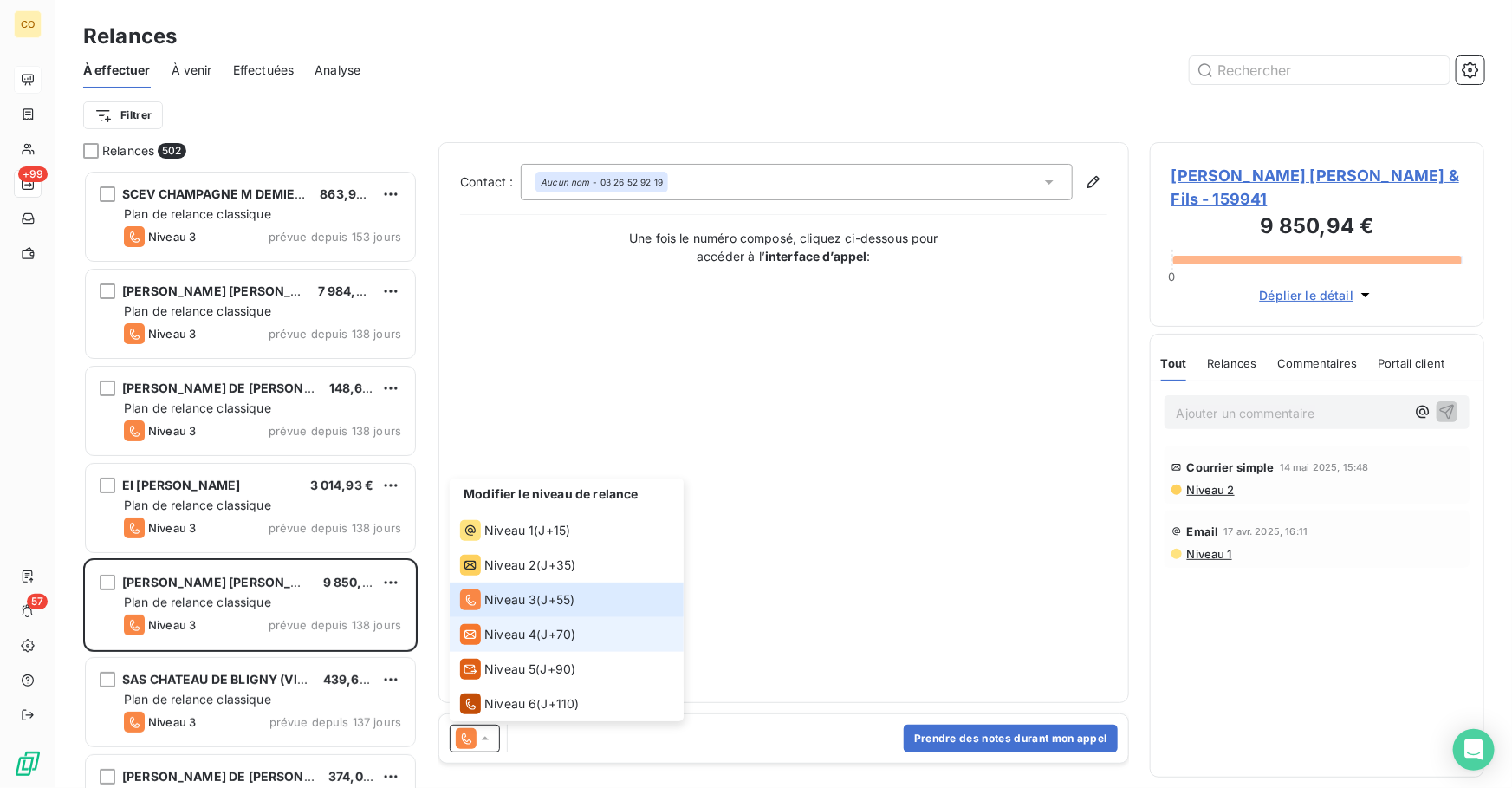
click at [510, 626] on span "Niveau 4" at bounding box center [511, 634] width 52 height 17
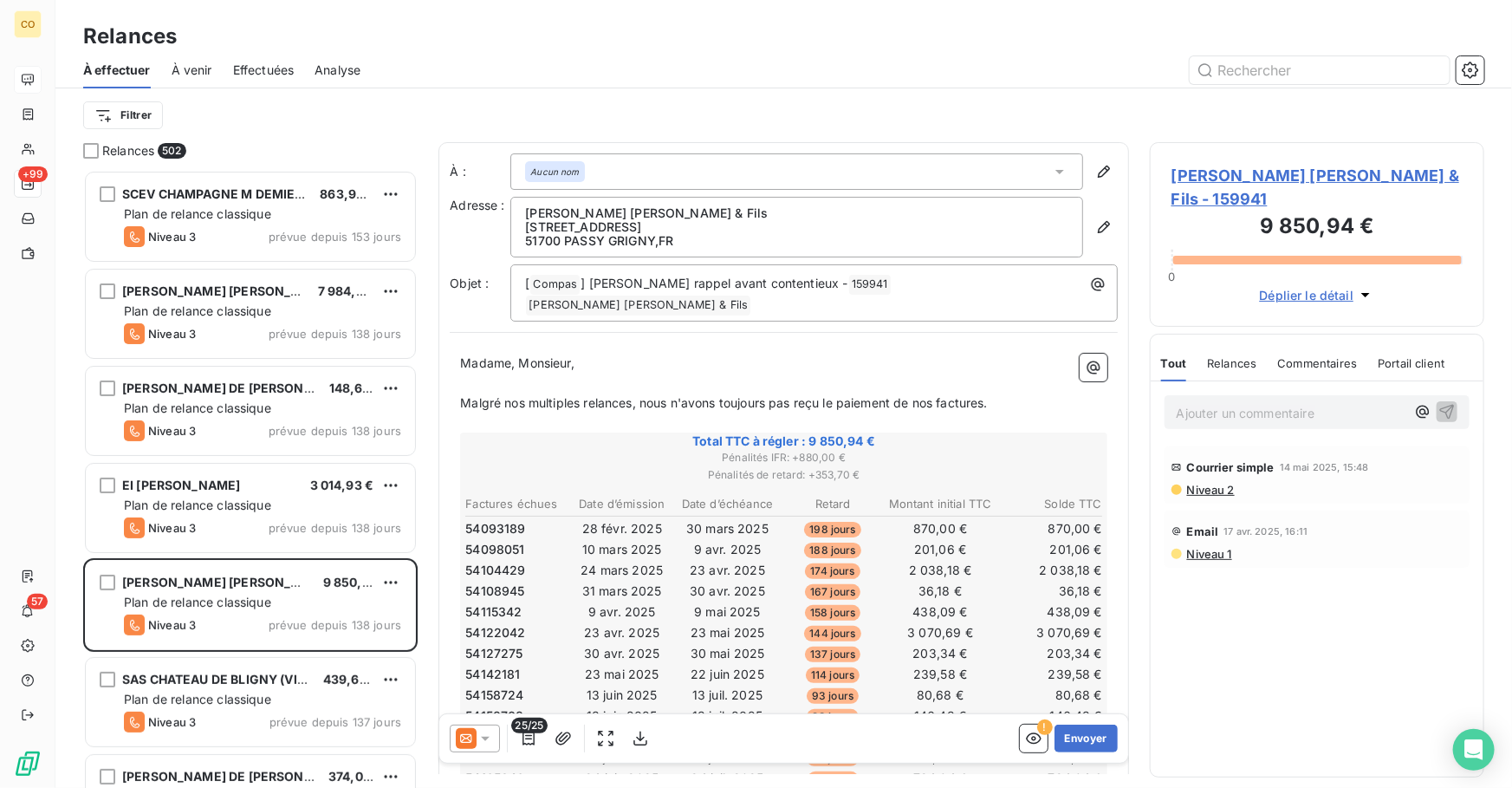
click at [1015, 393] on p "Malgré nos multiples relances, nous n'avons toujours pas reçu le paiement de no…" at bounding box center [784, 403] width 648 height 20
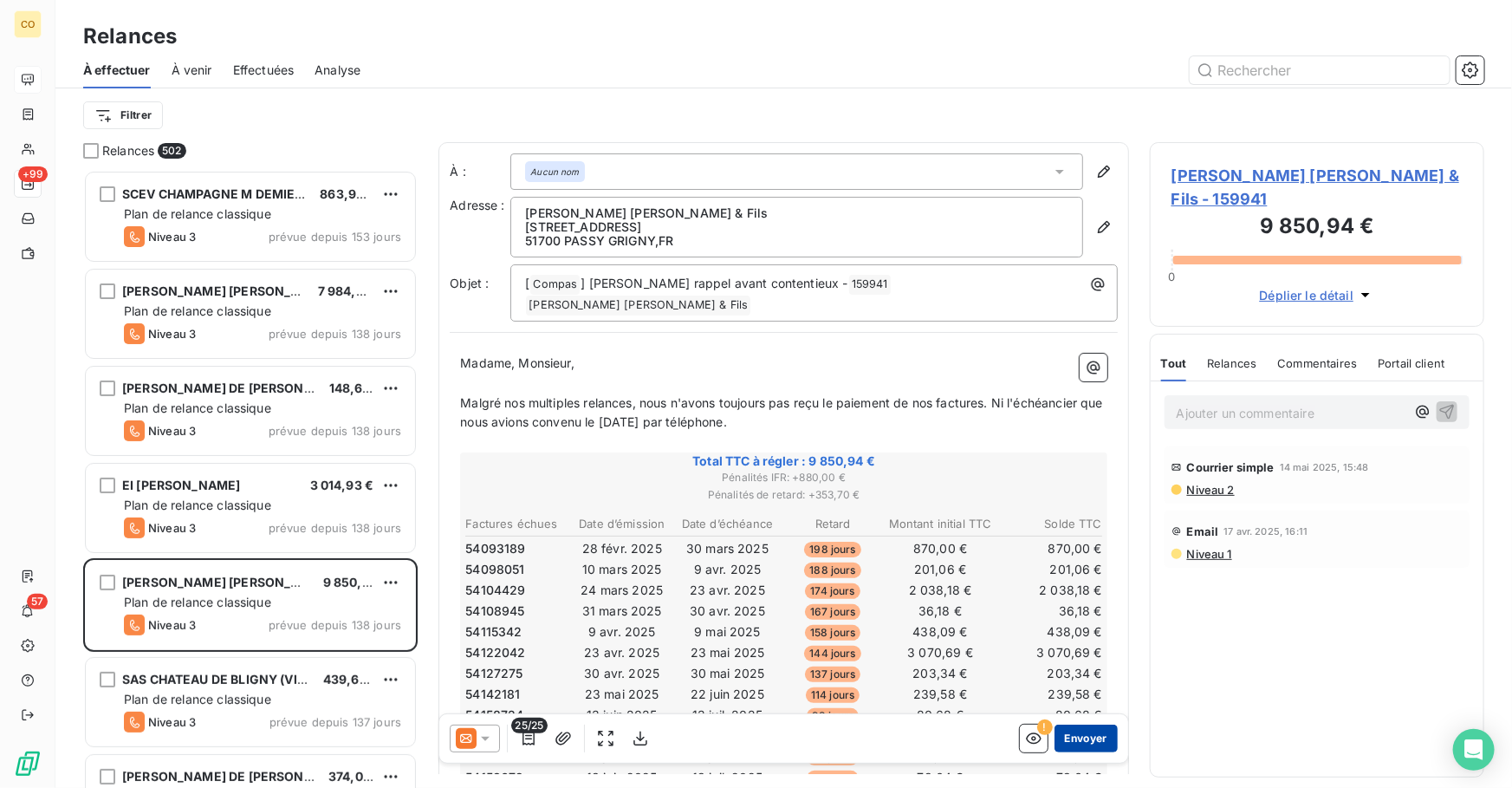
click at [1066, 739] on button "Envoyer" at bounding box center [1087, 739] width 63 height 28
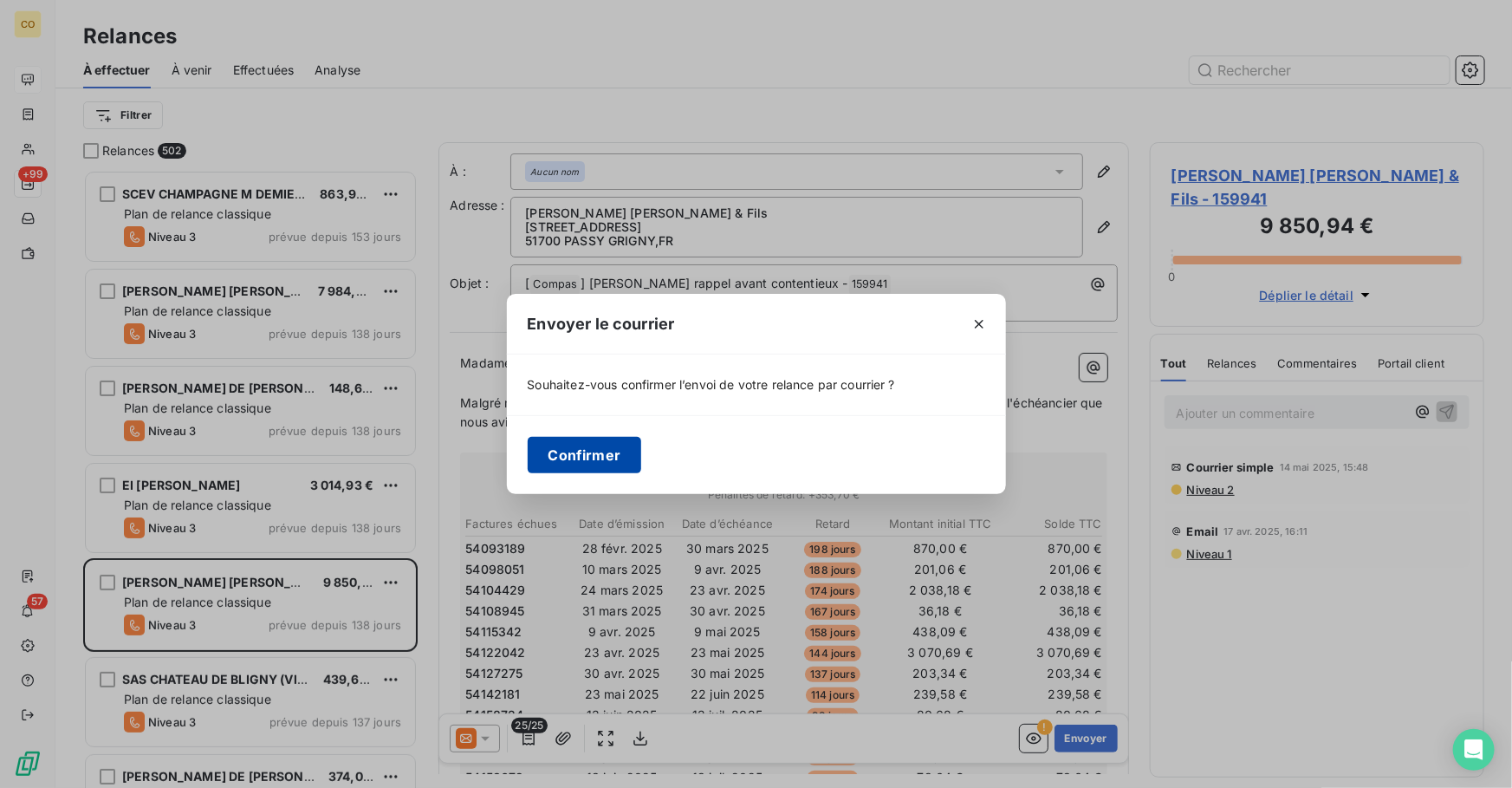
click at [604, 461] on button "Confirmer" at bounding box center [585, 455] width 114 height 36
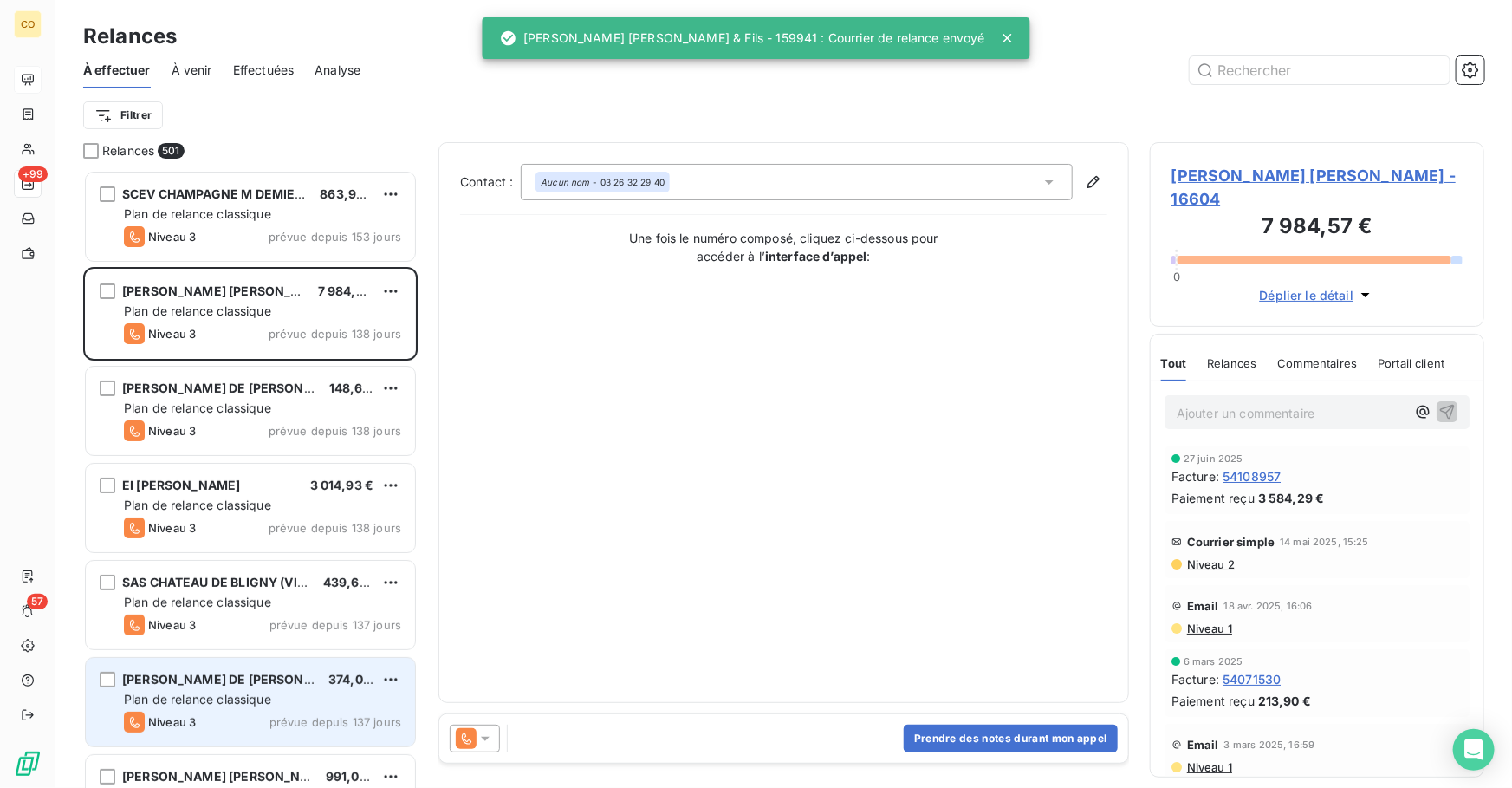
click at [263, 686] on div "EARL DE L AUBEPINE 374,03 €" at bounding box center [263, 679] width 277 height 15
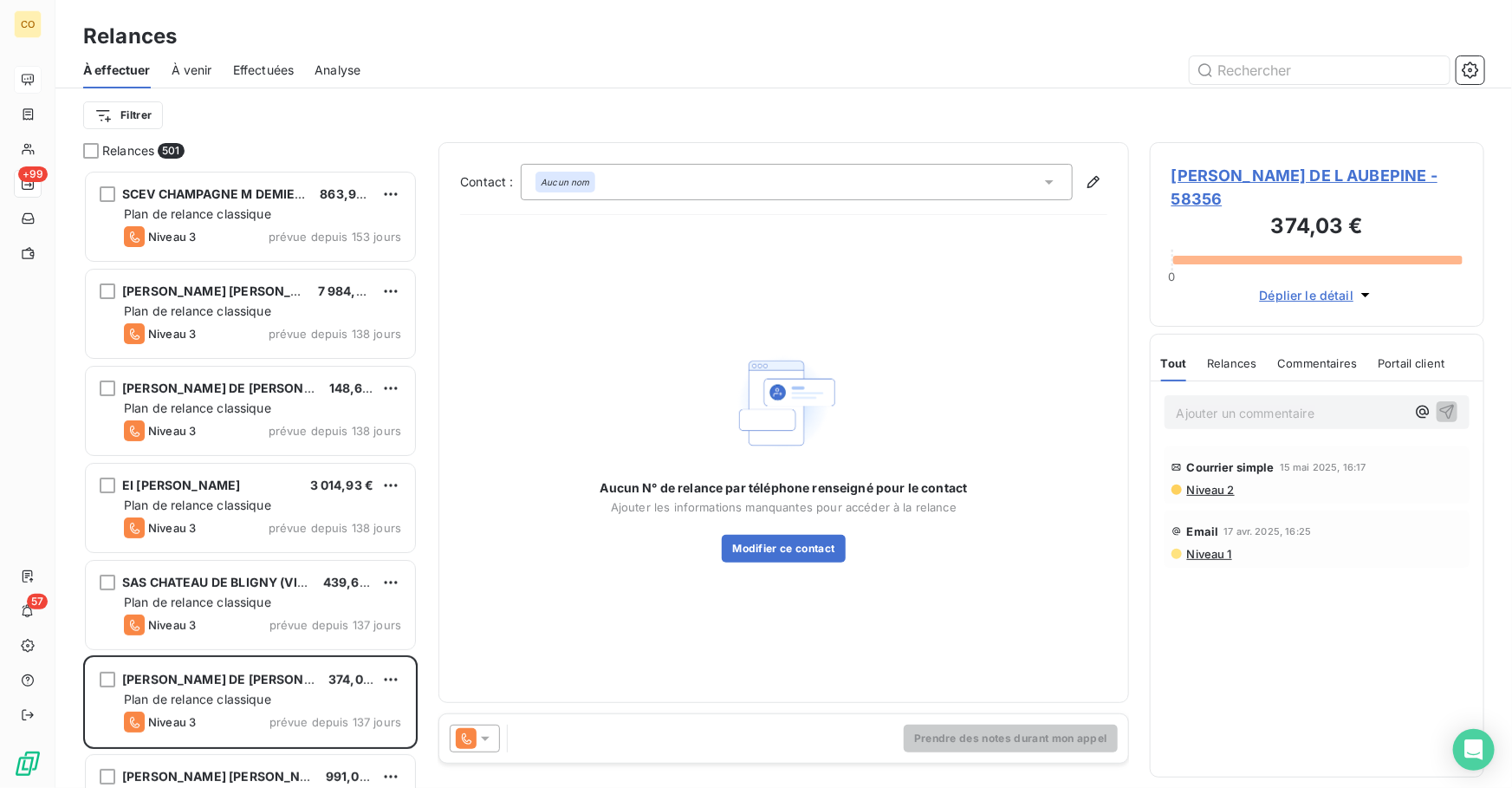
click at [480, 739] on icon at bounding box center [485, 738] width 17 height 17
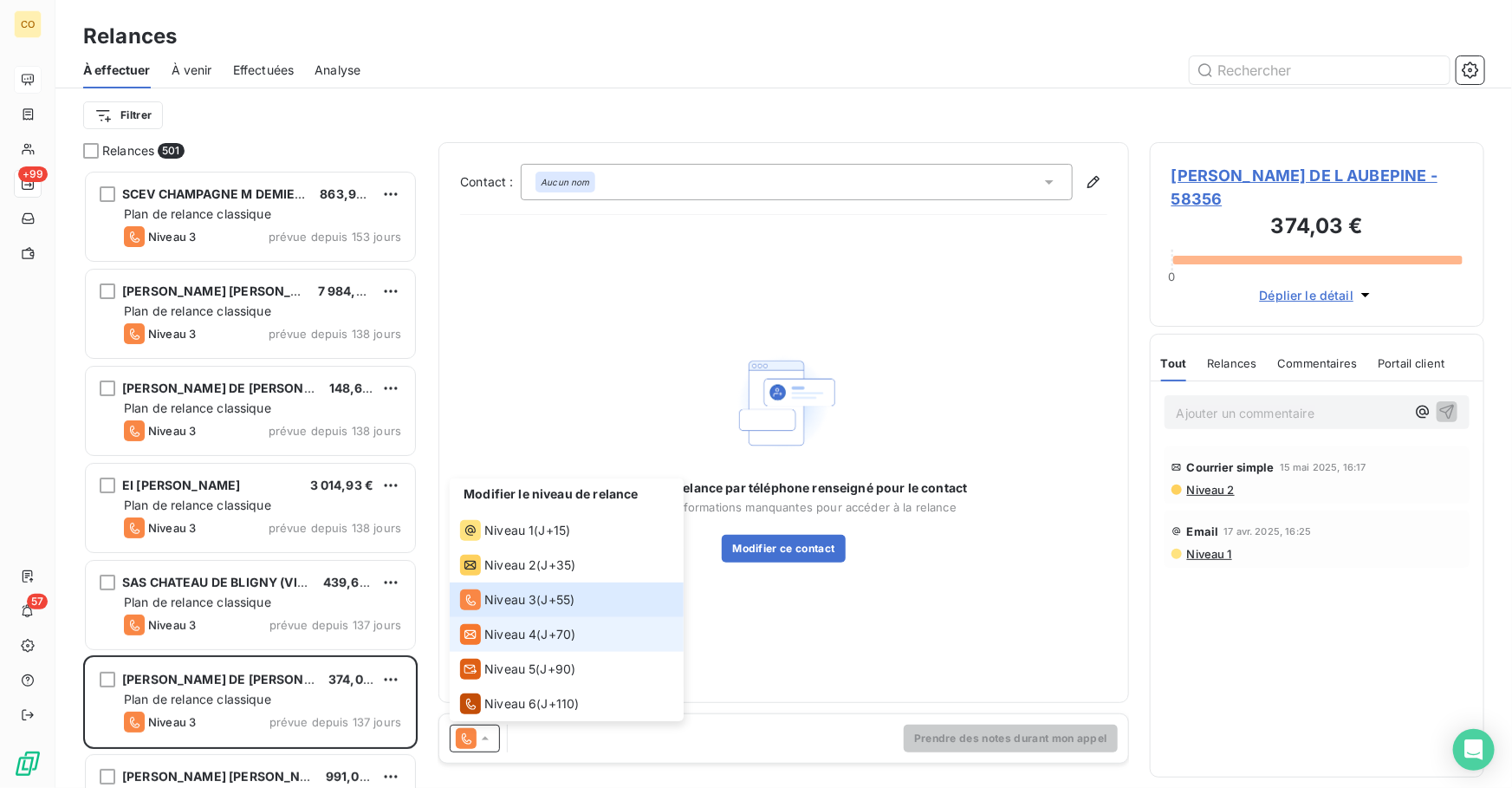
click at [524, 644] on div "Niveau 4" at bounding box center [498, 634] width 76 height 21
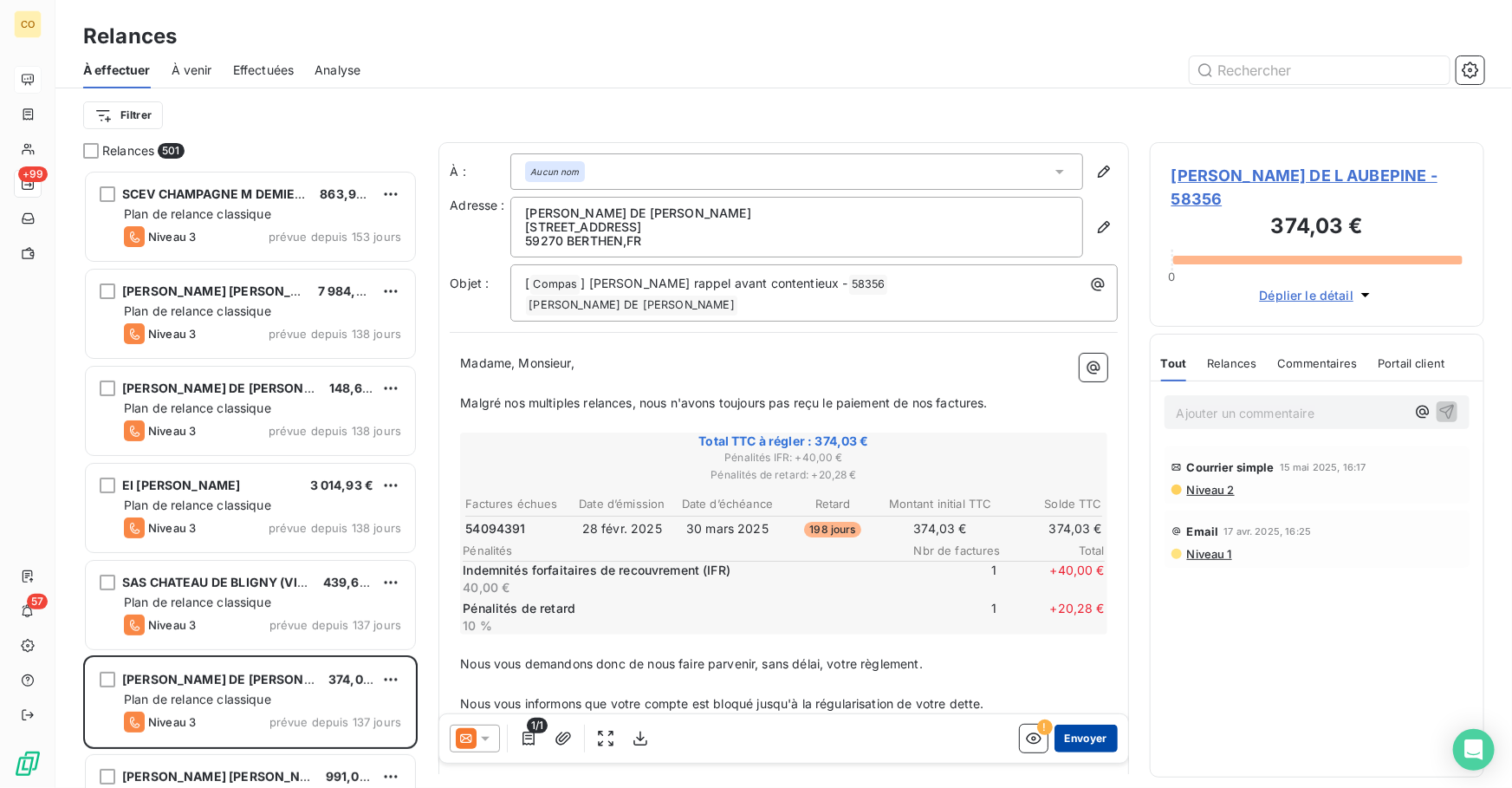
click at [1086, 739] on button "Envoyer" at bounding box center [1087, 739] width 63 height 28
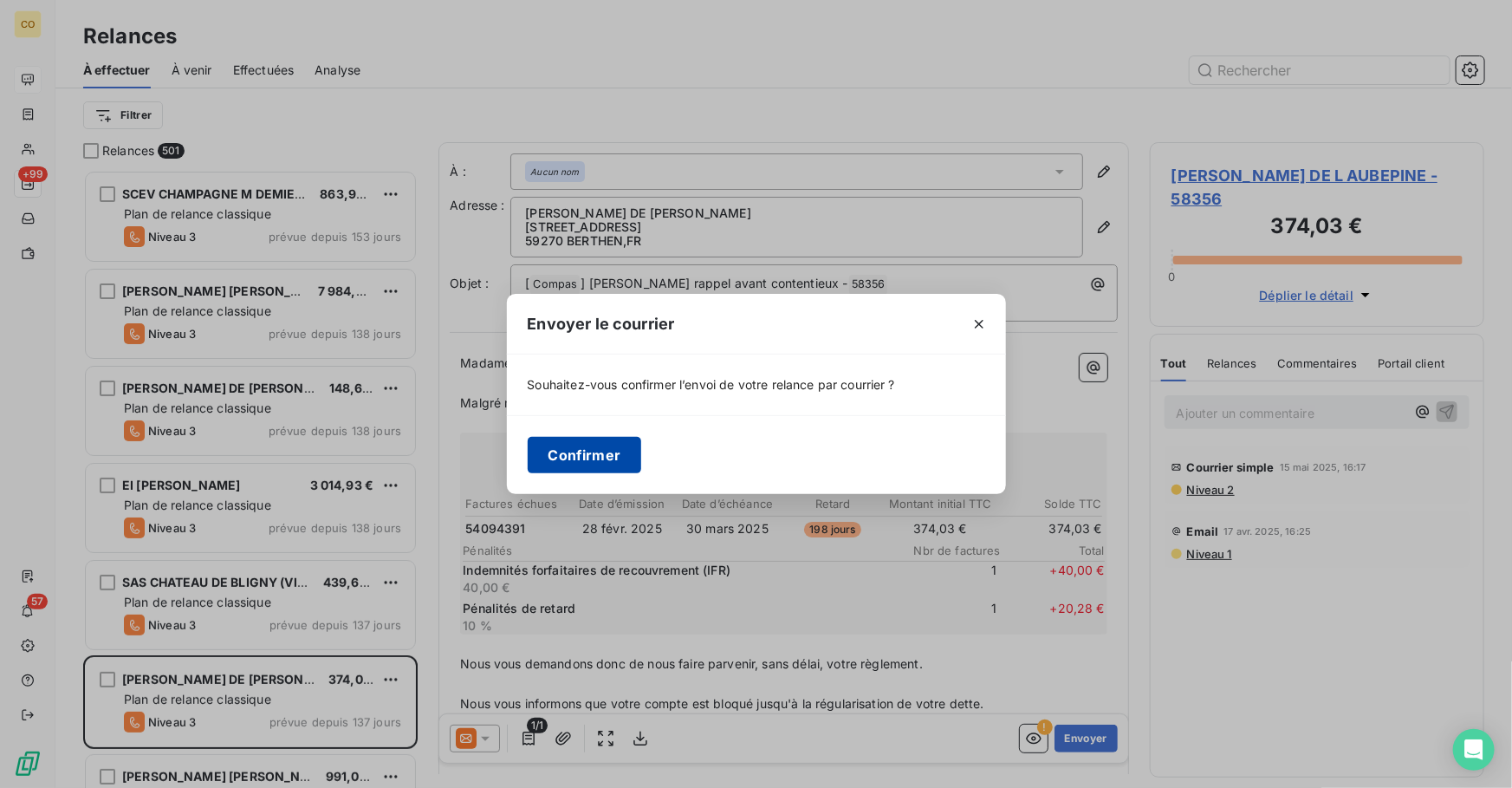
click at [589, 452] on button "Confirmer" at bounding box center [585, 455] width 114 height 36
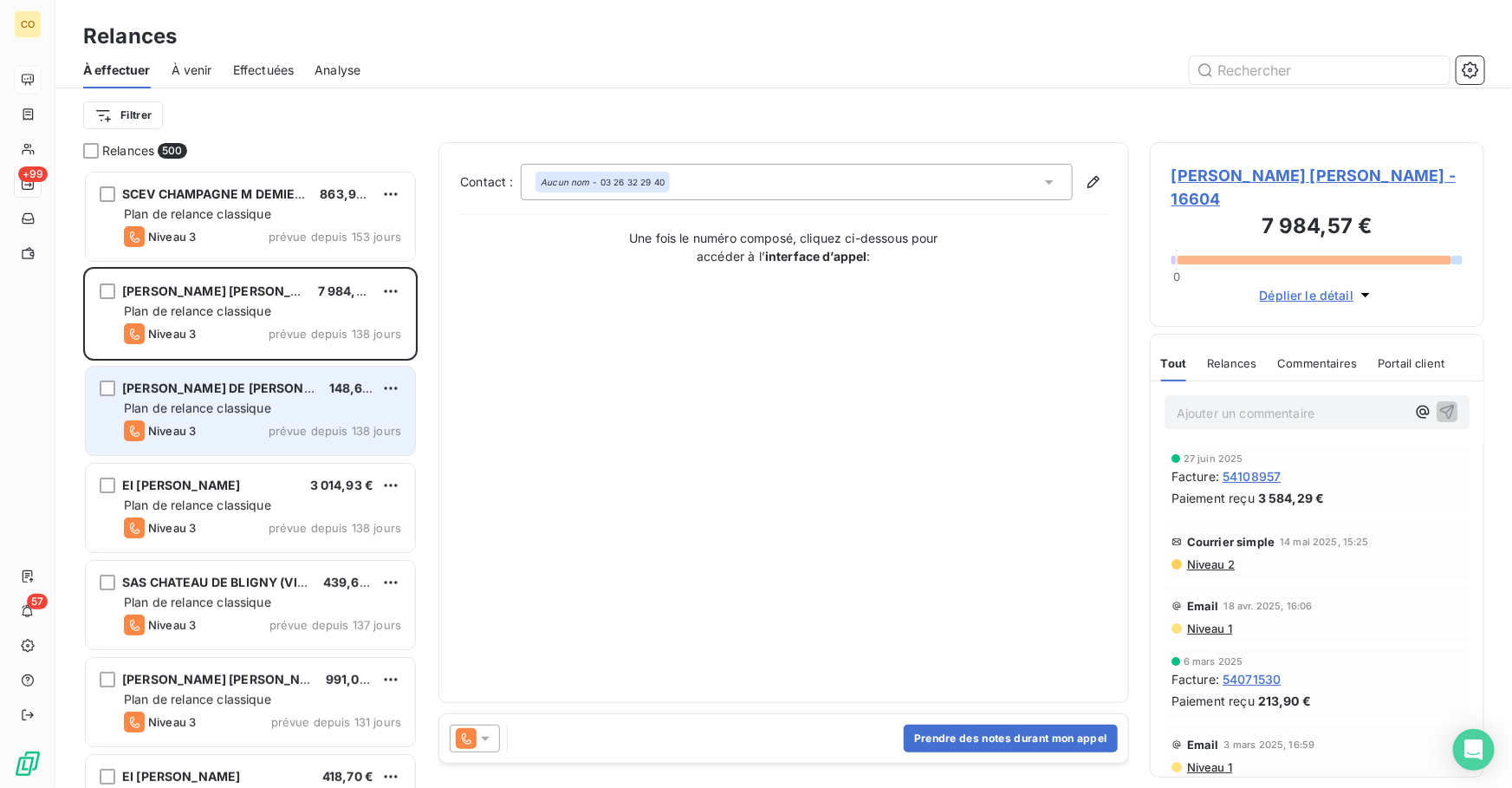
click at [209, 416] on div "Plan de relance classique" at bounding box center [263, 407] width 277 height 17
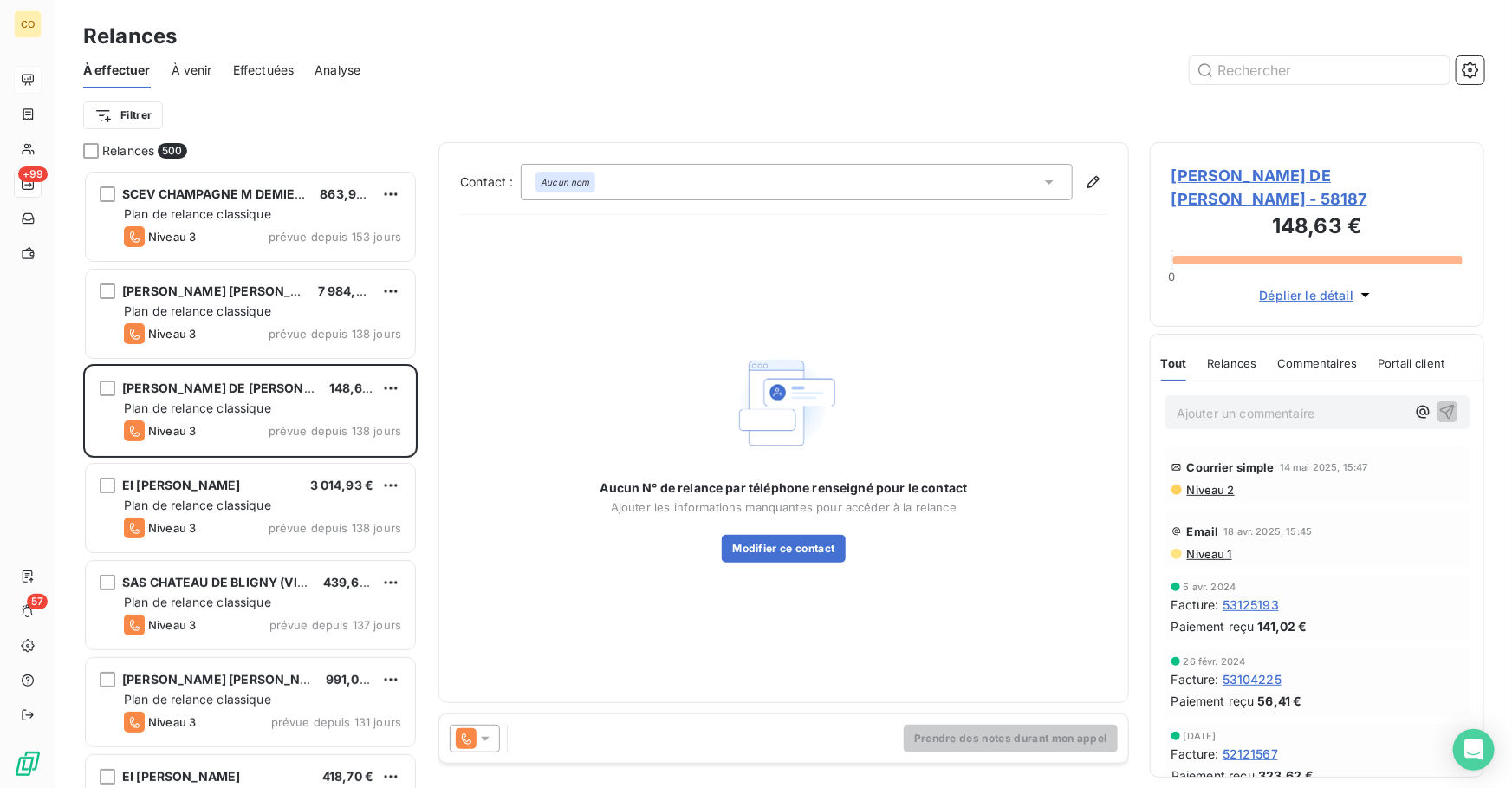
click at [469, 733] on icon at bounding box center [466, 738] width 21 height 21
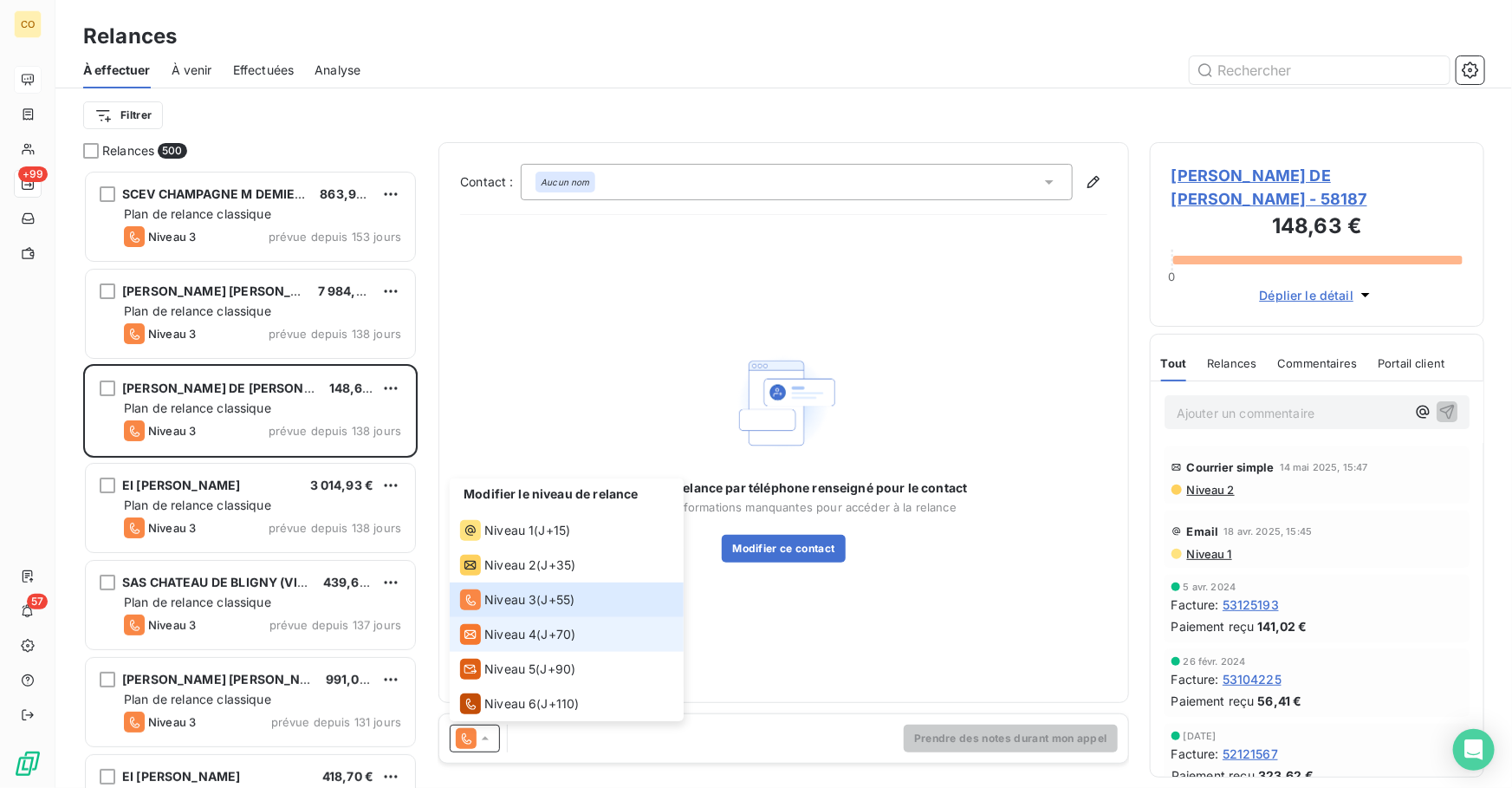
click at [513, 627] on span "Niveau 4" at bounding box center [511, 634] width 52 height 17
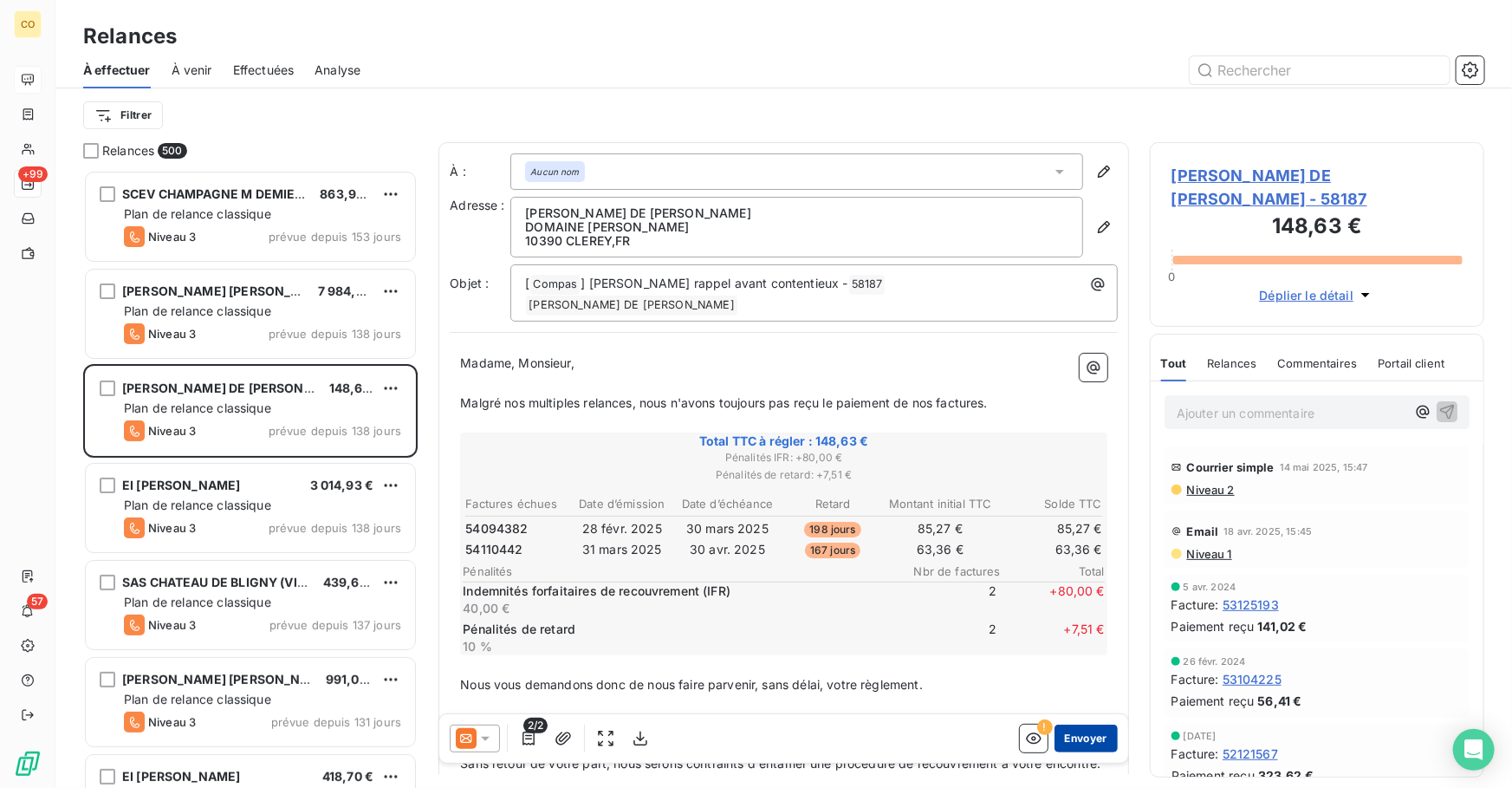
click at [1074, 739] on button "Envoyer" at bounding box center [1087, 739] width 63 height 28
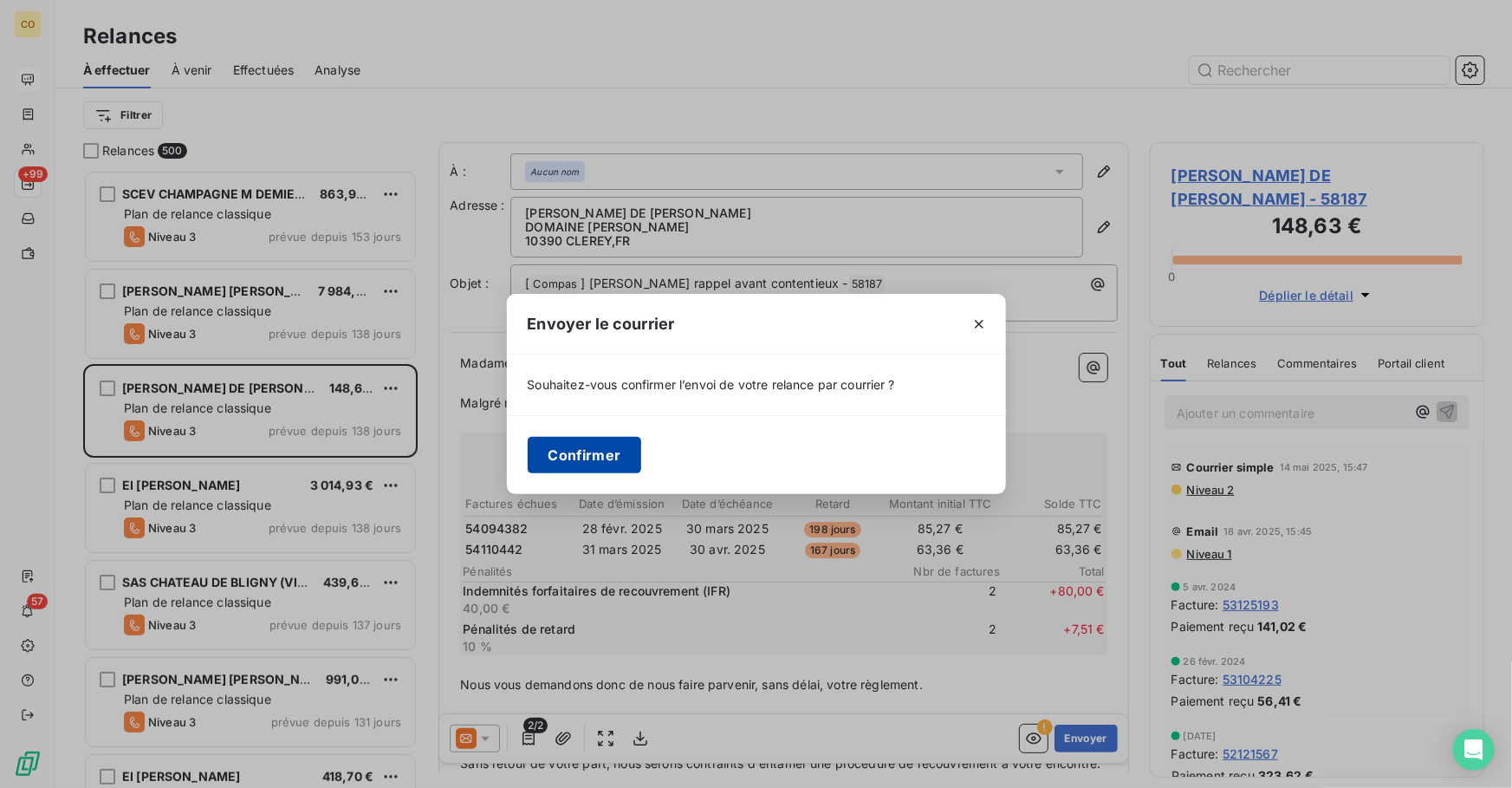
click at [588, 459] on button "Confirmer" at bounding box center [585, 455] width 114 height 36
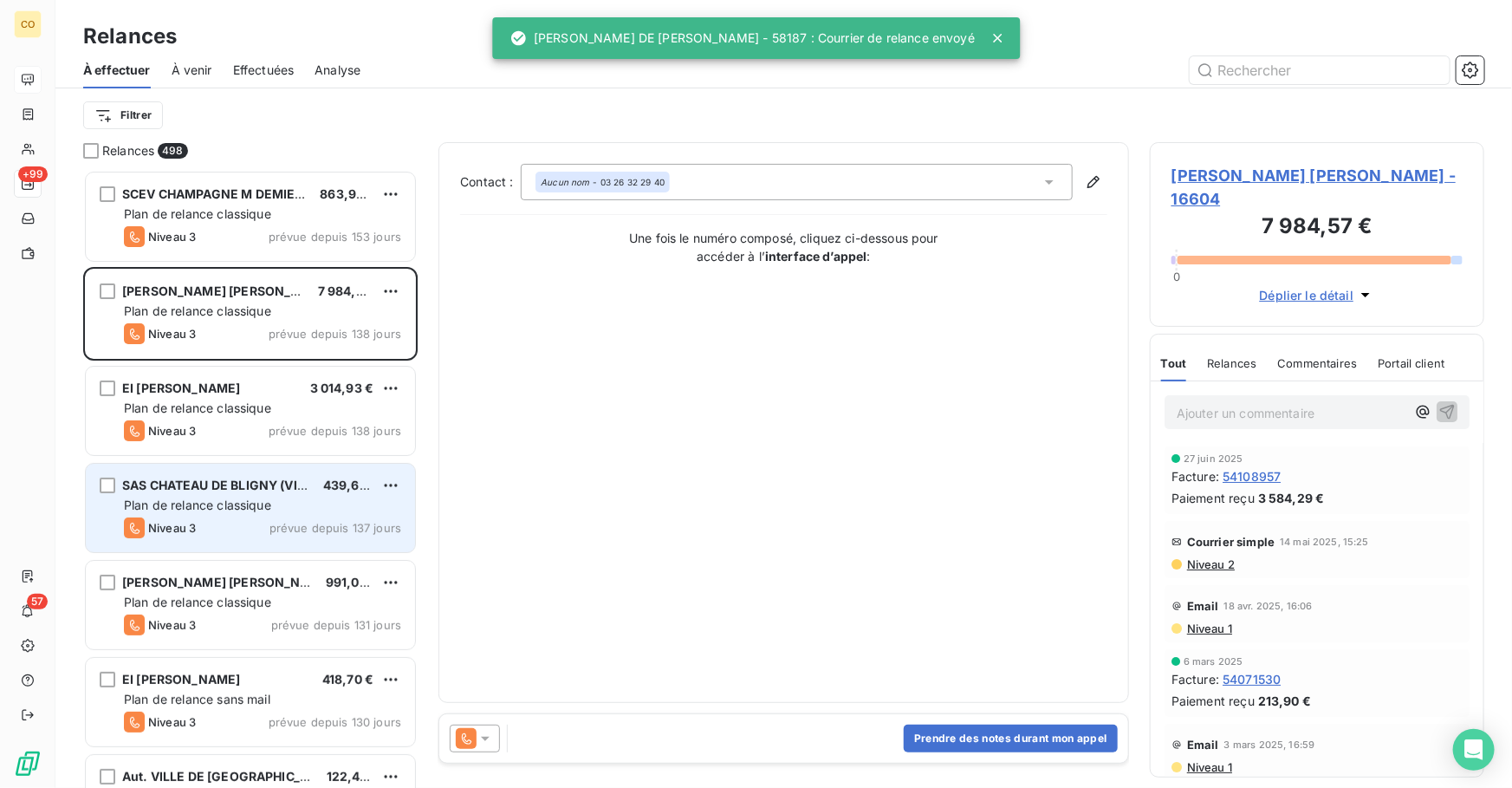
click at [219, 508] on span "Plan de relance classique" at bounding box center [198, 505] width 148 height 14
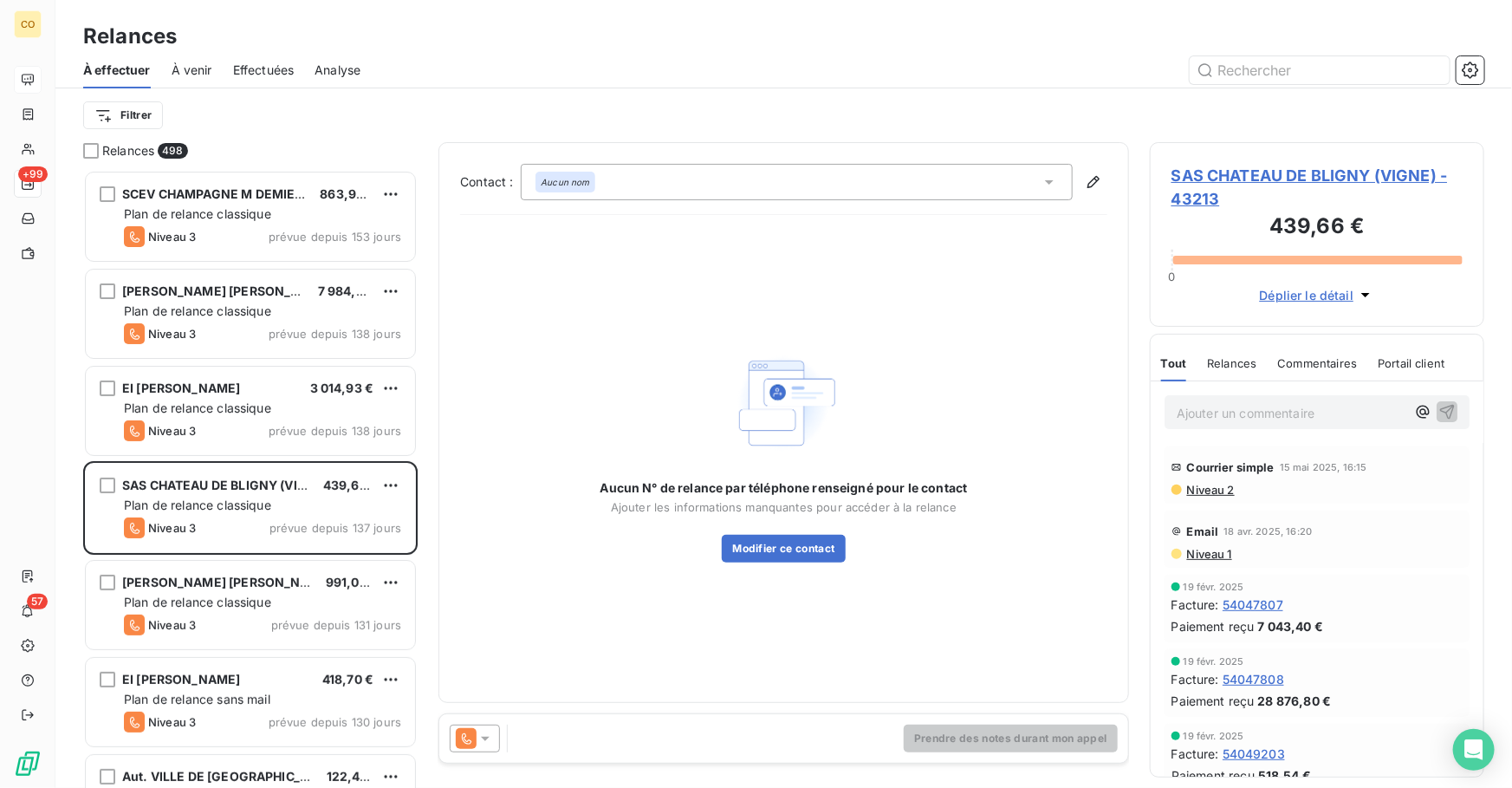
click at [1205, 492] on span "Niveau 2" at bounding box center [1210, 489] width 49 height 13
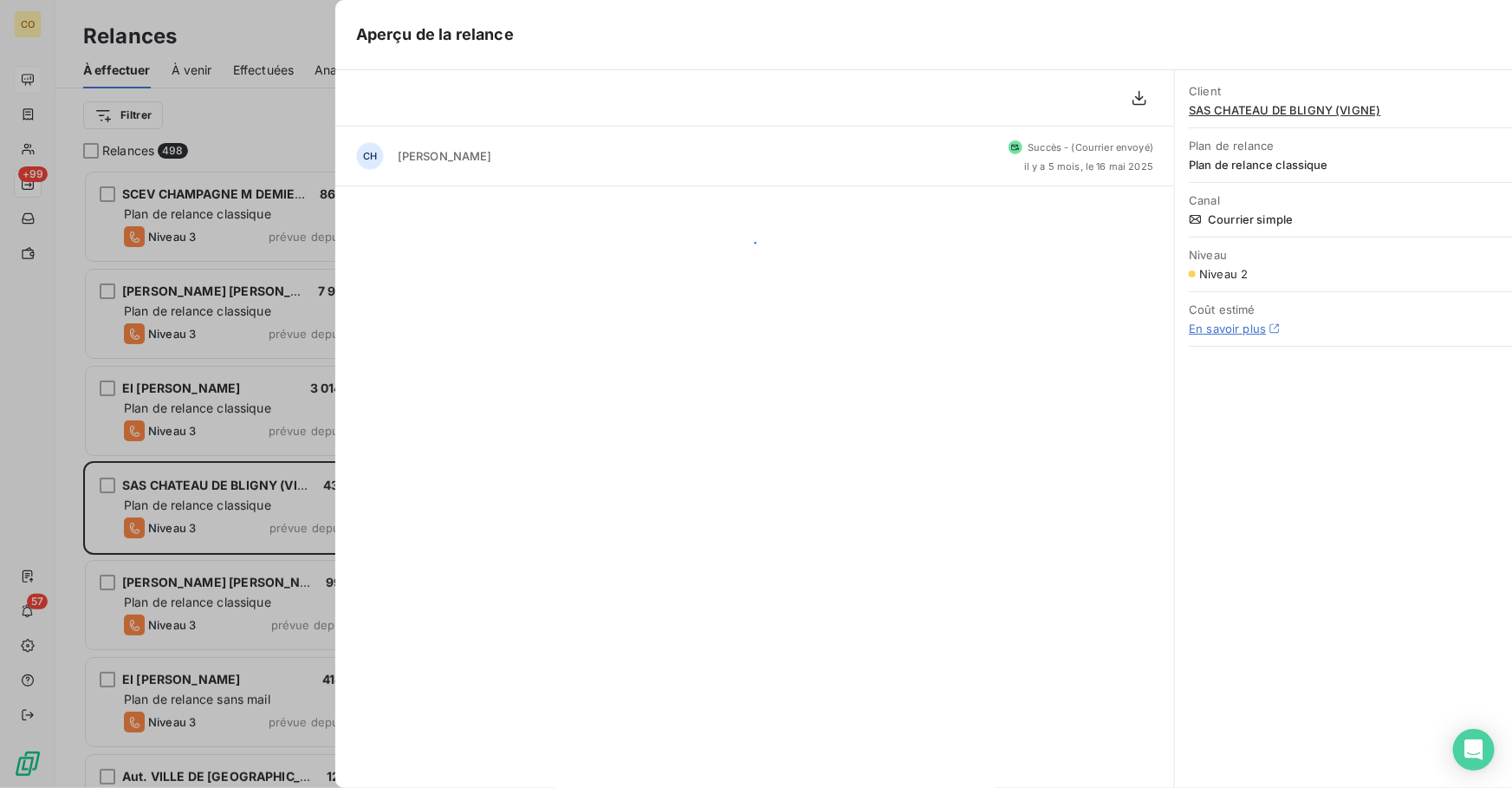
scroll to position [607, 322]
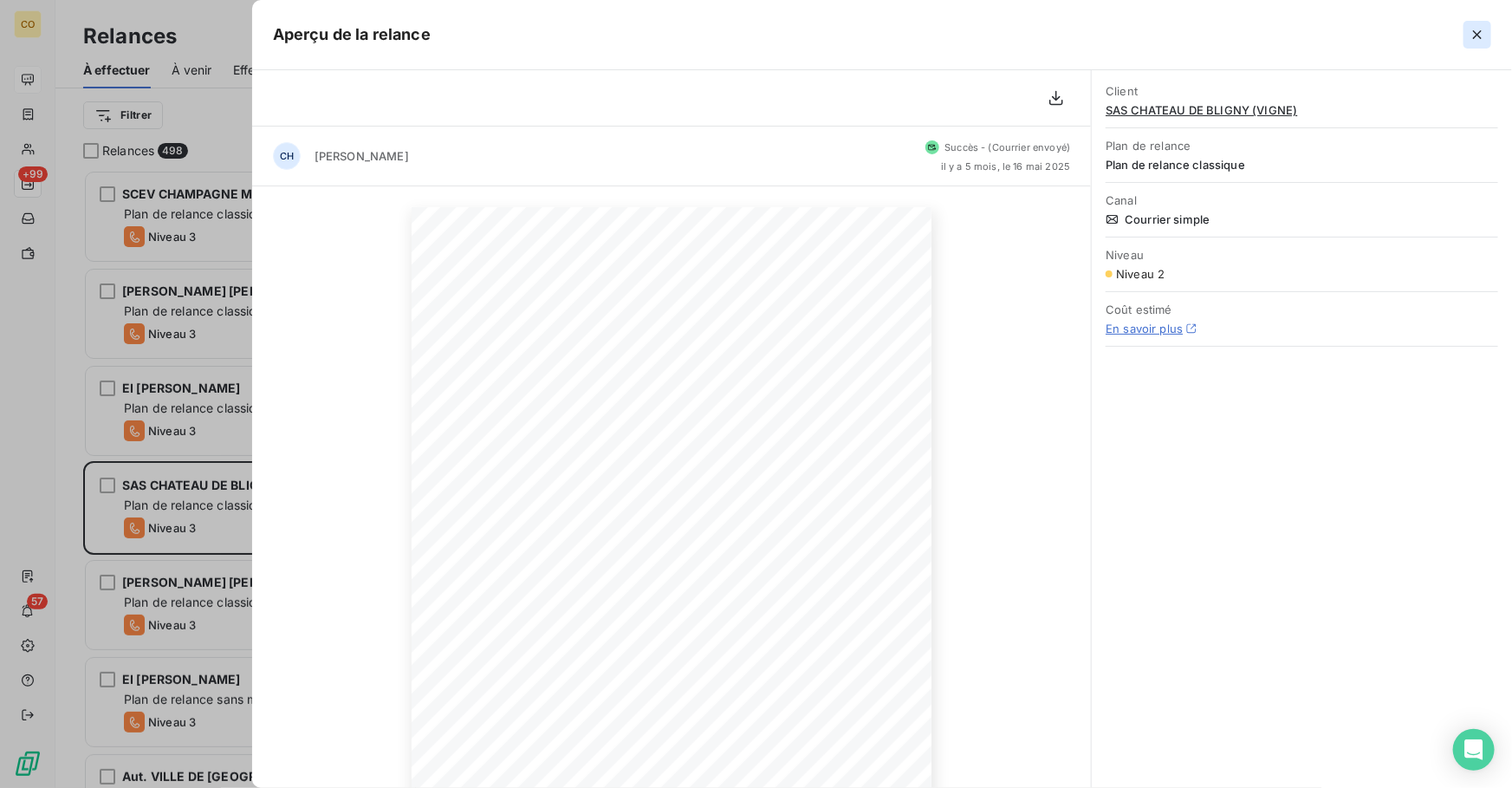
click at [1476, 38] on icon "button" at bounding box center [1477, 34] width 17 height 17
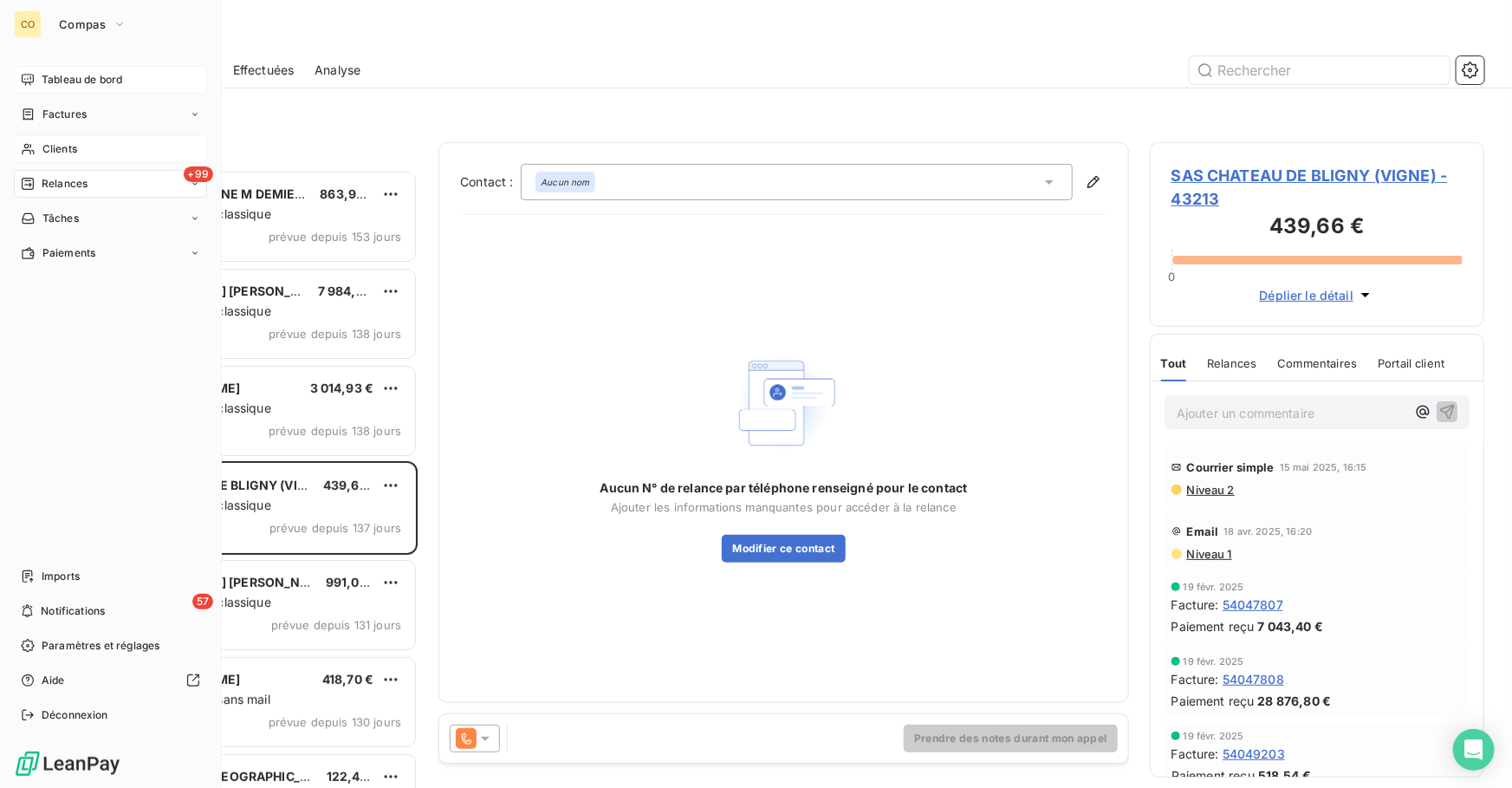
click at [87, 156] on div "Clients" at bounding box center [110, 148] width 193 height 28
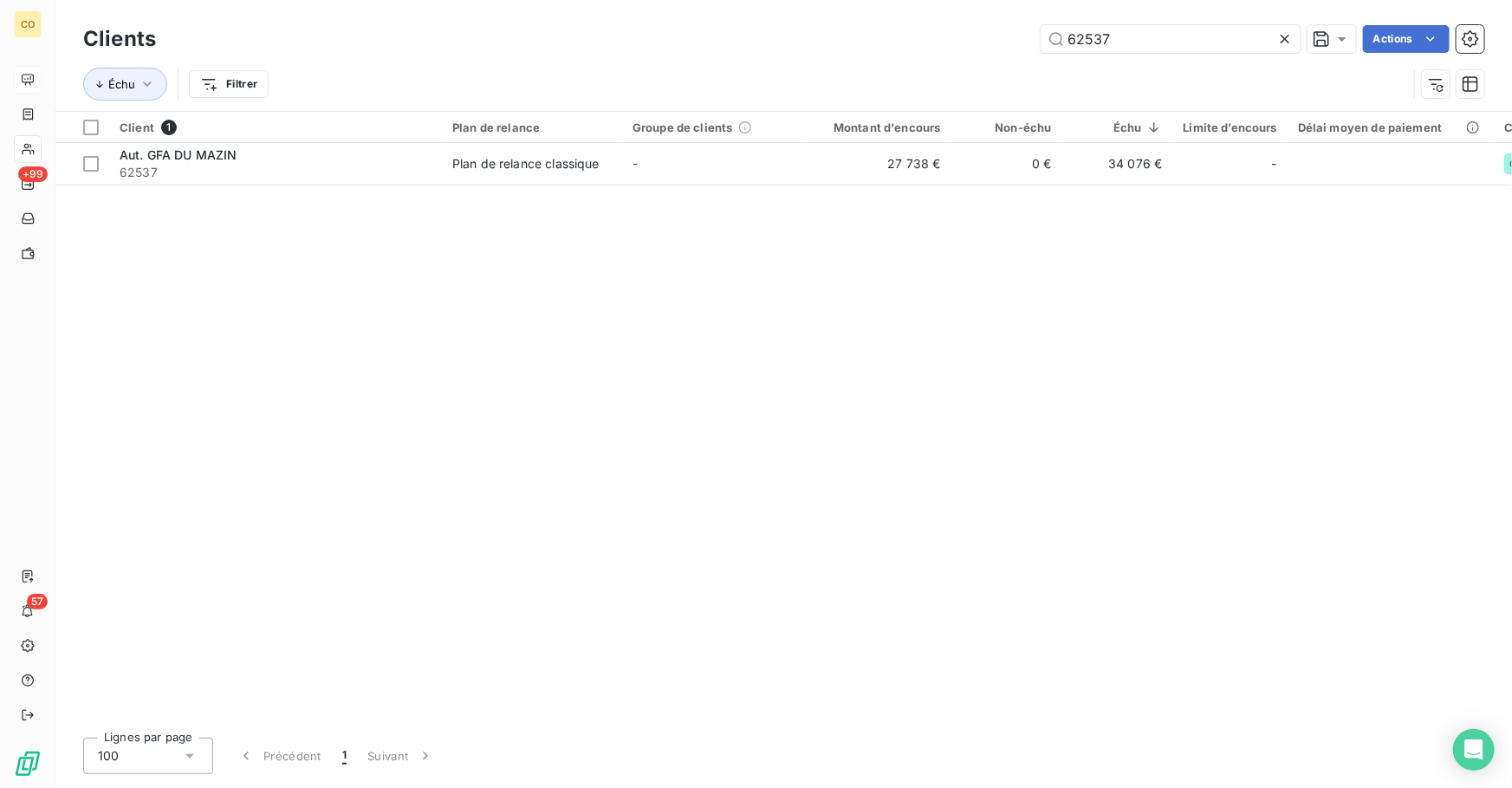
drag, startPoint x: 1170, startPoint y: 36, endPoint x: 680, endPoint y: -21, distance: 493.3
click at [680, 0] on html "CO +99 57 Clients 62537 Actions Échu Filtrer Client 1 Plan de relance Groupe de…" at bounding box center [756, 394] width 1512 height 788
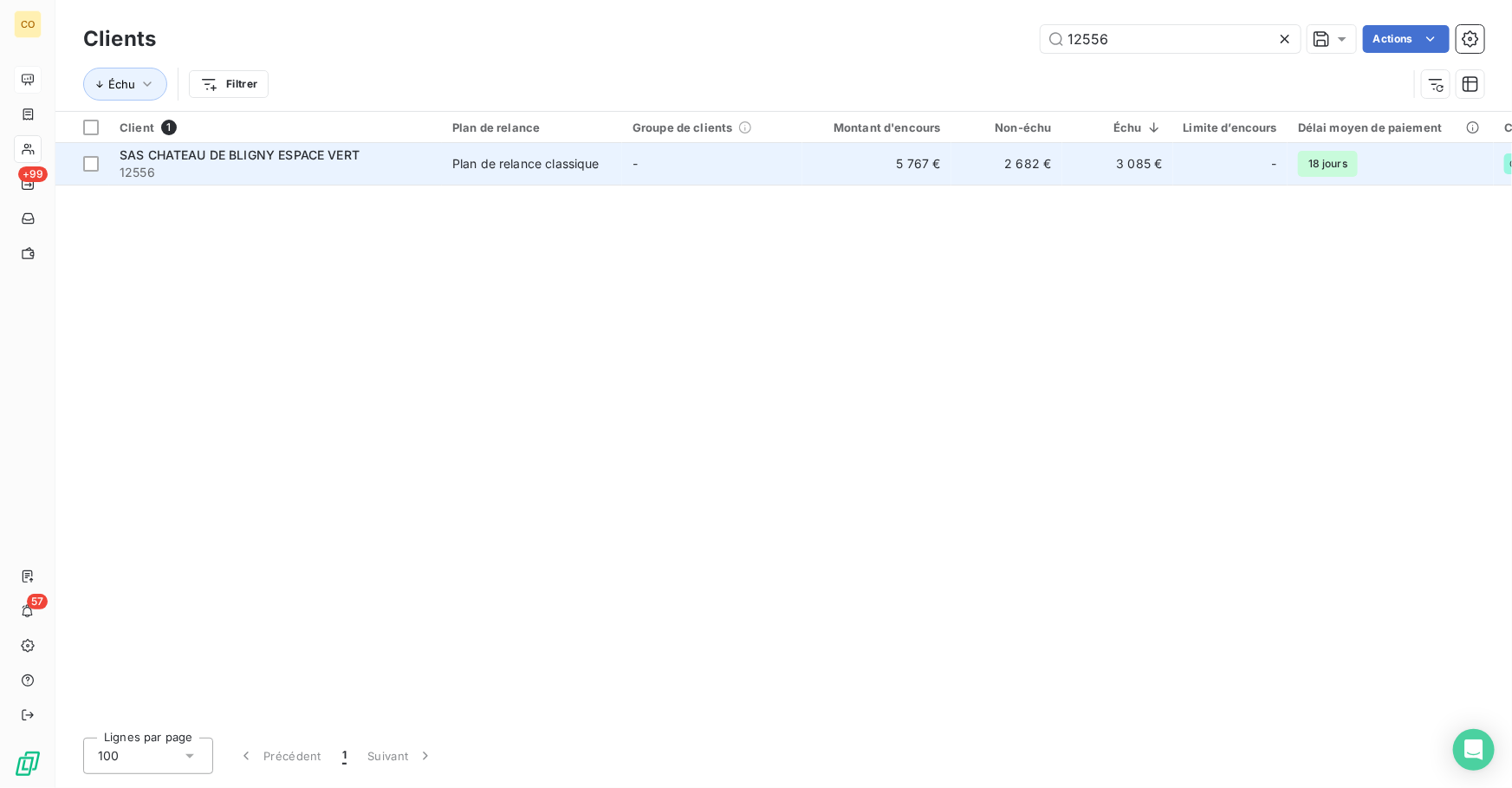
type input "12556"
click at [264, 167] on span "12556" at bounding box center [275, 172] width 312 height 17
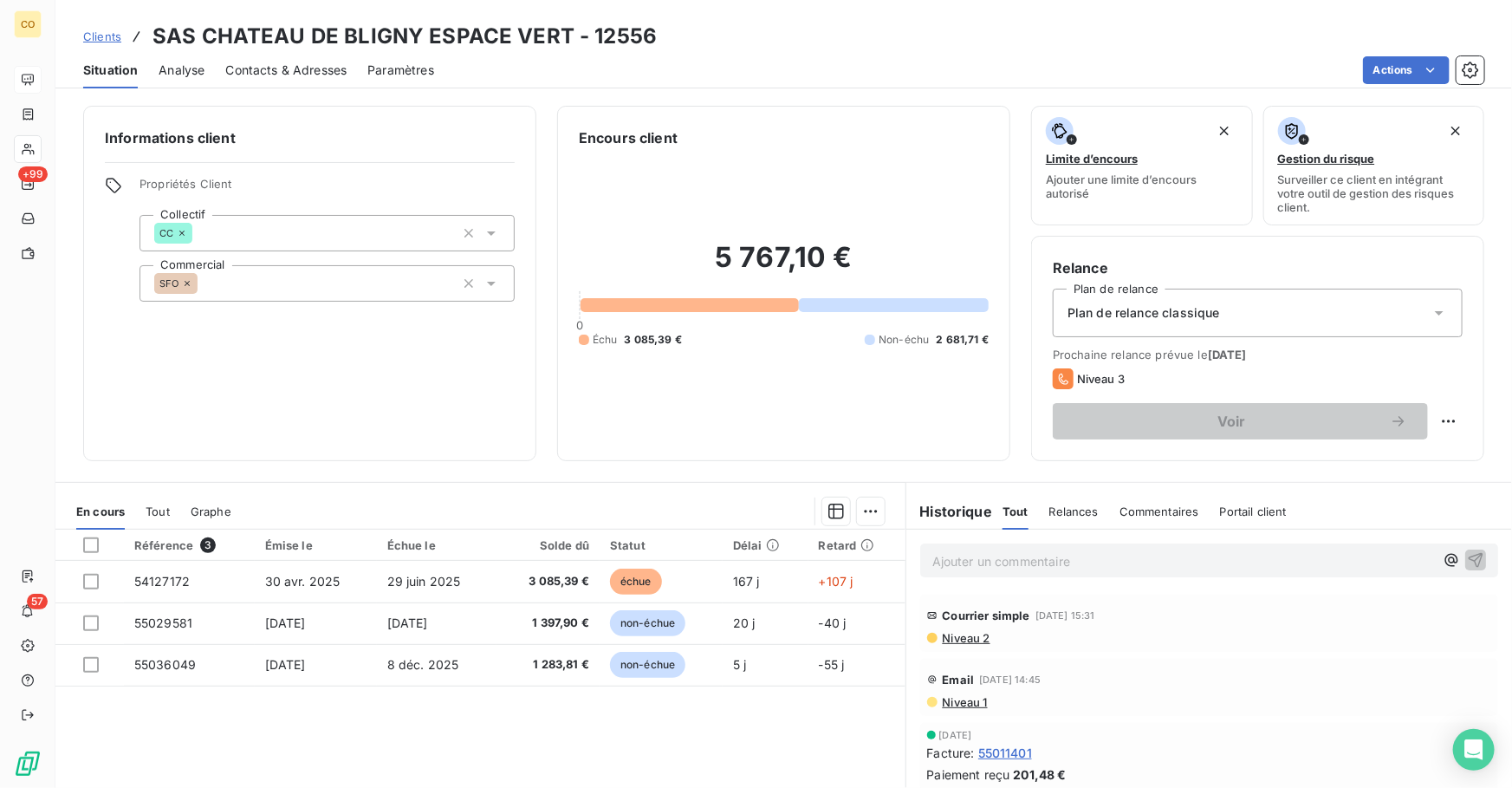
click at [286, 70] on span "Contacts & Adresses" at bounding box center [286, 69] width 121 height 17
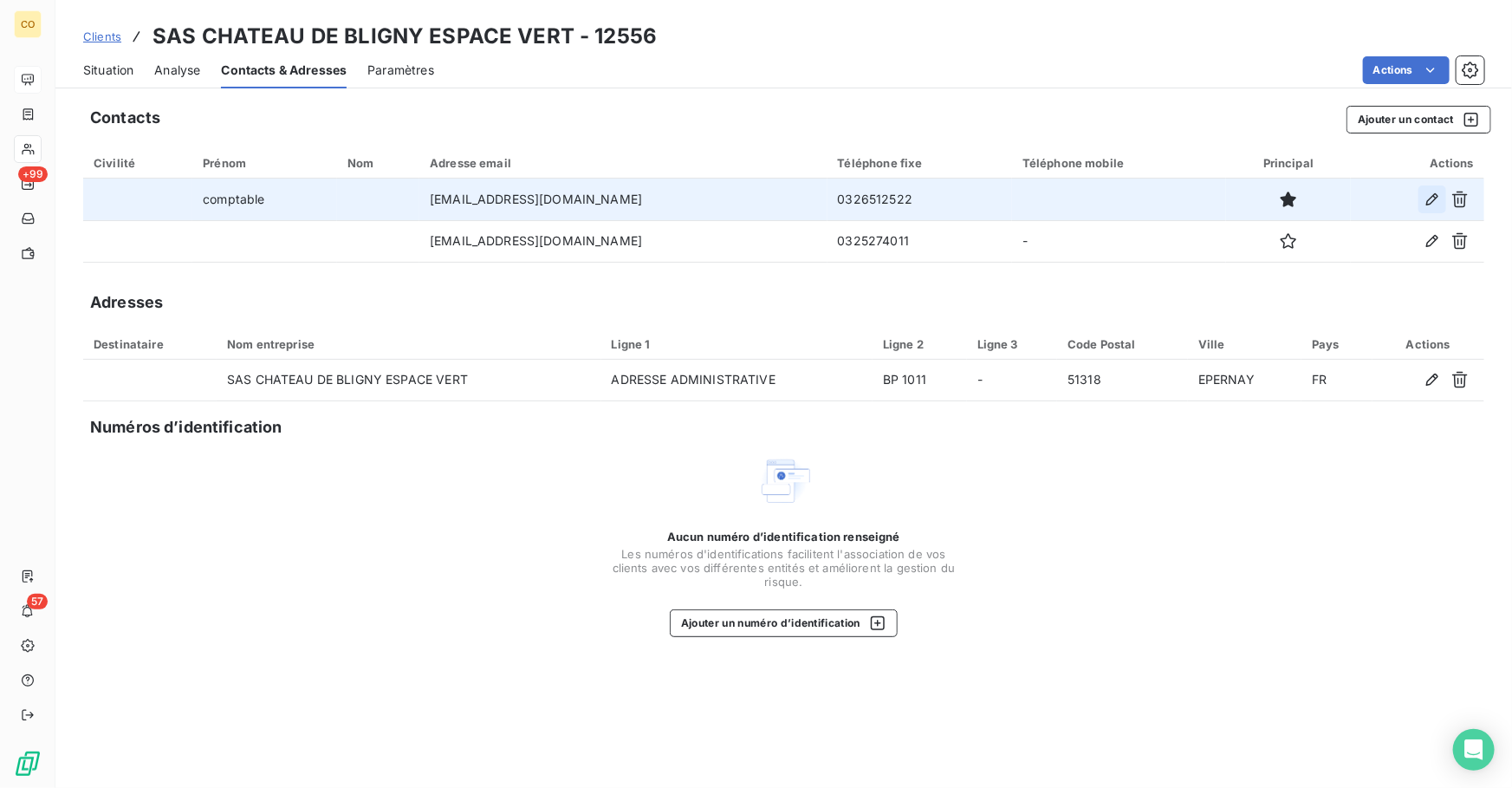
click at [1438, 203] on icon "button" at bounding box center [1432, 199] width 17 height 17
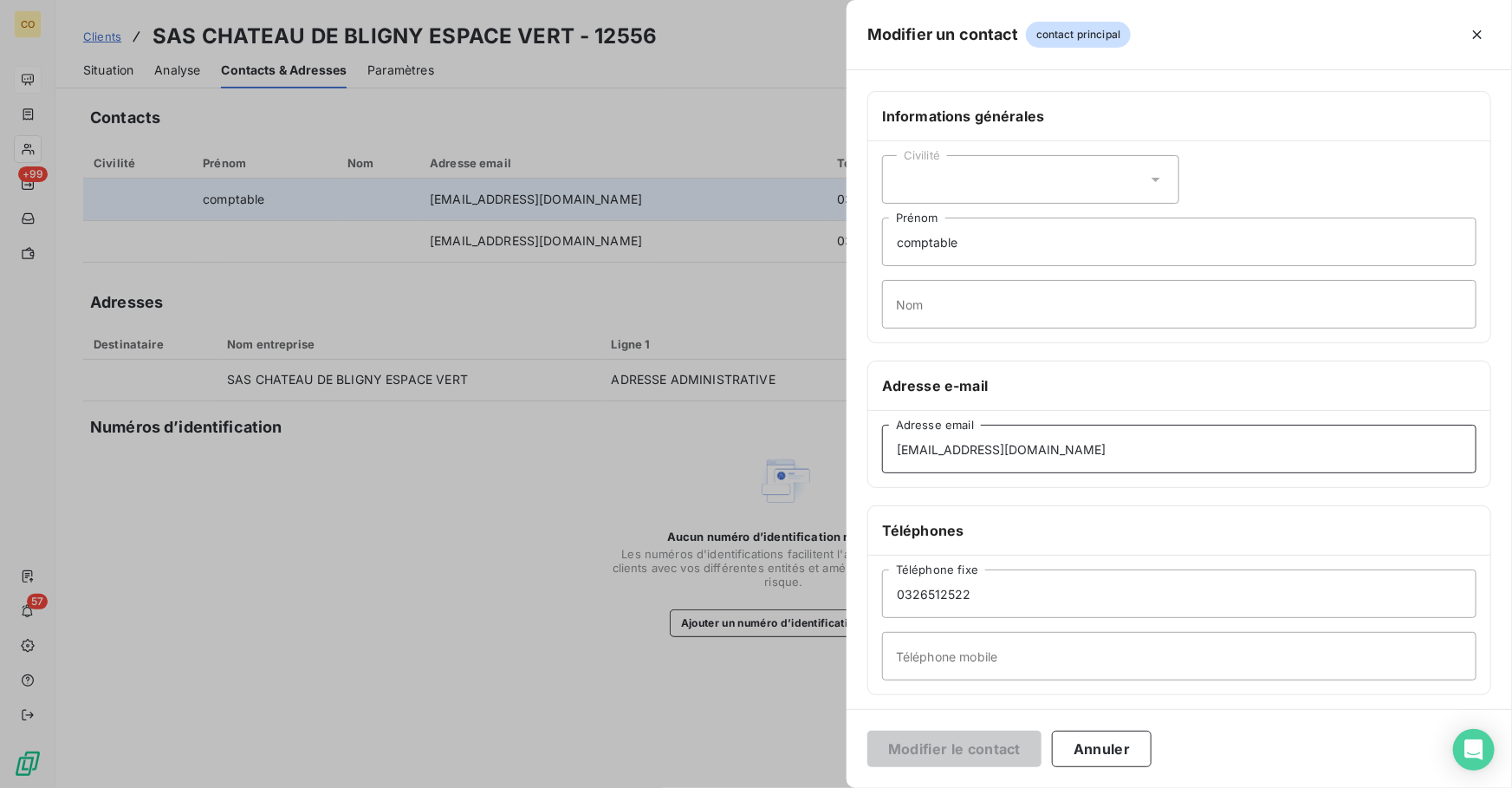
drag, startPoint x: 1126, startPoint y: 451, endPoint x: 393, endPoint y: 433, distance: 733.2
click at [393, 787] on div "Modifier un contact contact principal Informations générales Civilité comptable…" at bounding box center [756, 788] width 1512 height 0
paste input ".nassau"
type input "s.nassau@lamaisonduchampagne.com"
click at [954, 750] on button "Modifier le contact" at bounding box center [955, 748] width 174 height 36
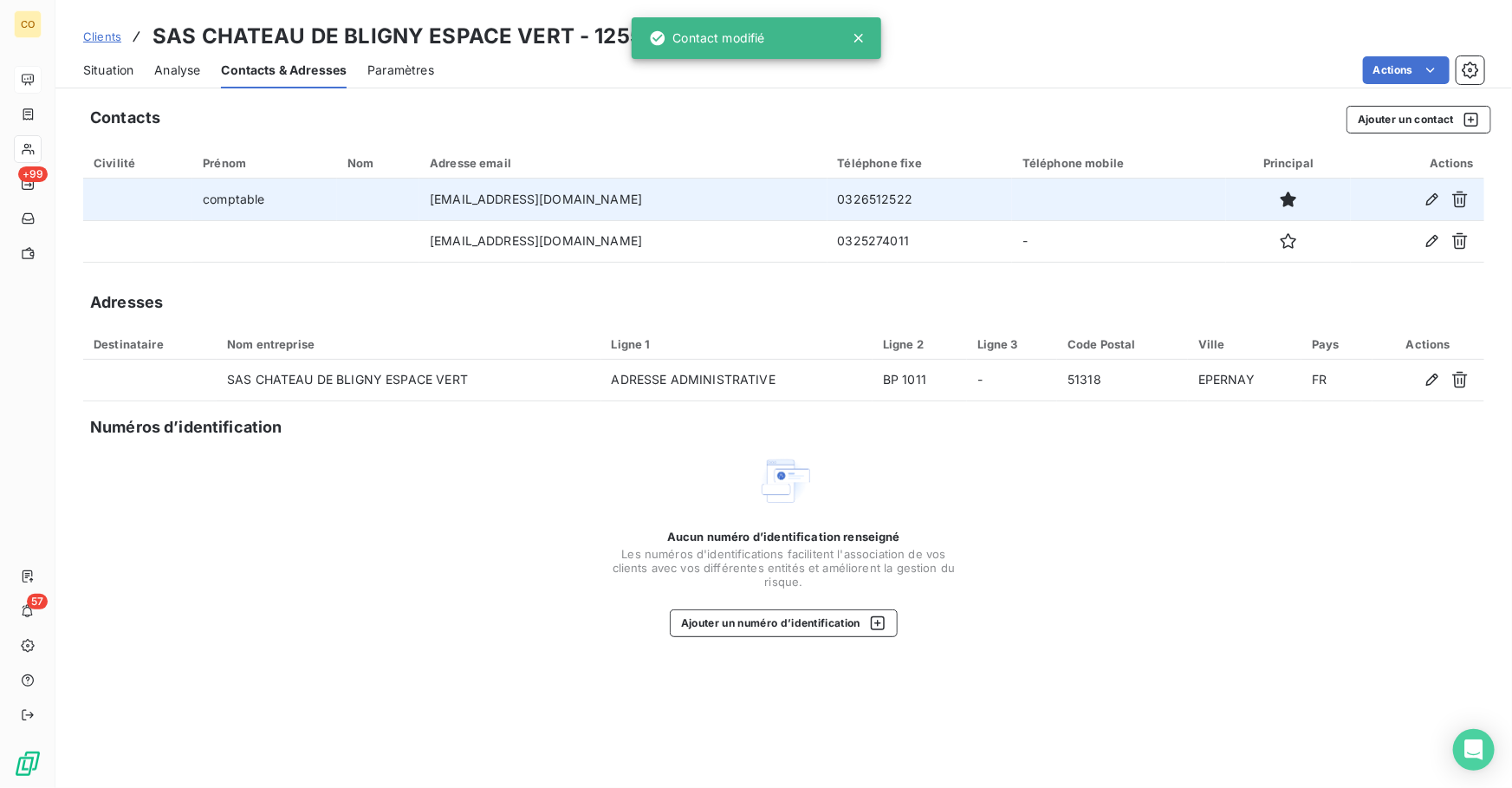
click at [99, 39] on span "Clients" at bounding box center [103, 36] width 38 height 13
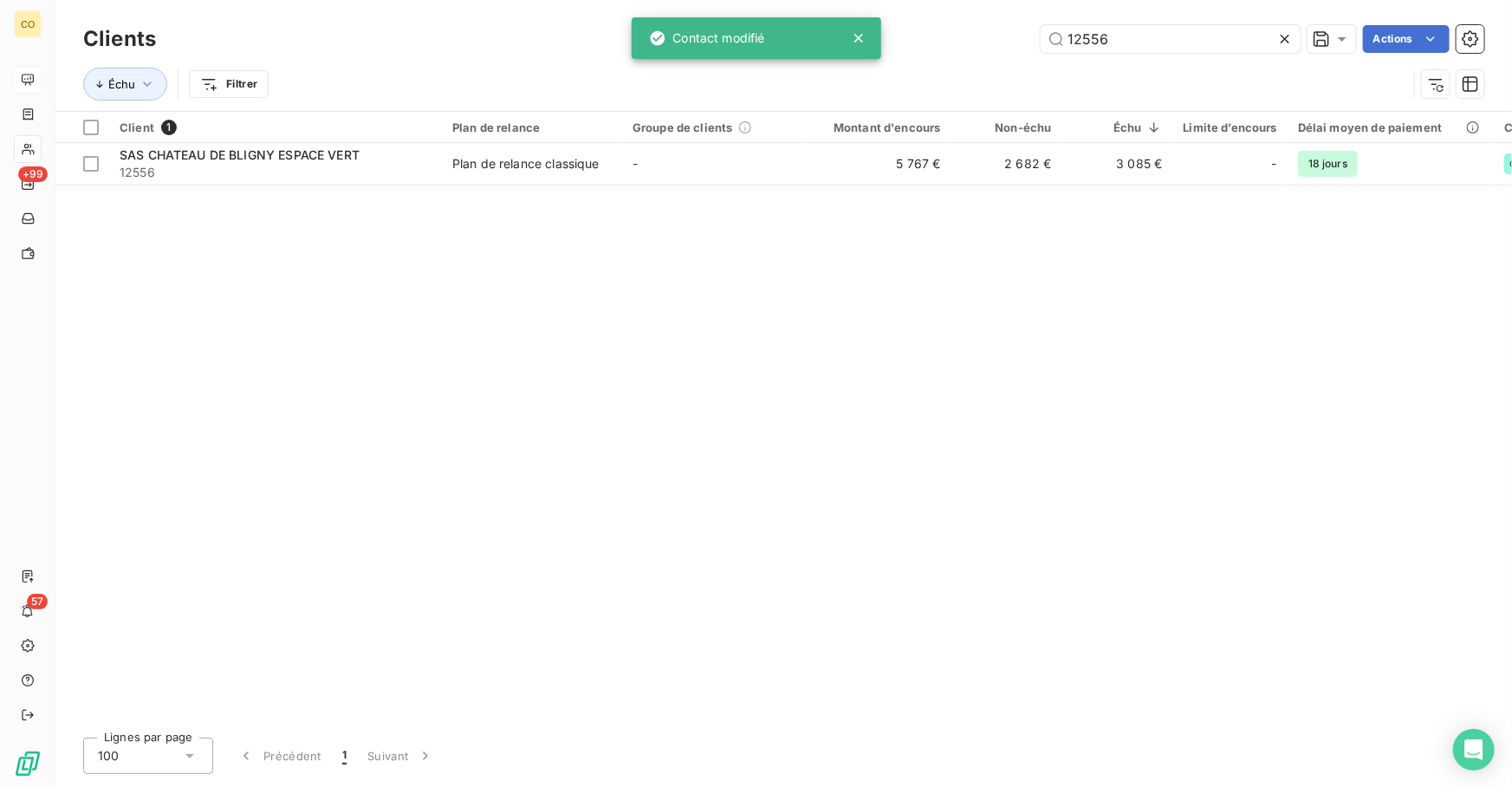
drag, startPoint x: 1161, startPoint y: 44, endPoint x: 779, endPoint y: 4, distance: 384.1
click at [779, 4] on div "Clients 12556 Actions Échu Filtrer" at bounding box center [784, 55] width 1457 height 111
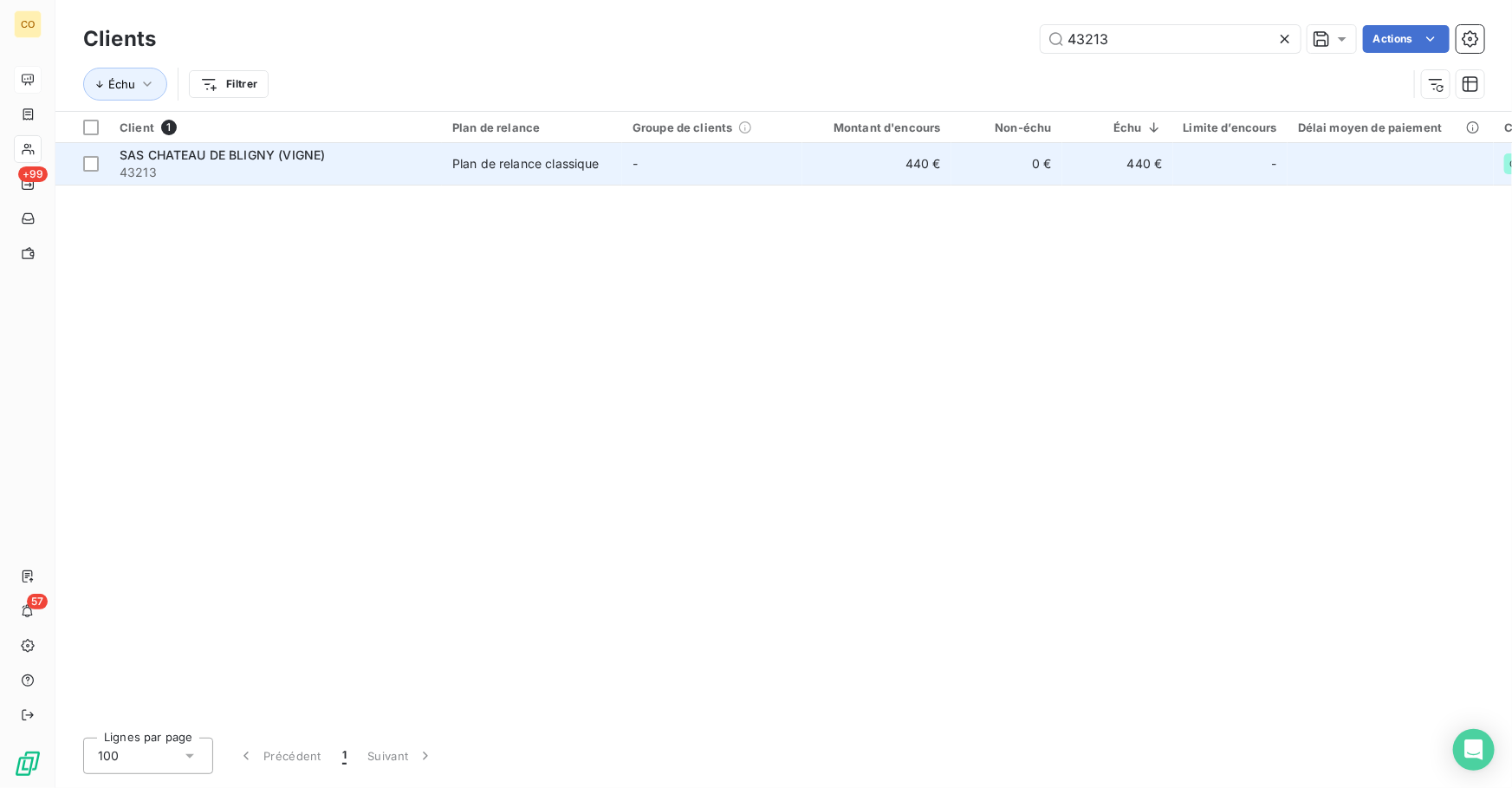
type input "43213"
click at [542, 170] on div "Plan de relance classique" at bounding box center [526, 163] width 148 height 17
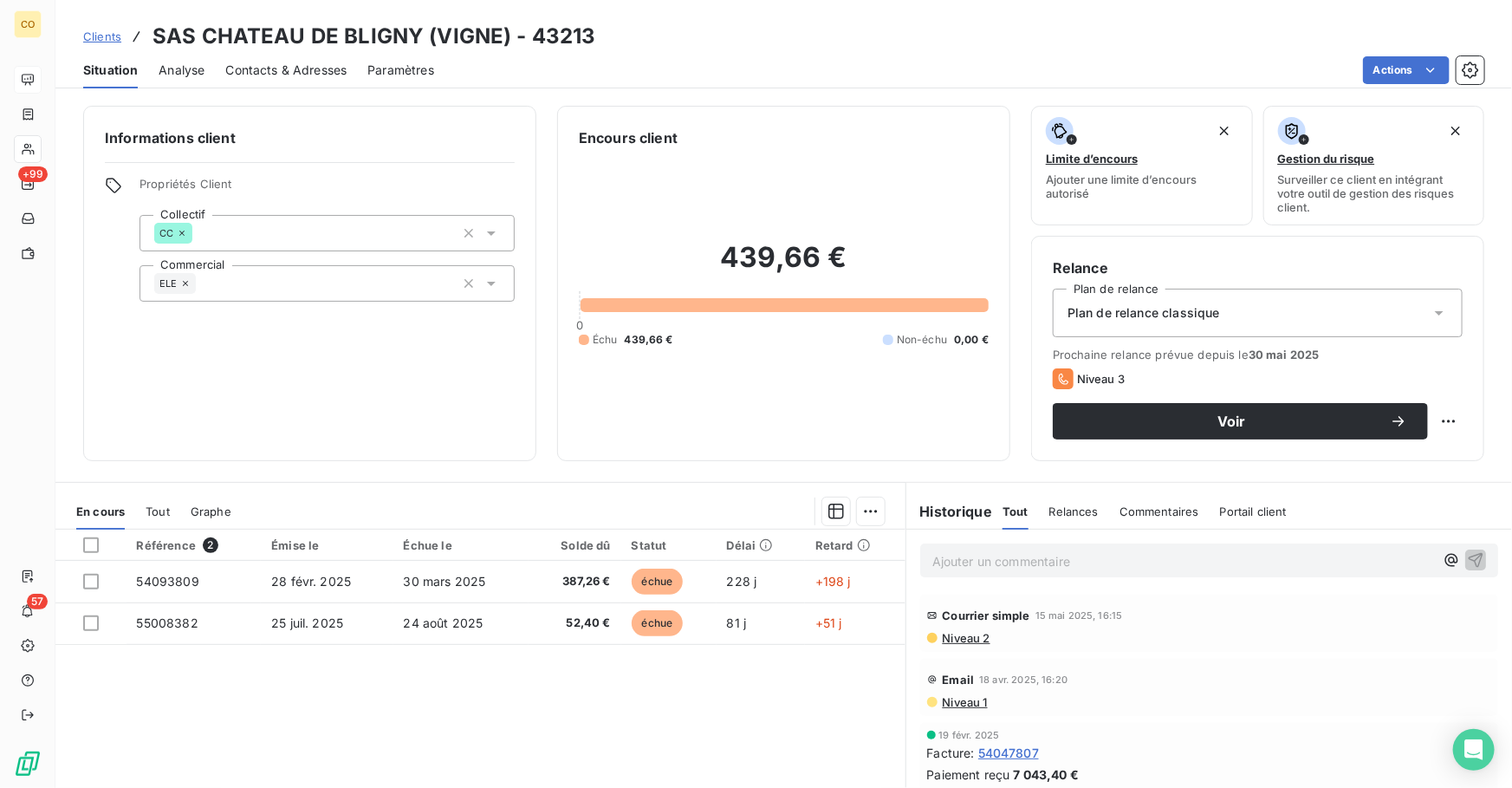
click at [270, 69] on span "Contacts & Adresses" at bounding box center [286, 69] width 121 height 17
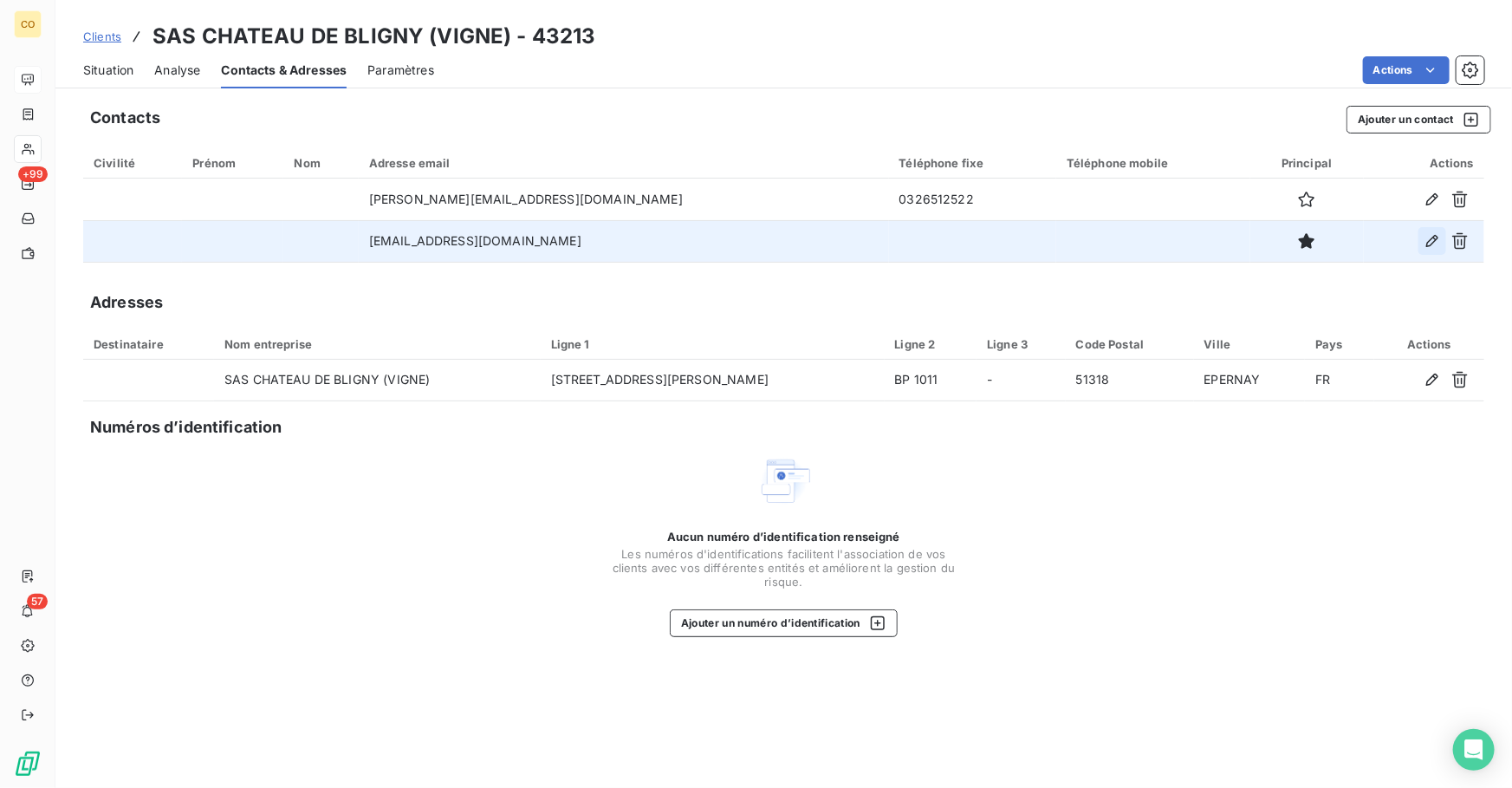
click at [1427, 250] on button "button" at bounding box center [1432, 240] width 28 height 28
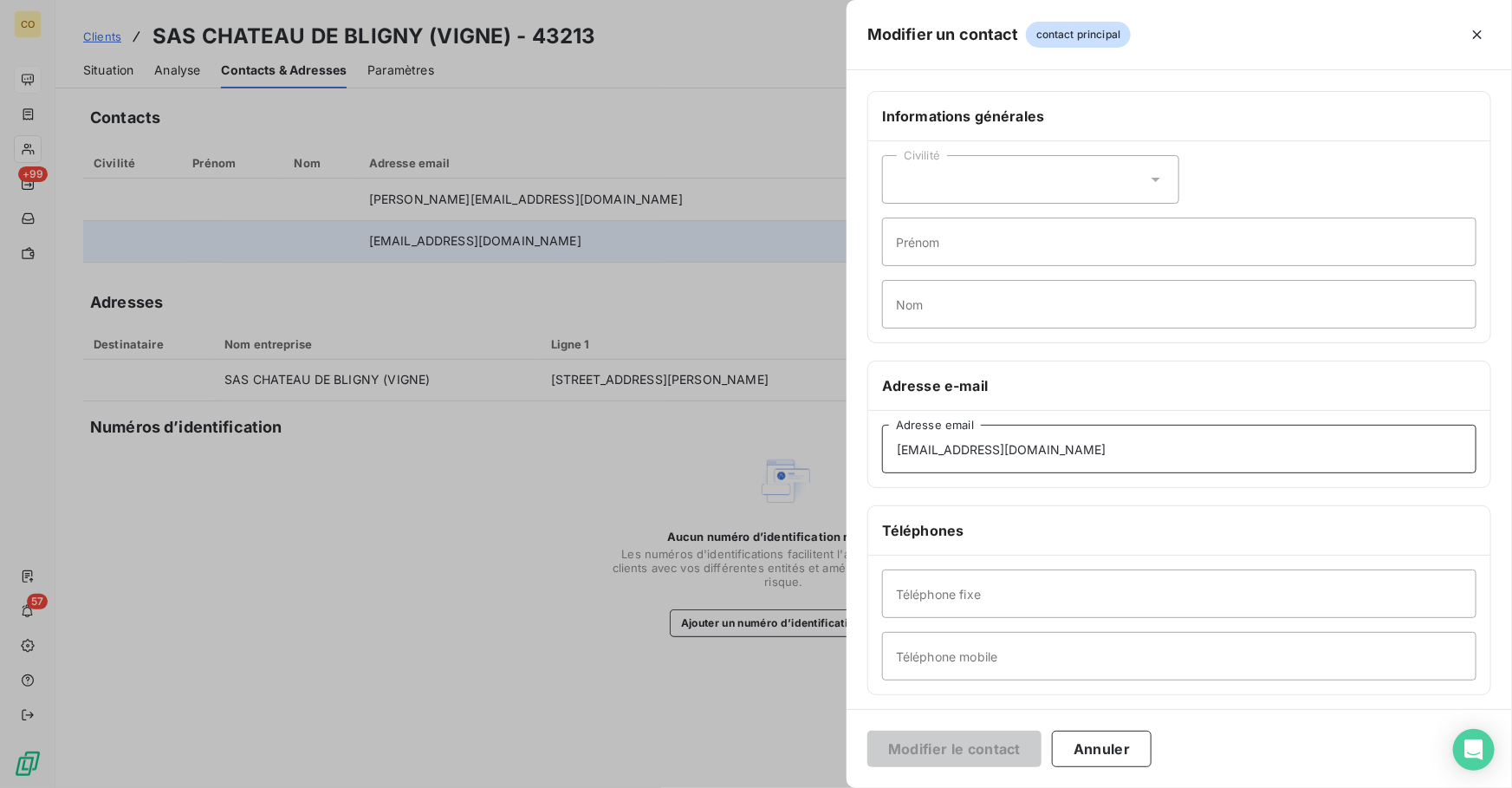
drag, startPoint x: 1134, startPoint y: 452, endPoint x: 277, endPoint y: 395, distance: 858.9
click at [277, 787] on div "Modifier un contact contact principal Informations générales Civilité Prénom No…" at bounding box center [756, 788] width 1512 height 0
paste input ".nassau"
type input "s.nassau@lamaisonduchampagne.com"
click at [917, 748] on button "Modifier le contact" at bounding box center [955, 748] width 174 height 36
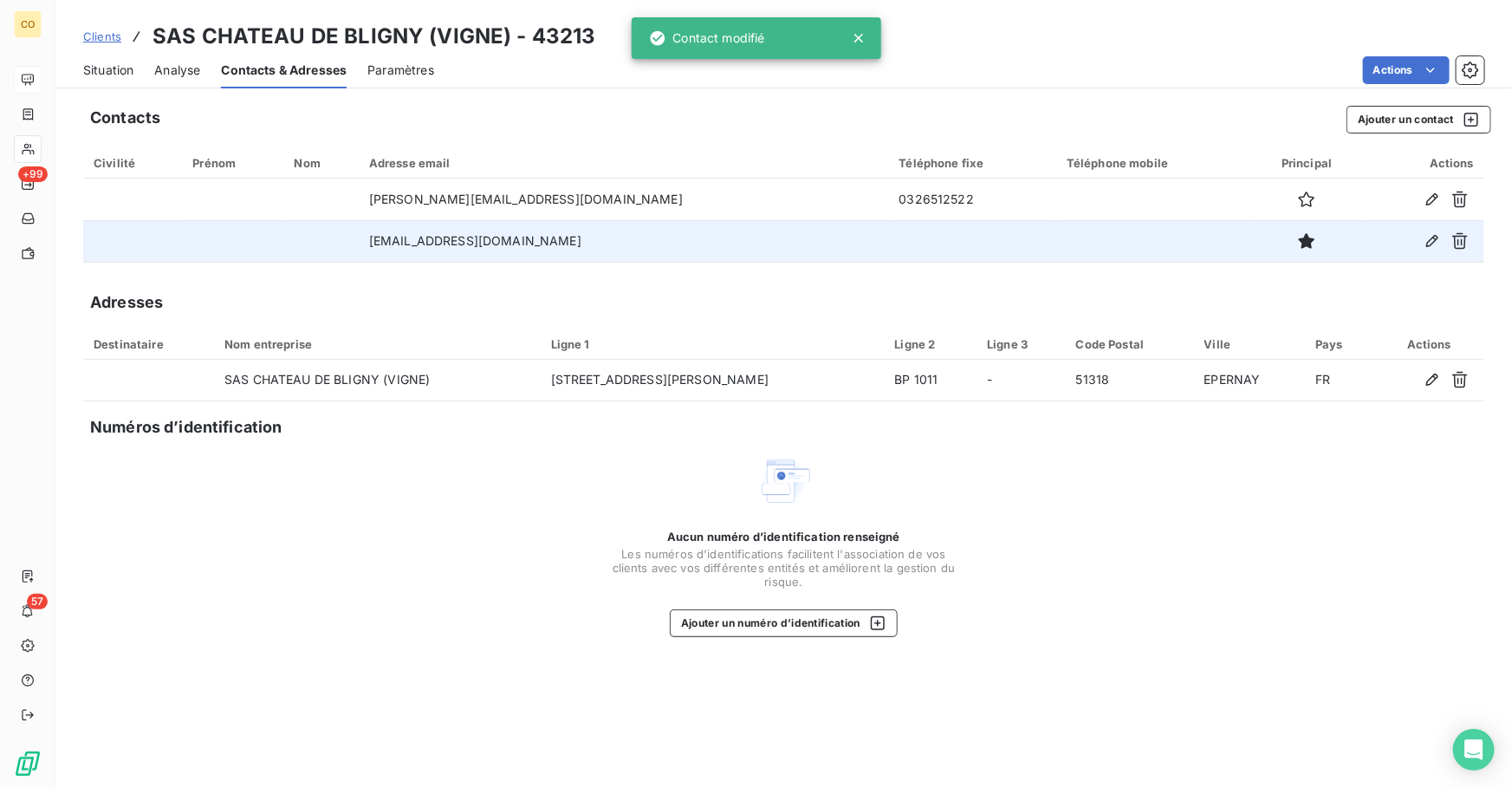
click at [104, 36] on span "Clients" at bounding box center [103, 36] width 38 height 13
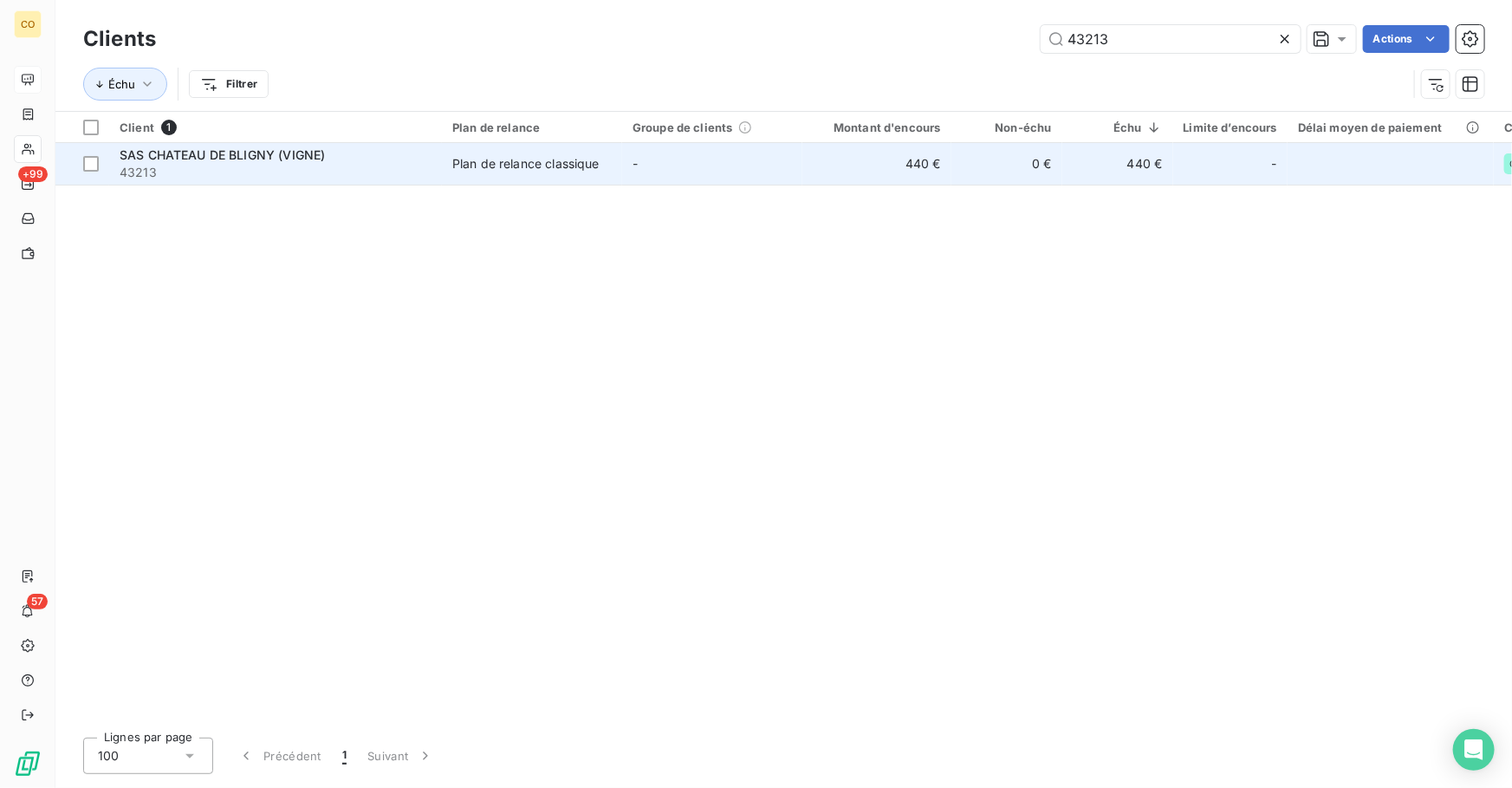
click at [281, 159] on span "SAS CHATEAU DE BLIGNY (VIGNE)" at bounding box center [222, 155] width 205 height 14
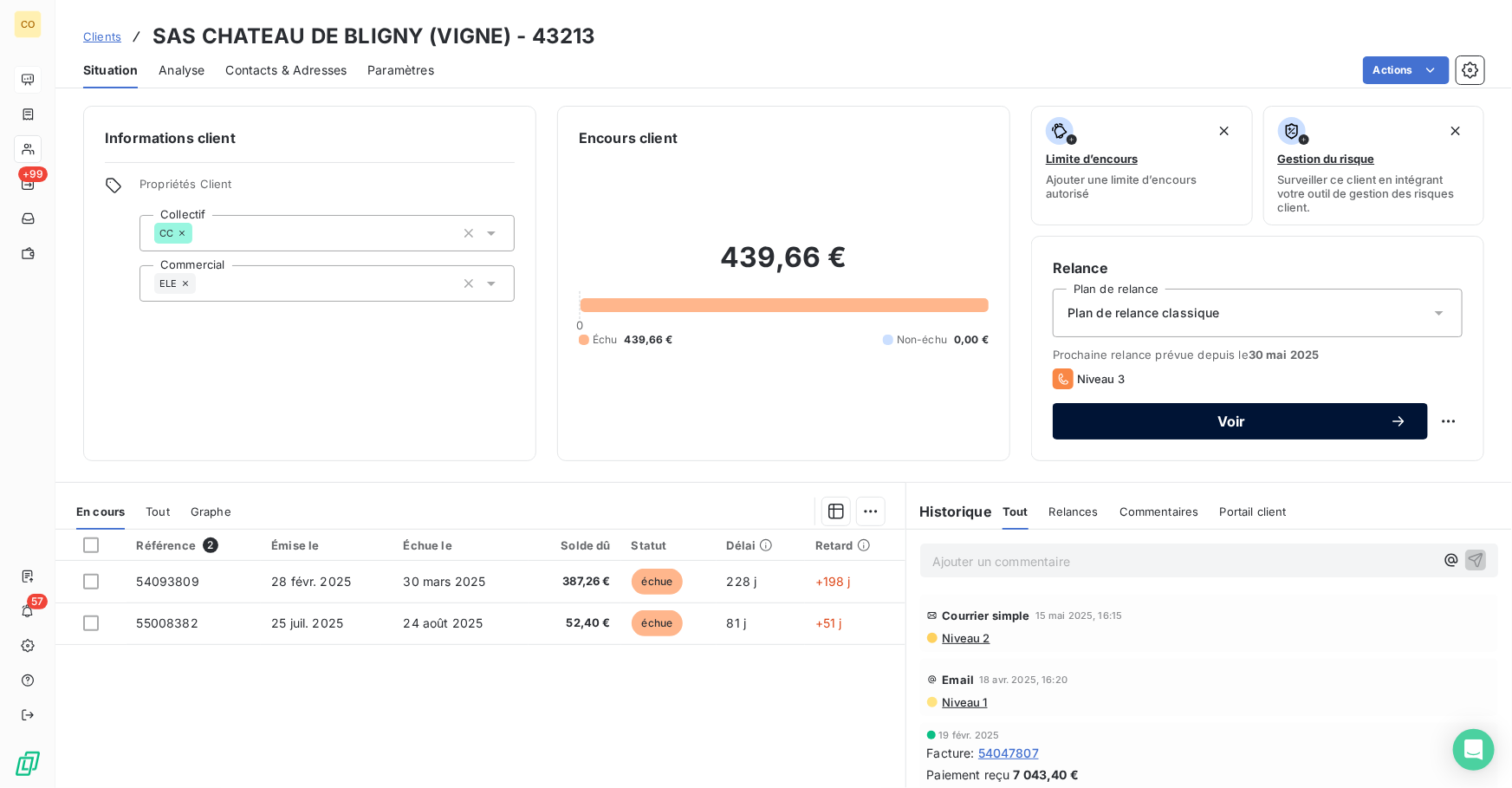
click at [1181, 422] on span "Voir" at bounding box center [1232, 421] width 317 height 13
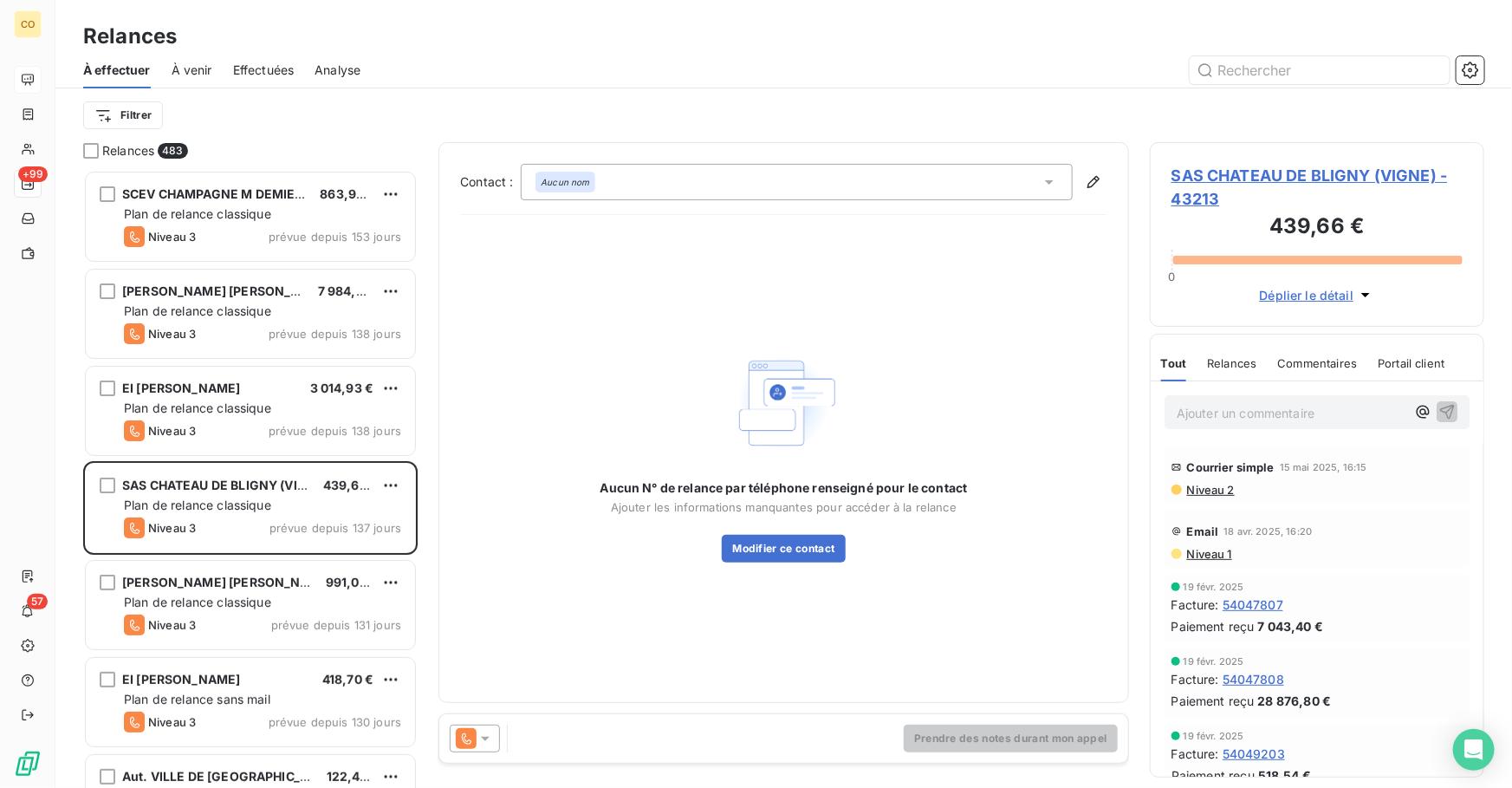
scroll to position [607, 322]
click at [469, 732] on icon at bounding box center [466, 738] width 21 height 21
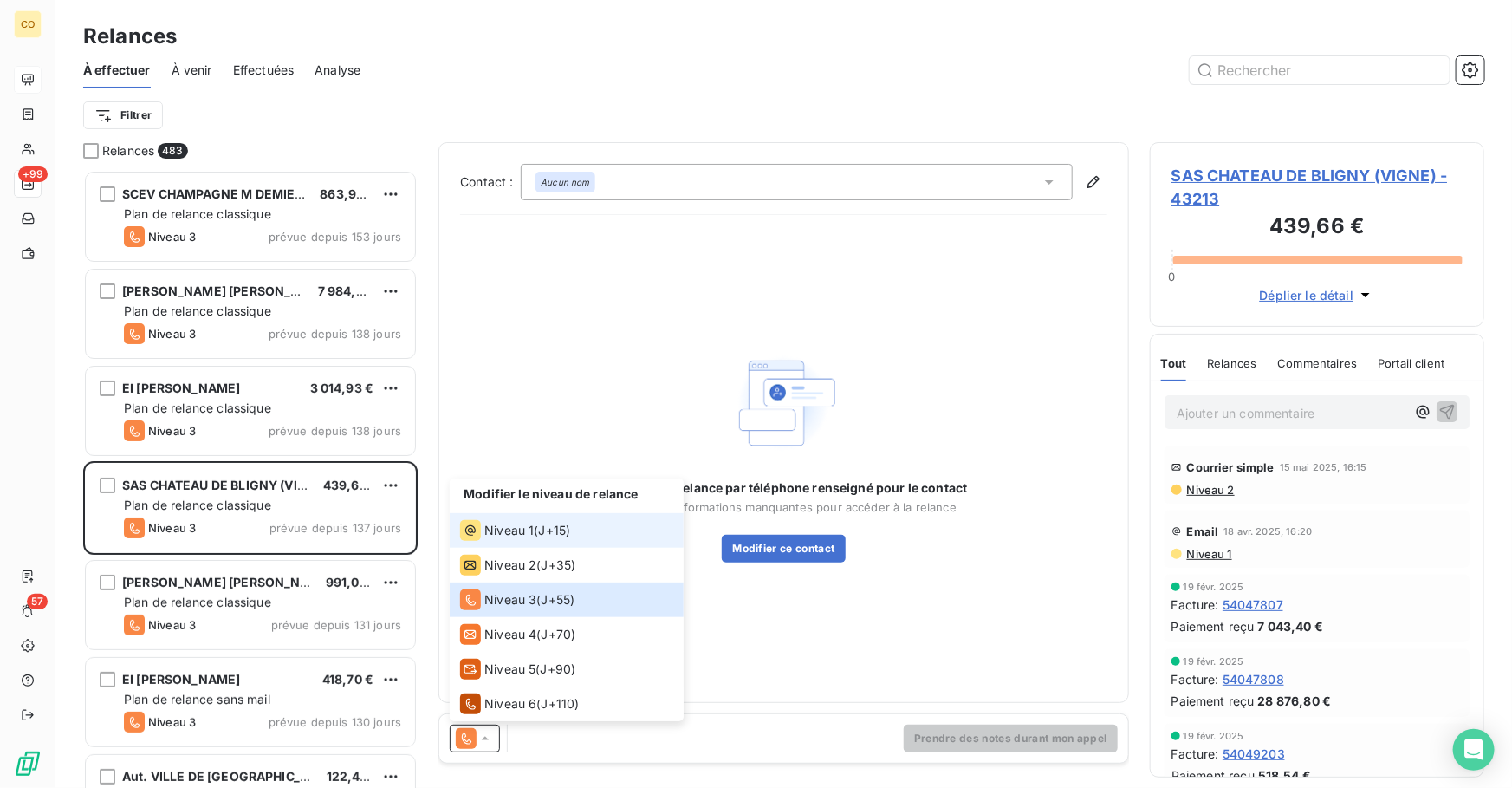
click at [520, 536] on span "Niveau 1" at bounding box center [509, 530] width 49 height 17
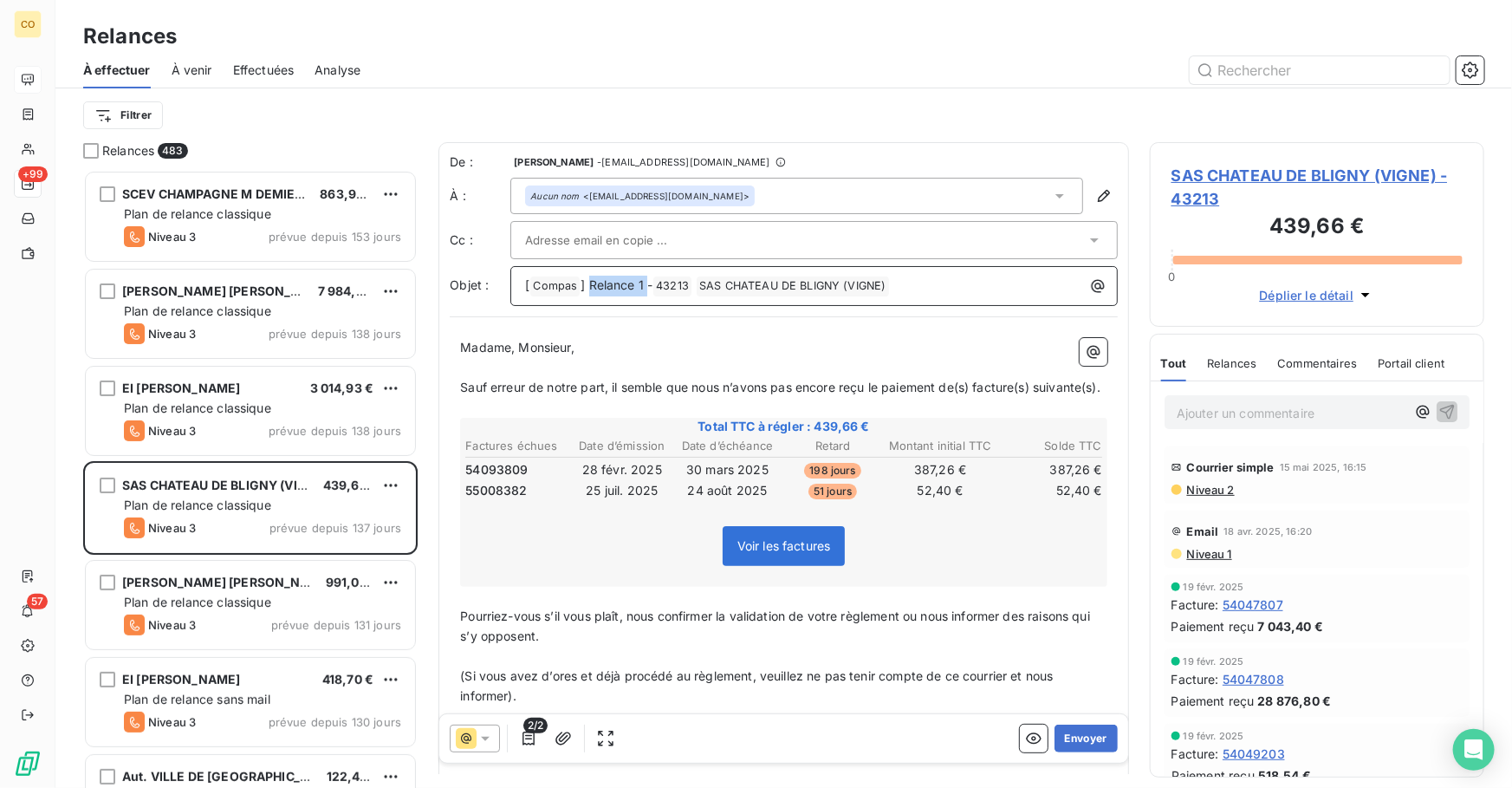
drag, startPoint x: 650, startPoint y: 286, endPoint x: 587, endPoint y: 286, distance: 63.0
click at [587, 286] on span "] Relance 1 -" at bounding box center [617, 284] width 72 height 14
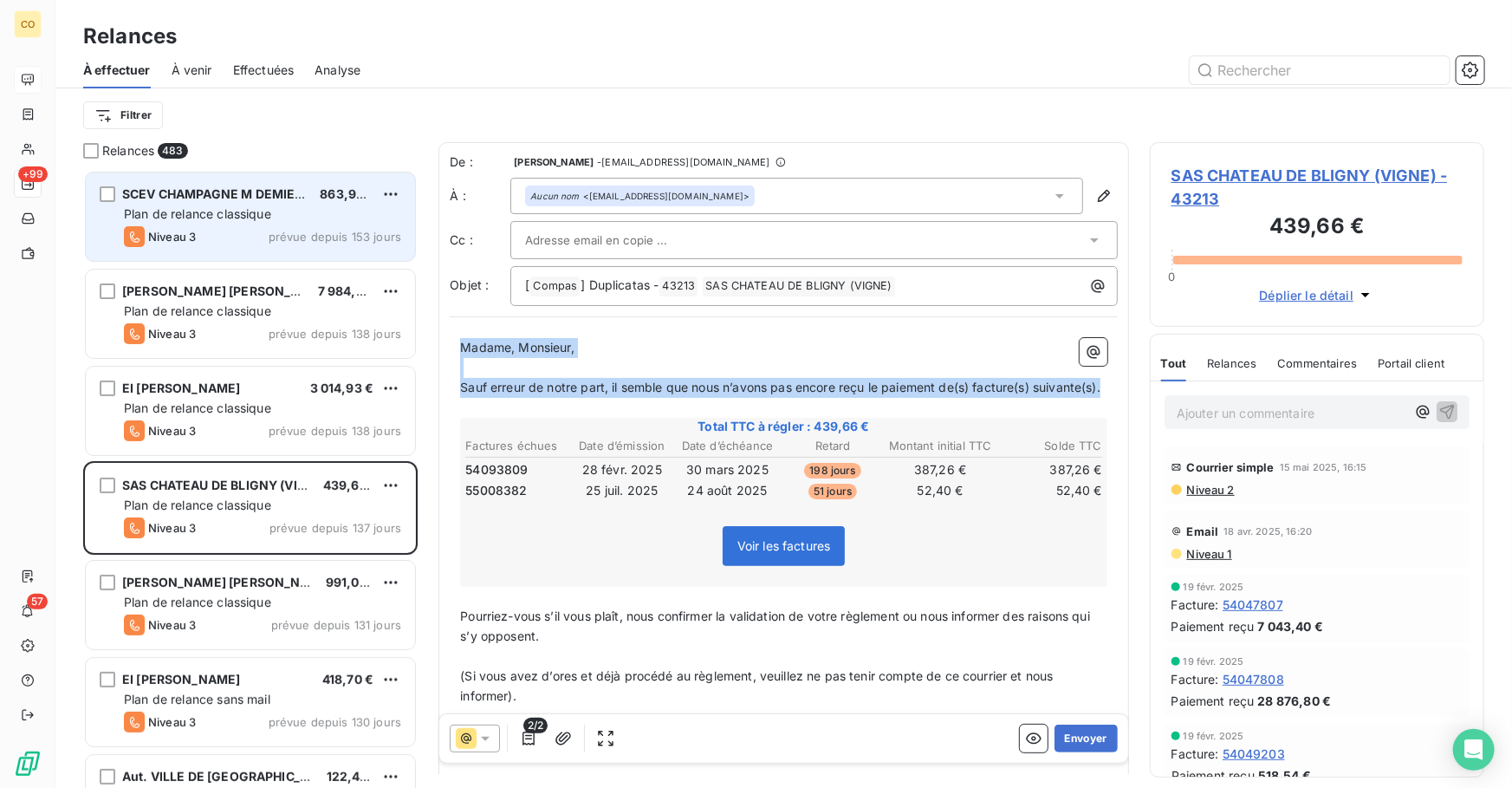
drag, startPoint x: 564, startPoint y: 407, endPoint x: 264, endPoint y: 226, distance: 350.4
click at [263, 228] on div "Relances 483 SCEV CHAMPAGNE M DEMIERE 863,97 € Plan de relance classique Niveau…" at bounding box center [784, 465] width 1457 height 646
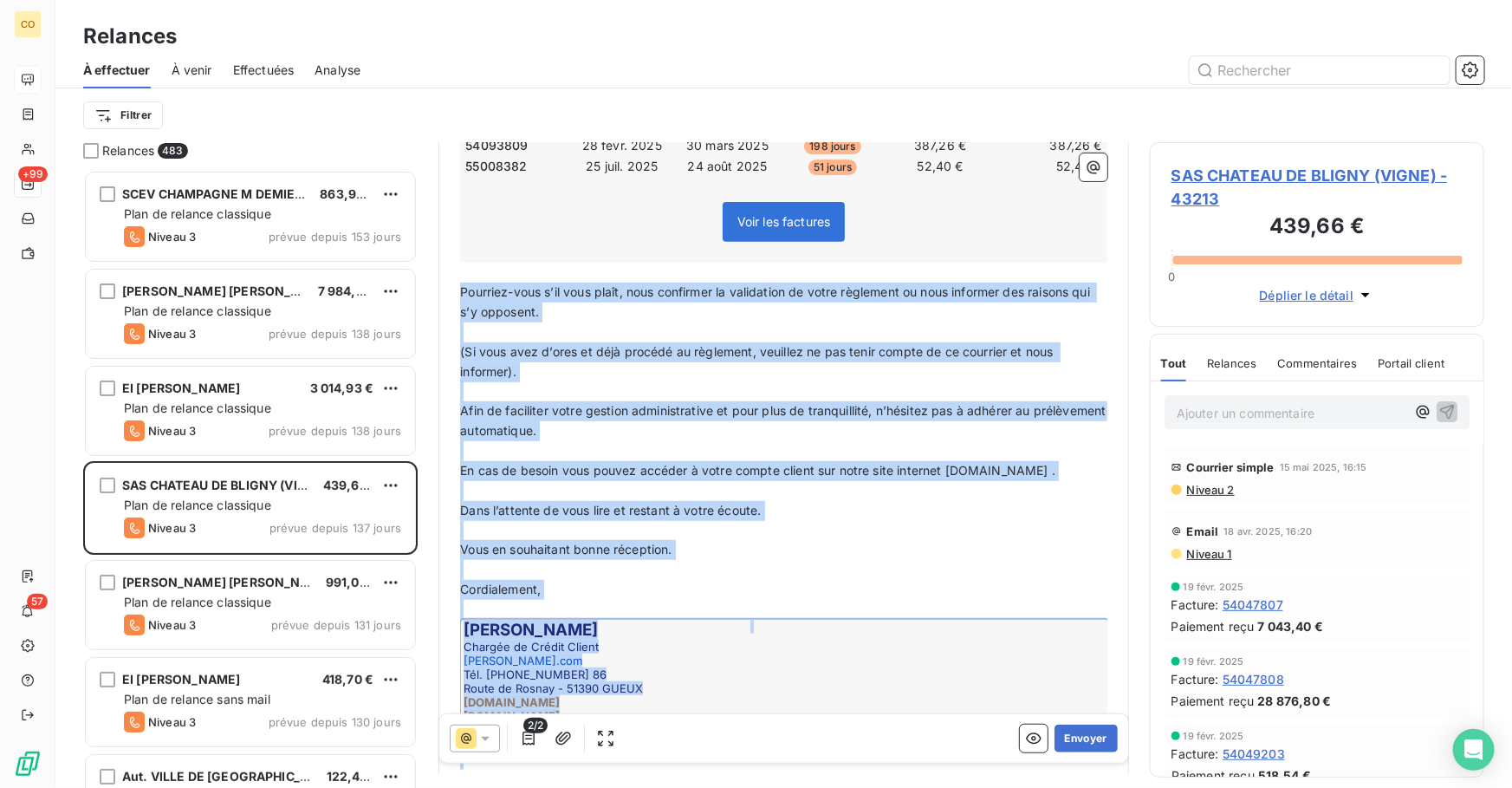
scroll to position [357, 0]
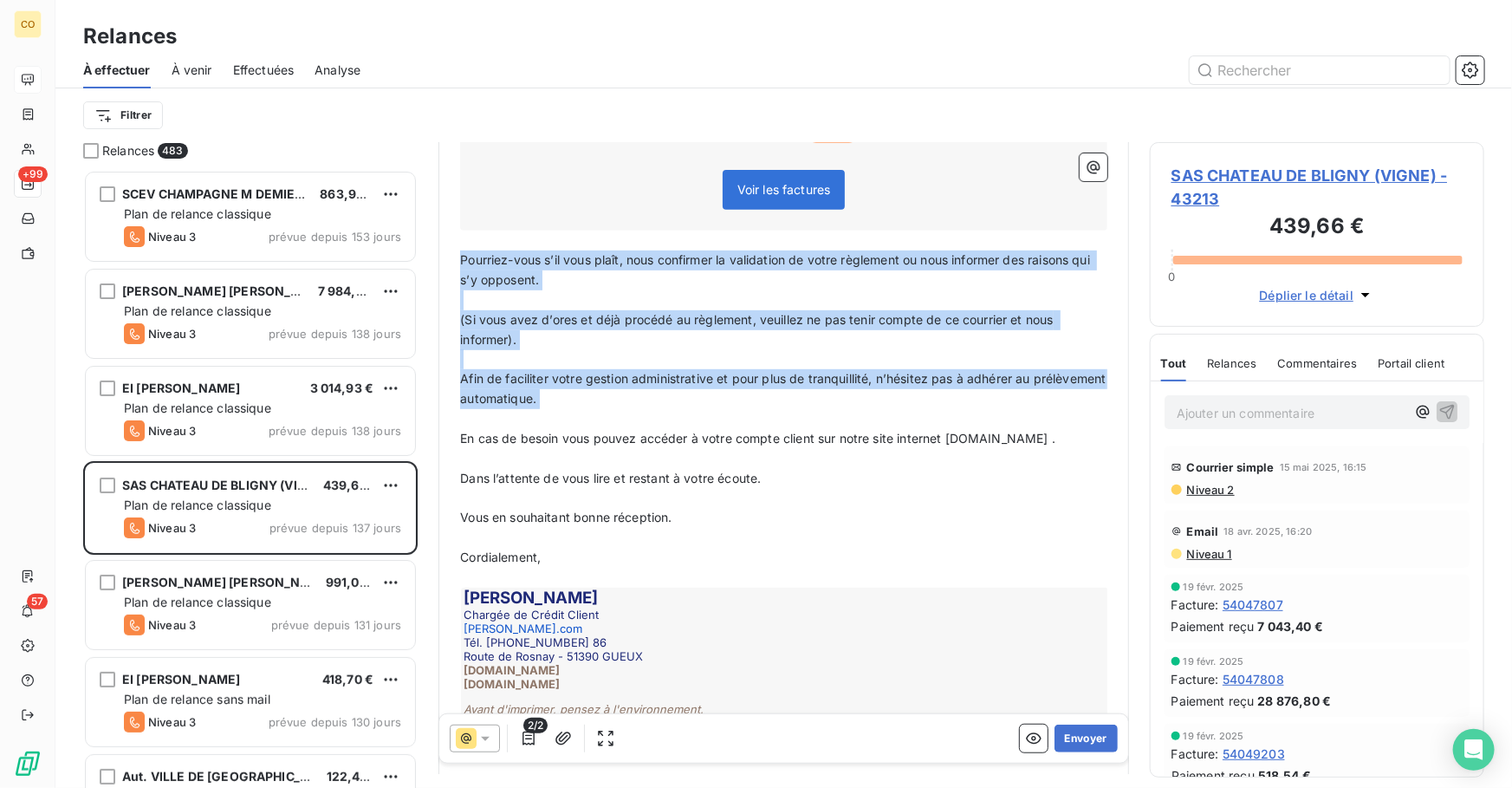
drag, startPoint x: 461, startPoint y: 613, endPoint x: 664, endPoint y: 422, distance: 278.7
click at [664, 422] on div "Bonjour, ﻿ Veuillez trouver ci-joint les 2 duplicatas comme évoqué. ﻿ Total TTC…" at bounding box center [784, 381] width 648 height 798
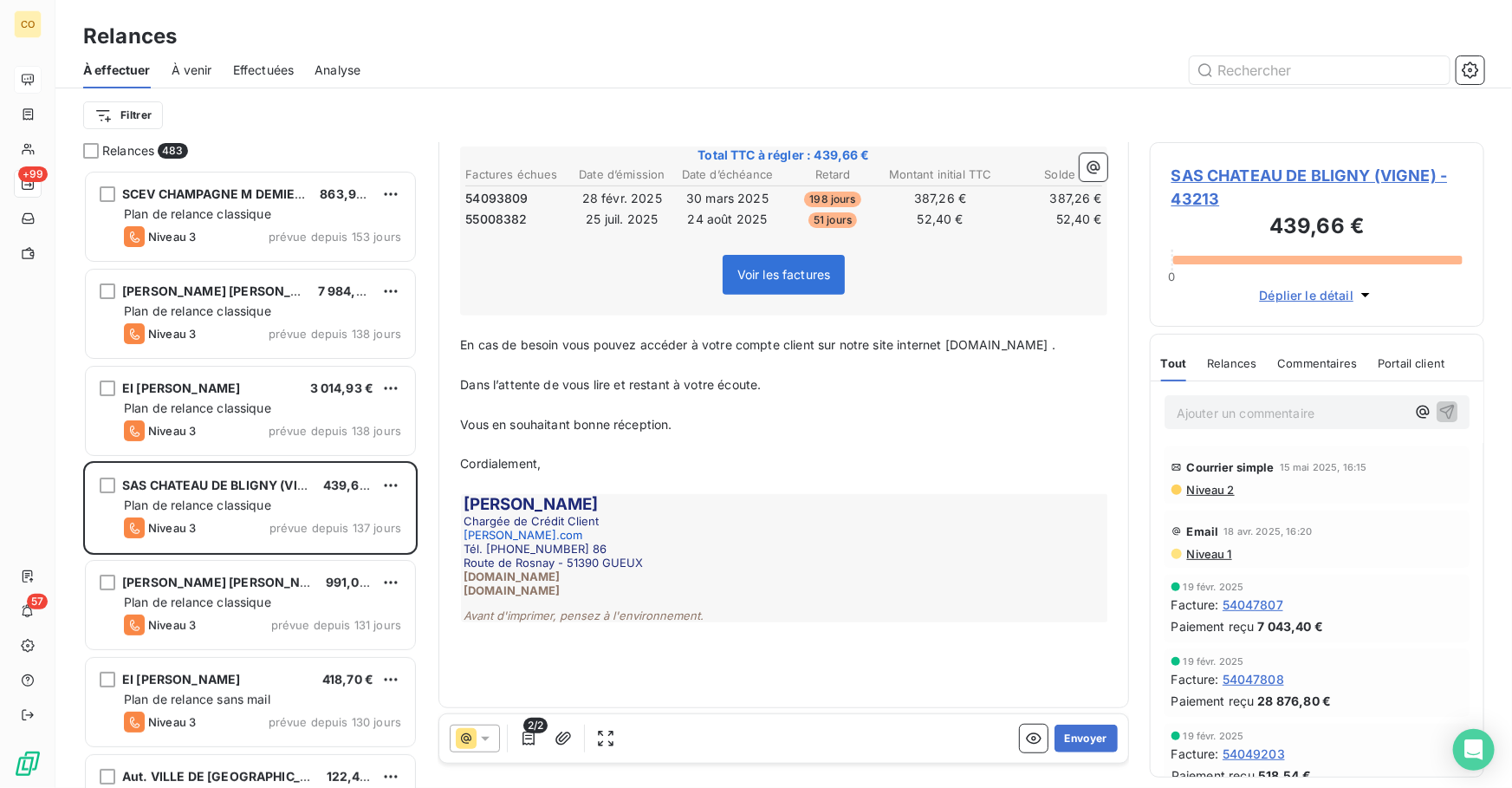
scroll to position [0, 0]
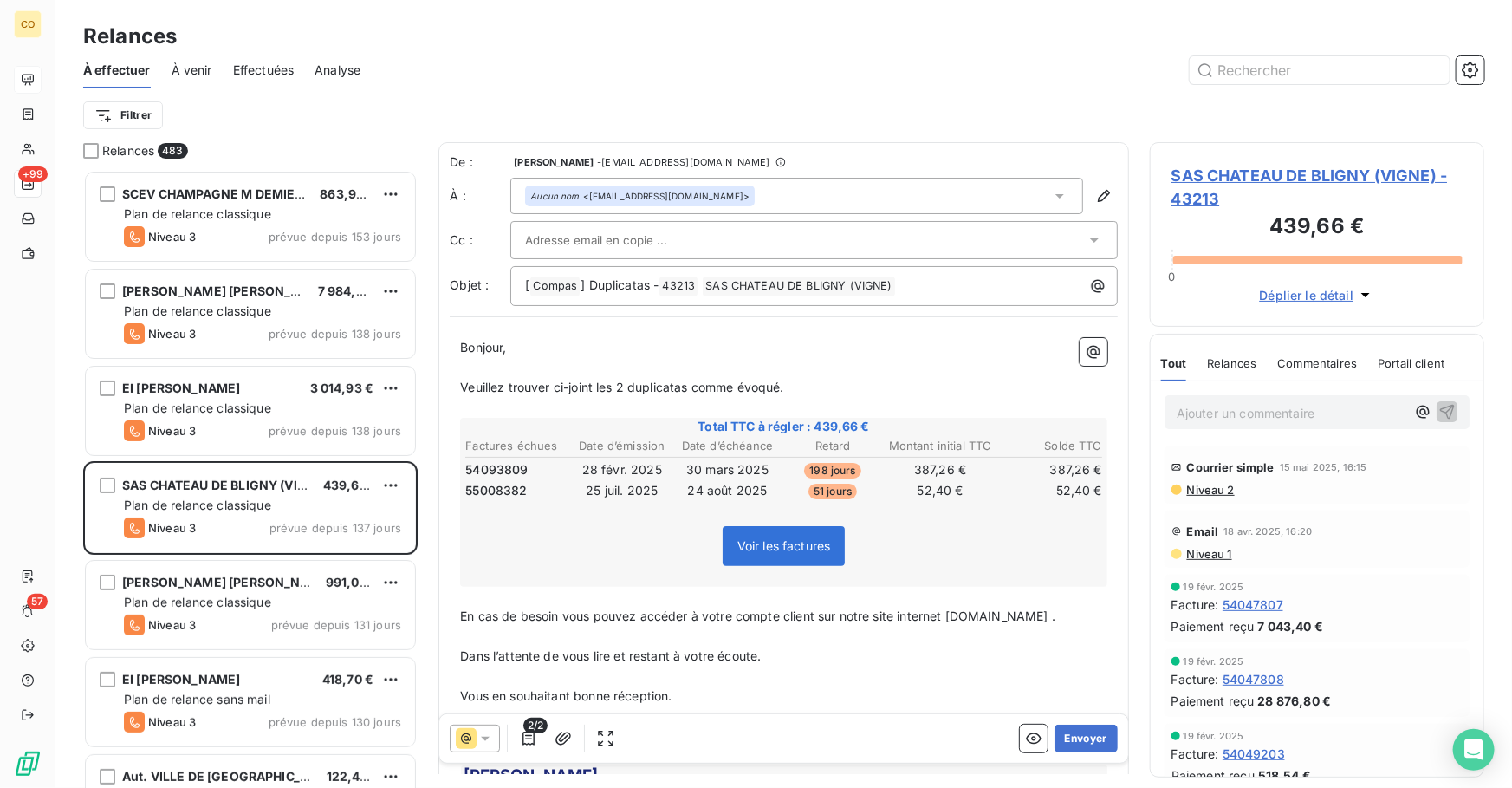
click at [945, 194] on div "Aucun nom <sg@lamaisonduchampagne.com>" at bounding box center [797, 196] width 573 height 36
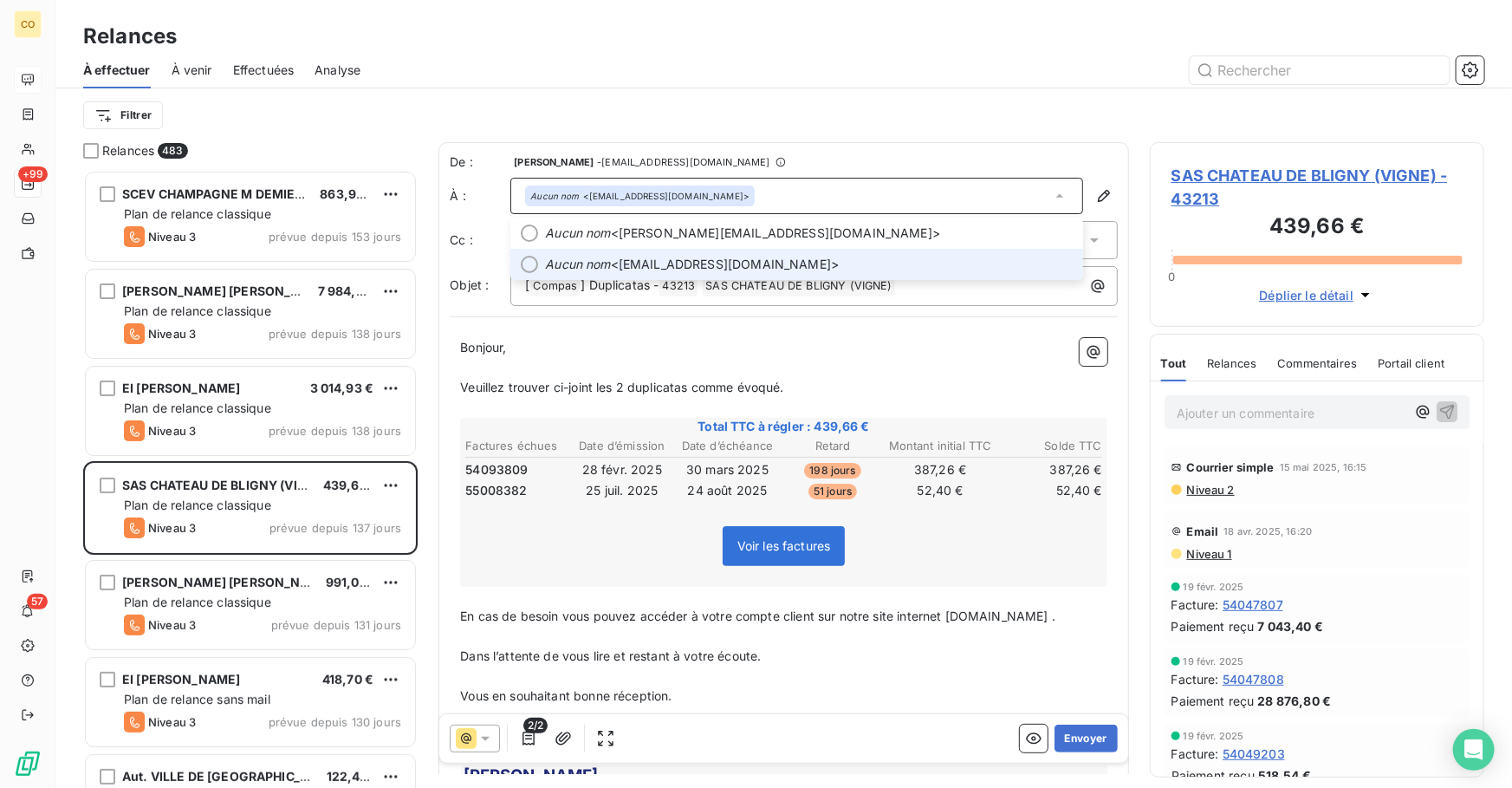
click at [871, 255] on span "Aucun nom <s.nassau@lamaisonduchampagne.com>" at bounding box center [809, 264] width 528 height 17
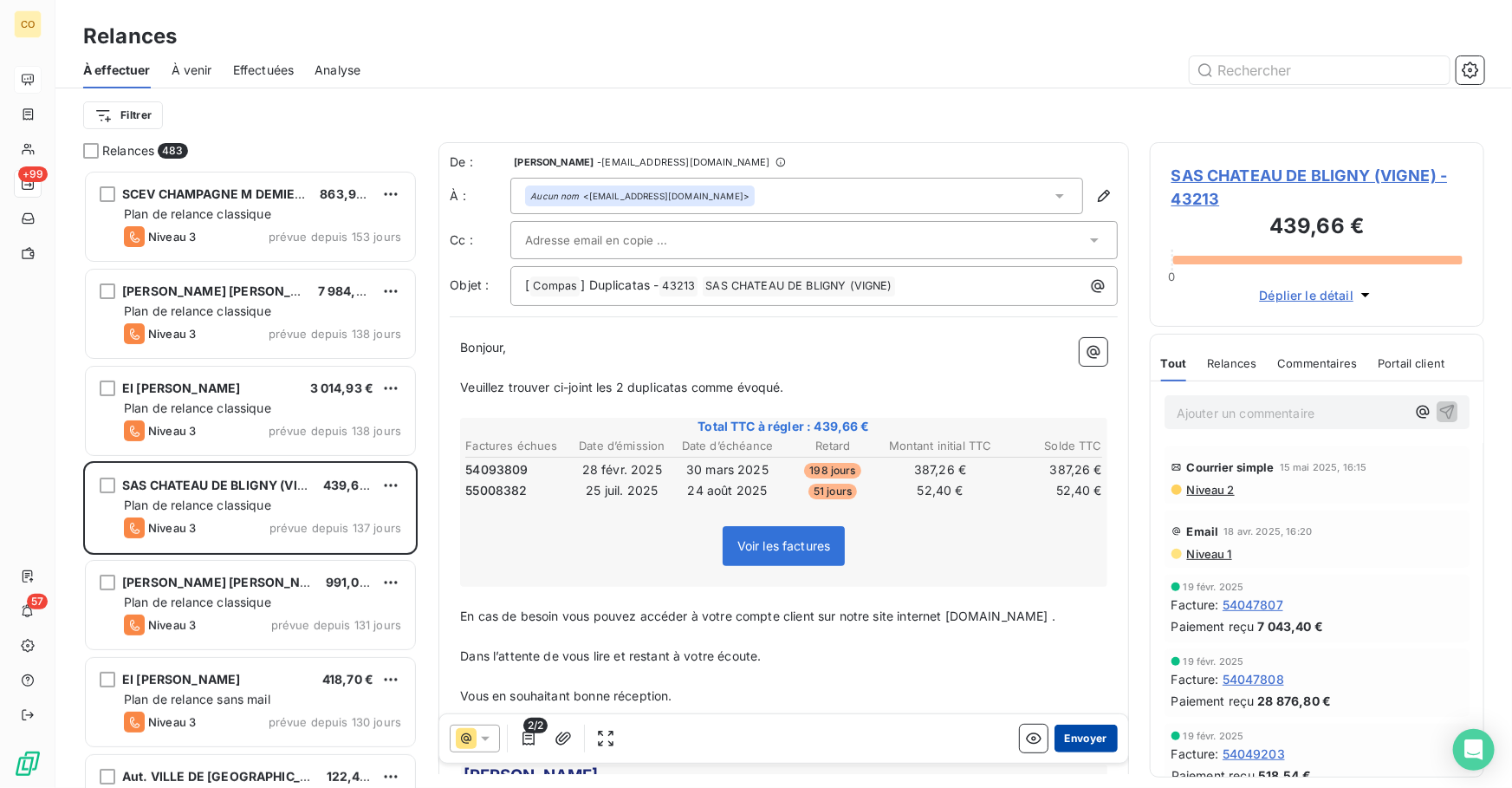
click at [1074, 736] on button "Envoyer" at bounding box center [1087, 739] width 63 height 28
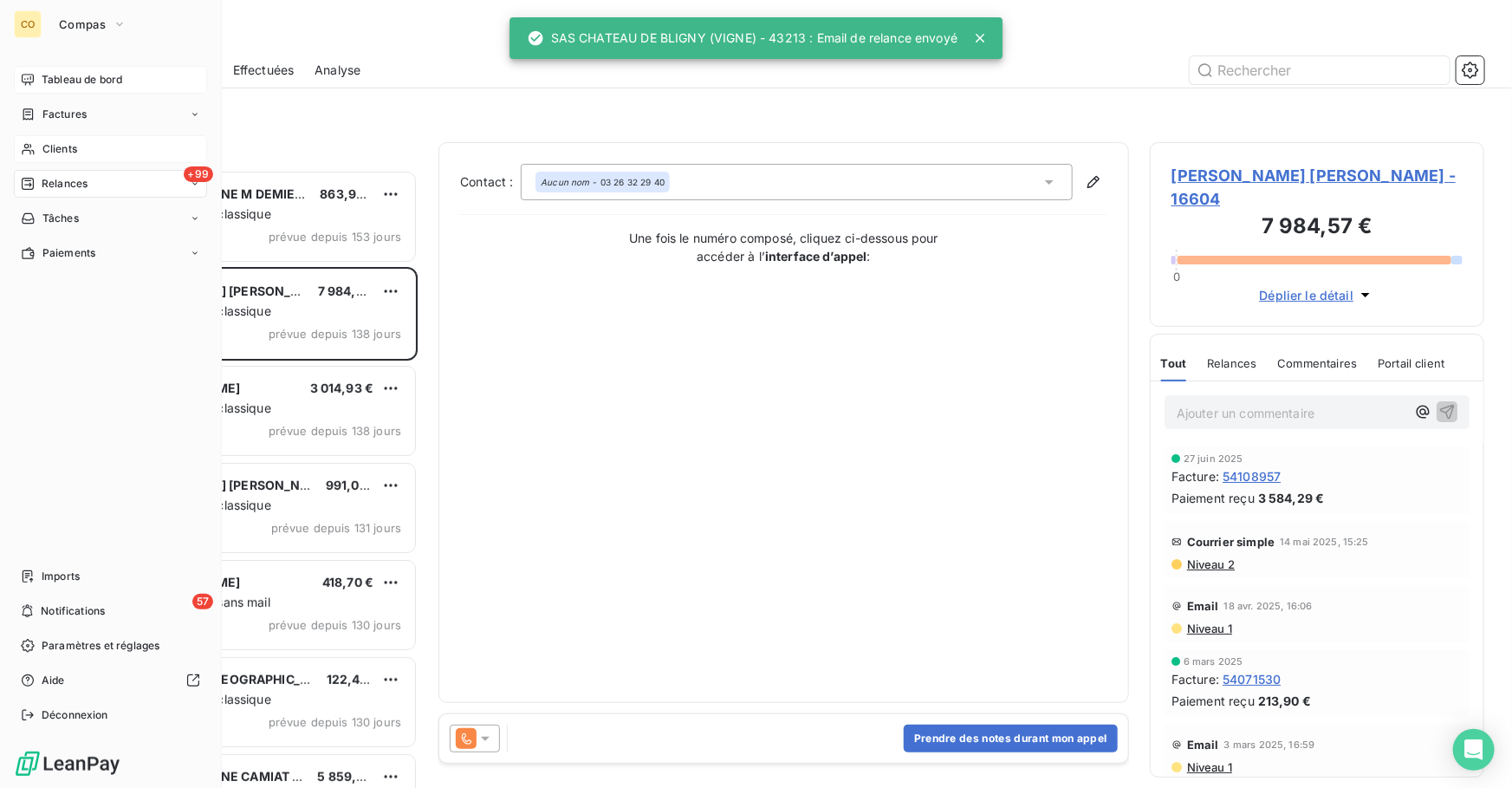
click at [51, 155] on span "Clients" at bounding box center [59, 148] width 35 height 15
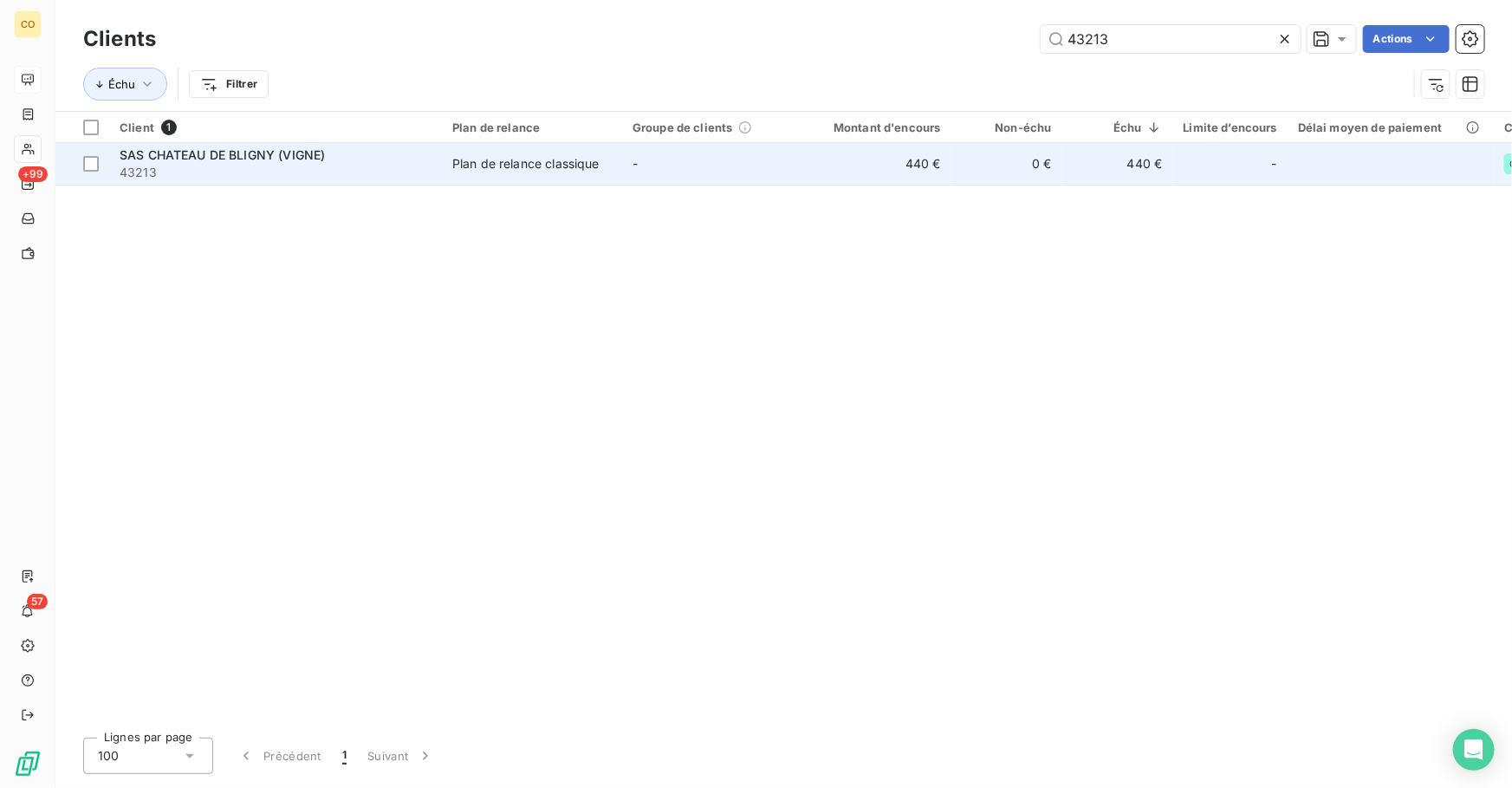
click at [286, 171] on span "43213" at bounding box center [275, 172] width 312 height 17
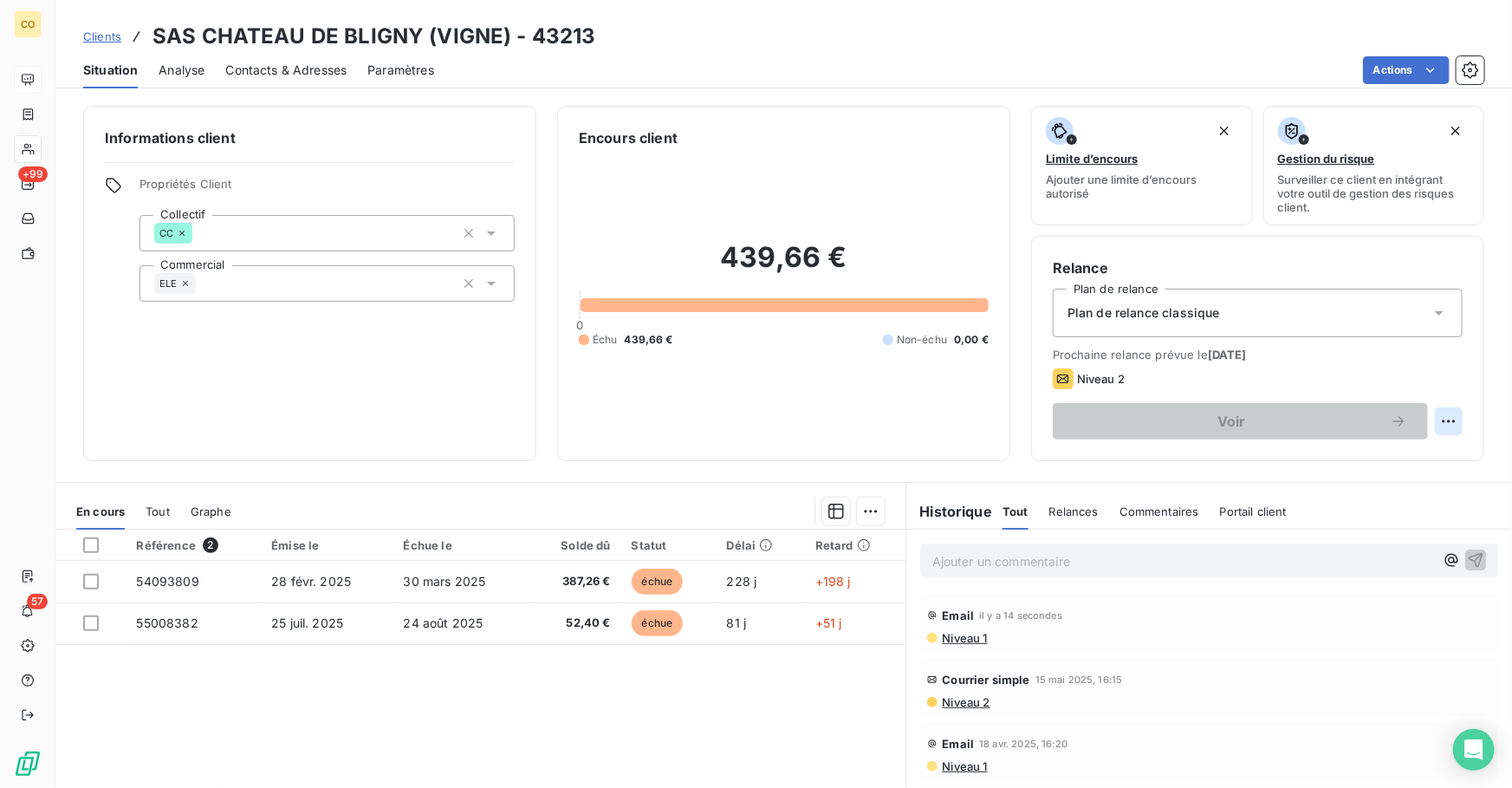
click at [1445, 422] on html "CO +99 57 Clients SAS CHATEAU DE BLIGNY (VIGNE) - 43213 Situation Analyse Conta…" at bounding box center [756, 394] width 1512 height 788
click at [1357, 452] on div "Replanifier cette action" at bounding box center [1366, 458] width 155 height 28
select select "9"
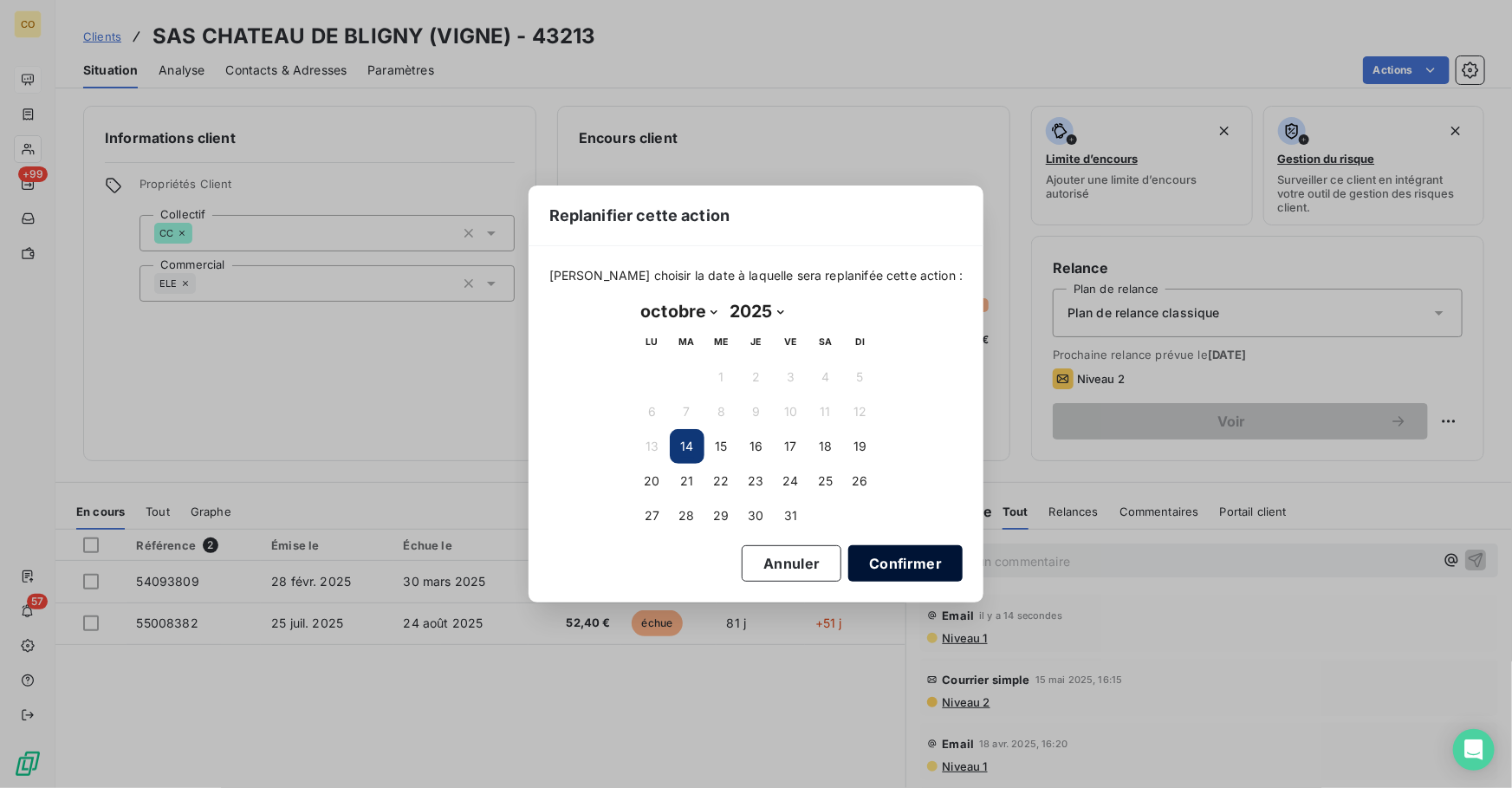
click at [905, 571] on button "Confirmer" at bounding box center [905, 563] width 114 height 36
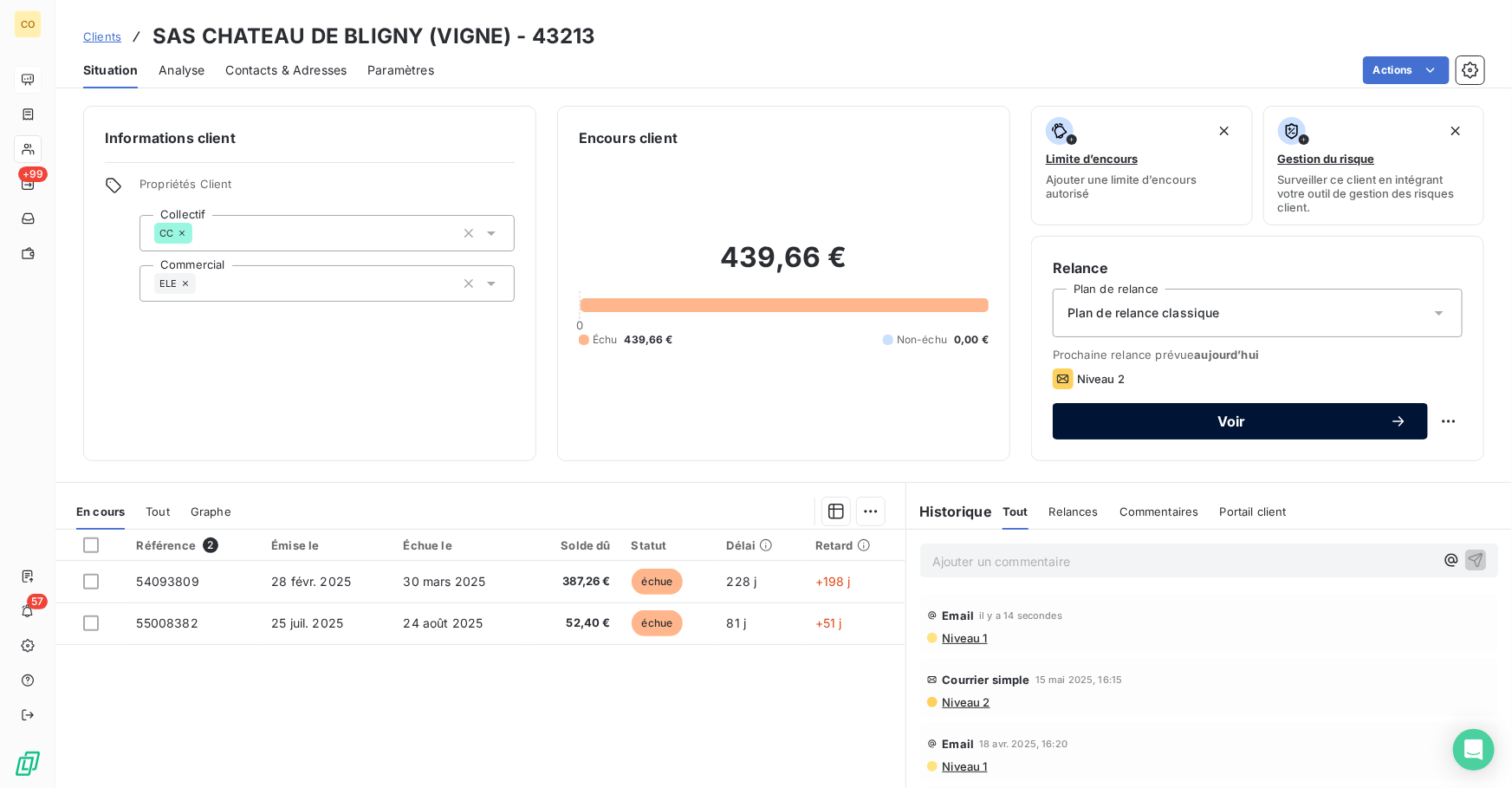
click at [1214, 436] on button "Voir" at bounding box center [1240, 421] width 375 height 36
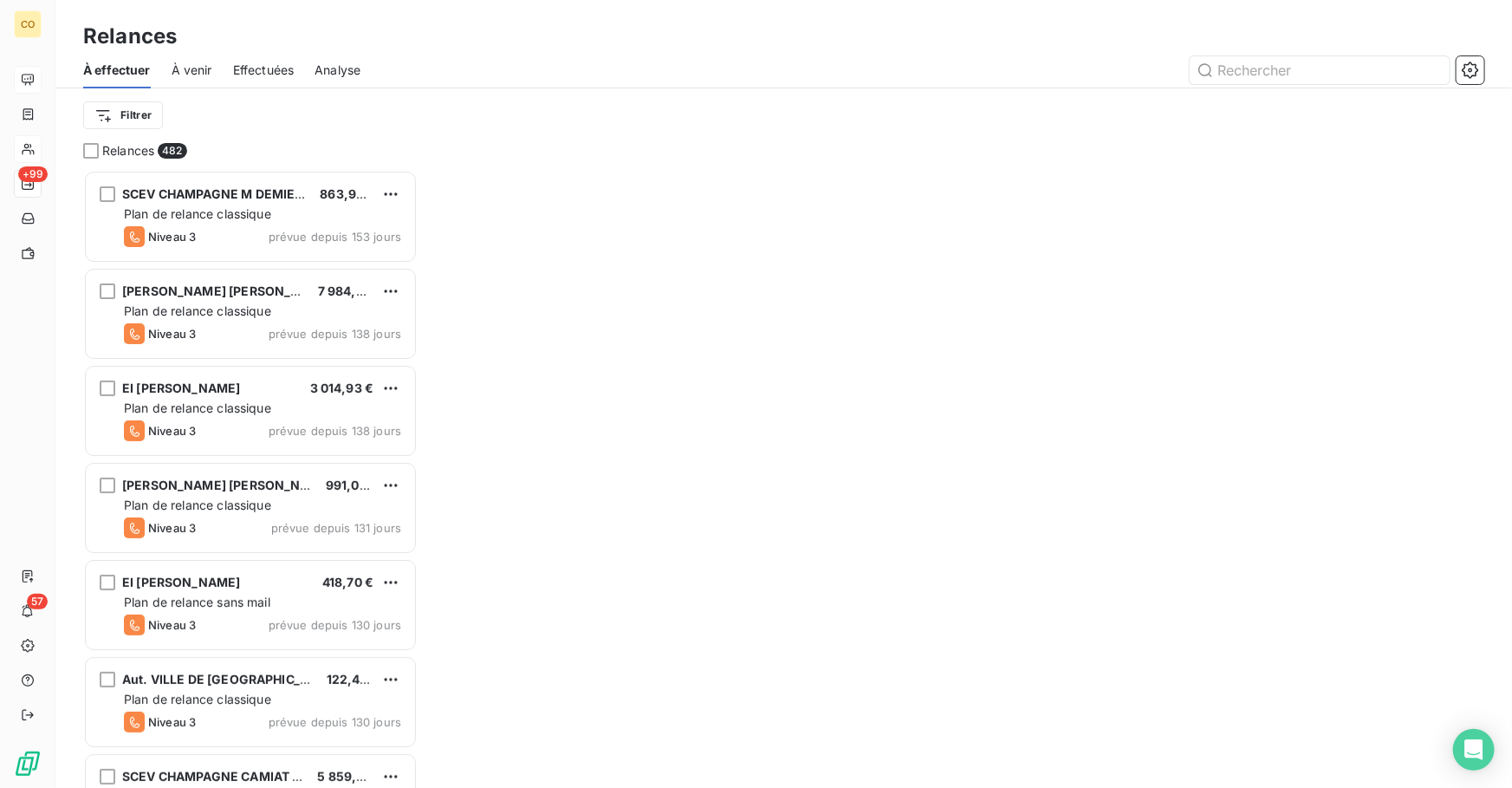
scroll to position [607, 322]
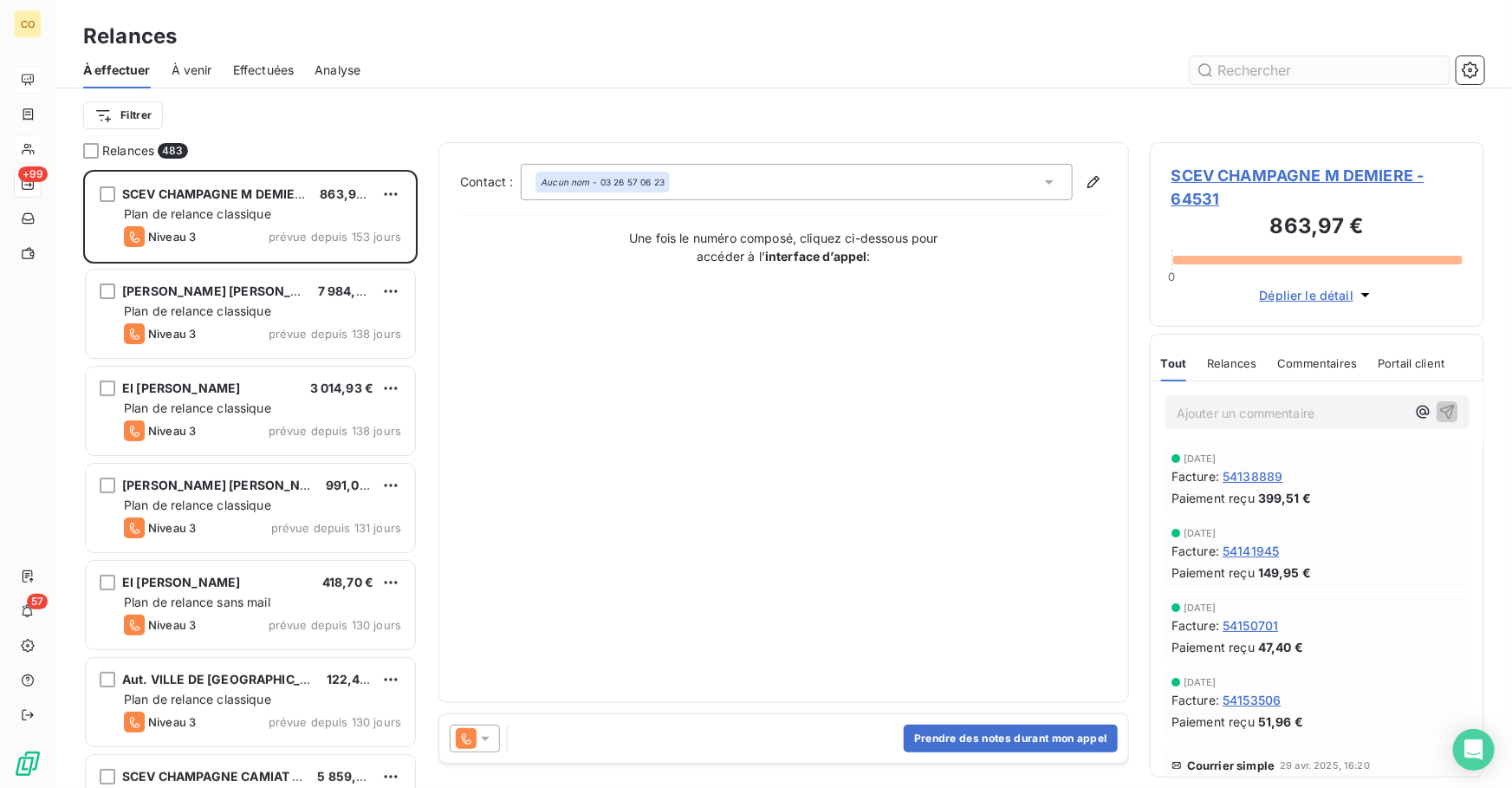
click at [1254, 72] on input "text" at bounding box center [1320, 70] width 260 height 28
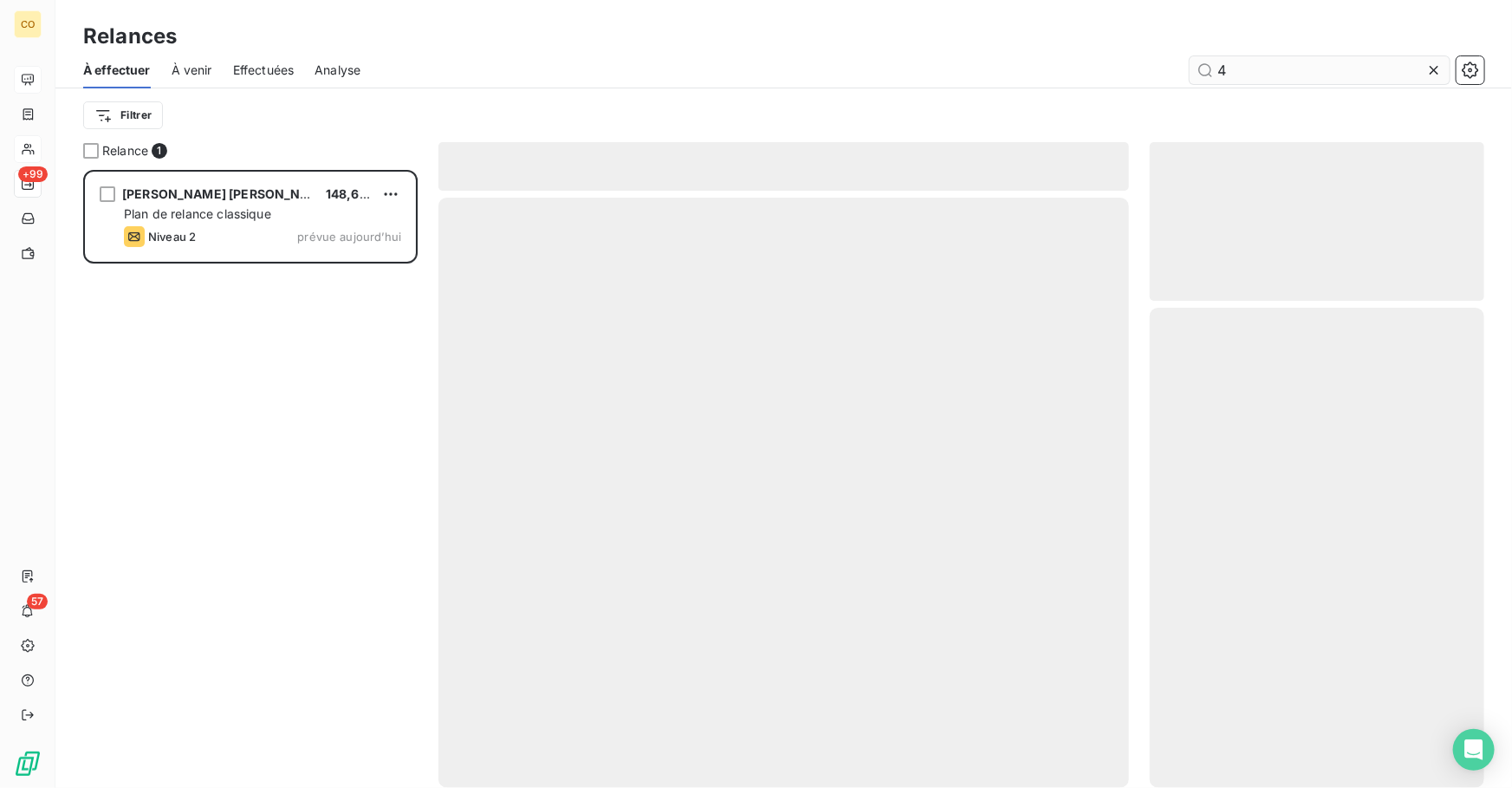
scroll to position [607, 322]
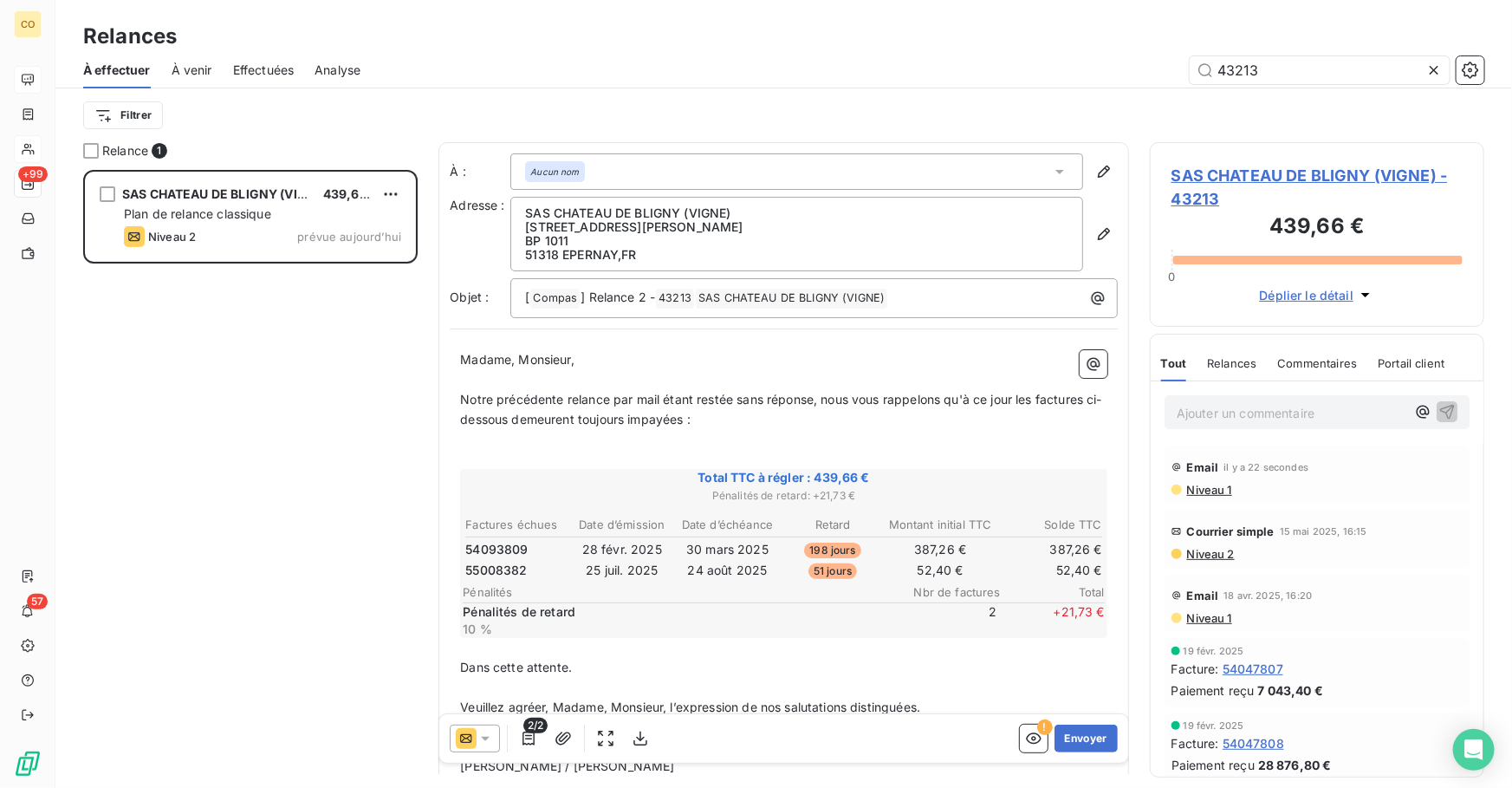
type input "43213"
click at [488, 738] on icon at bounding box center [486, 739] width 9 height 4
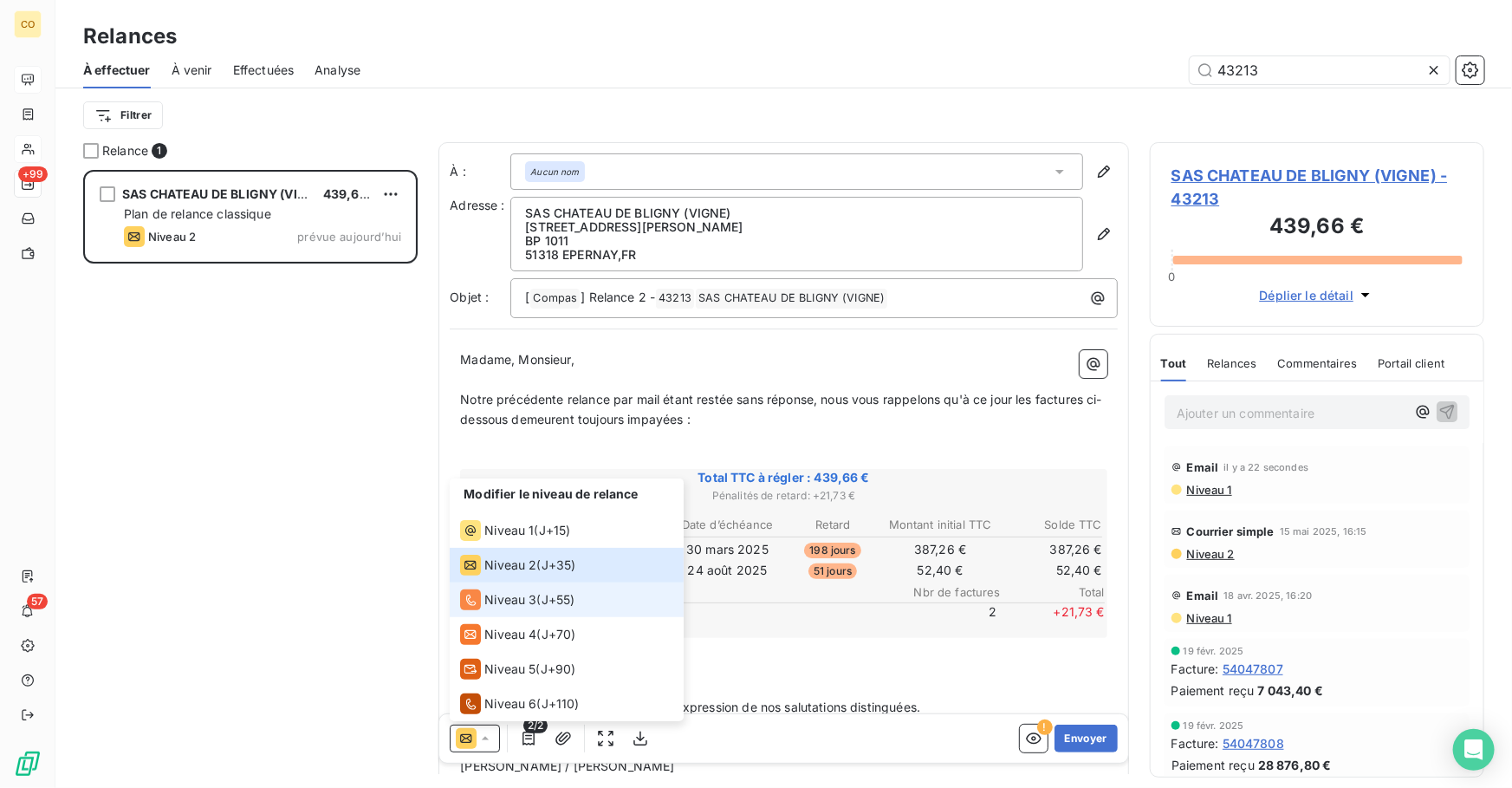
click at [524, 609] on div "Niveau 3" at bounding box center [498, 599] width 76 height 21
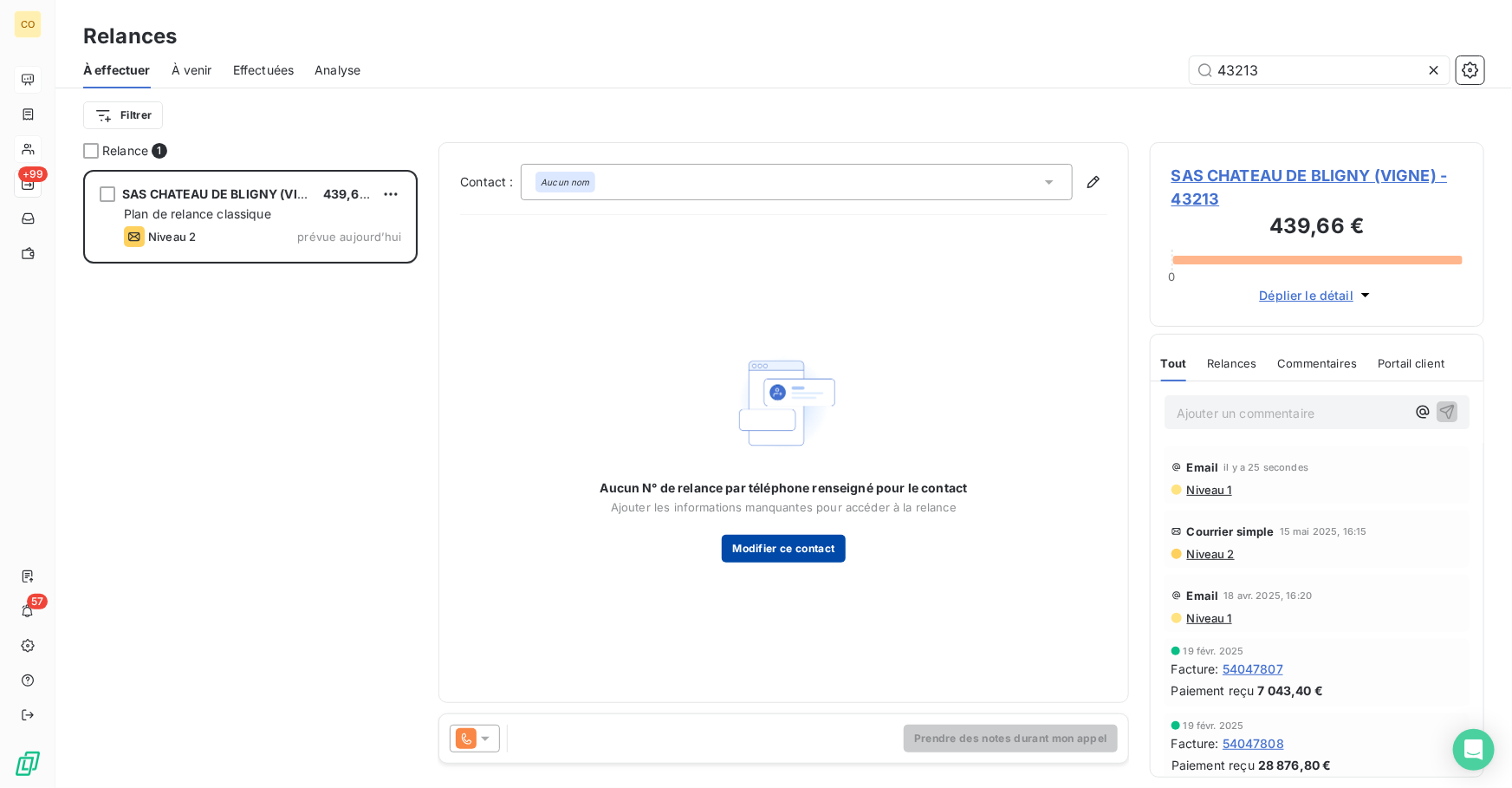
click at [774, 555] on button "Modifier ce contact" at bounding box center [783, 549] width 123 height 28
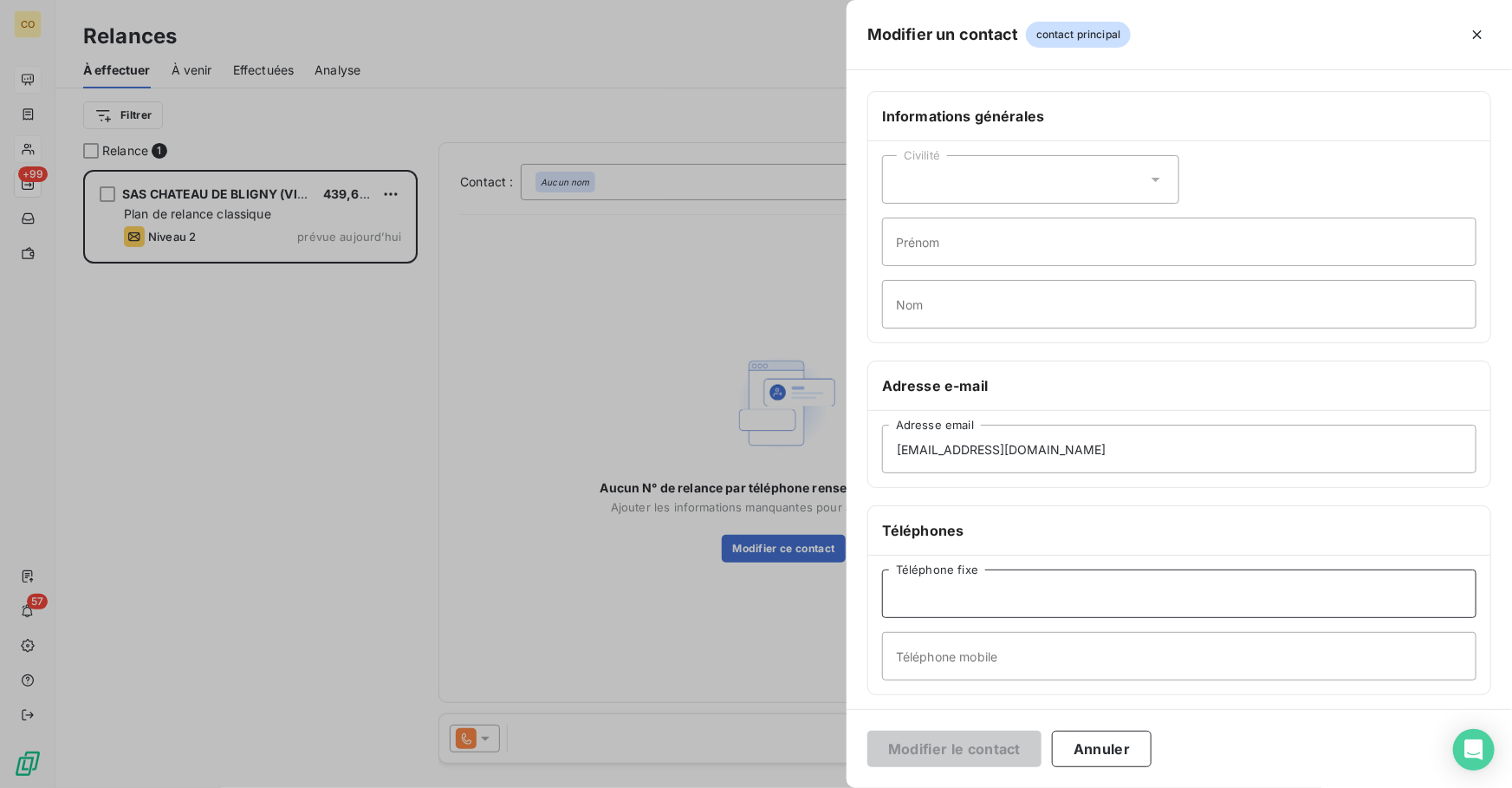
click at [998, 599] on input "Téléphone fixe" at bounding box center [1179, 594] width 595 height 49
type input "0326512522"
click at [953, 753] on button "Modifier le contact" at bounding box center [955, 748] width 174 height 36
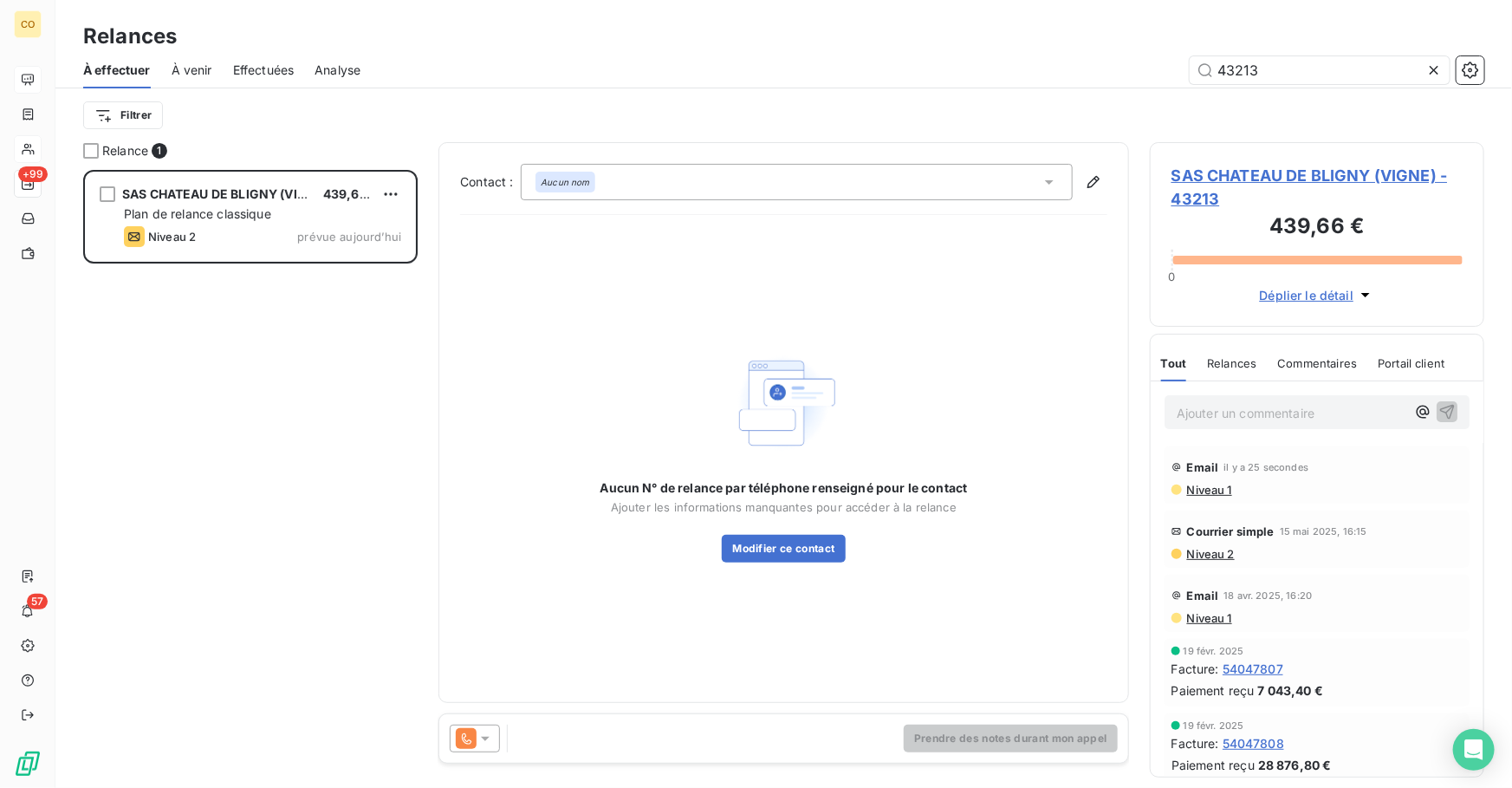
click at [1265, 175] on span "SAS CHATEAU DE BLIGNY (VIGNE) - 43213" at bounding box center [1318, 187] width 291 height 47
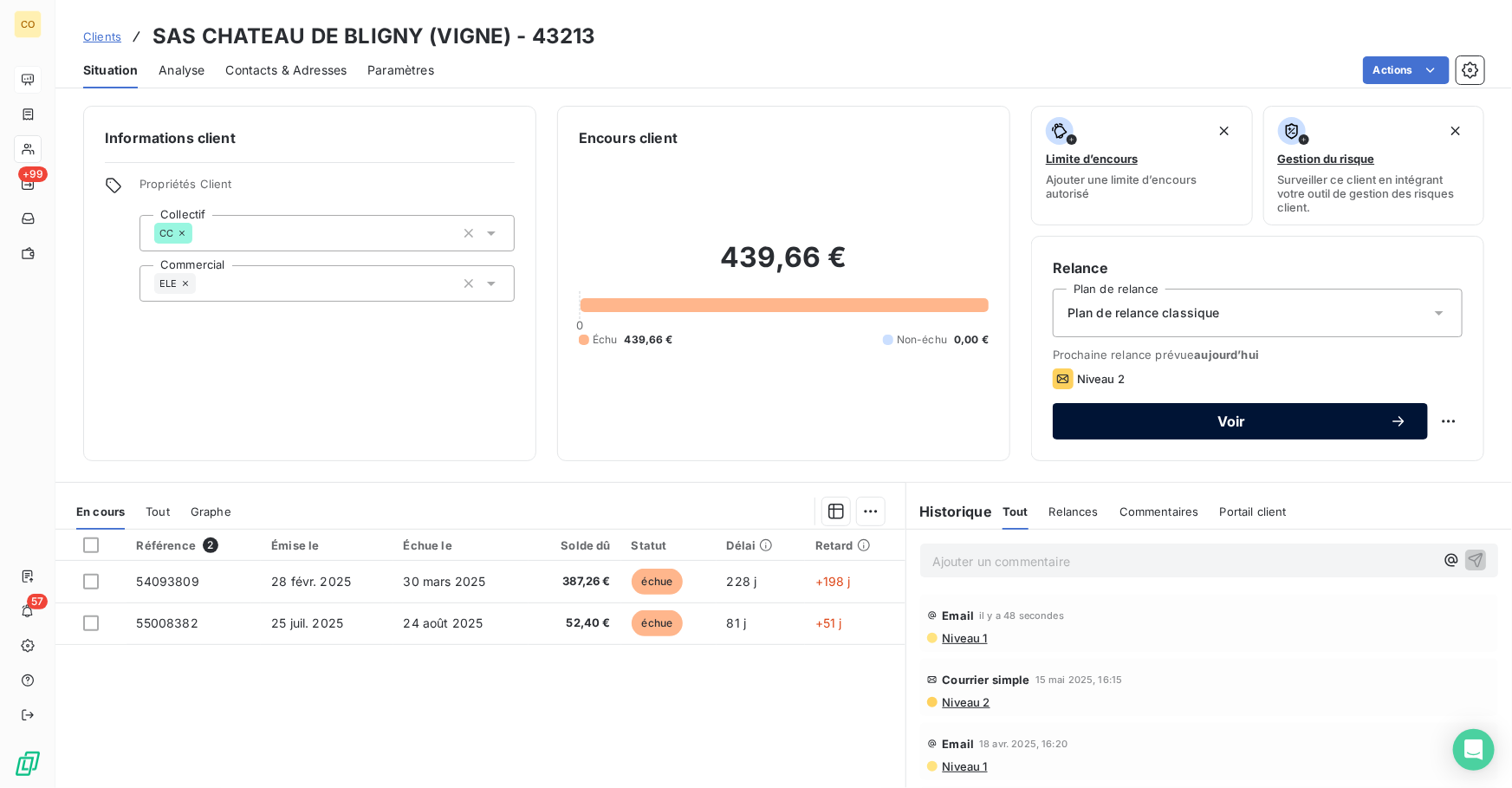
click at [1200, 432] on button "Voir" at bounding box center [1240, 421] width 375 height 36
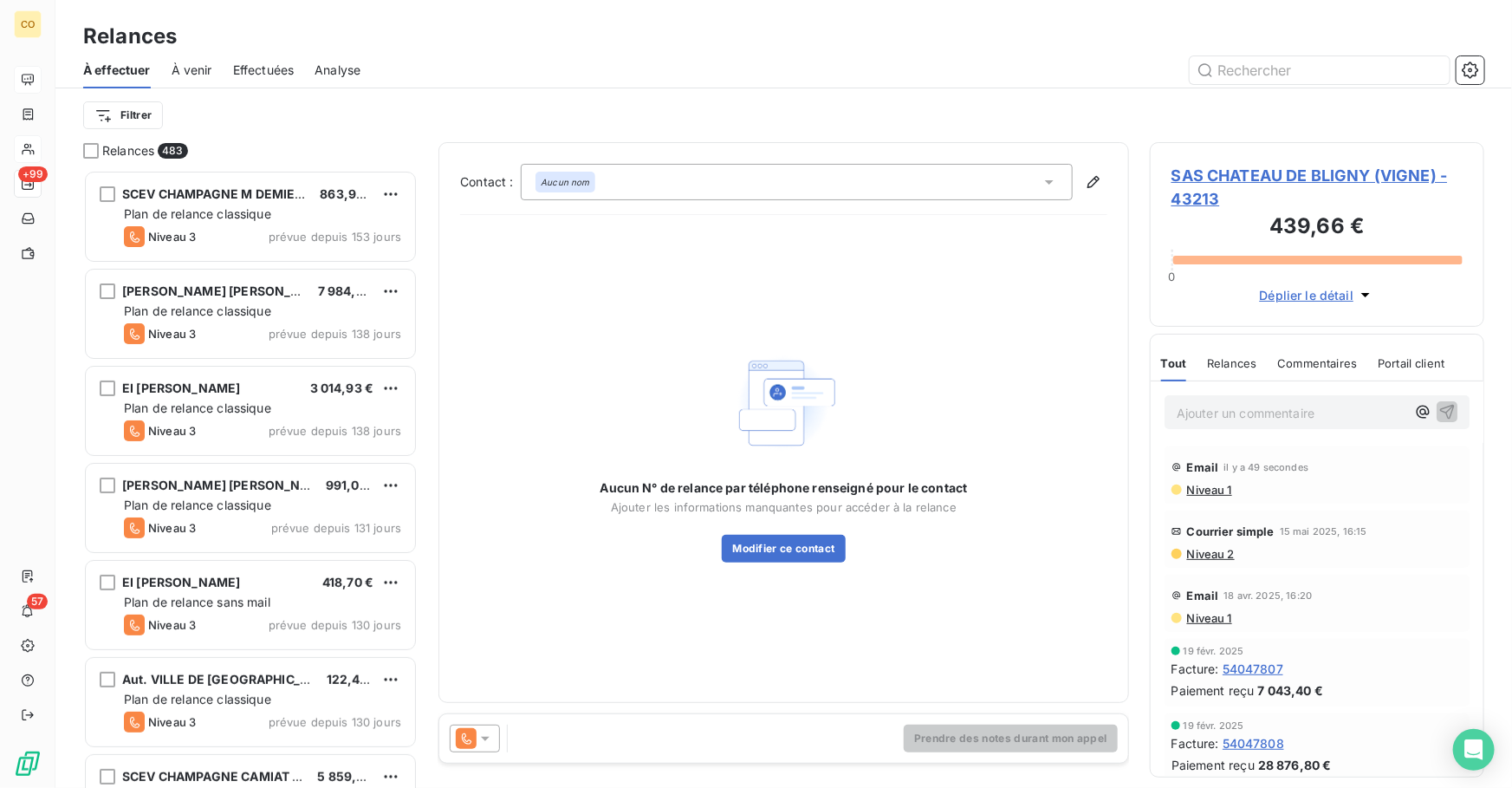
scroll to position [607, 322]
click at [775, 546] on button "Modifier ce contact" at bounding box center [783, 549] width 123 height 28
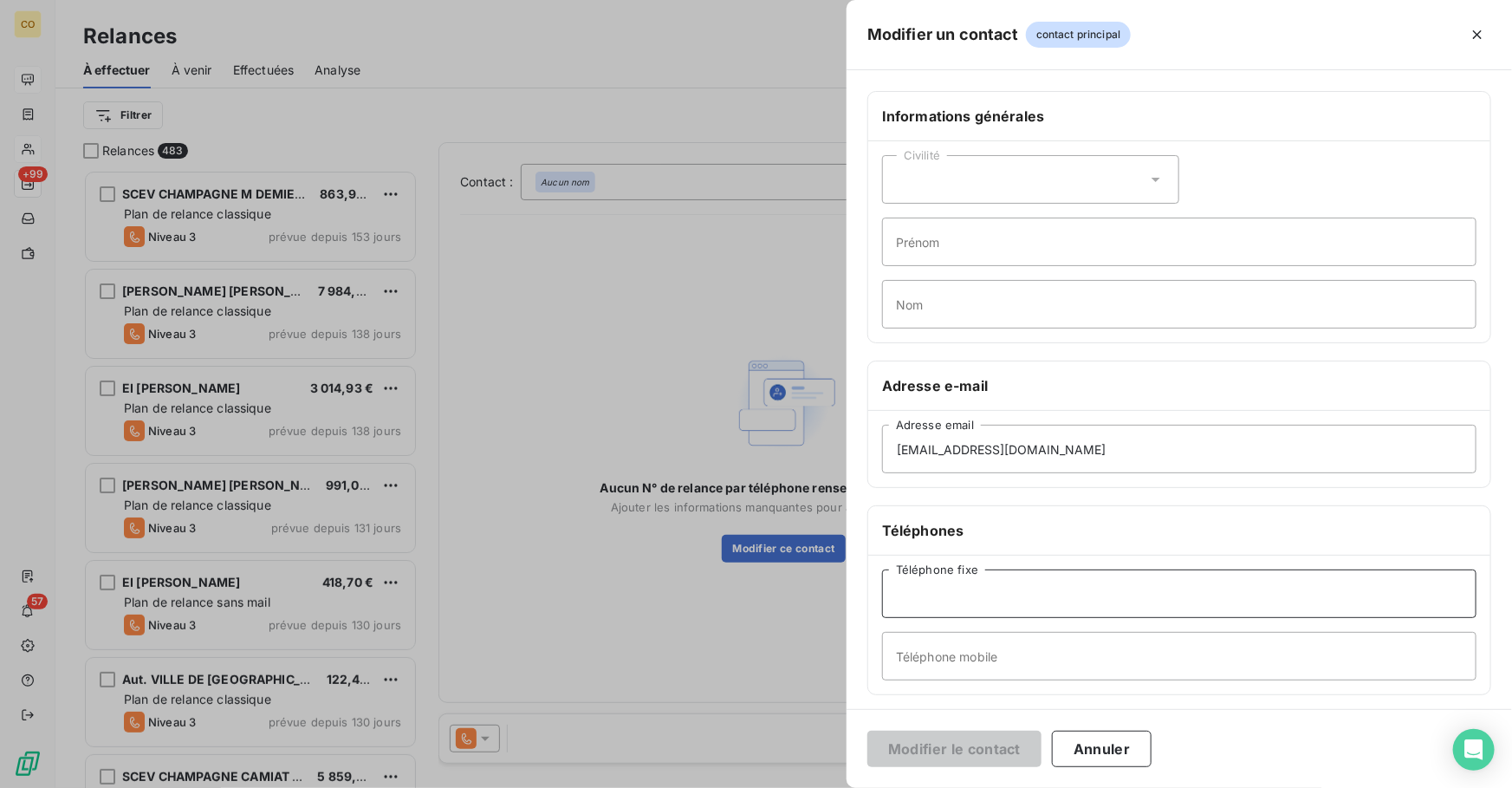
click at [985, 598] on input "Téléphone fixe" at bounding box center [1179, 594] width 595 height 49
type input "0326512522"
click at [941, 748] on button "Modifier le contact" at bounding box center [955, 748] width 174 height 36
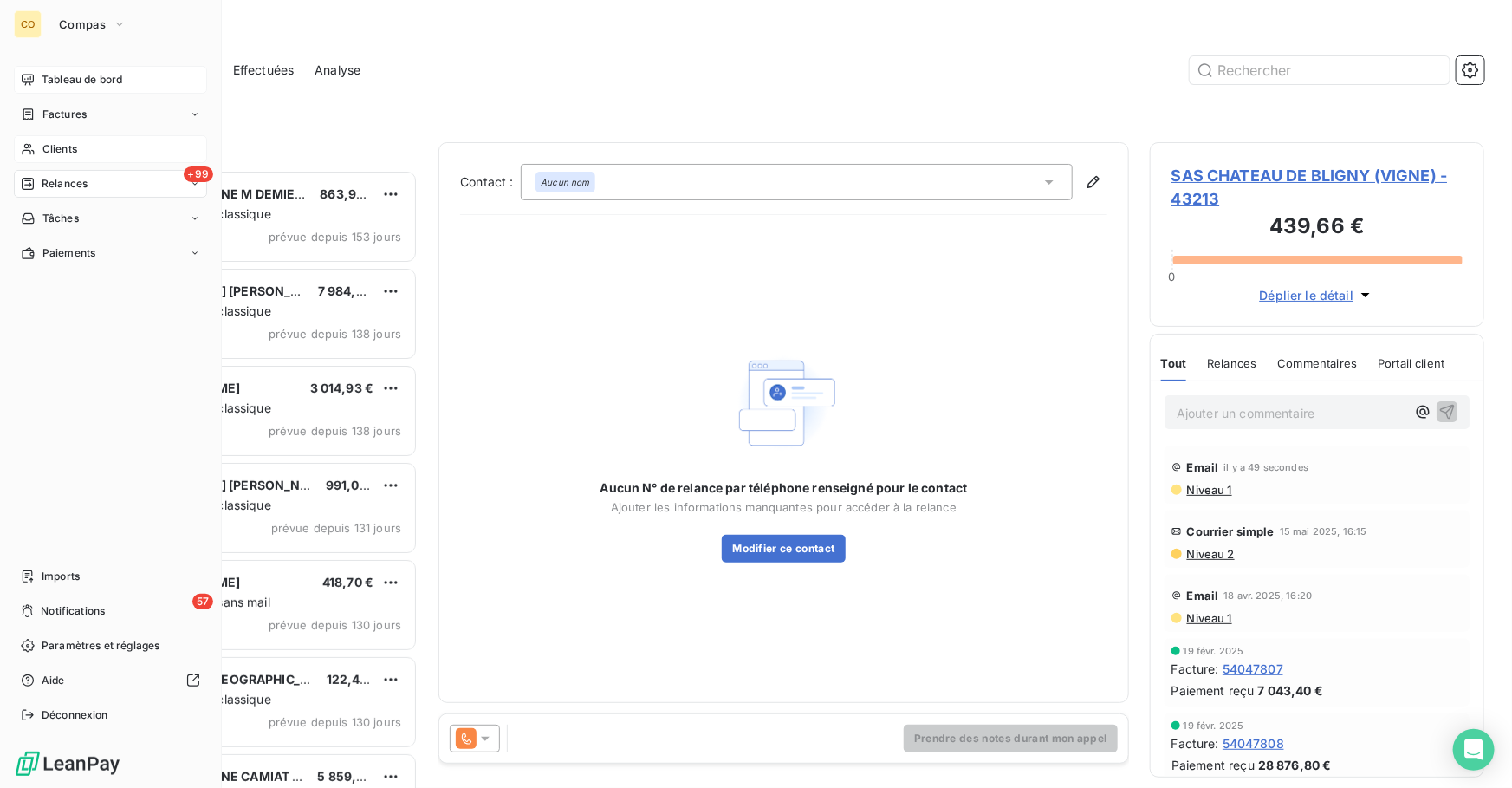
click at [71, 155] on span "Clients" at bounding box center [59, 148] width 35 height 15
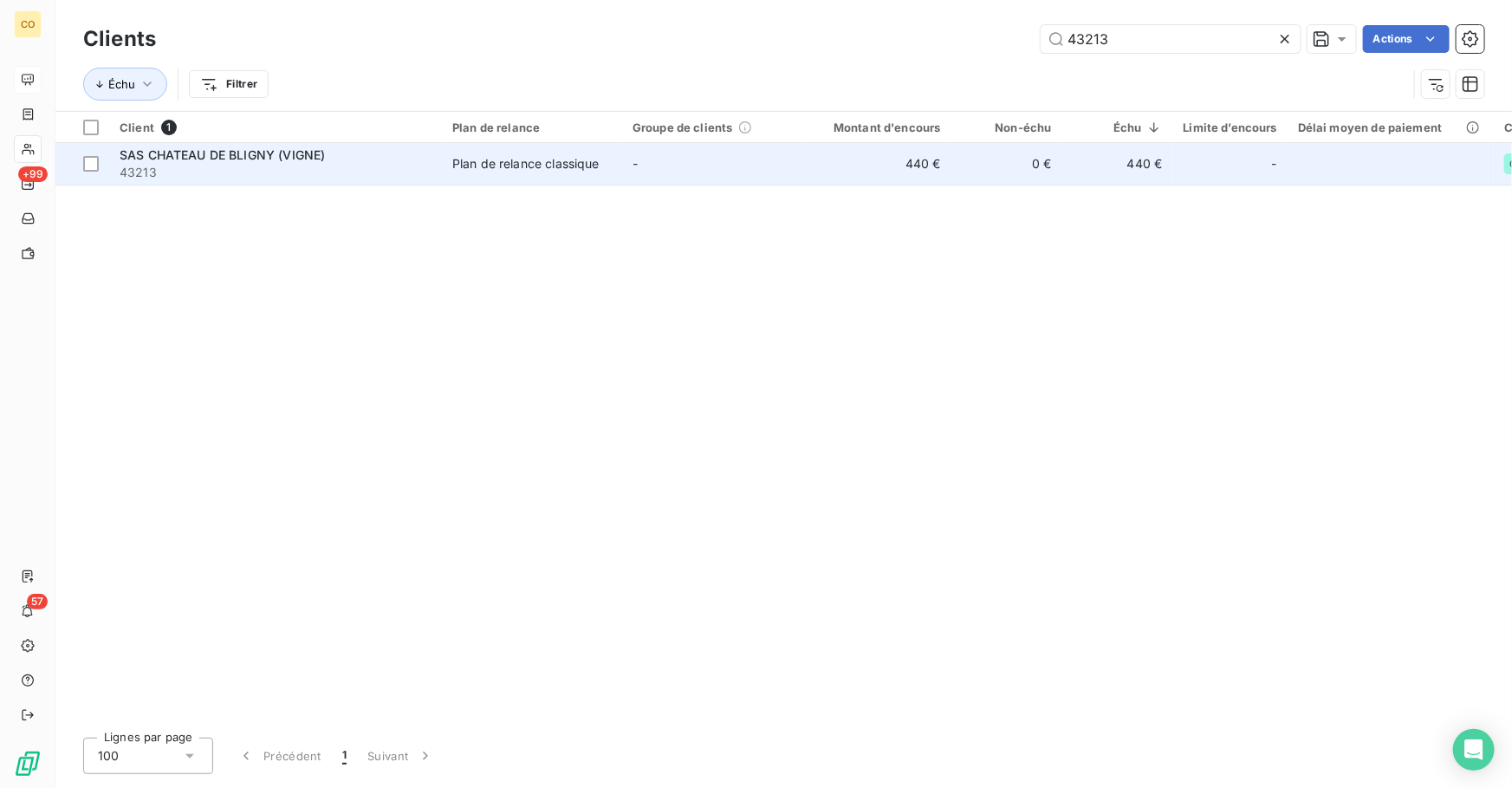
click at [227, 161] on span "SAS CHATEAU DE BLIGNY (VIGNE)" at bounding box center [222, 155] width 205 height 14
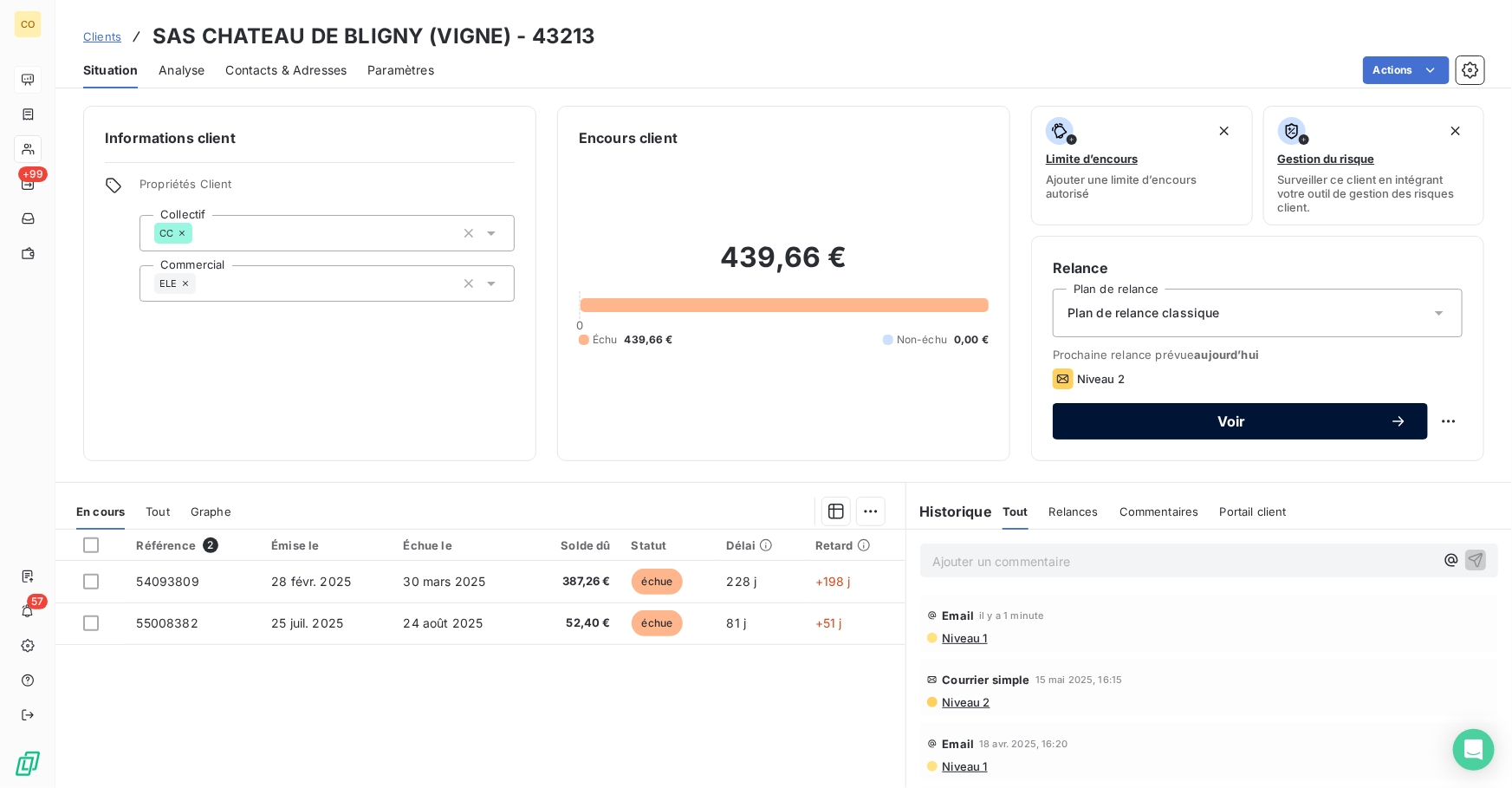
click at [1123, 425] on span "Voir" at bounding box center [1232, 421] width 317 height 13
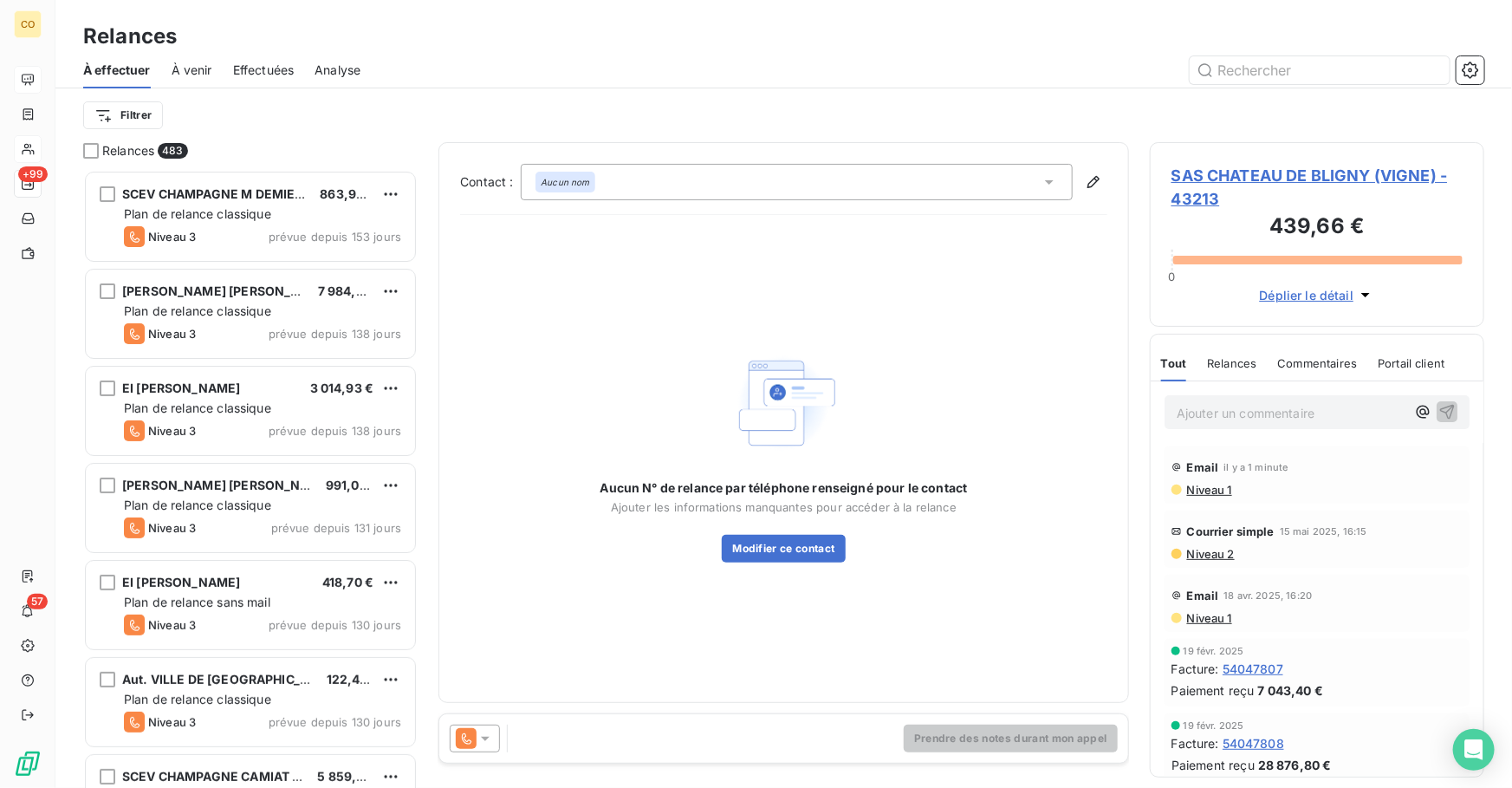
scroll to position [607, 322]
click at [474, 742] on icon at bounding box center [466, 738] width 21 height 21
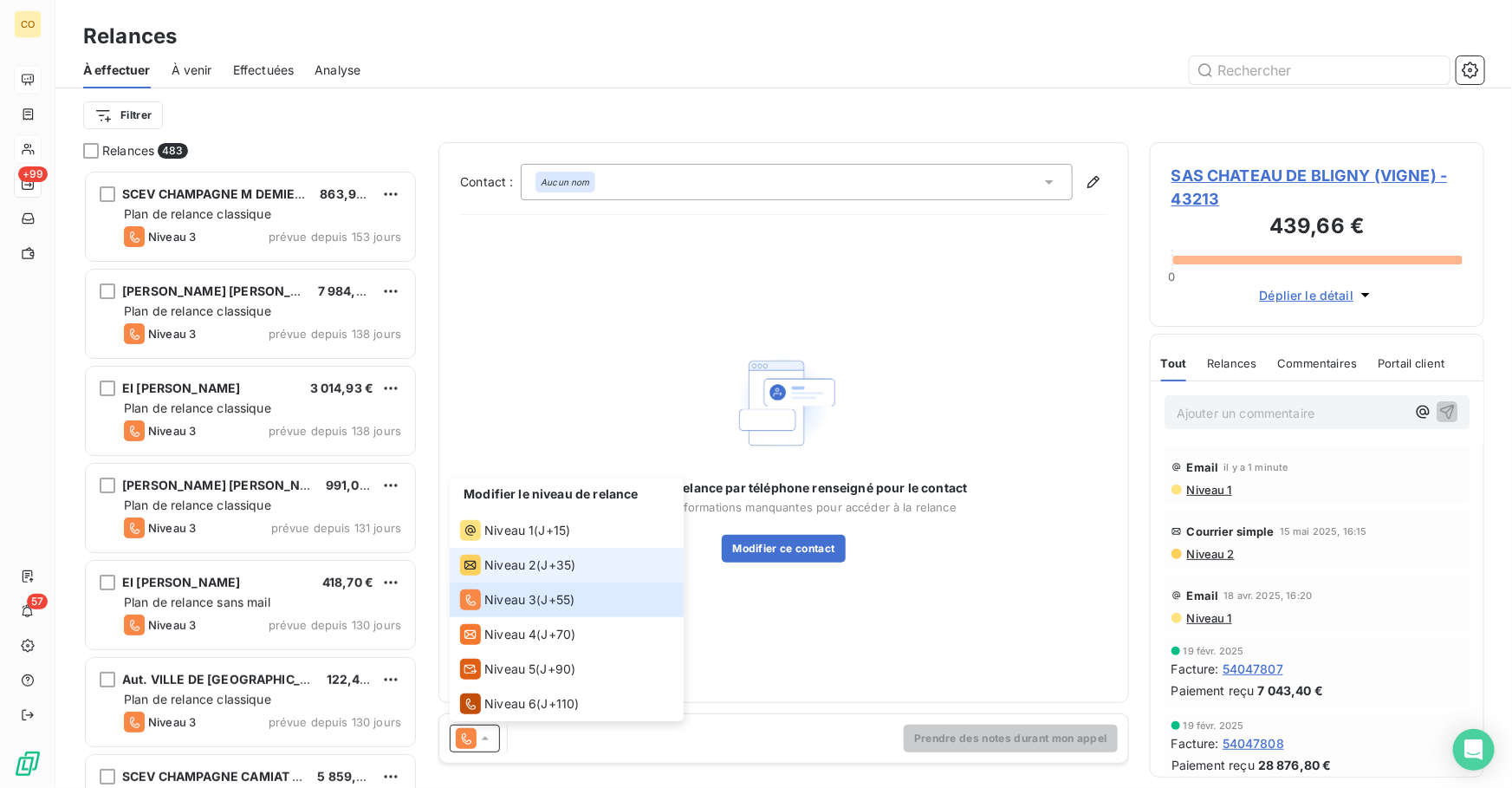
click at [541, 578] on li "Niveau 2 ( J+35 )" at bounding box center [567, 565] width 234 height 35
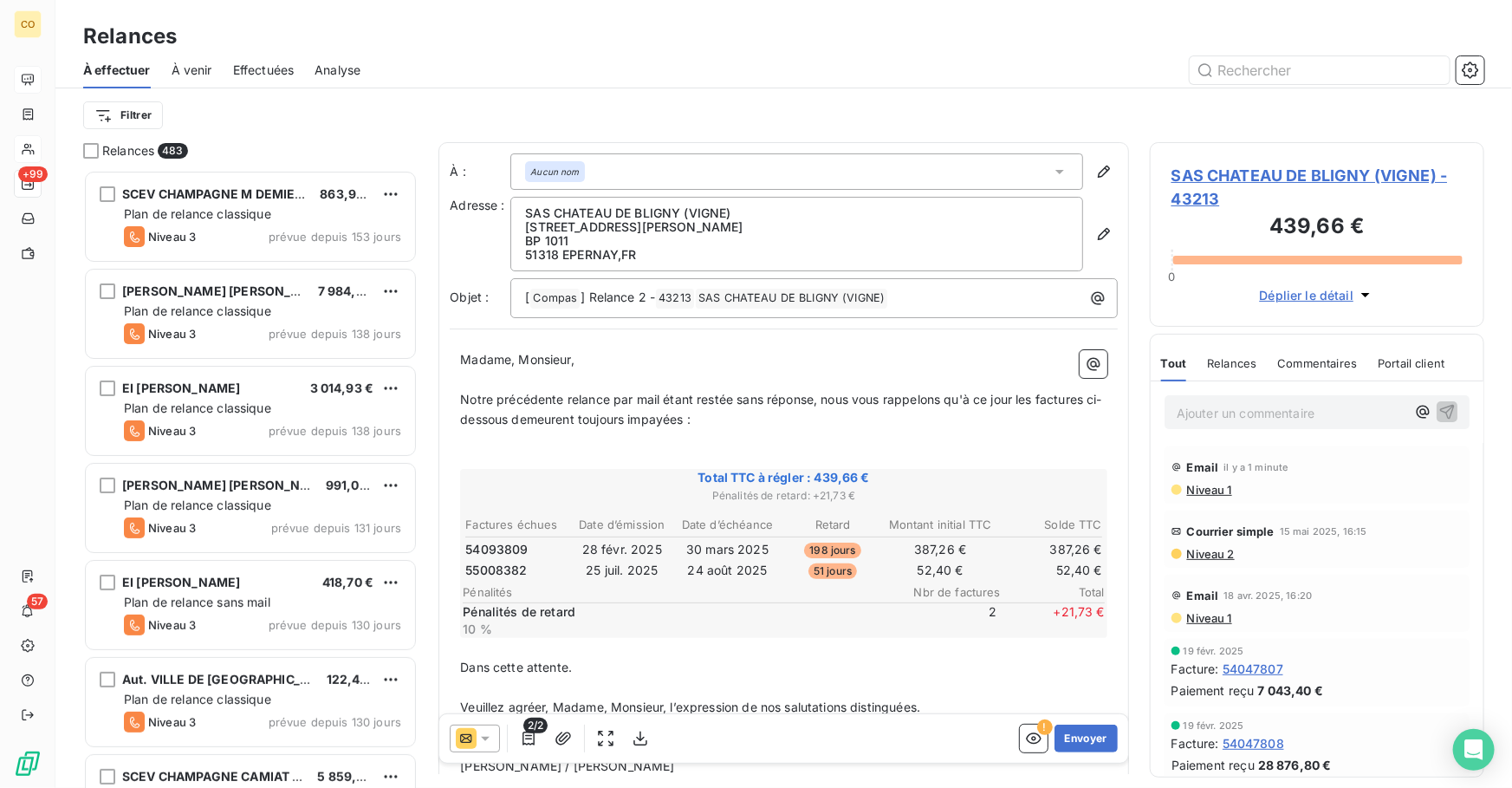
click at [459, 737] on icon at bounding box center [466, 738] width 21 height 21
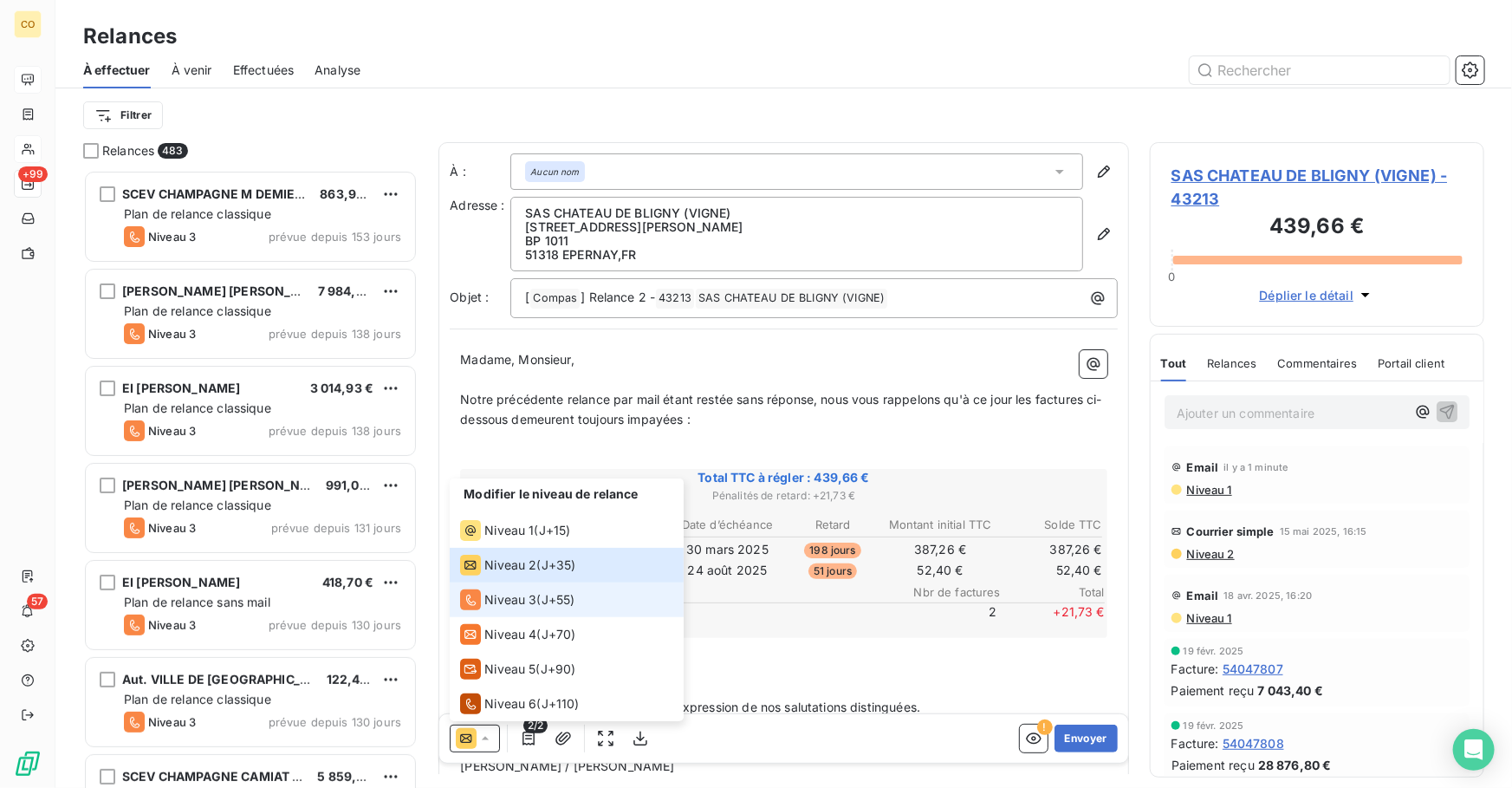
click at [510, 605] on span "Niveau 3" at bounding box center [511, 599] width 52 height 17
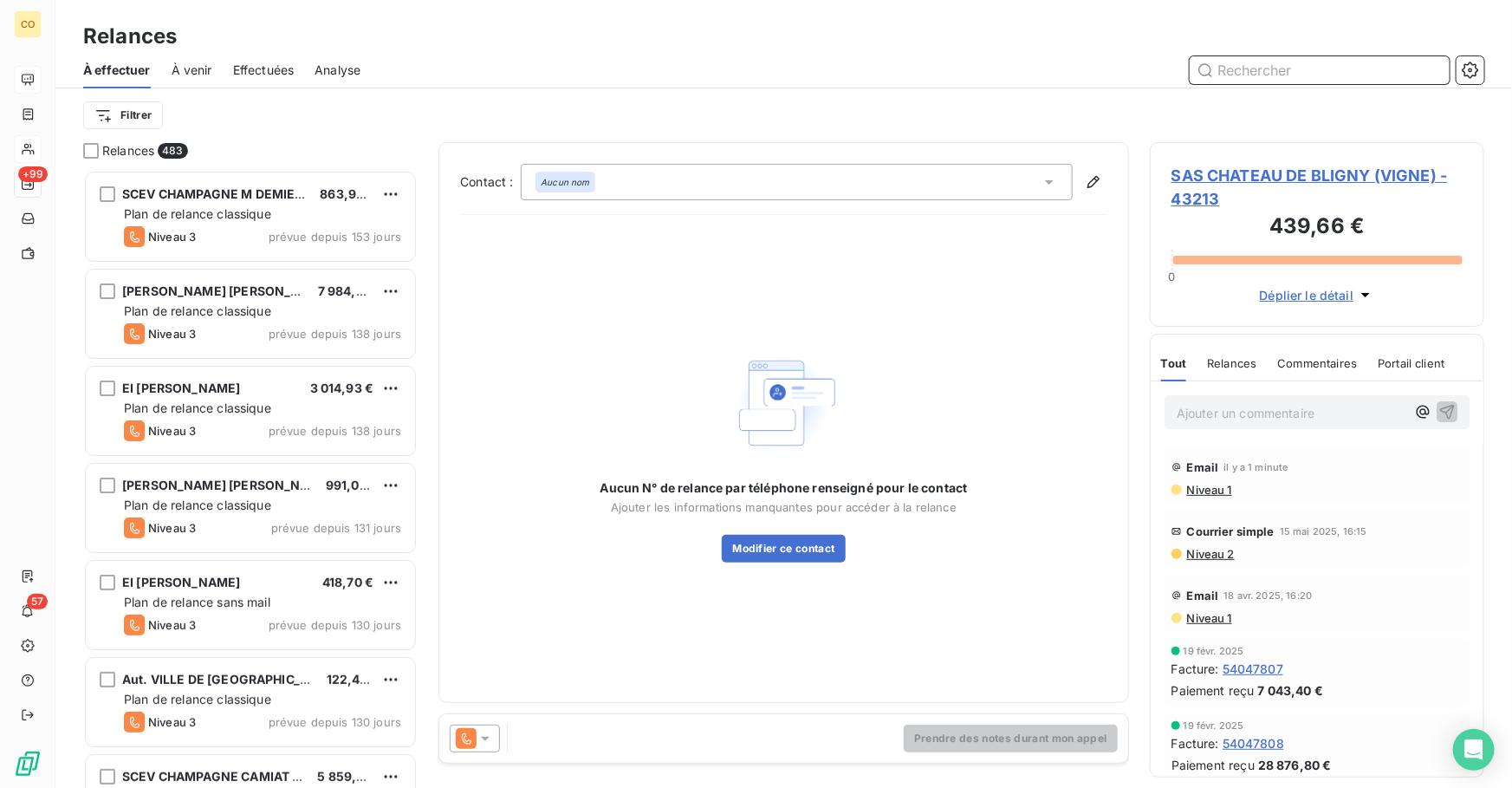
click at [1338, 70] on input "text" at bounding box center [1320, 70] width 260 height 28
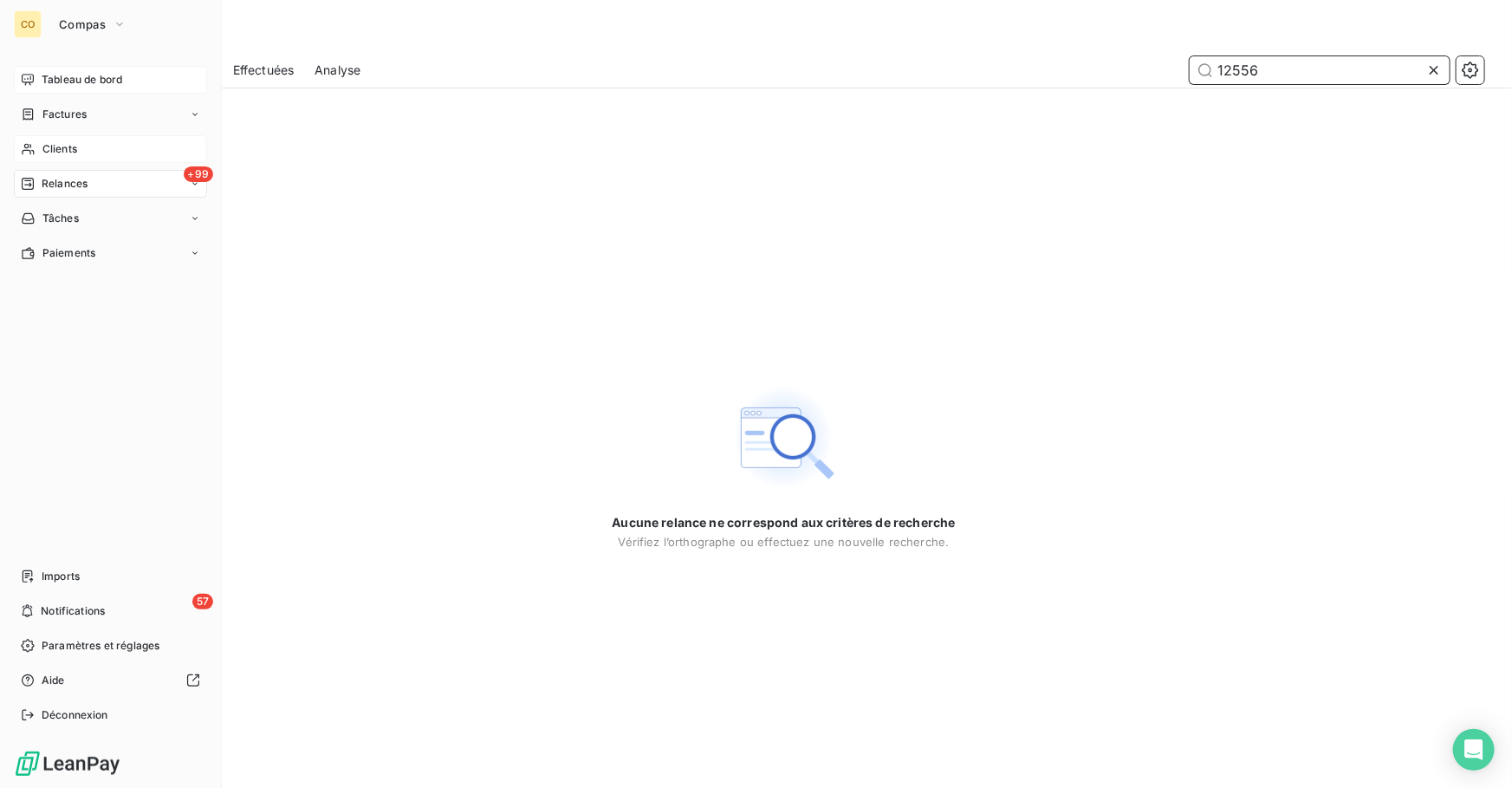
type input "12556"
click at [60, 152] on span "Clients" at bounding box center [59, 148] width 35 height 15
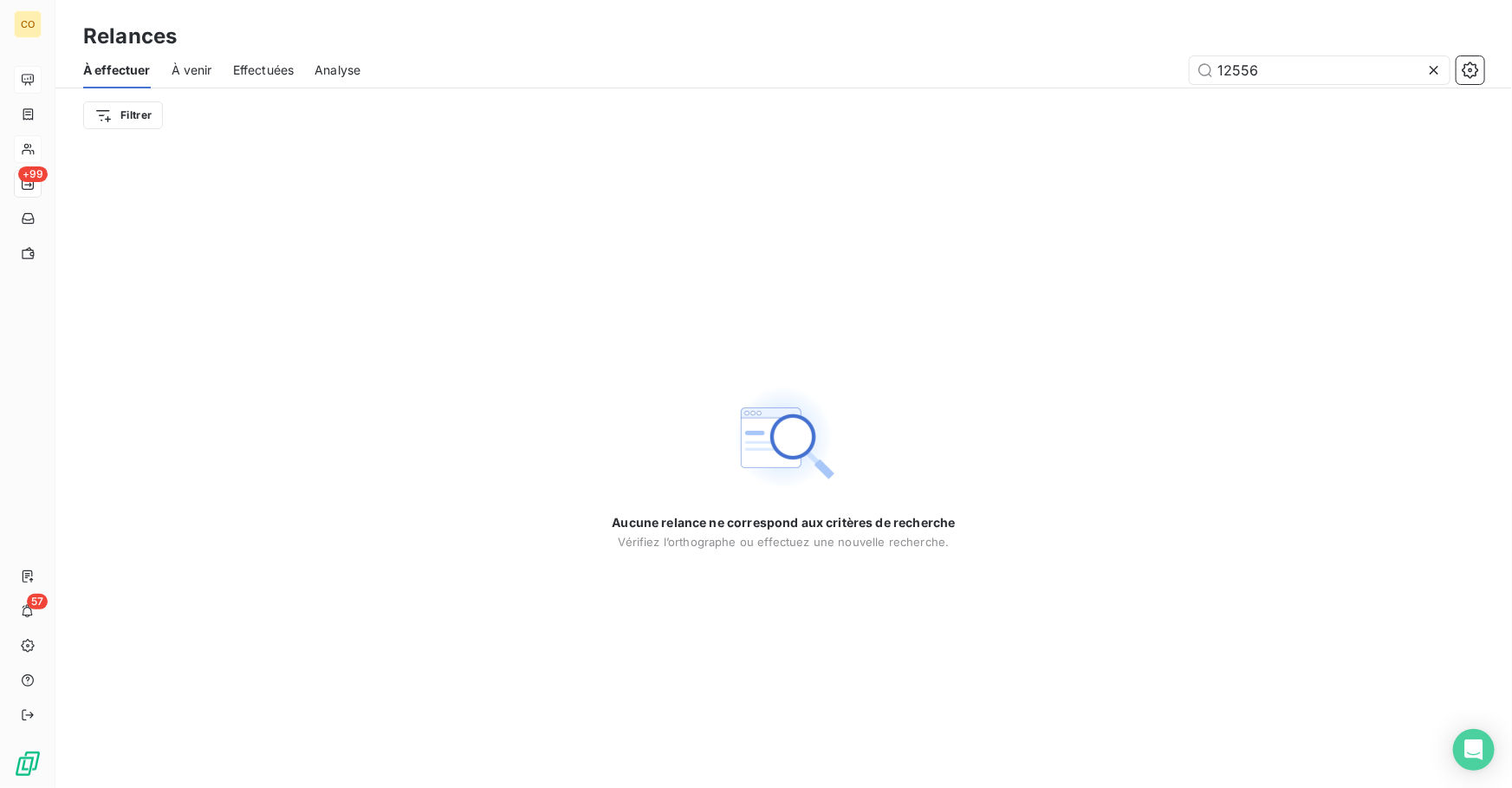
click at [1440, 71] on icon at bounding box center [1434, 69] width 17 height 17
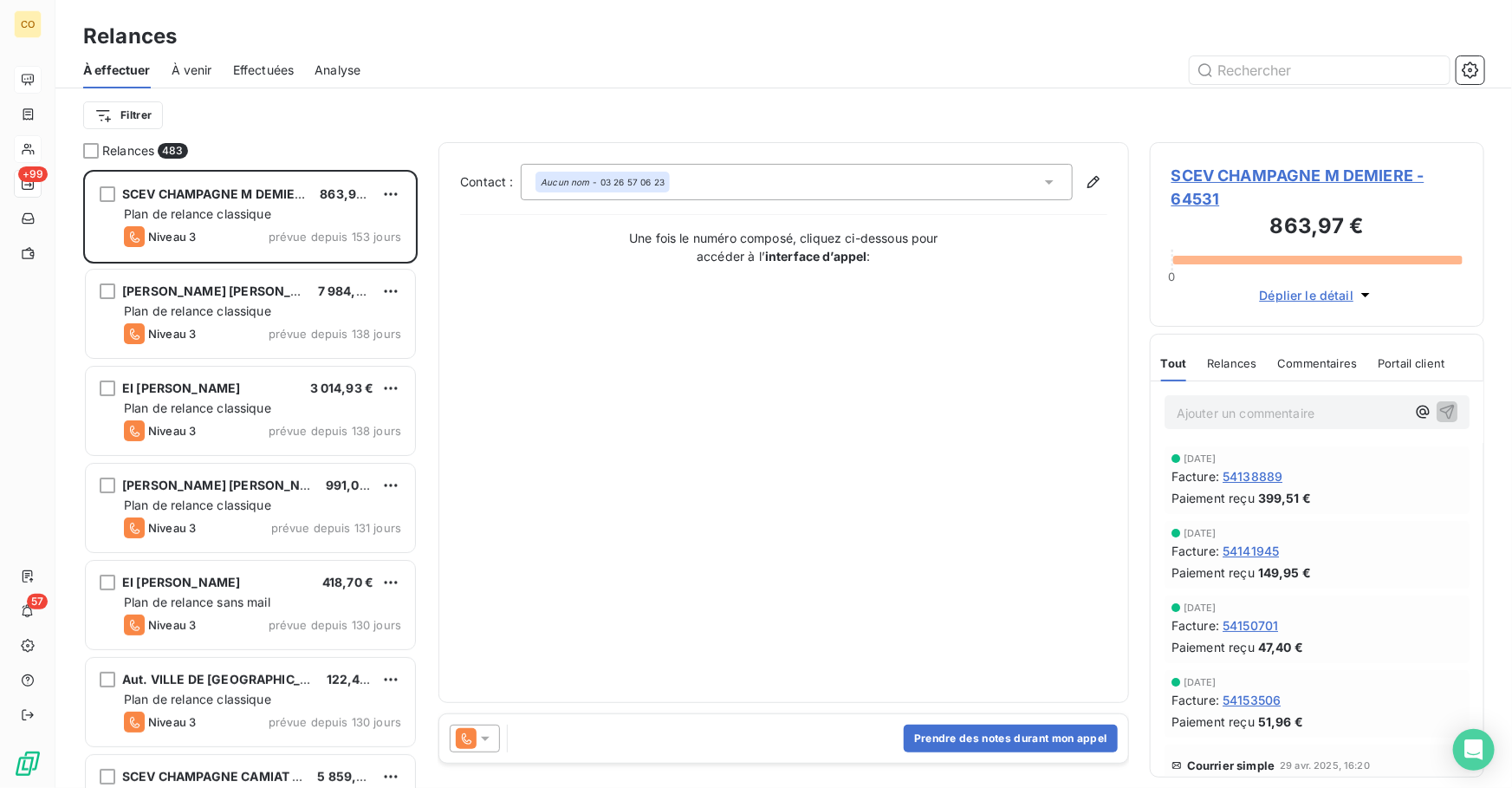
scroll to position [607, 322]
click at [1300, 75] on input "text" at bounding box center [1320, 70] width 260 height 28
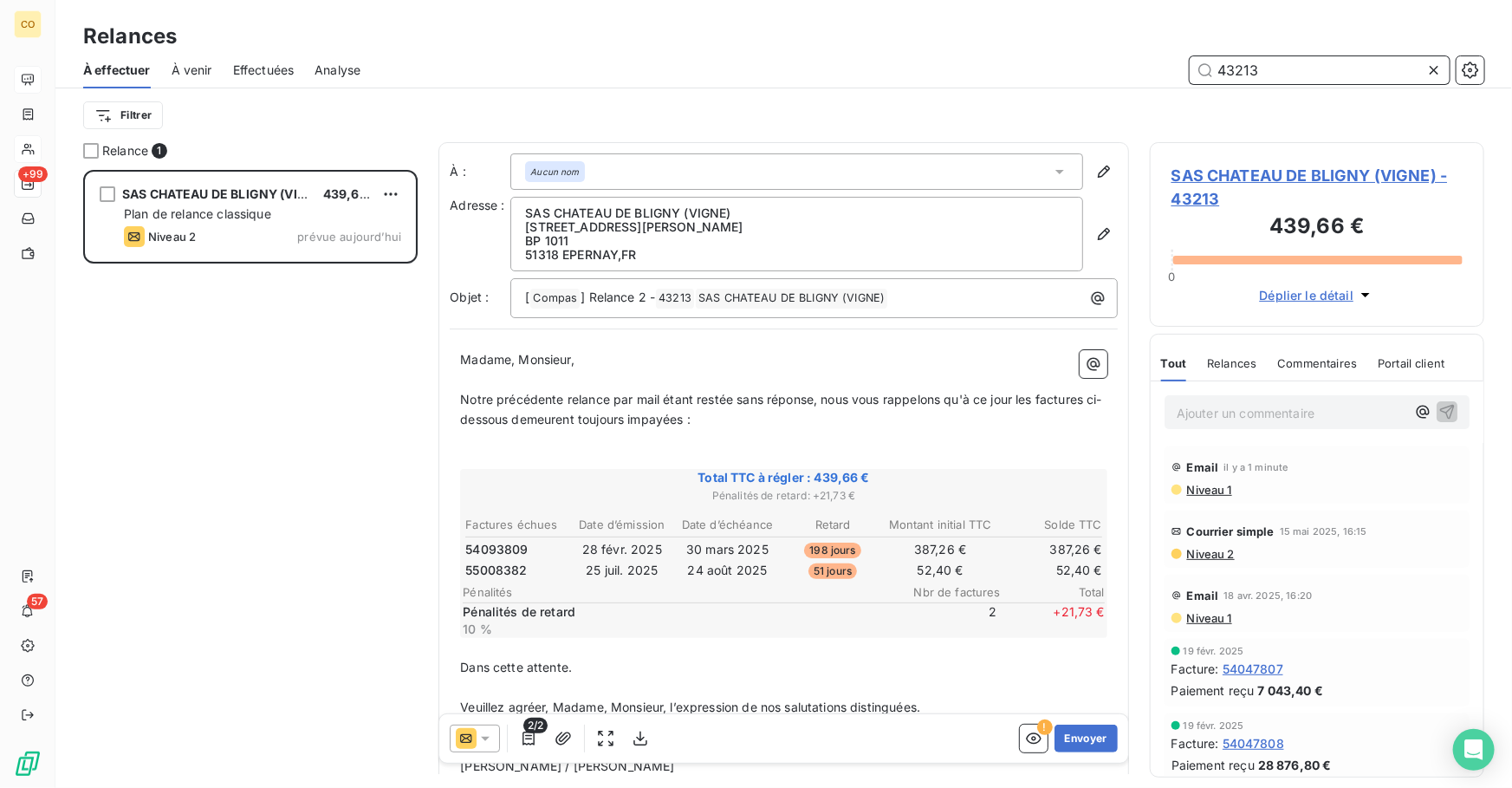
type input "43213"
click at [476, 736] on icon at bounding box center [466, 738] width 21 height 21
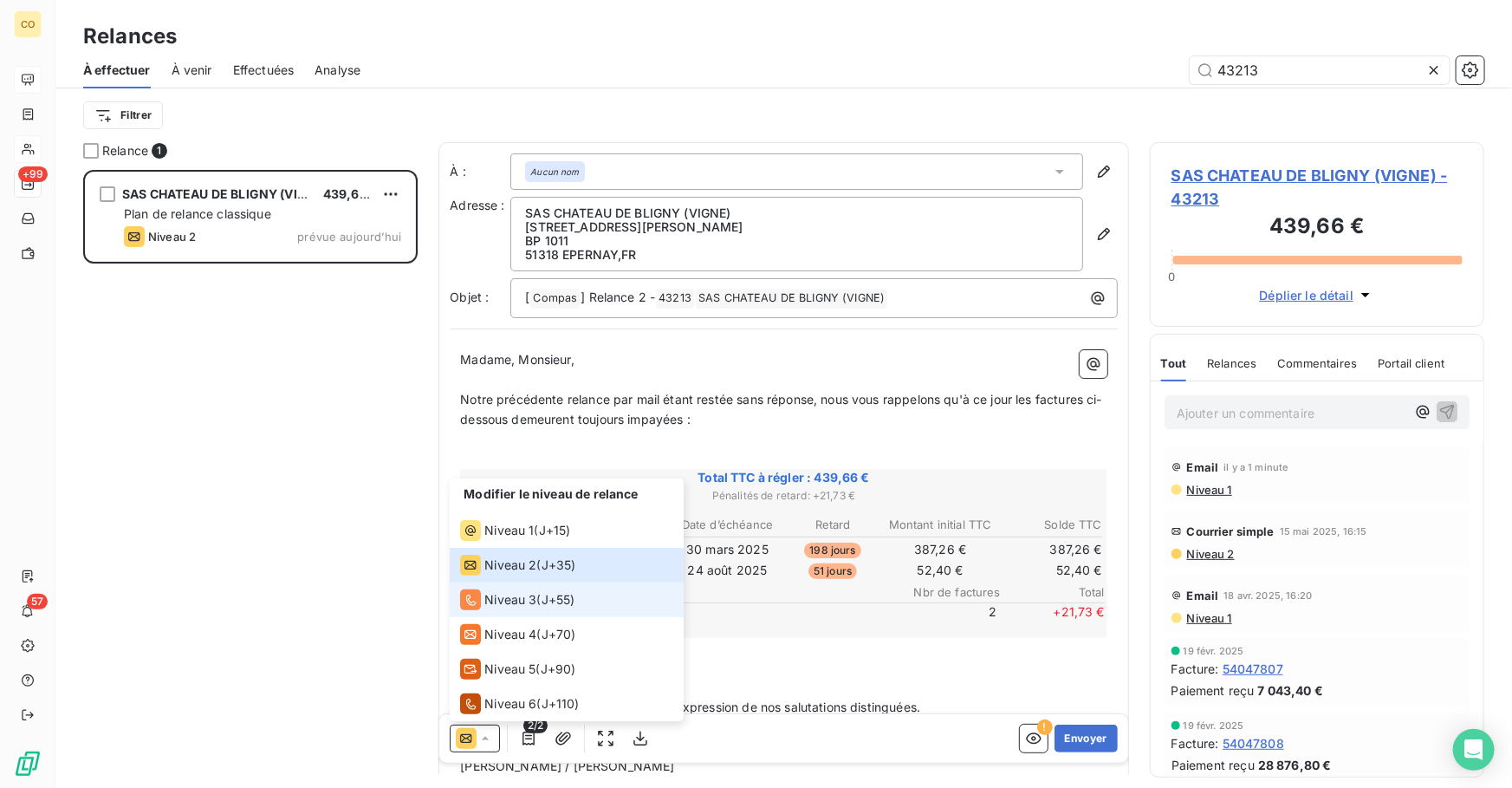
click at [507, 607] on span "Niveau 3" at bounding box center [511, 599] width 52 height 17
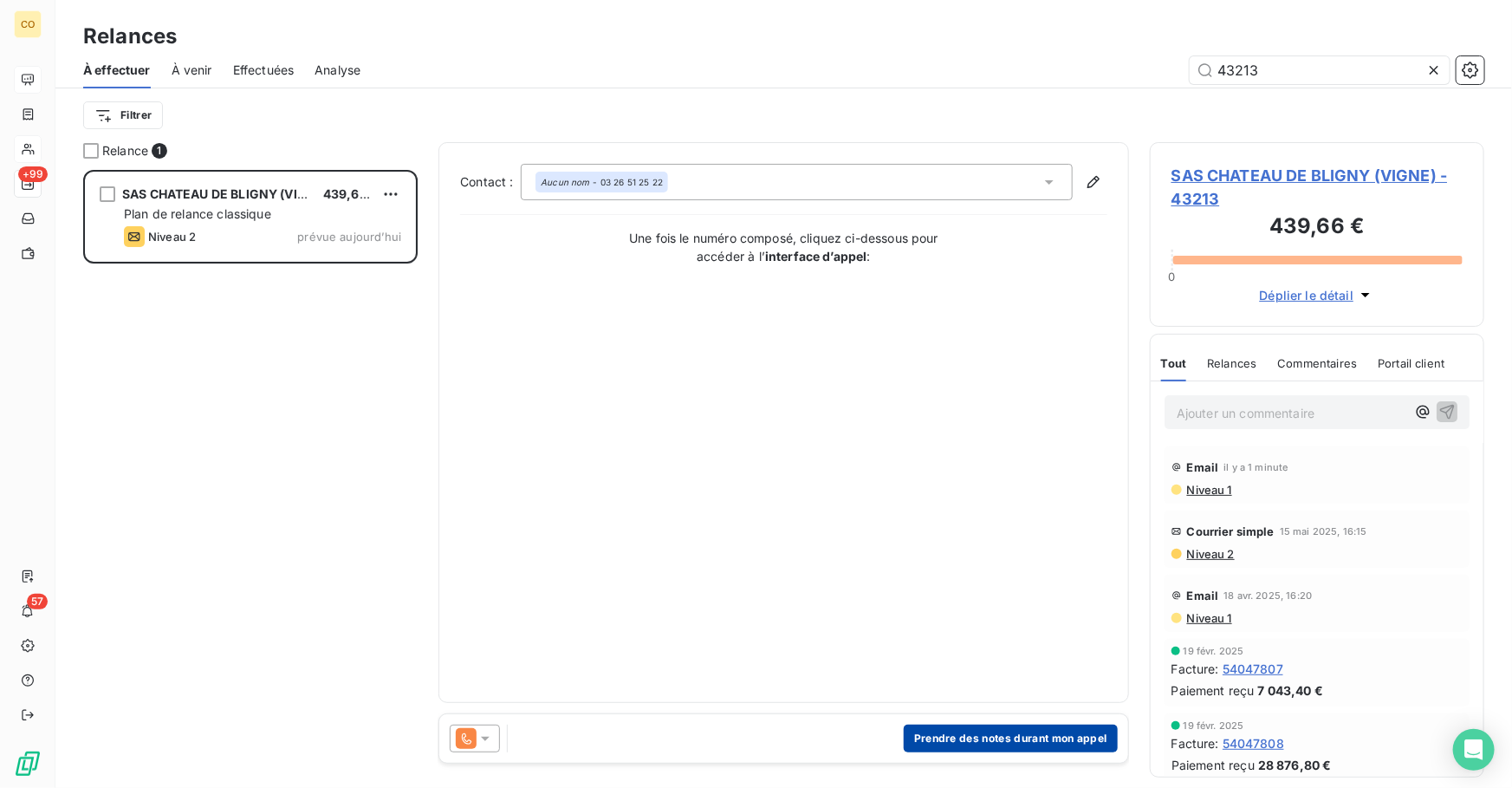
click at [983, 736] on button "Prendre des notes durant mon appel" at bounding box center [1011, 739] width 214 height 28
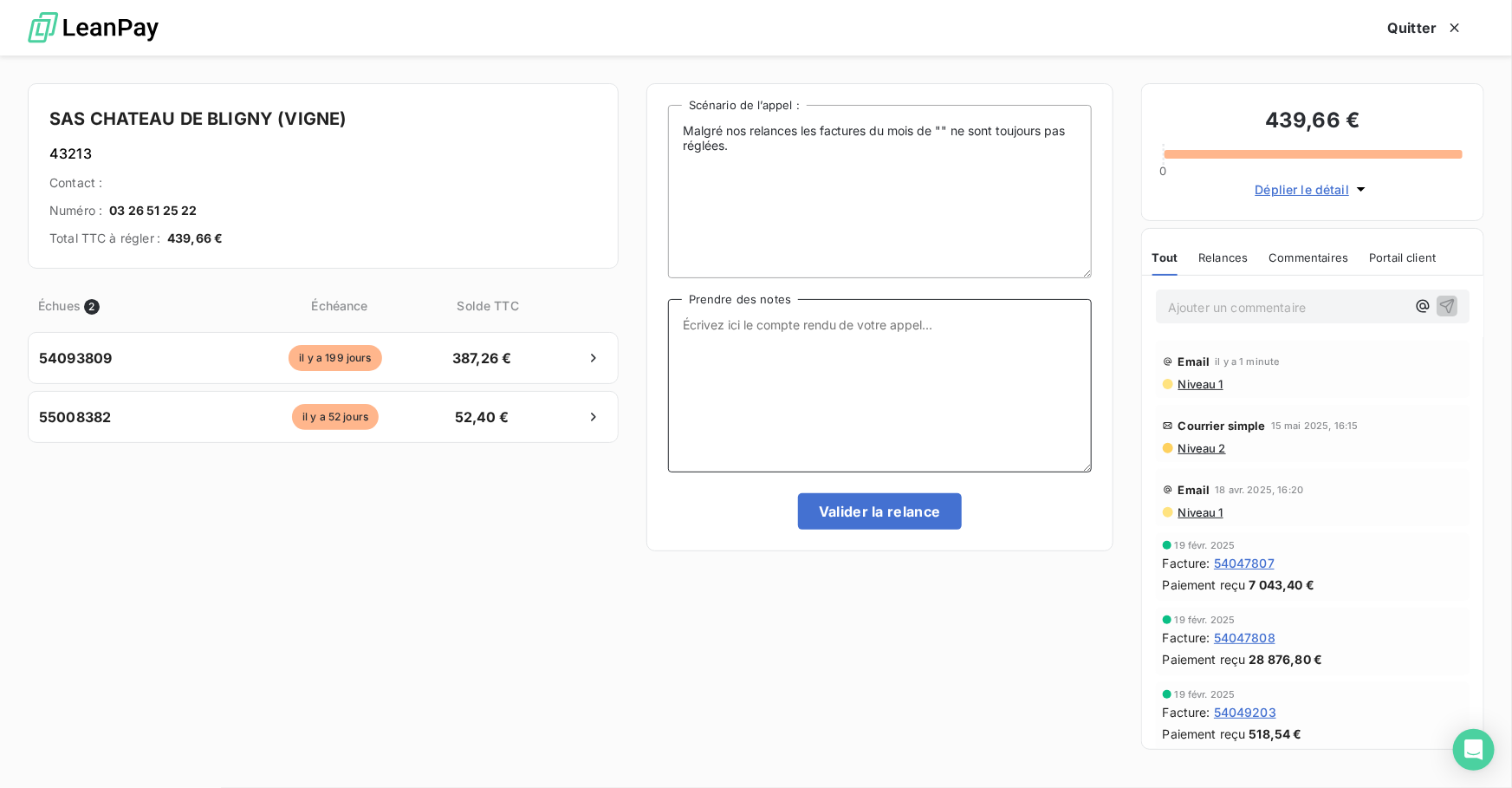
click at [792, 395] on textarea "Prendre des notes" at bounding box center [880, 385] width 424 height 174
paste textarea "Le 14/10 Realnce Tél : Point avec la comptable rattrape le retard car ancien co…"
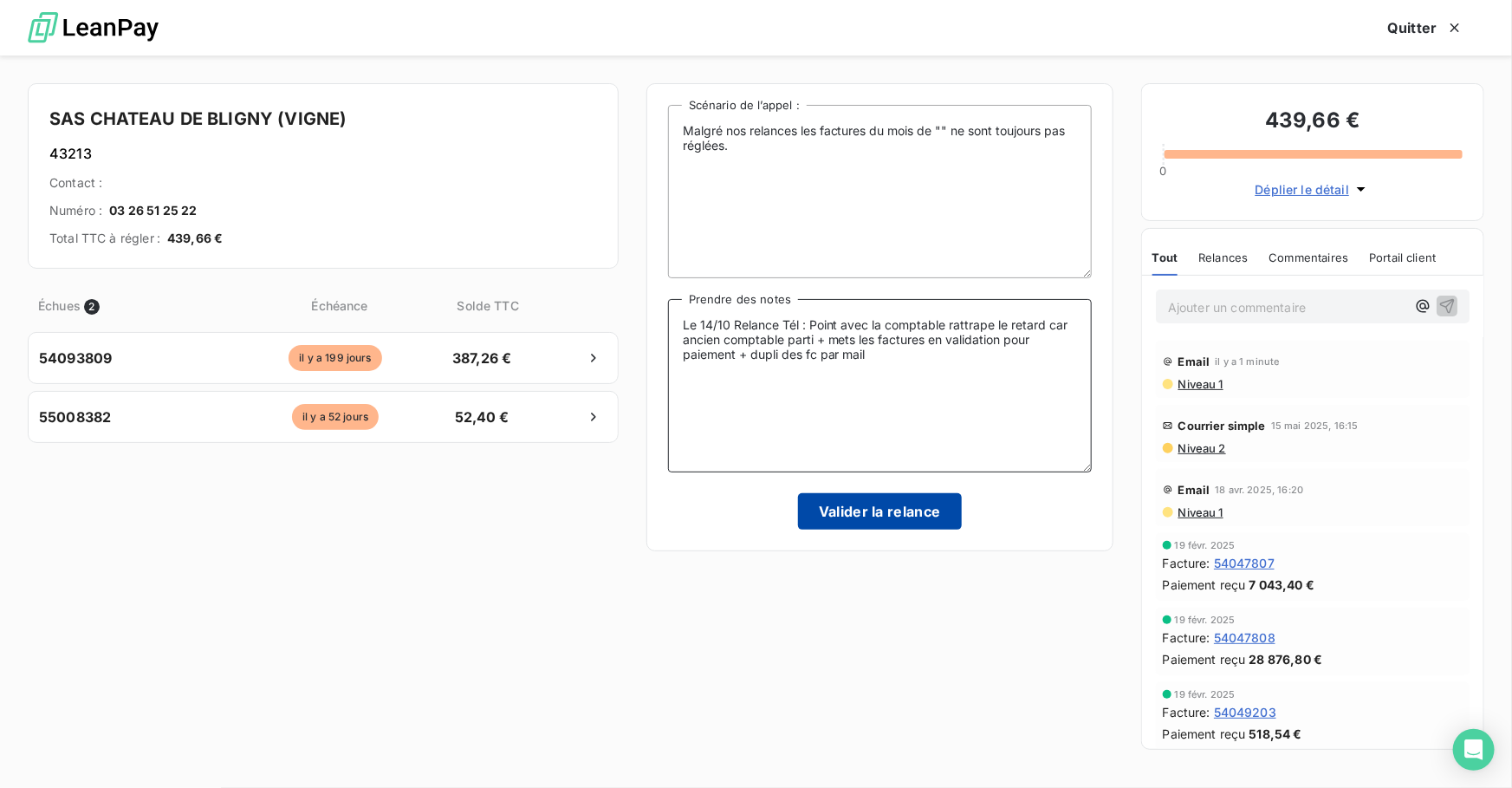
type textarea "Le 14/10 Relance Tél : Point avec la comptable rattrape le retard car ancien co…"
click at [869, 512] on button "Valider la relance" at bounding box center [880, 511] width 164 height 36
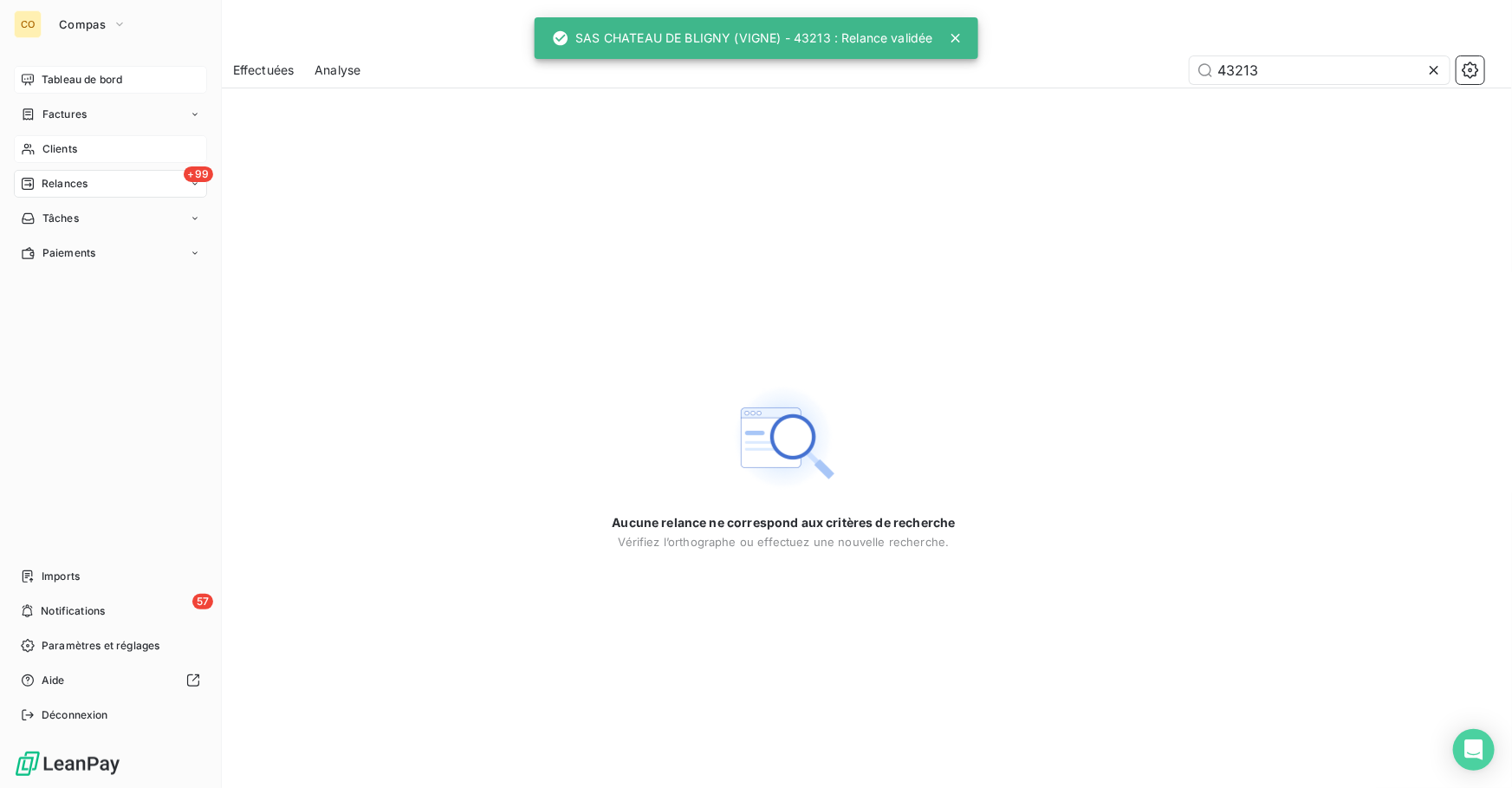
click at [47, 157] on div "Clients" at bounding box center [110, 148] width 193 height 28
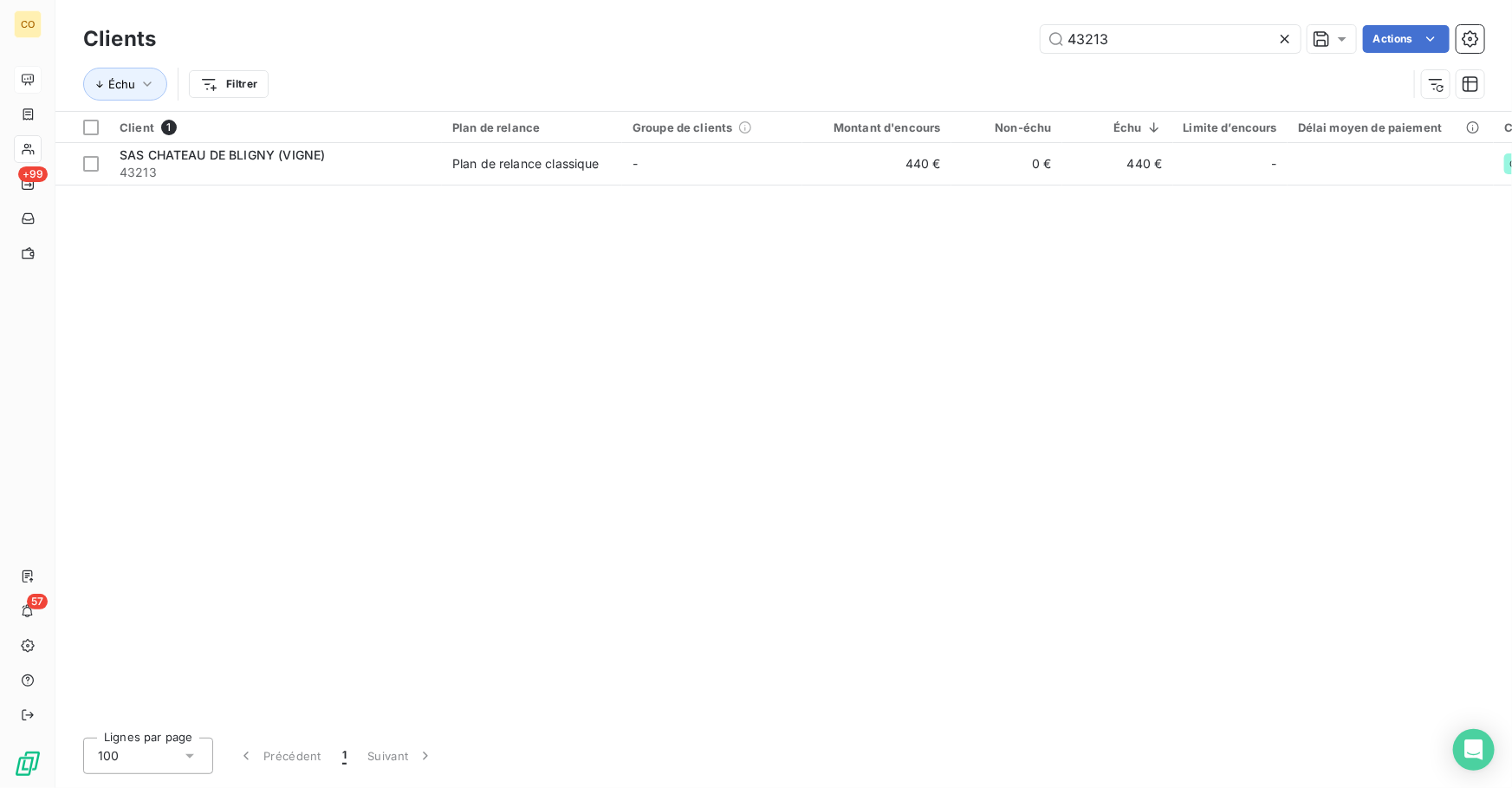
drag, startPoint x: 1134, startPoint y: 37, endPoint x: 838, endPoint y: 14, distance: 296.9
click at [879, 11] on div "Clients 43213 Actions Échu Filtrer" at bounding box center [784, 55] width 1457 height 111
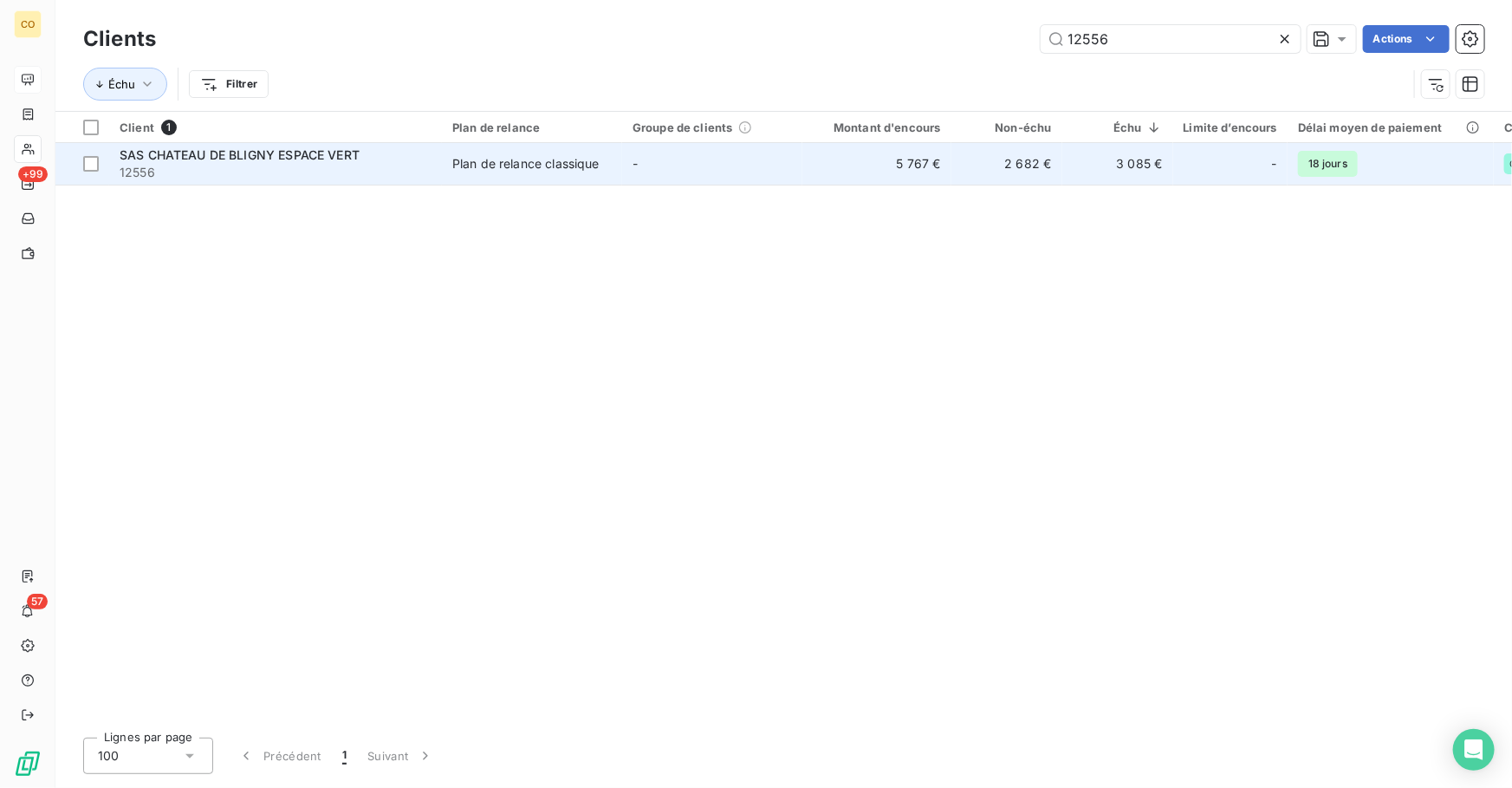
type input "12556"
click at [435, 183] on td "SAS CHATEAU DE BLIGNY ESPACE VERT 12556" at bounding box center [275, 164] width 333 height 41
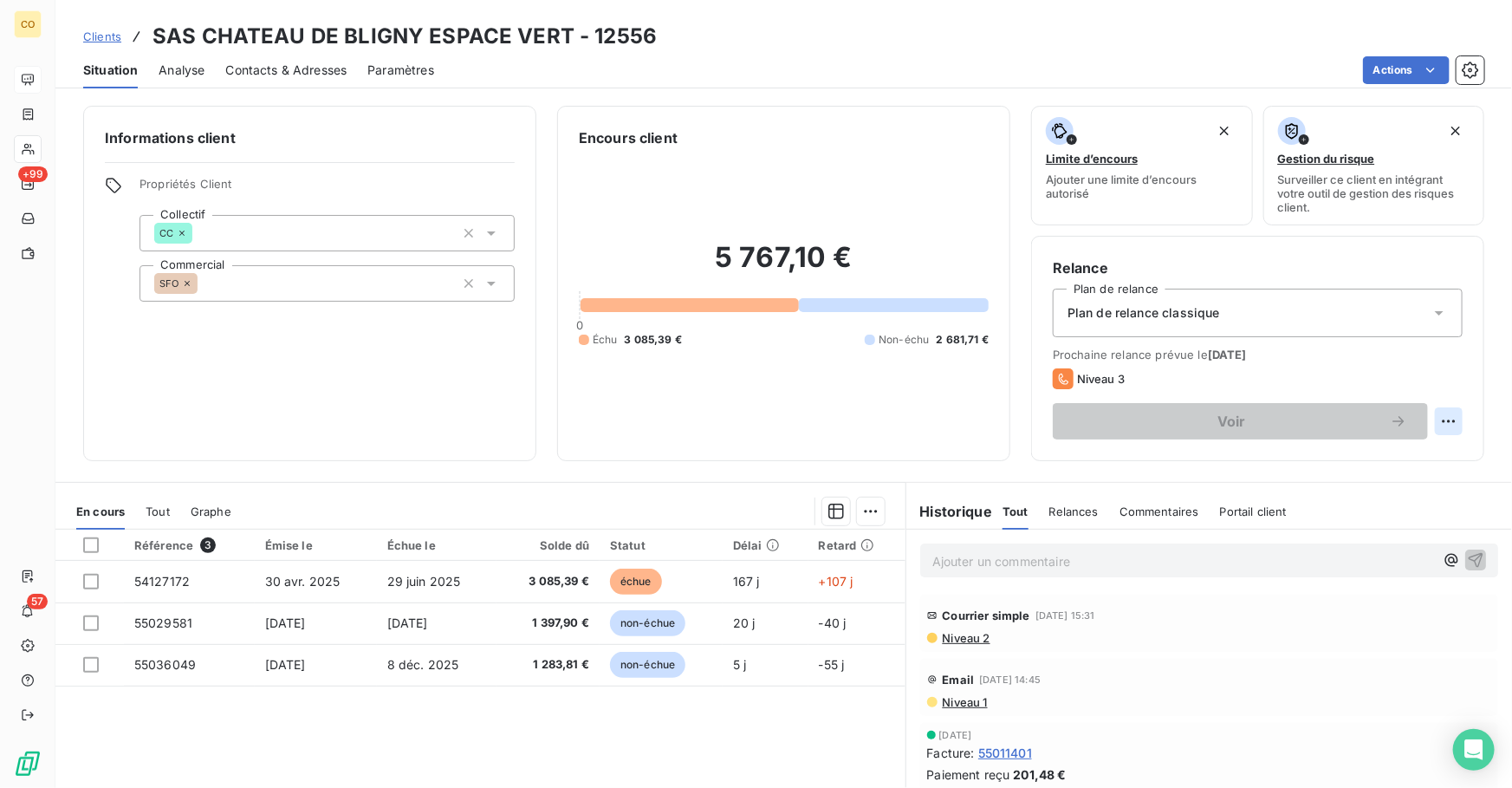
click at [1441, 416] on html "CO +99 57 Clients SAS CHATEAU DE BLIGNY ESPACE VERT - 12556 Situation Analyse C…" at bounding box center [756, 394] width 1512 height 788
click at [1332, 459] on div "Replanifier cette action" at bounding box center [1366, 458] width 155 height 28
select select "9"
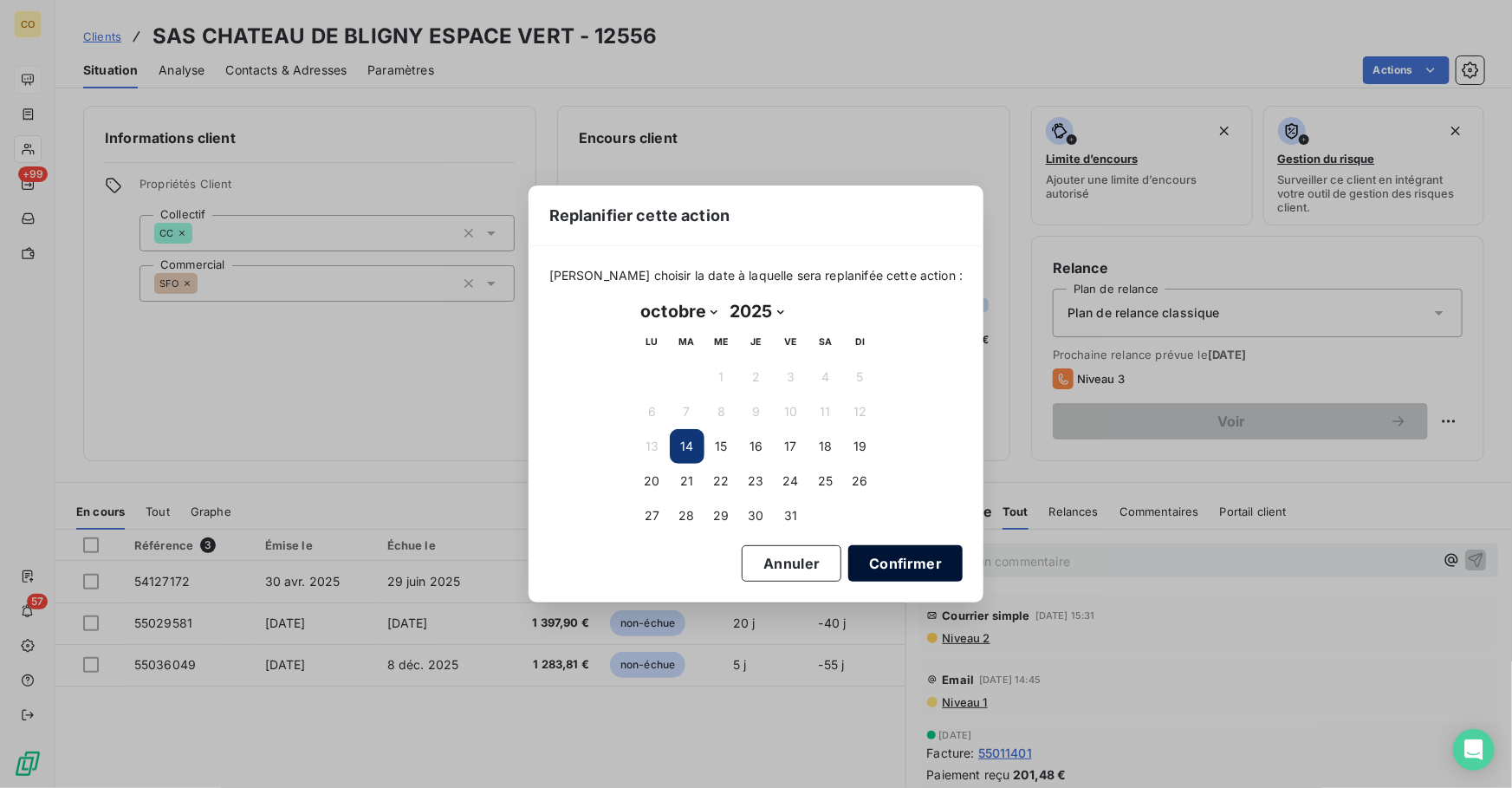
click at [872, 555] on button "Confirmer" at bounding box center [905, 563] width 114 height 36
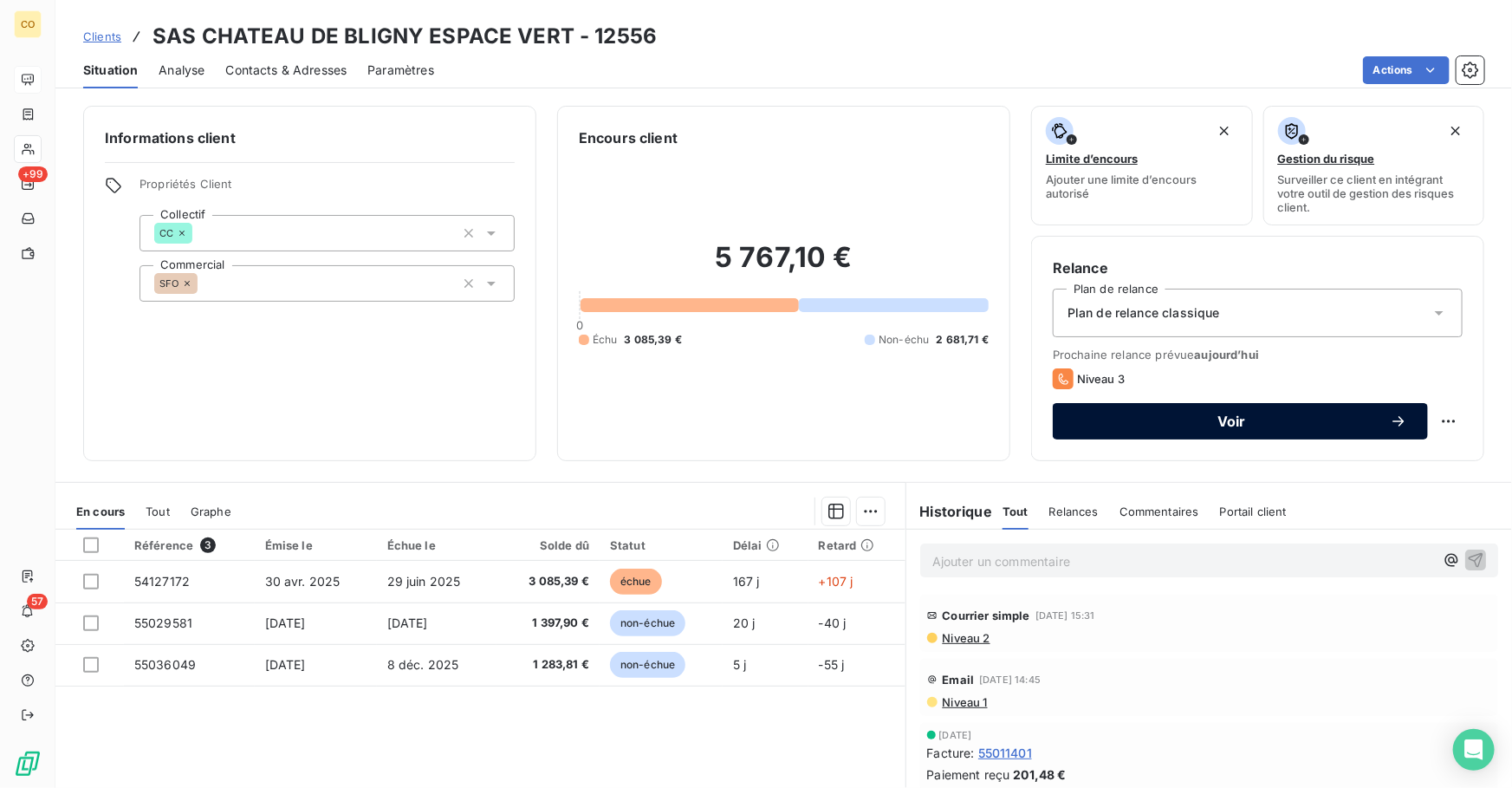
click at [1100, 416] on span "Voir" at bounding box center [1232, 421] width 317 height 13
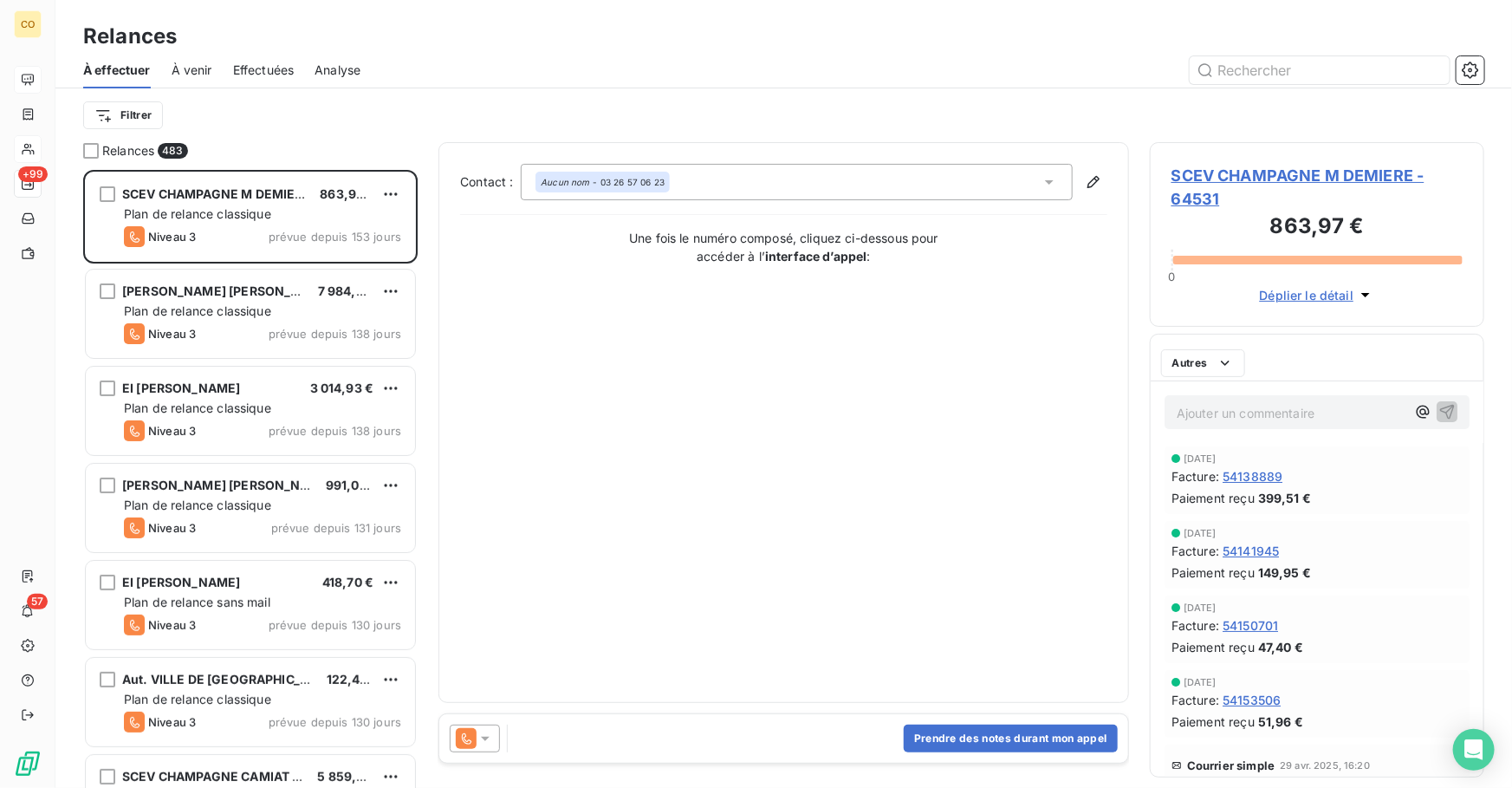
scroll to position [607, 322]
click at [1265, 78] on input "text" at bounding box center [1320, 70] width 260 height 28
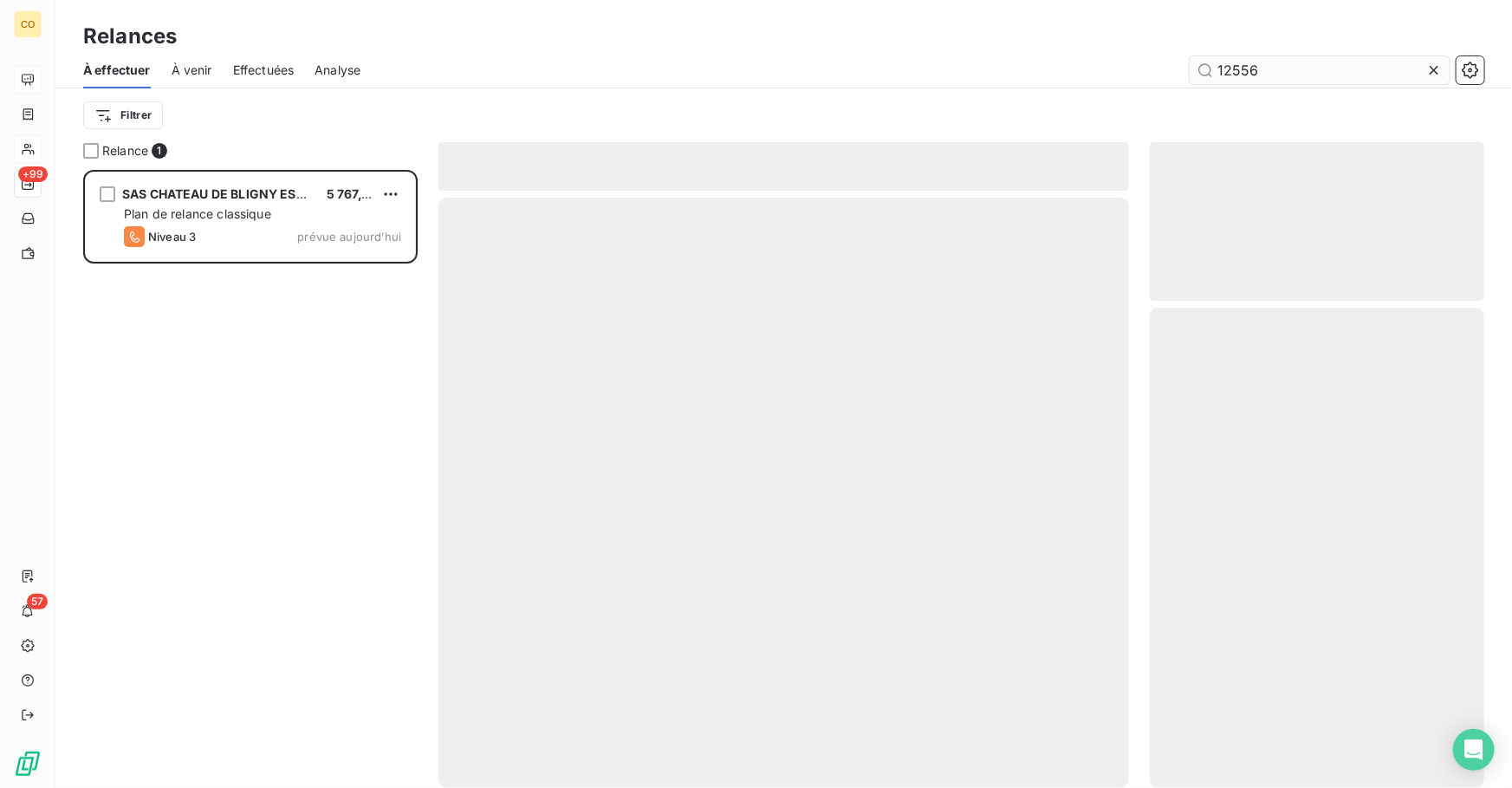
scroll to position [607, 322]
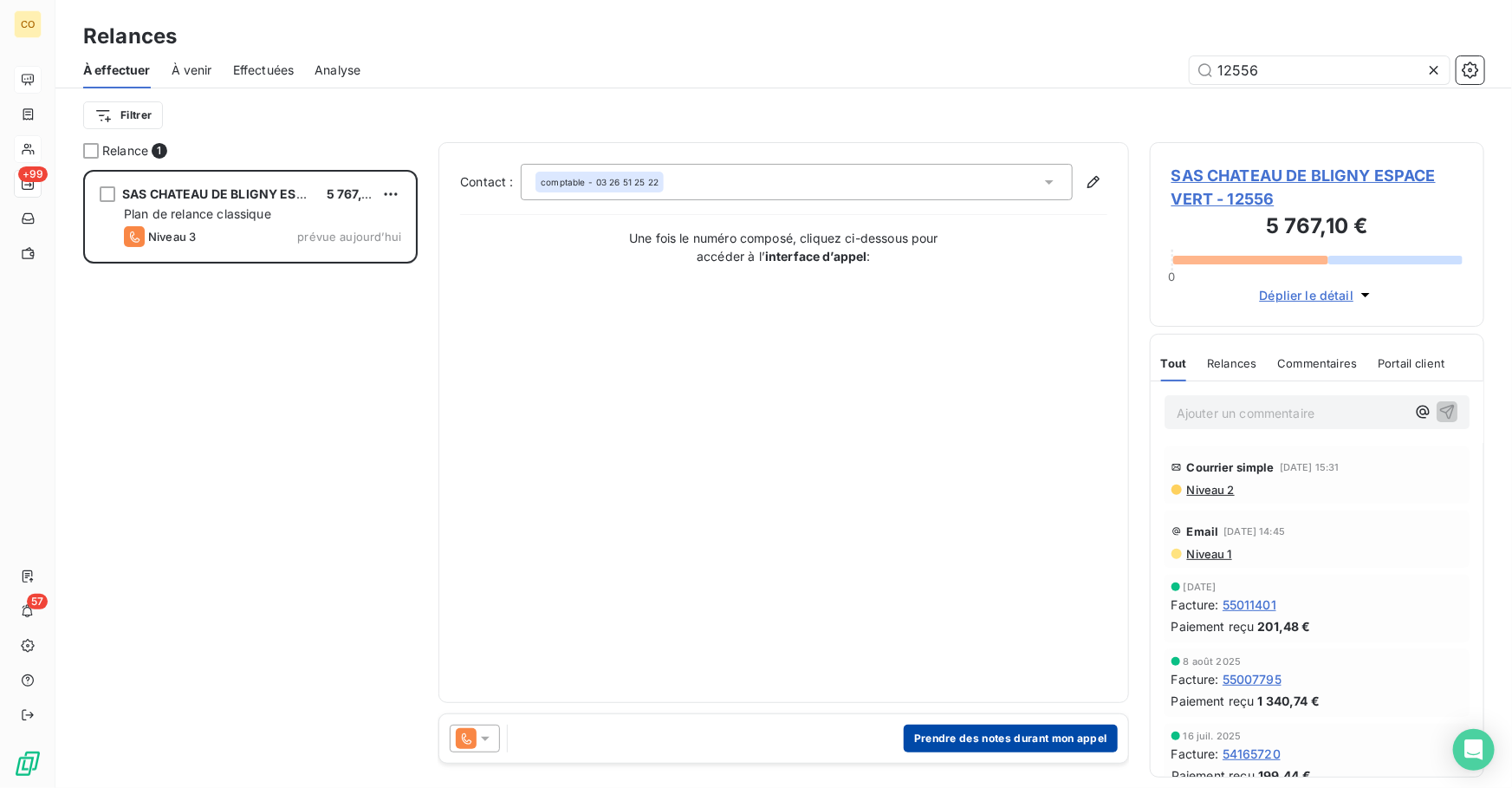
type input "12556"
click at [1021, 741] on button "Prendre des notes durant mon appel" at bounding box center [1011, 739] width 214 height 28
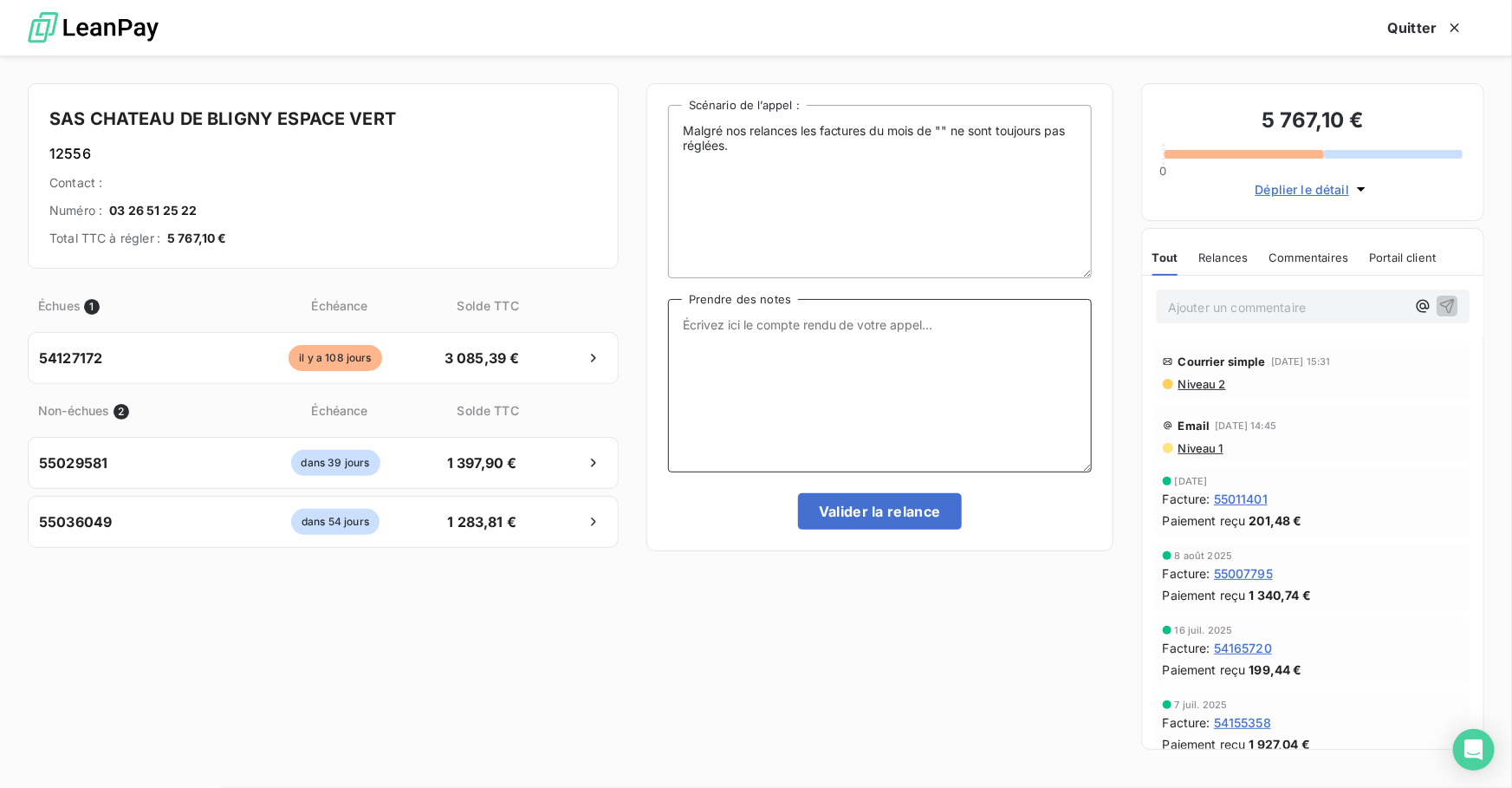
click at [840, 412] on textarea "Prendre des notes" at bounding box center [880, 385] width 424 height 174
paste textarea "Le 14/10 Relance Tél : Point avec la comptable rattrape le retard car ancien co…"
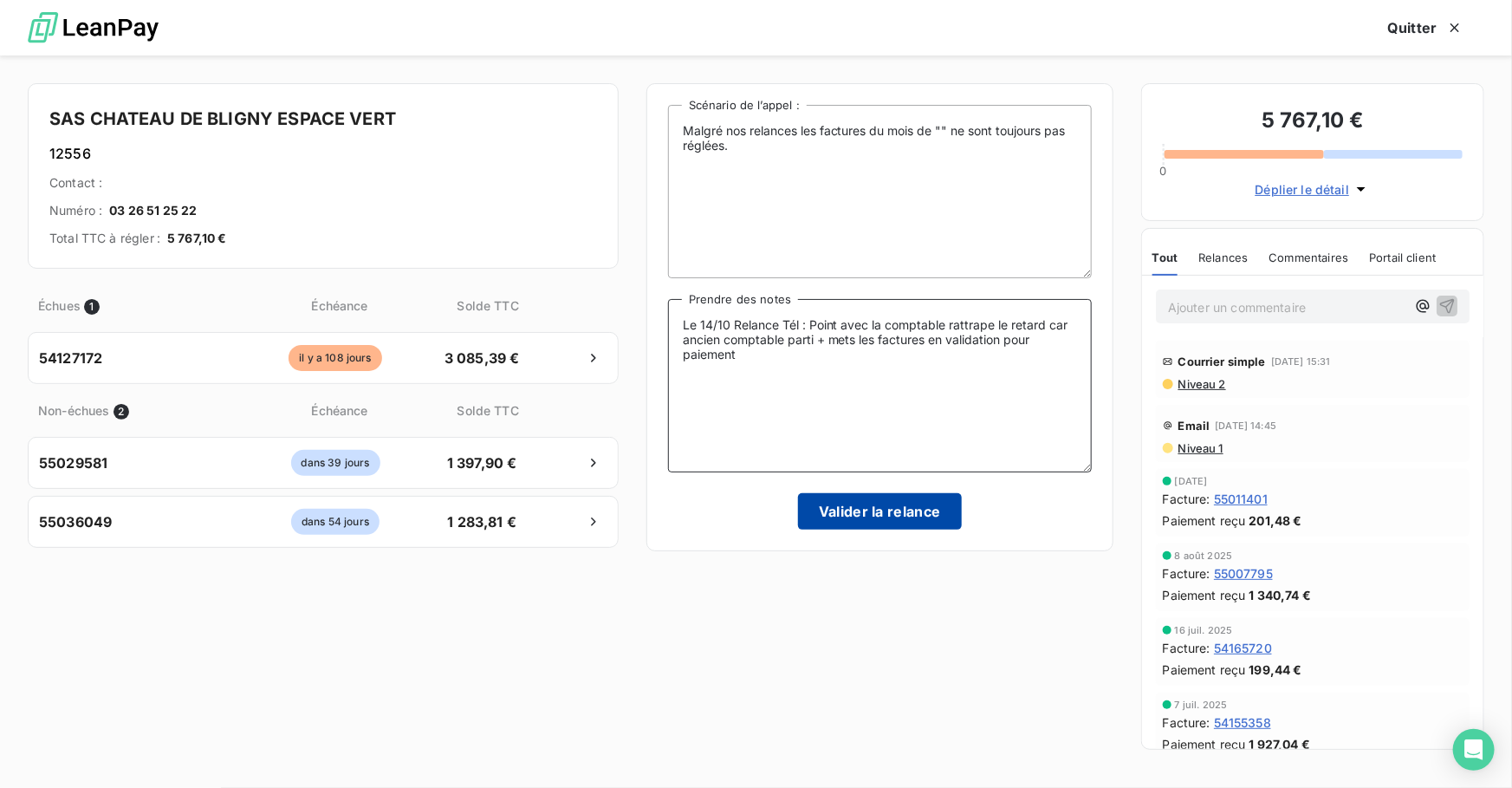
type textarea "Le 14/10 Relance Tél : Point avec la comptable rattrape le retard car ancien co…"
click at [892, 507] on button "Valider la relance" at bounding box center [880, 511] width 164 height 36
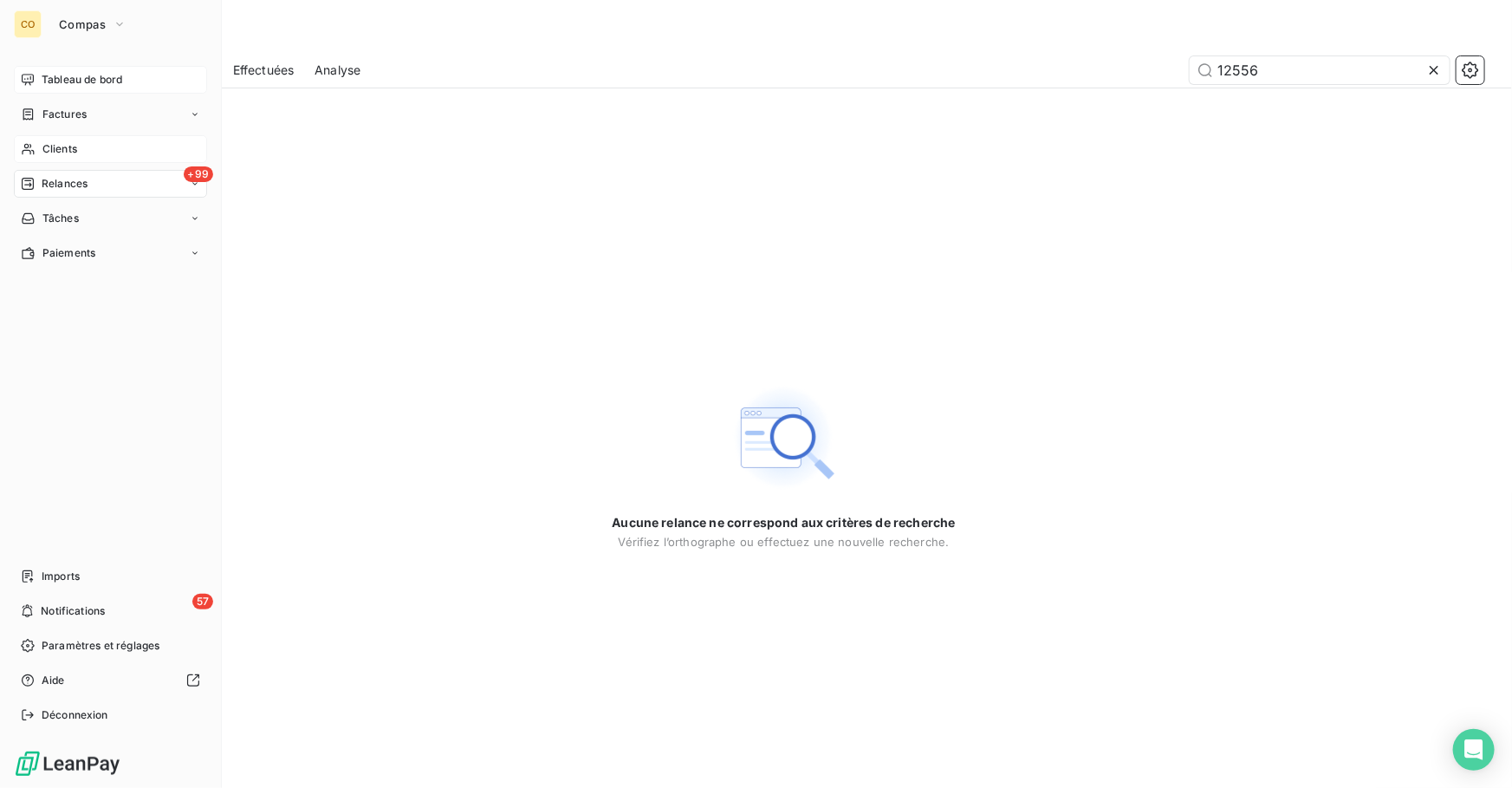
click at [102, 182] on div "+99 Relances" at bounding box center [110, 184] width 193 height 28
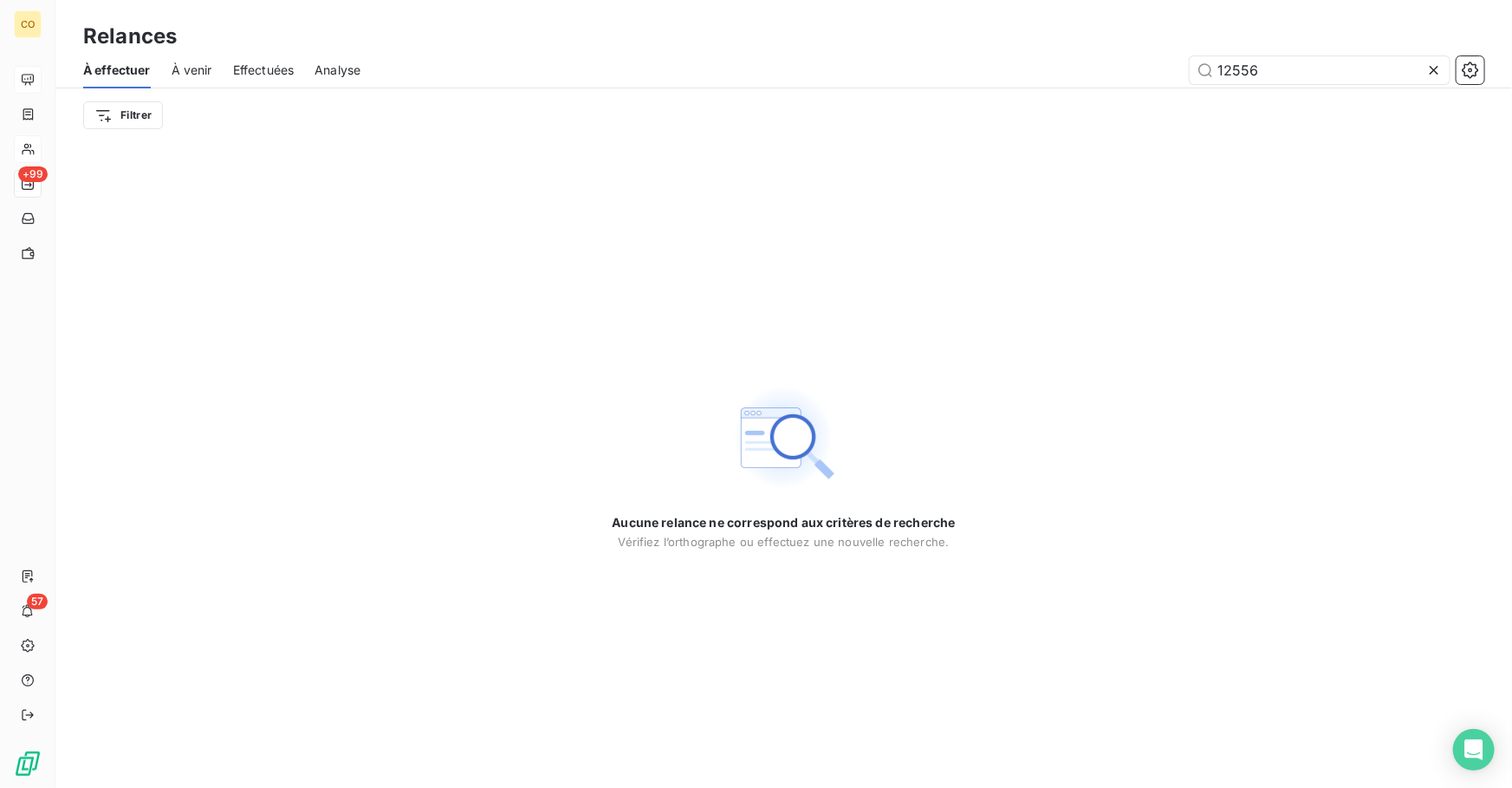
click at [1438, 74] on icon at bounding box center [1434, 69] width 17 height 17
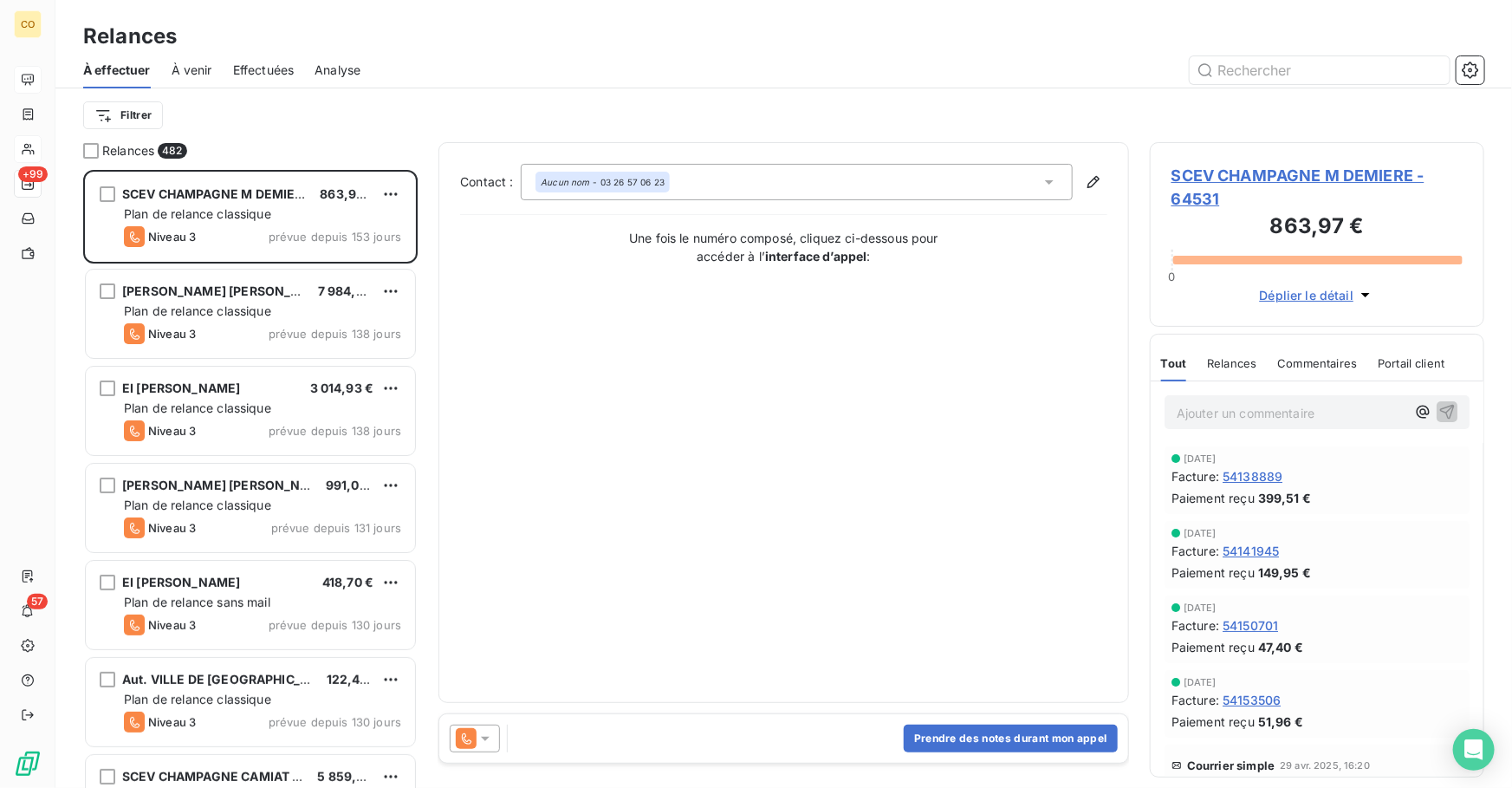
scroll to position [607, 322]
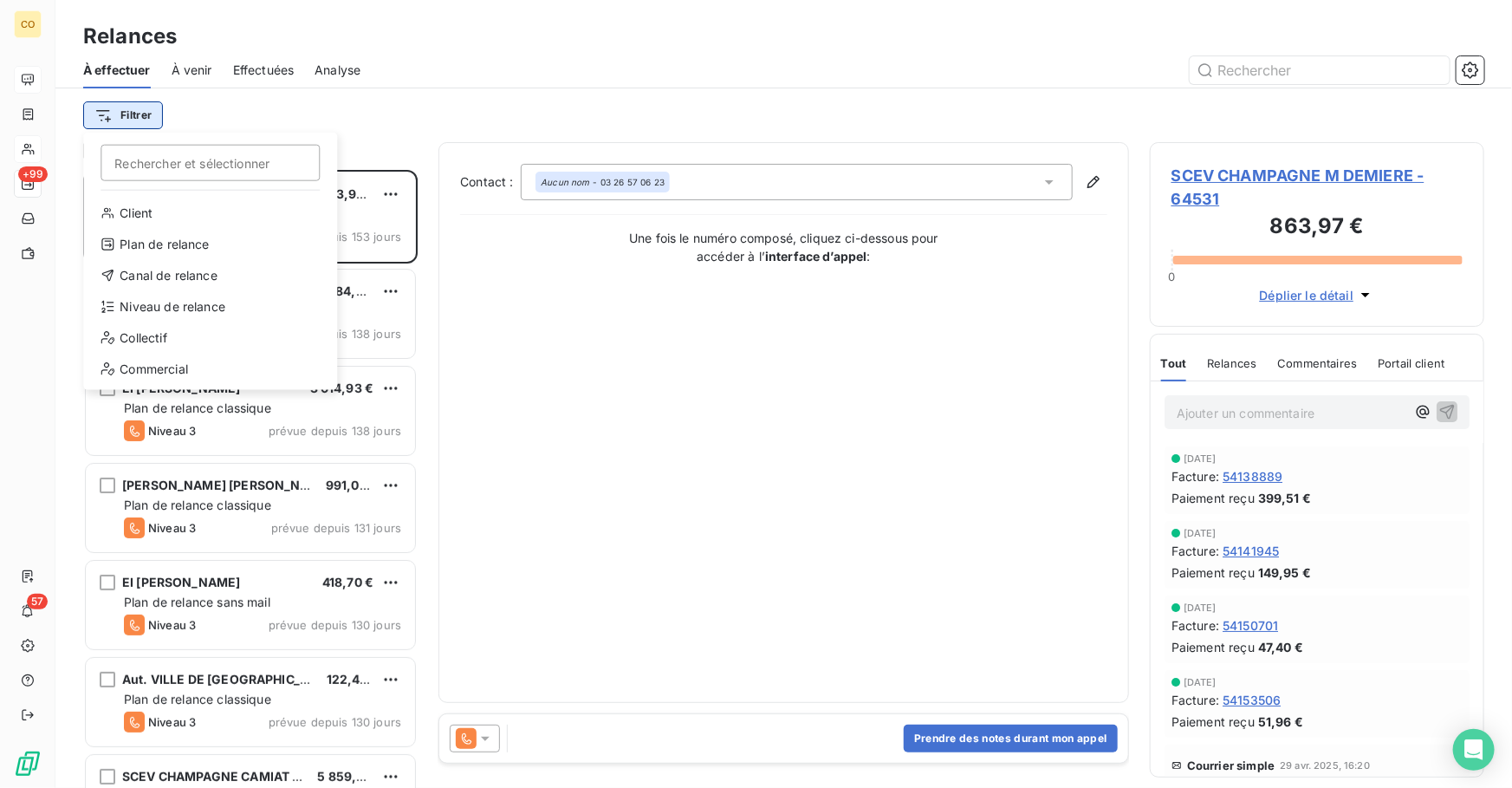
click at [137, 112] on html "CO +99 57 Relances À effectuer À venir Effectuées Analyse Filtrer Rechercher et…" at bounding box center [756, 394] width 1512 height 788
click at [202, 306] on div "Niveau de relance" at bounding box center [210, 307] width 240 height 28
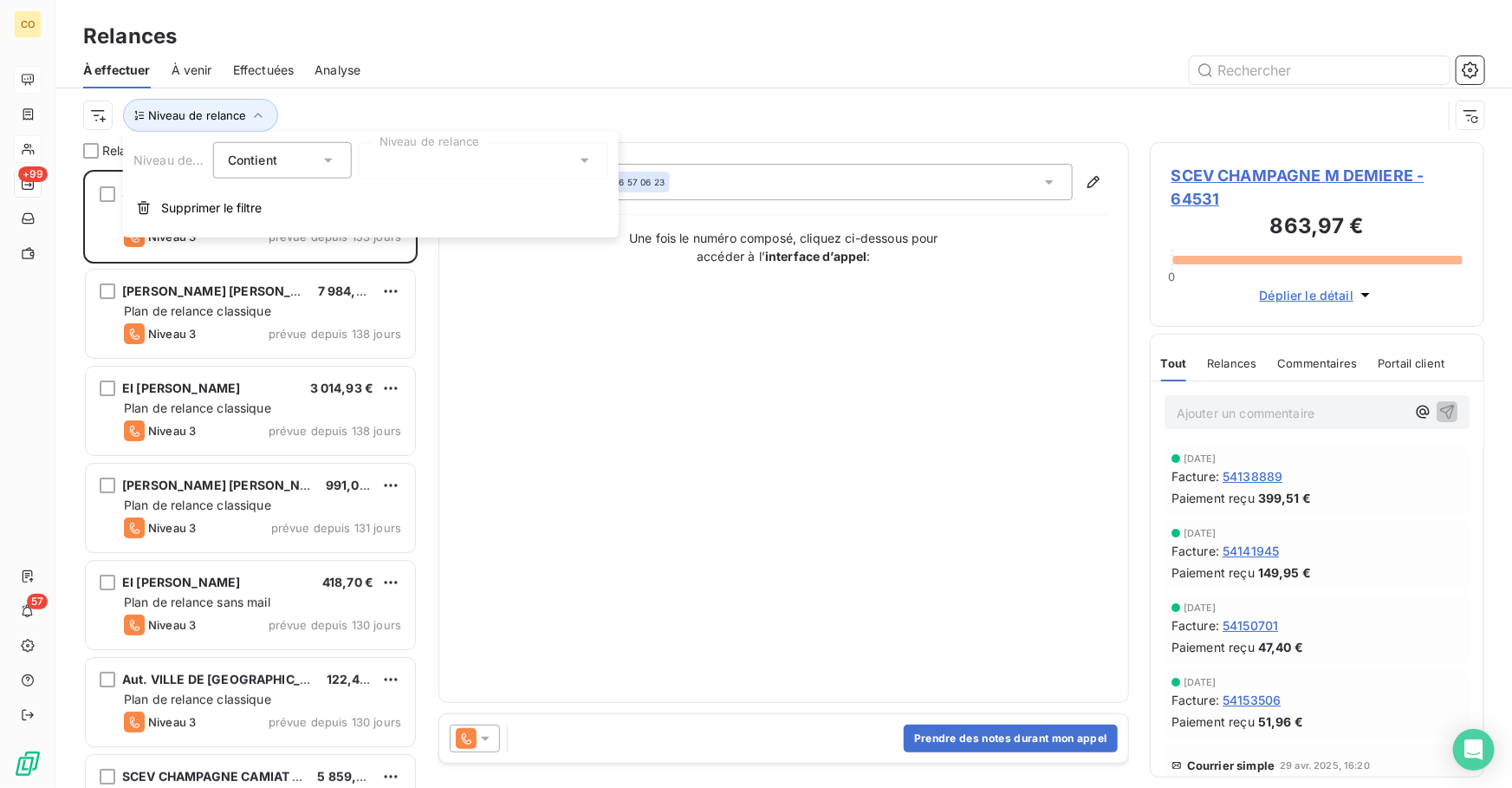
click at [456, 168] on div at bounding box center [484, 160] width 250 height 36
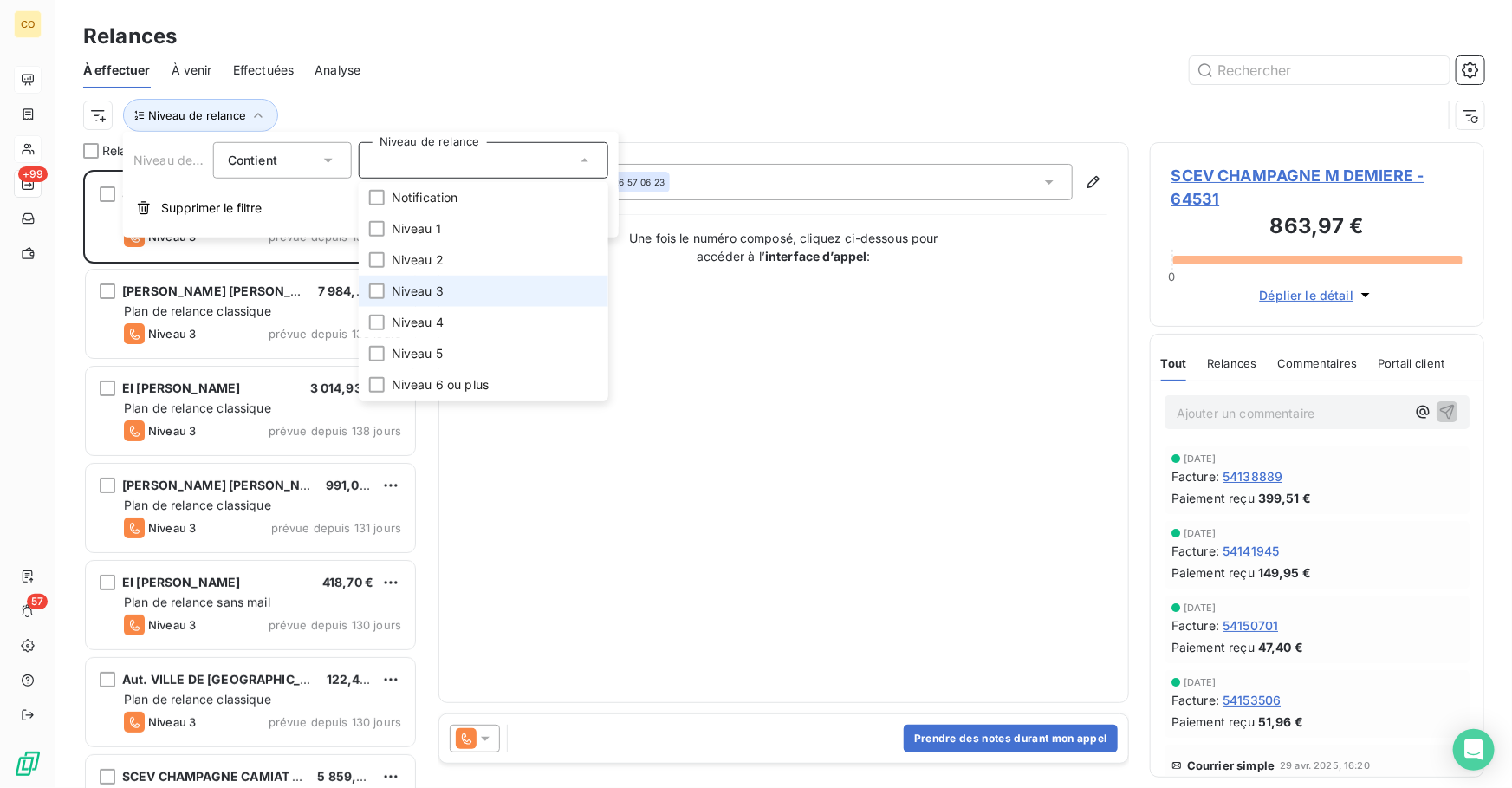
click at [433, 297] on span "Niveau 3" at bounding box center [418, 291] width 52 height 17
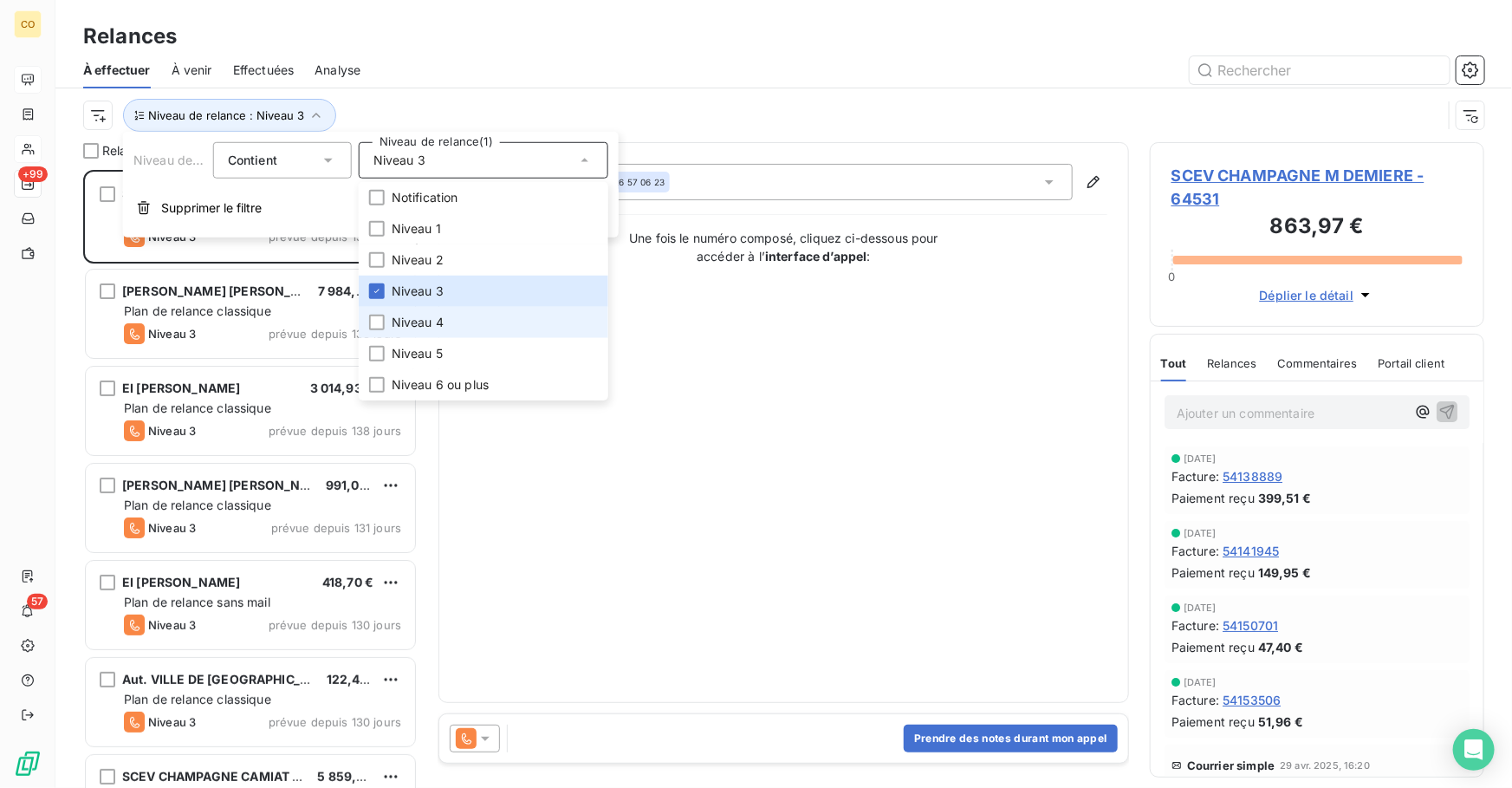
click at [440, 327] on span "Niveau 4" at bounding box center [418, 322] width 52 height 17
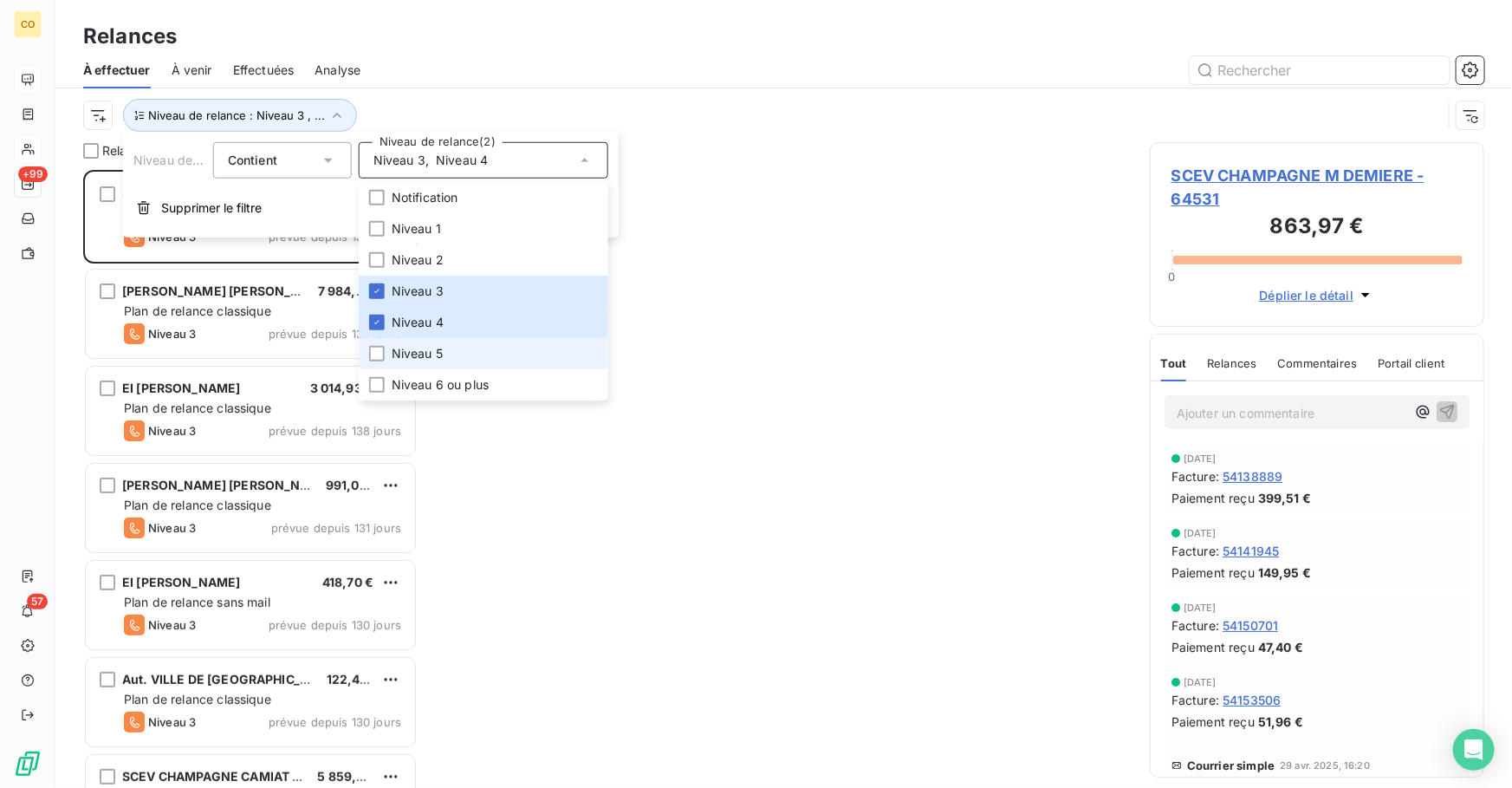
scroll to position [12, 12]
drag, startPoint x: 445, startPoint y: 353, endPoint x: 449, endPoint y: 372, distance: 19.4
click at [445, 354] on li "Niveau 5" at bounding box center [484, 354] width 250 height 31
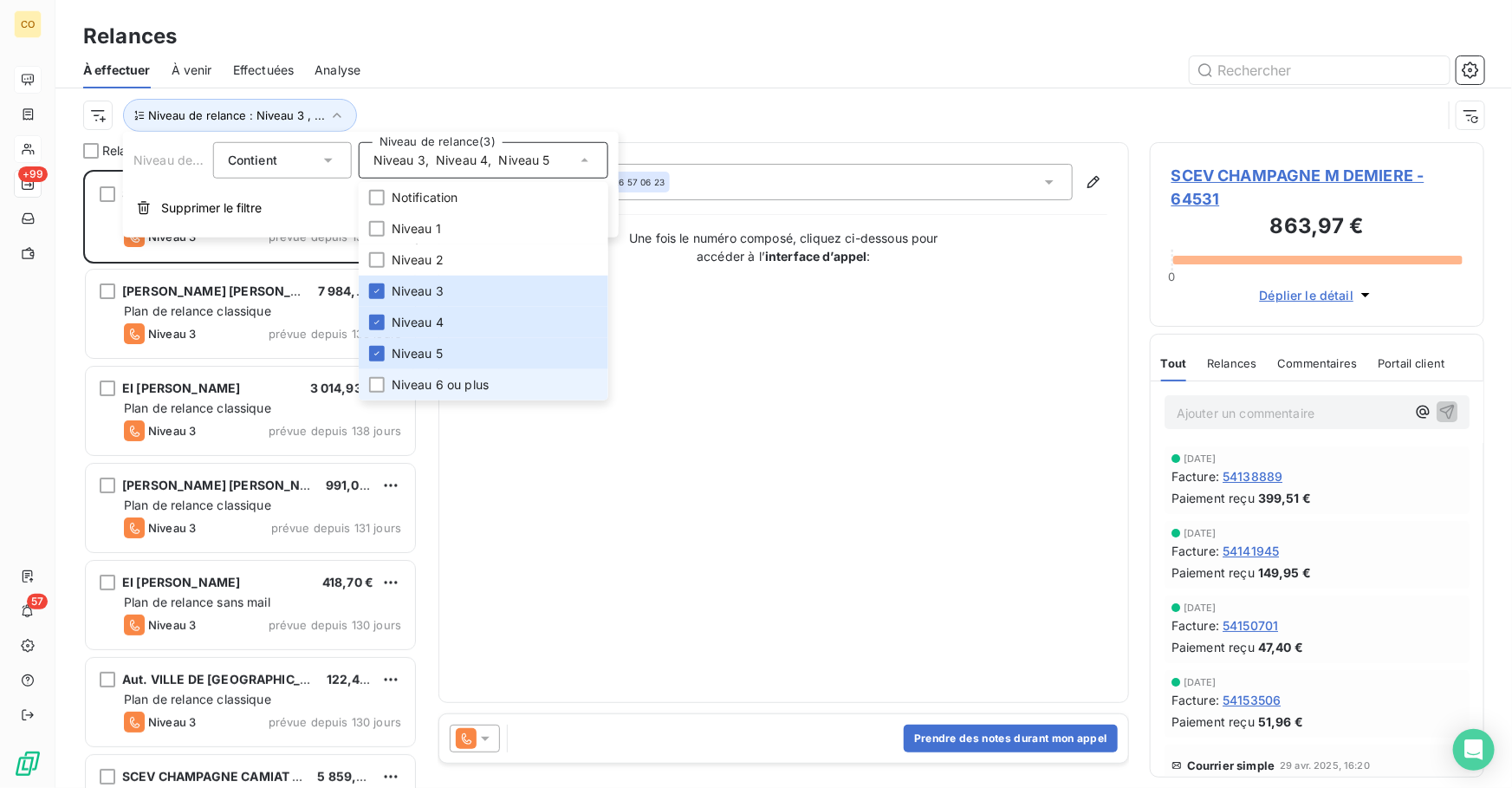
click at [454, 388] on span "Niveau 6 ou plus" at bounding box center [441, 384] width 97 height 17
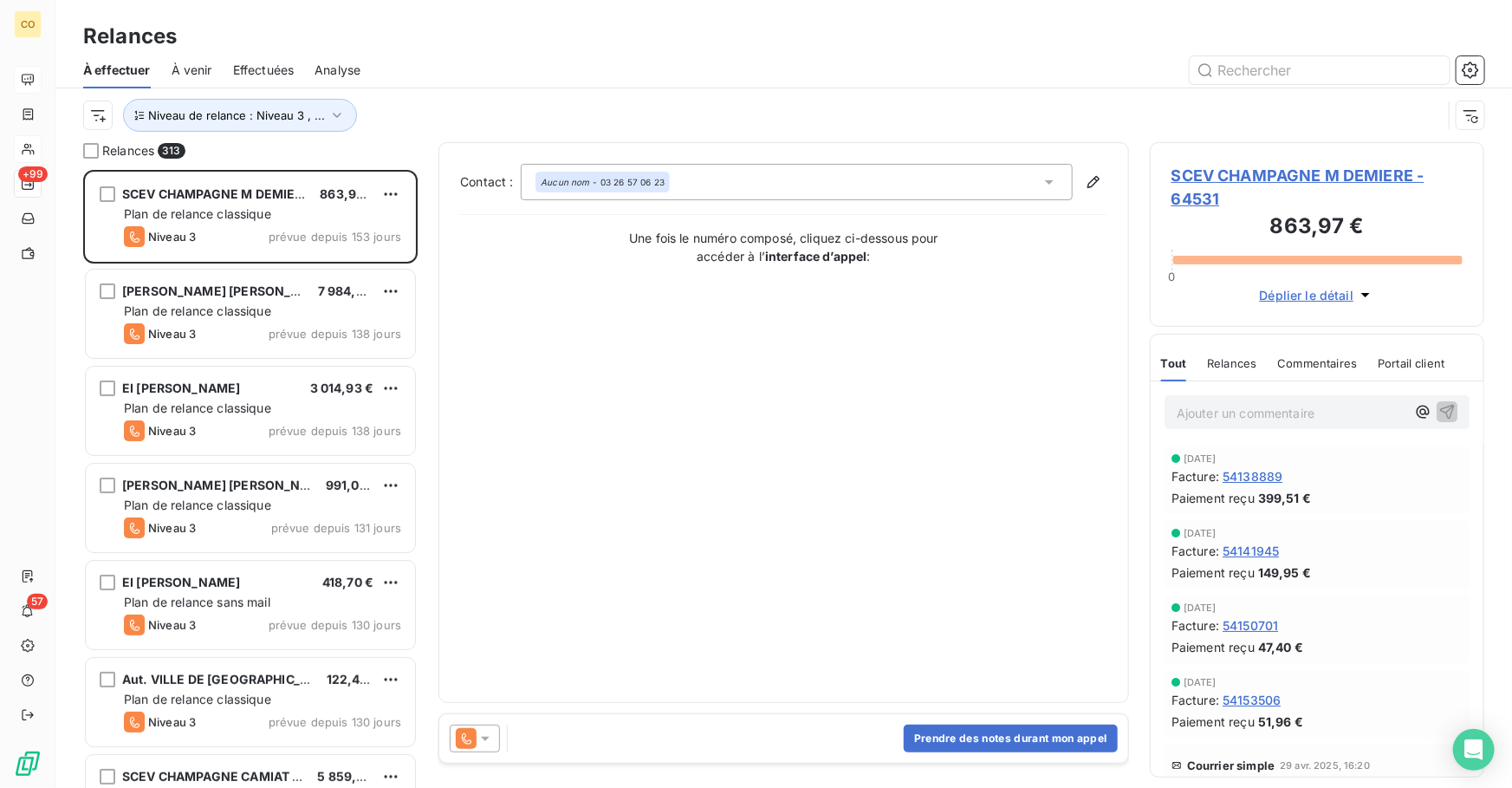
click at [512, 41] on div "Relances" at bounding box center [784, 36] width 1457 height 31
click at [163, 121] on span "Niveau de relance : Niveau 3 , ..." at bounding box center [237, 114] width 177 height 13
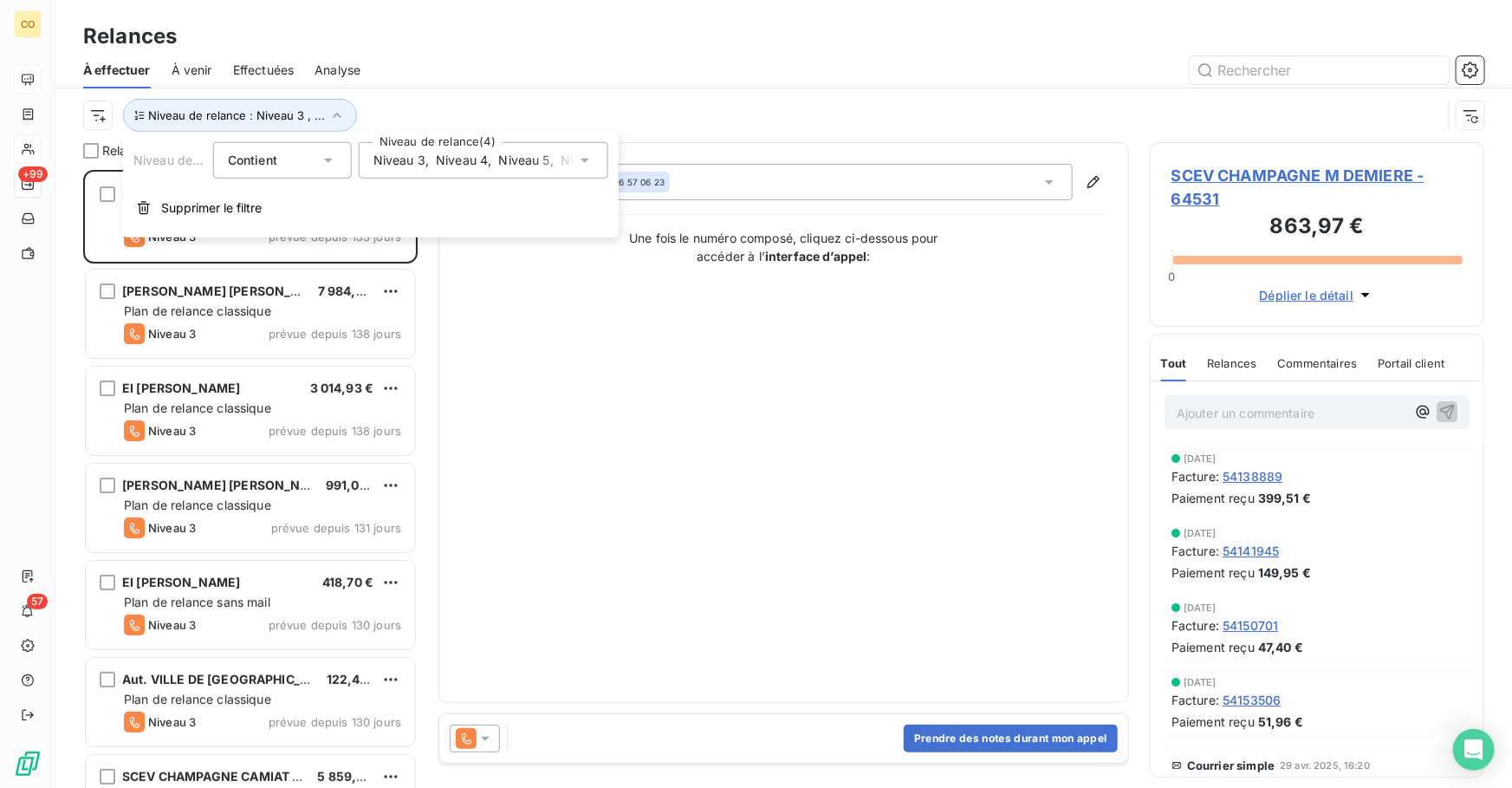
click at [479, 154] on span "Niveau 4" at bounding box center [462, 160] width 52 height 17
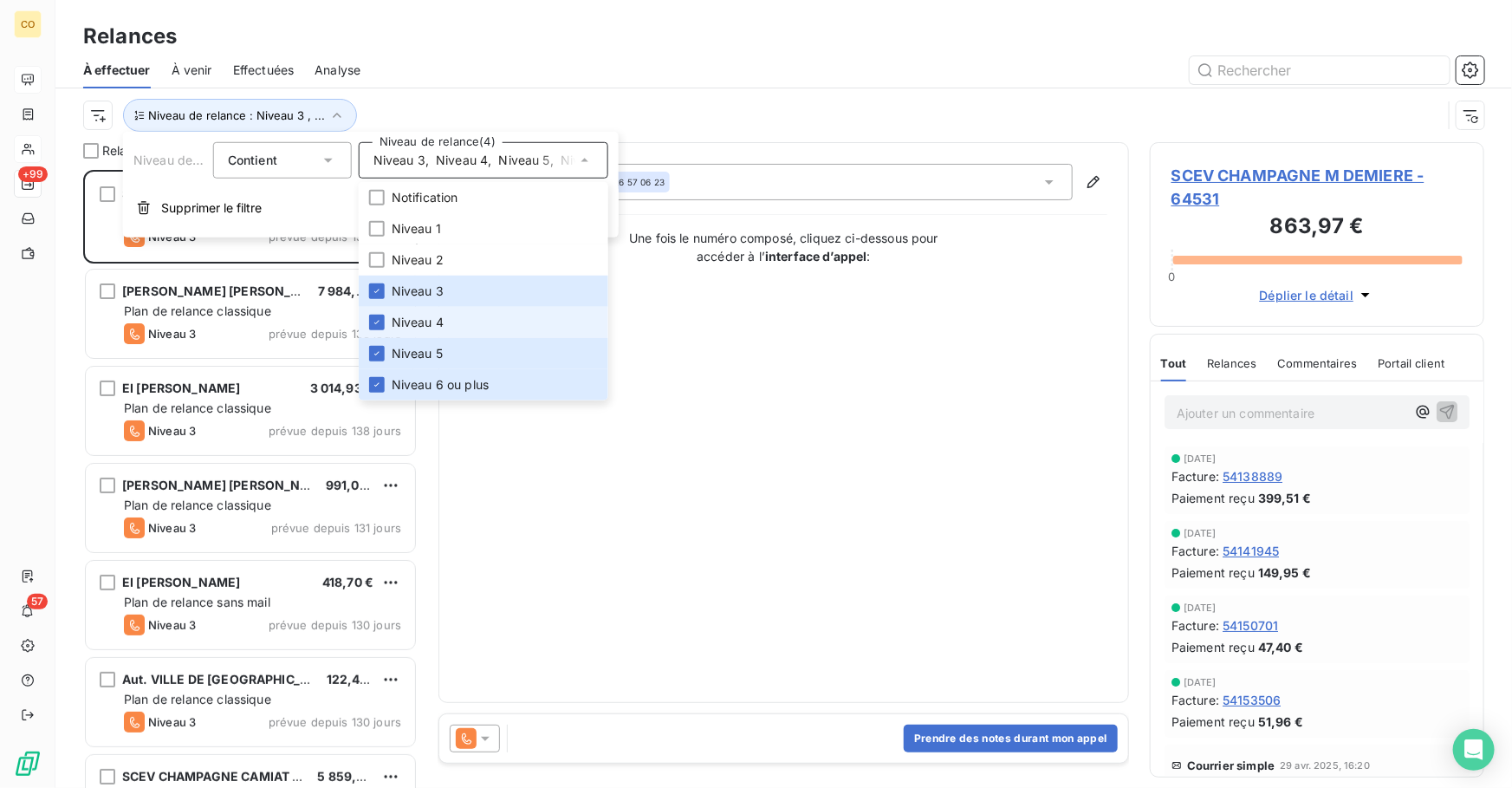
click at [462, 321] on li "Niveau 4" at bounding box center [484, 322] width 250 height 31
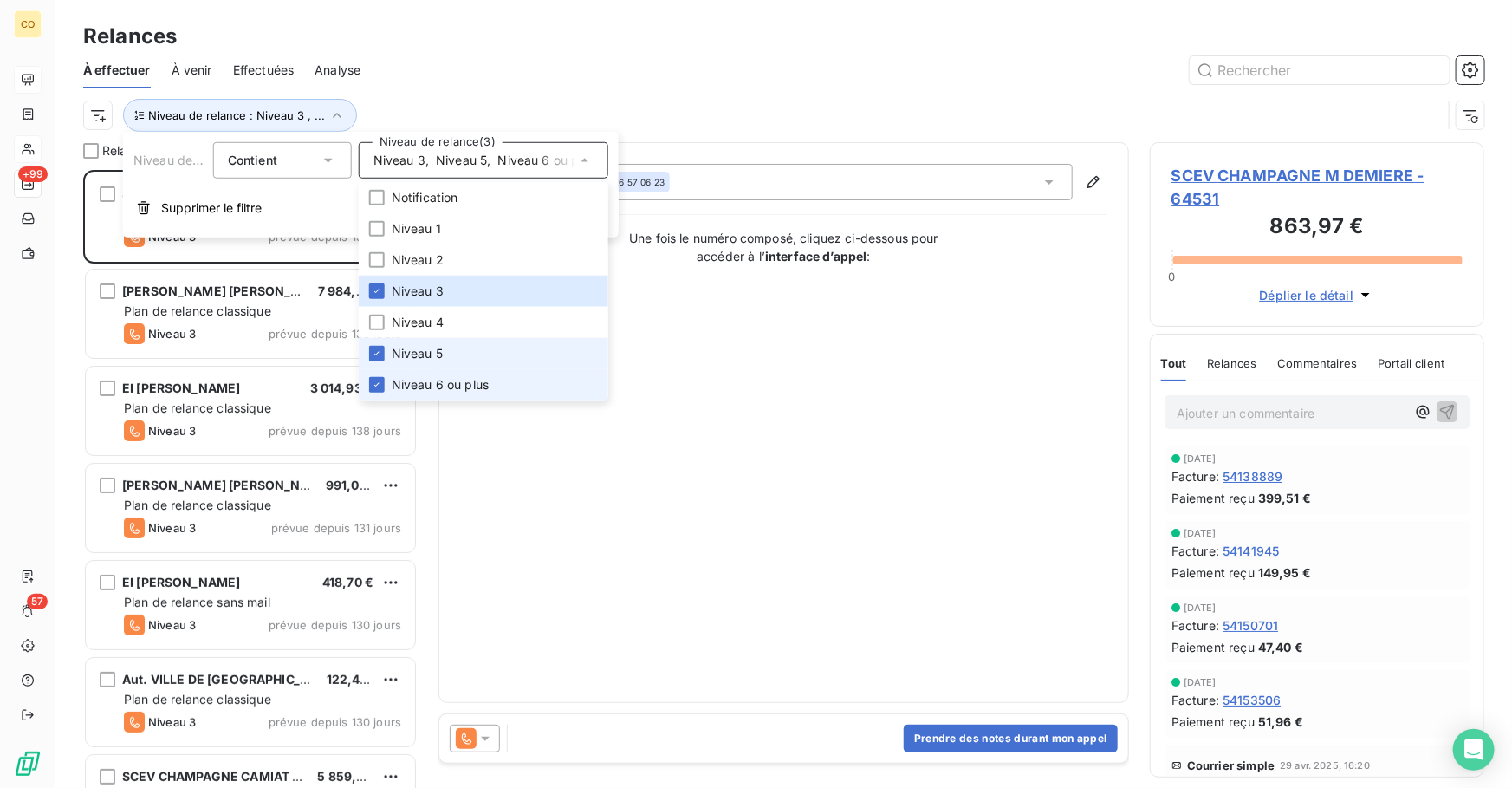
drag, startPoint x: 455, startPoint y: 353, endPoint x: 454, endPoint y: 382, distance: 29.0
click at [455, 354] on li "Niveau 5" at bounding box center [484, 354] width 250 height 31
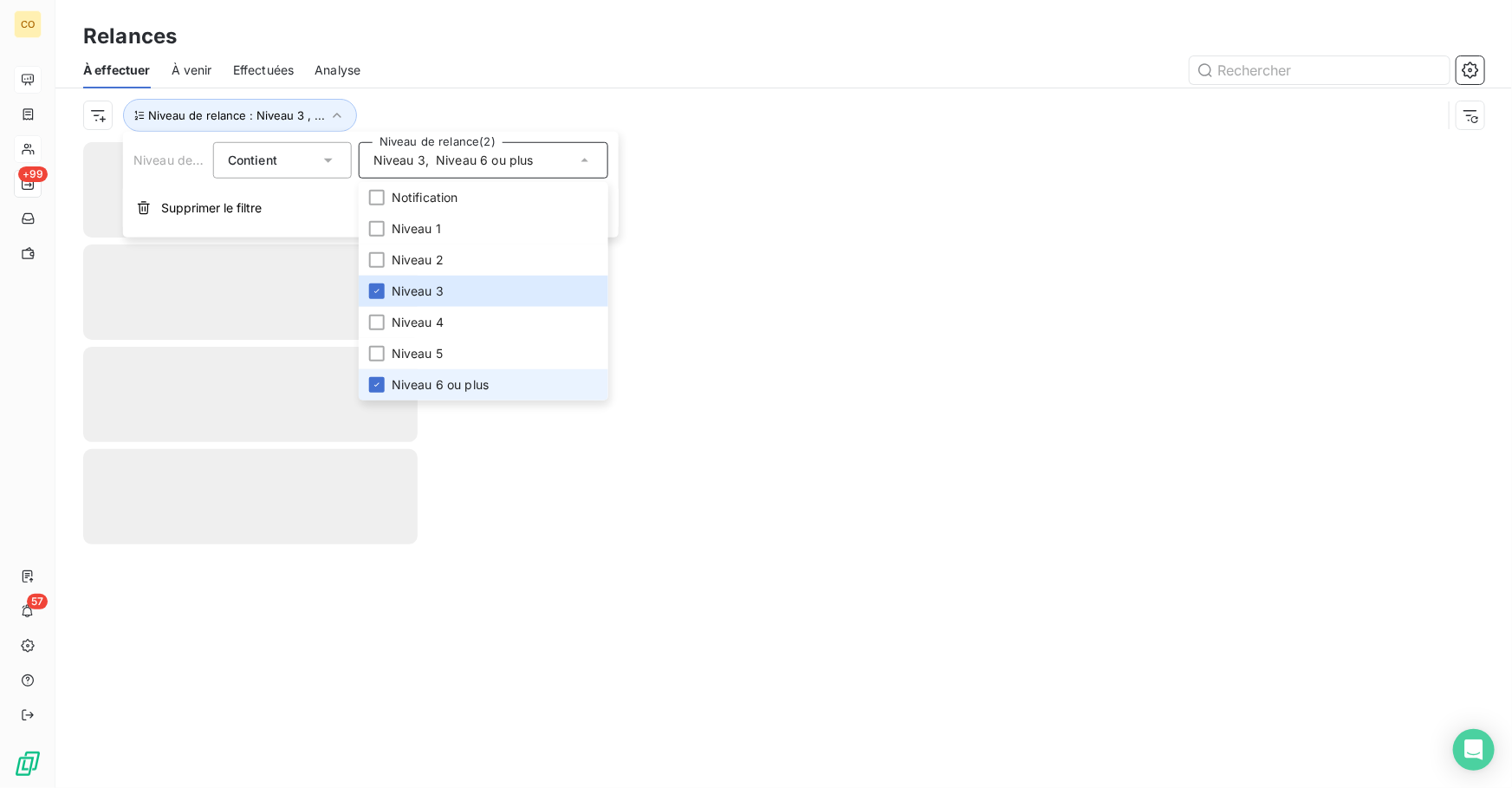
click at [454, 384] on span "Niveau 6 ou plus" at bounding box center [441, 384] width 97 height 17
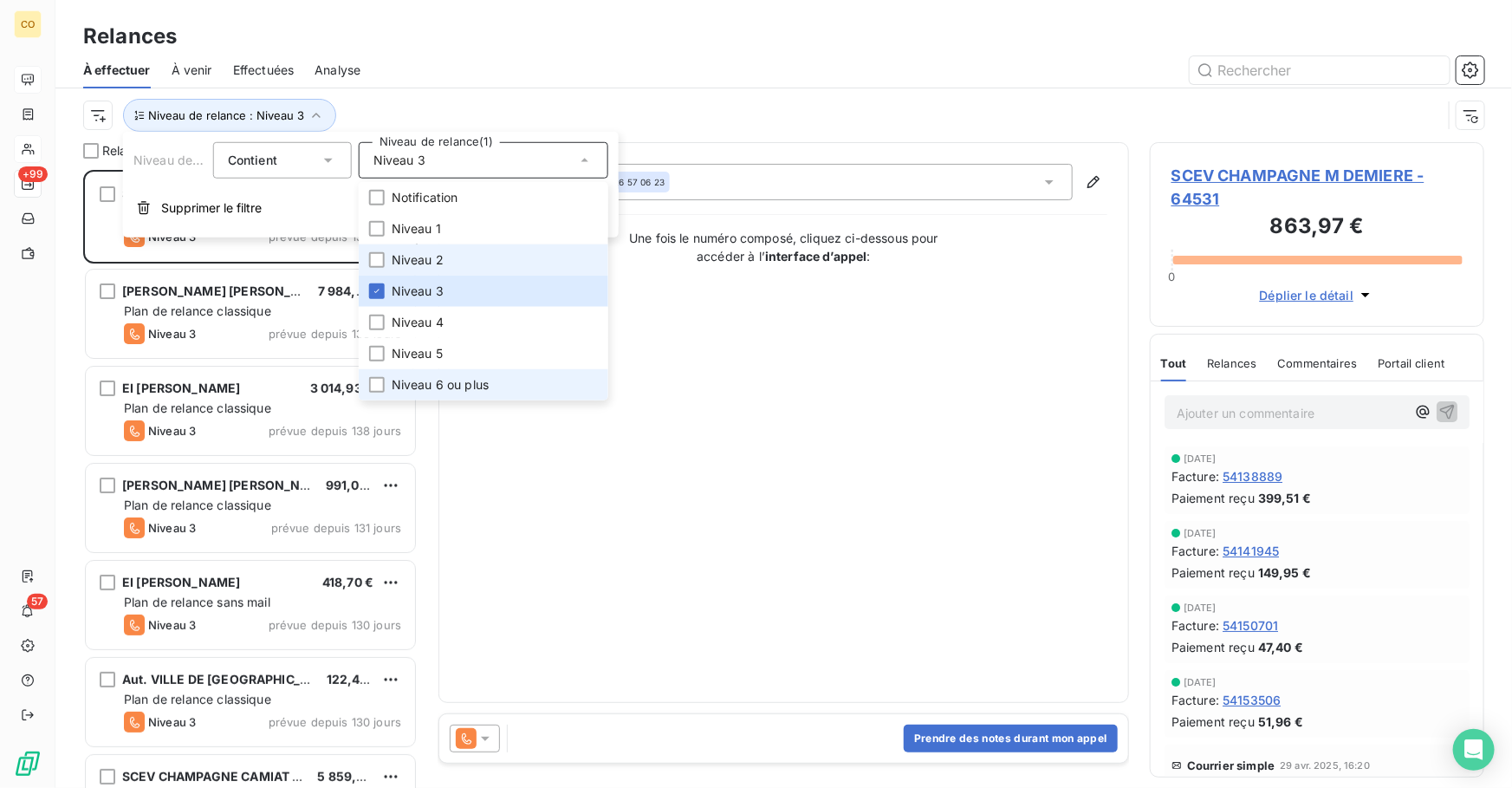
scroll to position [607, 322]
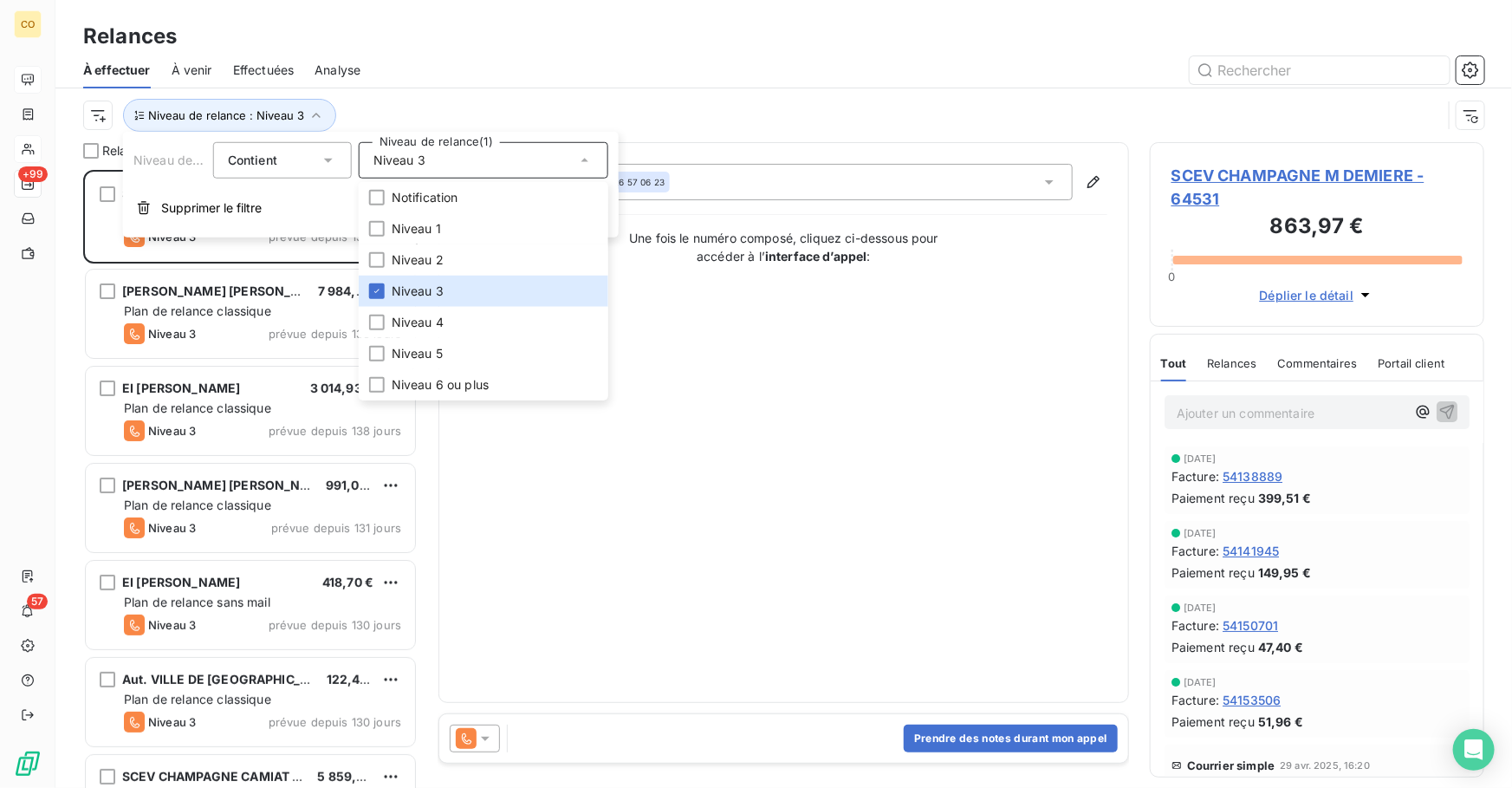
click at [725, 35] on div "Relances" at bounding box center [784, 36] width 1457 height 31
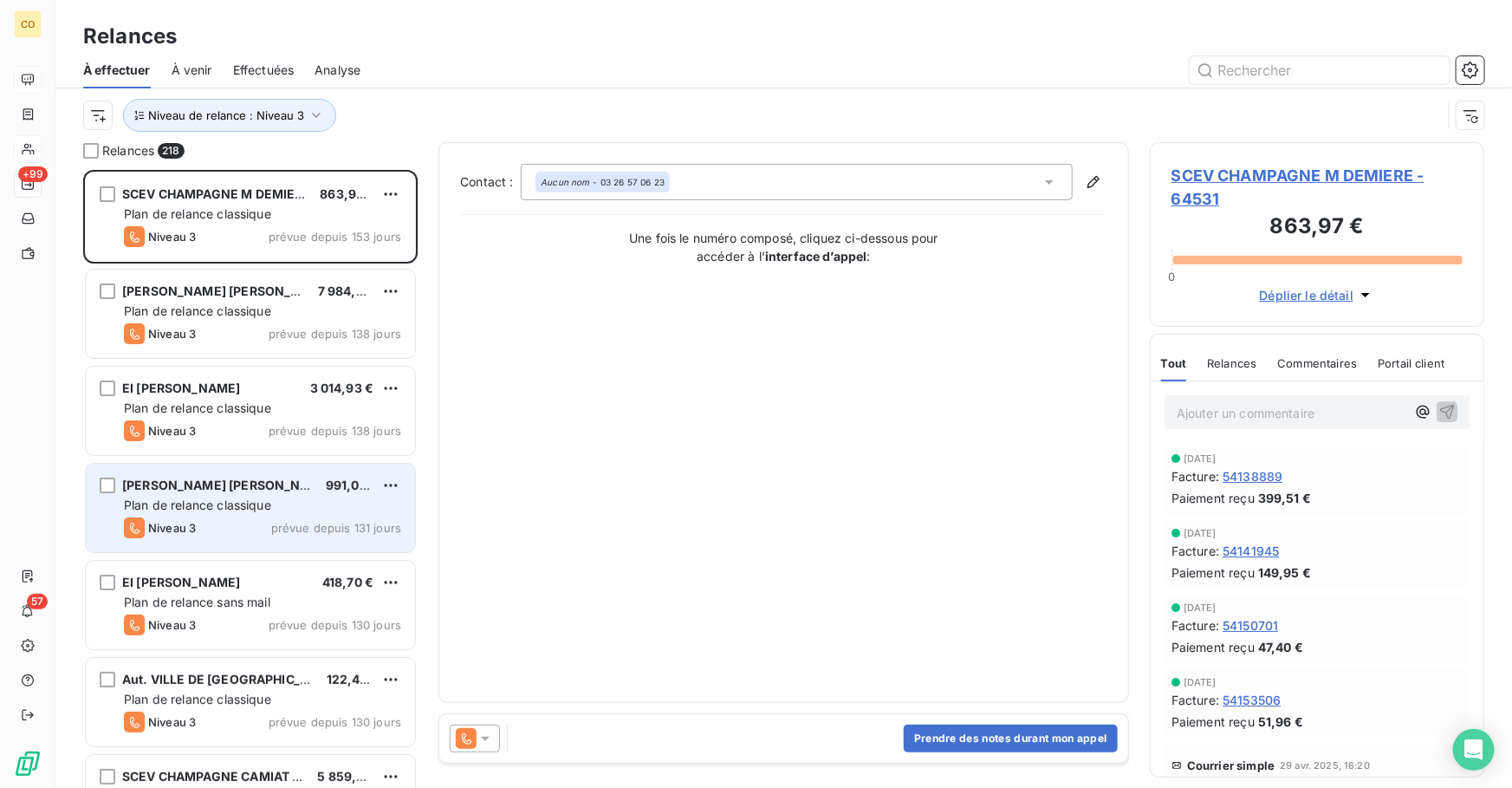
click at [212, 517] on div "Niveau 3 prévue depuis 131 jours" at bounding box center [263, 527] width 277 height 21
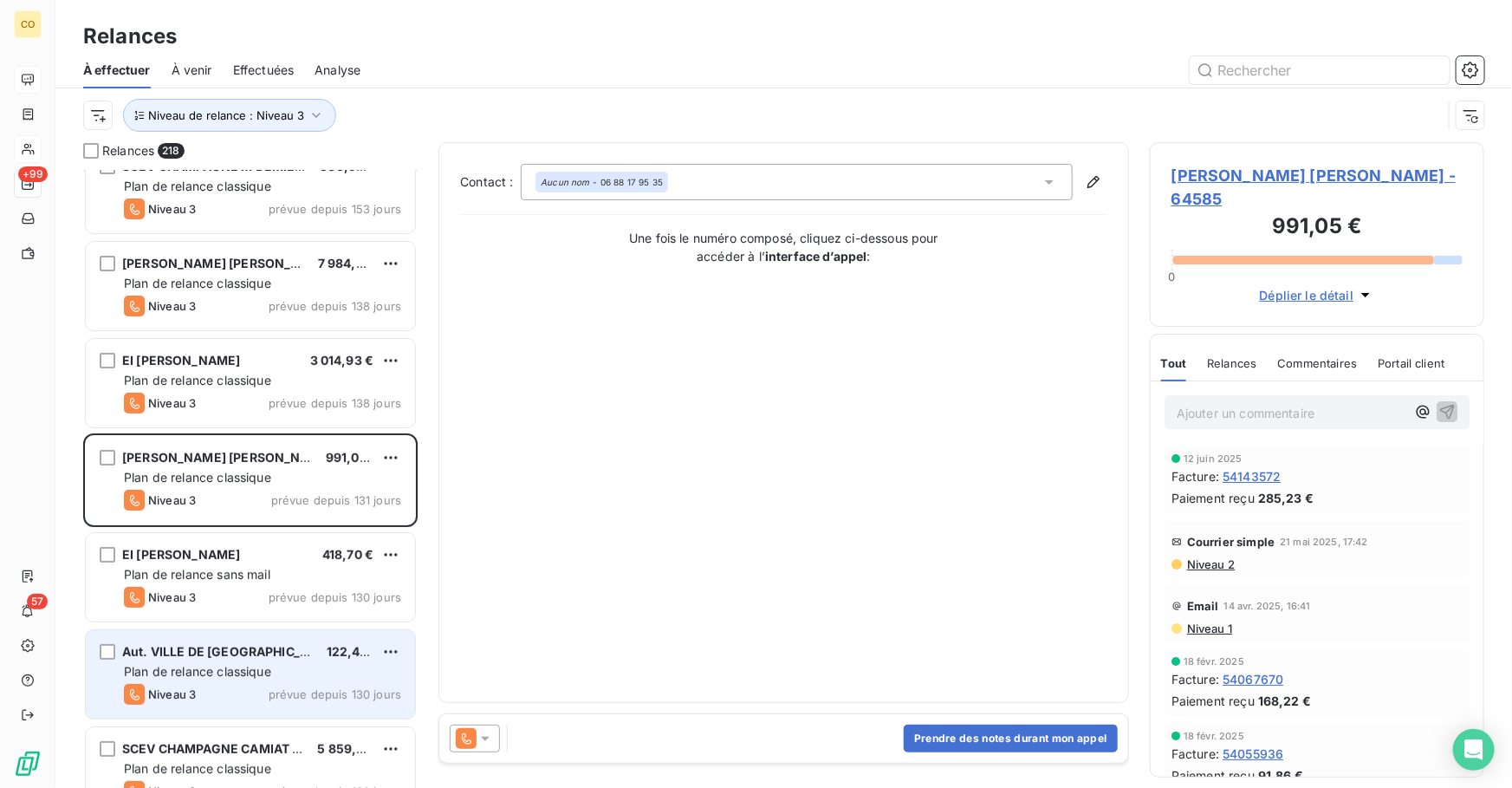
scroll to position [32, 0]
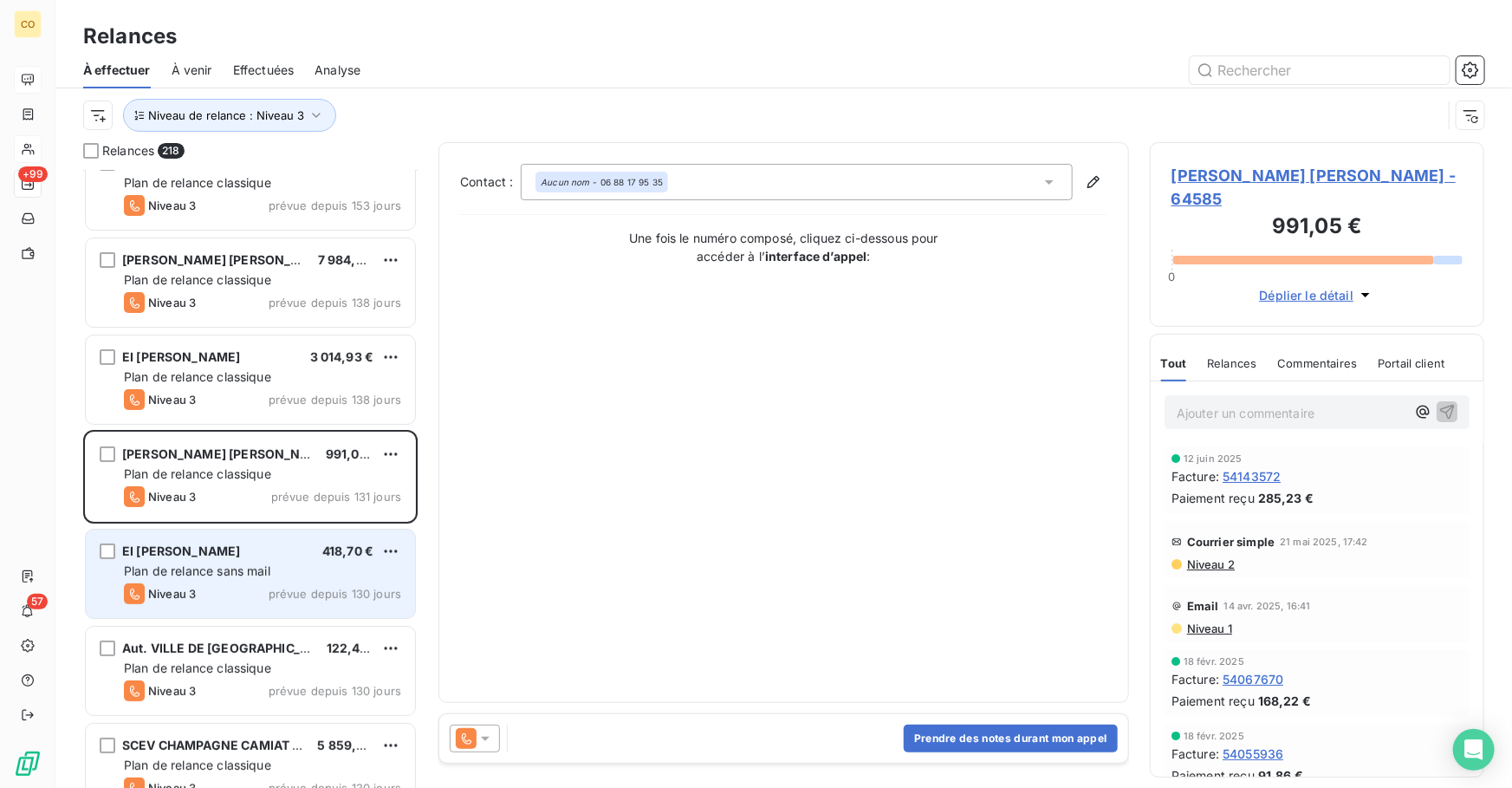
click at [264, 581] on div "EI ROBERT Olivier 418,70 € Plan de relance sans mail Niveau 3 prévue depuis 130…" at bounding box center [250, 574] width 329 height 88
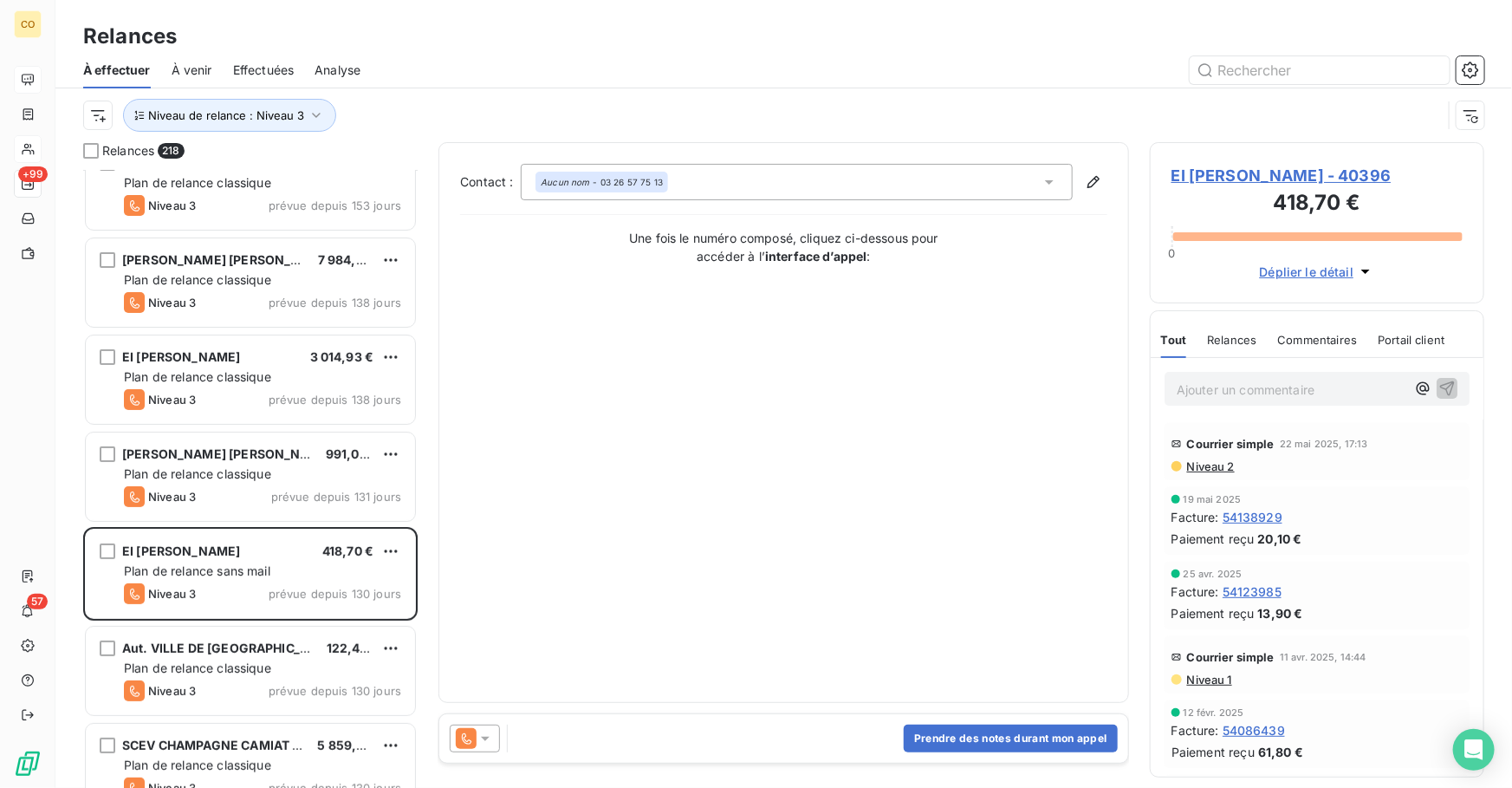
click at [464, 757] on div "Prendre des notes durant mon appel" at bounding box center [784, 739] width 689 height 49
click at [474, 748] on icon at bounding box center [466, 738] width 21 height 21
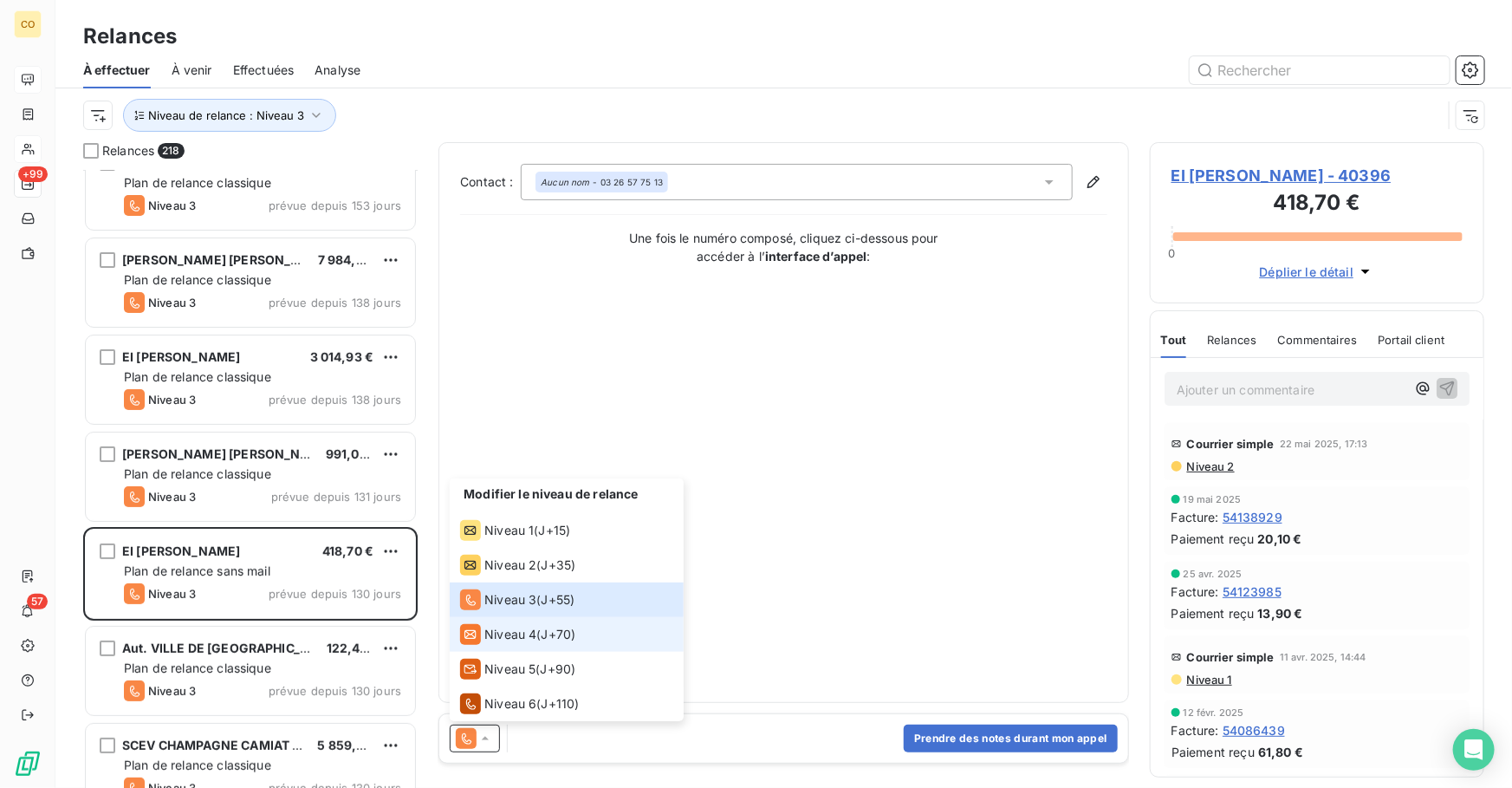
click at [508, 624] on div "Niveau 4" at bounding box center [498, 634] width 76 height 21
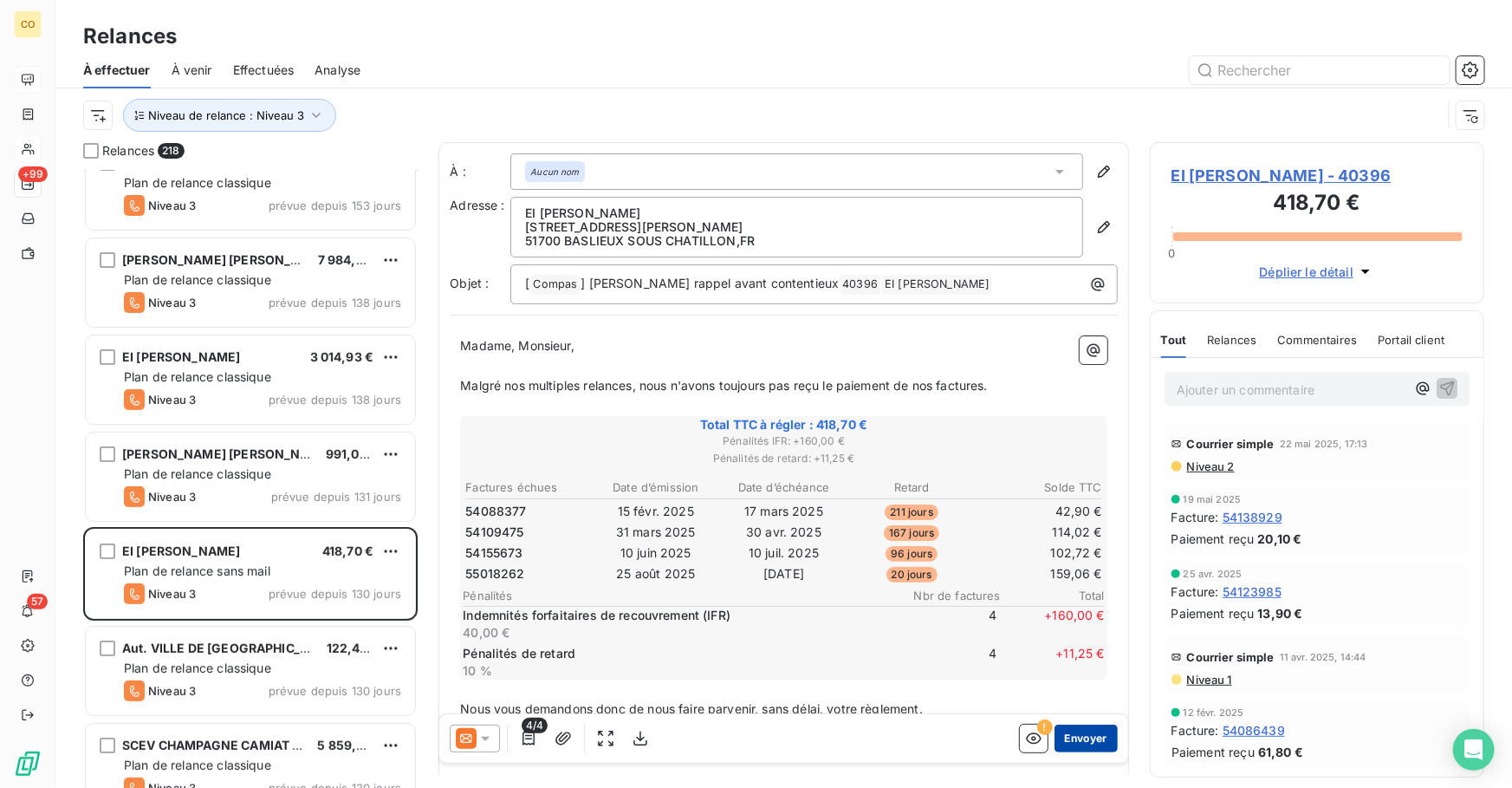
click at [1060, 737] on button "Envoyer" at bounding box center [1087, 739] width 63 height 28
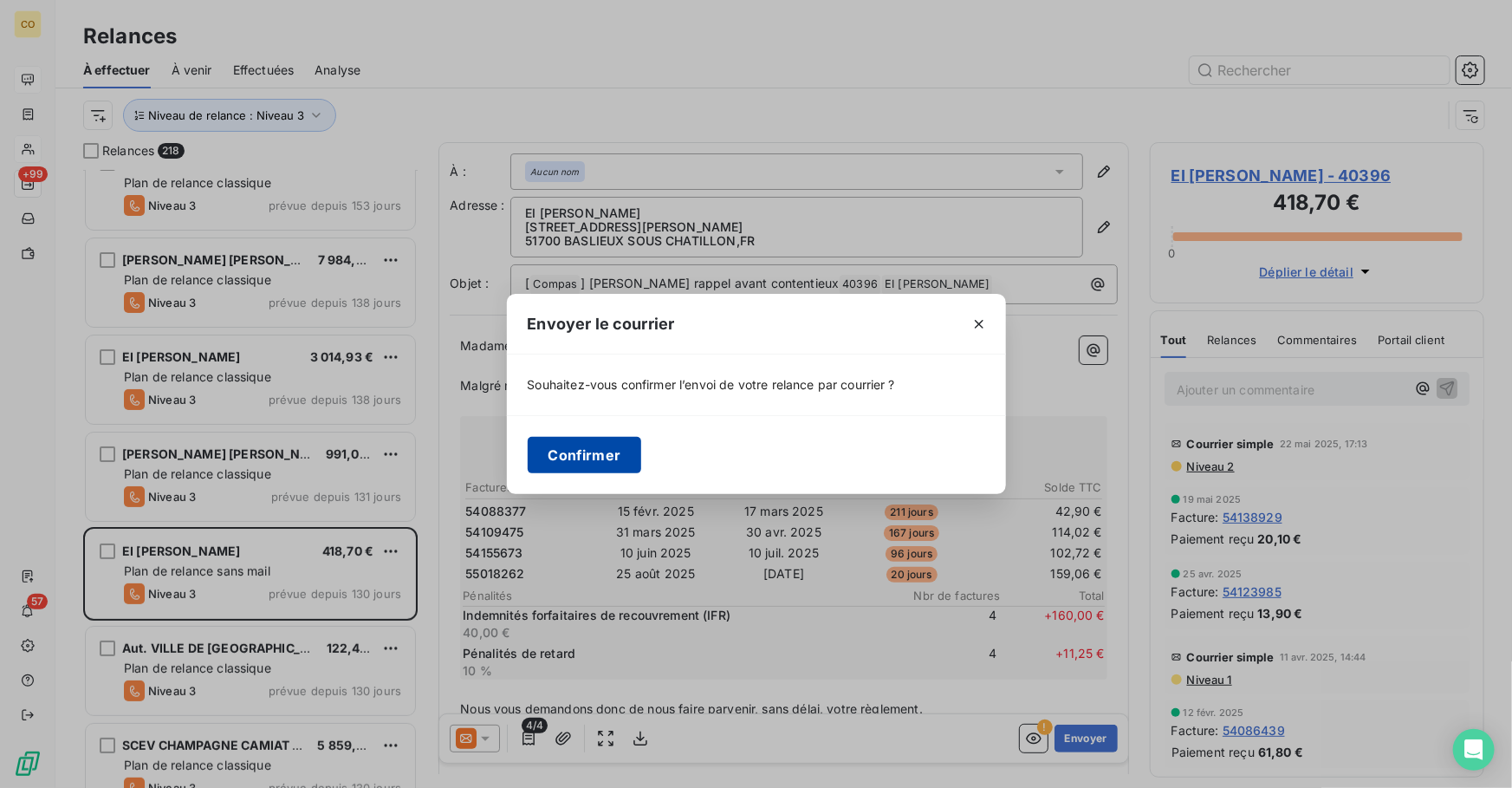
click at [617, 463] on button "Confirmer" at bounding box center [585, 455] width 114 height 36
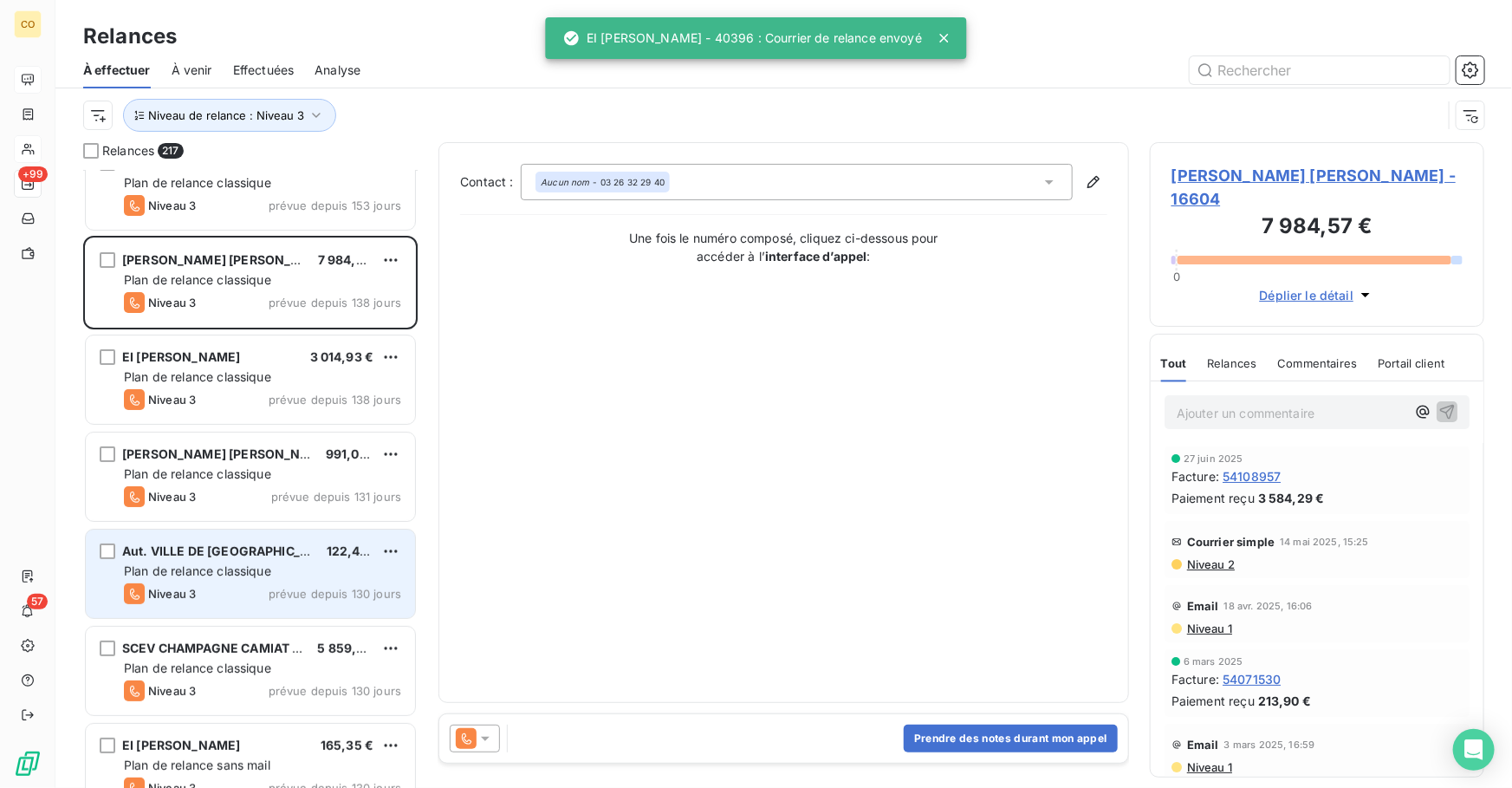
click at [220, 566] on span "Plan de relance classique" at bounding box center [198, 570] width 148 height 14
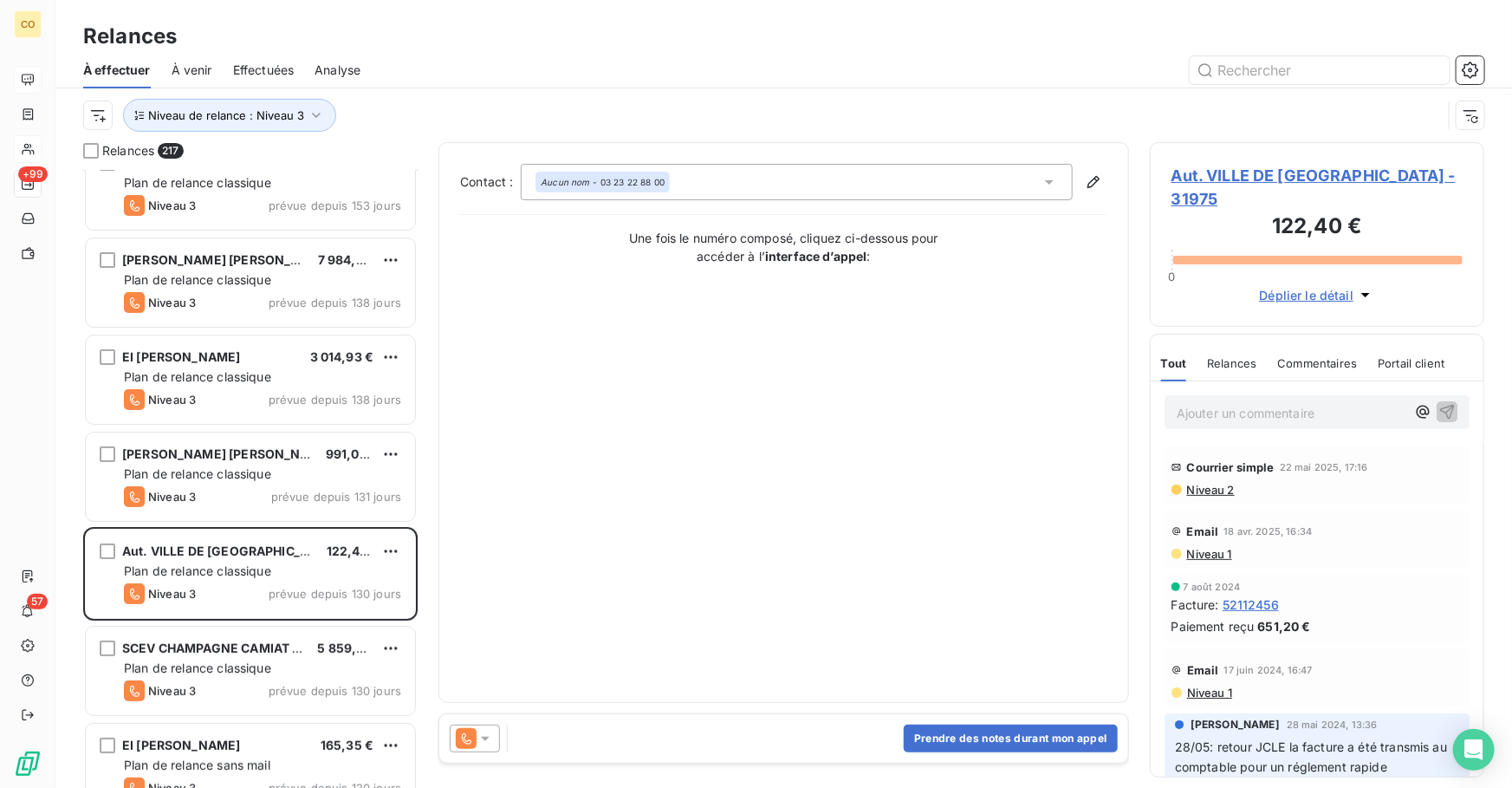
click at [480, 748] on div at bounding box center [475, 739] width 50 height 28
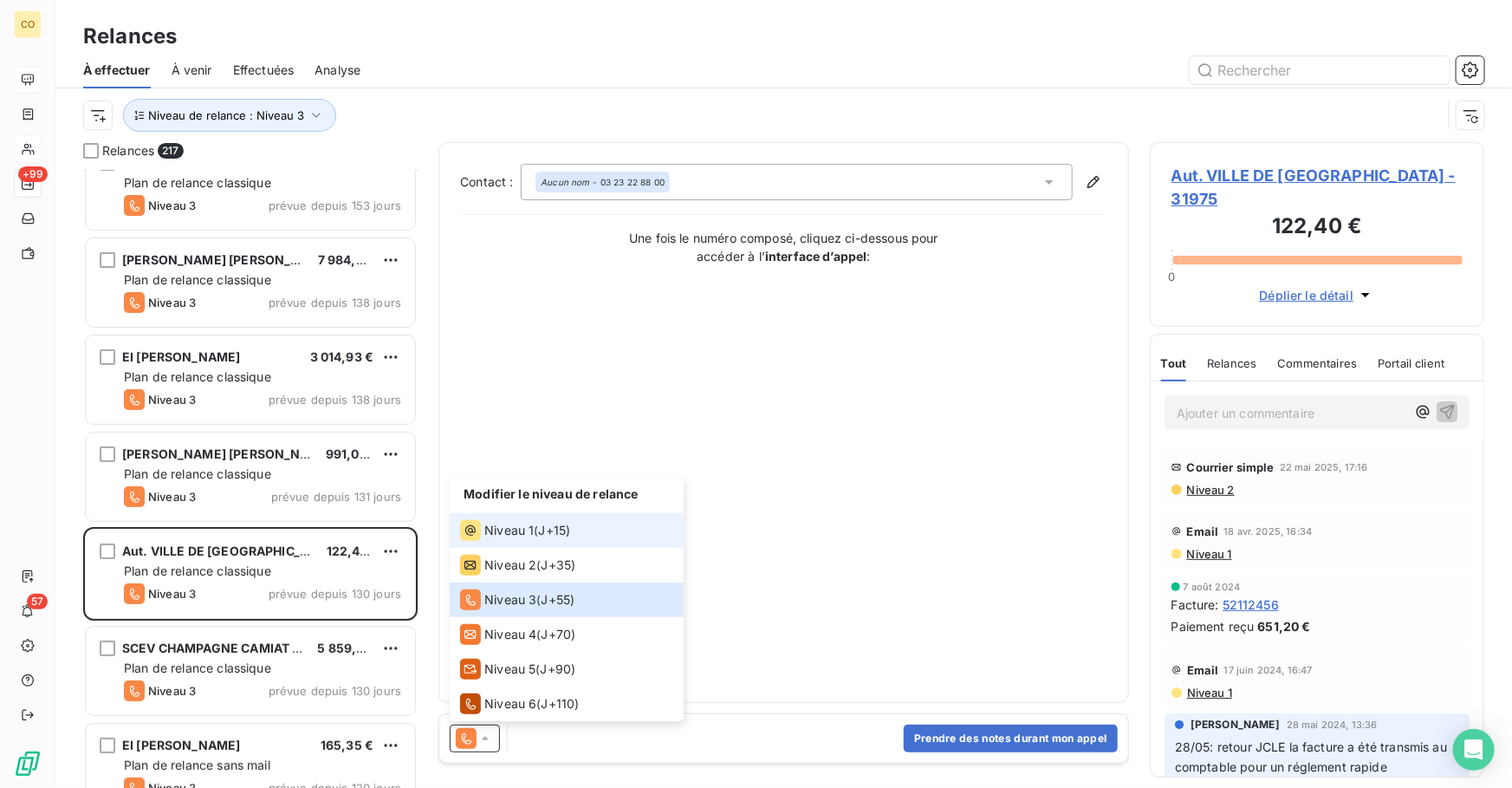
click at [516, 543] on li "Niveau 1 ( J+15 )" at bounding box center [567, 530] width 234 height 35
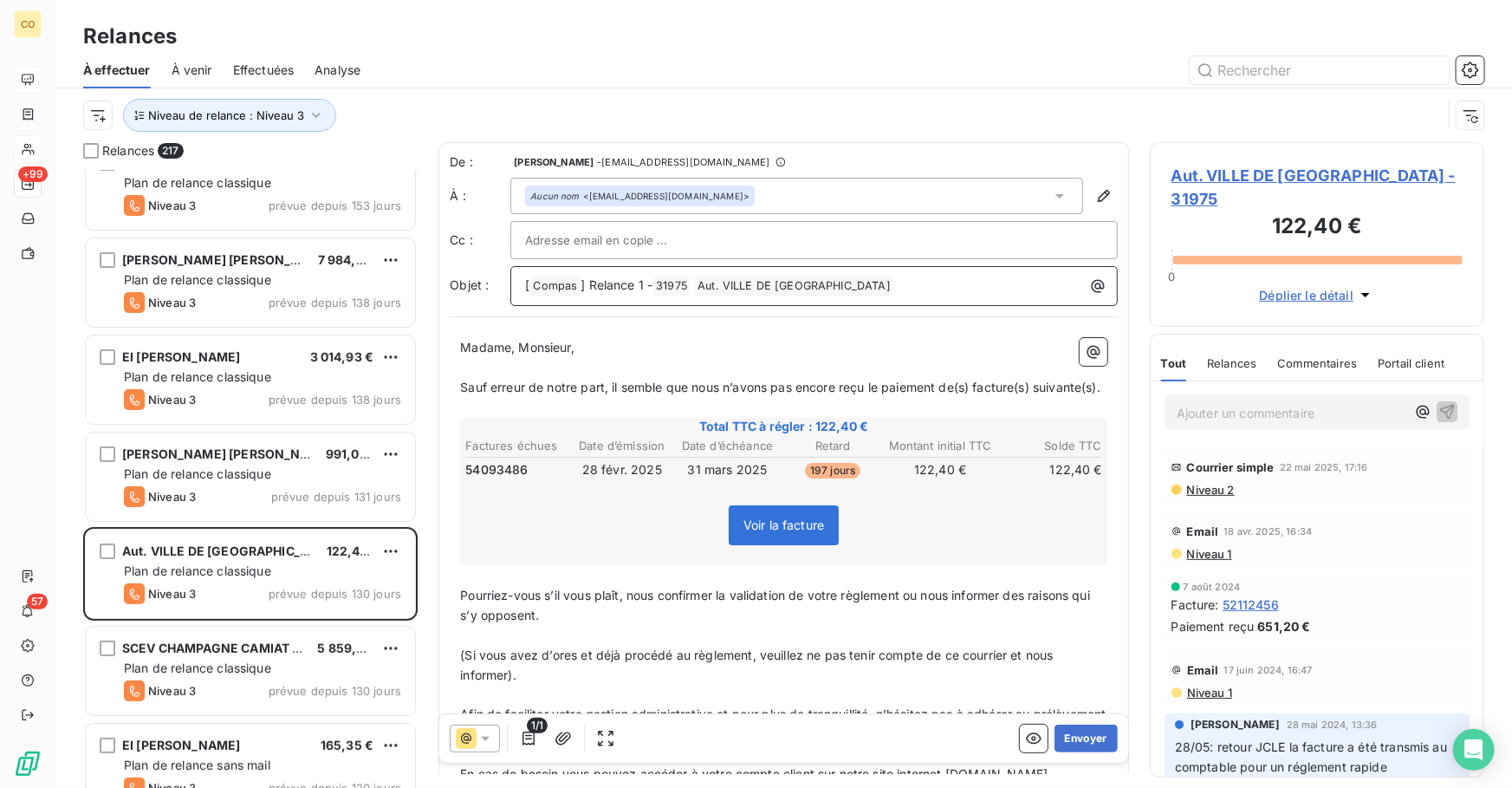
click at [629, 277] on span "] Relance 1 -" at bounding box center [617, 284] width 72 height 14
click at [637, 284] on span "] Relance 1 -" at bounding box center [617, 284] width 72 height 14
click at [712, 235] on div at bounding box center [814, 239] width 578 height 26
click at [528, 234] on input "text" at bounding box center [814, 239] width 578 height 26
paste input "factures@ville-laon.fr"
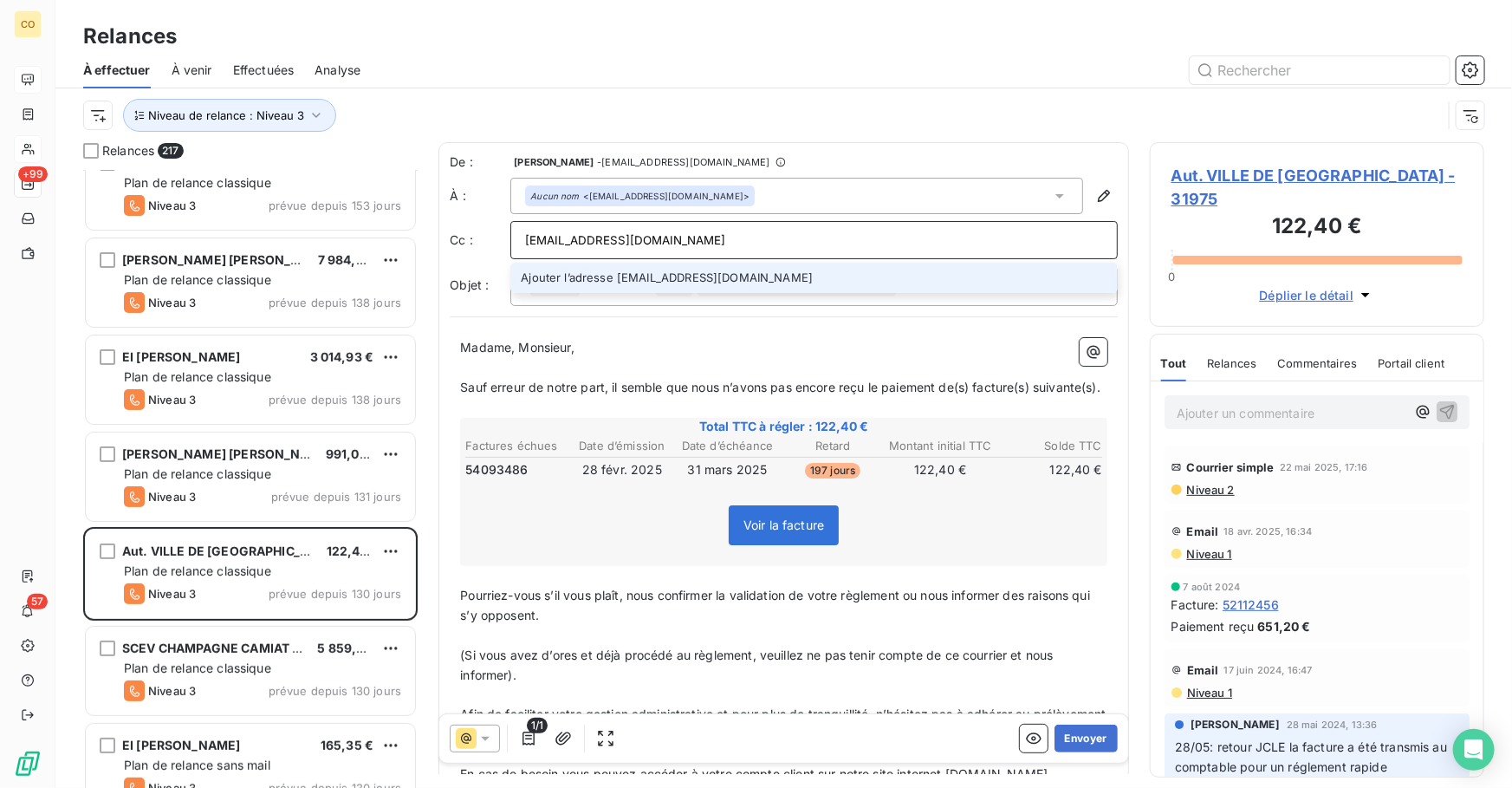
type input "factures@ville-laon.fr"
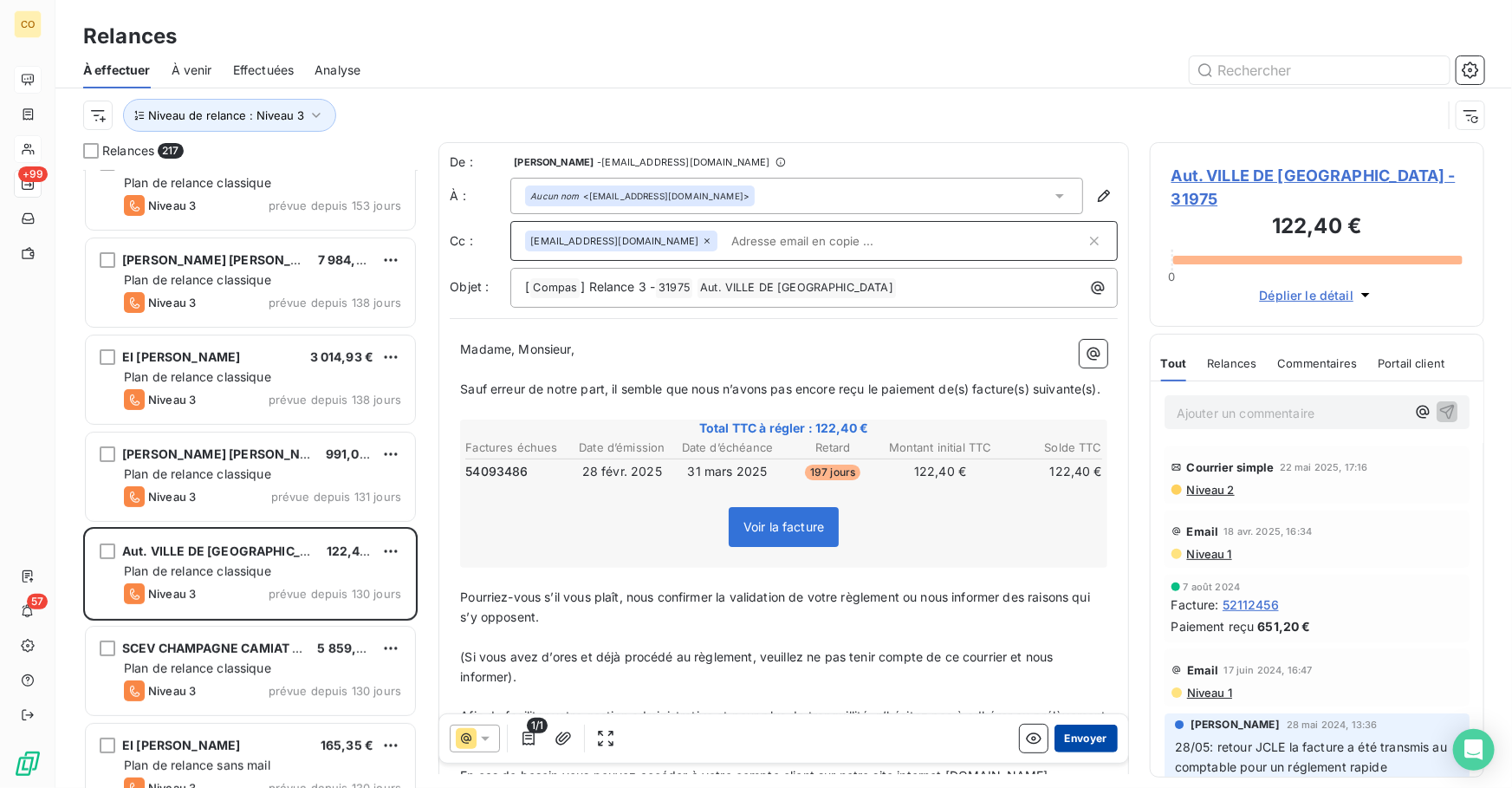
click at [1072, 737] on button "Envoyer" at bounding box center [1087, 739] width 63 height 28
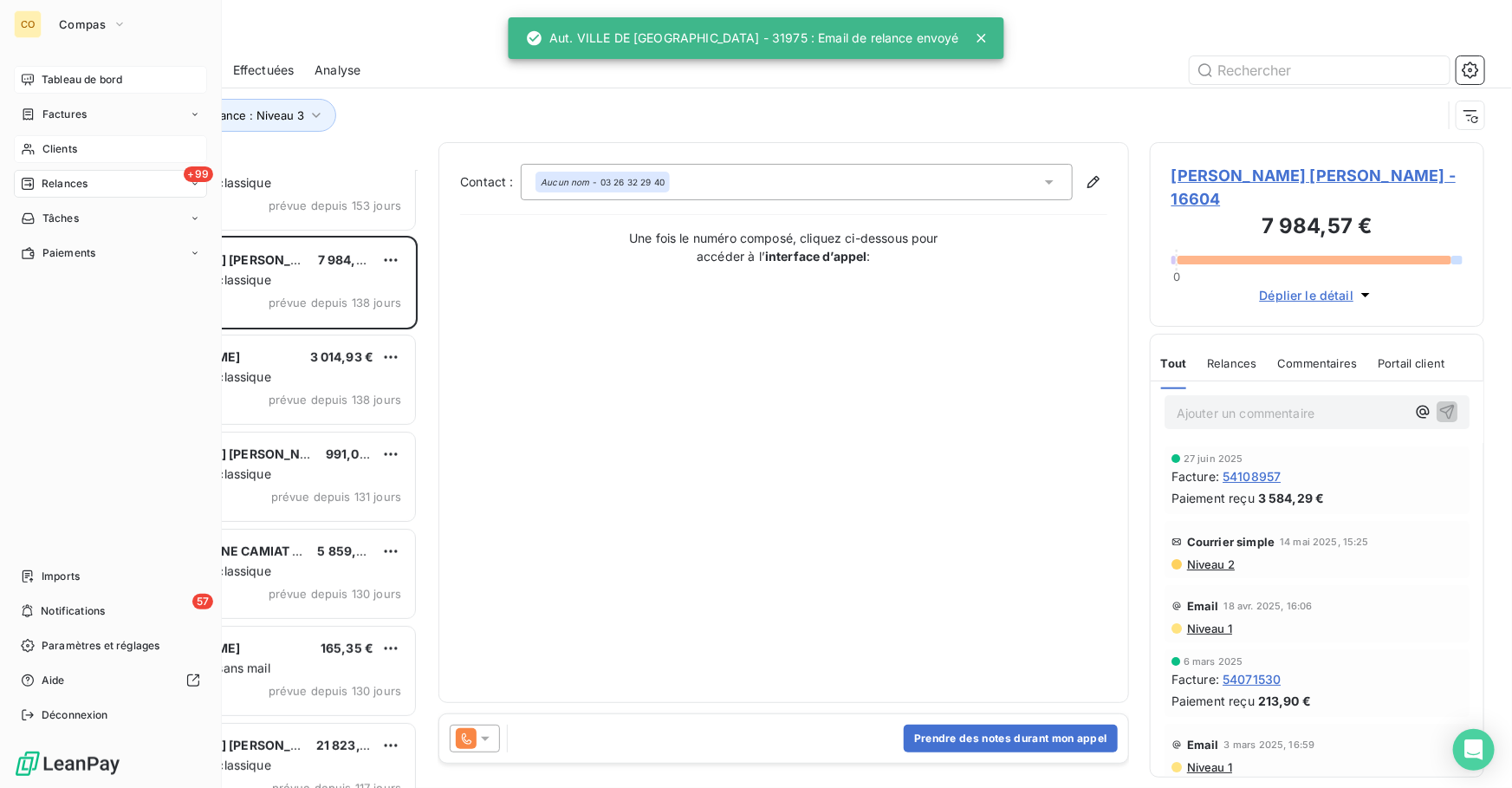
click at [59, 146] on span "Clients" at bounding box center [59, 148] width 35 height 15
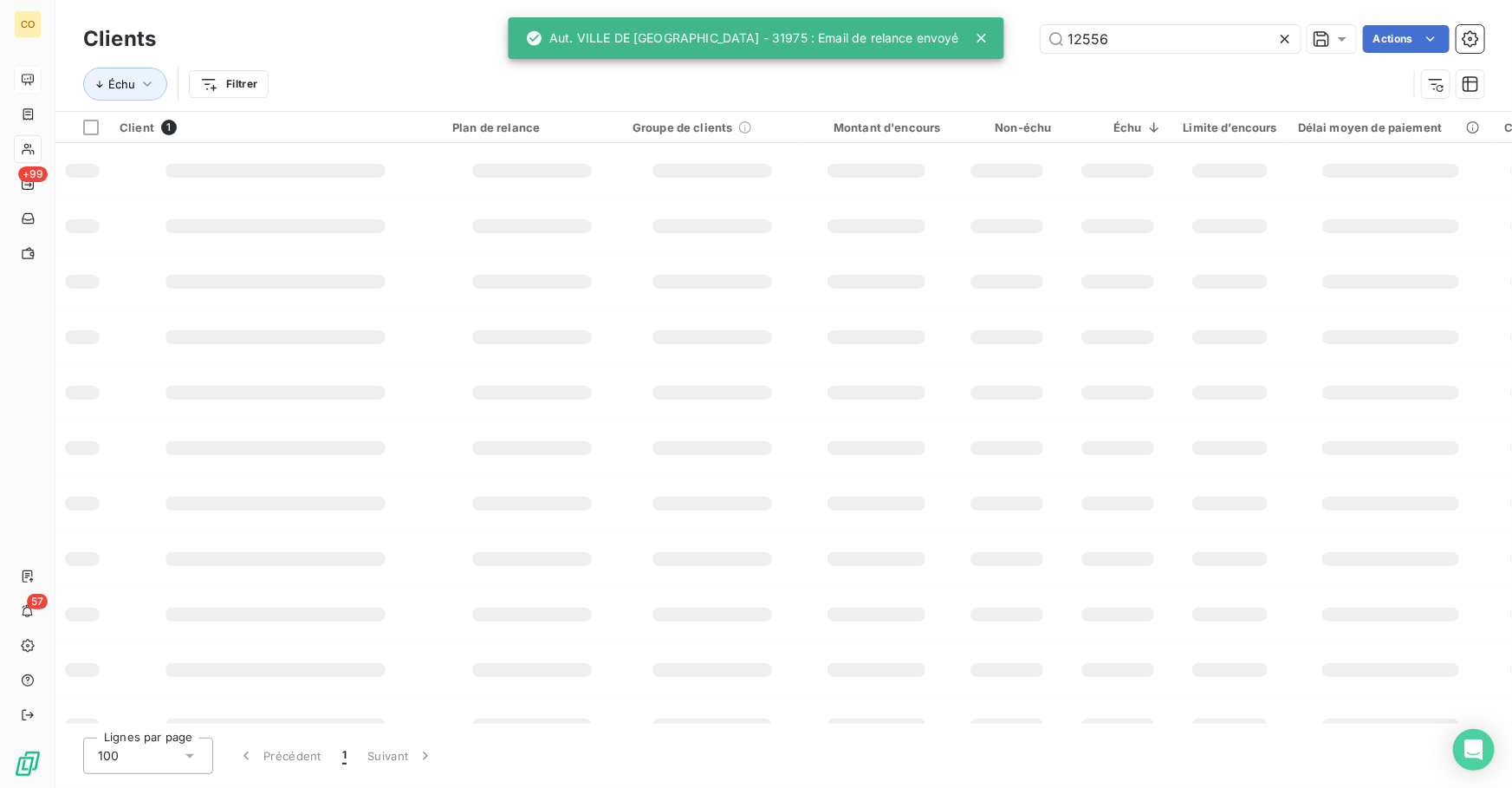
drag, startPoint x: 1134, startPoint y: 42, endPoint x: 851, endPoint y: 13, distance: 284.5
click at [858, 14] on div "CO +99 57 Clients 12556 Actions Échu Filtrer Client 1 Plan de relance Groupe de…" at bounding box center [756, 394] width 1512 height 788
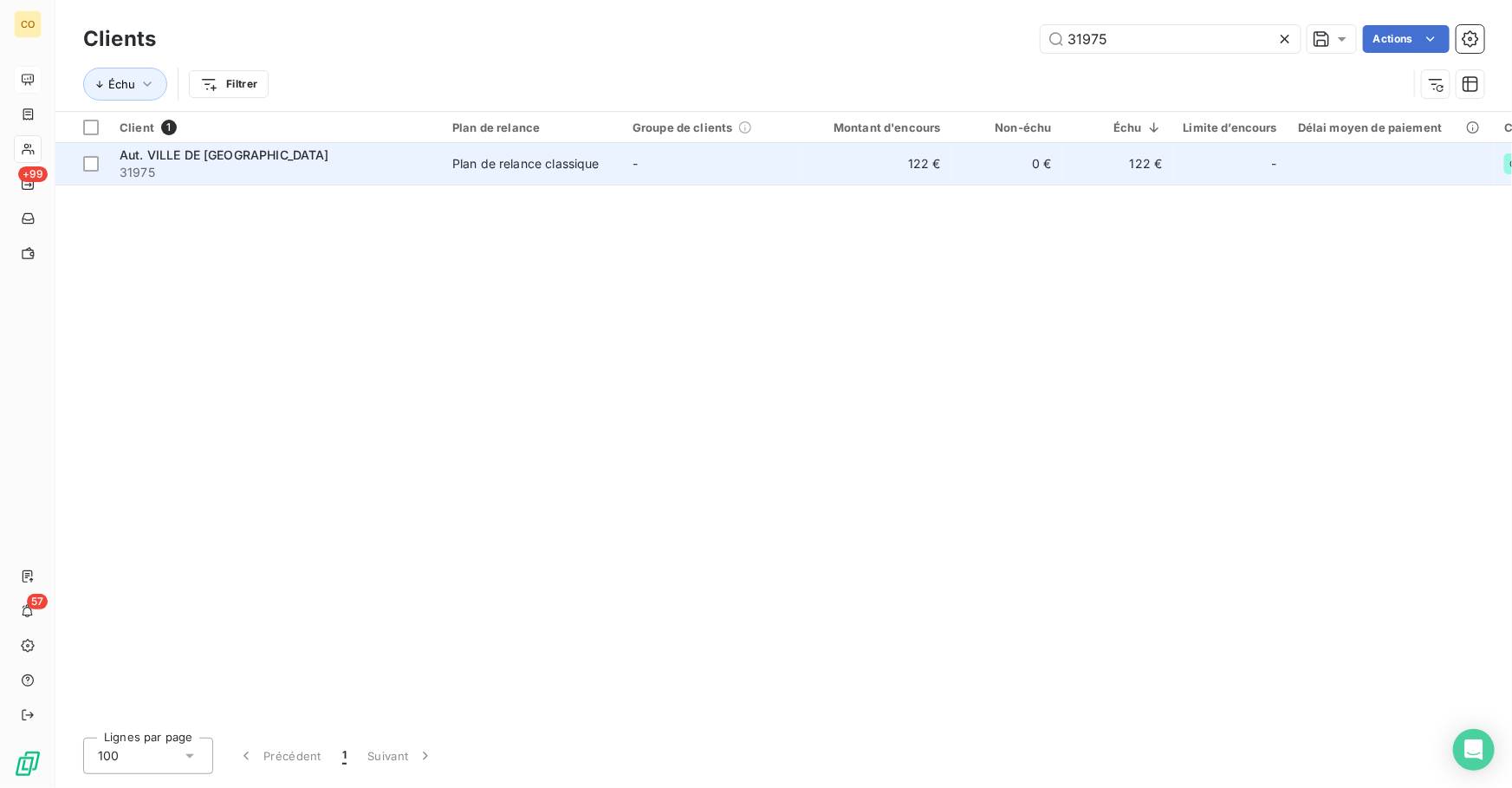
type input "31975"
click at [346, 156] on div "Aut. VILLE DE [GEOGRAPHIC_DATA]" at bounding box center [275, 155] width 312 height 17
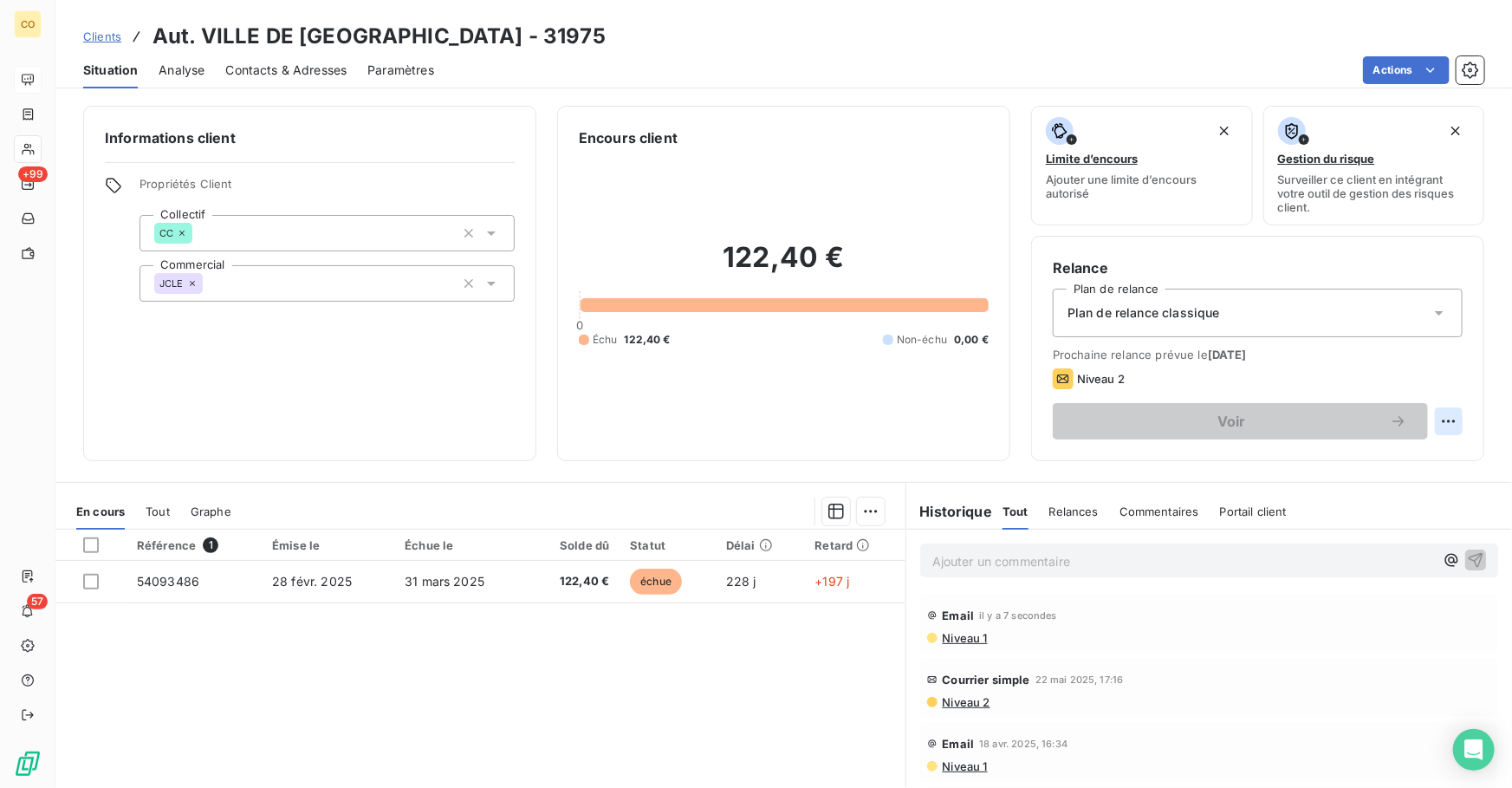
click at [1440, 422] on html "CO +99 57 Clients Aut. VILLE DE LAON - 31975 Situation Analyse Contacts & Adres…" at bounding box center [756, 394] width 1512 height 788
click at [1364, 459] on div "Replanifier cette action" at bounding box center [1366, 458] width 155 height 28
select select "9"
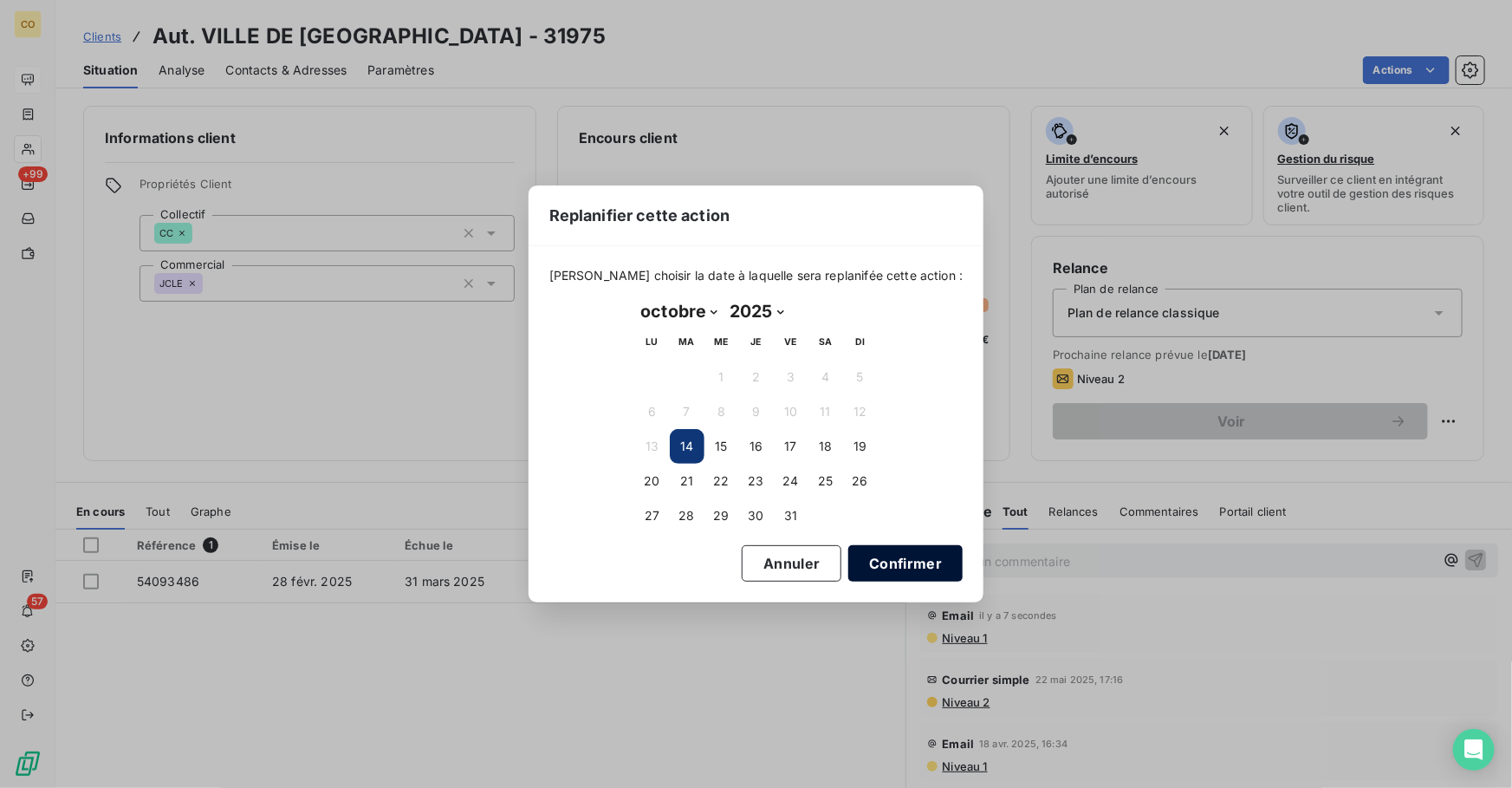
click at [909, 565] on button "Confirmer" at bounding box center [905, 563] width 114 height 36
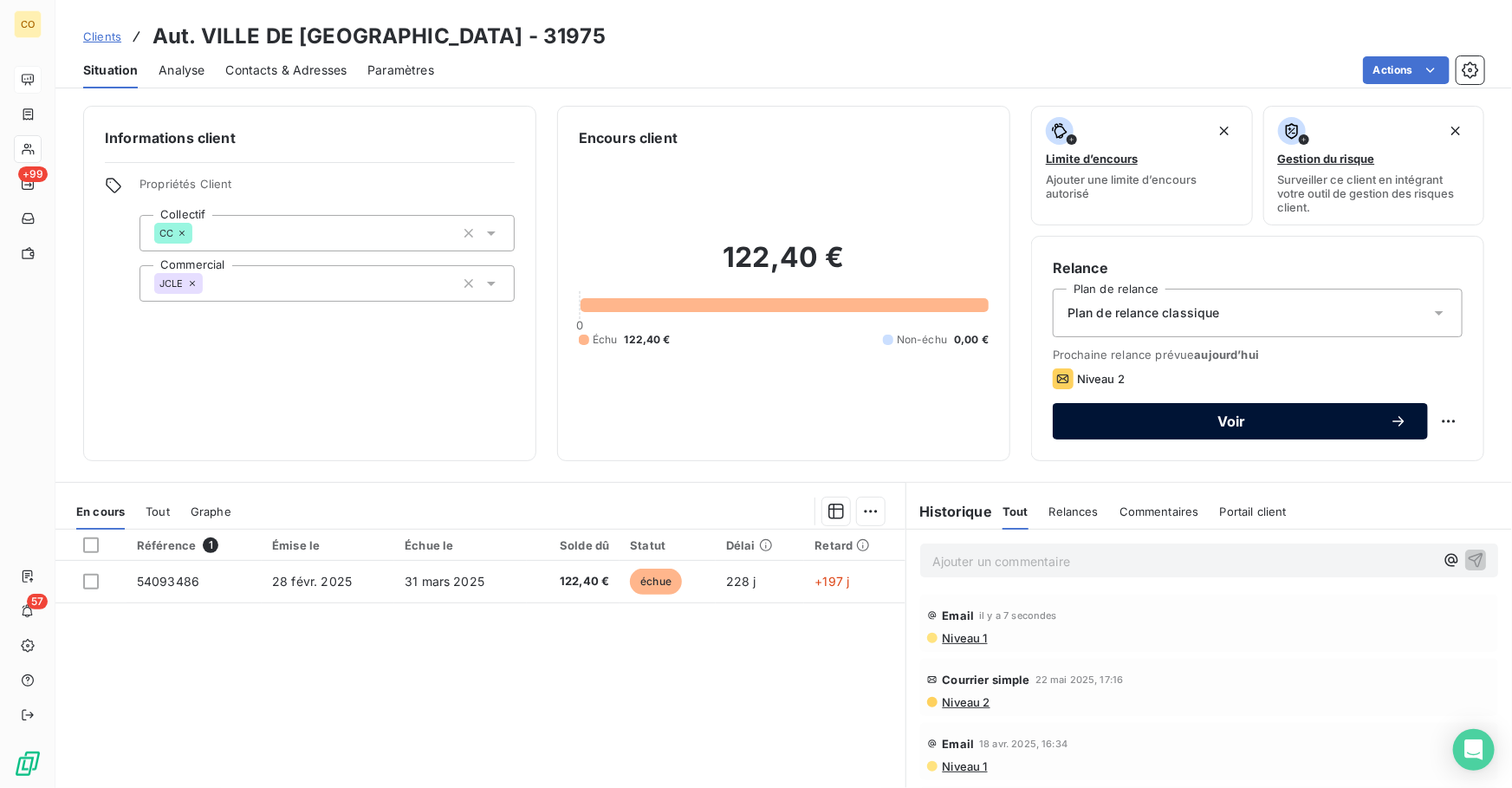
click at [1139, 425] on span "Voir" at bounding box center [1232, 421] width 317 height 13
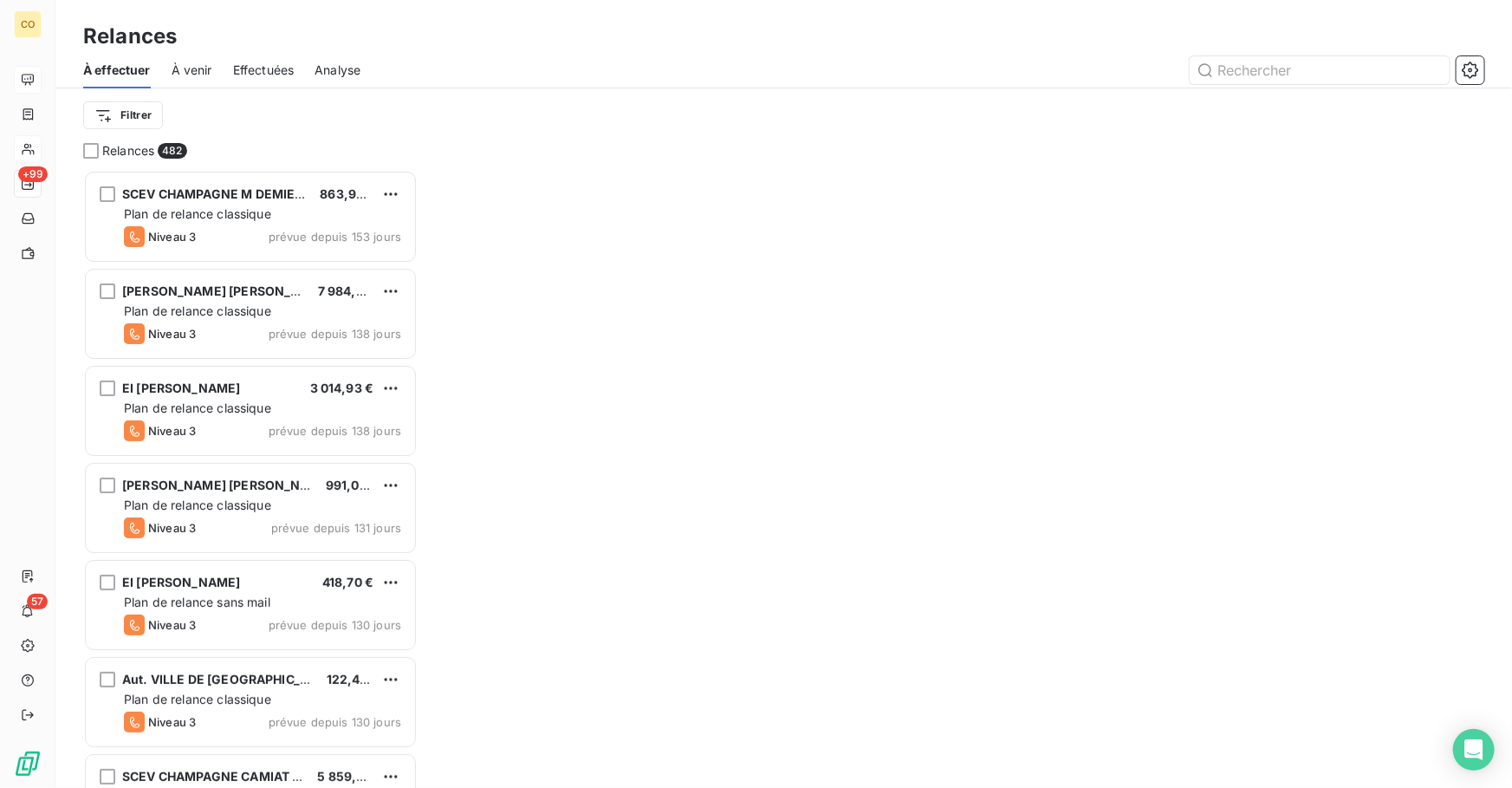
scroll to position [607, 322]
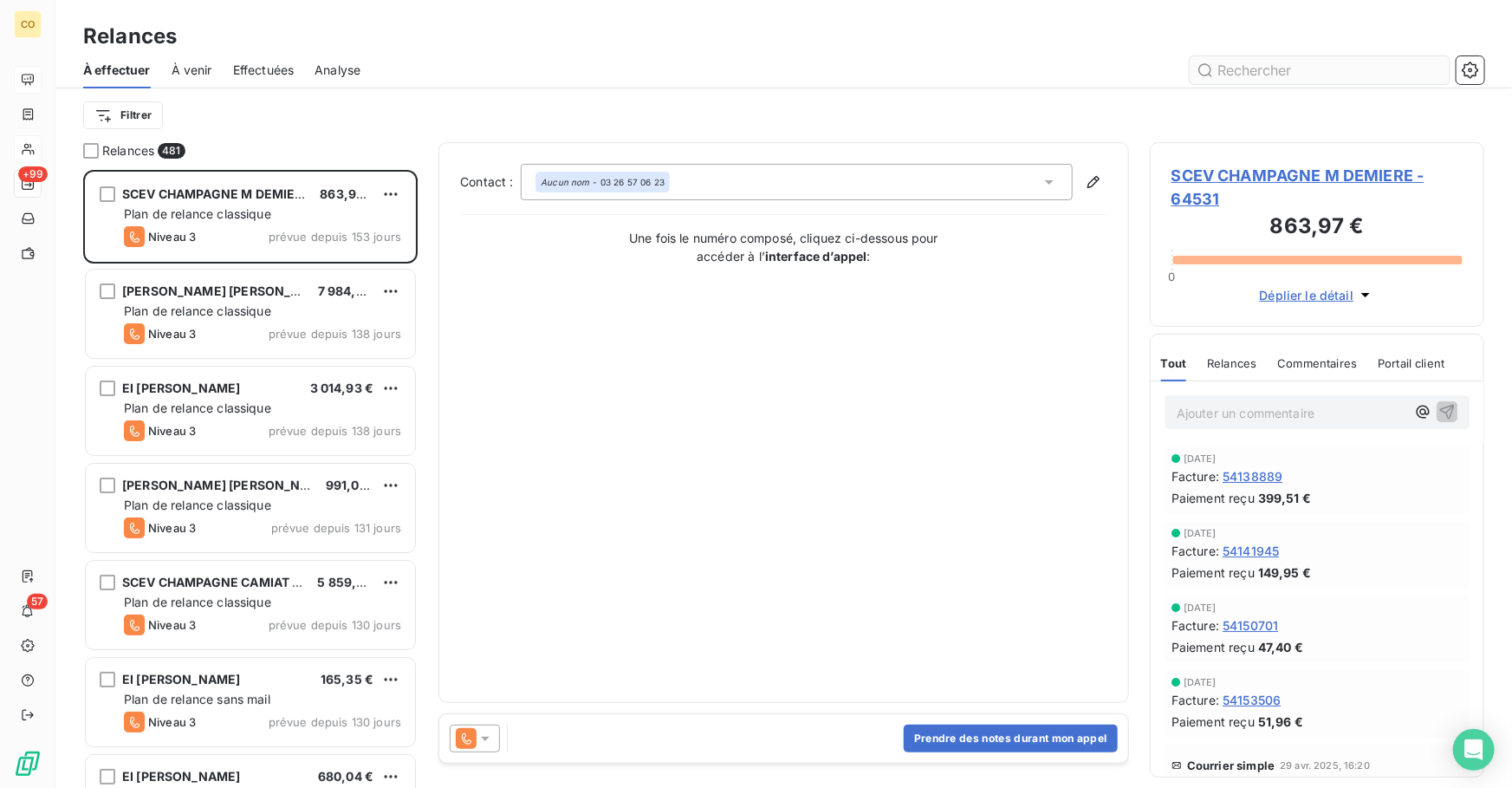
click at [1271, 71] on input "text" at bounding box center [1320, 70] width 260 height 28
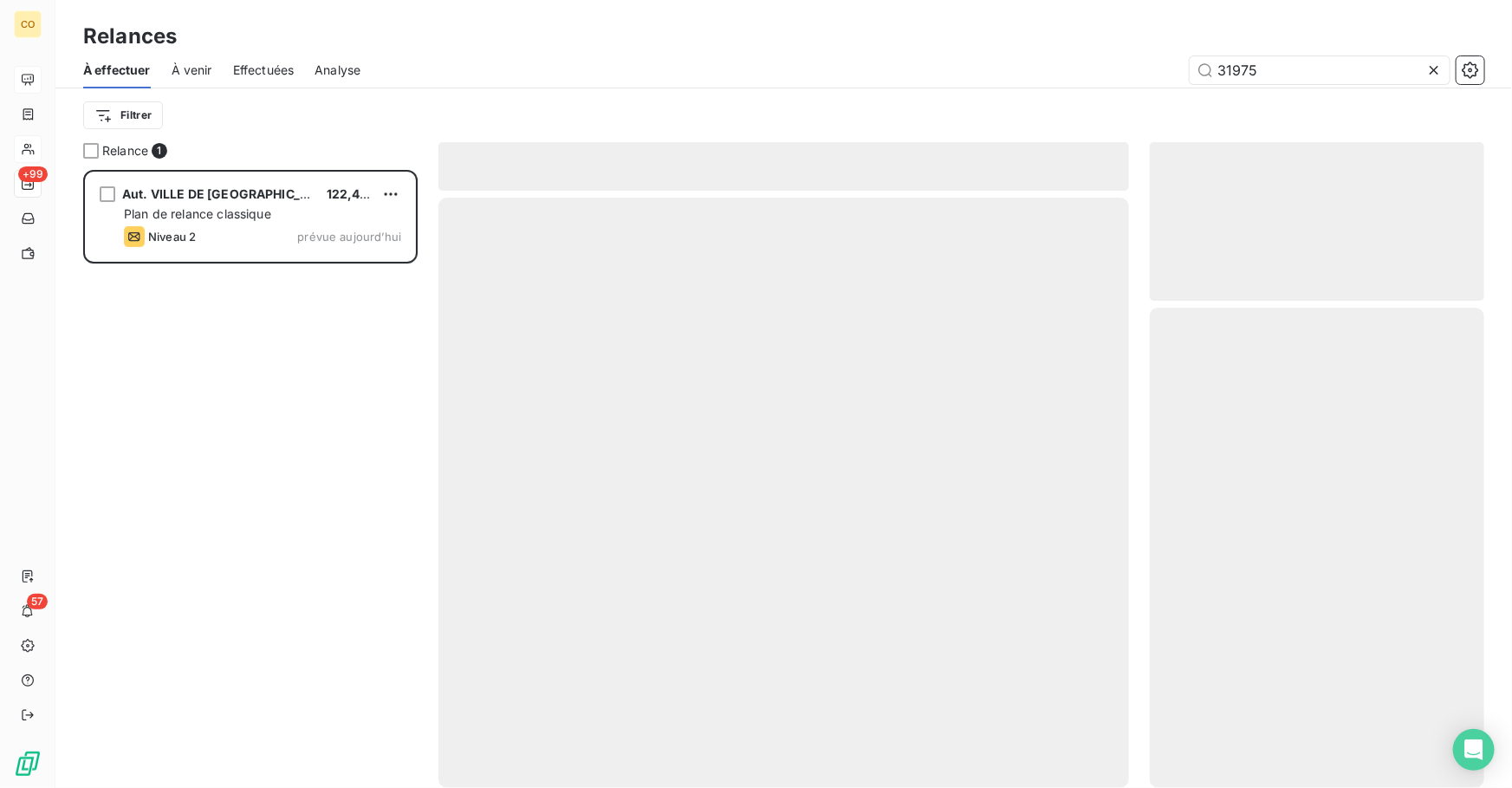
scroll to position [607, 322]
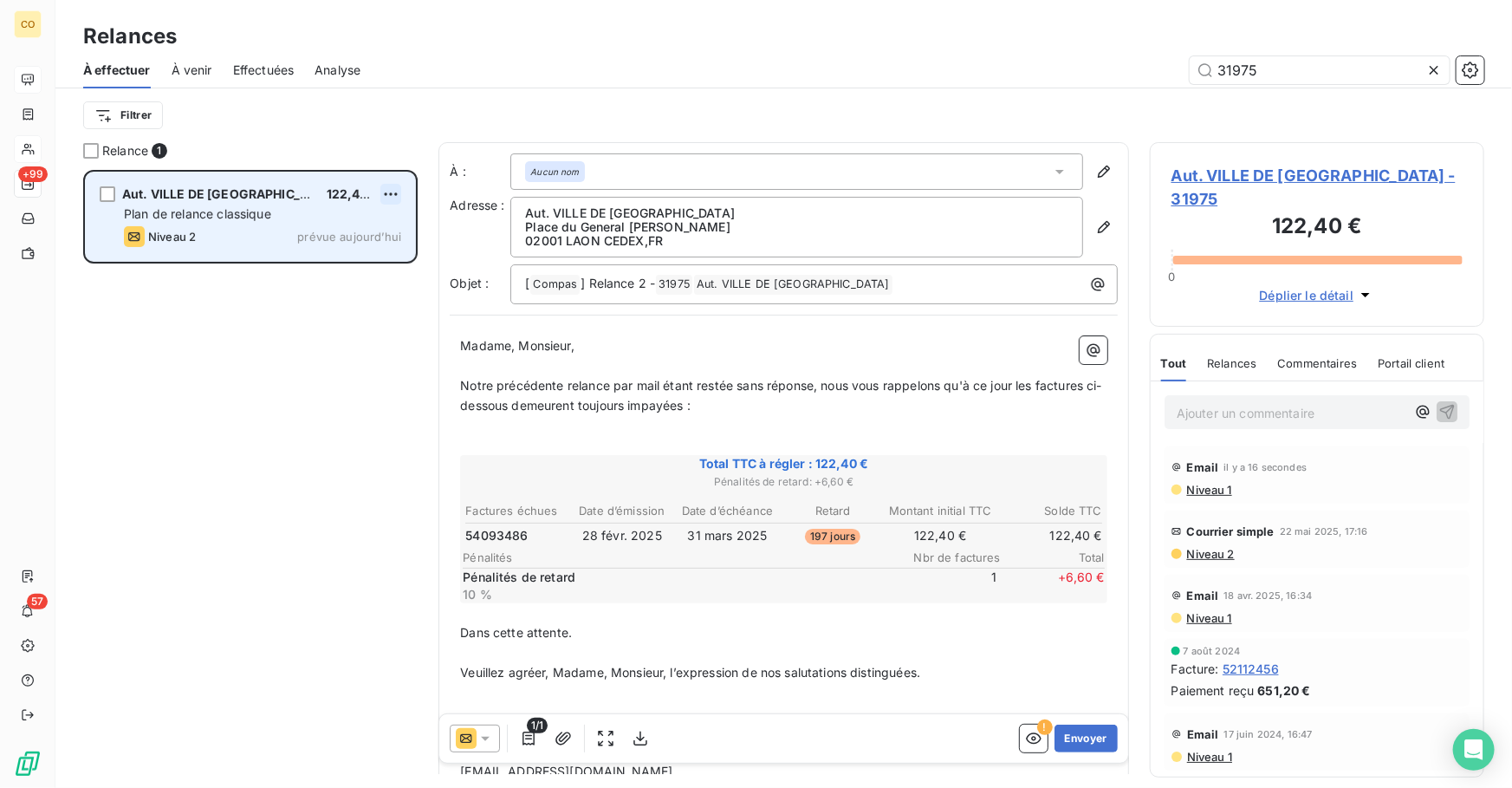
type input "31975"
click at [389, 191] on html "CO +99 57 Relances À effectuer À venir Effectuées Analyse 31975 Filtrer Relance…" at bounding box center [756, 394] width 1512 height 788
click at [341, 264] on div "Passer cette action" at bounding box center [316, 260] width 155 height 28
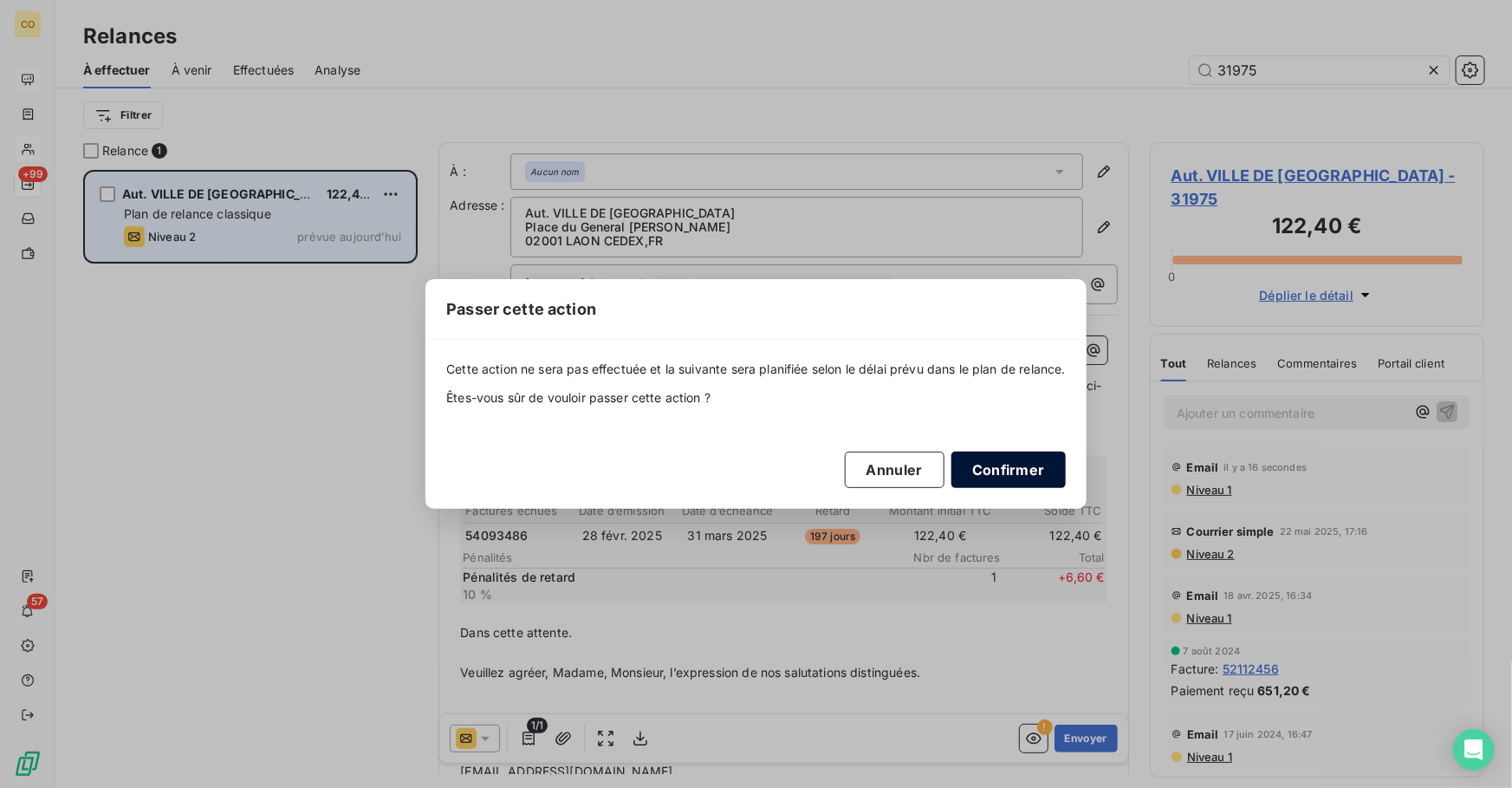
click at [1013, 468] on button "Confirmer" at bounding box center [1008, 470] width 114 height 36
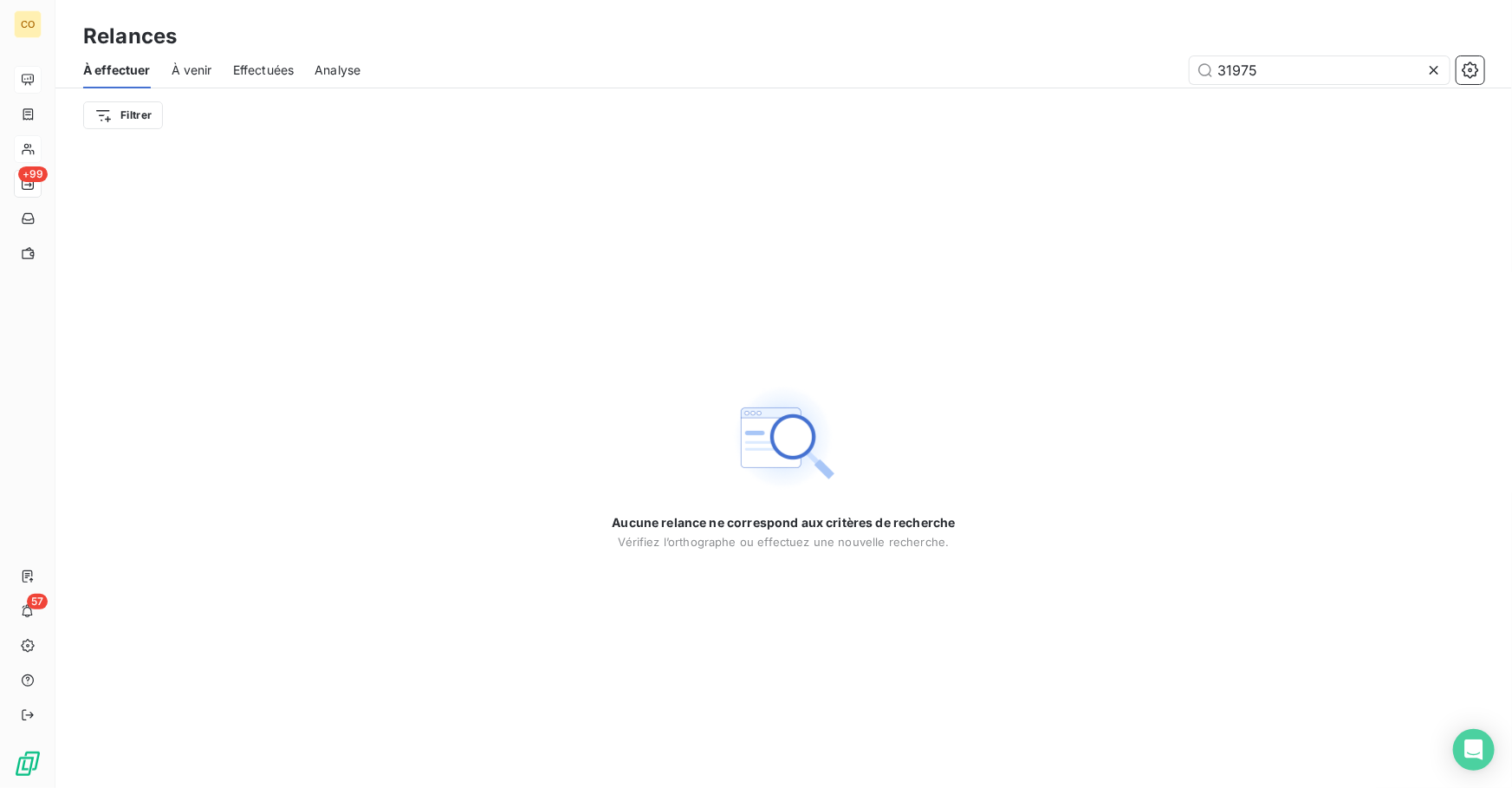
click at [1427, 72] on icon at bounding box center [1434, 69] width 17 height 17
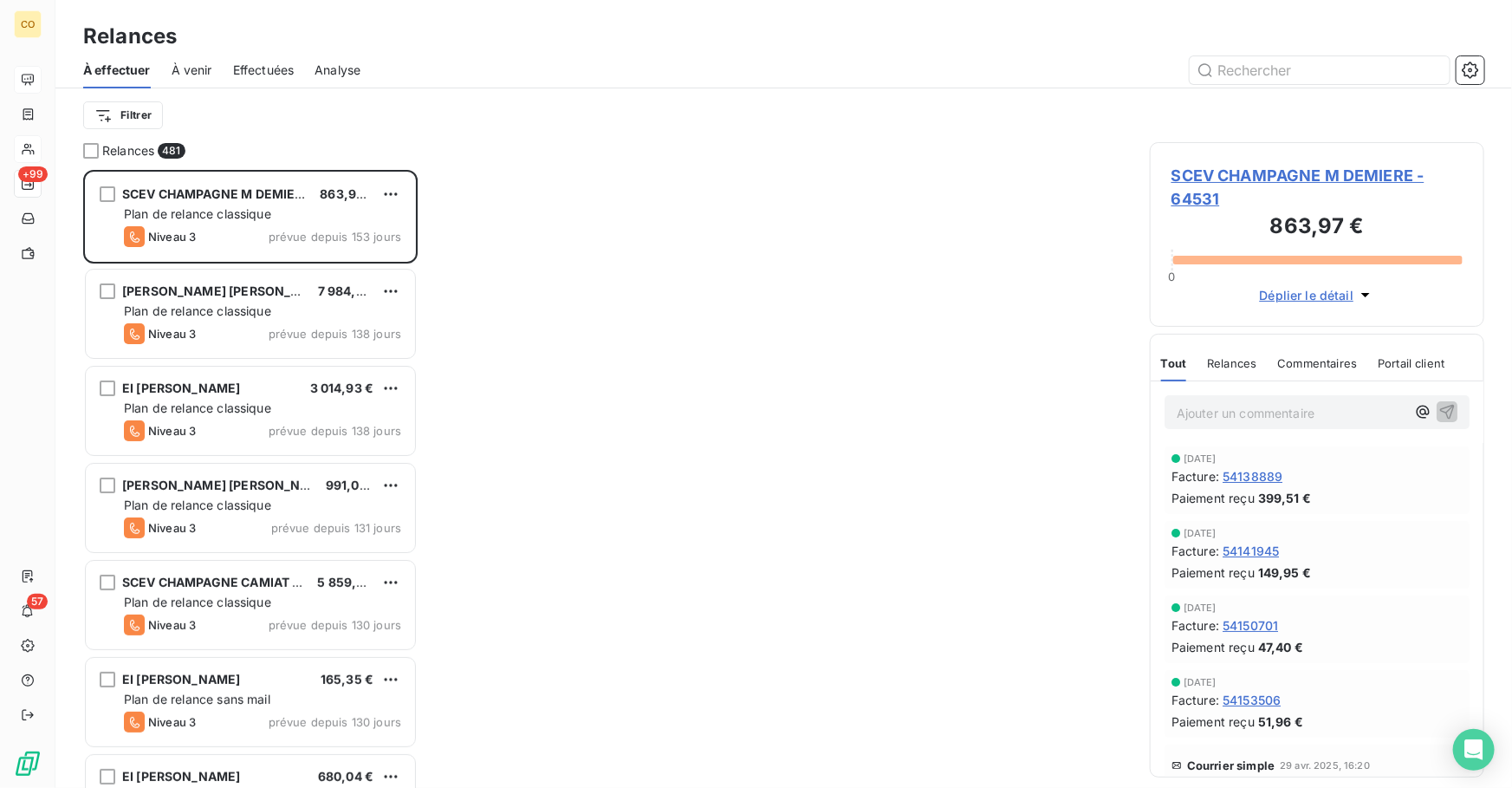
scroll to position [607, 322]
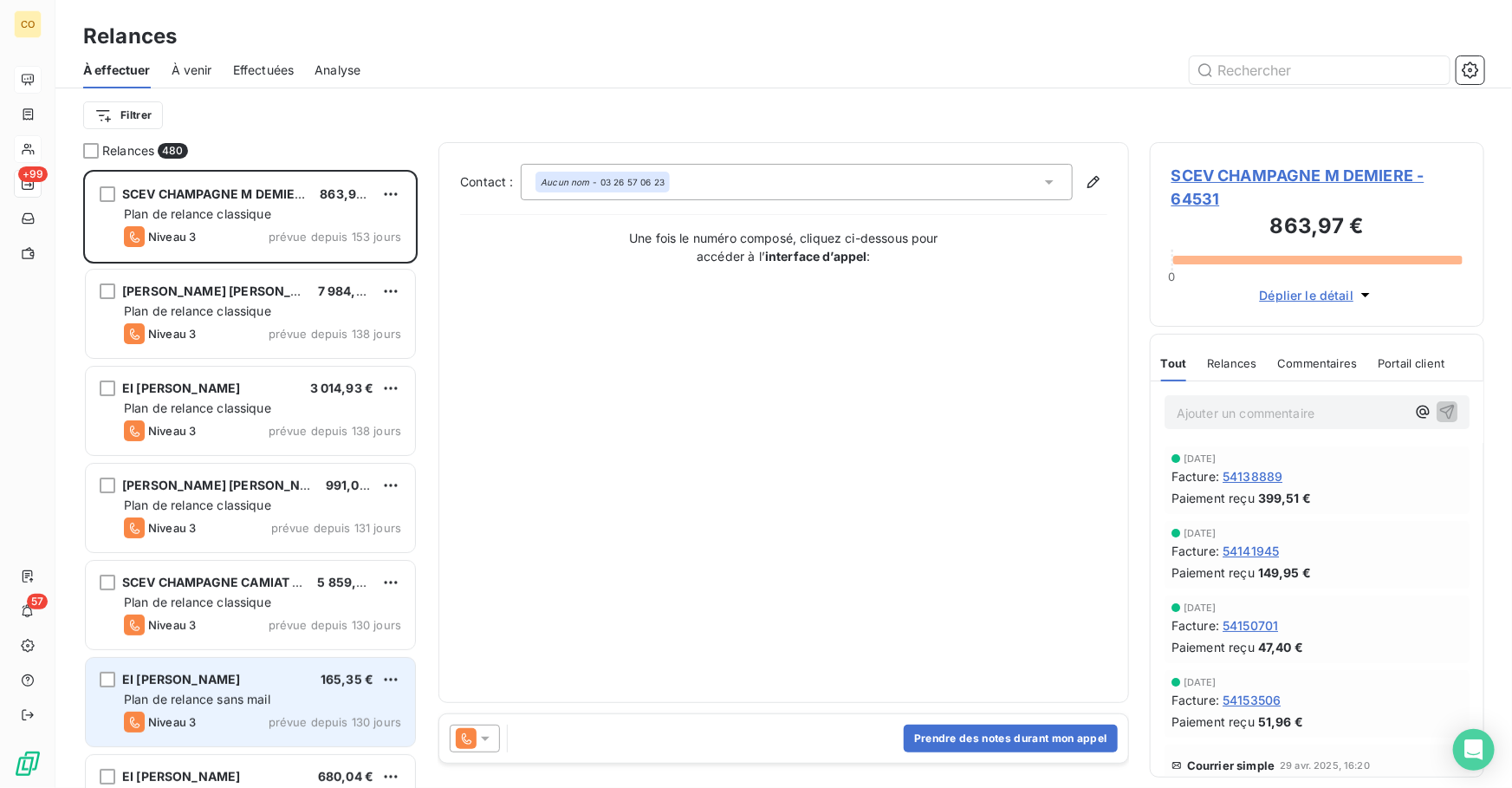
click at [210, 709] on div "EI CAMUS Camille 165,35 € Plan de relance sans mail Niveau 3 prévue depuis 130 …" at bounding box center [250, 702] width 329 height 88
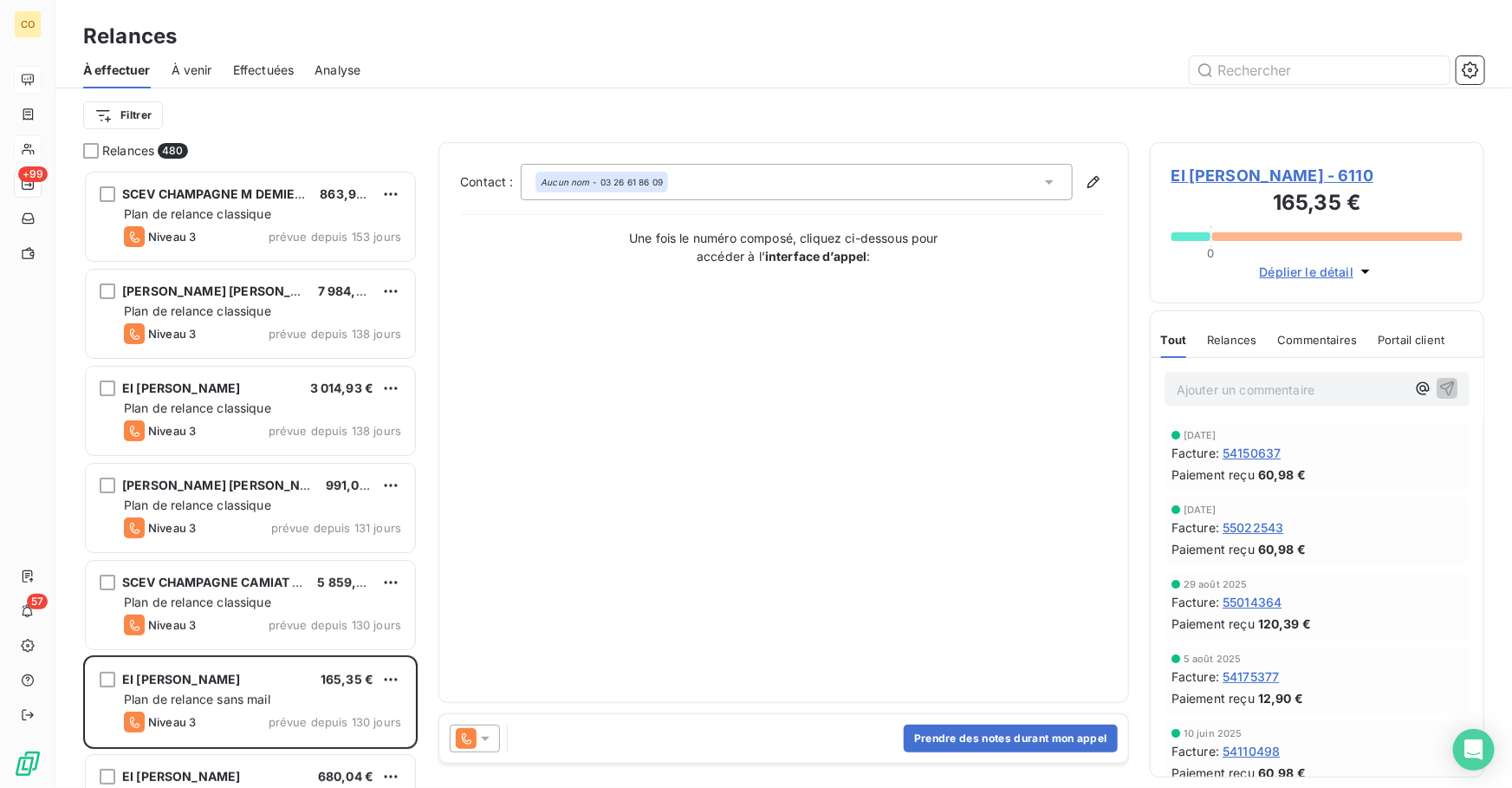
click at [490, 745] on icon at bounding box center [485, 738] width 17 height 17
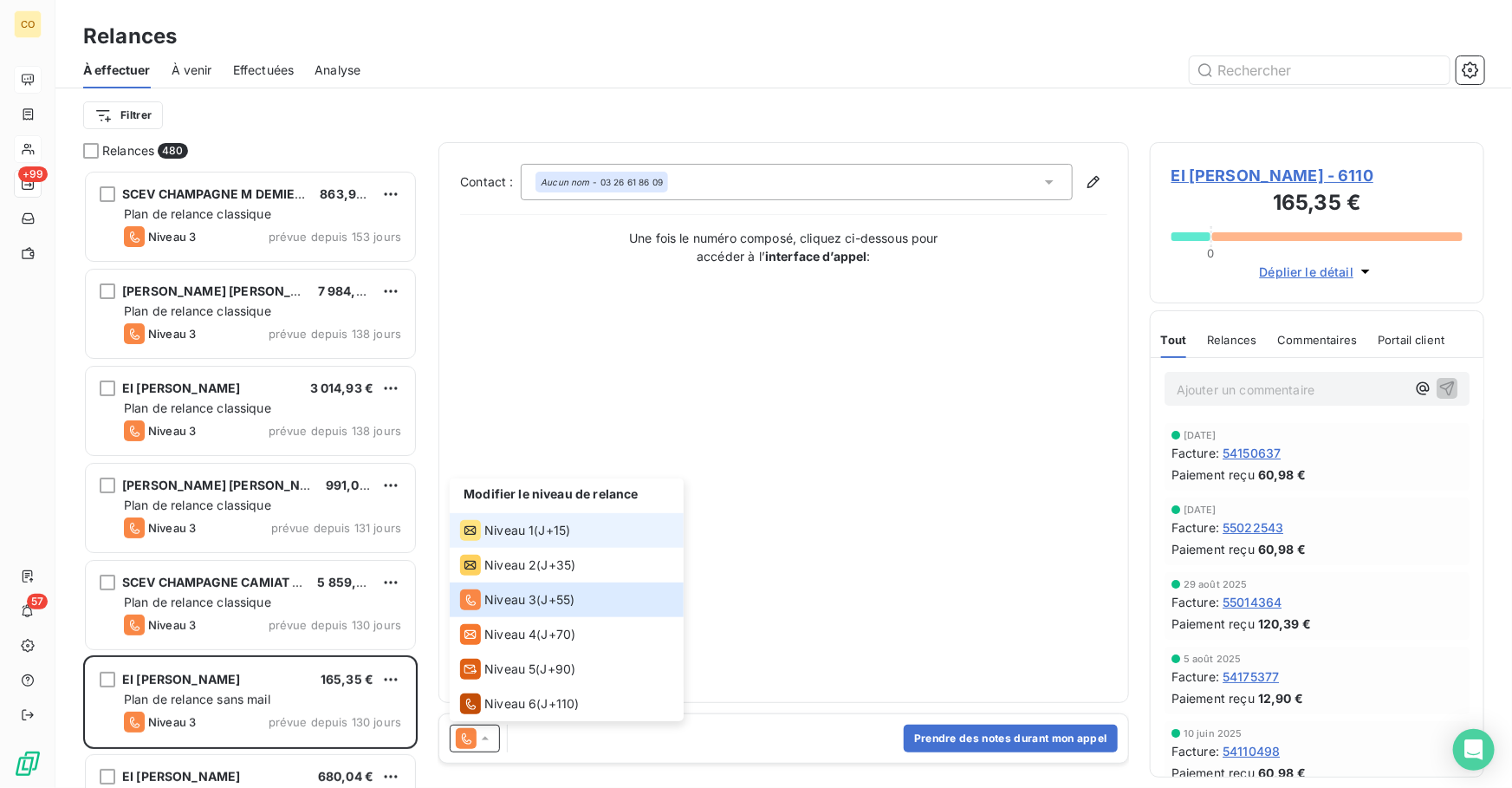
click at [510, 532] on span "Niveau 1" at bounding box center [509, 530] width 49 height 17
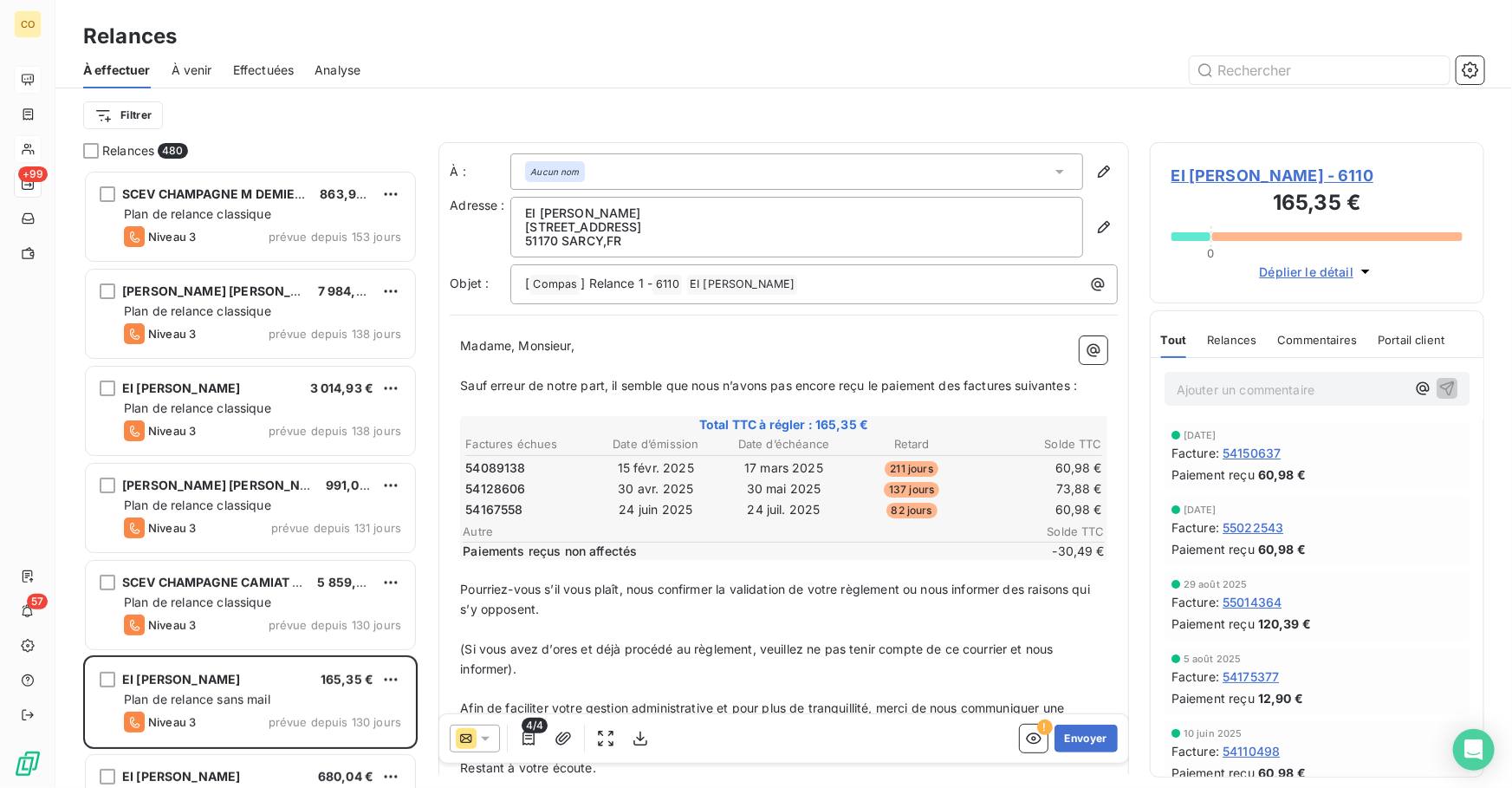
click at [848, 728] on div "4/4 ! Envoyer" at bounding box center [784, 739] width 689 height 49
click at [1062, 737] on button "Envoyer" at bounding box center [1087, 739] width 63 height 28
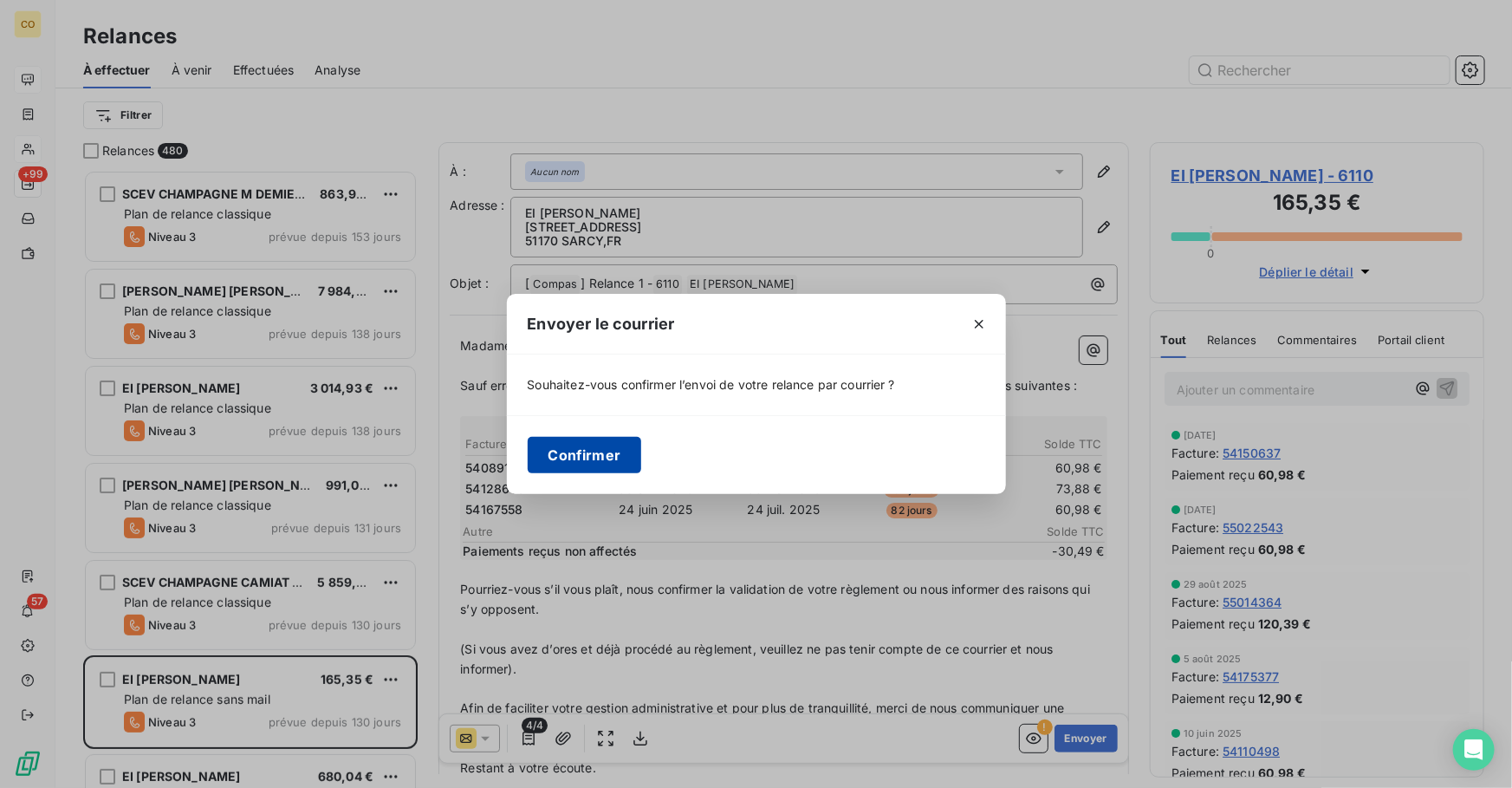
click at [592, 450] on button "Confirmer" at bounding box center [585, 455] width 114 height 36
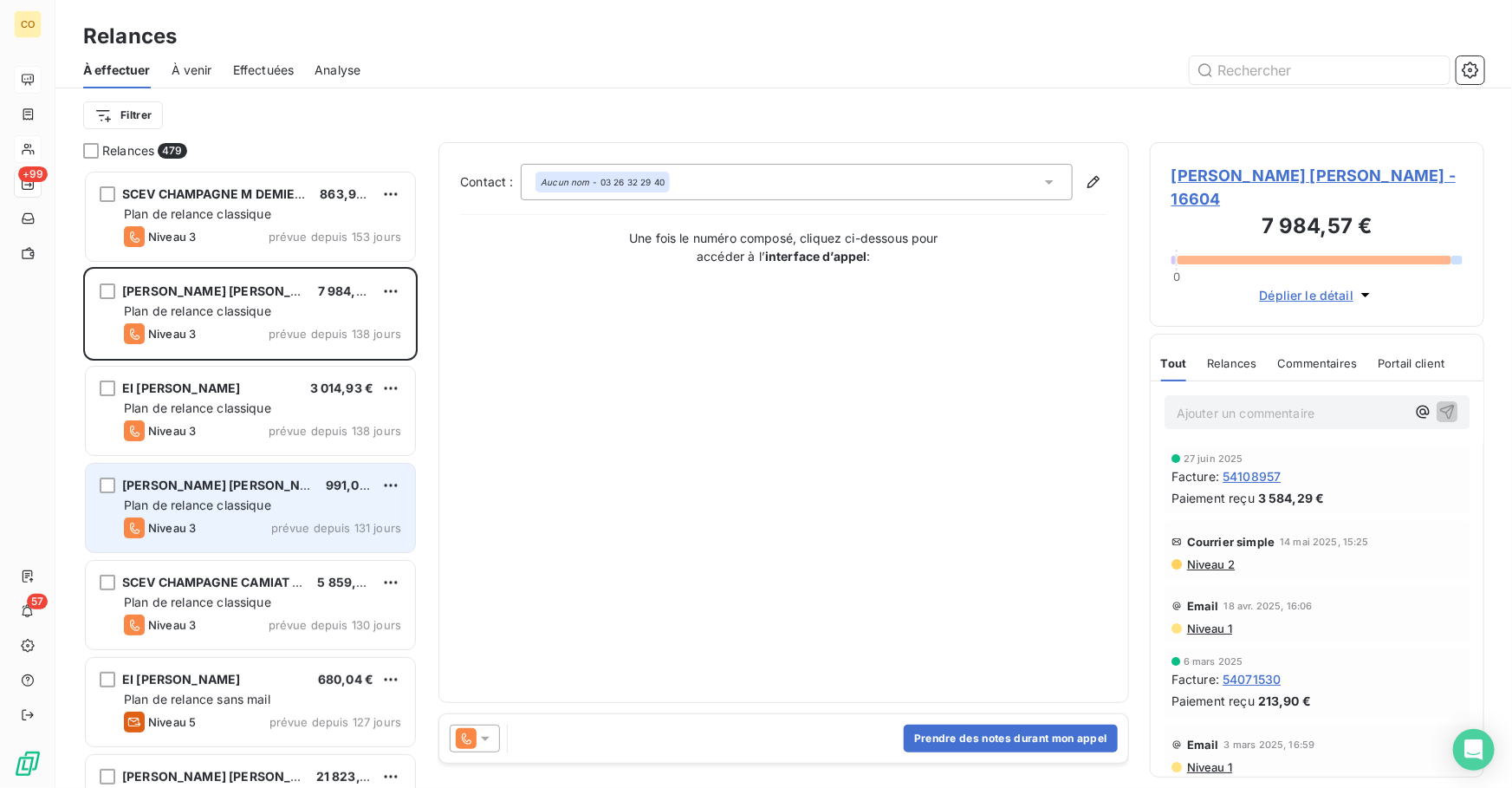
click at [260, 520] on div "Niveau 3 prévue depuis 131 jours" at bounding box center [263, 527] width 277 height 21
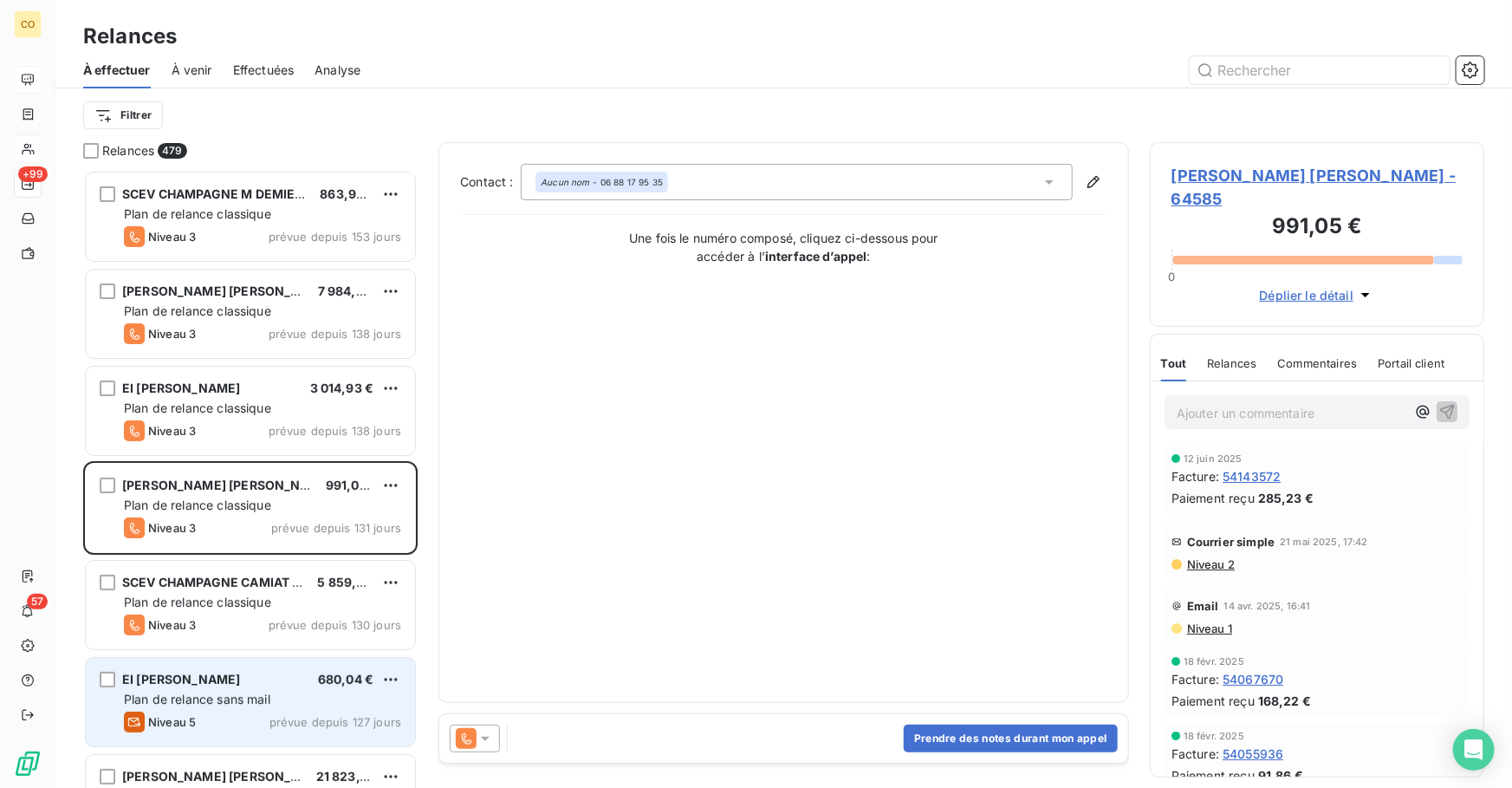
click at [244, 673] on div "EI GLIONNA CINDY 680,04 €" at bounding box center [263, 679] width 277 height 15
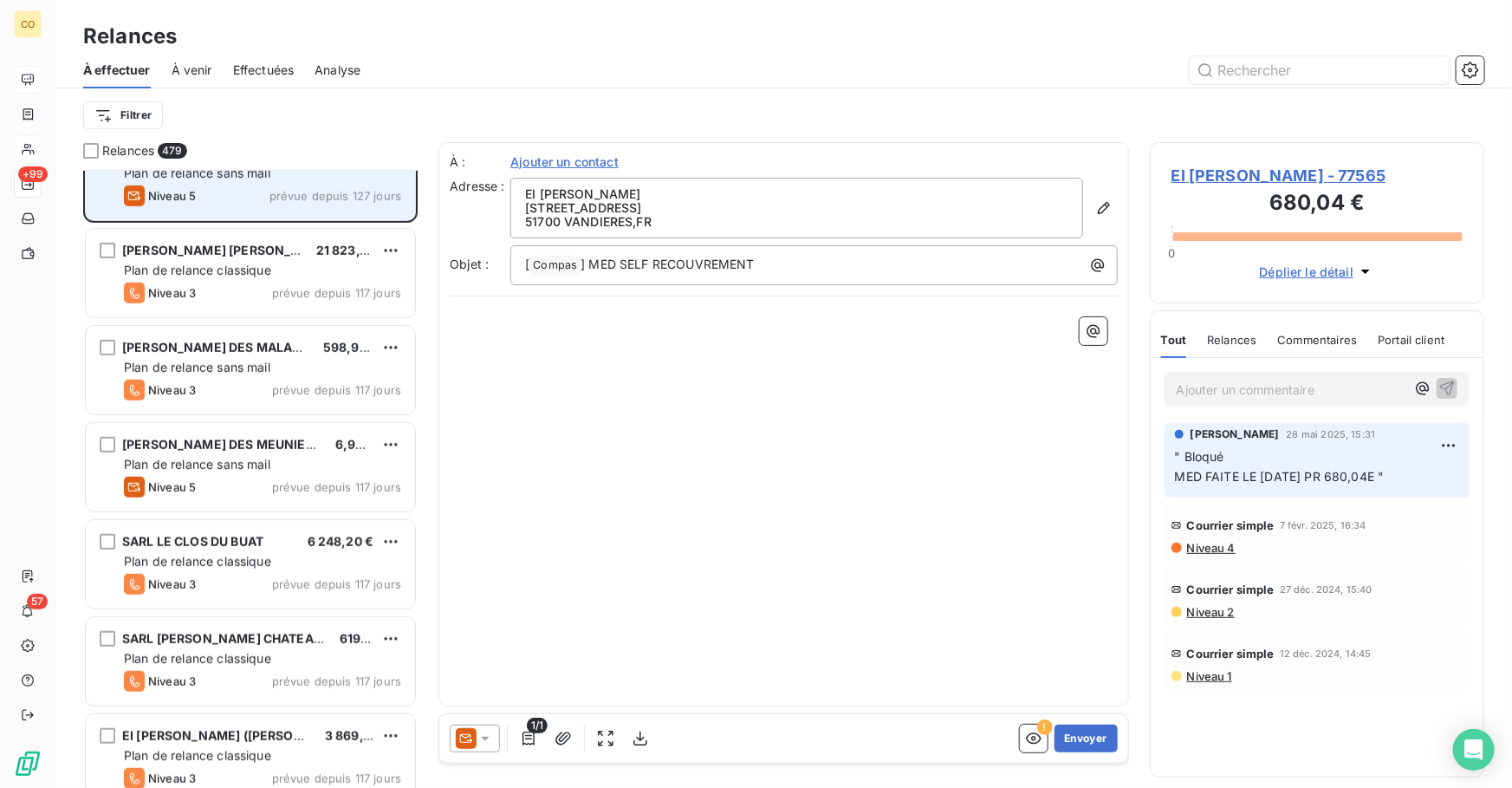
scroll to position [568, 0]
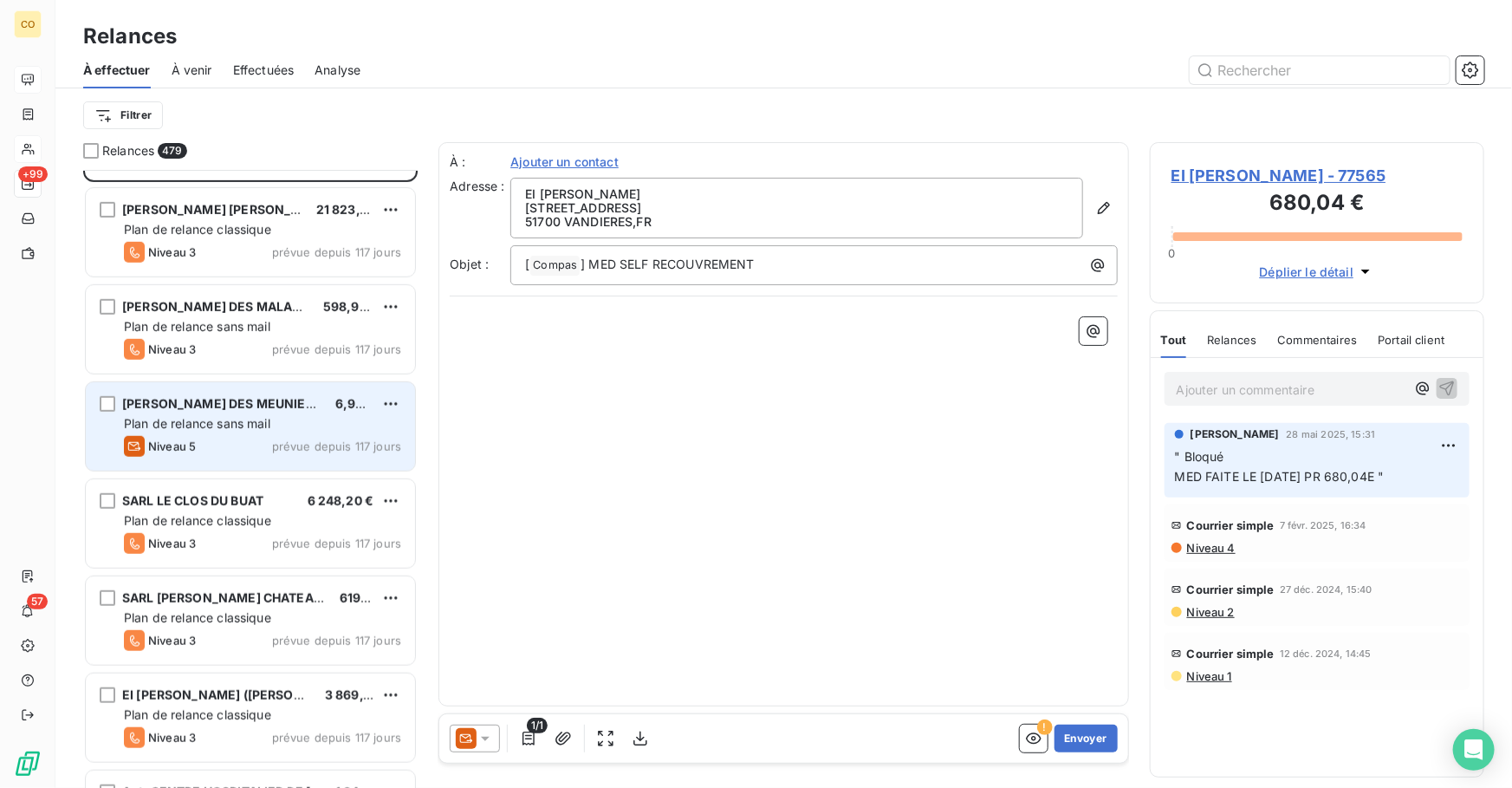
click at [241, 421] on span "Plan de relance sans mail" at bounding box center [197, 424] width 147 height 14
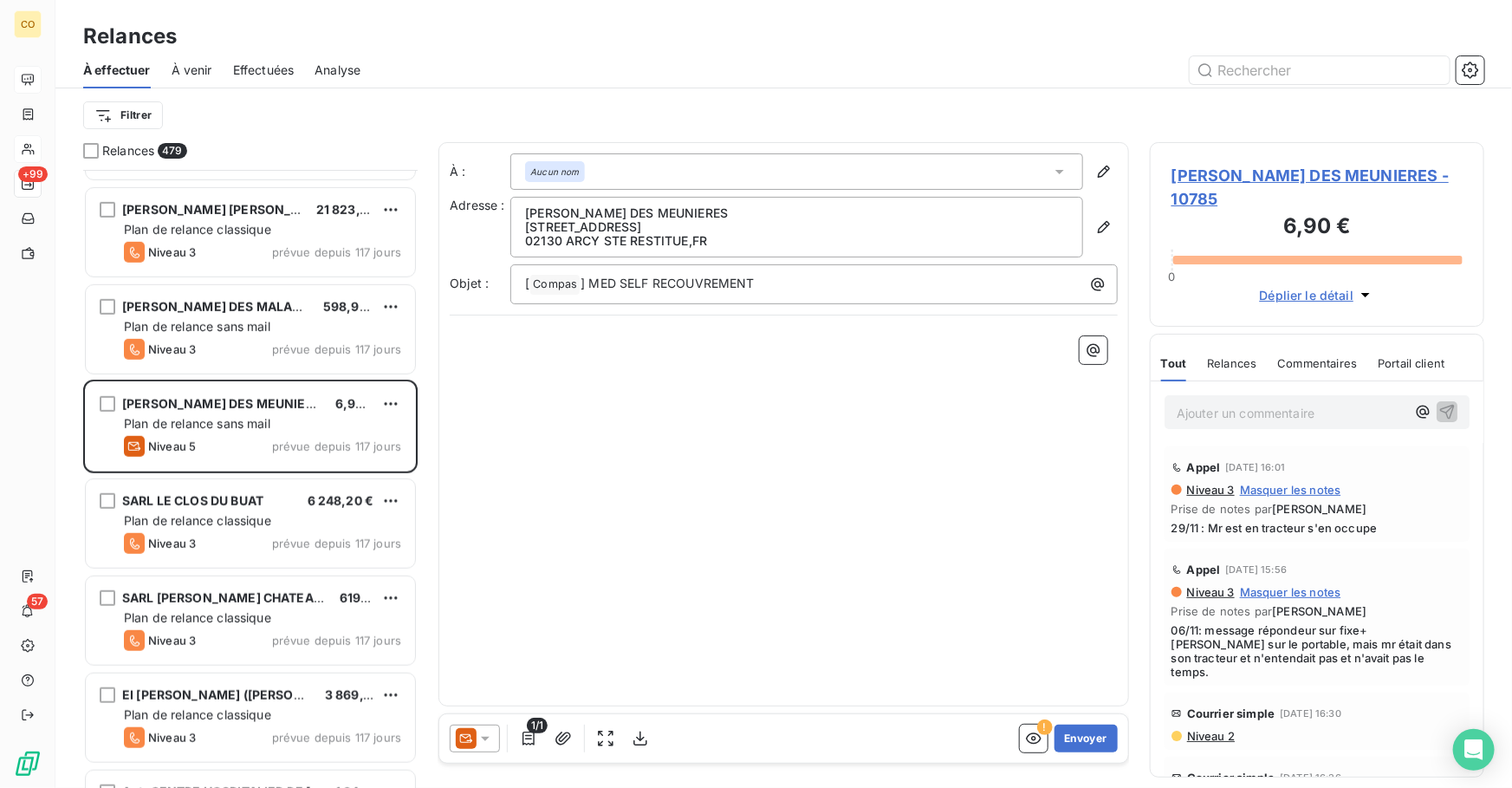
click at [473, 745] on icon at bounding box center [466, 738] width 21 height 21
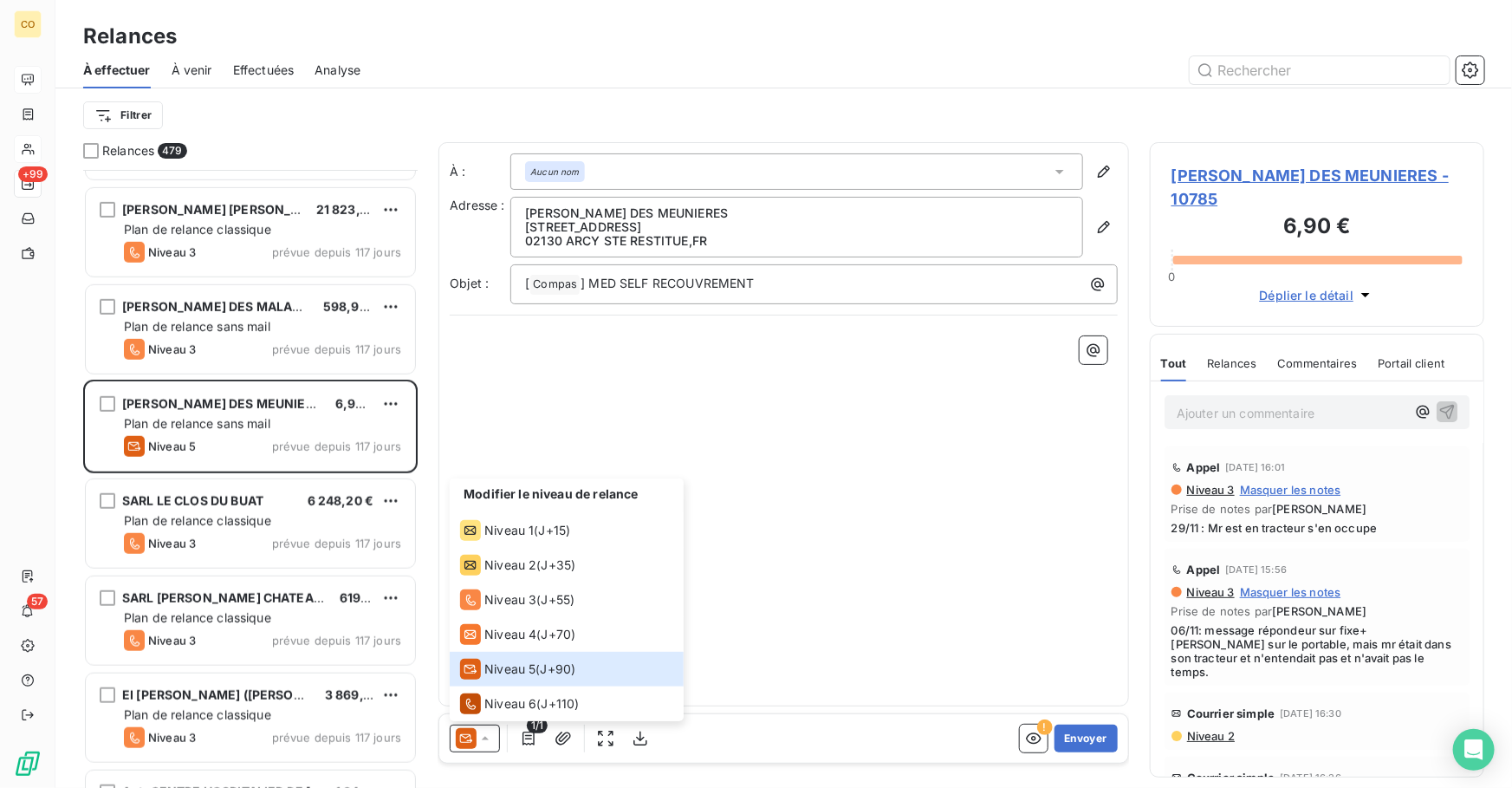
click at [940, 481] on div "À : Aucun nom Adresse : EARL DES MEUNIERES 2, Rue du Bois 02130 ARCY STE RESTIT…" at bounding box center [784, 424] width 691 height 564
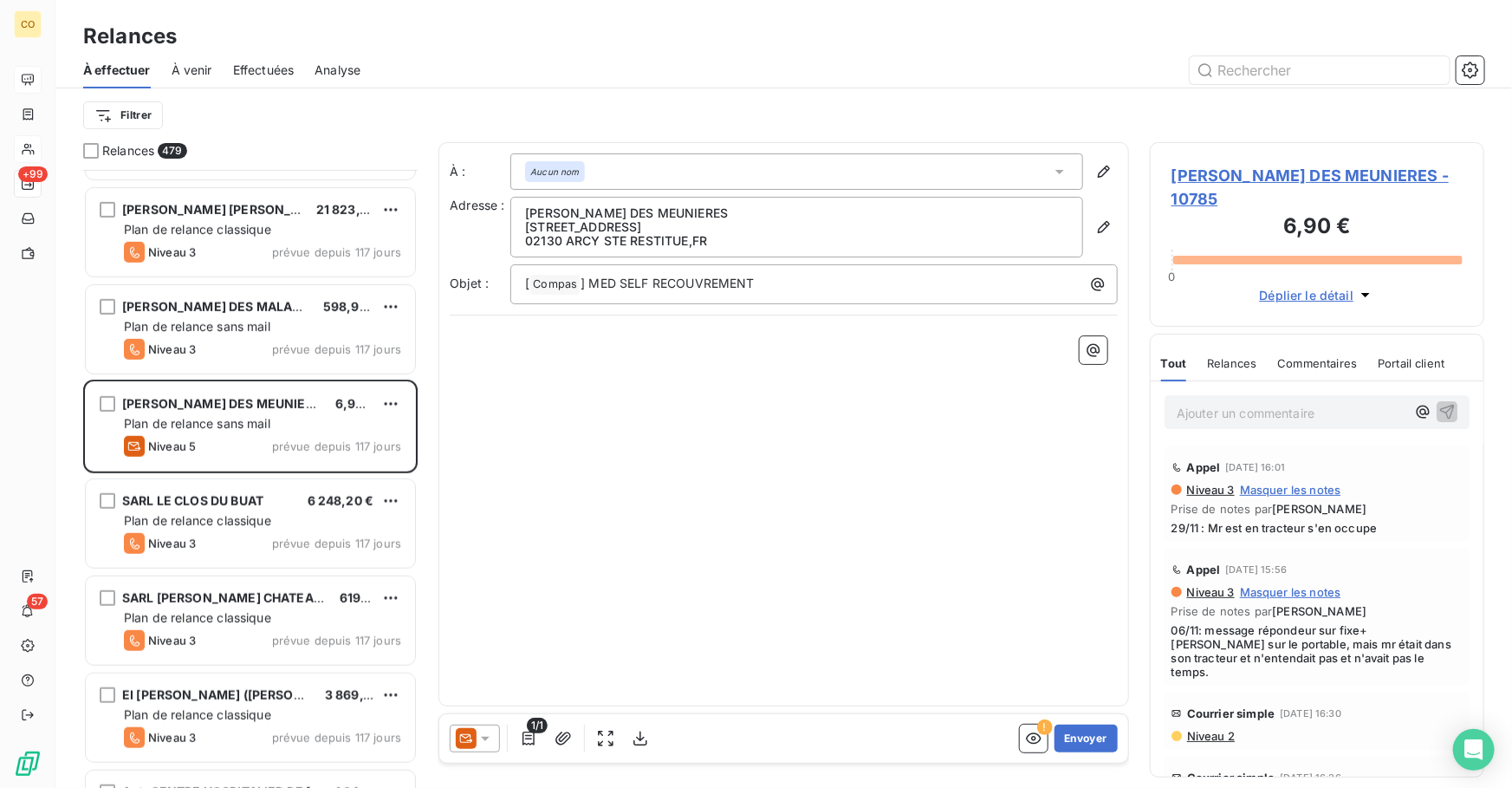
click at [470, 745] on icon at bounding box center [466, 738] width 21 height 21
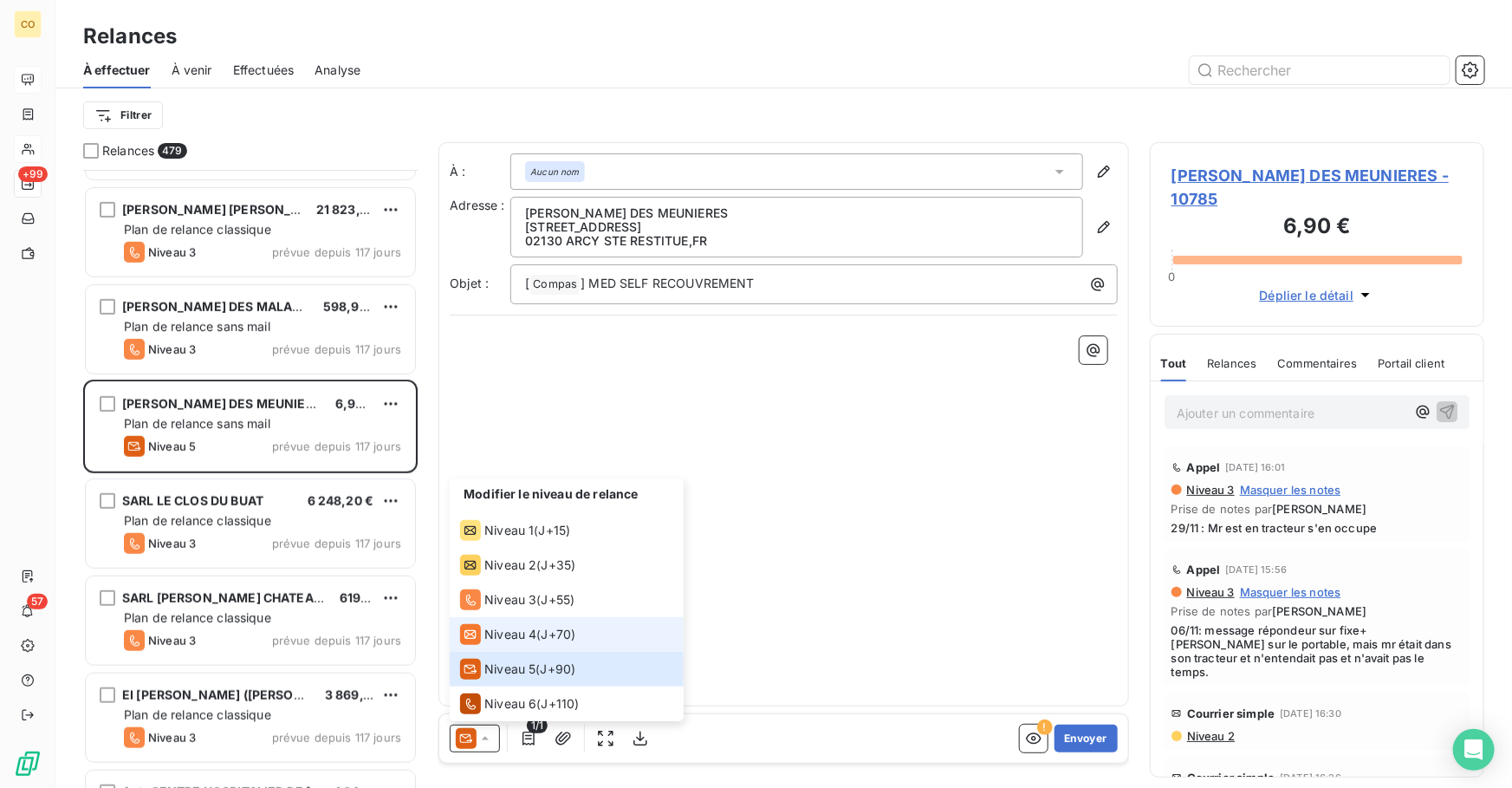
click at [488, 641] on span "Niveau 4" at bounding box center [511, 634] width 52 height 17
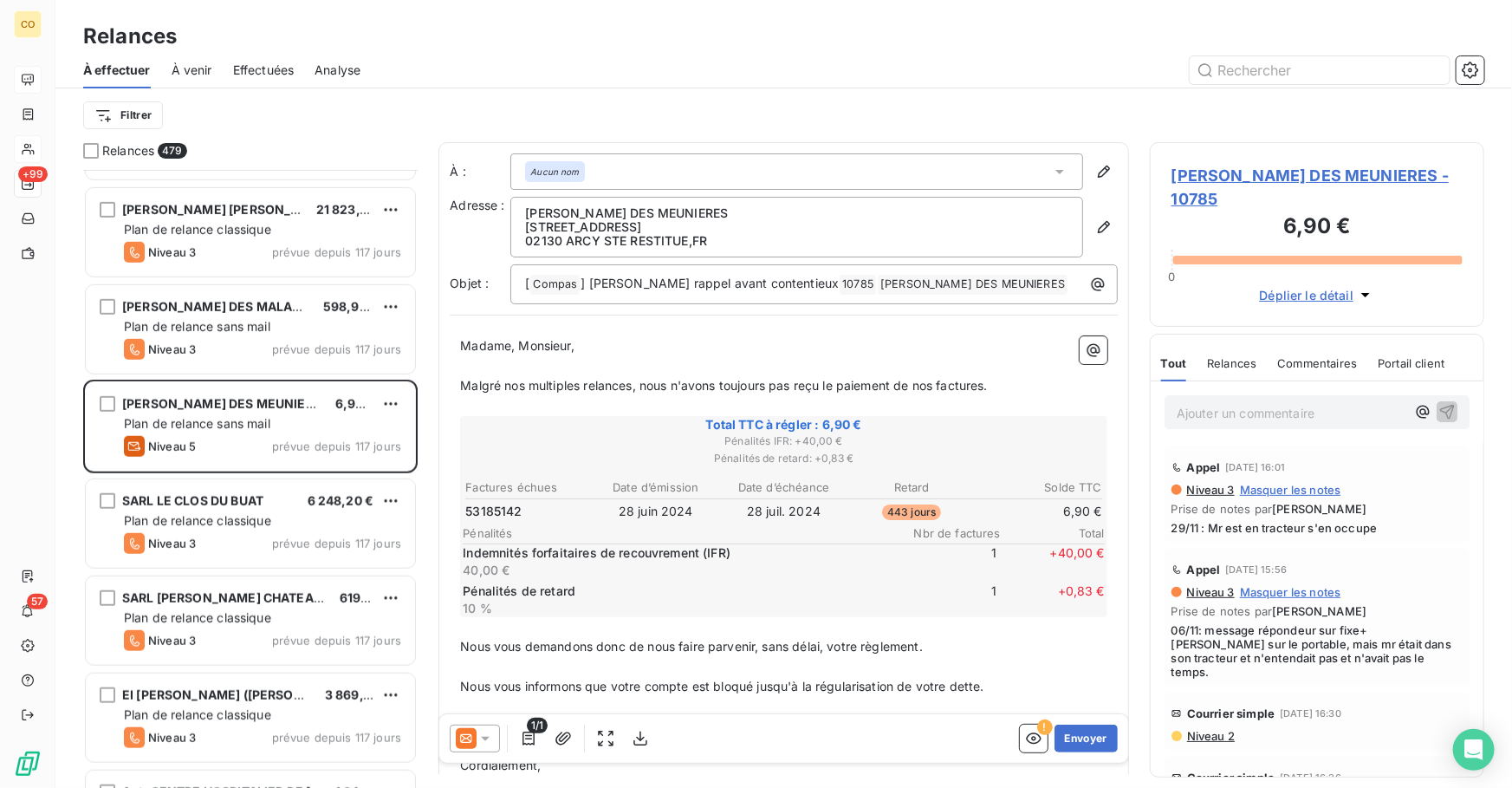
click at [822, 737] on div "1/1 ! Envoyer" at bounding box center [784, 739] width 689 height 49
click at [1075, 734] on button "Envoyer" at bounding box center [1087, 739] width 63 height 28
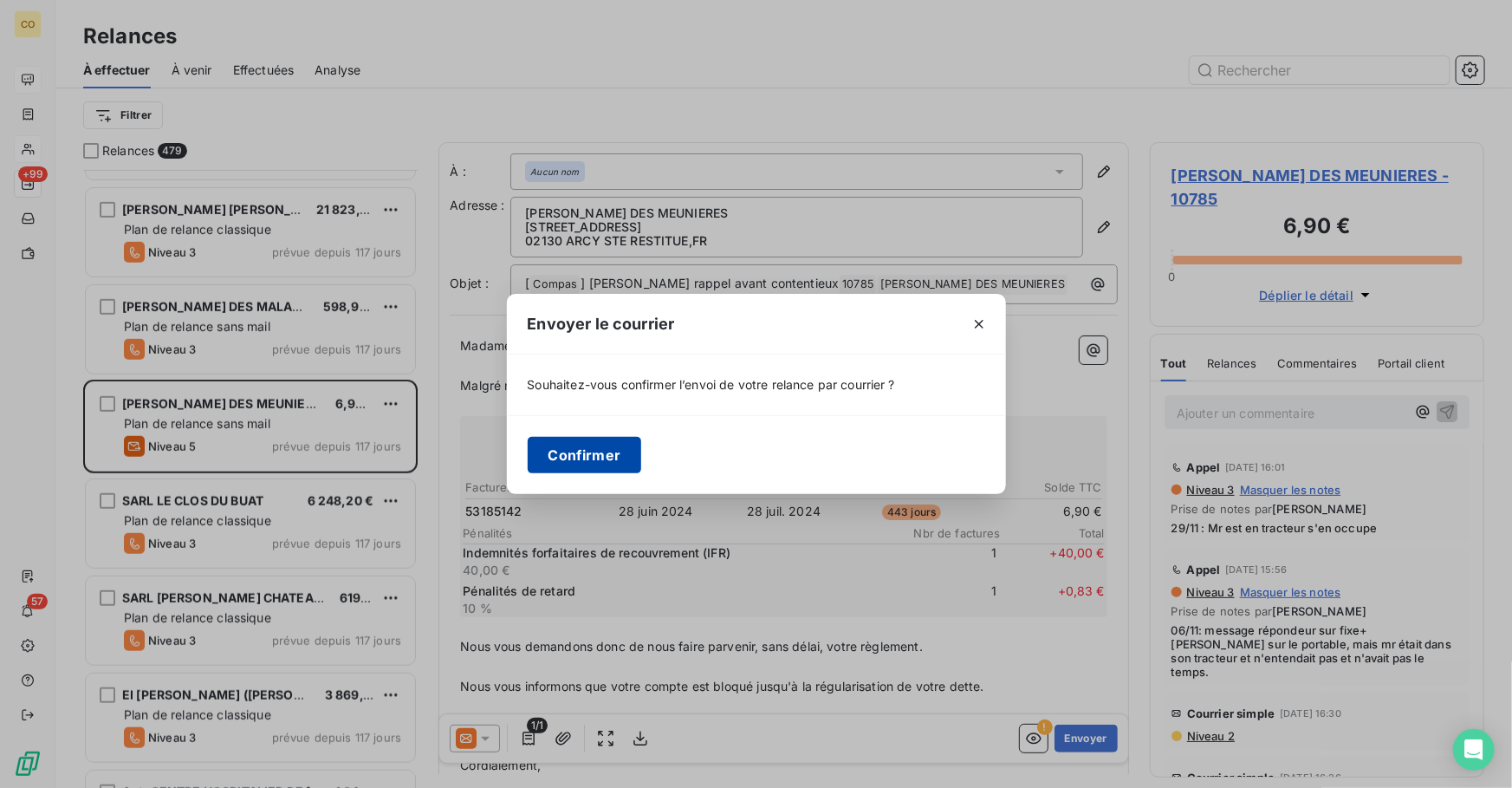
click at [607, 447] on button "Confirmer" at bounding box center [585, 455] width 114 height 36
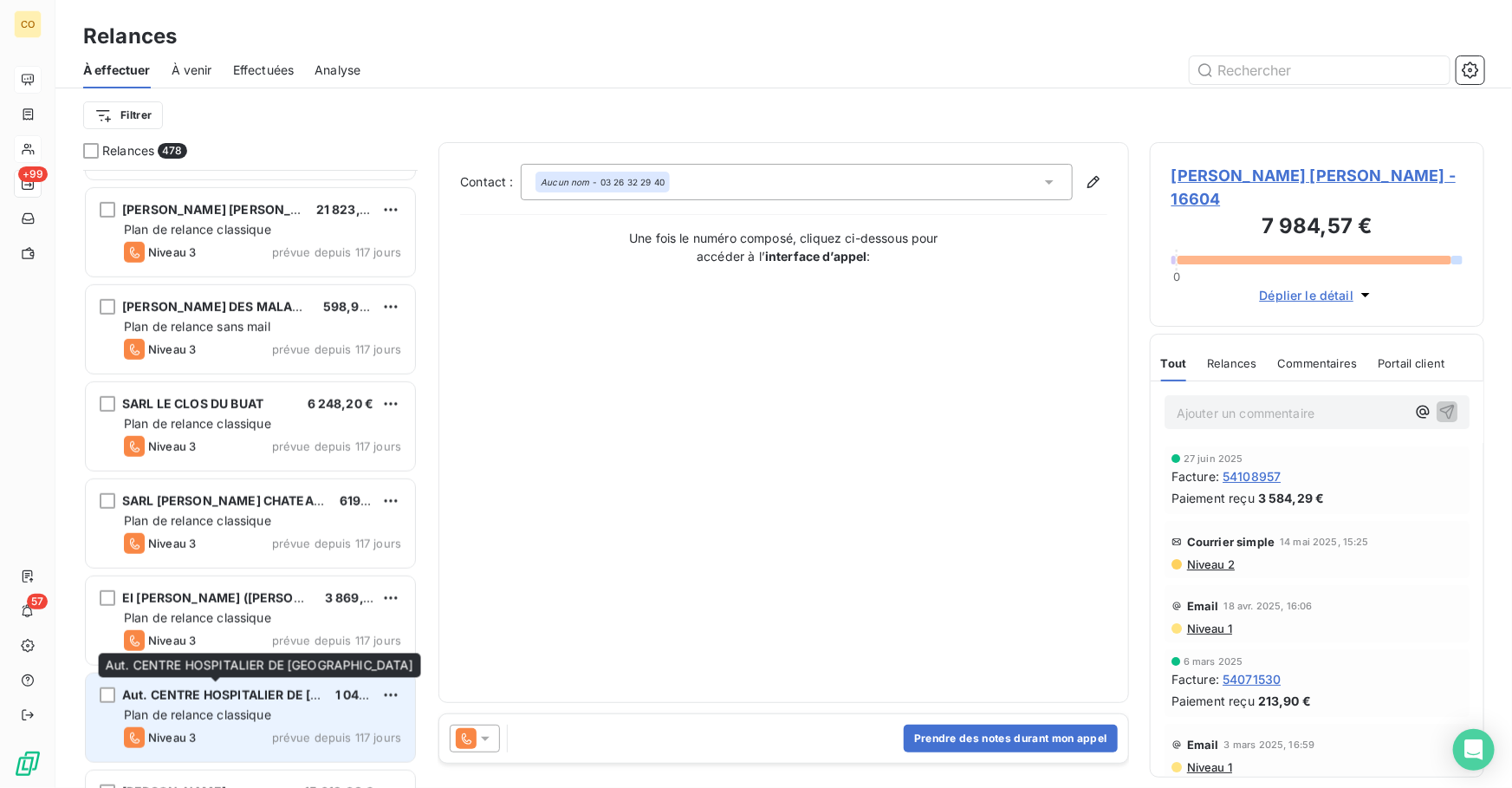
click at [234, 695] on span "Aut. CENTRE HOSPITALIER DE REIMS" at bounding box center [279, 694] width 313 height 14
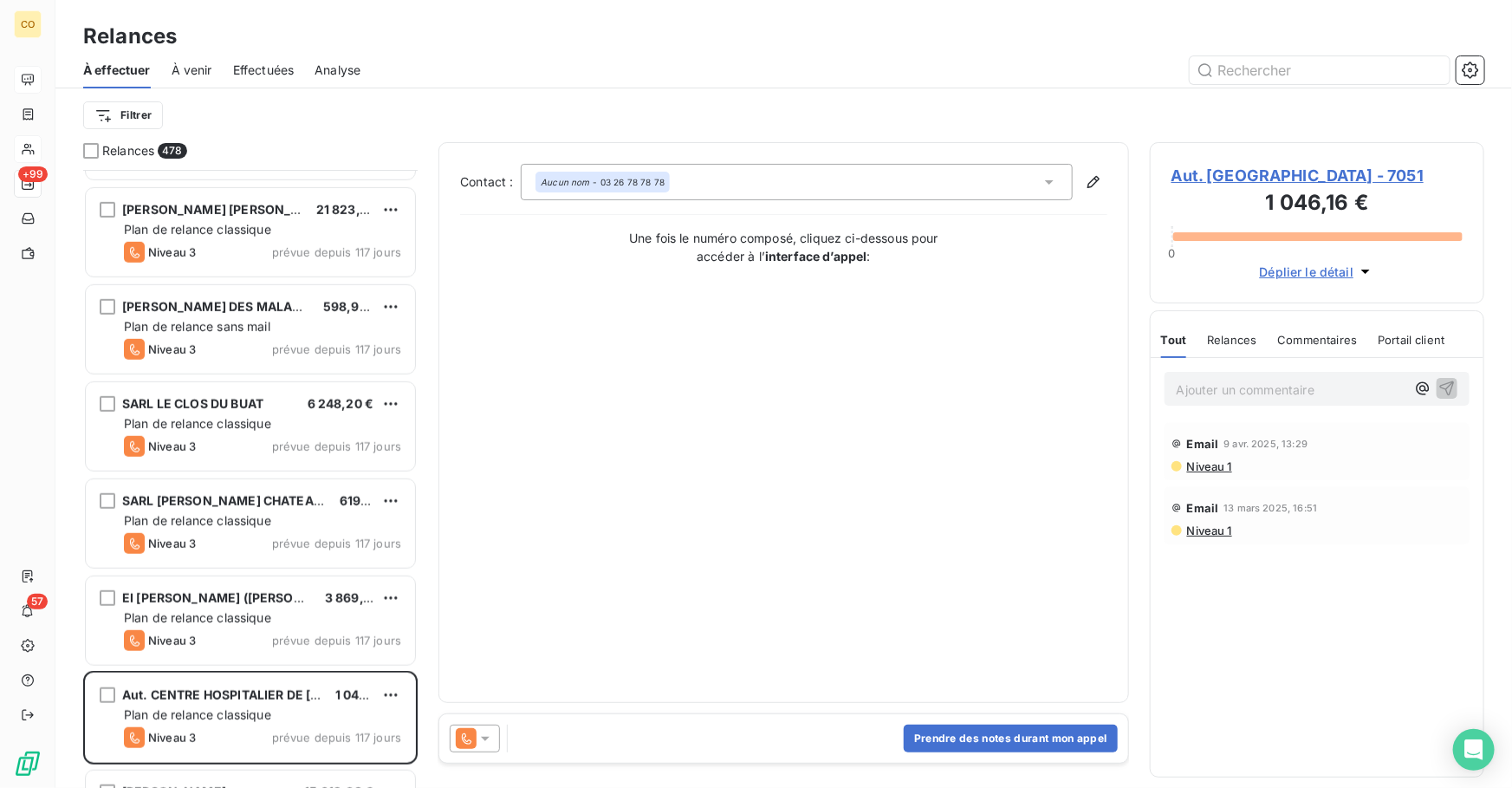
click at [492, 743] on icon at bounding box center [485, 738] width 17 height 17
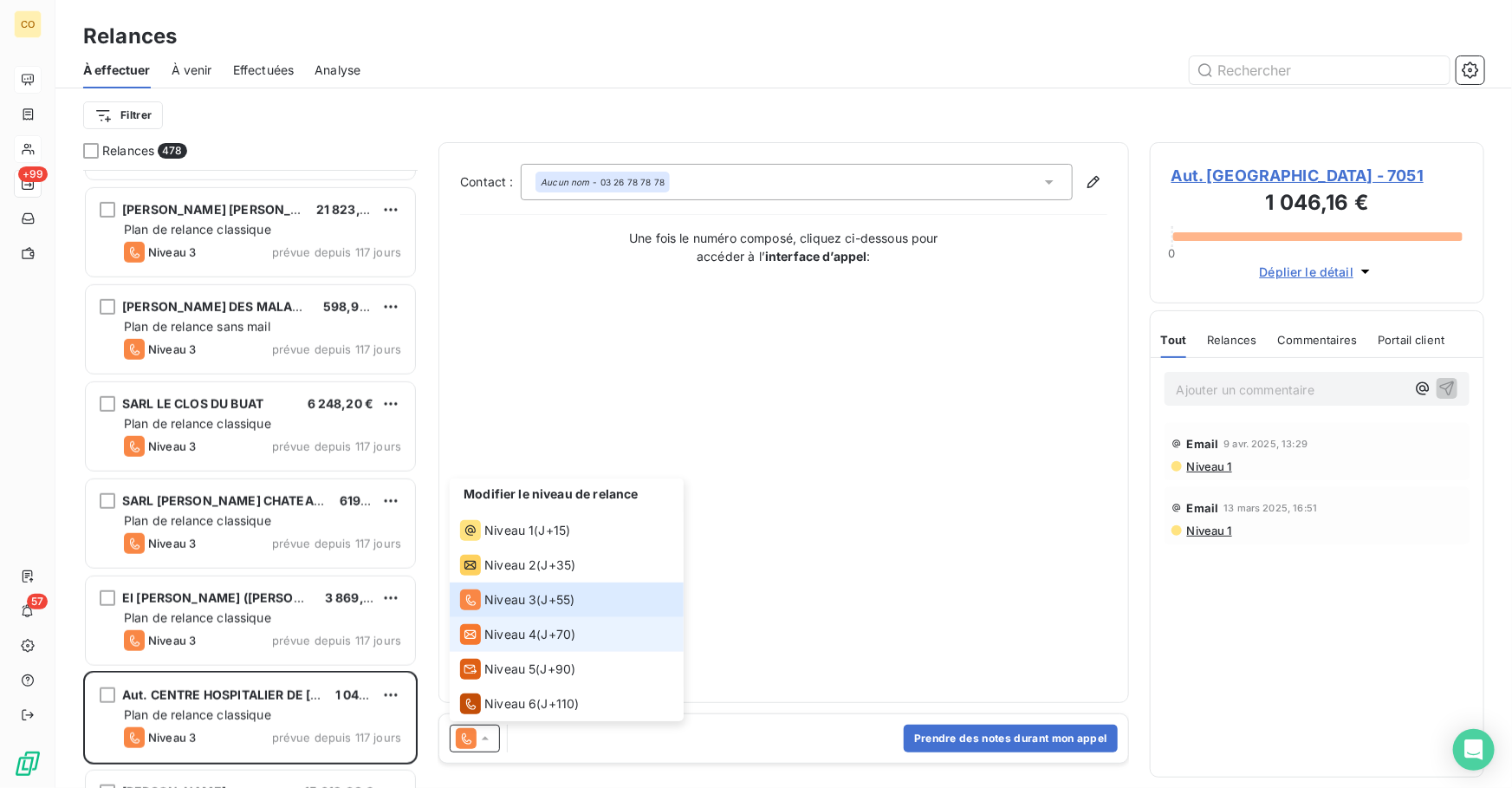
click at [524, 629] on span "Niveau 4" at bounding box center [511, 634] width 52 height 17
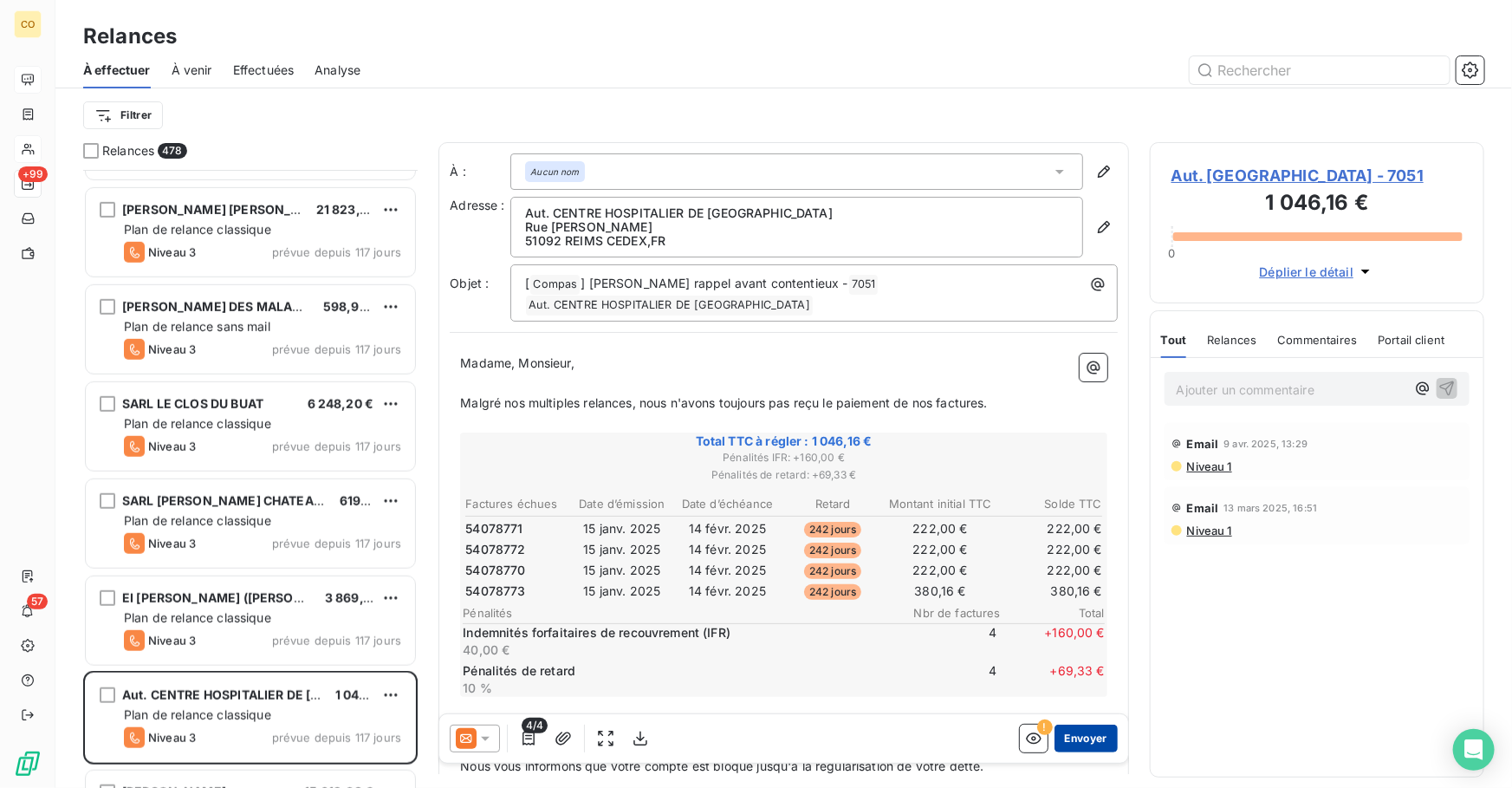
click at [1071, 728] on button "Envoyer" at bounding box center [1087, 739] width 63 height 28
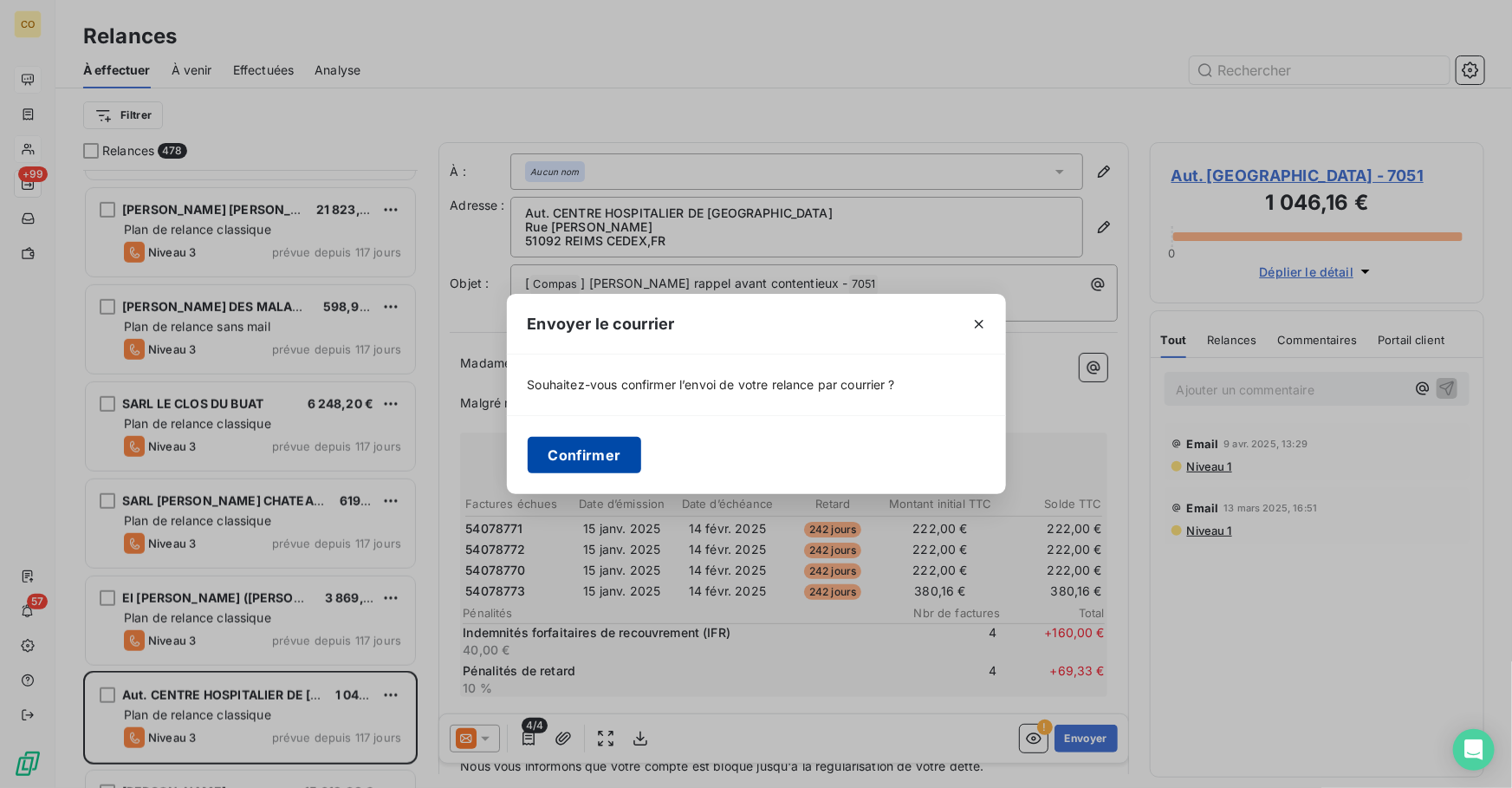
click at [577, 462] on button "Confirmer" at bounding box center [585, 455] width 114 height 36
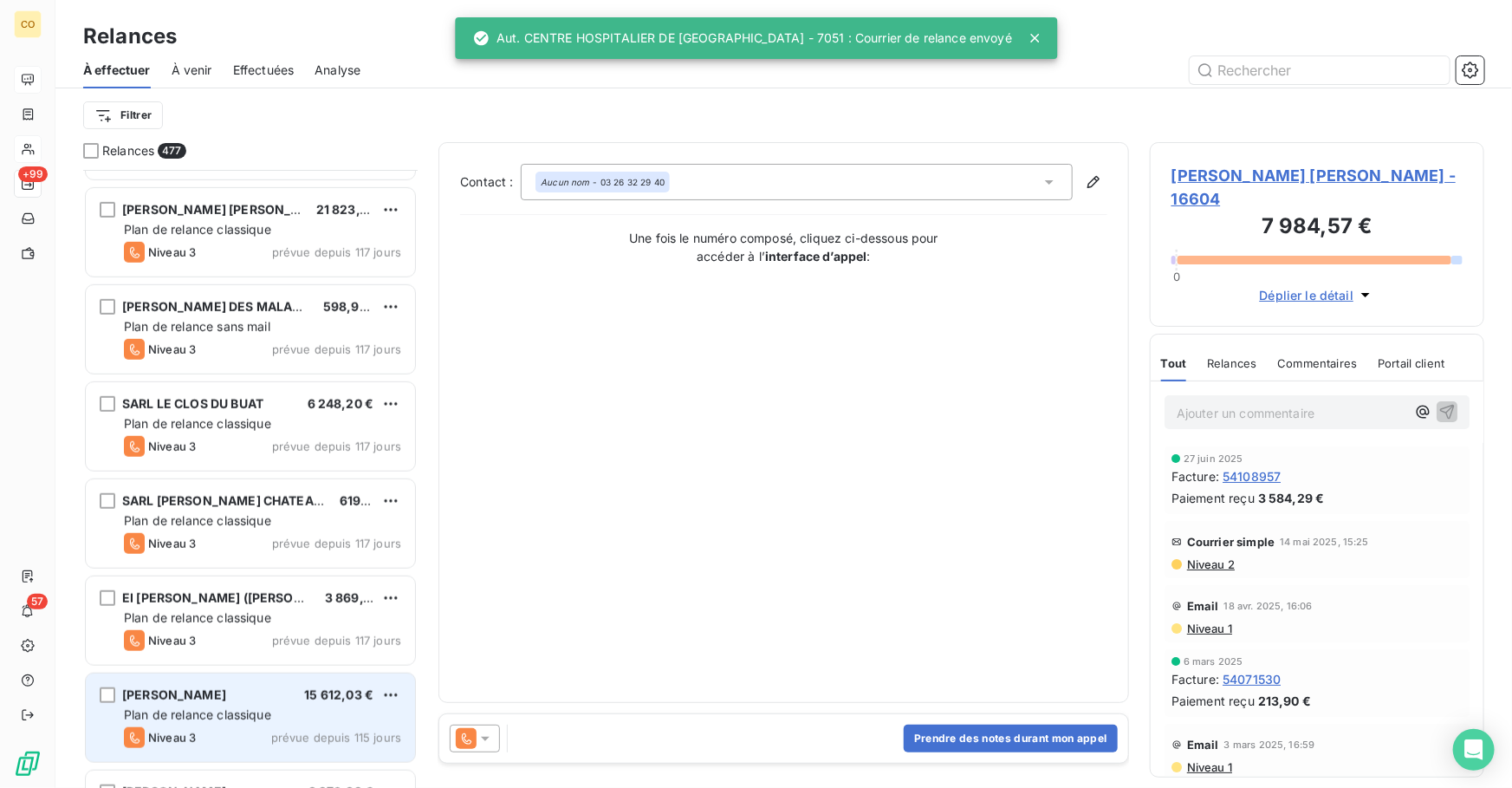
click at [182, 712] on span "Plan de relance classique" at bounding box center [198, 714] width 148 height 14
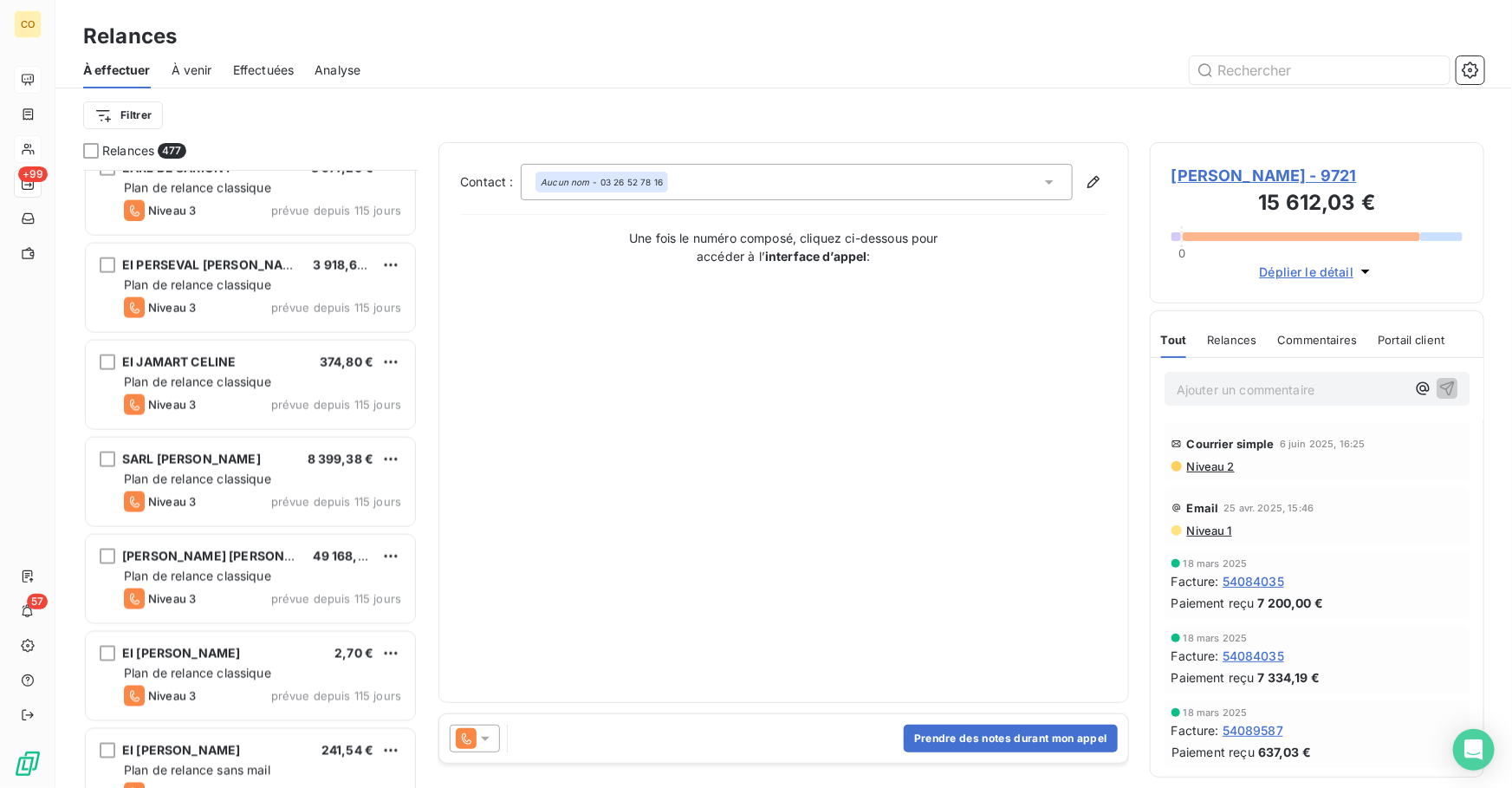
scroll to position [1293, 0]
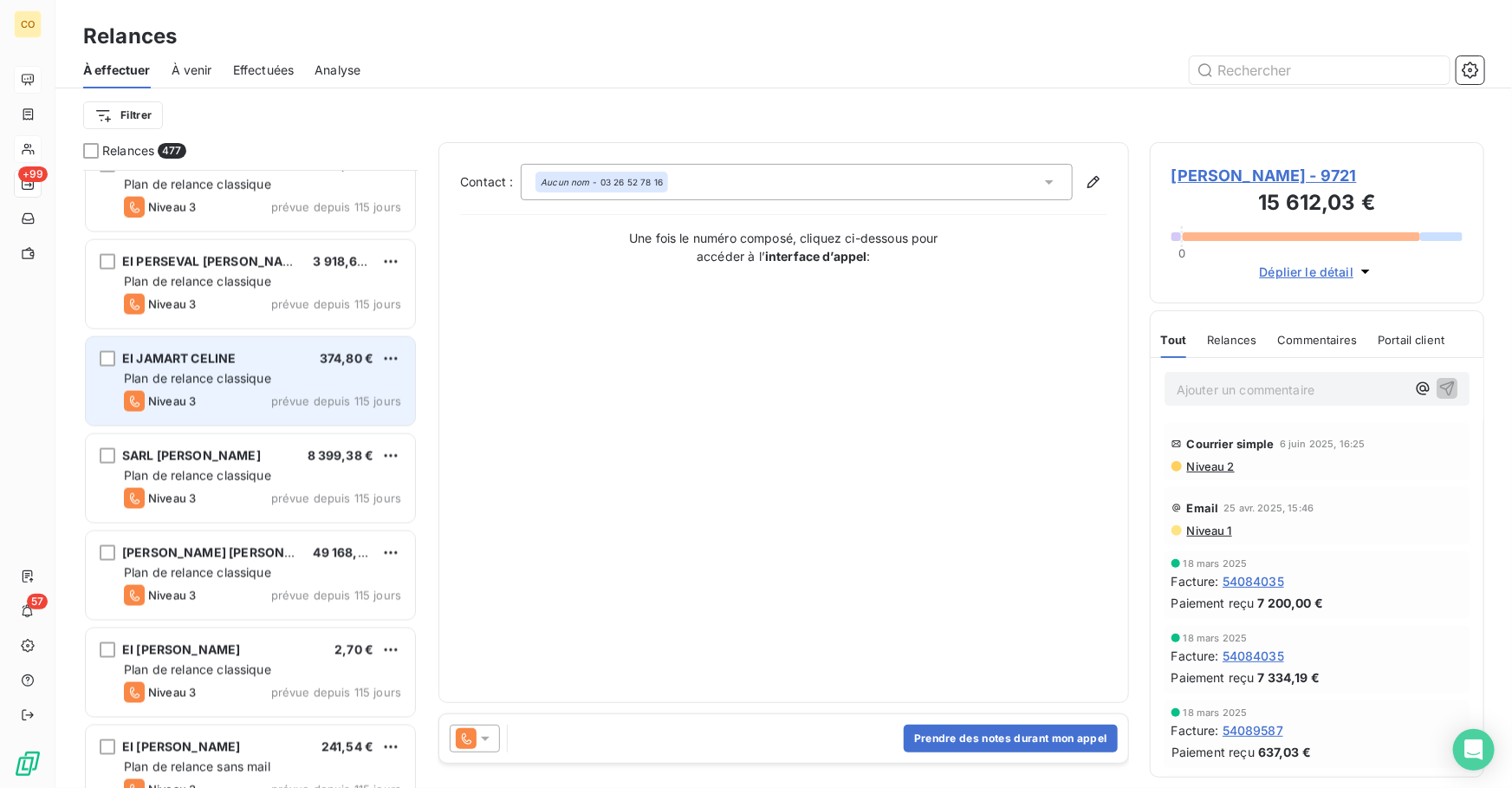
click at [195, 395] on span "Niveau 3" at bounding box center [172, 400] width 48 height 13
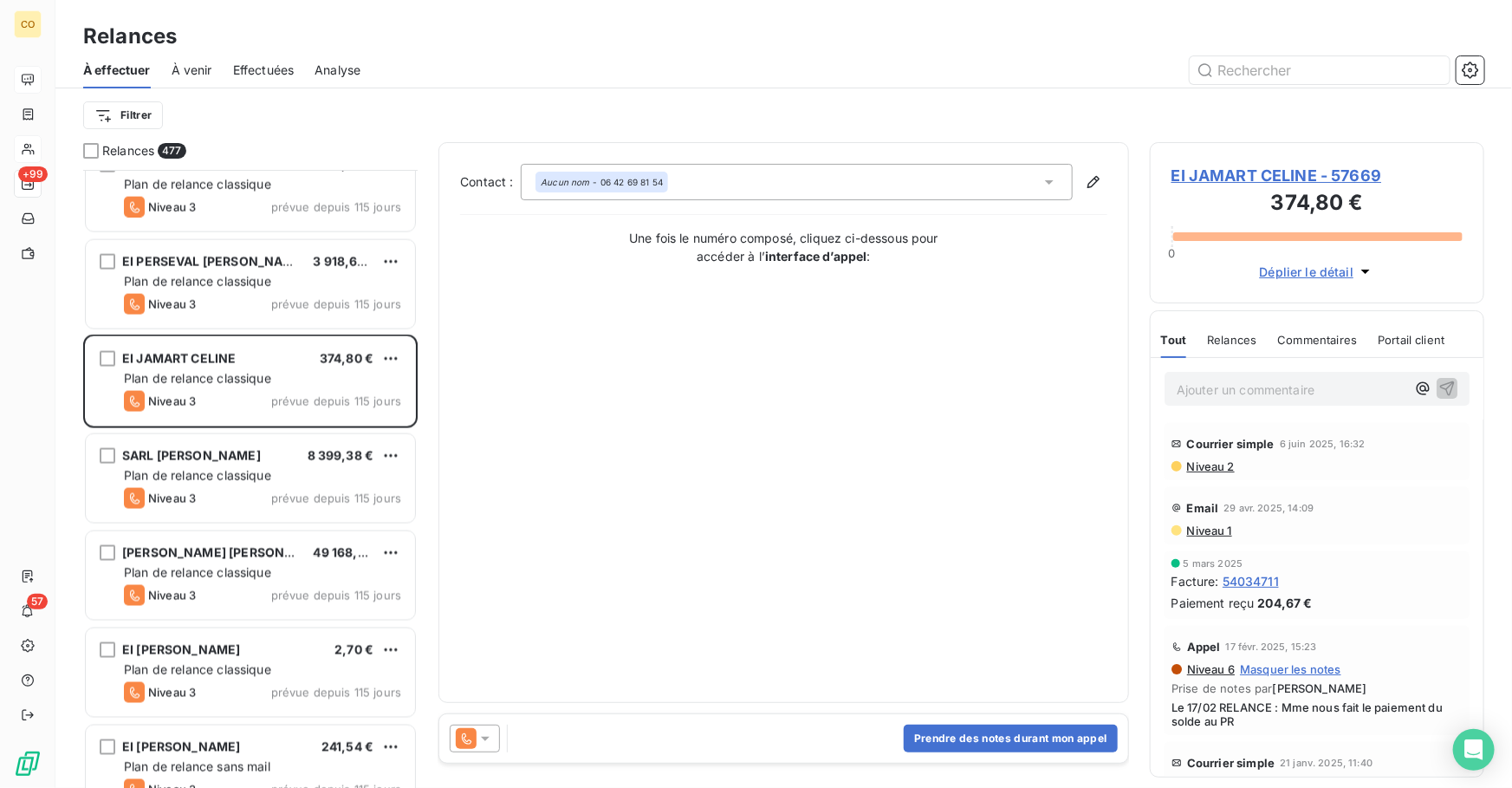
click at [462, 749] on div at bounding box center [475, 739] width 50 height 28
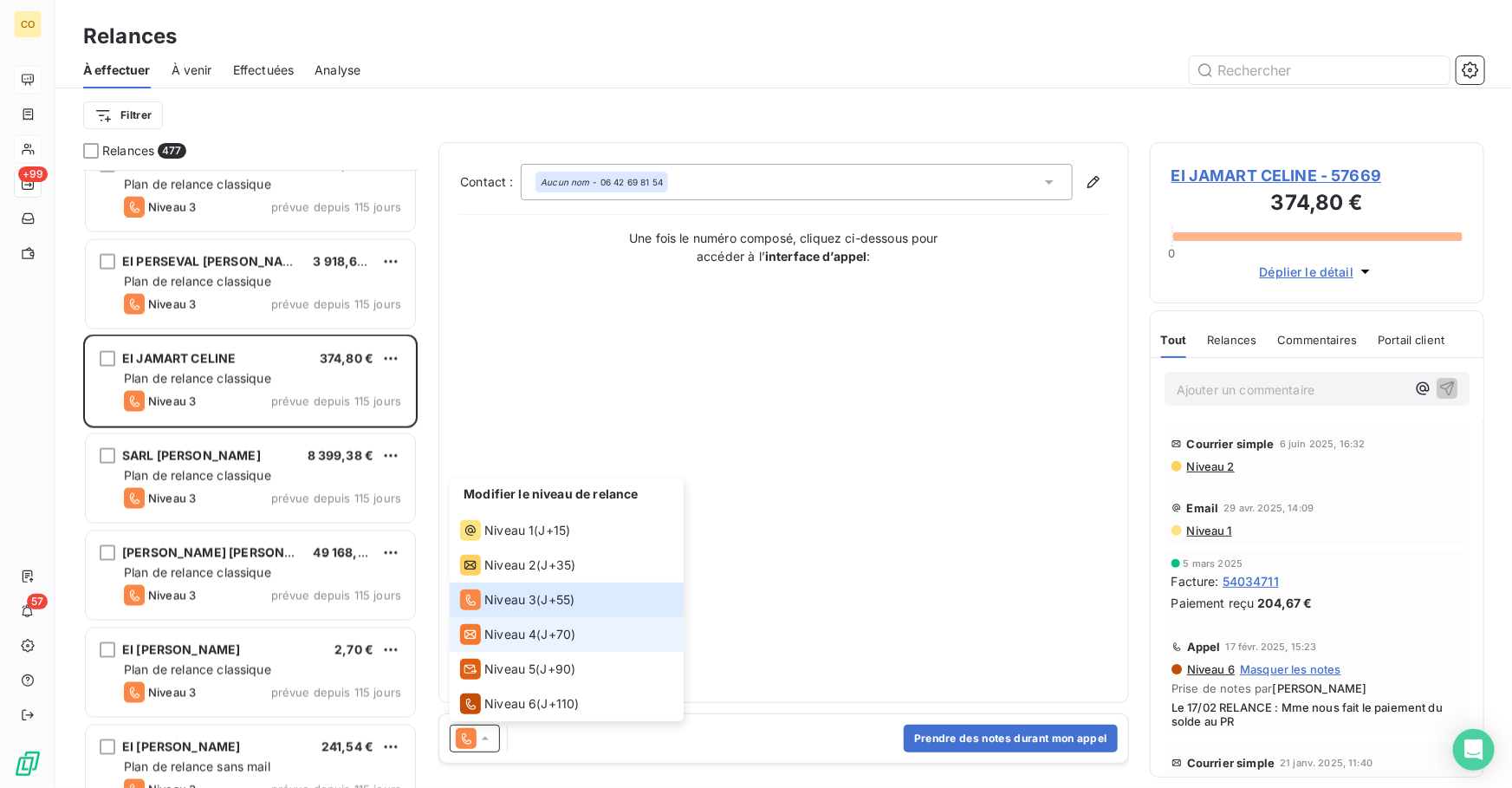
click at [520, 631] on span "Niveau 4" at bounding box center [511, 634] width 52 height 17
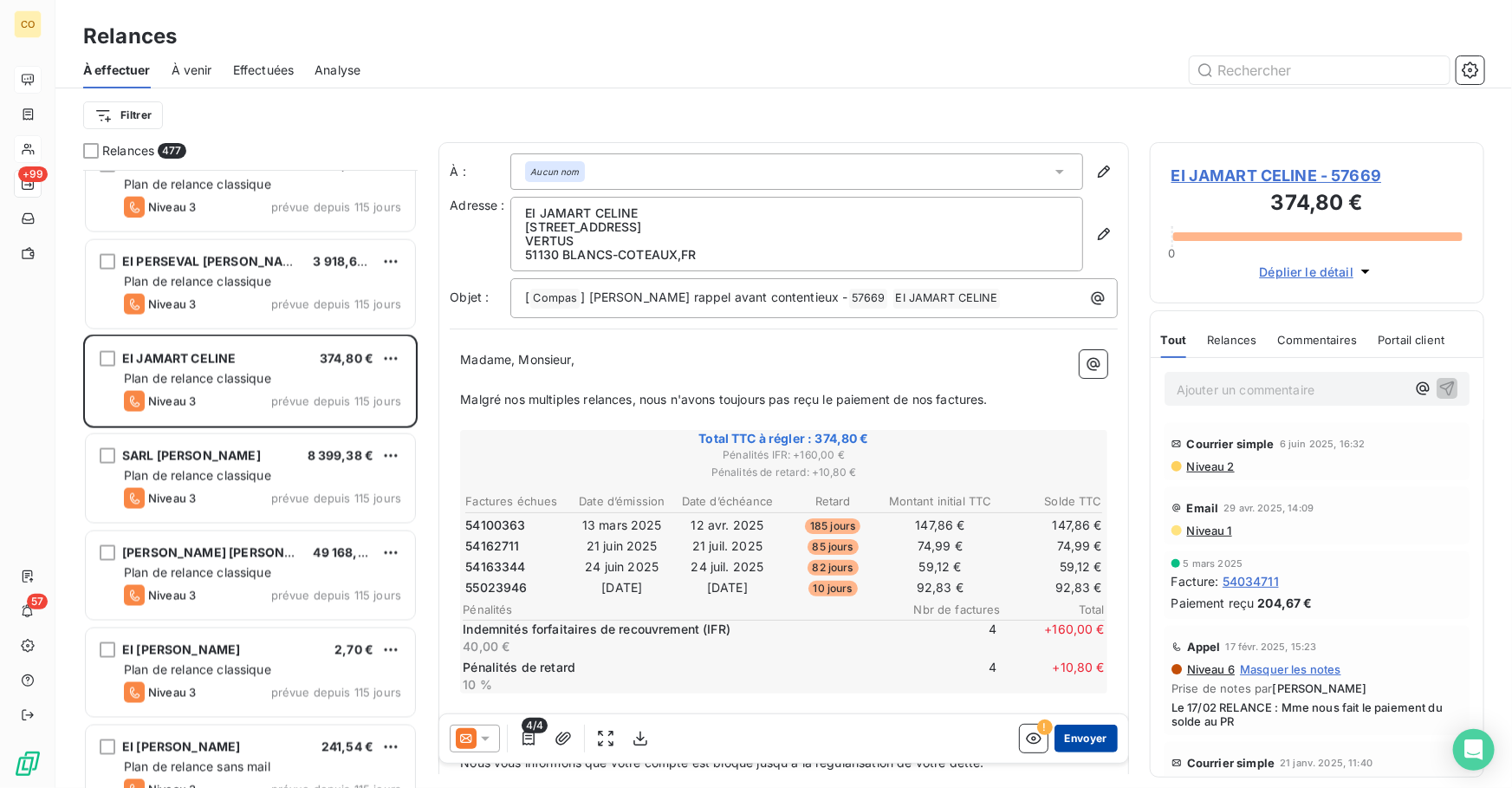
click at [1096, 737] on button "Envoyer" at bounding box center [1087, 739] width 63 height 28
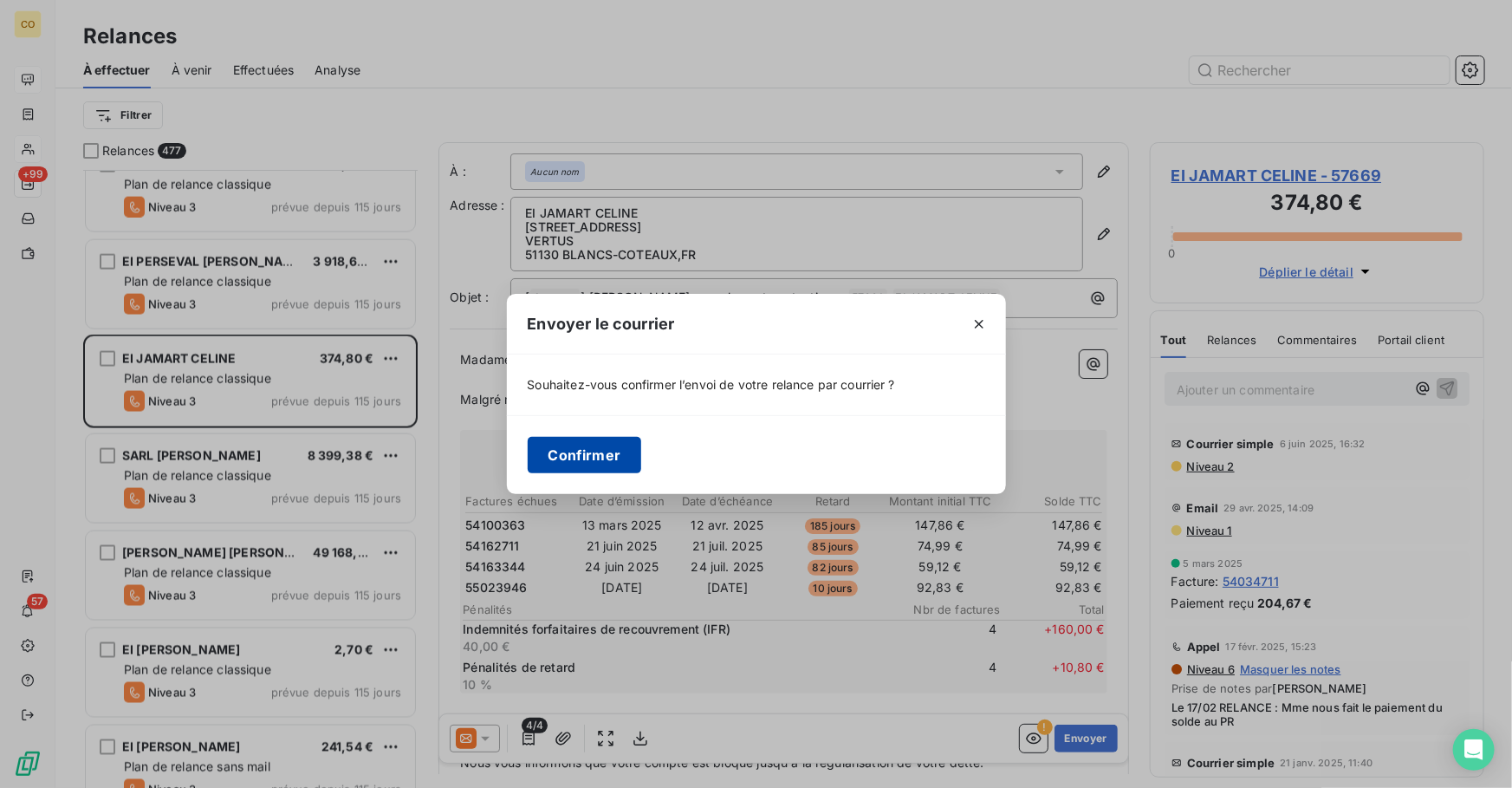
click at [575, 461] on button "Confirmer" at bounding box center [585, 455] width 114 height 36
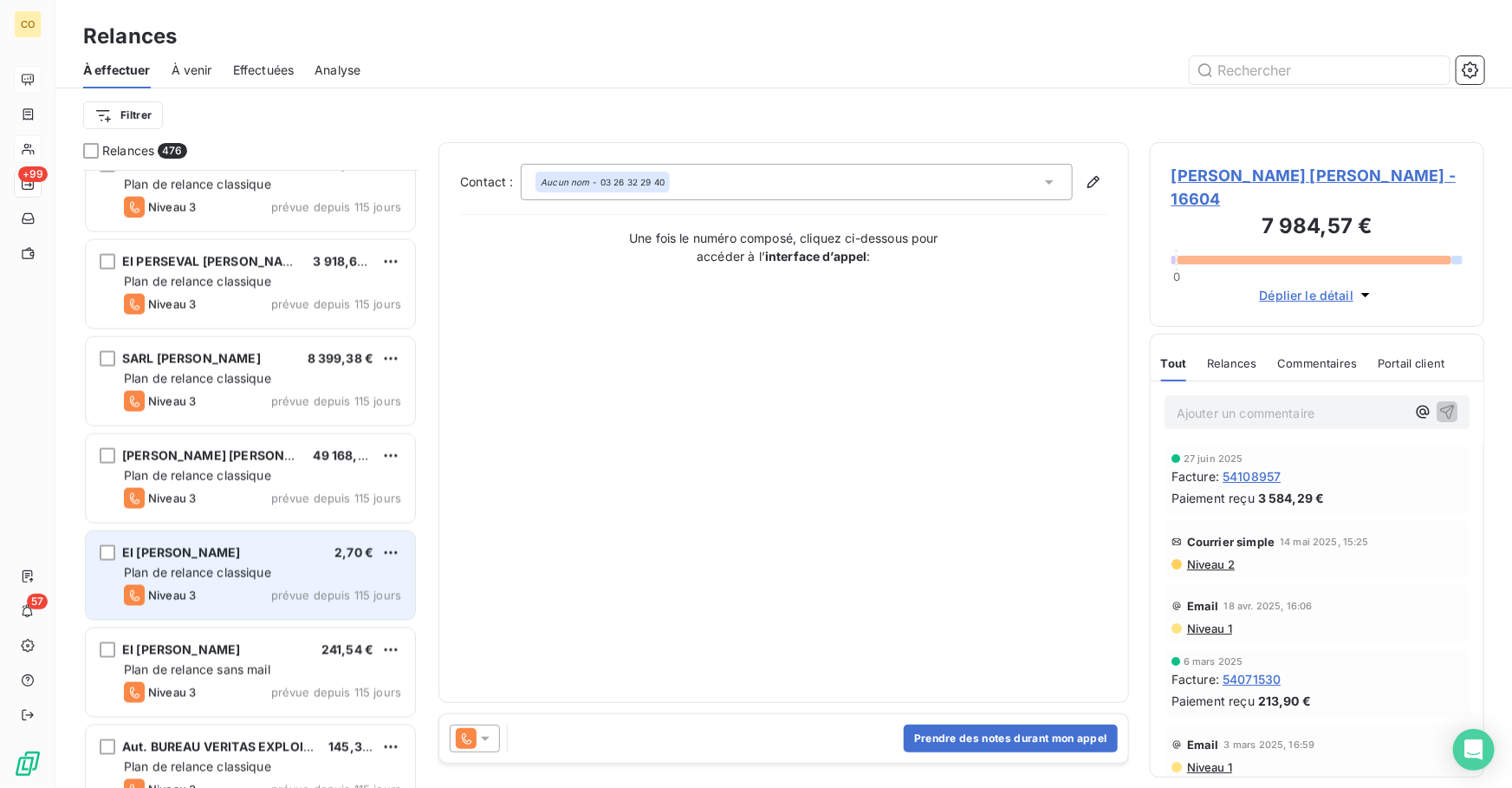
click at [264, 583] on div "EI DERBES CECILE 2,70 € Plan de relance classique Niveau 3 prévue depuis 115 jo…" at bounding box center [250, 576] width 329 height 88
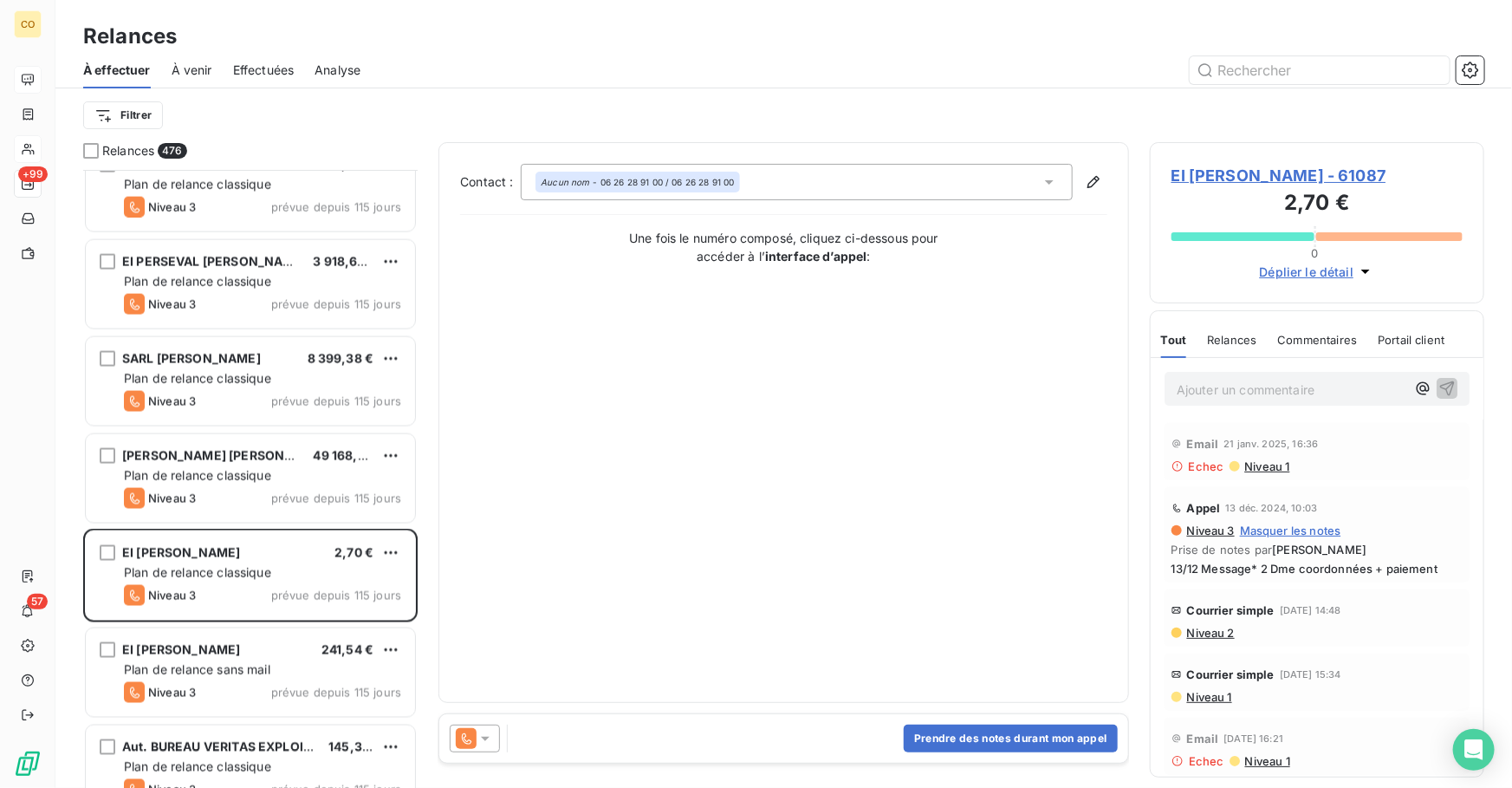
click at [475, 742] on icon at bounding box center [466, 738] width 21 height 21
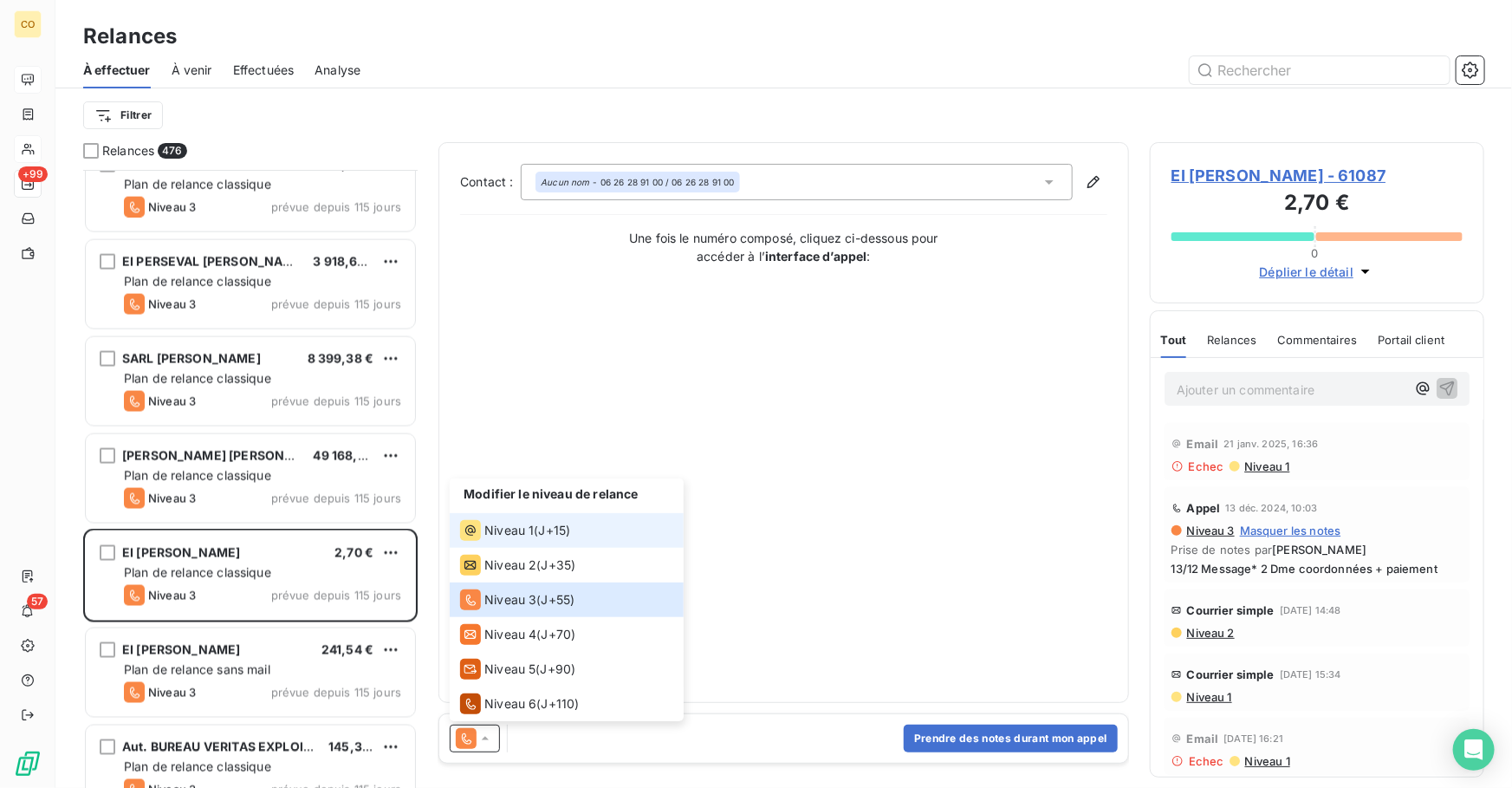
click at [516, 524] on span "Niveau 1" at bounding box center [509, 530] width 49 height 17
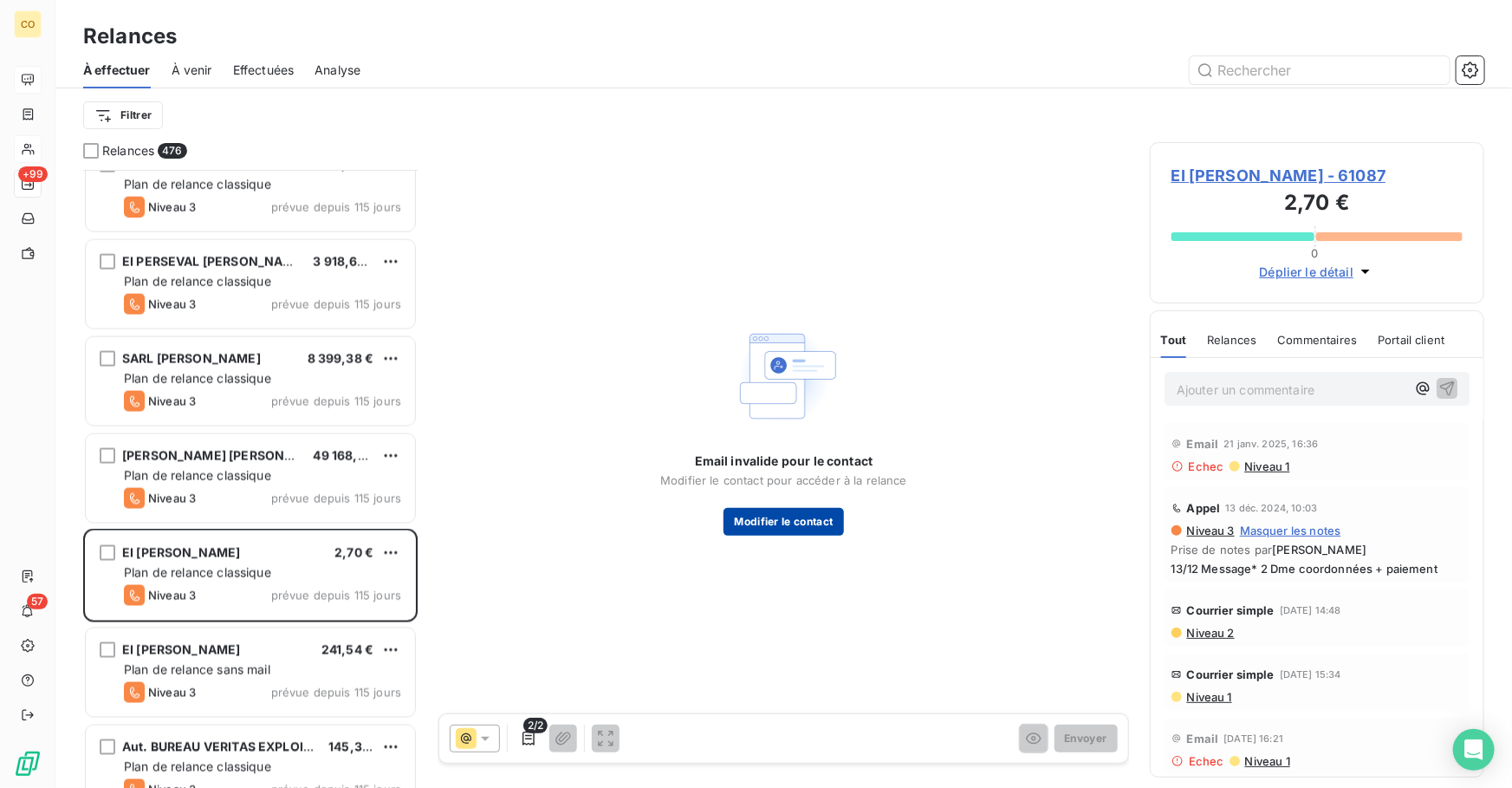
click at [820, 523] on button "Modifier le contact" at bounding box center [783, 522] width 120 height 28
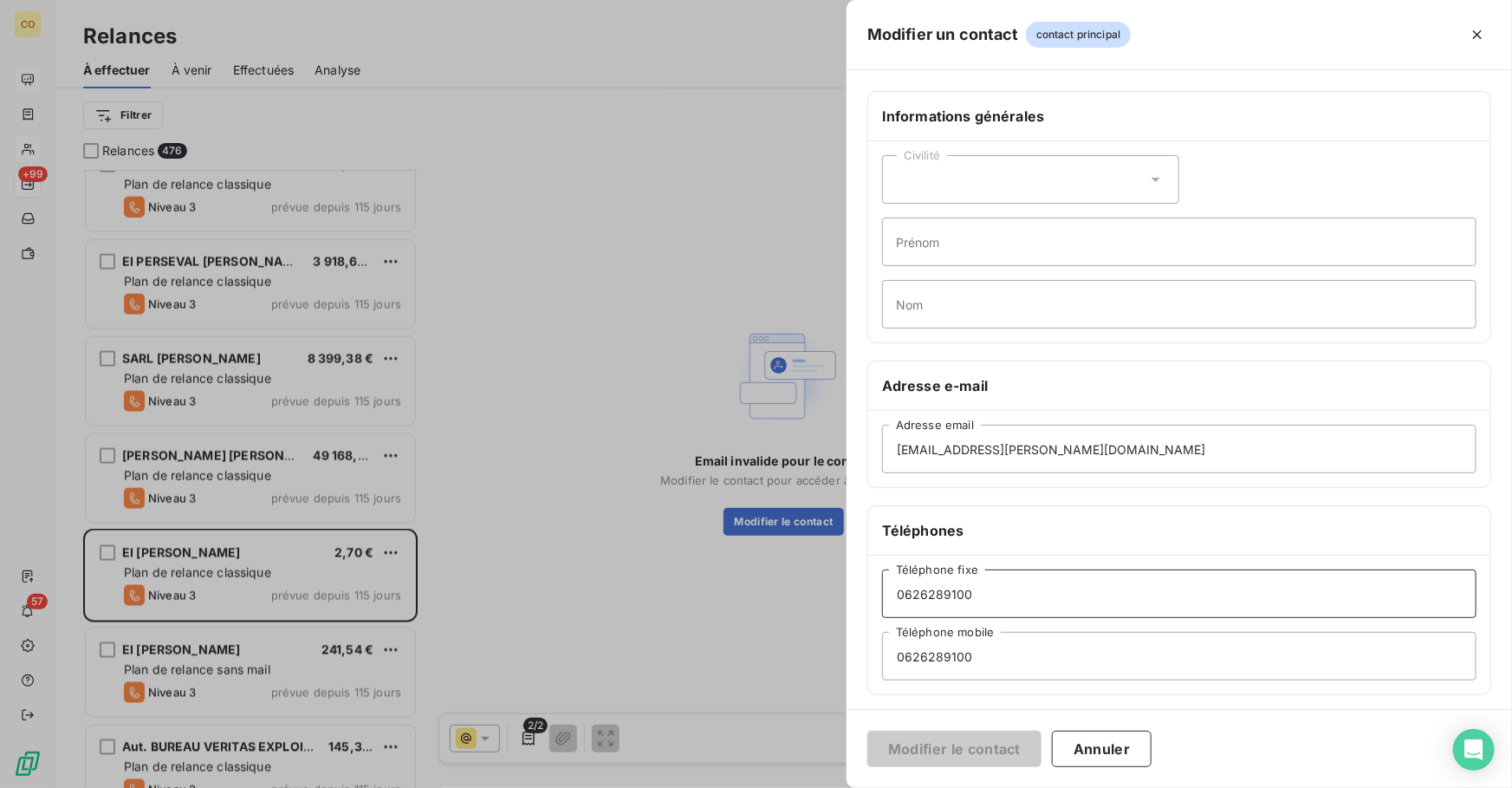
click at [1144, 604] on input "0626289100" at bounding box center [1179, 594] width 595 height 49
drag, startPoint x: 1098, startPoint y: 446, endPoint x: 492, endPoint y: 424, distance: 606.4
click at [492, 787] on div "Modifier un contact contact principal Informations générales Civilité Prénom No…" at bounding box center [756, 788] width 1512 height 0
paste input "lemcil51@gmail.com"
type input "lemcil51@gmail.com"
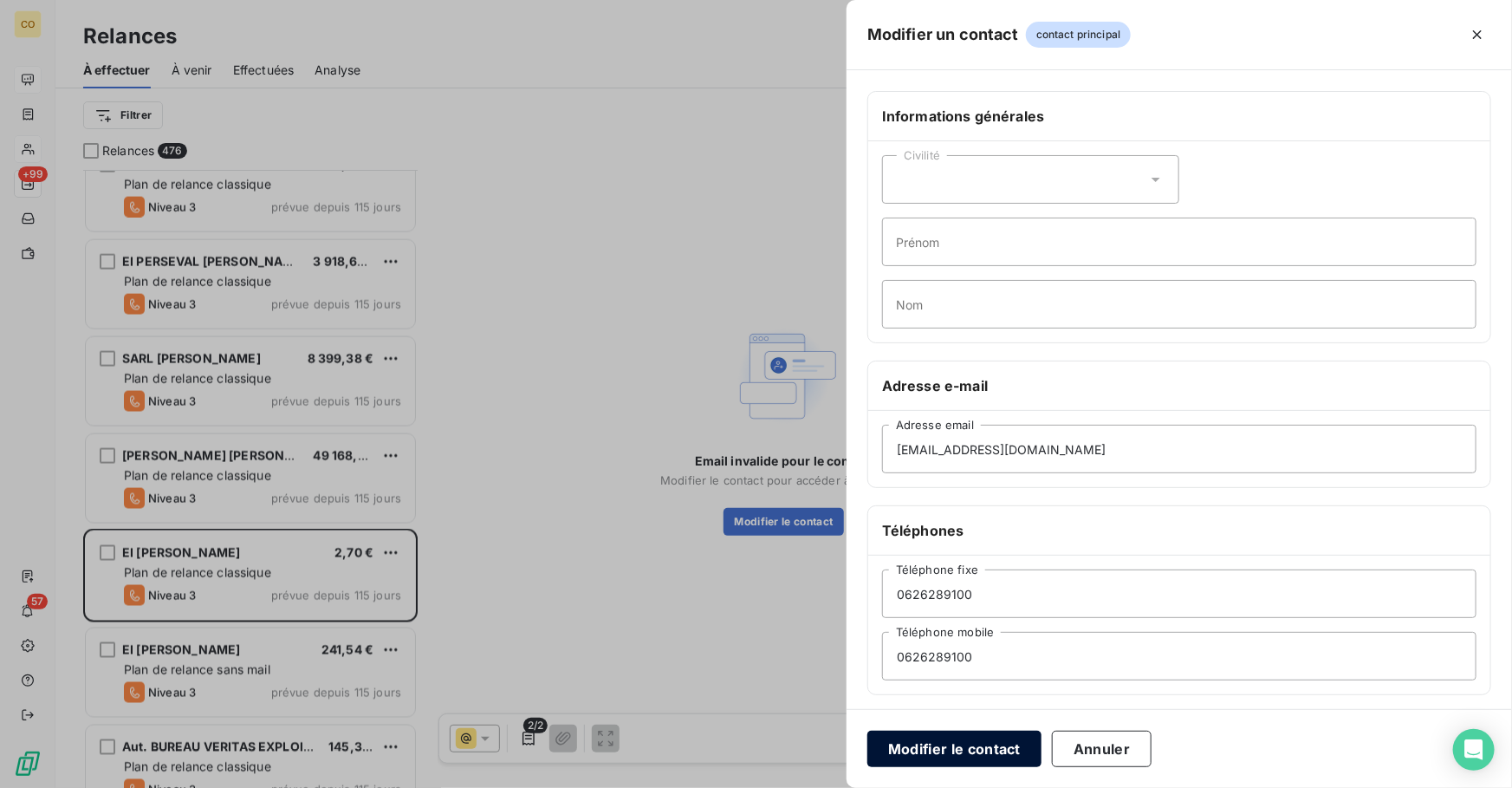
click at [951, 743] on button "Modifier le contact" at bounding box center [955, 748] width 174 height 36
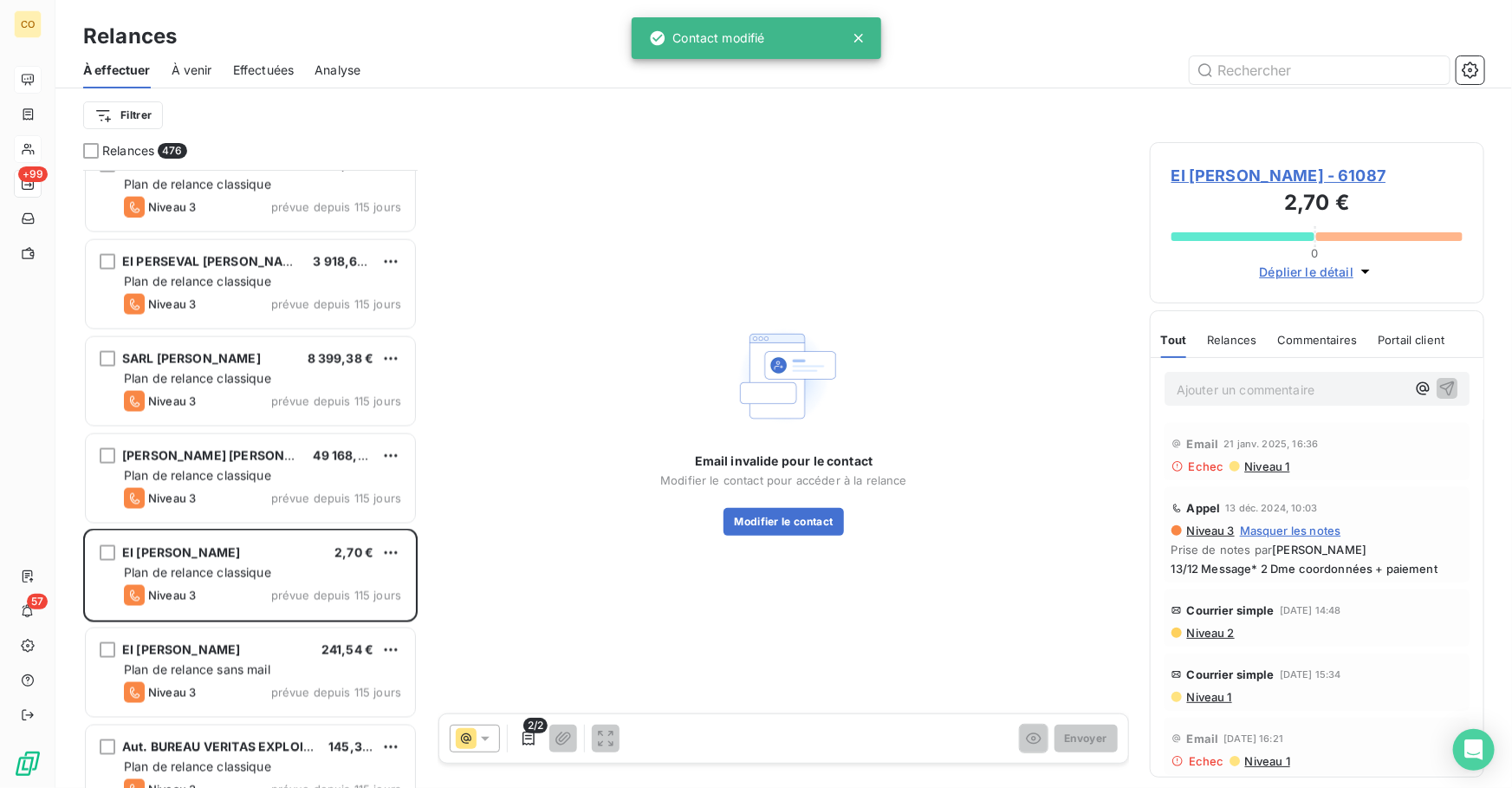
click at [1312, 178] on span "EI DERBES CECILE - 61087" at bounding box center [1318, 175] width 291 height 23
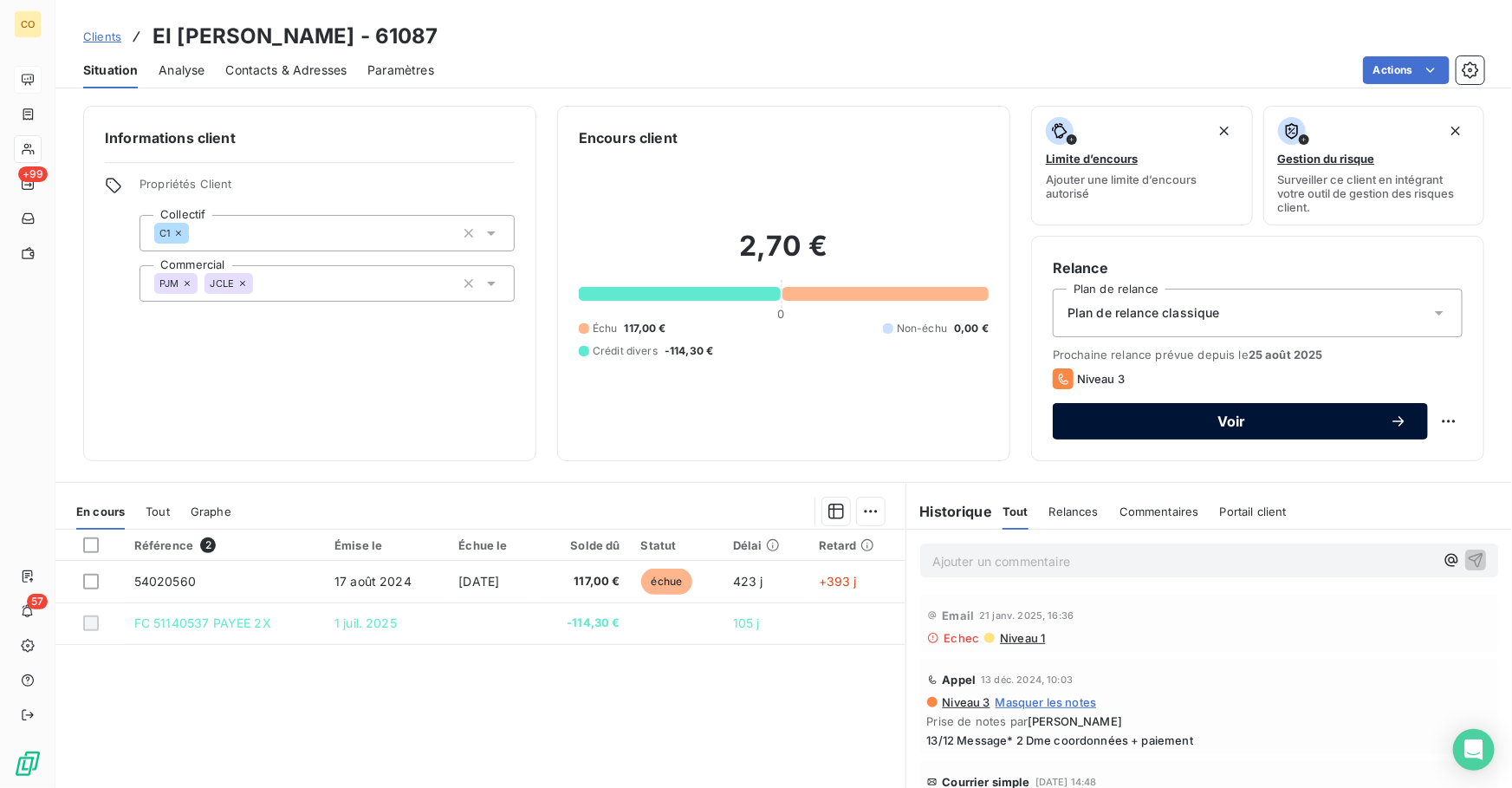
click at [1196, 424] on span "Voir" at bounding box center [1232, 421] width 317 height 13
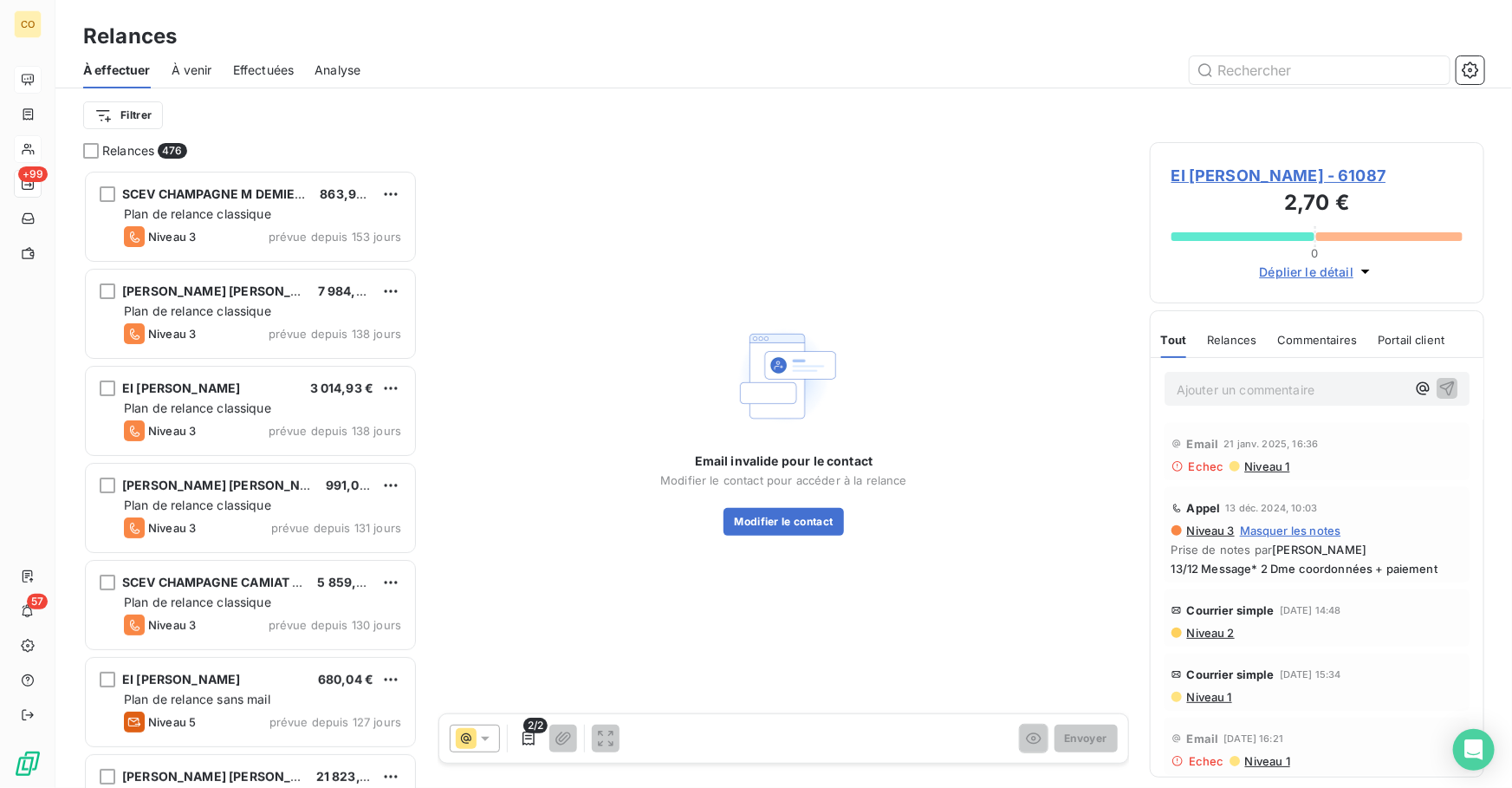
scroll to position [607, 322]
click at [477, 742] on icon at bounding box center [485, 738] width 17 height 17
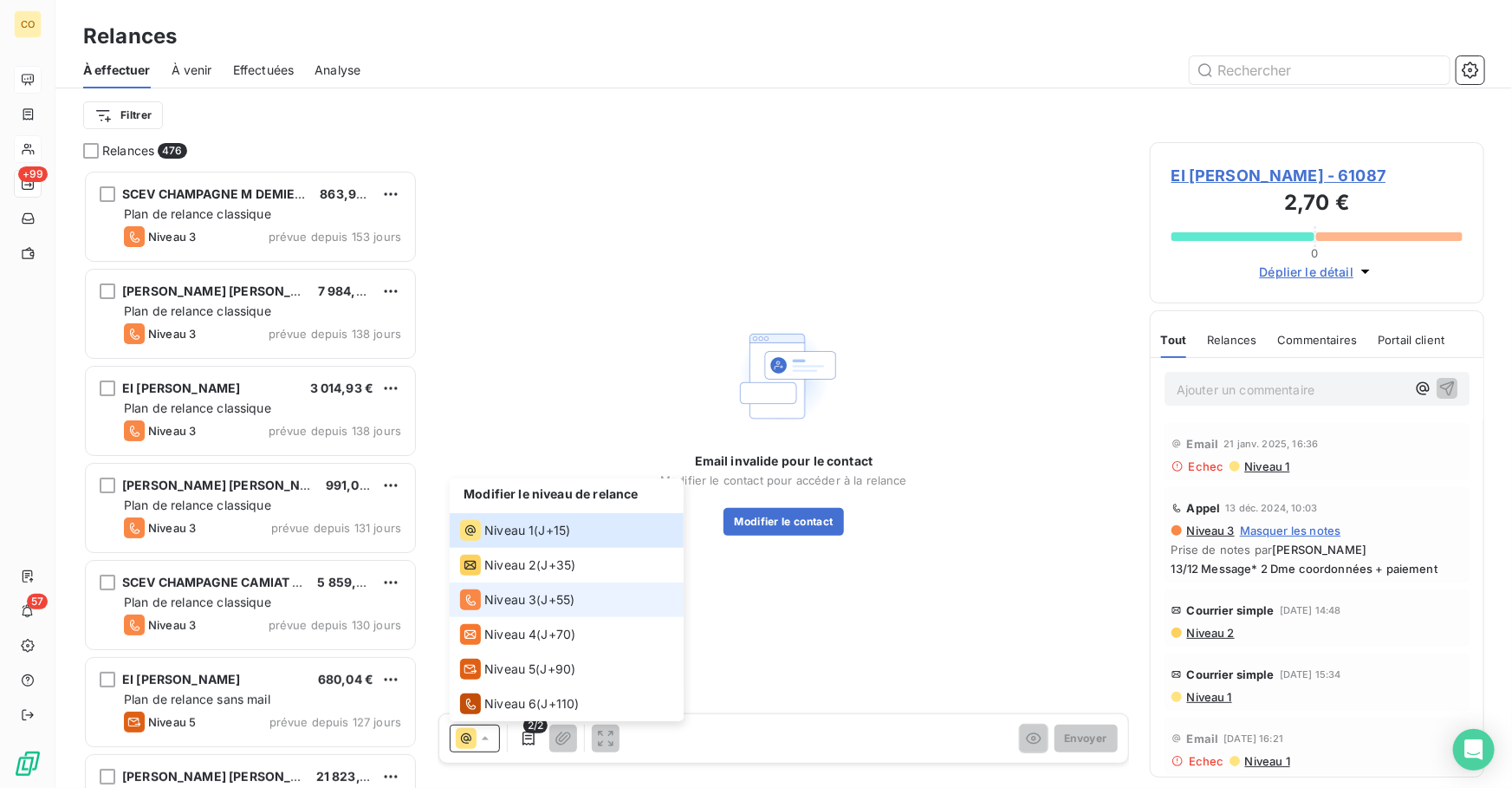
click at [531, 592] on span "Niveau 3" at bounding box center [511, 599] width 52 height 17
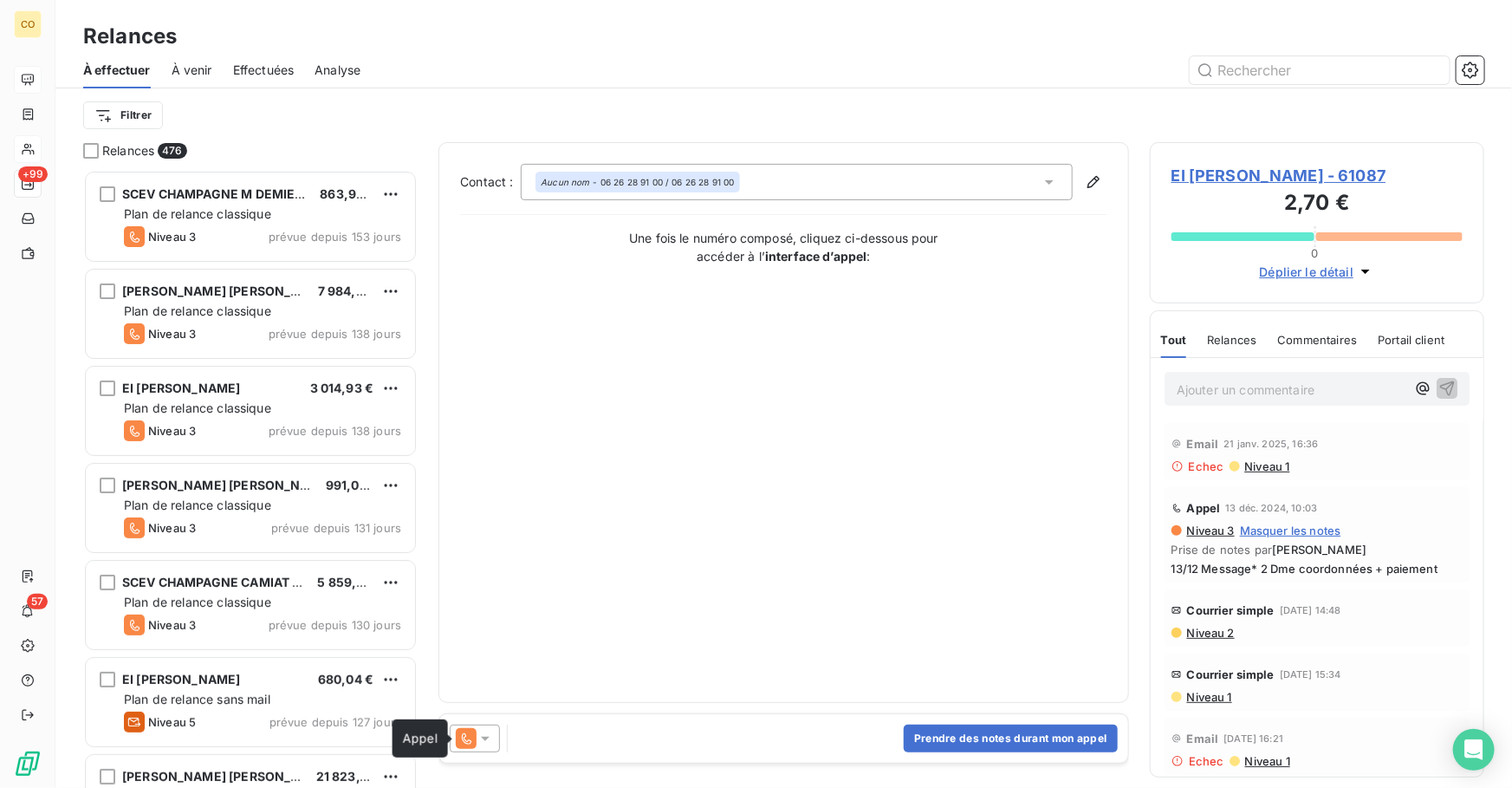
click at [474, 738] on icon at bounding box center [466, 738] width 21 height 21
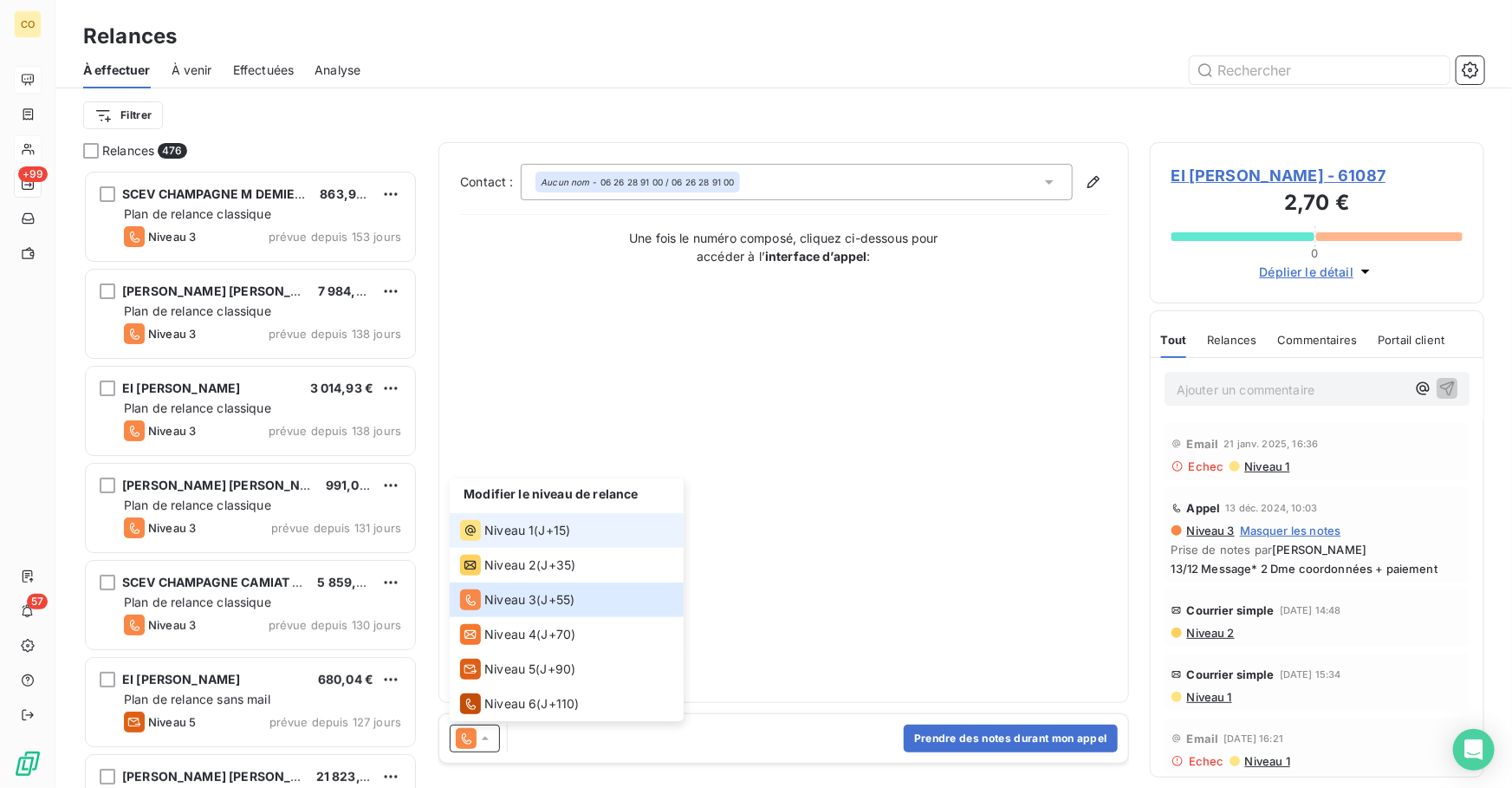
click at [513, 527] on span "Niveau 1" at bounding box center [509, 530] width 49 height 17
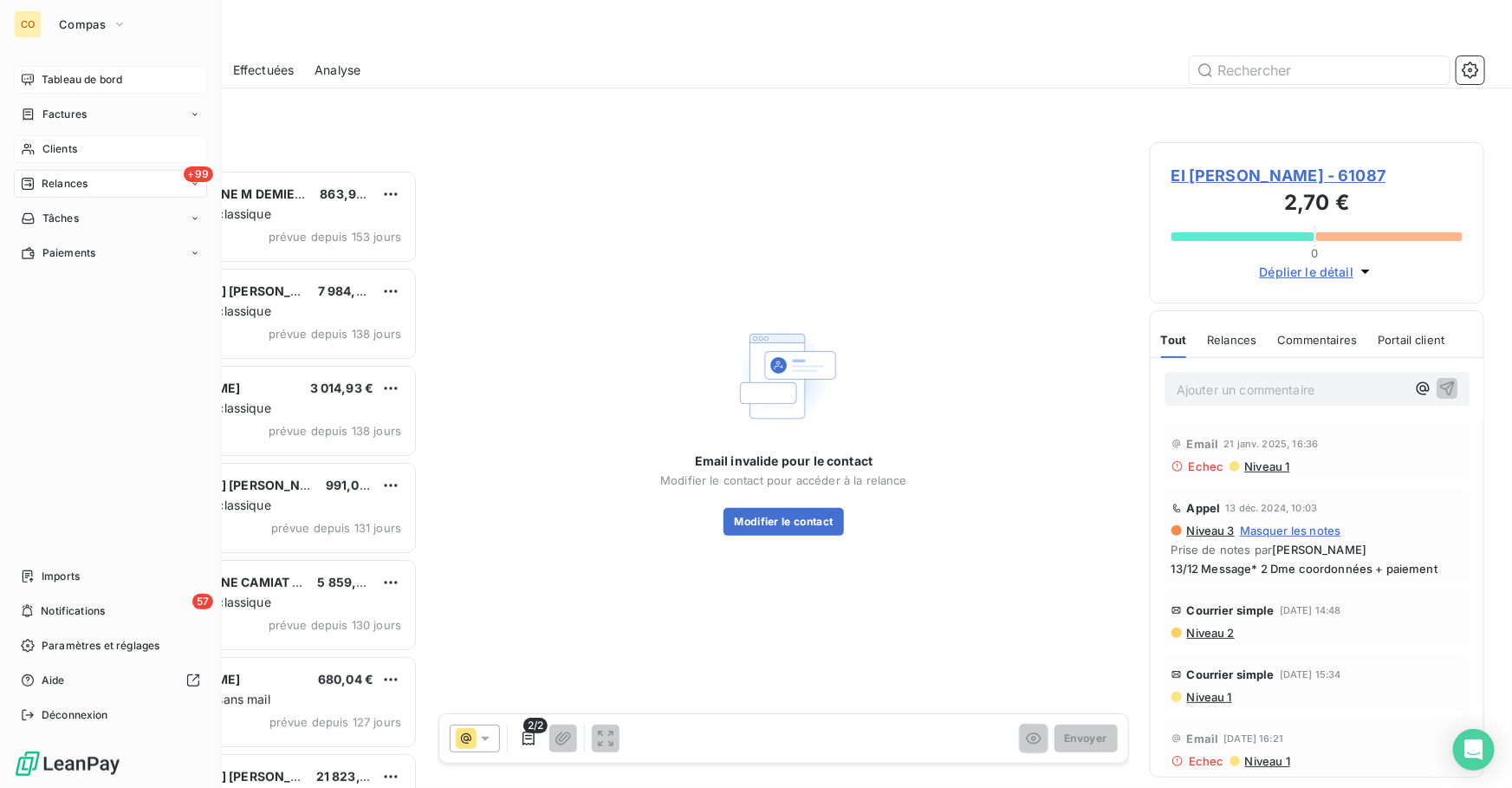
click at [95, 152] on div "Clients" at bounding box center [110, 148] width 193 height 28
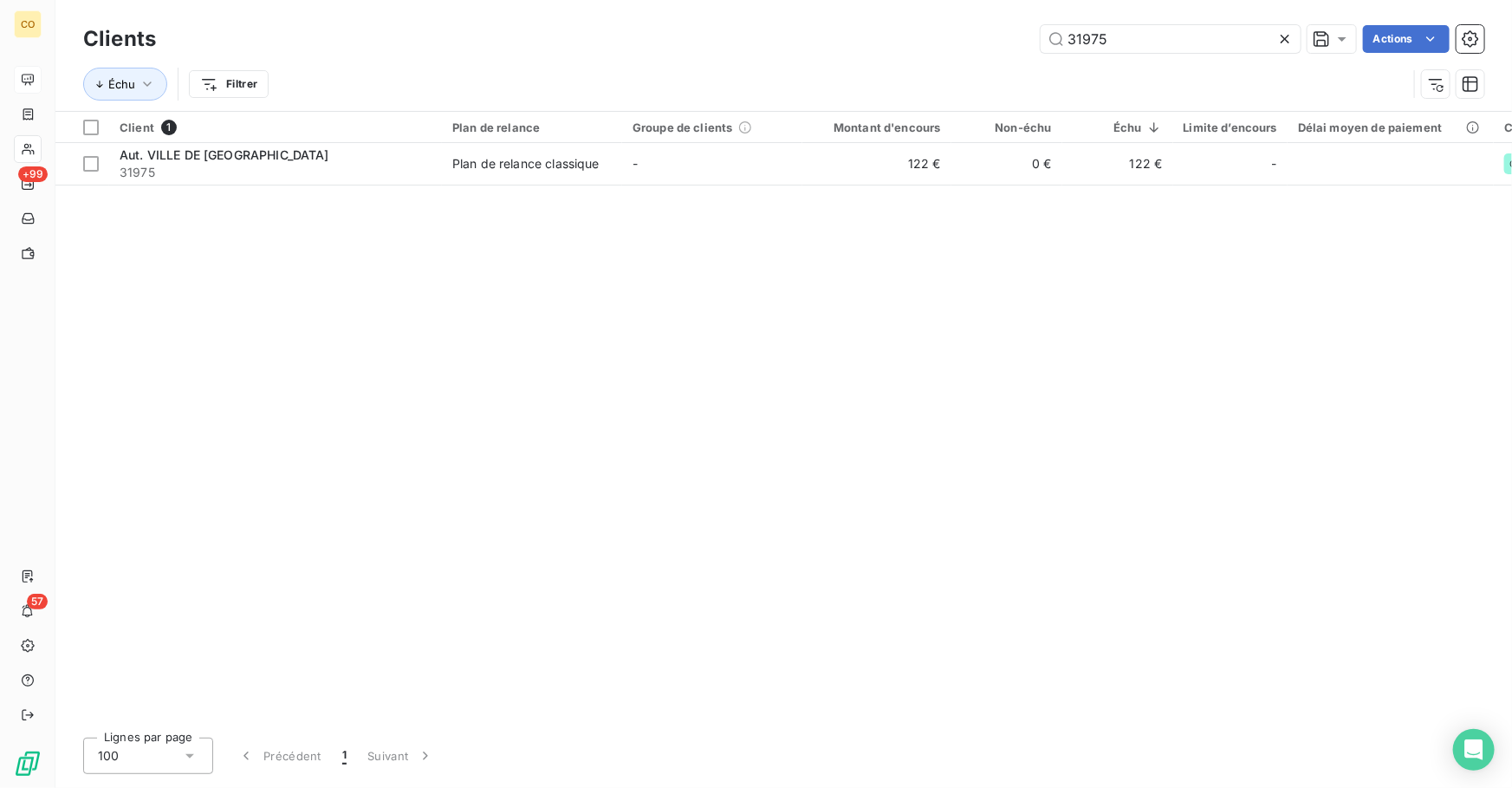
drag, startPoint x: 1124, startPoint y: 39, endPoint x: 874, endPoint y: 27, distance: 250.3
click at [874, 27] on div "31975 Actions" at bounding box center [831, 39] width 1308 height 28
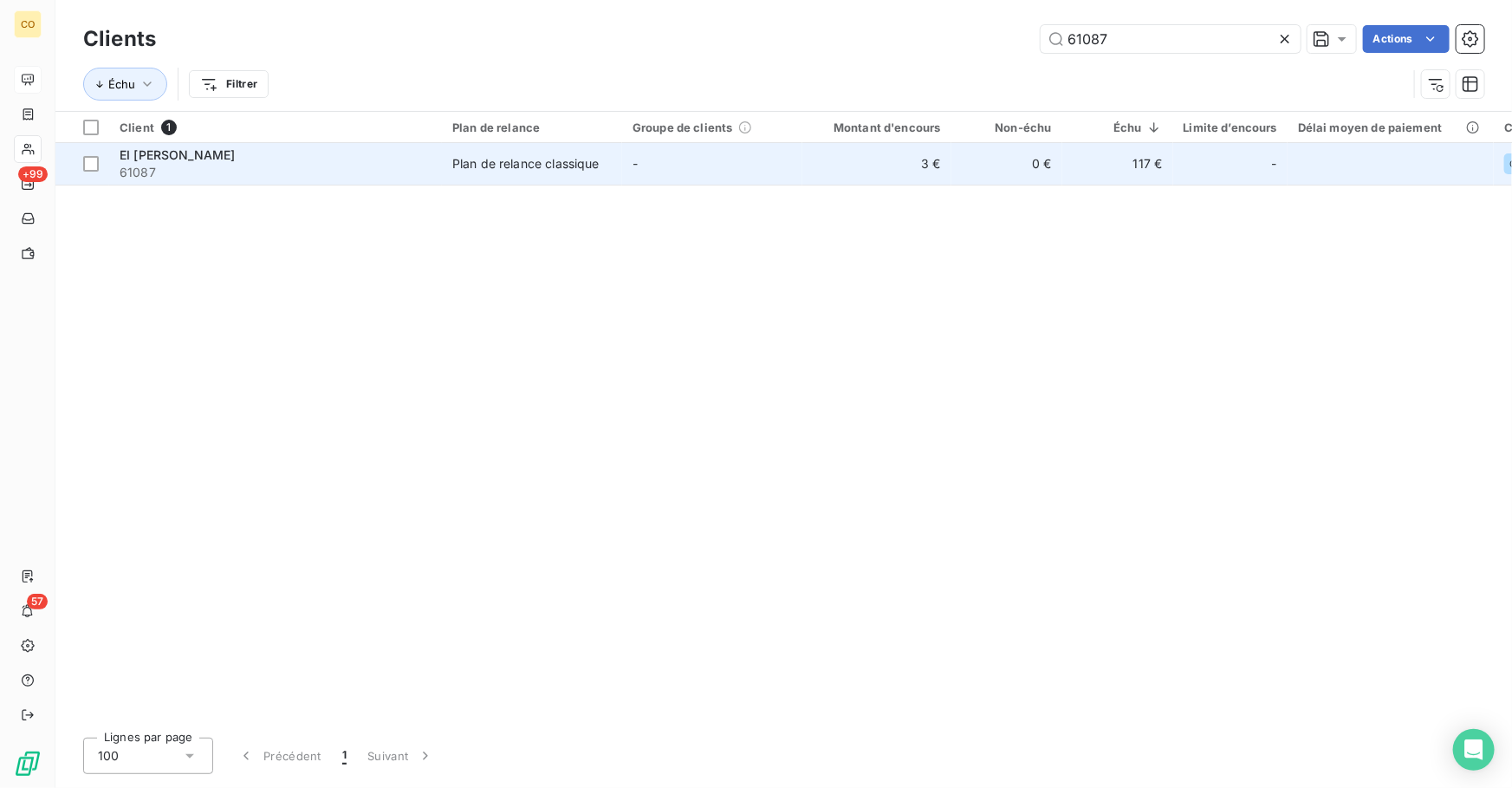
type input "61087"
click at [667, 157] on td "-" at bounding box center [712, 164] width 180 height 41
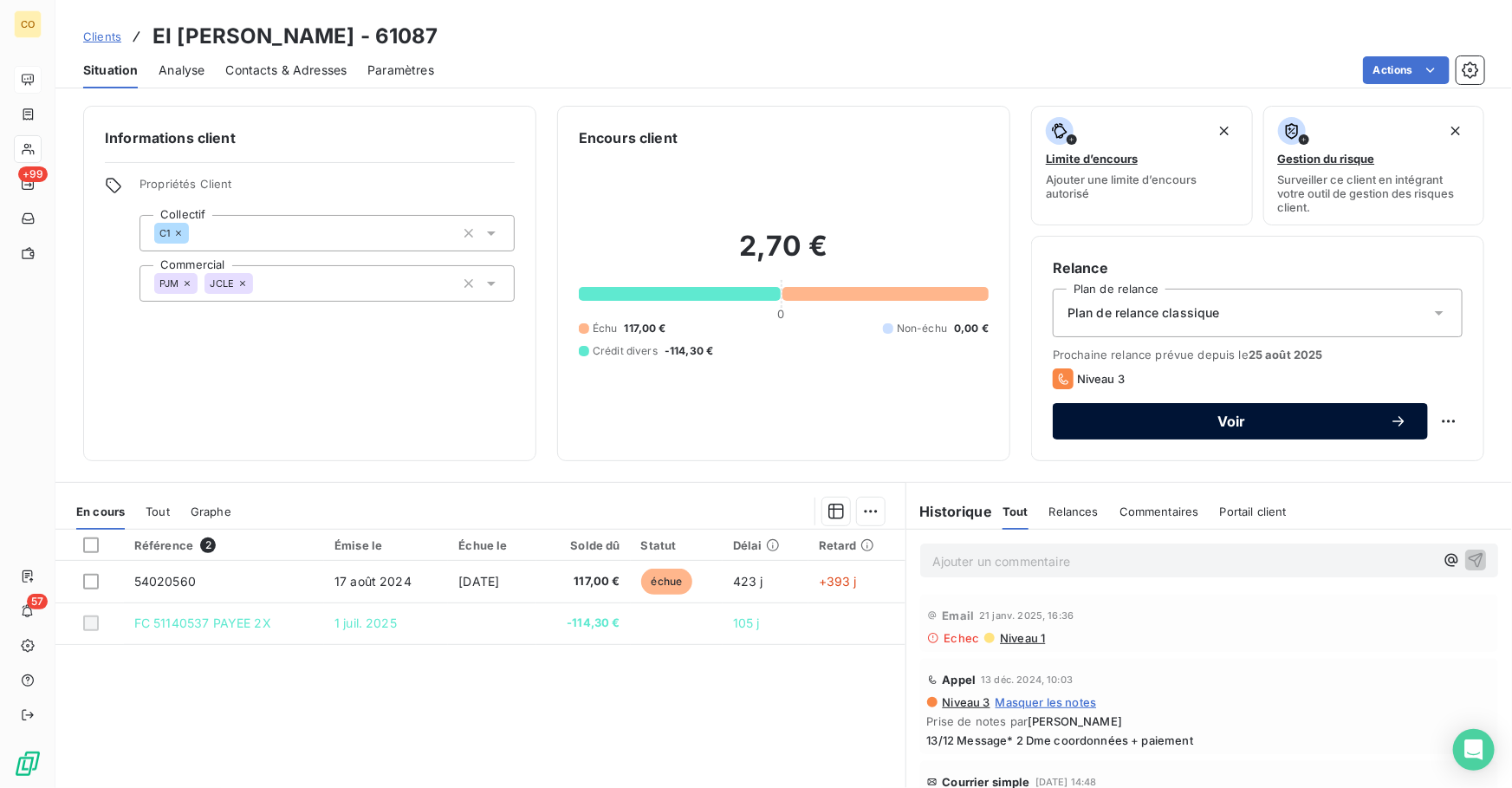
click at [1141, 421] on span "Voir" at bounding box center [1232, 421] width 317 height 13
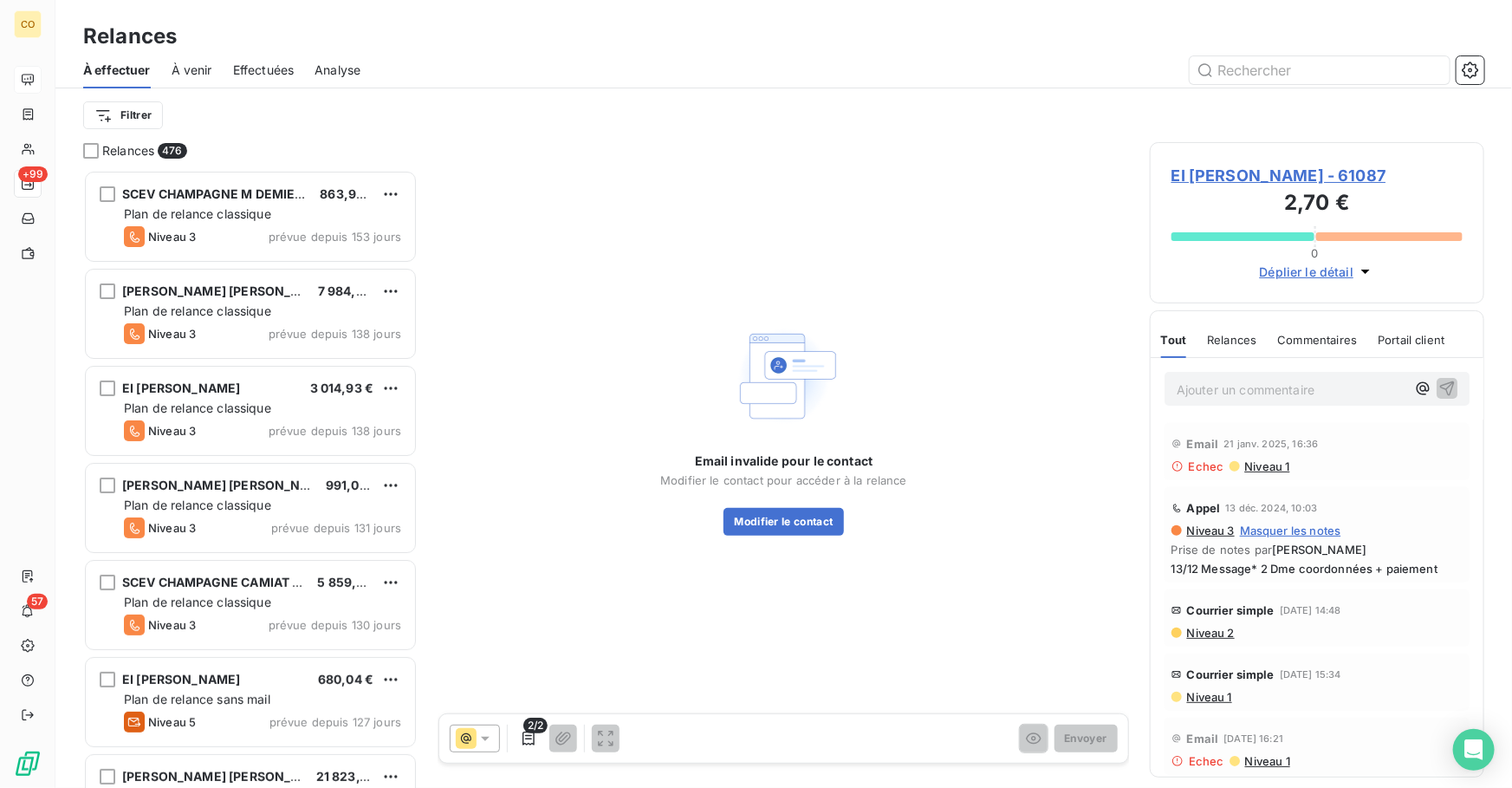
scroll to position [607, 322]
click at [467, 736] on icon at bounding box center [466, 738] width 21 height 21
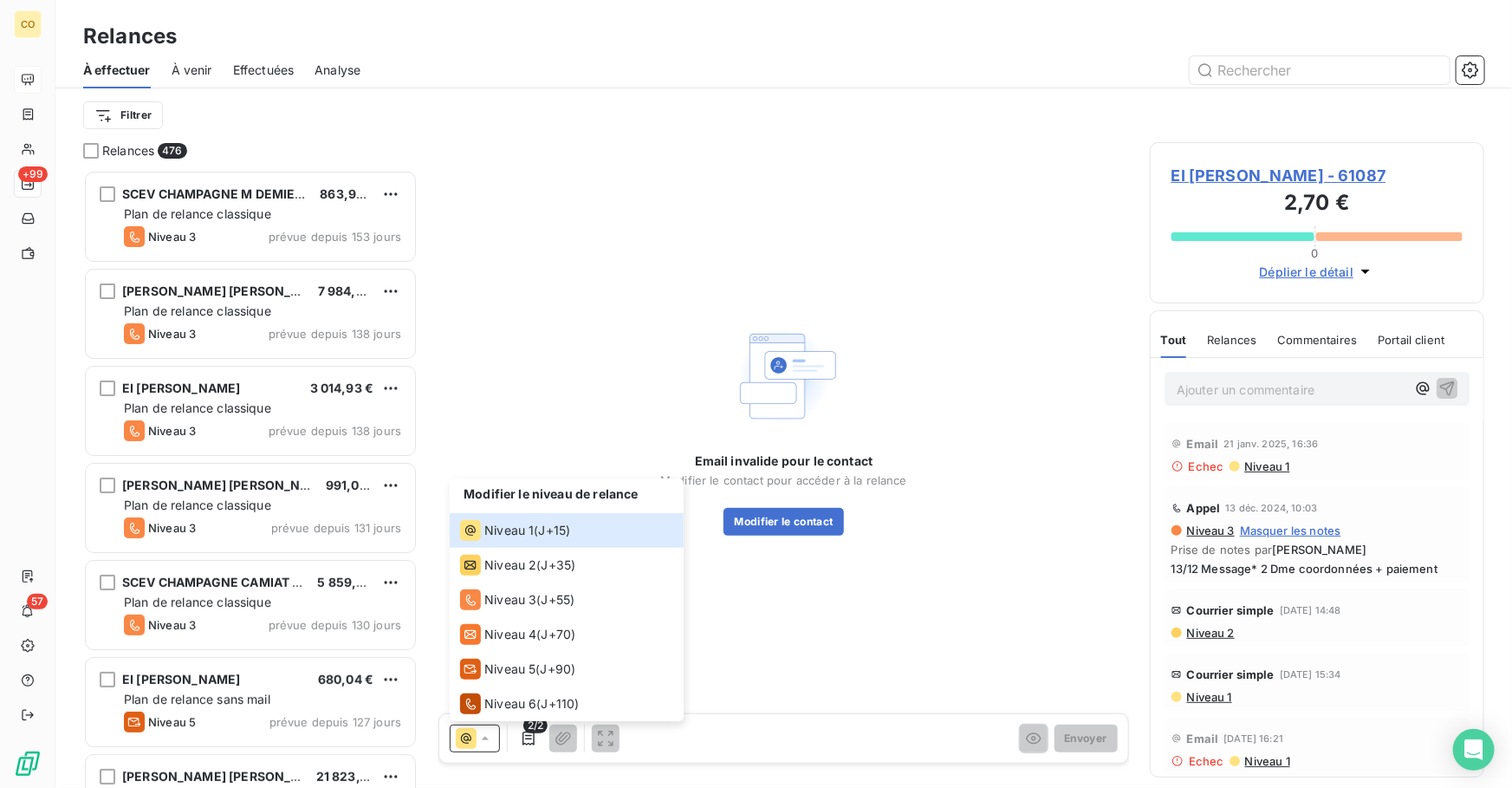
click at [1284, 168] on span "EI DERBES CECILE - 61087" at bounding box center [1318, 175] width 291 height 23
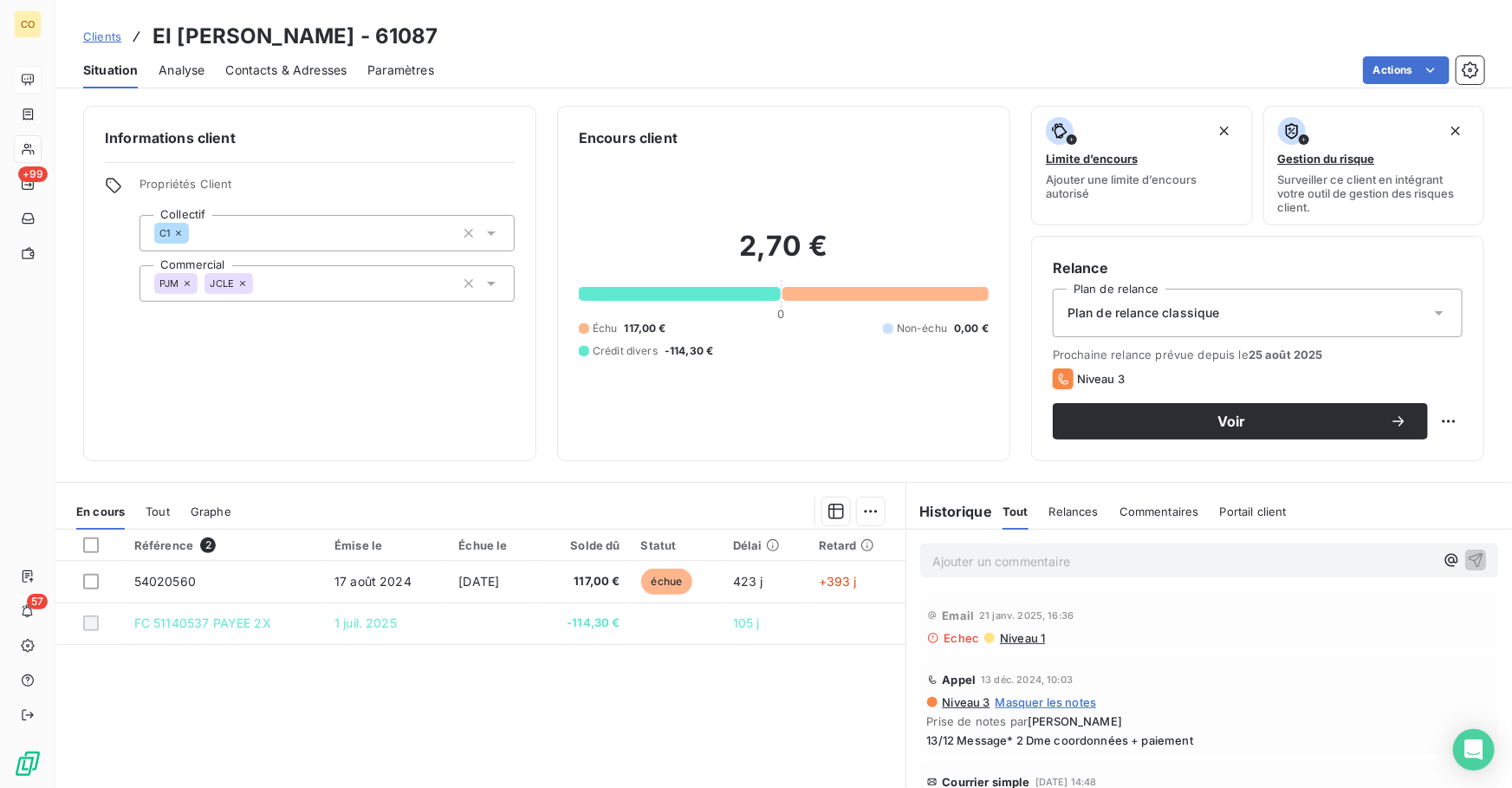
click at [275, 72] on span "Contacts & Adresses" at bounding box center [286, 69] width 121 height 17
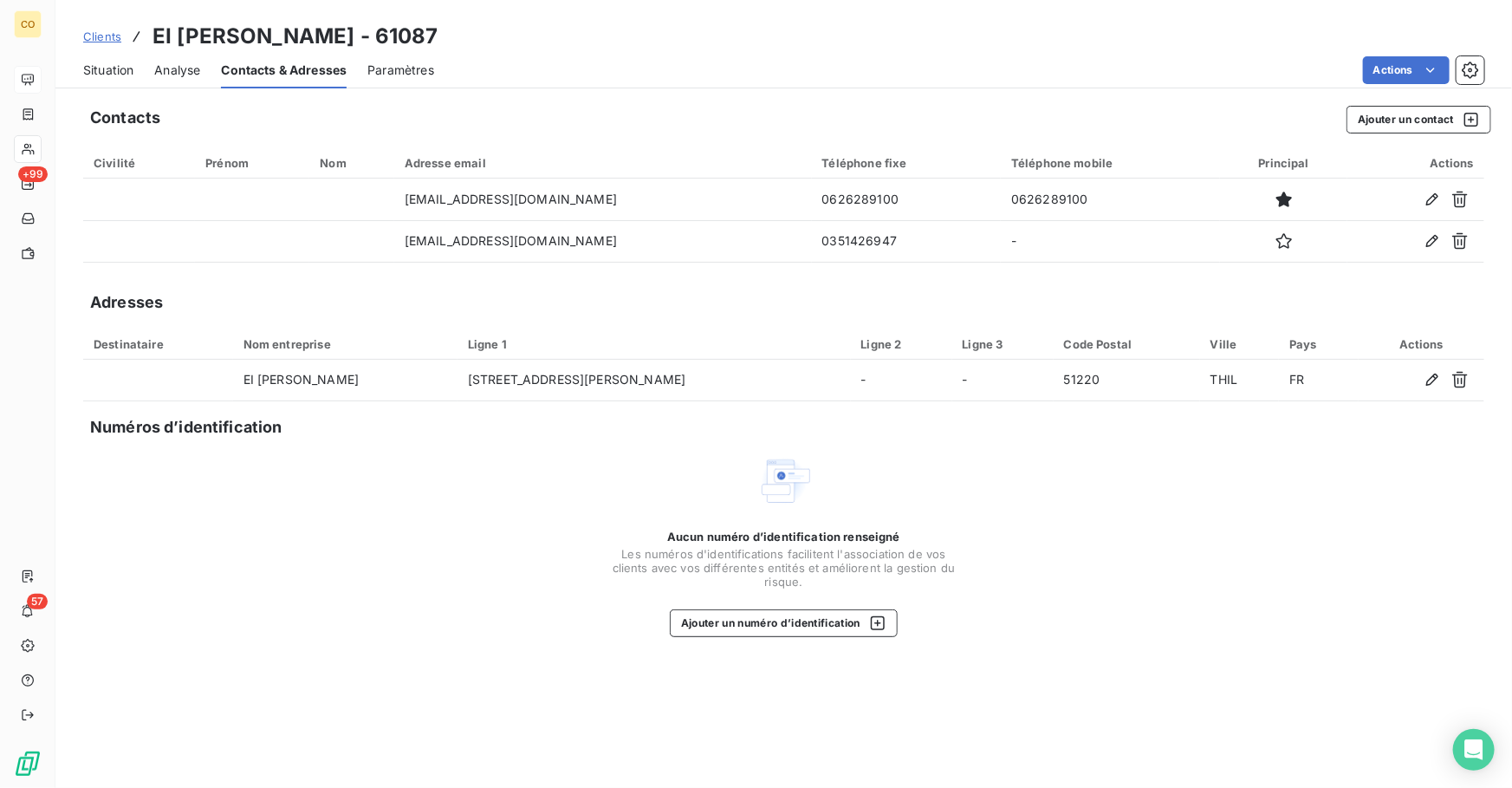
click at [120, 66] on span "Situation" at bounding box center [109, 69] width 50 height 17
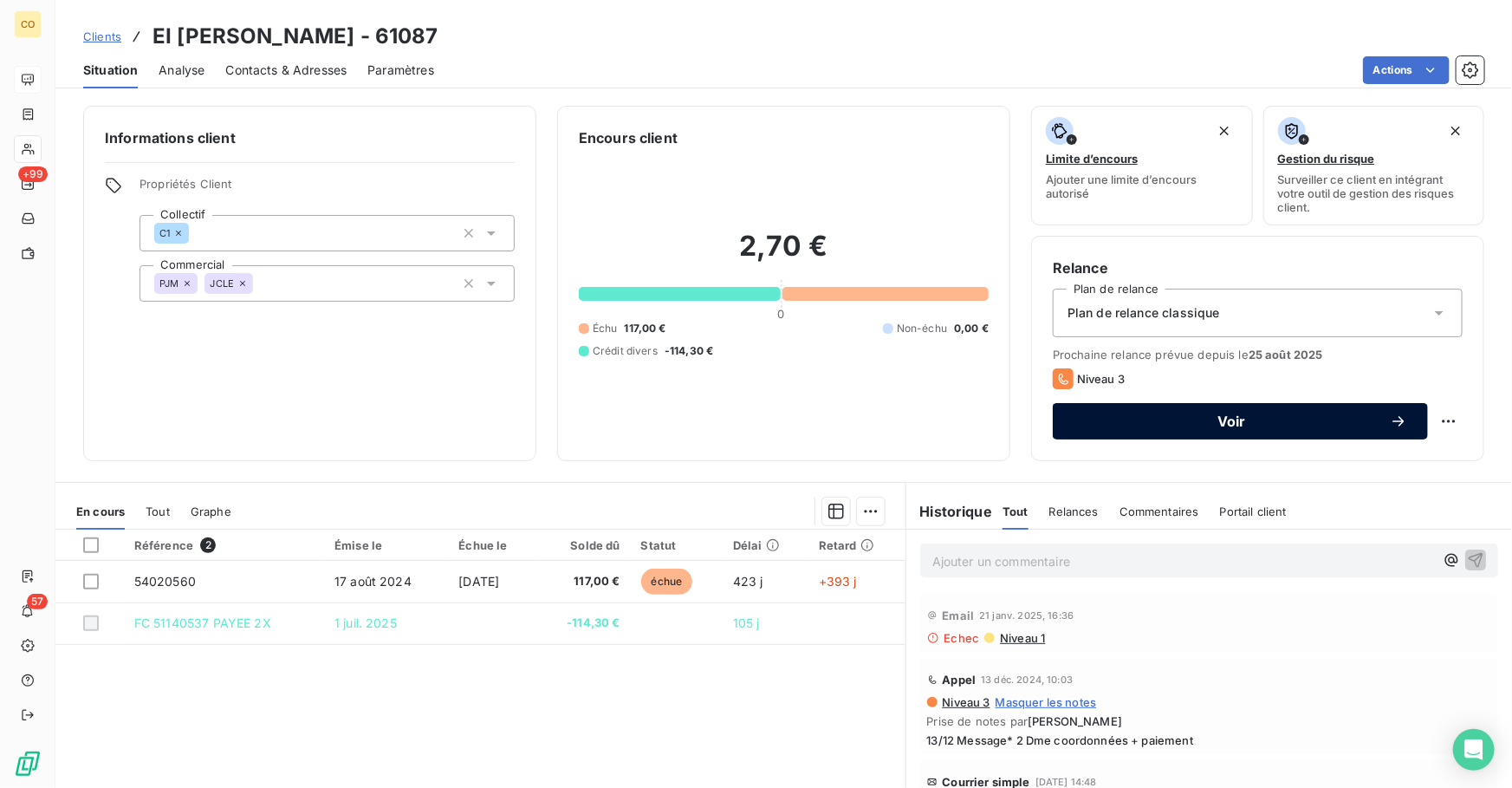
click at [1153, 425] on span "Voir" at bounding box center [1232, 421] width 317 height 13
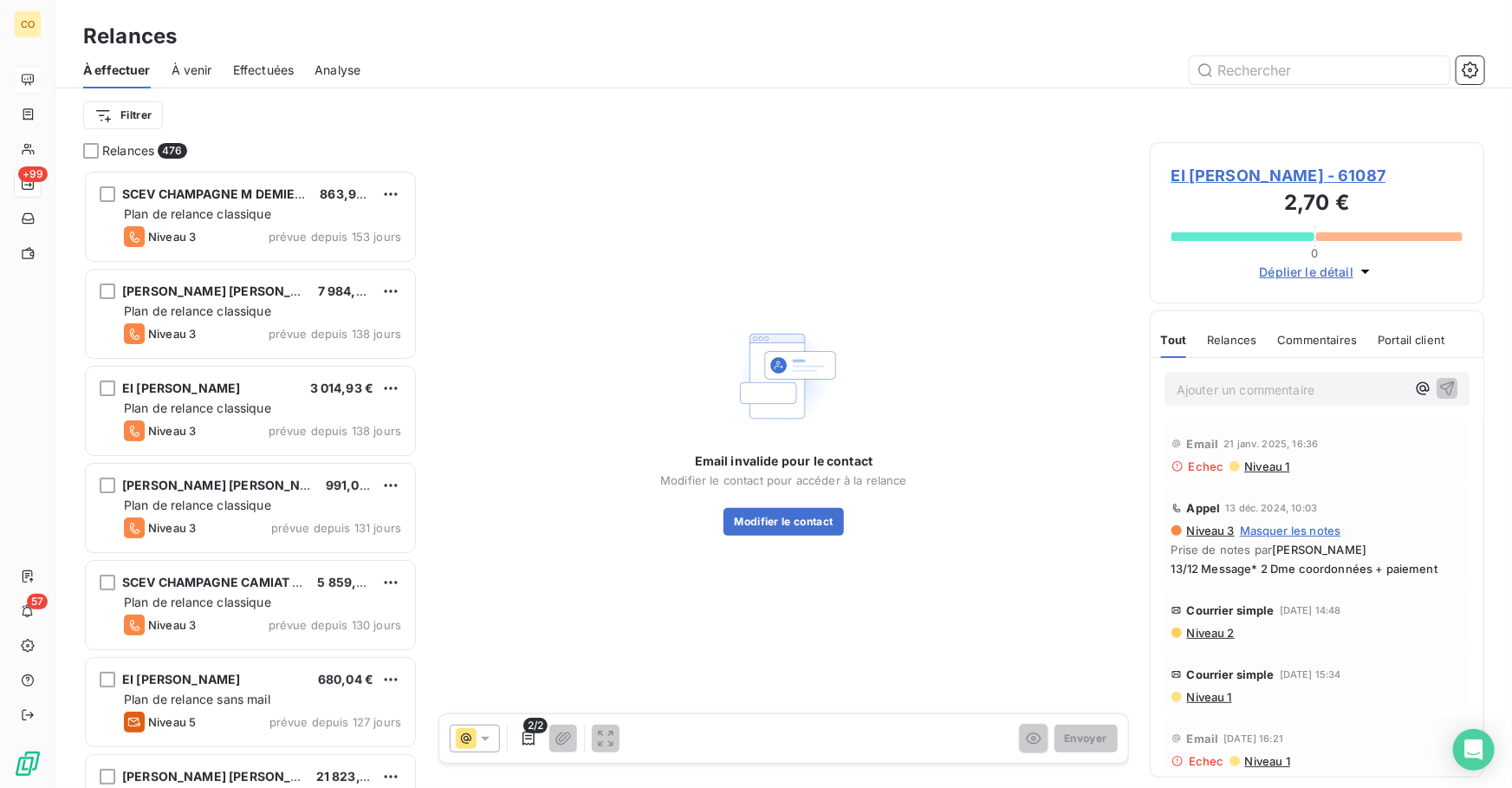
scroll to position [607, 322]
click at [468, 740] on icon at bounding box center [466, 738] width 21 height 21
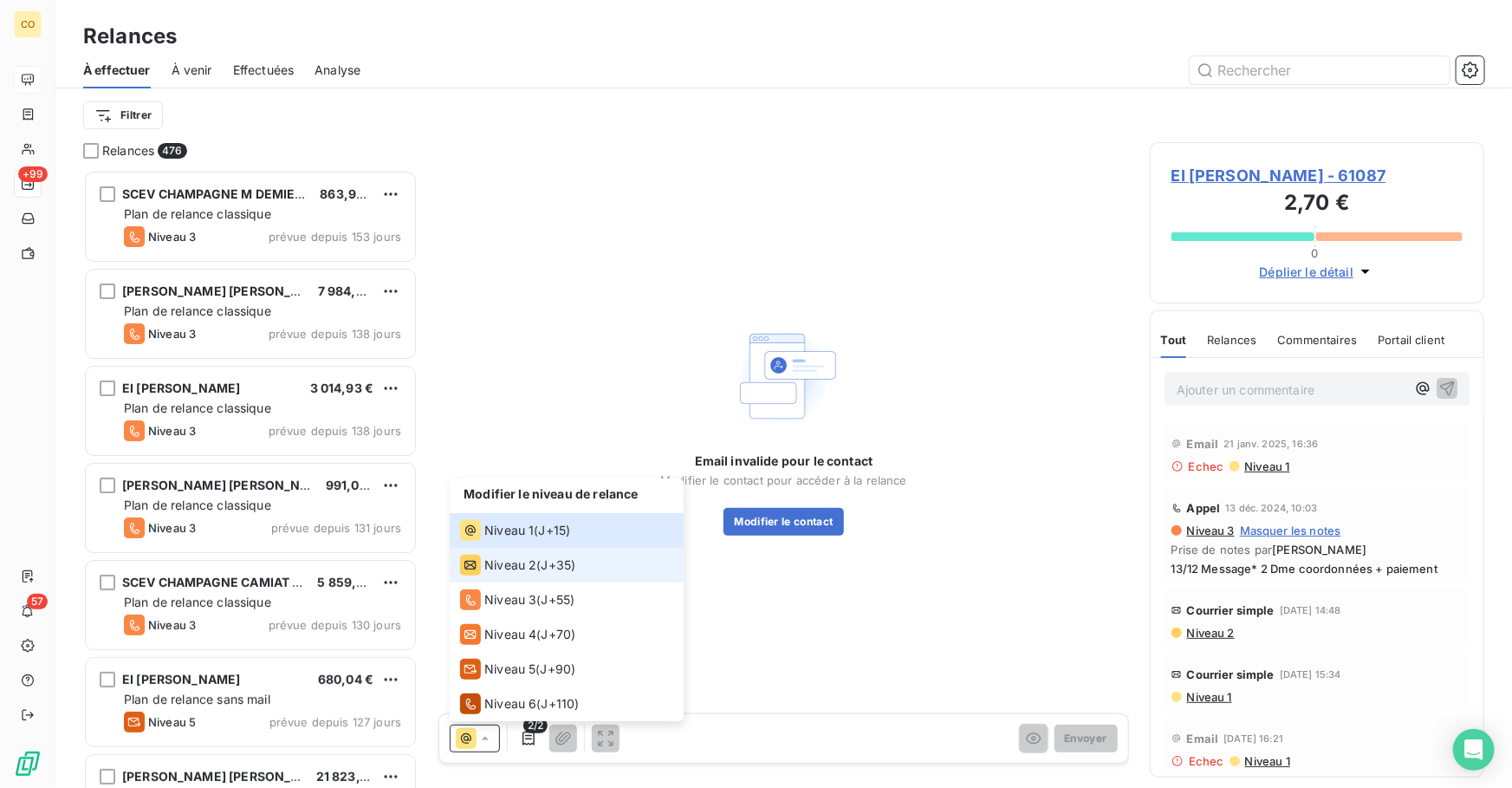
click at [516, 580] on li "Niveau 2 ( J+35 )" at bounding box center [567, 565] width 234 height 35
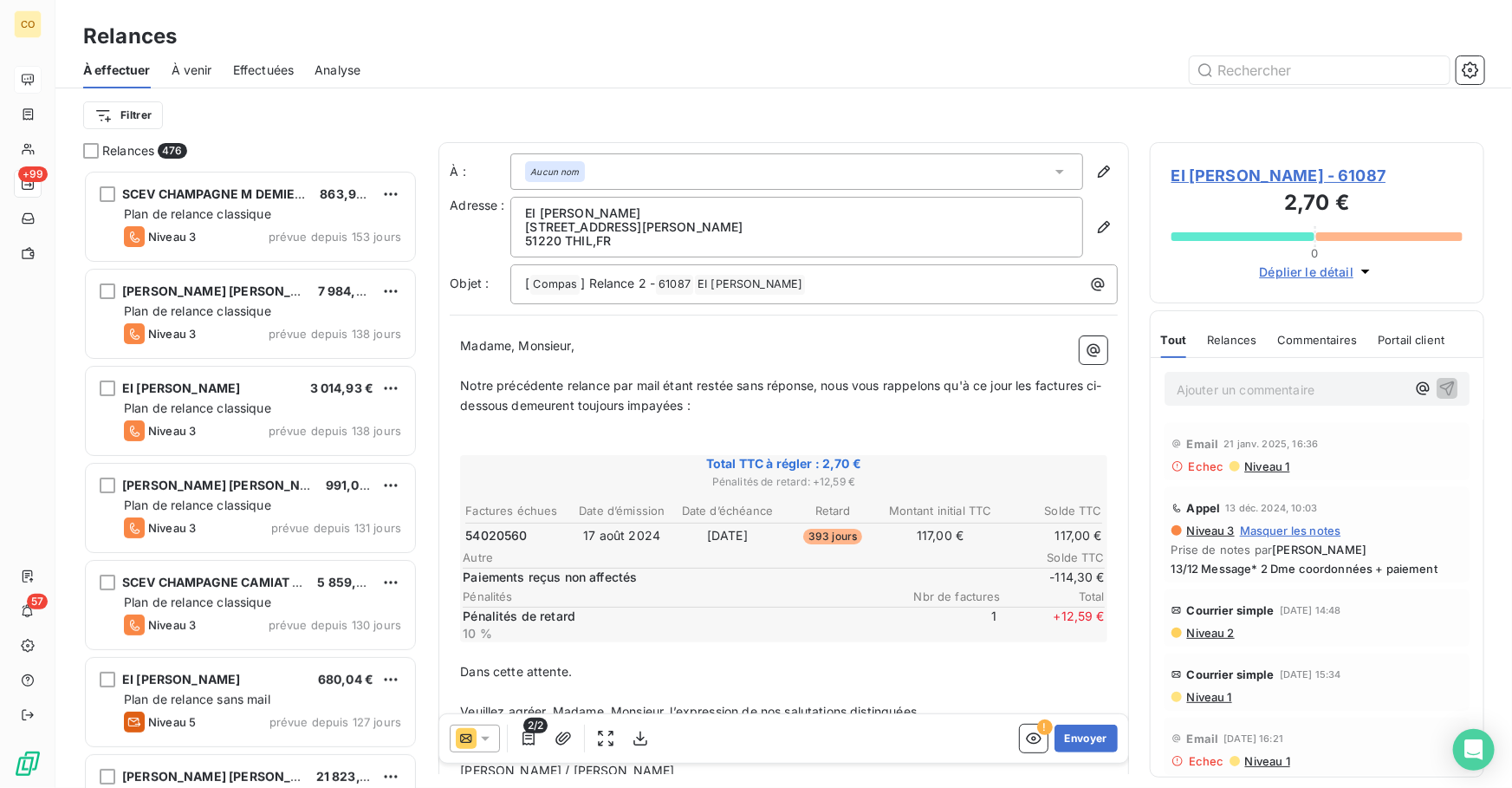
click at [467, 751] on div at bounding box center [475, 739] width 50 height 28
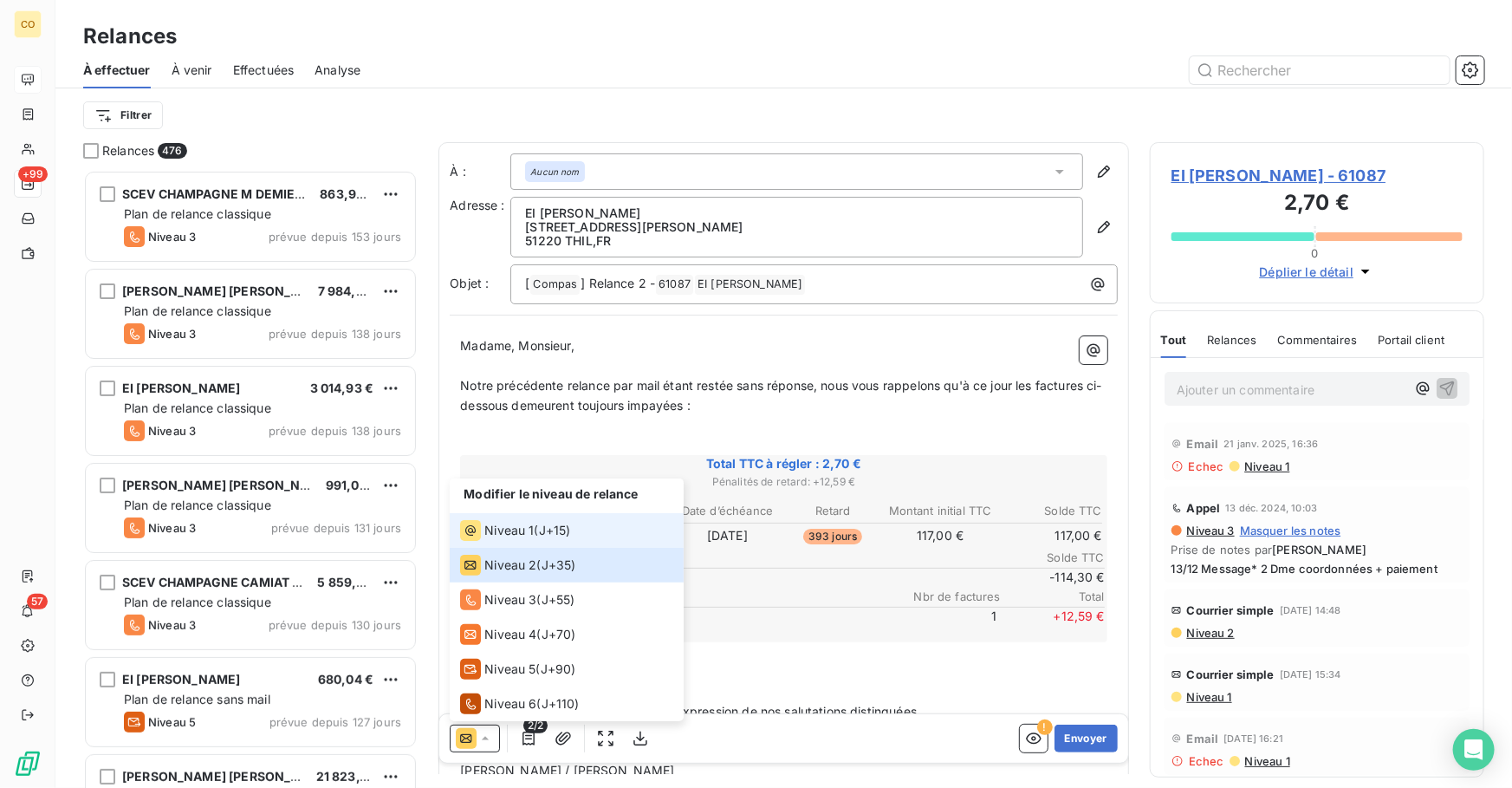
click at [517, 524] on span "Niveau 1" at bounding box center [509, 530] width 49 height 17
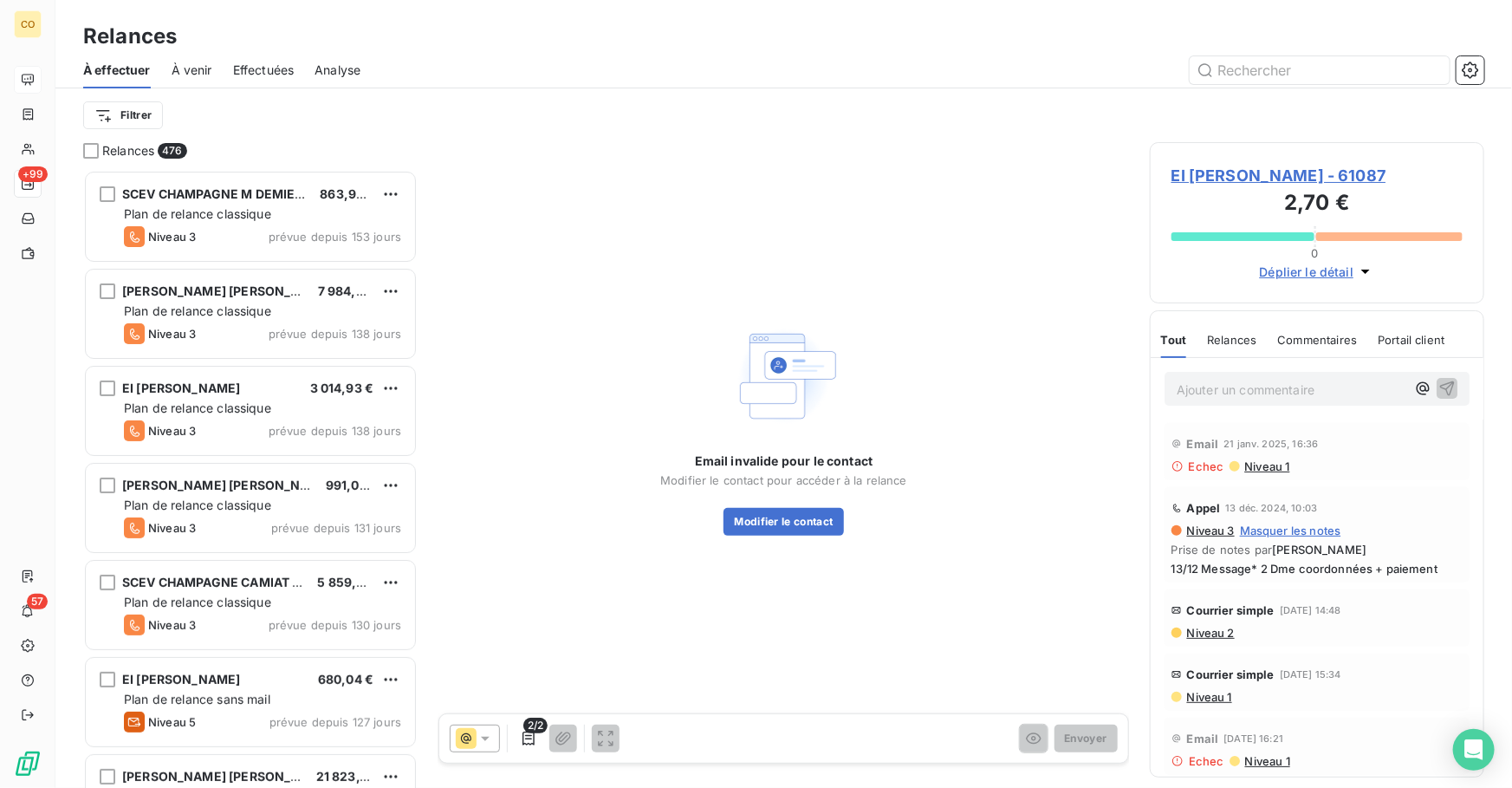
click at [1267, 471] on span "Niveau 1" at bounding box center [1267, 466] width 47 height 13
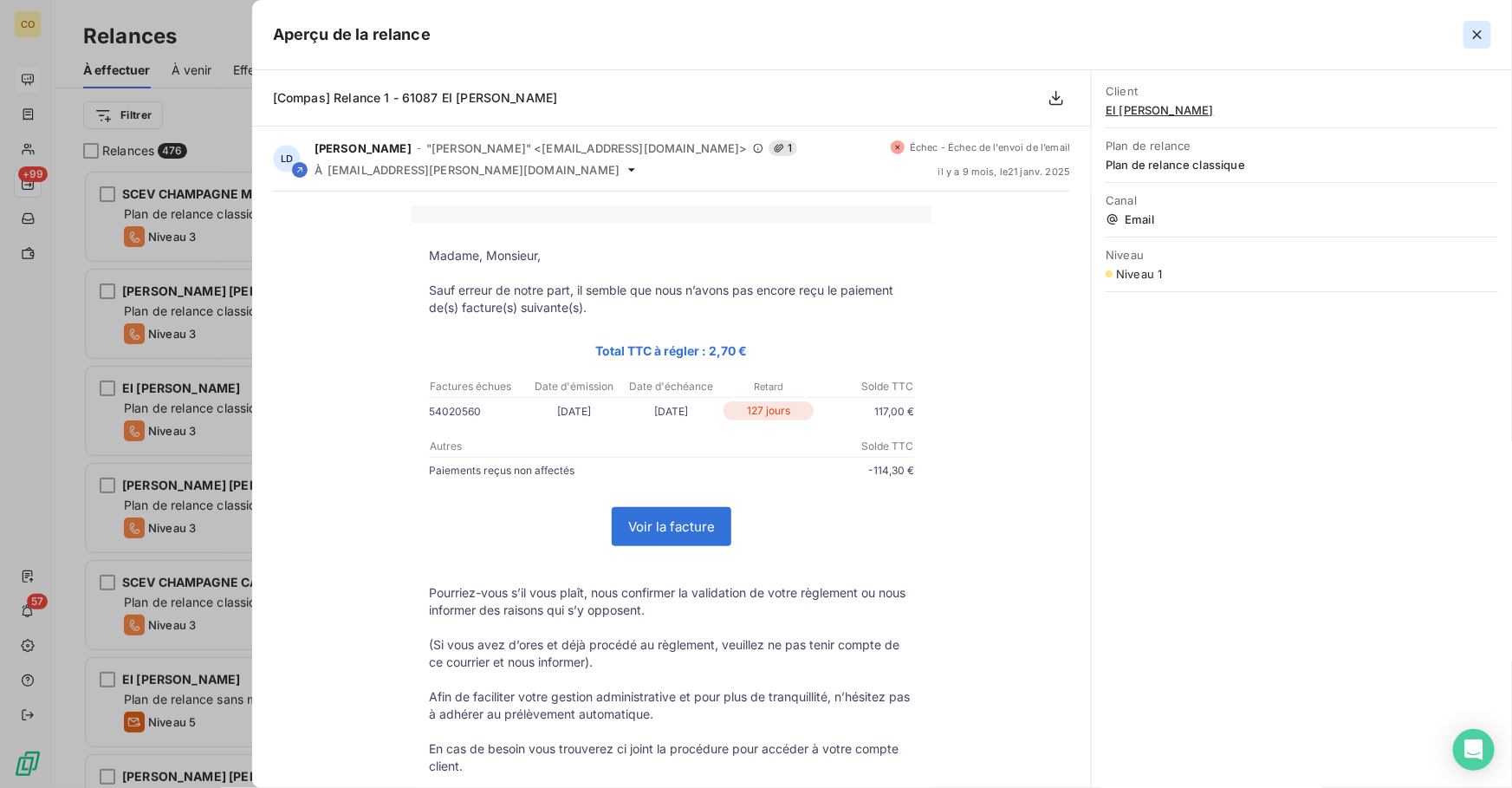
click at [1479, 40] on icon "button" at bounding box center [1477, 34] width 17 height 17
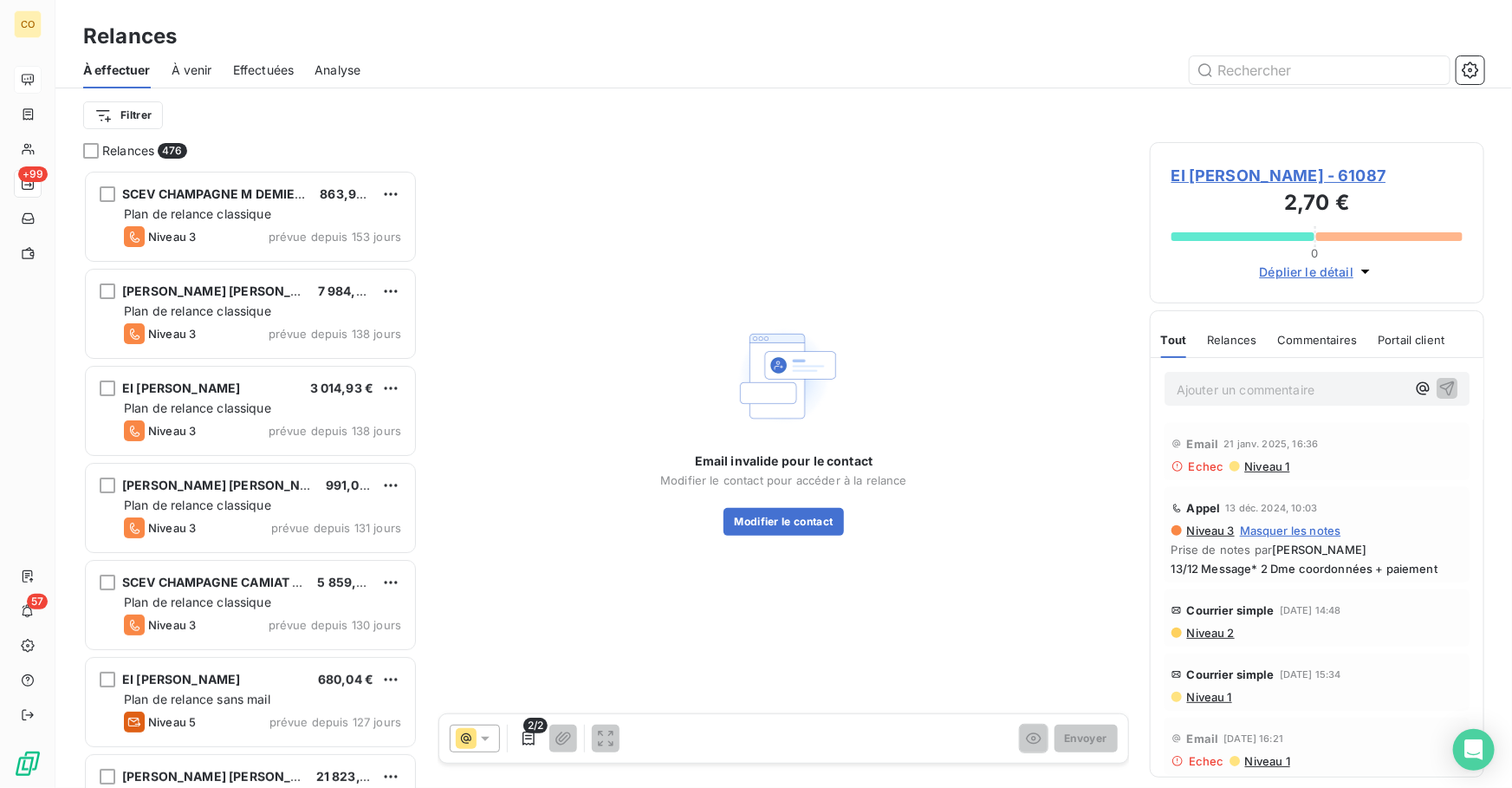
click at [1260, 759] on span "Niveau 1" at bounding box center [1267, 760] width 47 height 13
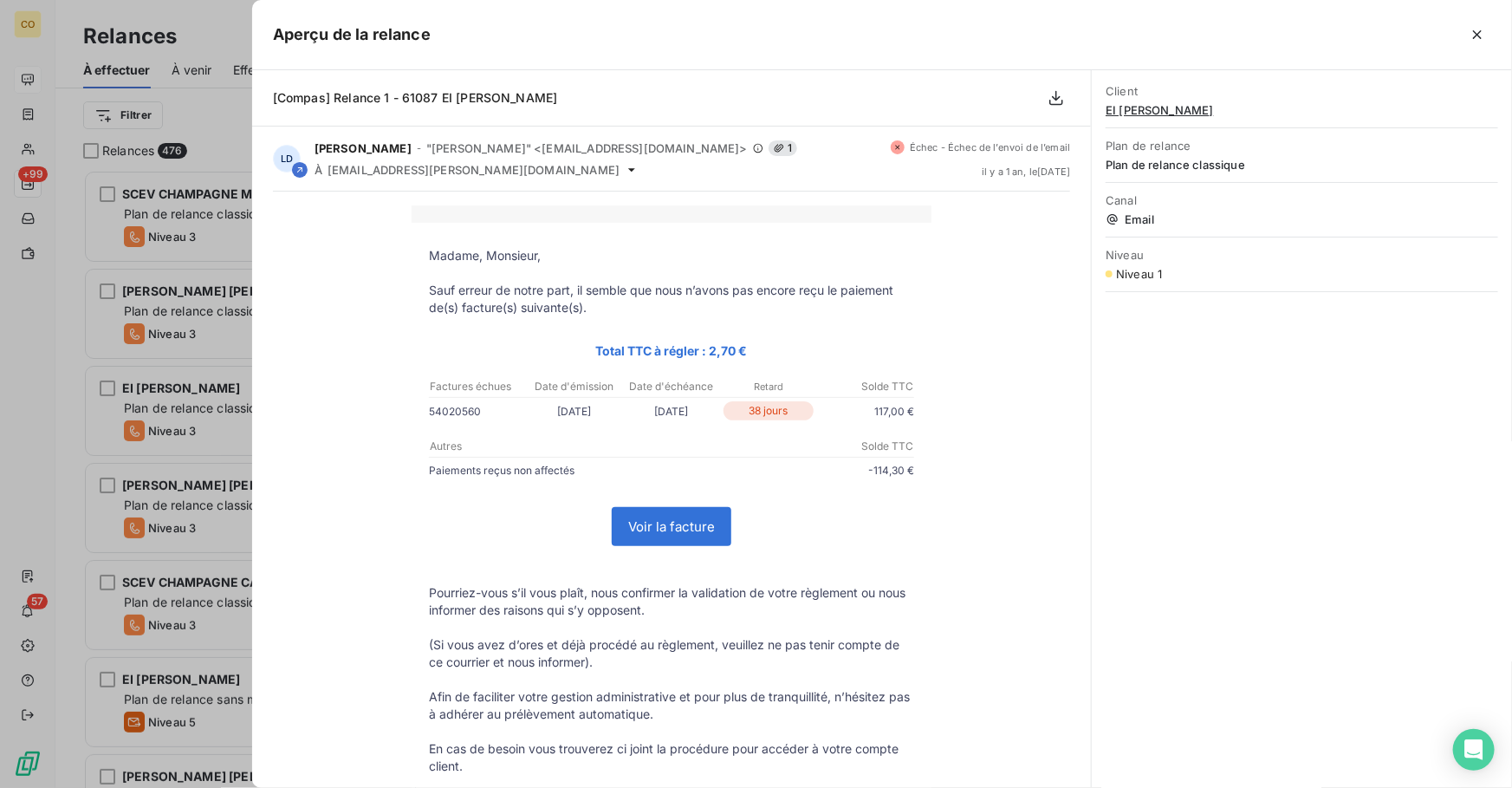
click at [1482, 40] on icon "button" at bounding box center [1477, 34] width 17 height 17
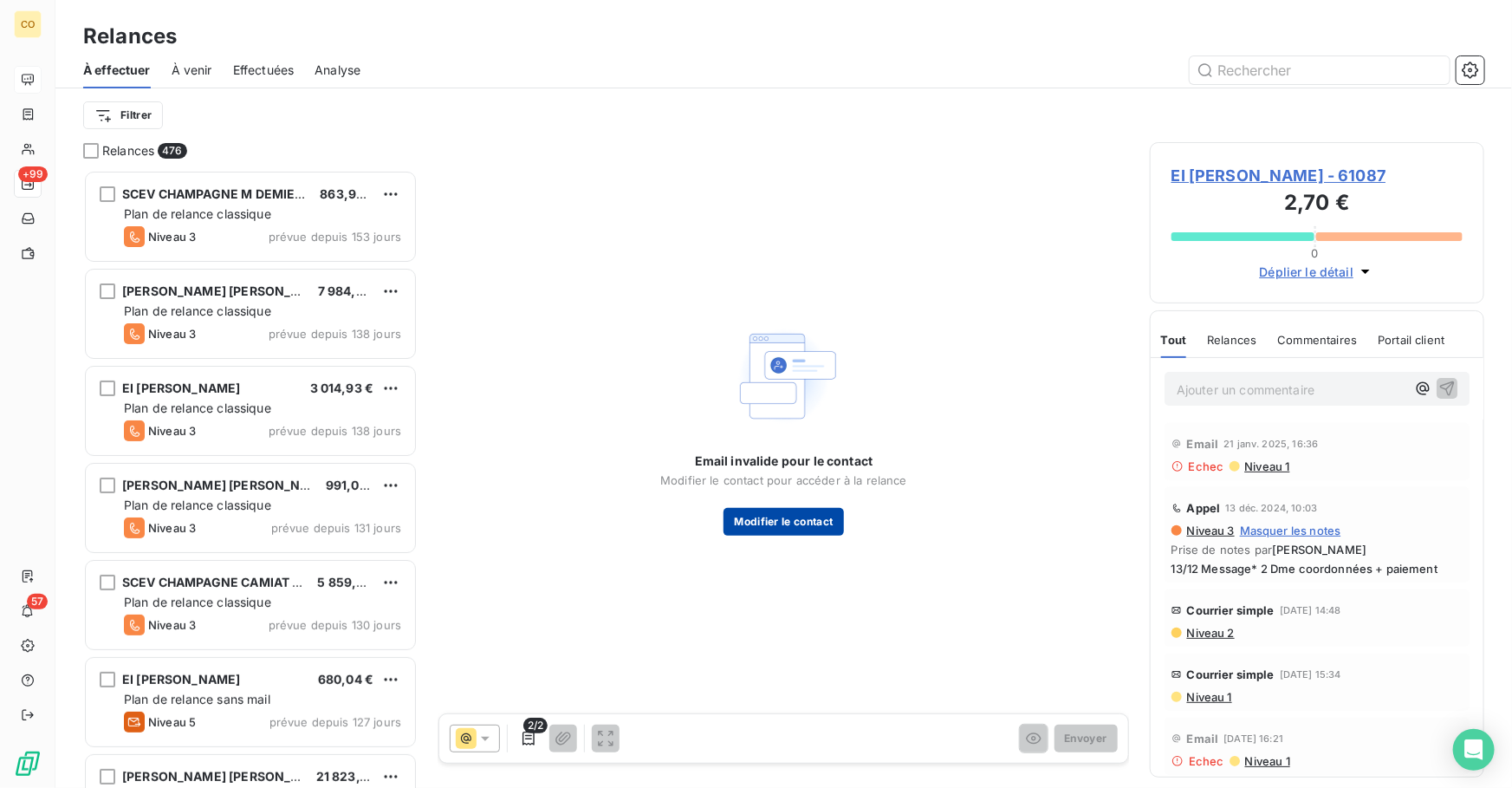
click at [822, 526] on button "Modifier le contact" at bounding box center [783, 522] width 120 height 28
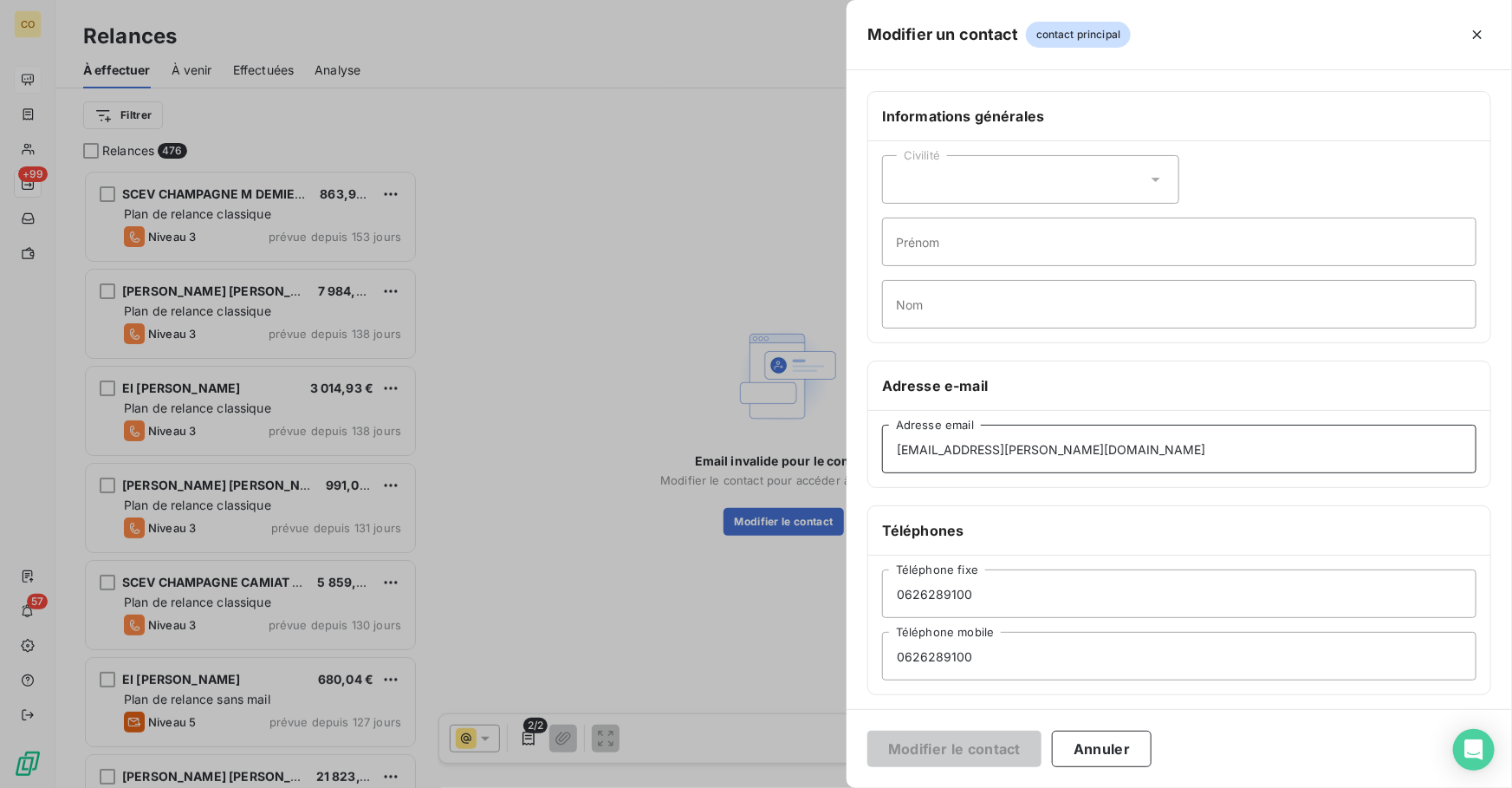
drag, startPoint x: 1030, startPoint y: 457, endPoint x: 604, endPoint y: 421, distance: 427.5
click at [604, 787] on div "Modifier un contact contact principal Informations générales Civilité Prénom No…" at bounding box center [756, 788] width 1512 height 0
paste input "lemcil51@gmail.com"
type input "lemcil51@gmail.com"
click at [975, 738] on button "Modifier le contact" at bounding box center [955, 748] width 174 height 36
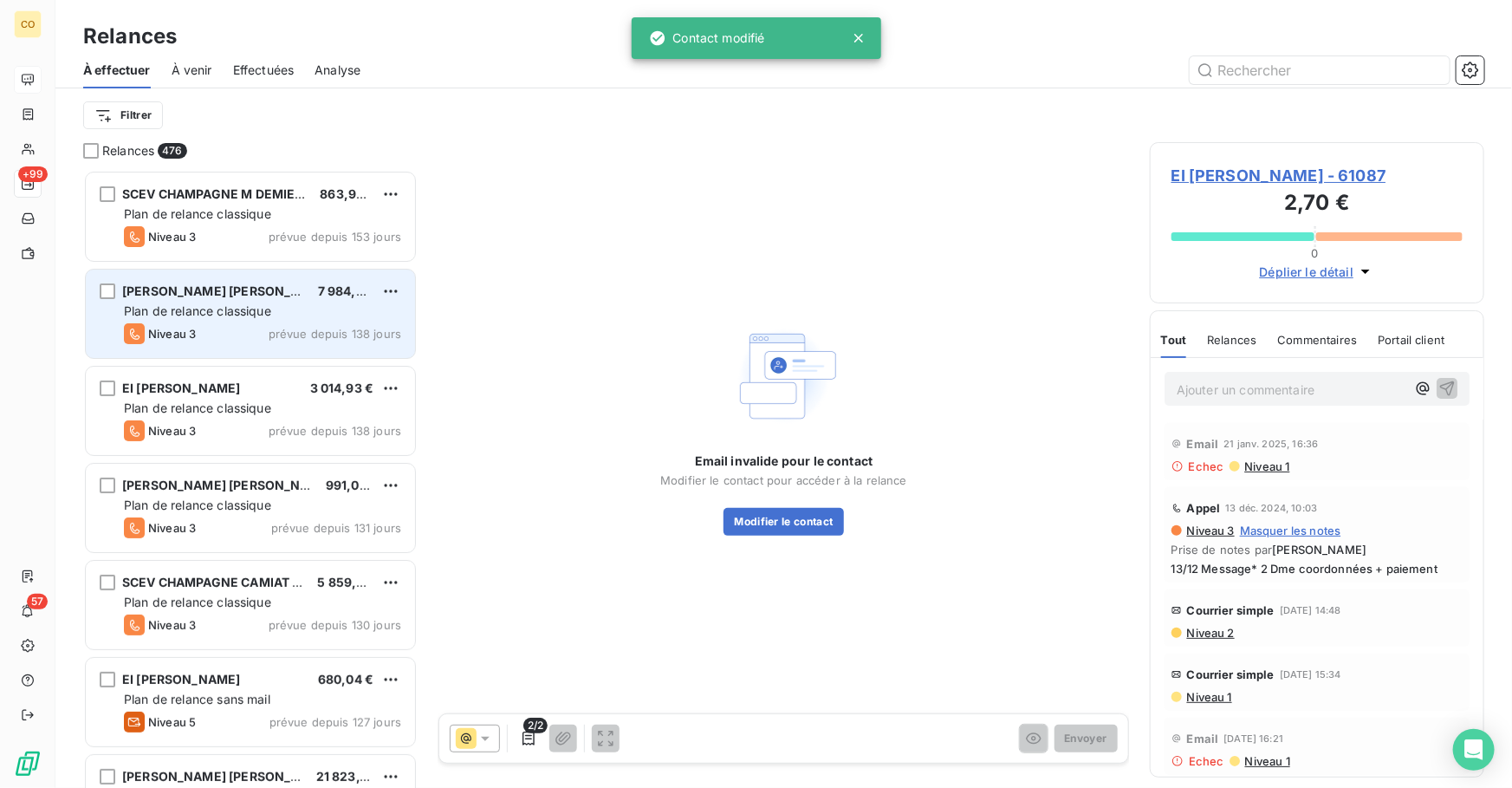
click at [165, 308] on span "Plan de relance classique" at bounding box center [198, 310] width 148 height 14
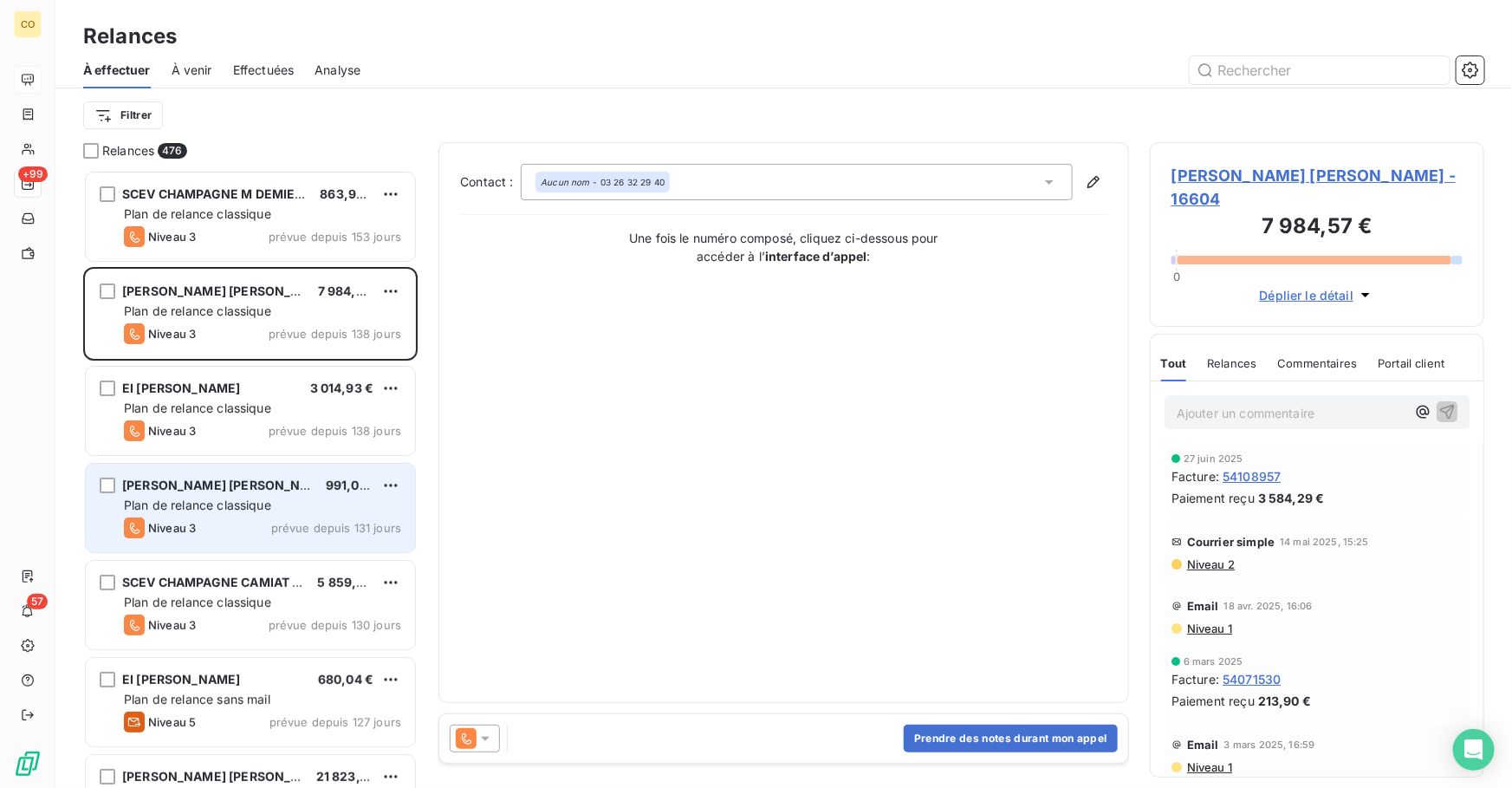
click at [205, 466] on div "EARL CHAMPAGNE LAURENT PESSENET 991,05 € Plan de relance classique Niveau 3 pré…" at bounding box center [250, 508] width 329 height 88
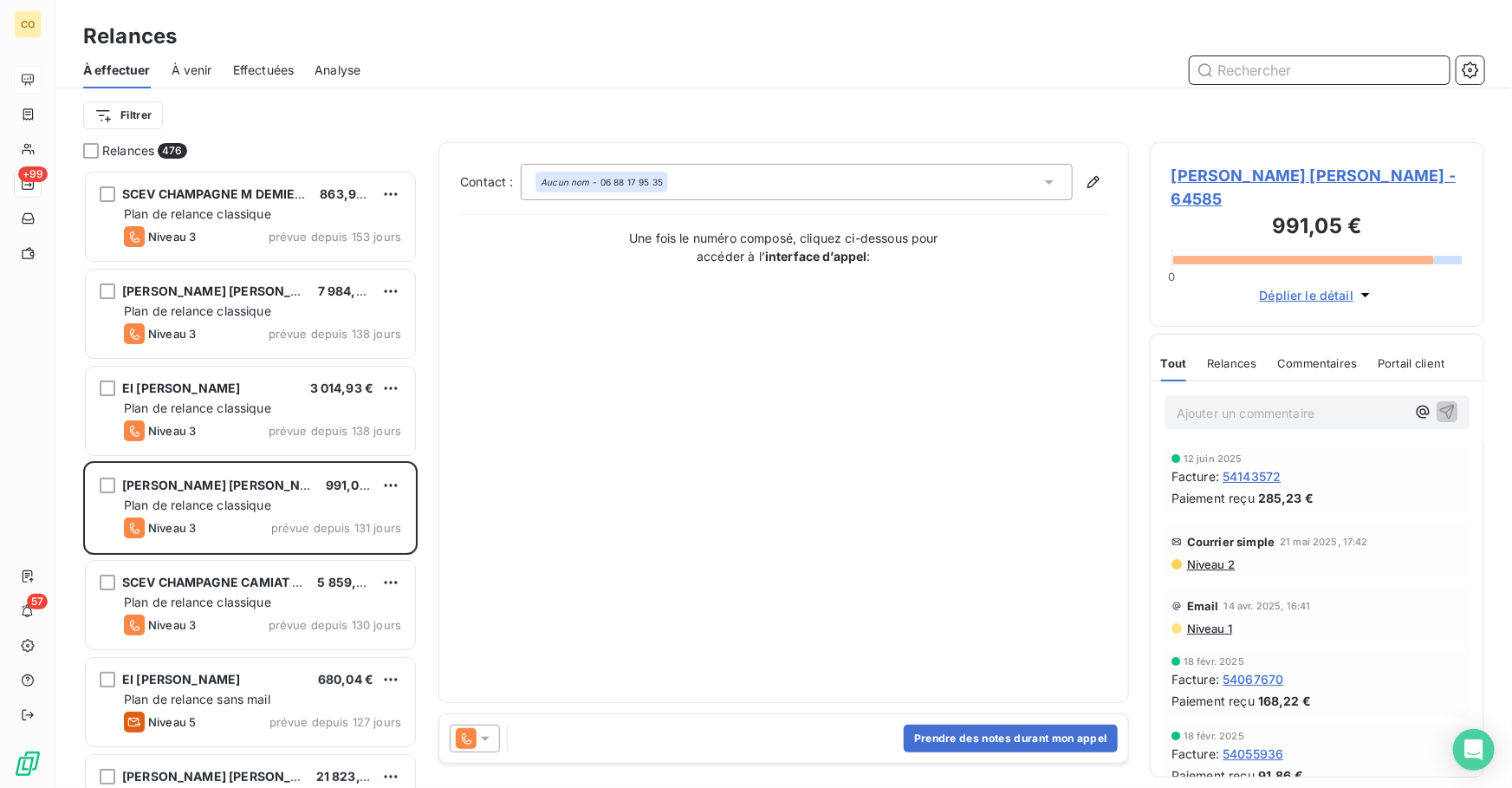
click at [1289, 69] on input "text" at bounding box center [1320, 70] width 260 height 28
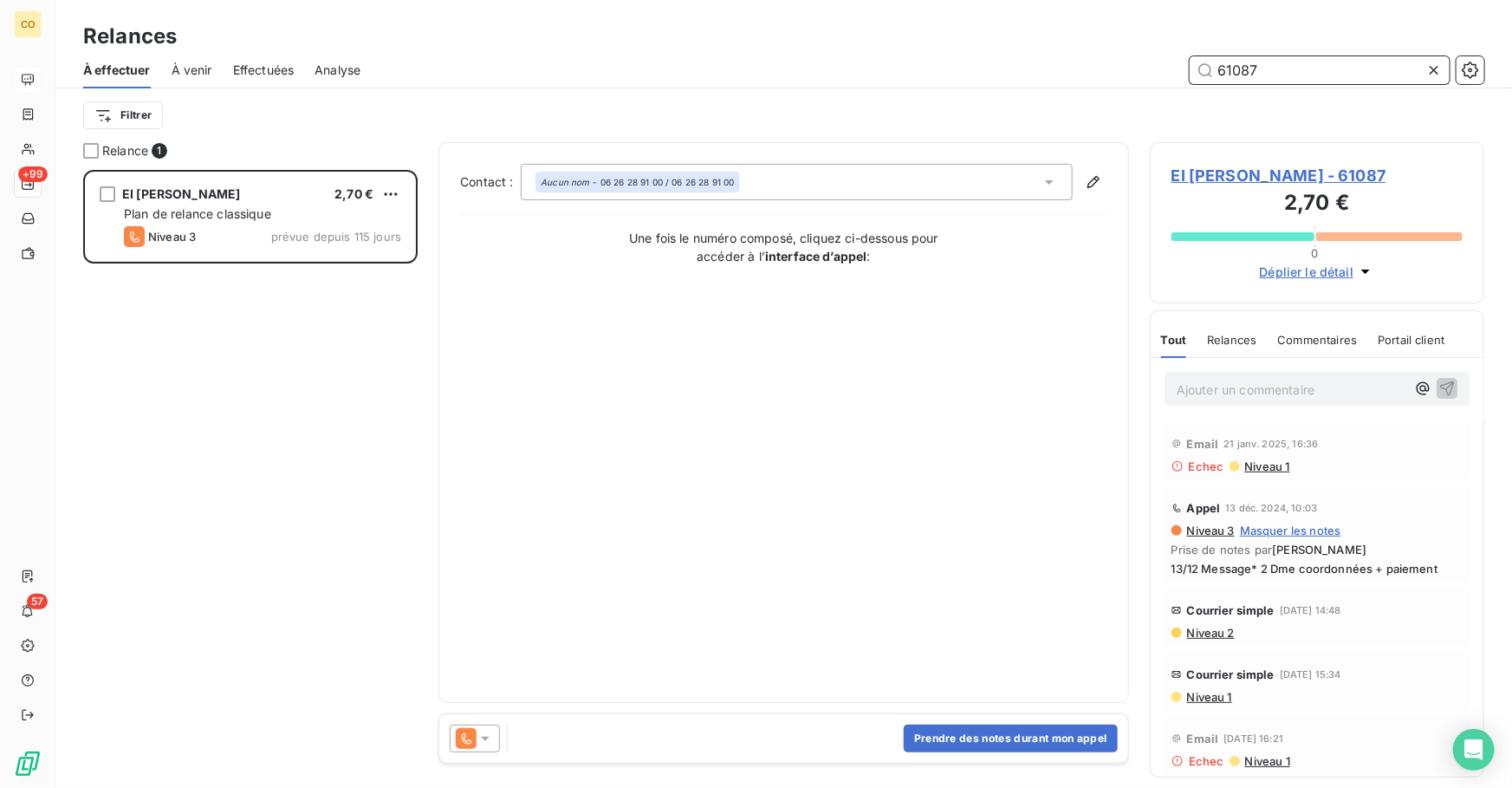
scroll to position [607, 322]
type input "61087"
click at [486, 735] on icon at bounding box center [485, 738] width 17 height 17
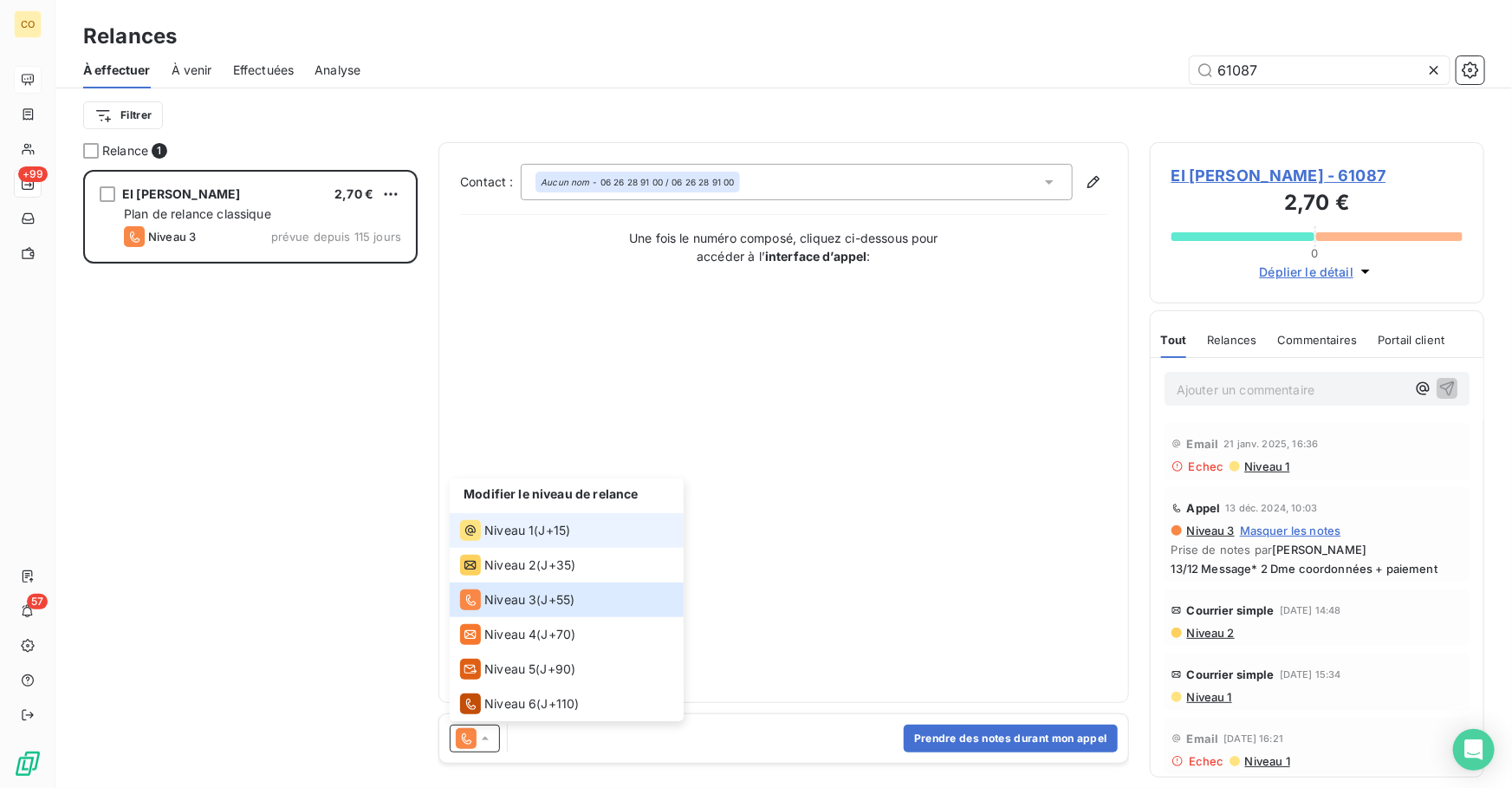
click at [535, 528] on div "Niveau 1 ( J+15 )" at bounding box center [515, 530] width 110 height 21
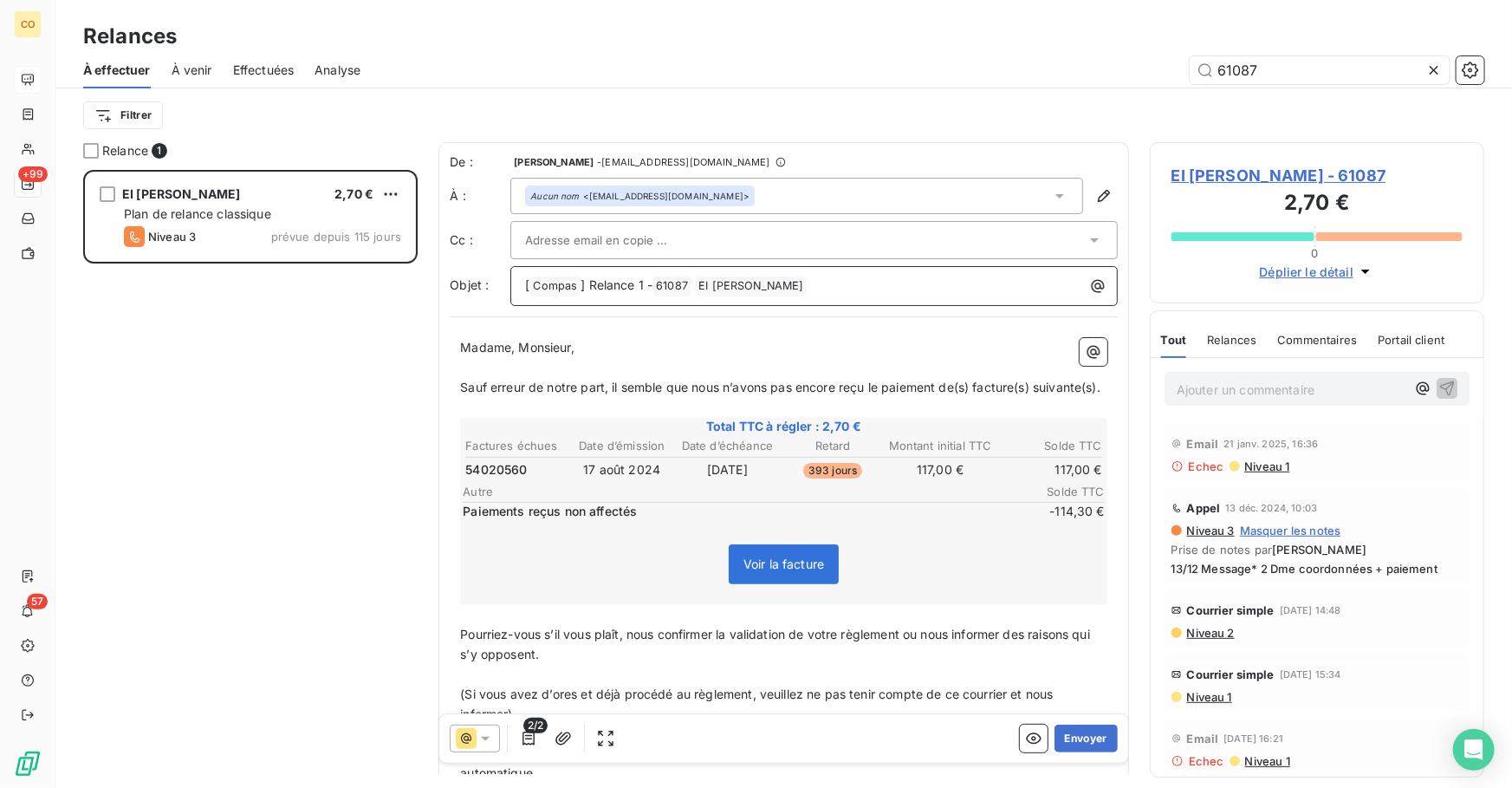
click at [639, 285] on span "] Relance 1 -" at bounding box center [617, 284] width 72 height 14
click at [1075, 740] on button "Envoyer" at bounding box center [1087, 739] width 63 height 28
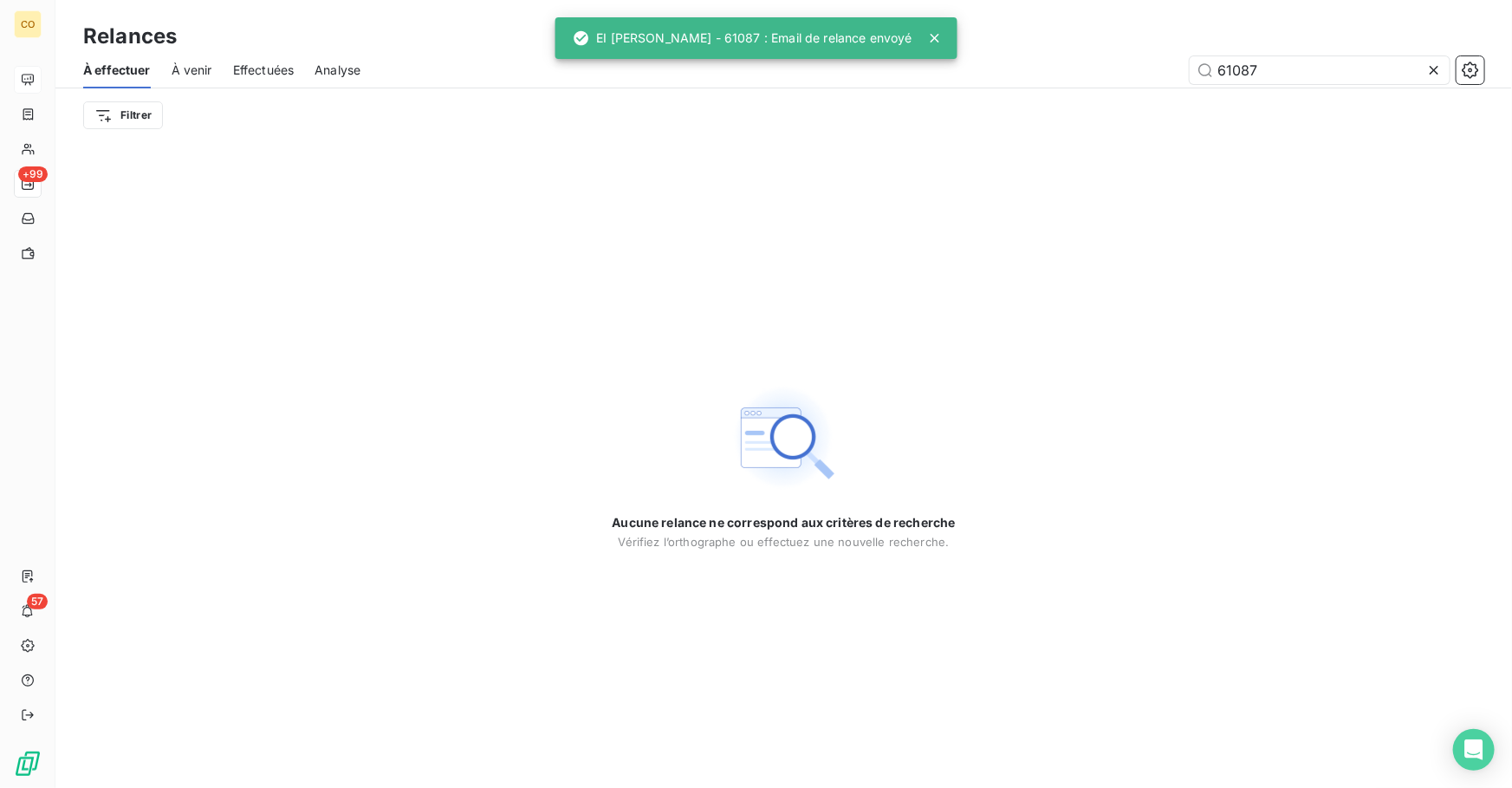
click at [1439, 73] on icon at bounding box center [1435, 70] width 9 height 9
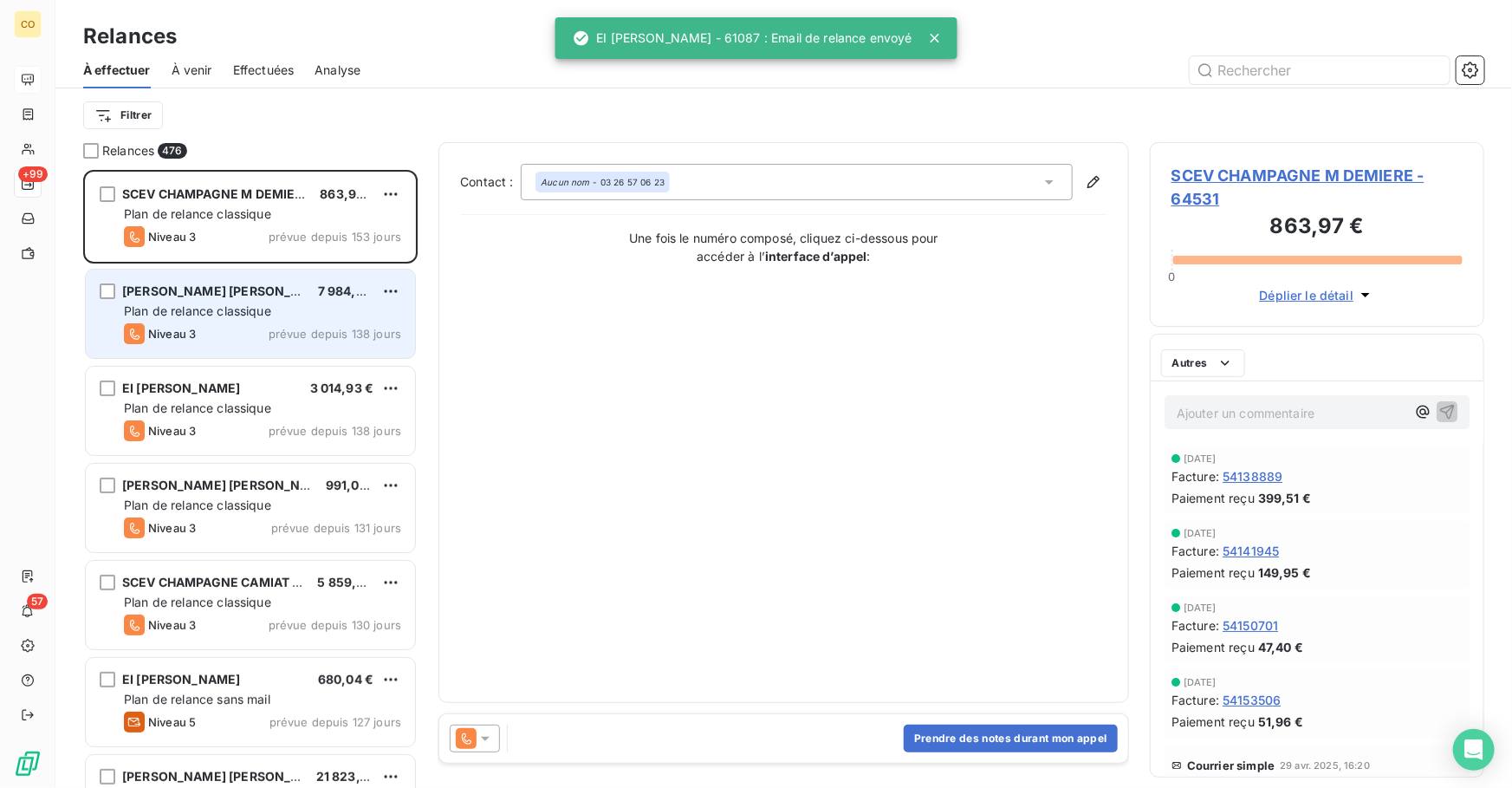
scroll to position [607, 322]
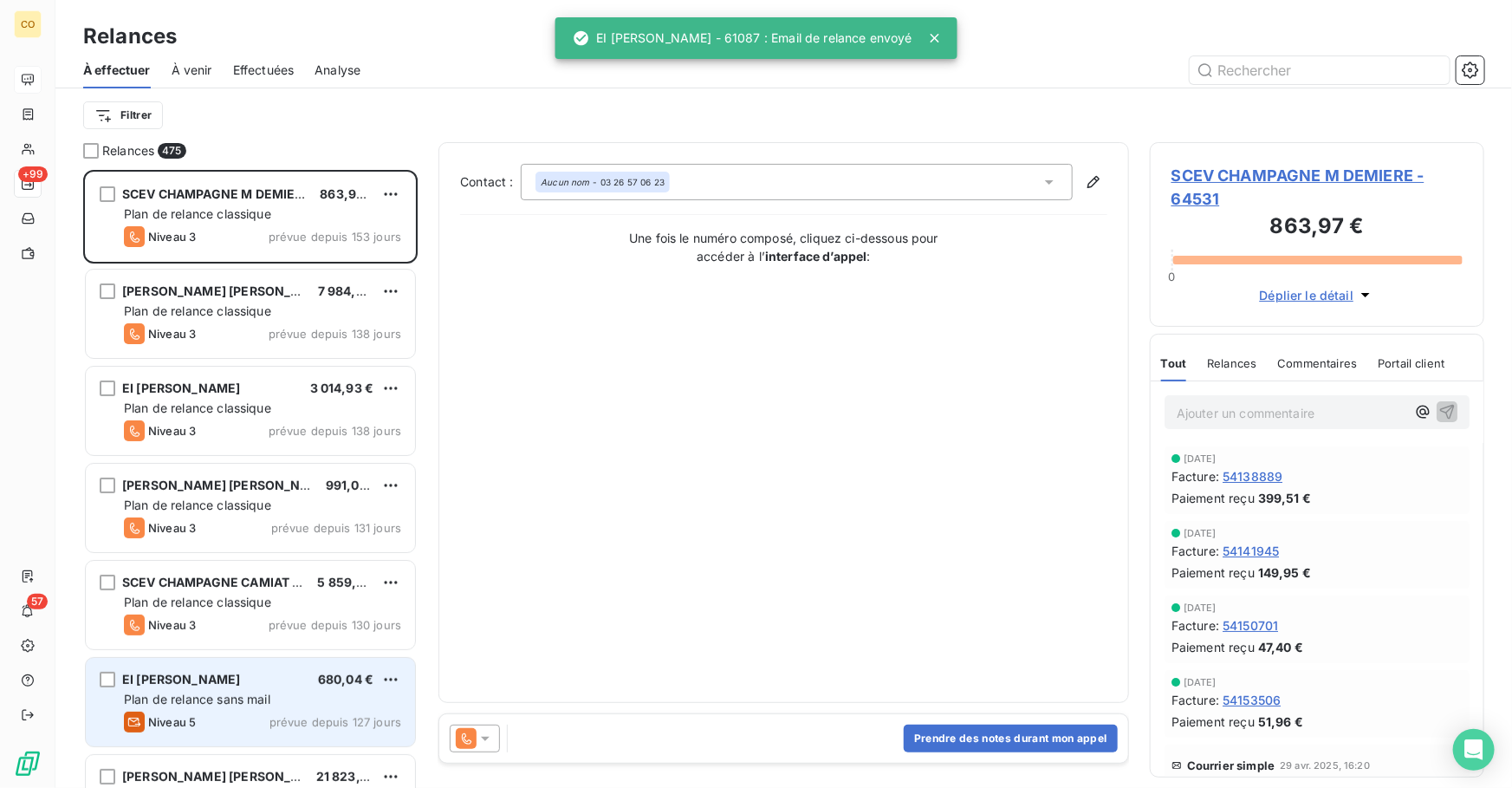
click at [278, 707] on div "Plan de relance sans mail" at bounding box center [263, 699] width 277 height 17
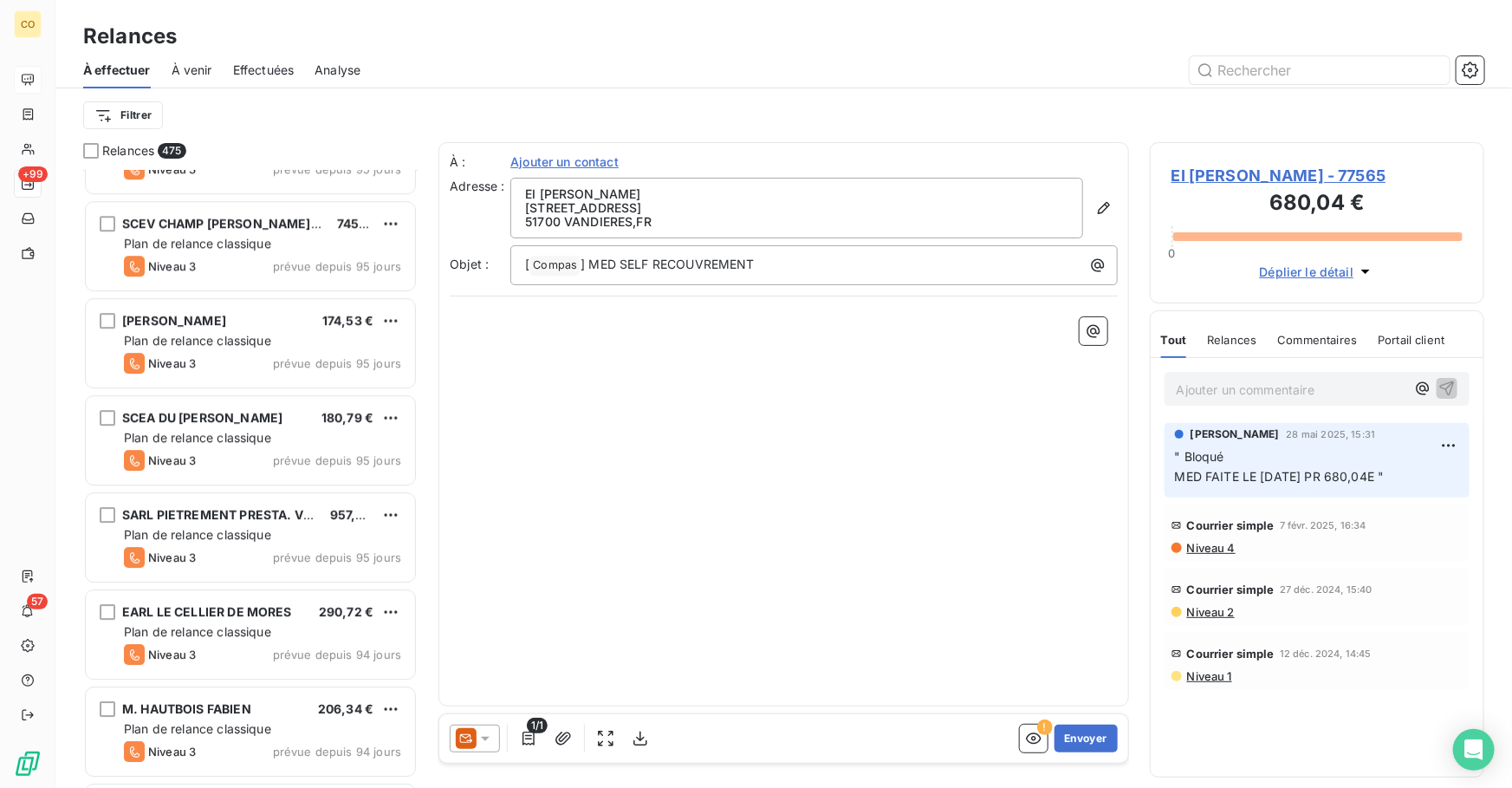
scroll to position [2700, 0]
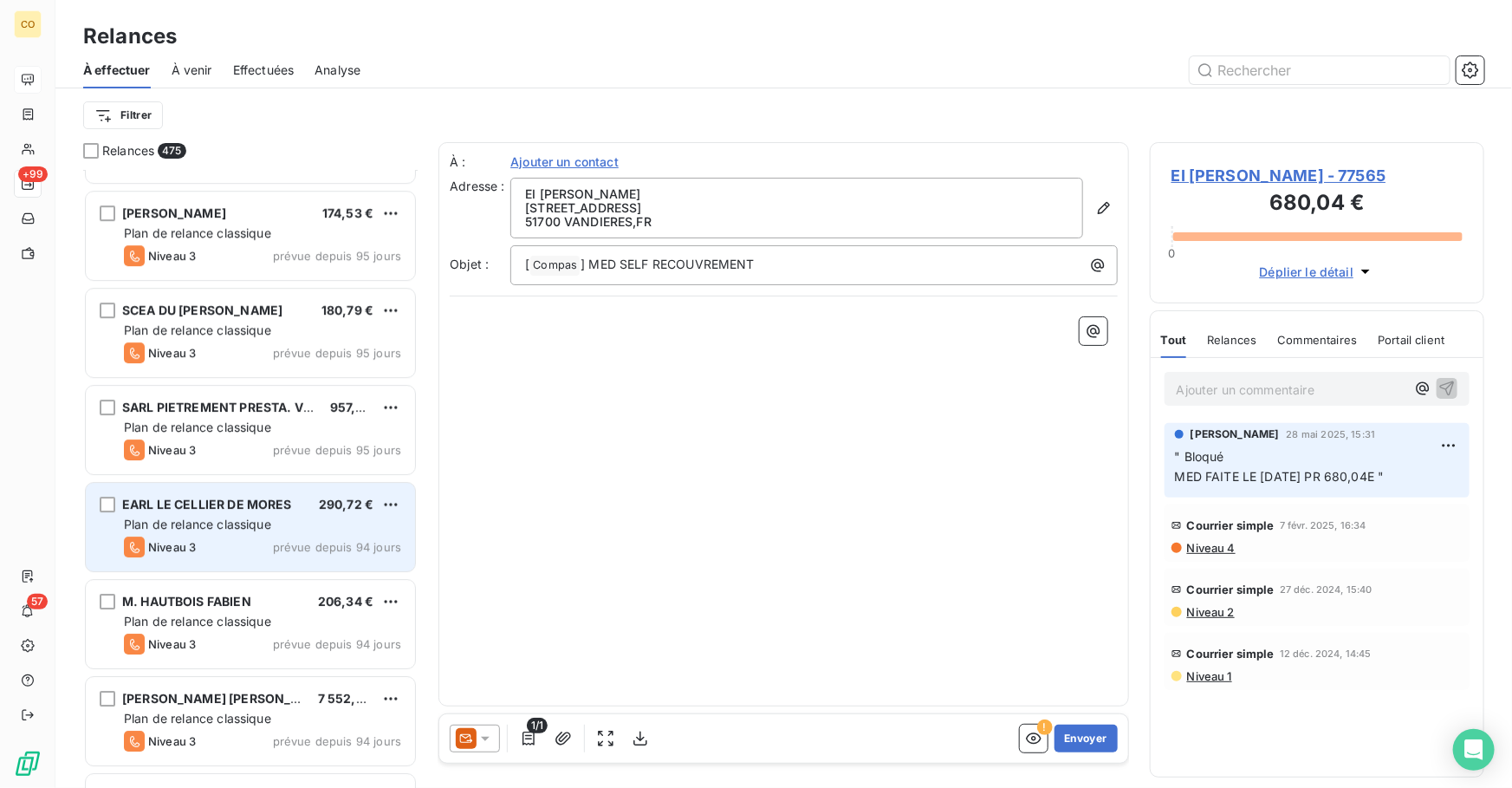
click at [250, 520] on span "Plan de relance classique" at bounding box center [198, 524] width 148 height 14
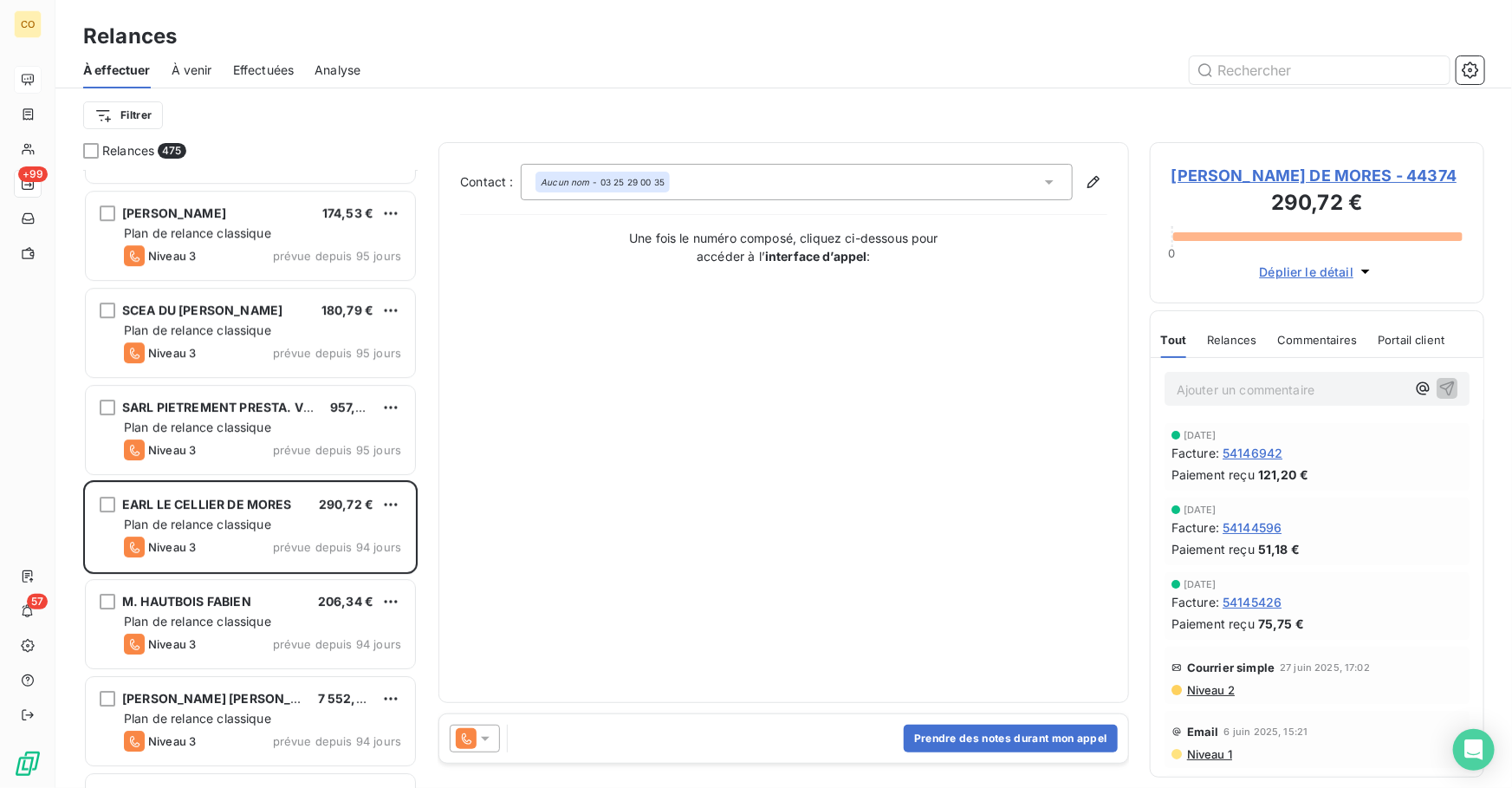
click at [470, 739] on icon at bounding box center [466, 738] width 21 height 21
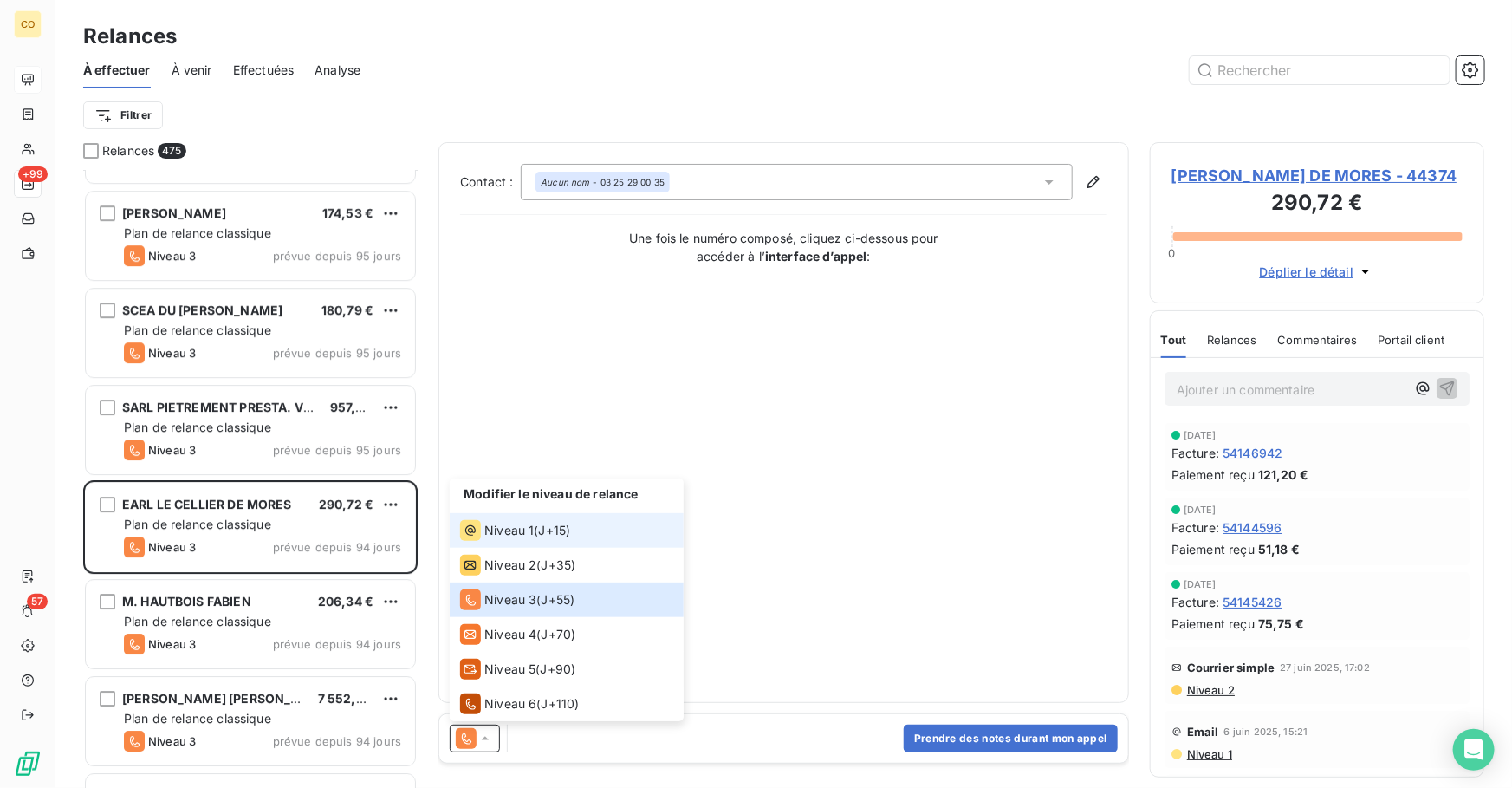
click at [512, 538] on span "Niveau 1" at bounding box center [509, 530] width 49 height 17
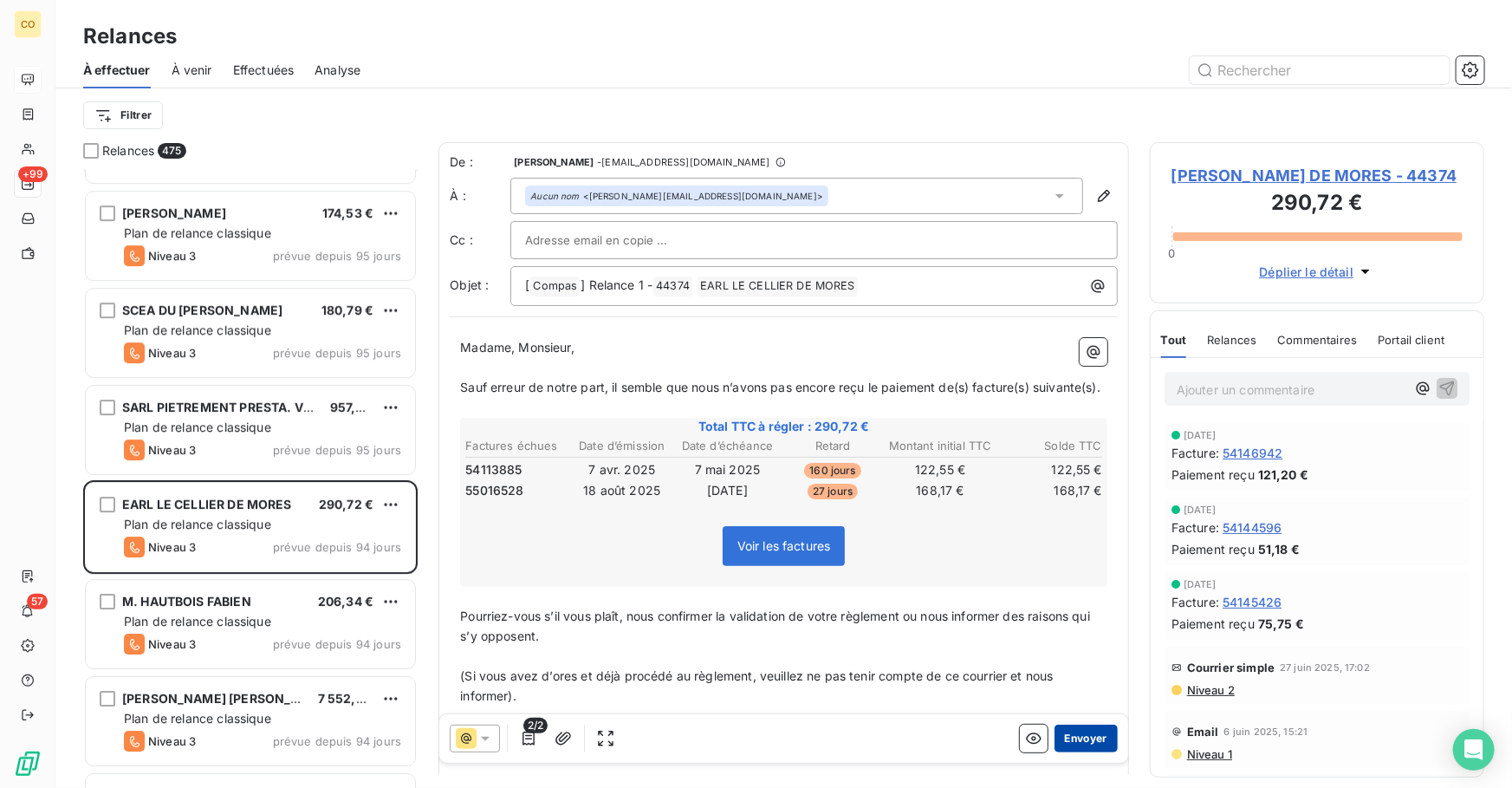
click at [1083, 737] on button "Envoyer" at bounding box center [1087, 739] width 63 height 28
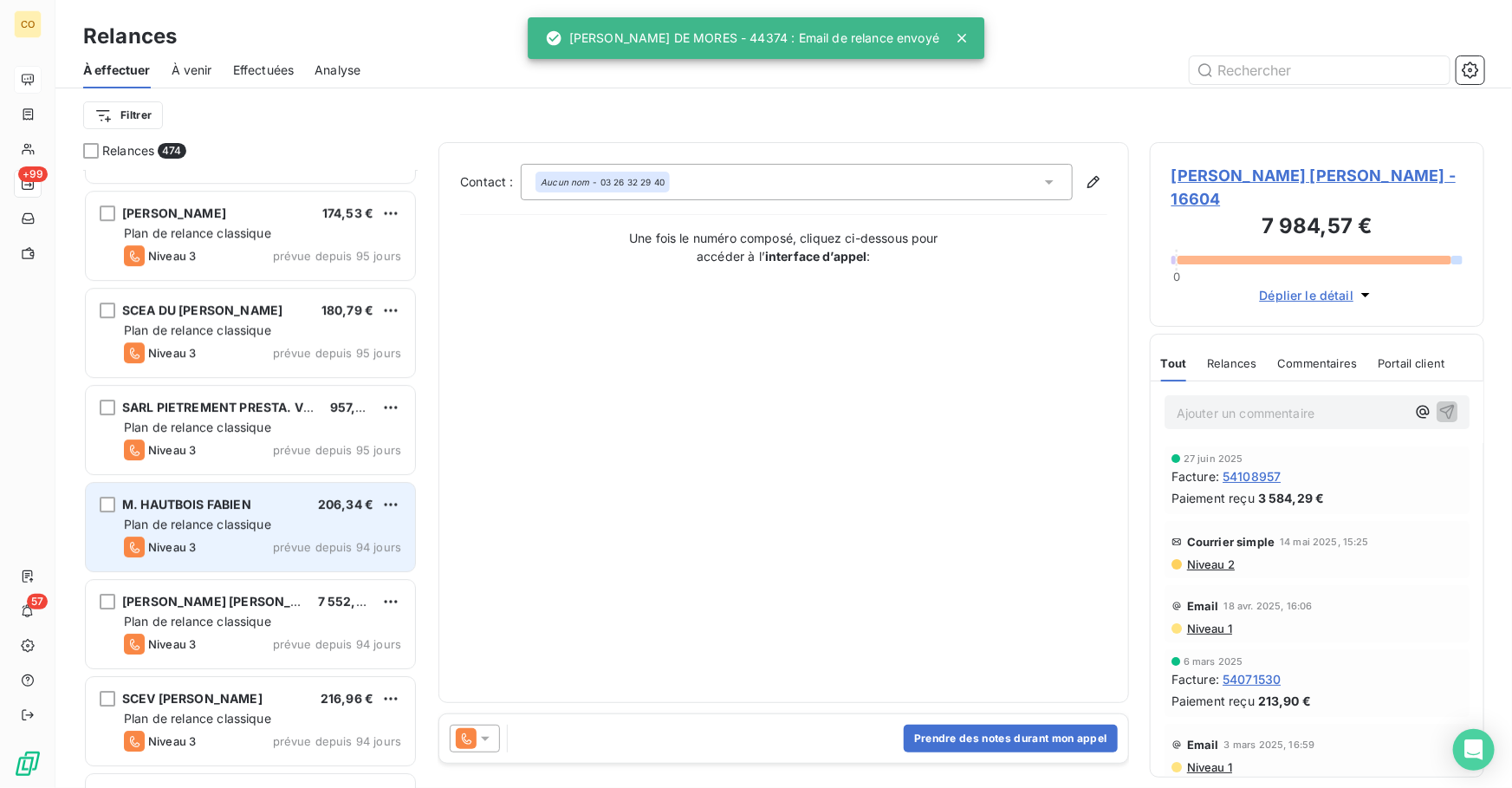
click at [236, 536] on div "Niveau 3 prévue depuis 94 jours" at bounding box center [263, 546] width 277 height 21
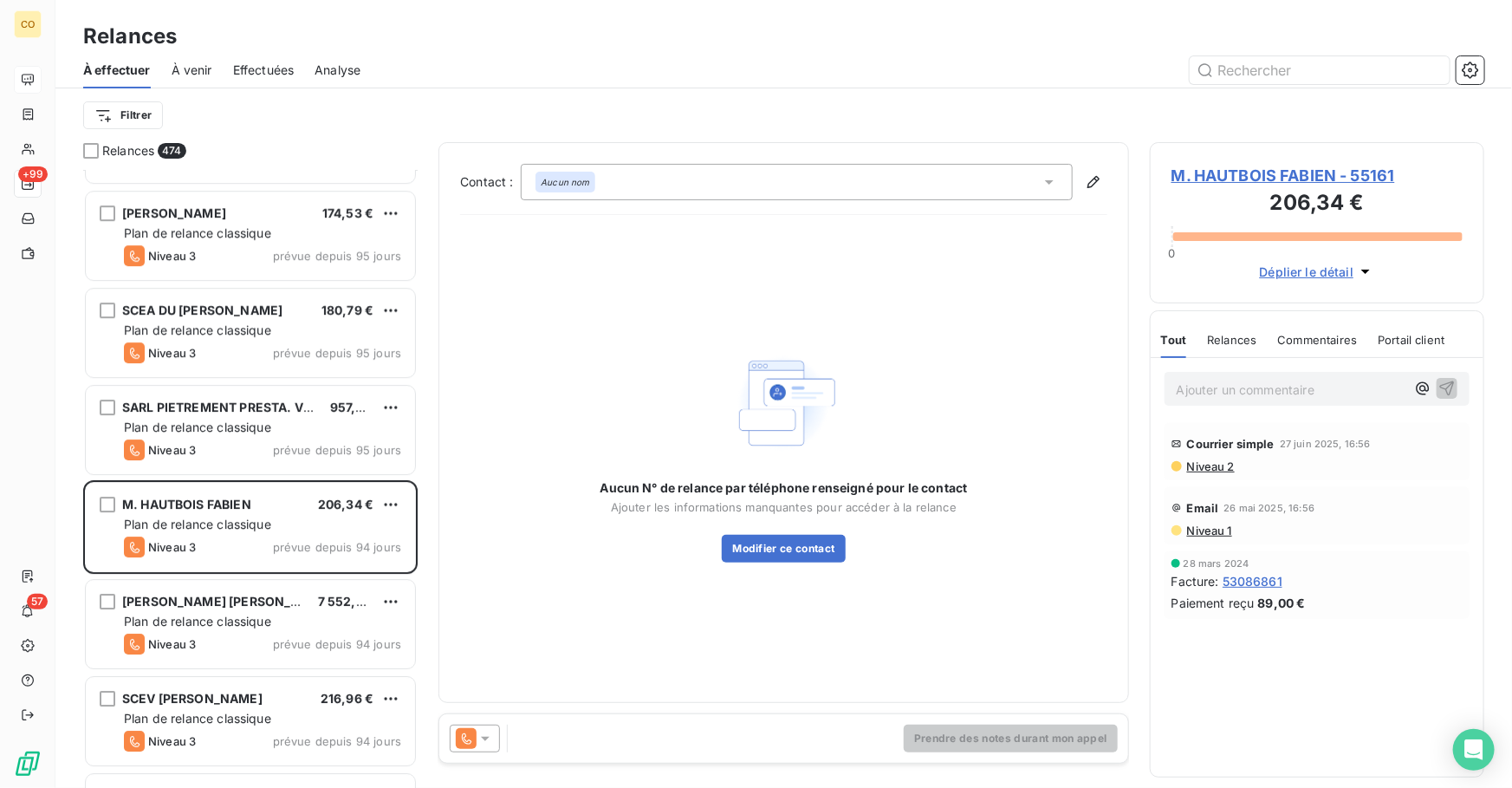
click at [465, 729] on icon at bounding box center [466, 738] width 21 height 21
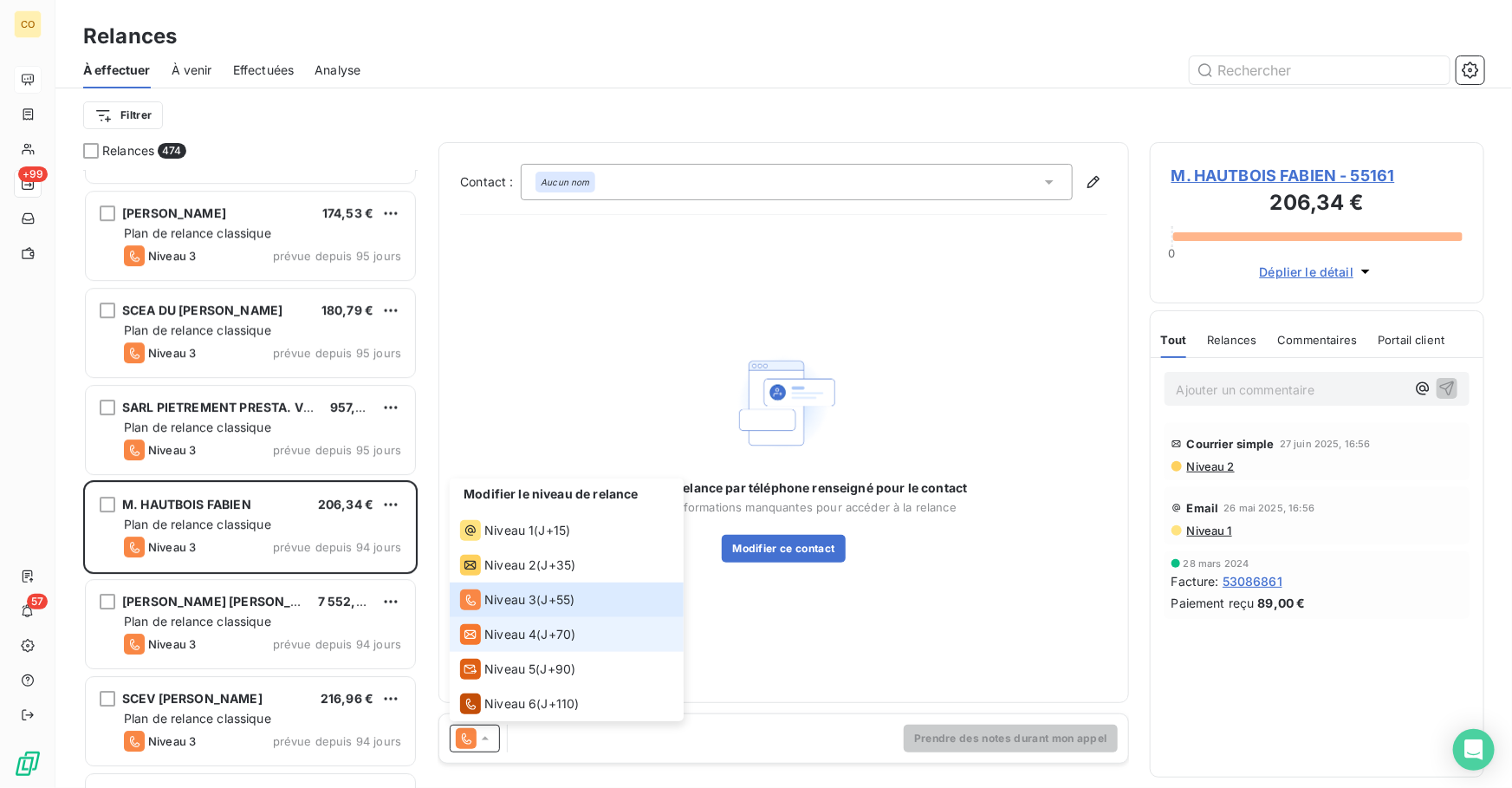
click at [505, 628] on span "Niveau 4" at bounding box center [511, 634] width 52 height 17
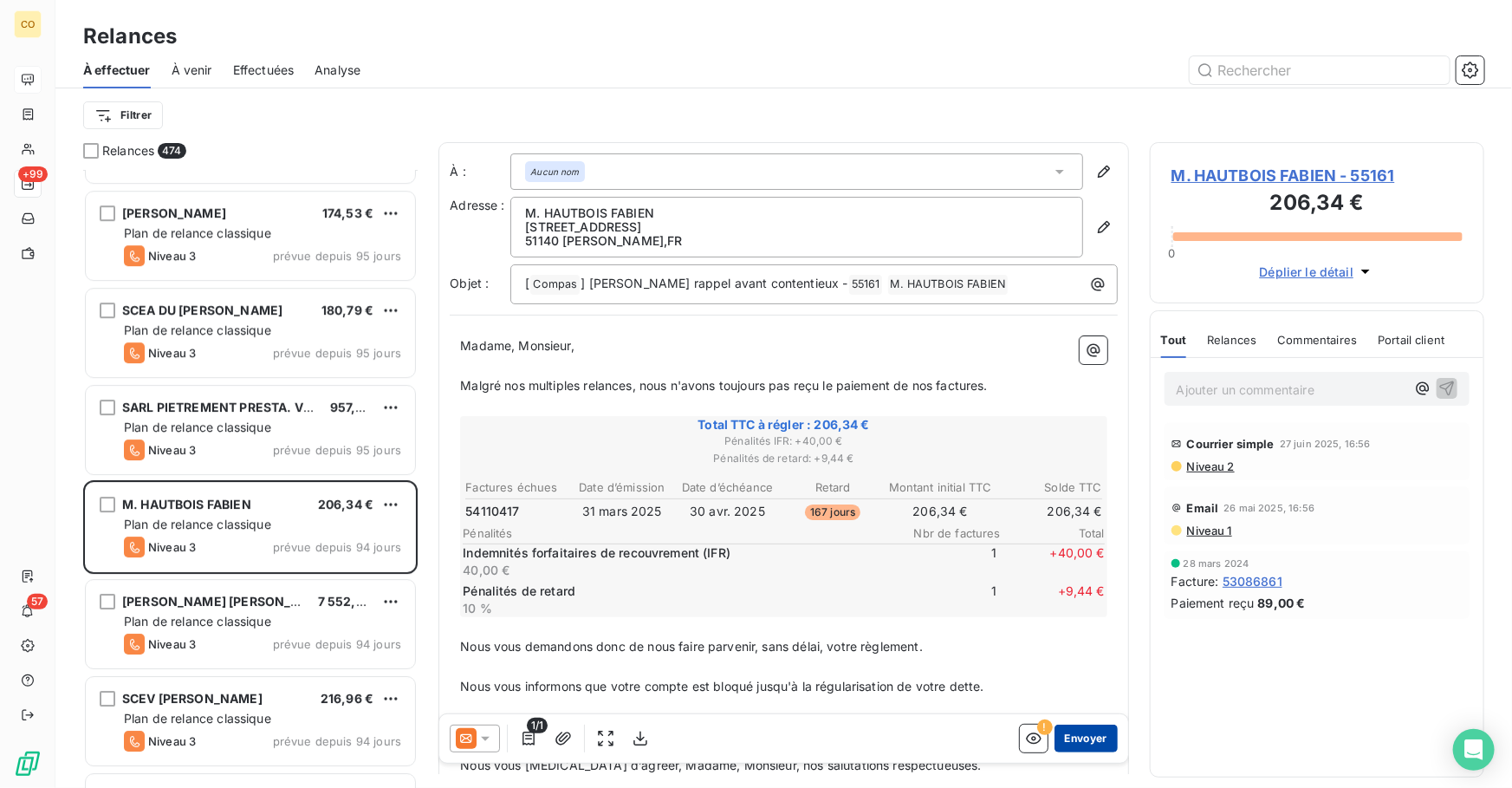
click at [1081, 734] on button "Envoyer" at bounding box center [1087, 739] width 63 height 28
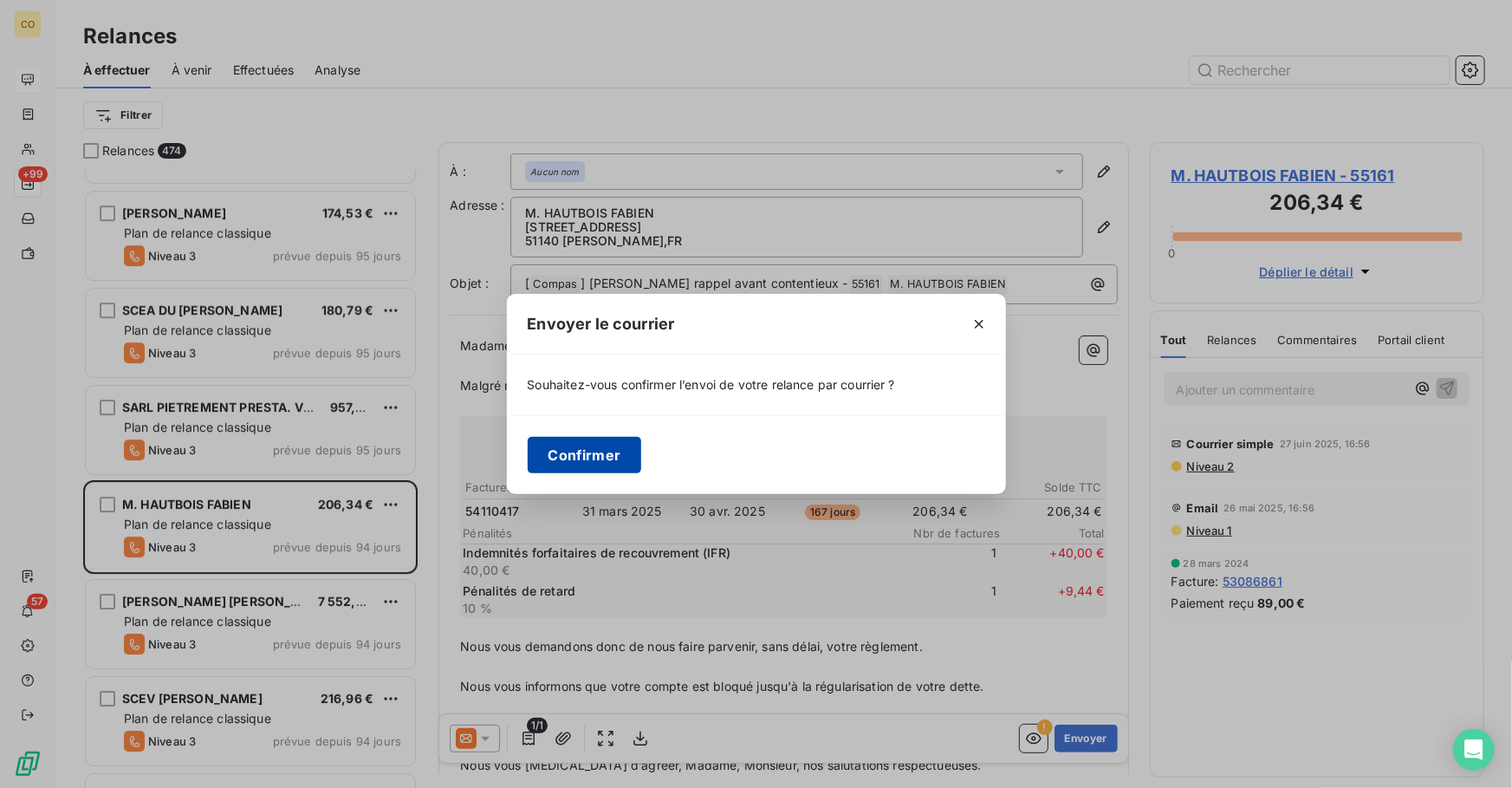
click at [604, 461] on button "Confirmer" at bounding box center [585, 455] width 114 height 36
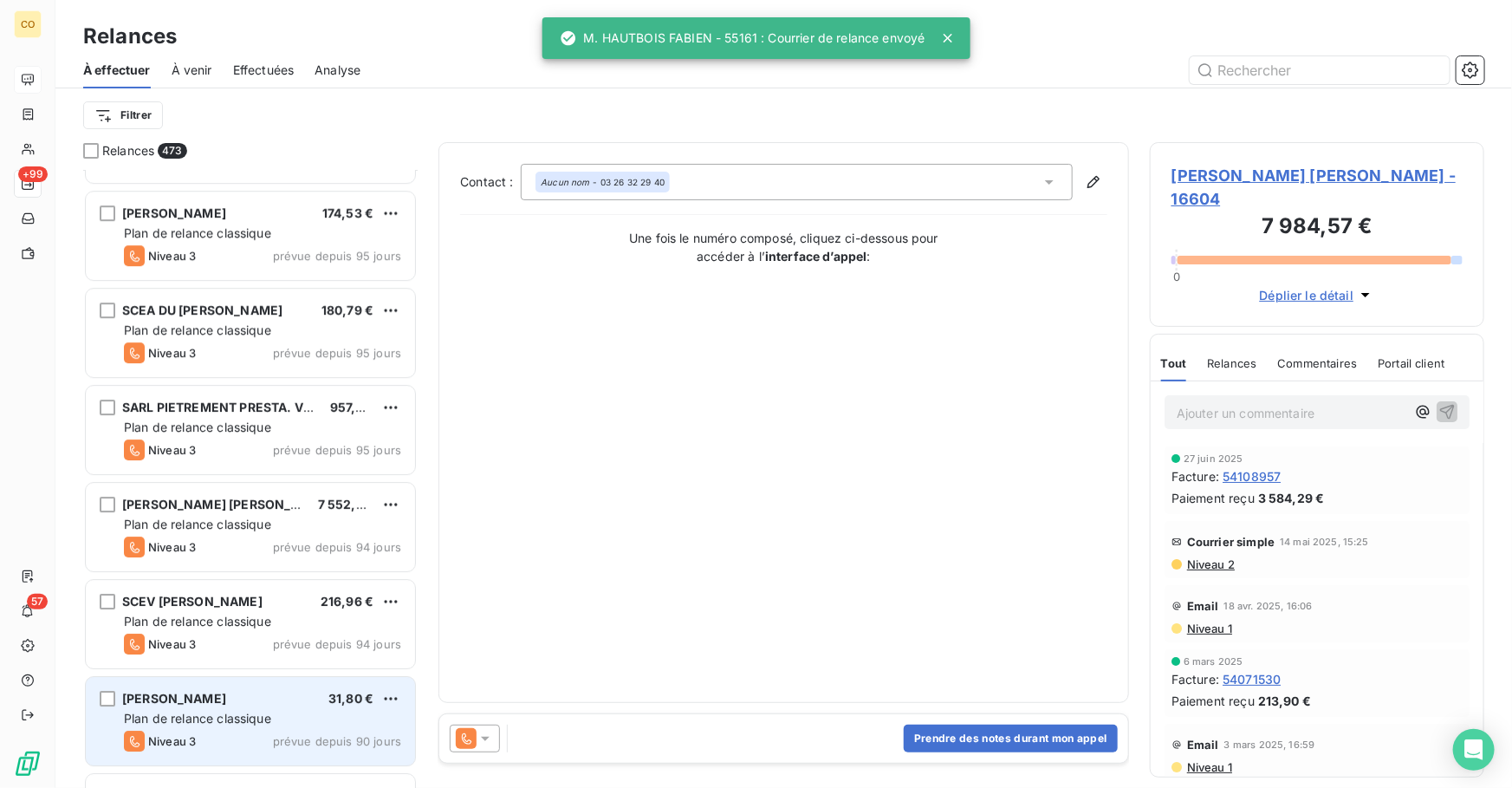
click at [240, 723] on span "Plan de relance classique" at bounding box center [198, 718] width 148 height 14
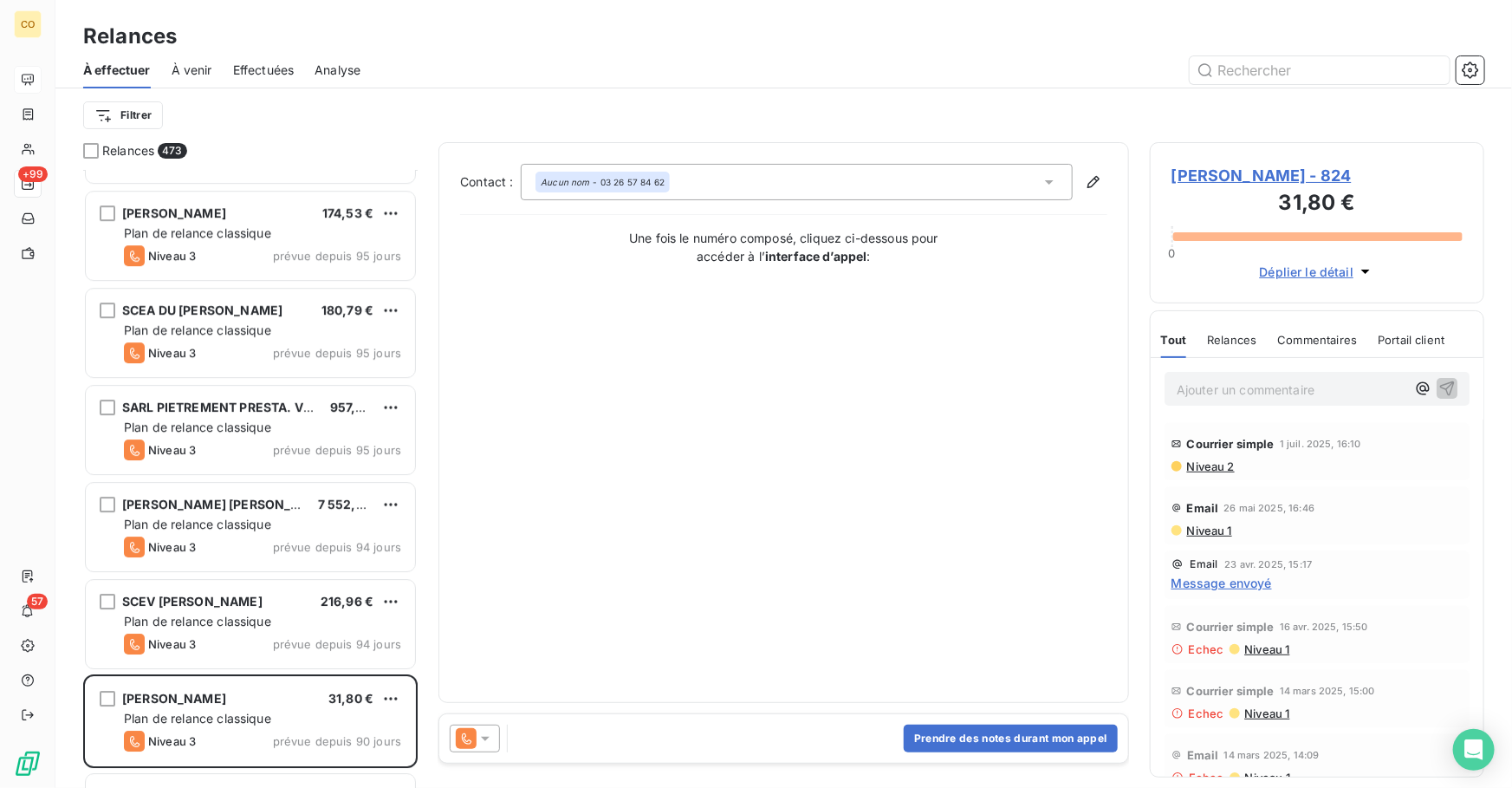
click at [485, 732] on icon at bounding box center [485, 738] width 17 height 17
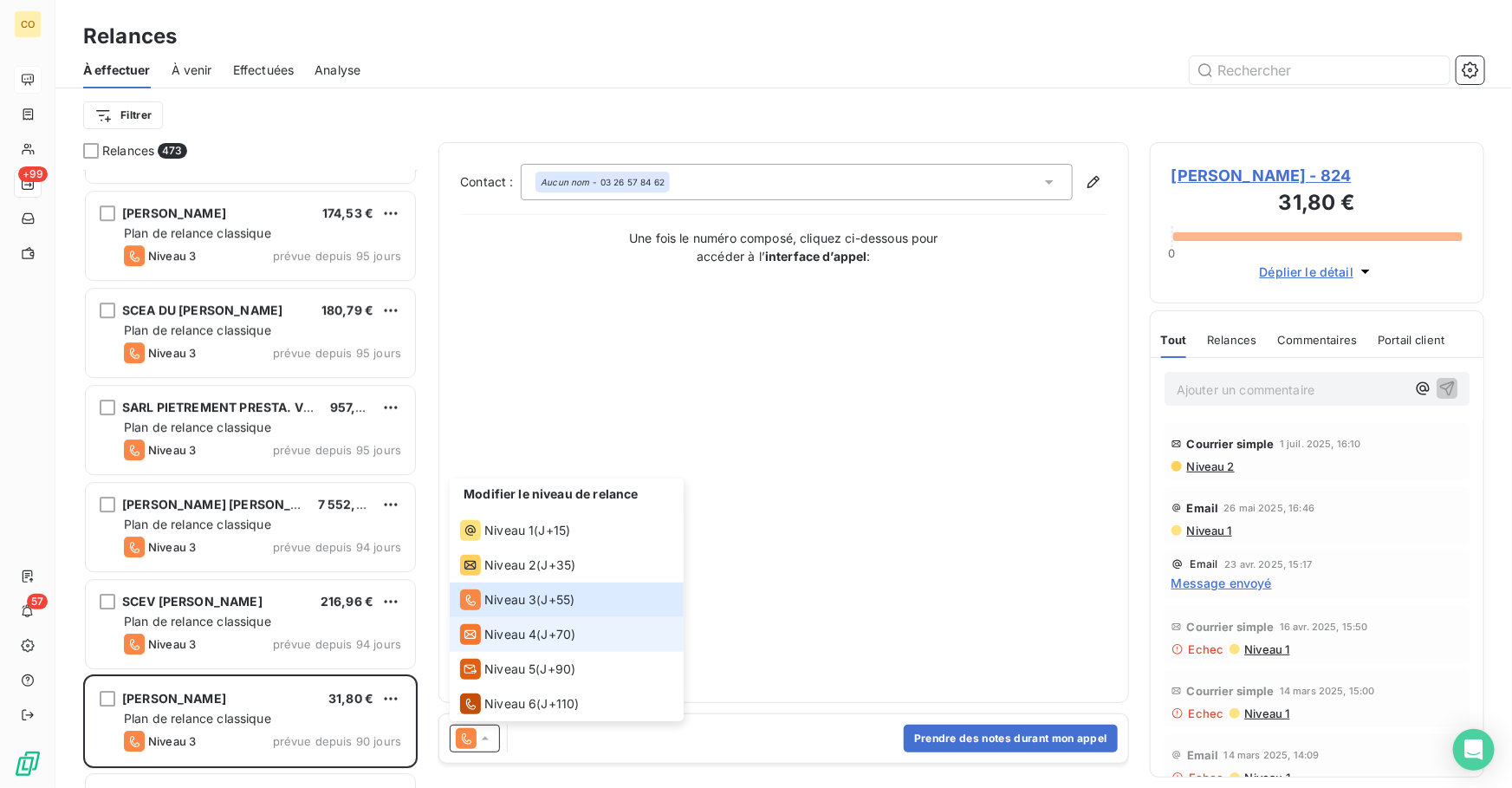
click at [514, 643] on div "Niveau 4" at bounding box center [498, 634] width 76 height 21
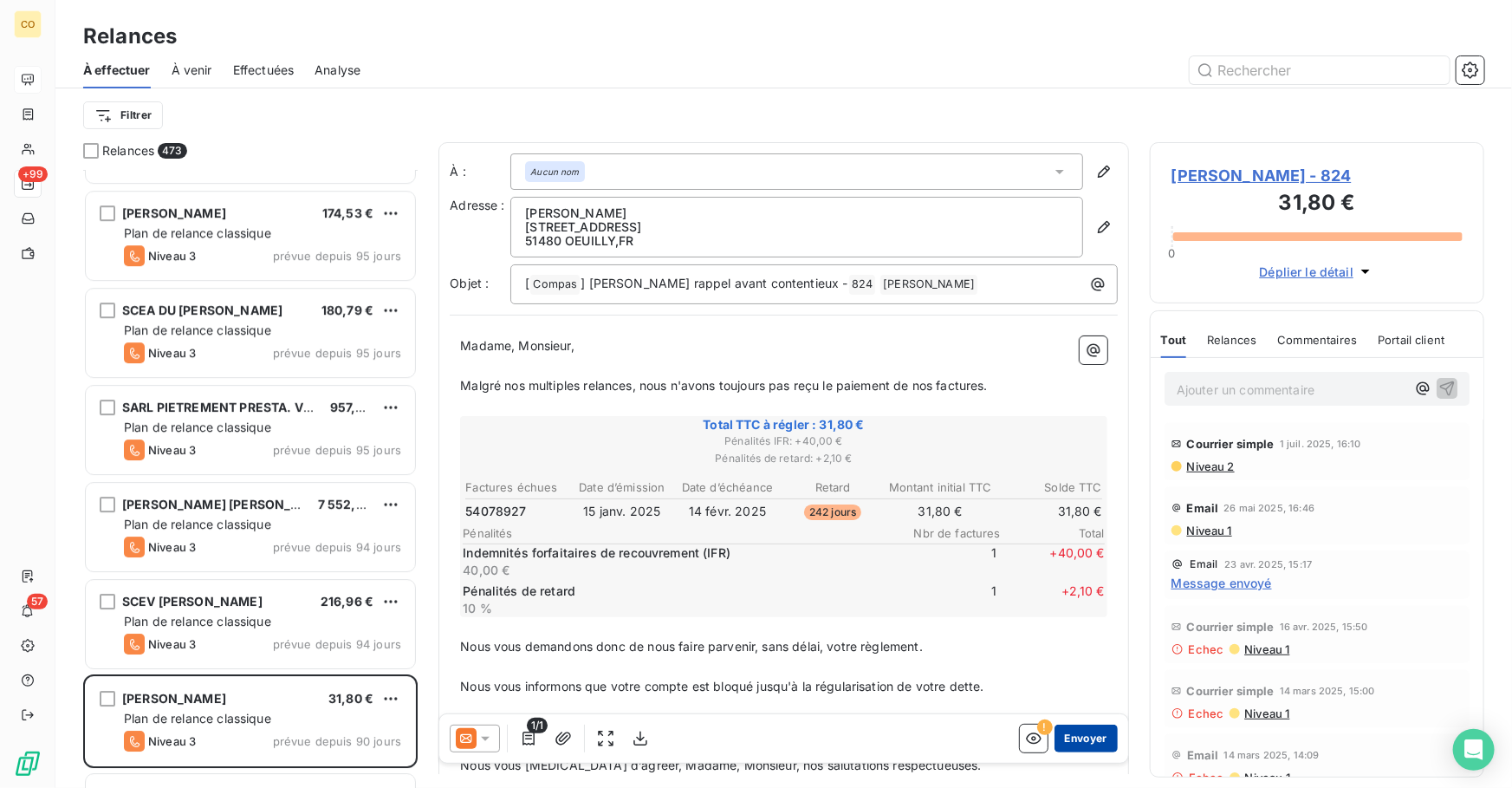
click at [1078, 746] on button "Envoyer" at bounding box center [1087, 739] width 63 height 28
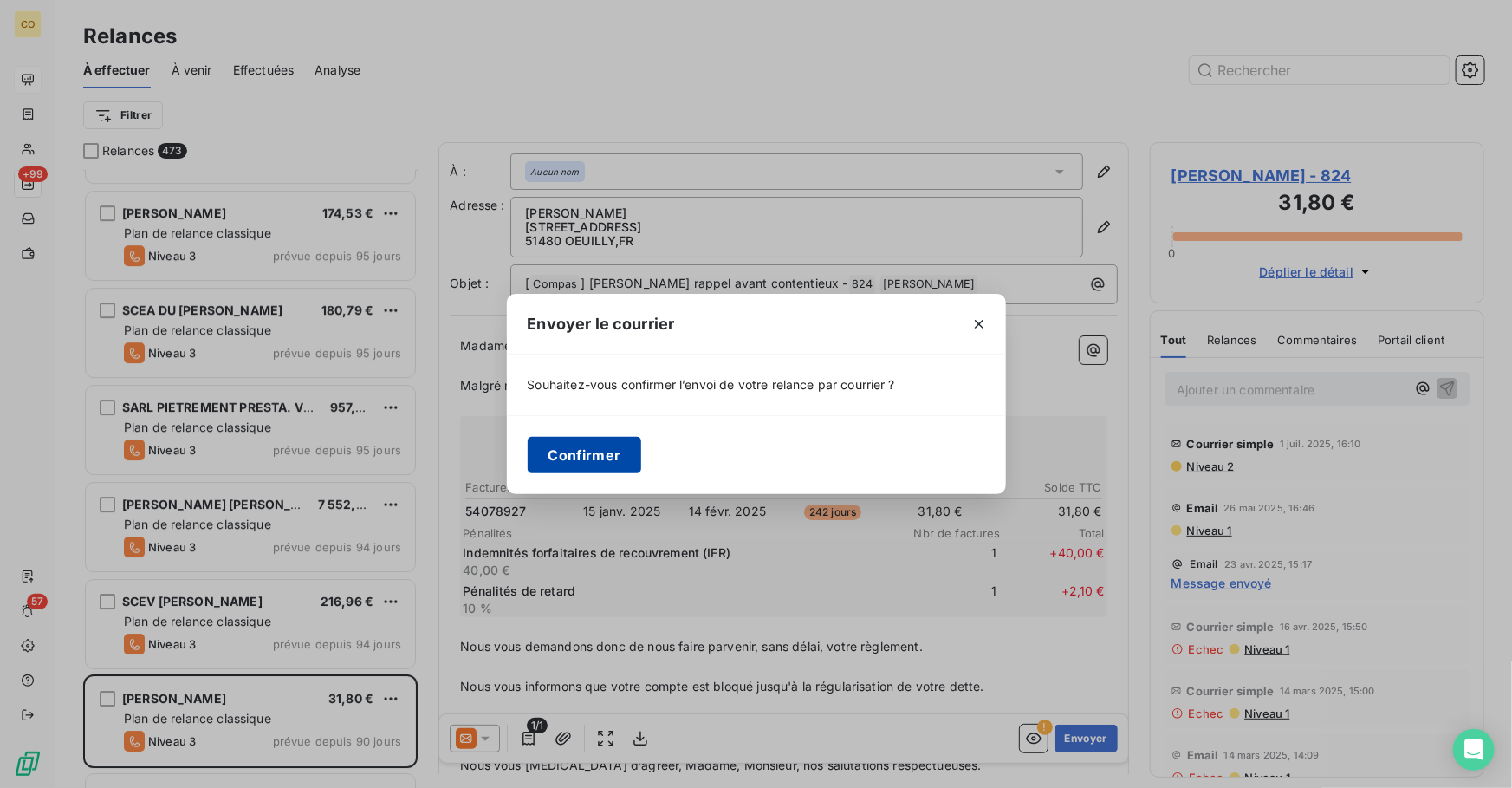
click at [612, 460] on button "Confirmer" at bounding box center [585, 455] width 114 height 36
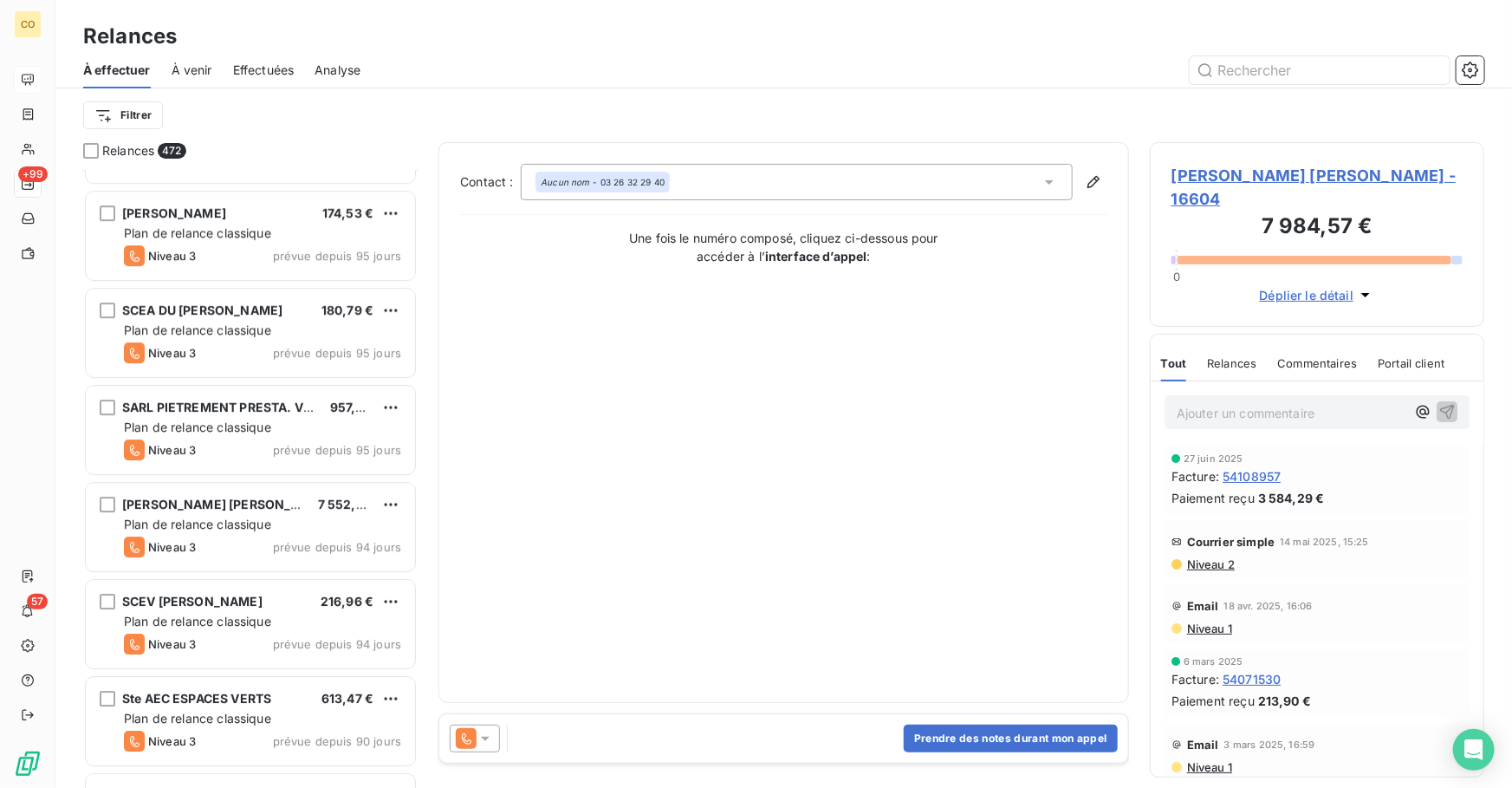
click at [505, 553] on div "Contact : Aucun nom - 03 26 32 29 40 Une fois le numéro composé, cliquez ci-des…" at bounding box center [784, 422] width 648 height 517
